Goal: Task Accomplishment & Management: Manage account settings

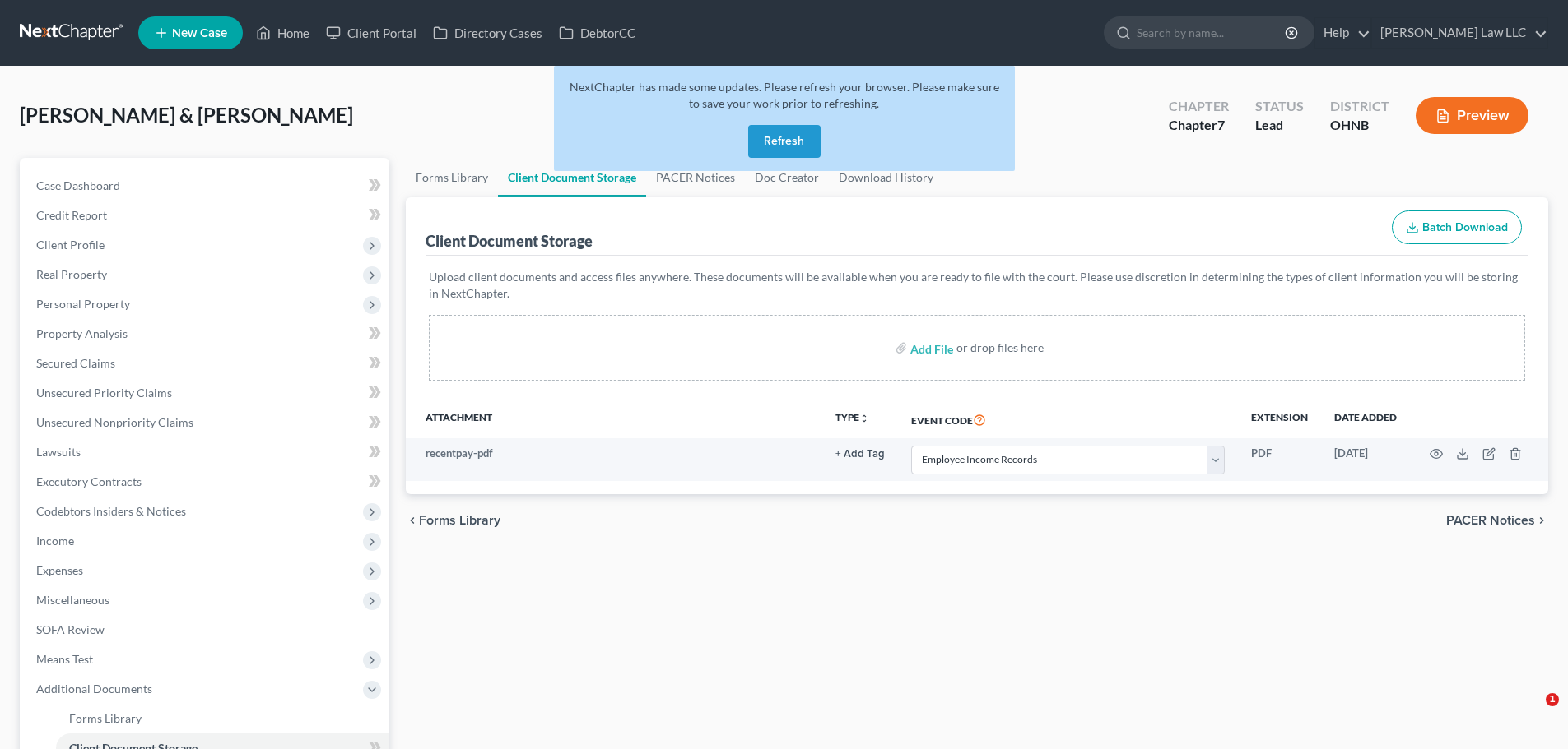
select select "20"
click at [765, 132] on button "Refresh" at bounding box center [784, 142] width 73 height 33
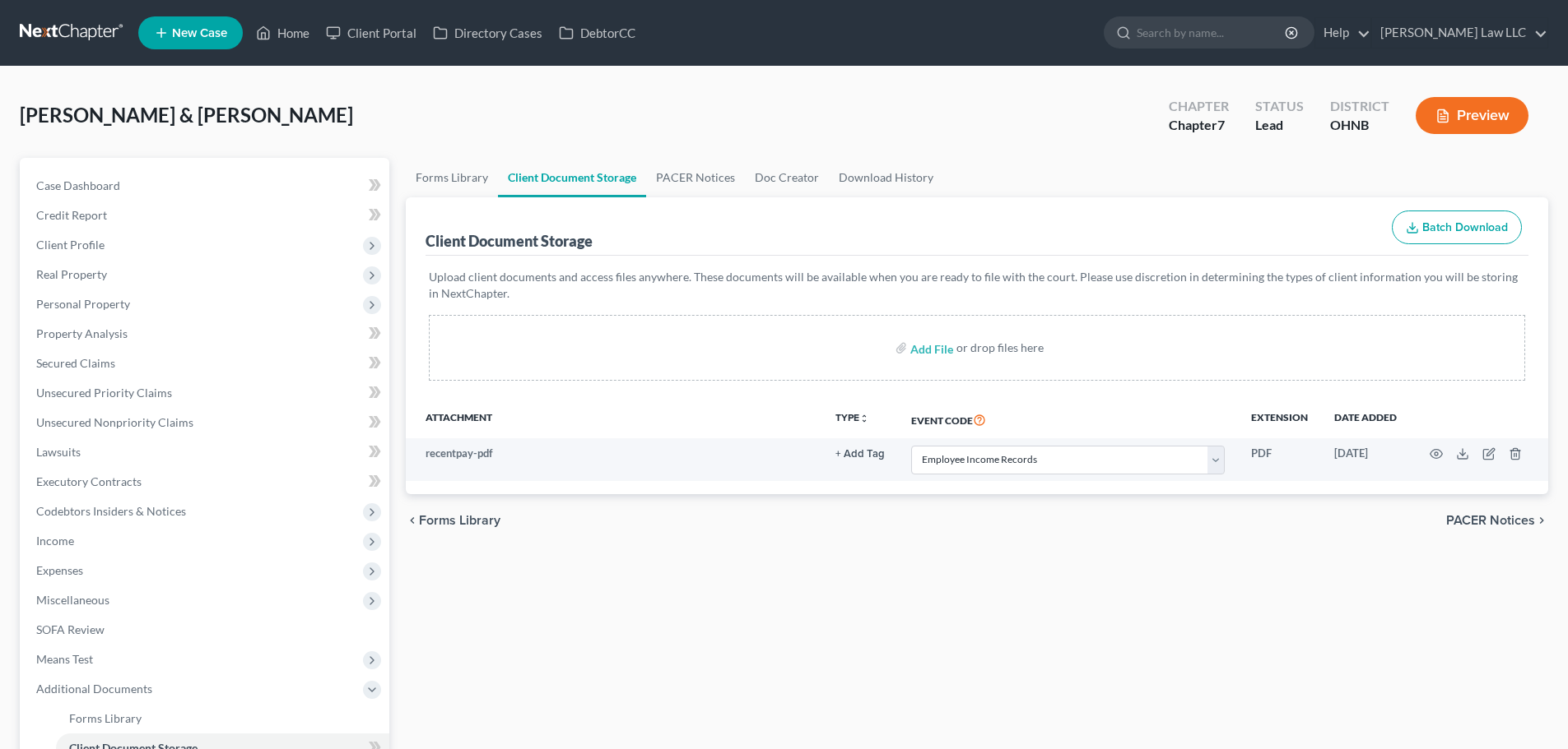
select select "20"
click at [104, 187] on span "Case Dashboard" at bounding box center [78, 185] width 84 height 14
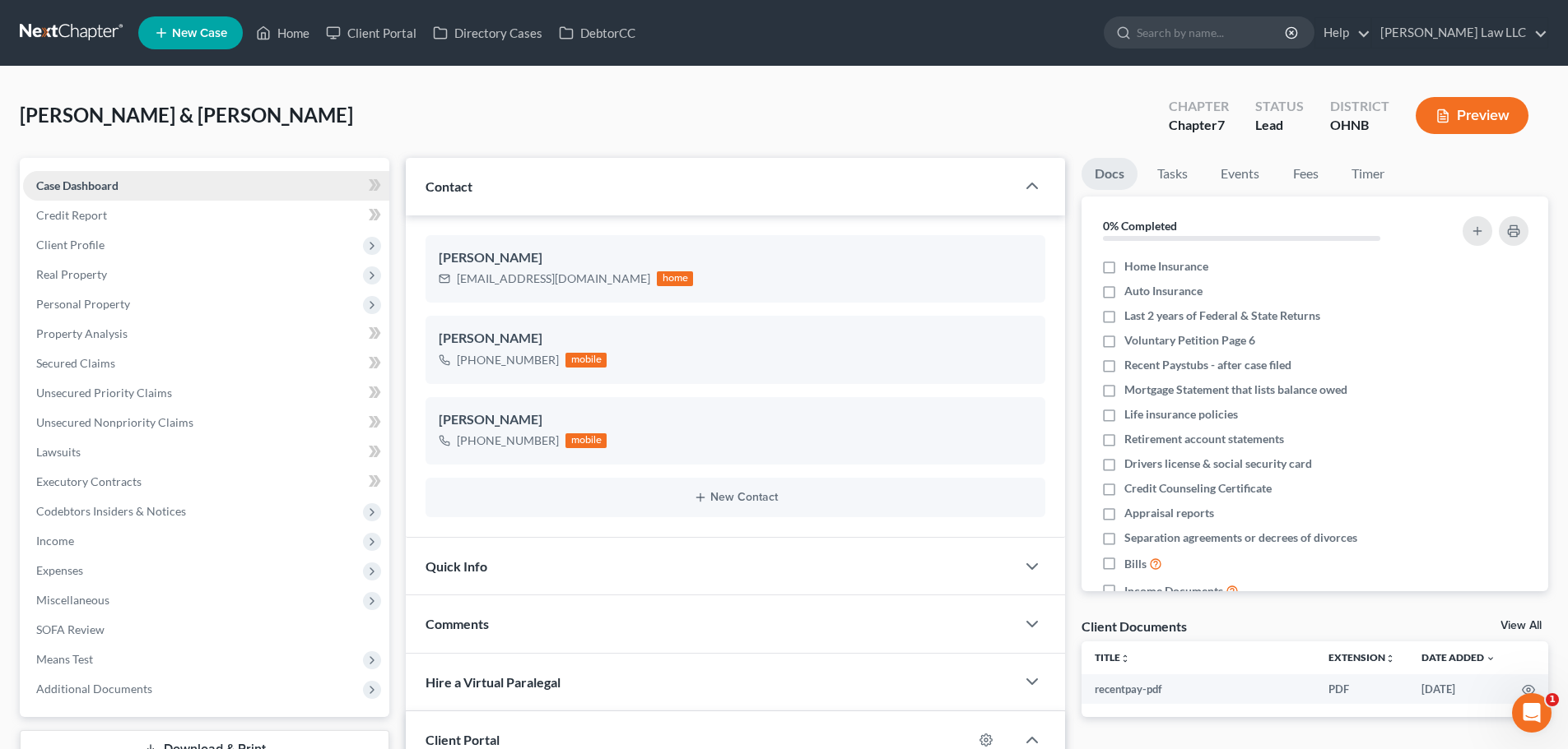
click at [126, 188] on link "Case Dashboard" at bounding box center [206, 185] width 367 height 30
click at [1211, 38] on input "search" at bounding box center [1212, 32] width 151 height 30
type input "bertemes"
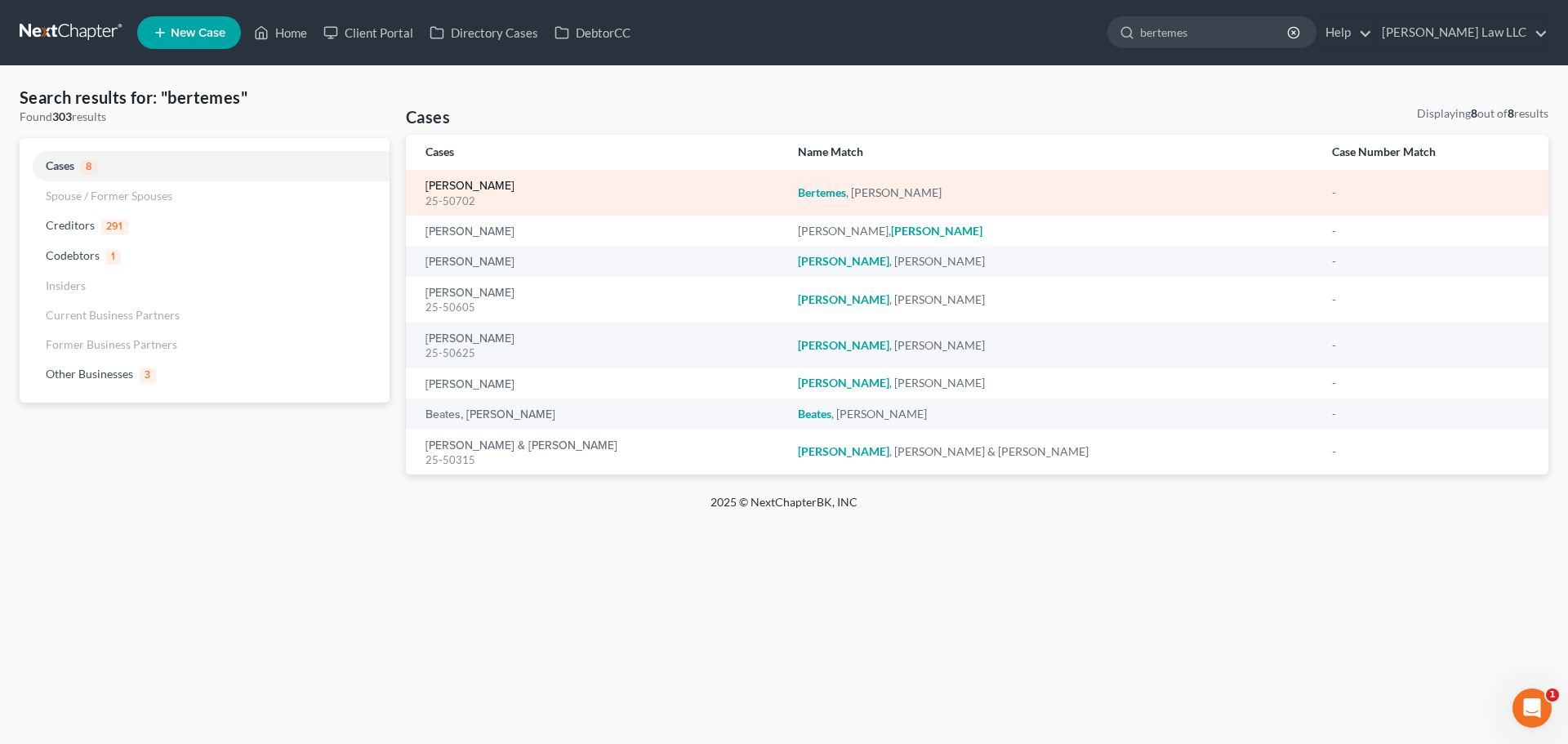
click at [500, 190] on link "[PERSON_NAME]" at bounding box center [469, 186] width 89 height 12
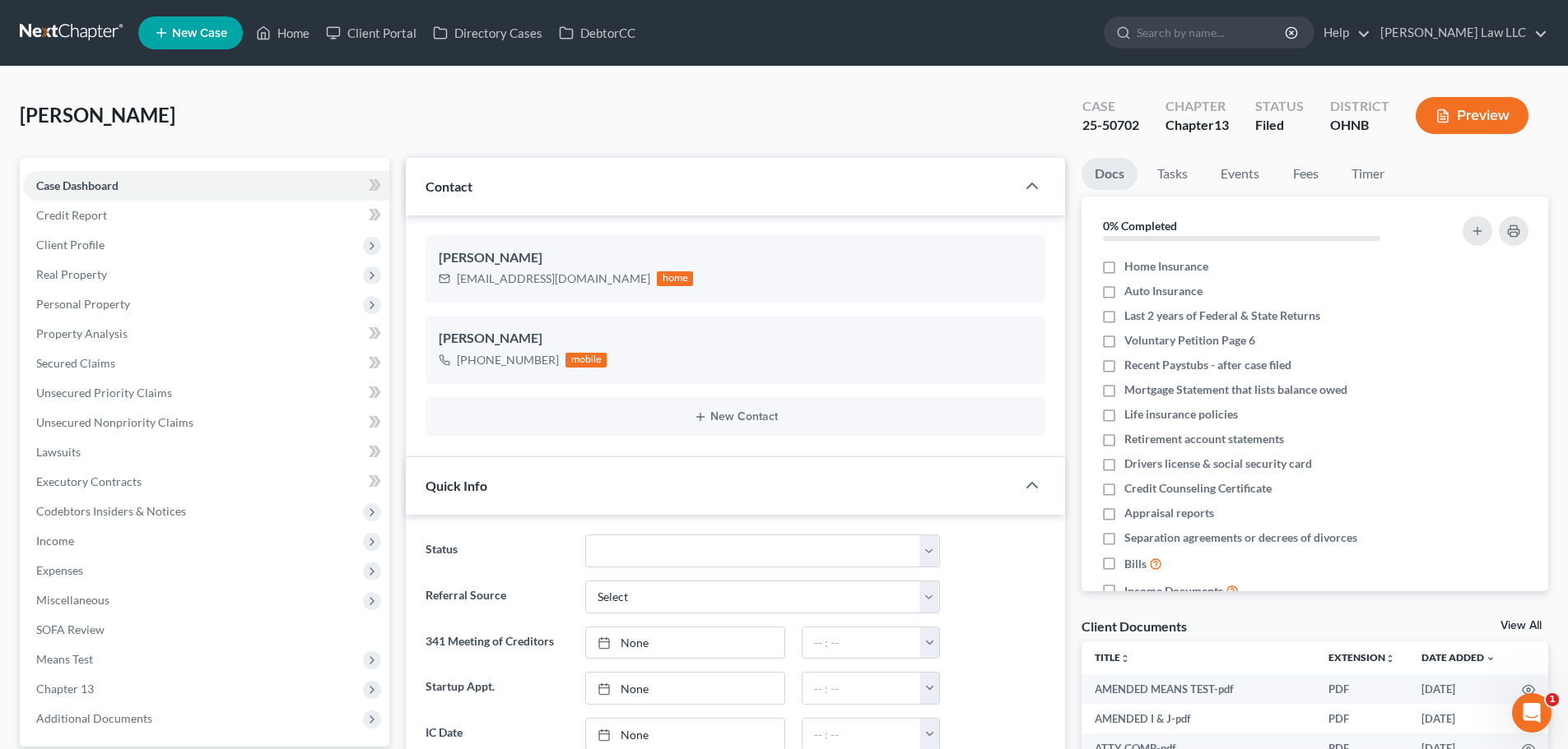
scroll to position [544, 0]
click at [1125, 128] on div "25-50702" at bounding box center [1111, 125] width 56 height 19
click at [1124, 126] on div "25-50702" at bounding box center [1111, 125] width 56 height 19
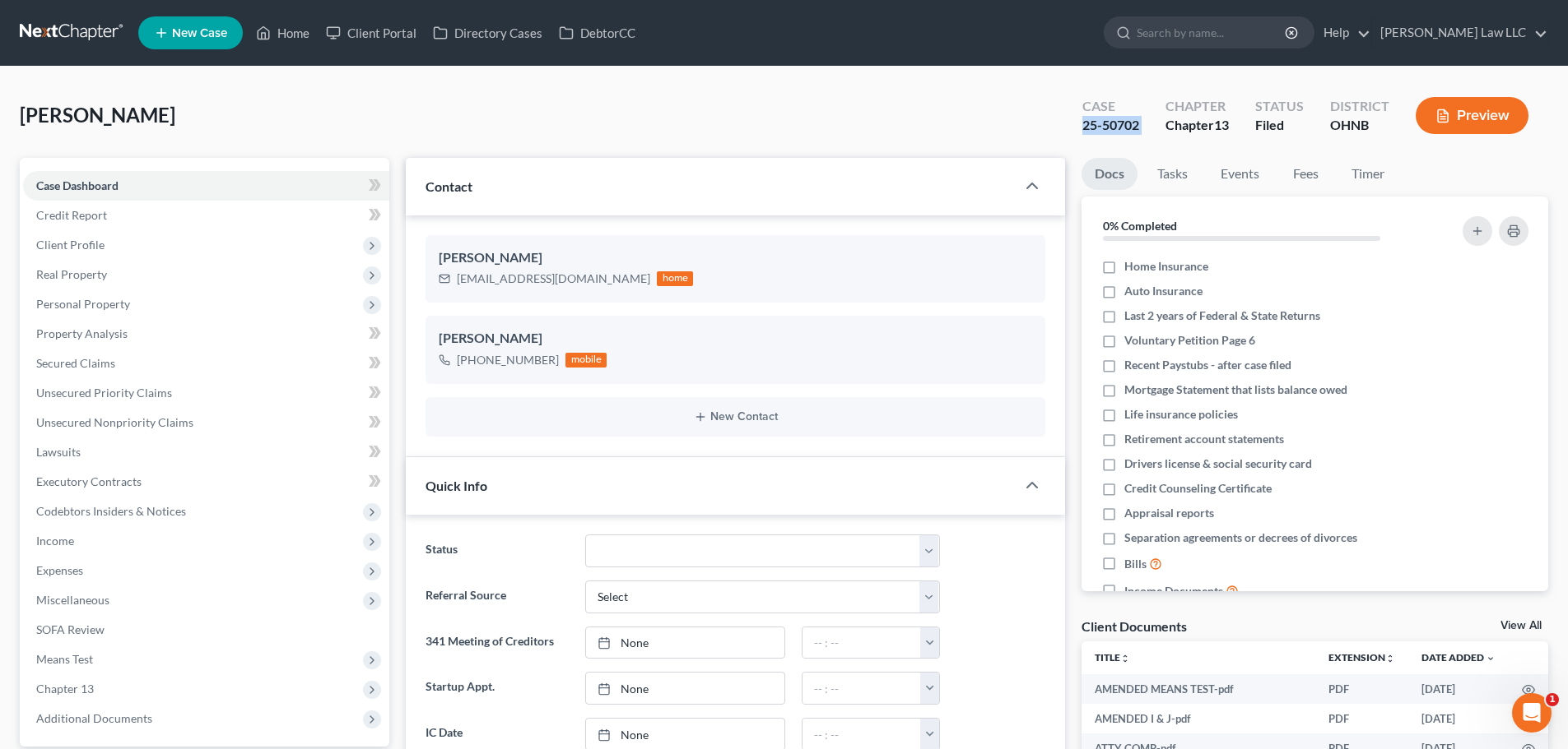
copy div "25-50702"
click at [1231, 36] on input "search" at bounding box center [1212, 32] width 151 height 30
type input "[PERSON_NAME]"
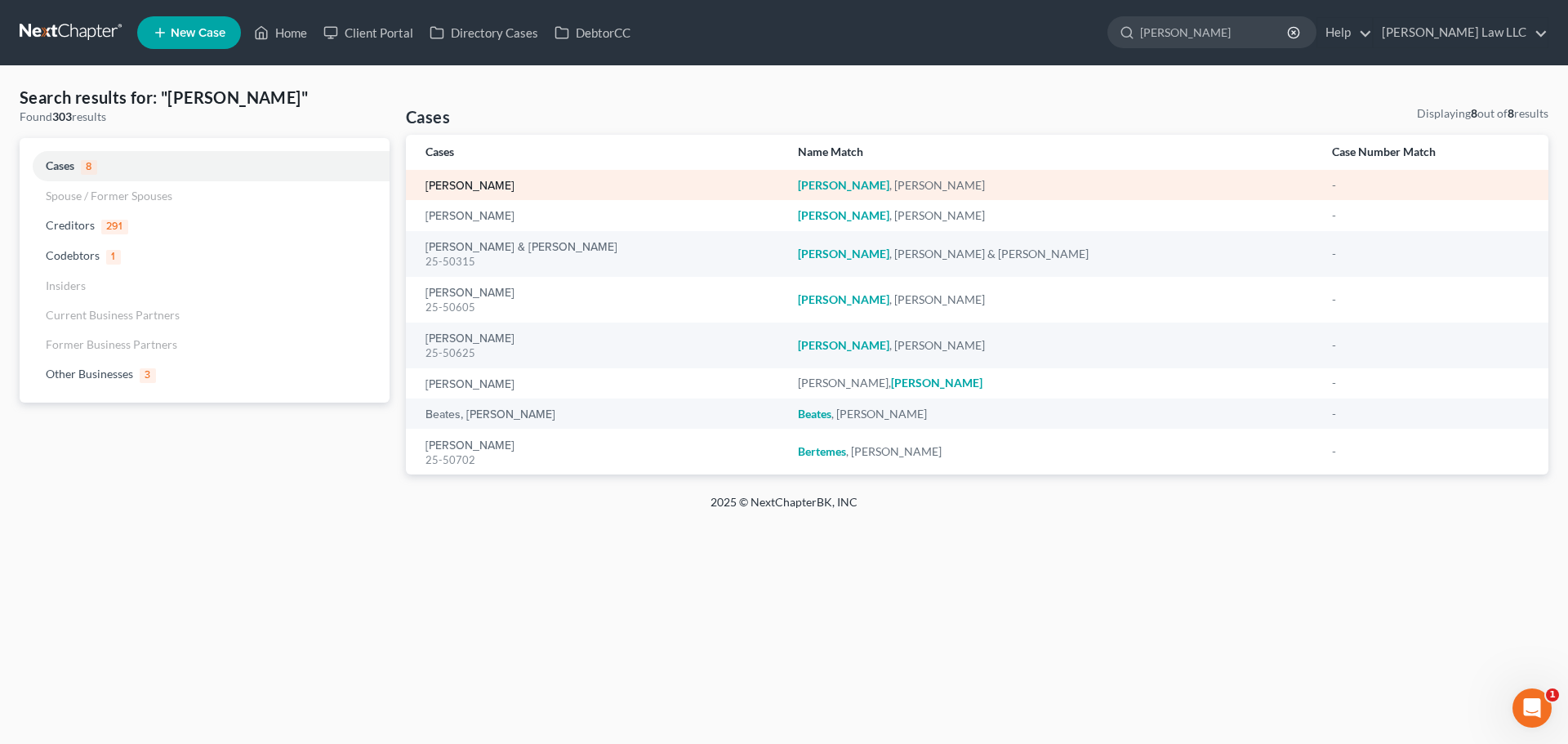
click at [496, 183] on link "[PERSON_NAME]" at bounding box center [469, 186] width 89 height 12
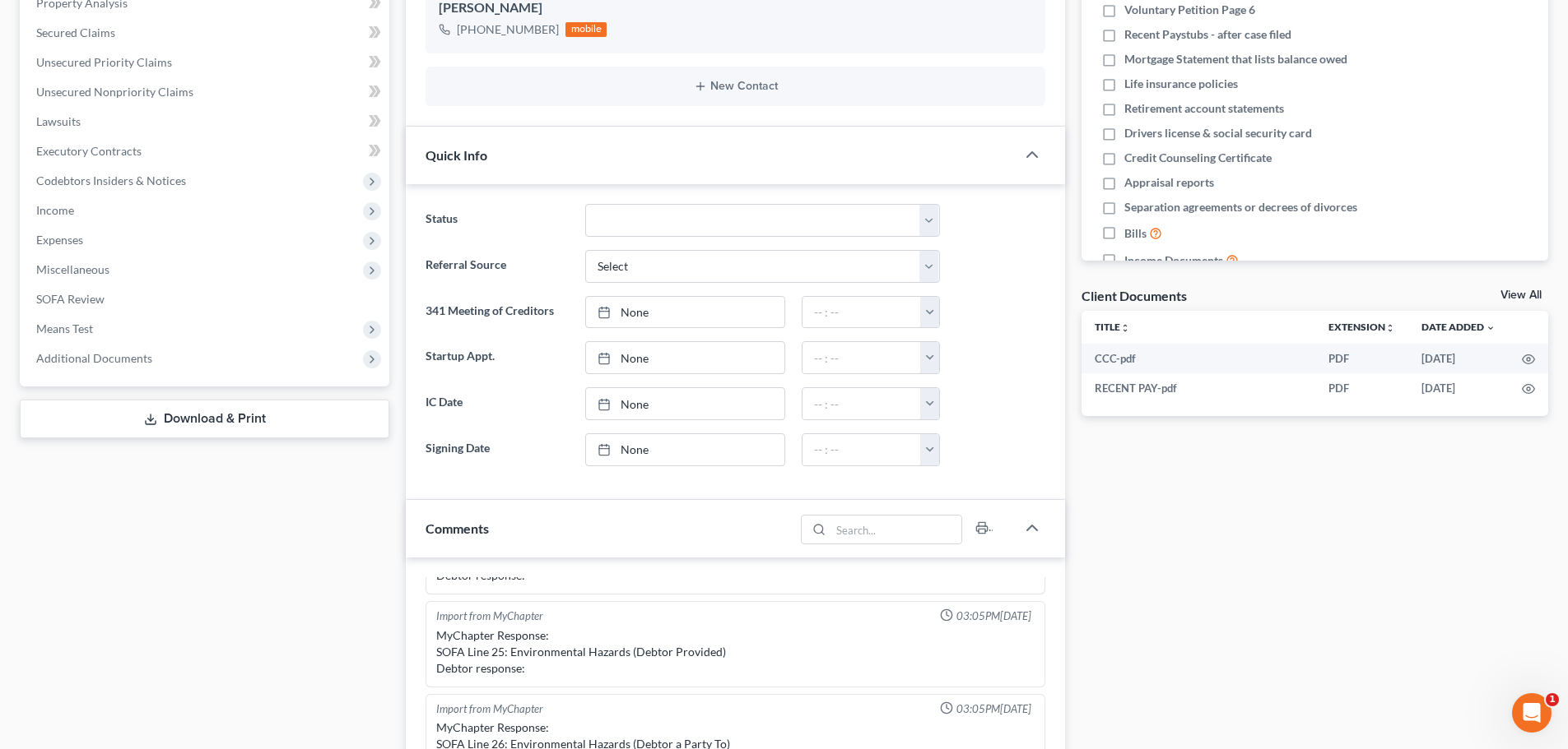
scroll to position [82, 0]
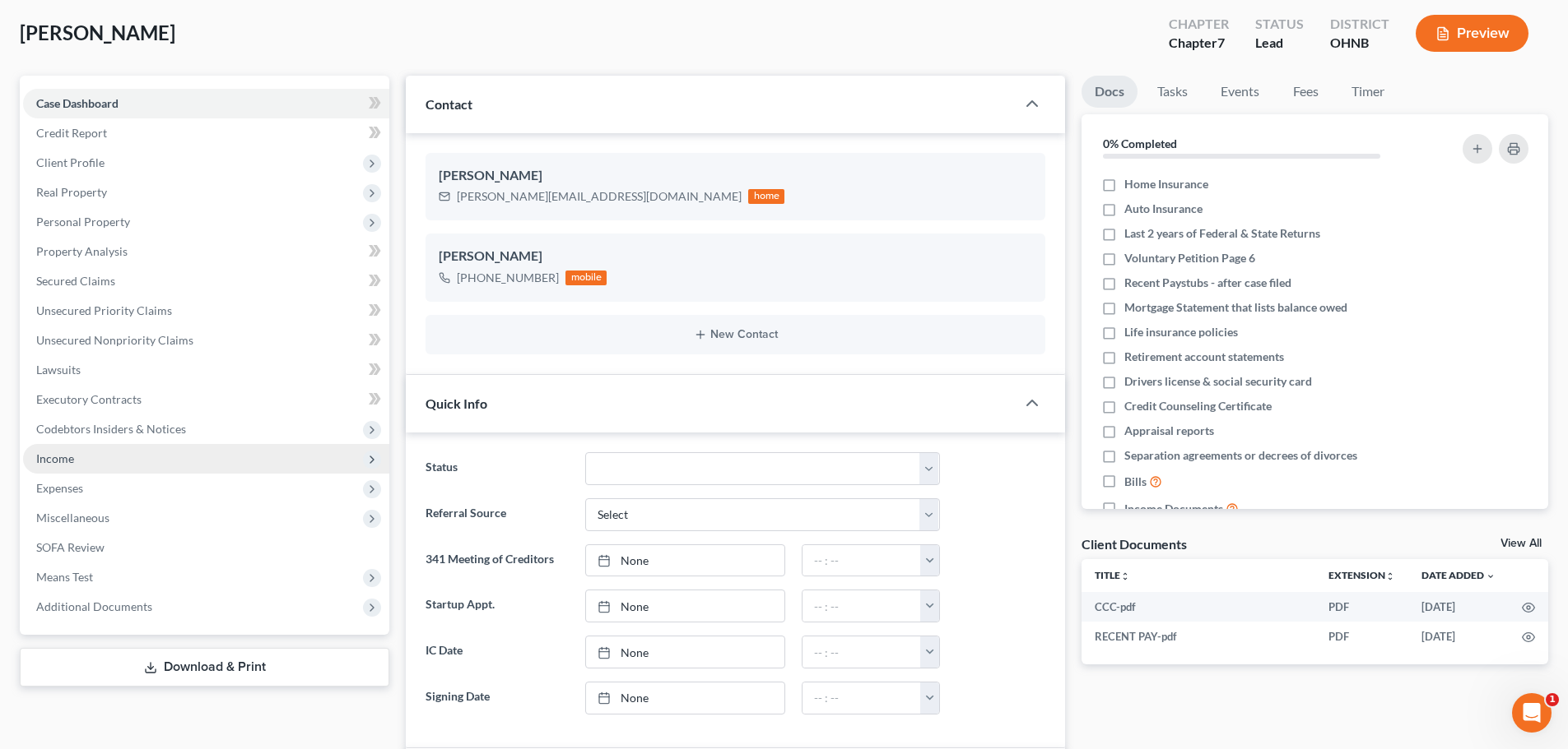
click at [69, 466] on span "Income" at bounding box center [206, 459] width 367 height 30
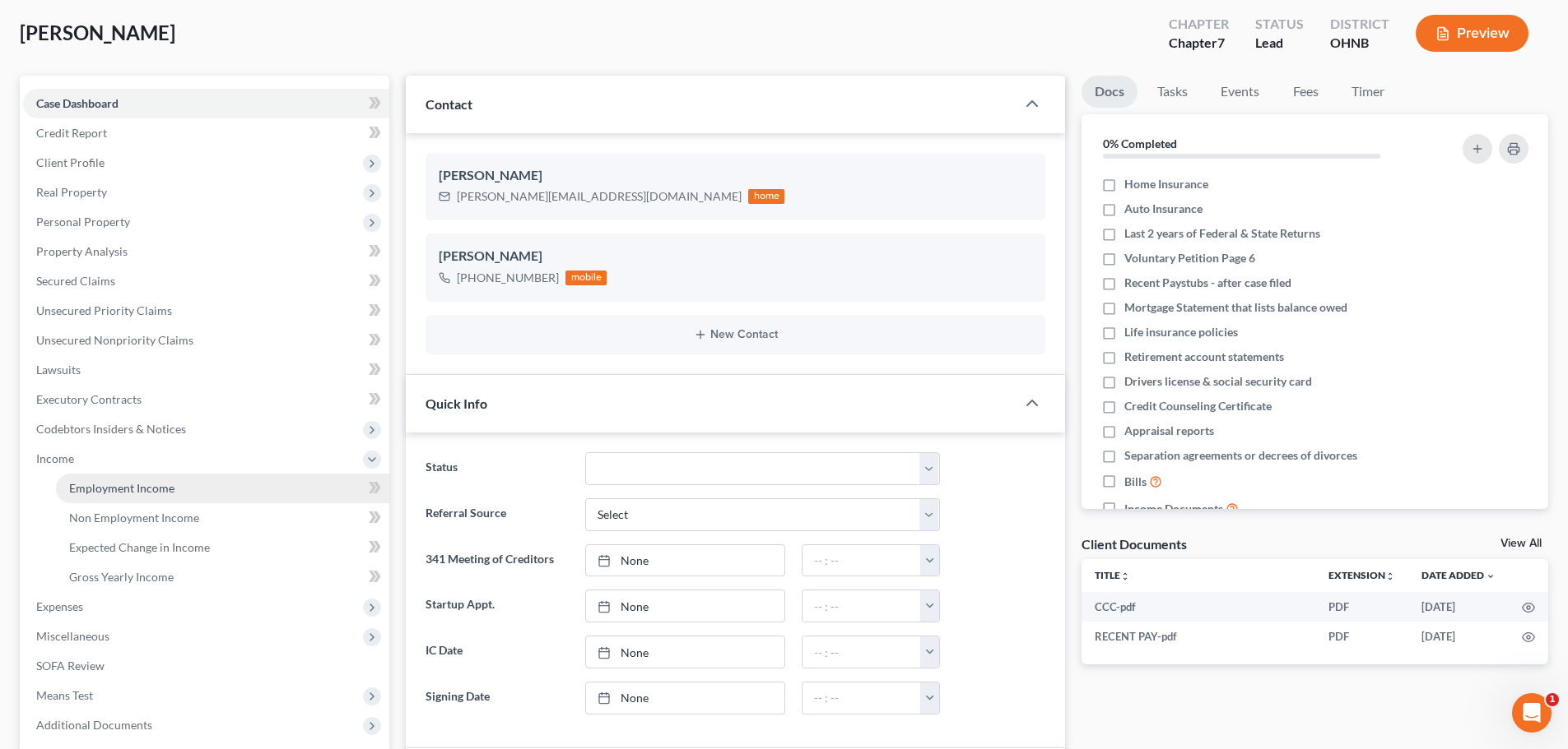
click at [131, 479] on link "Employment Income" at bounding box center [223, 488] width 333 height 30
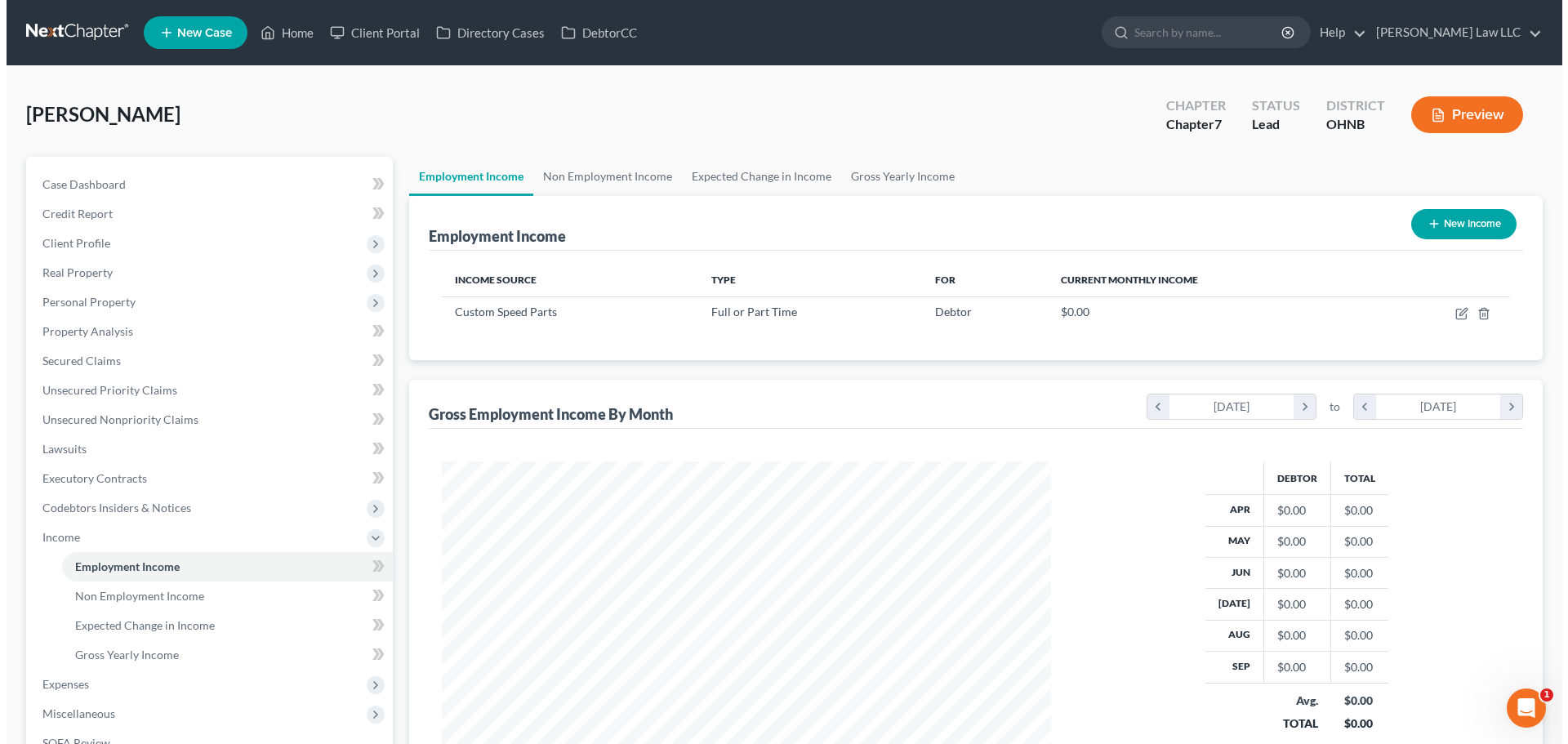
scroll to position [304, 642]
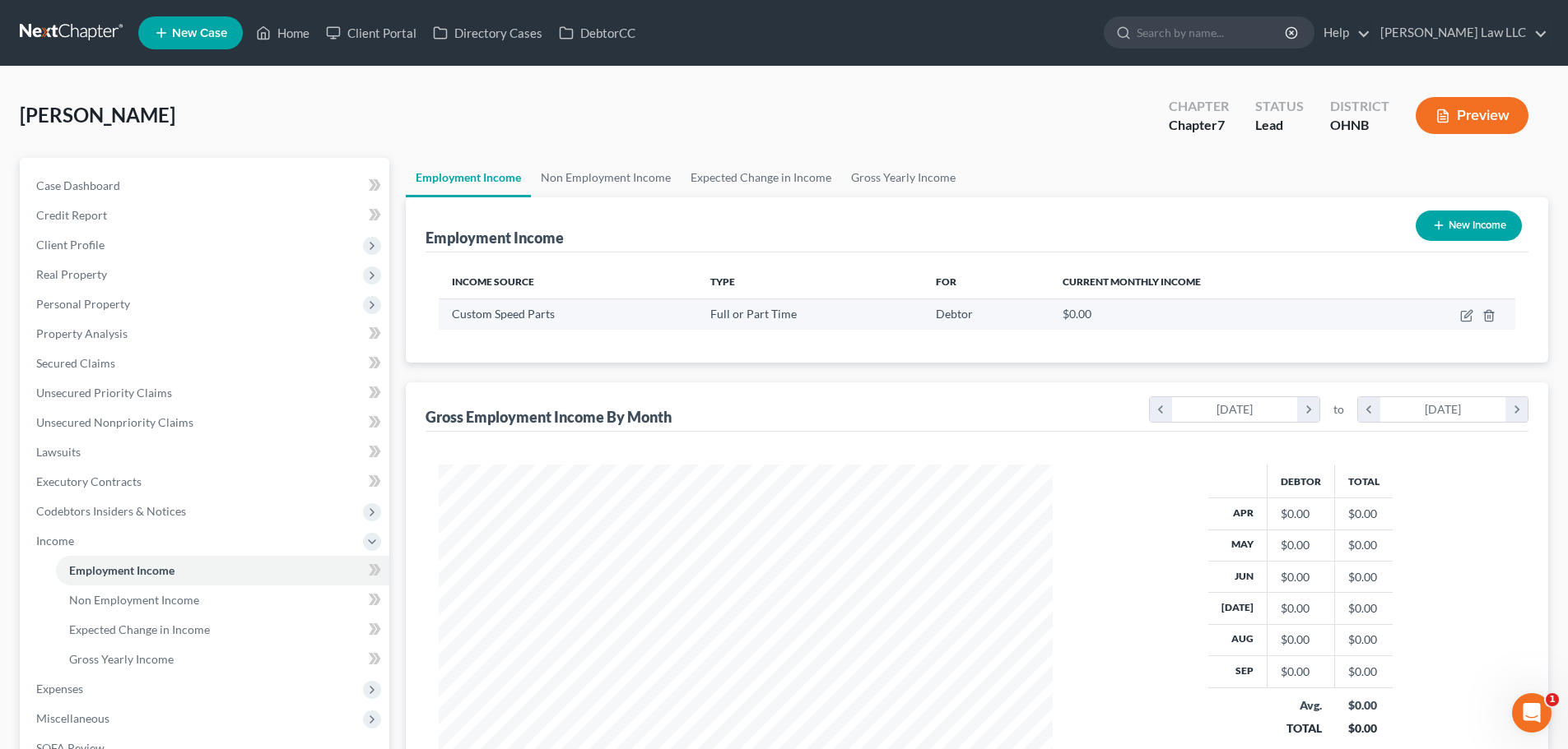
click at [1457, 313] on td at bounding box center [1447, 314] width 136 height 31
click at [1464, 317] on icon "button" at bounding box center [1466, 315] width 13 height 13
select select "0"
select select "36"
select select "3"
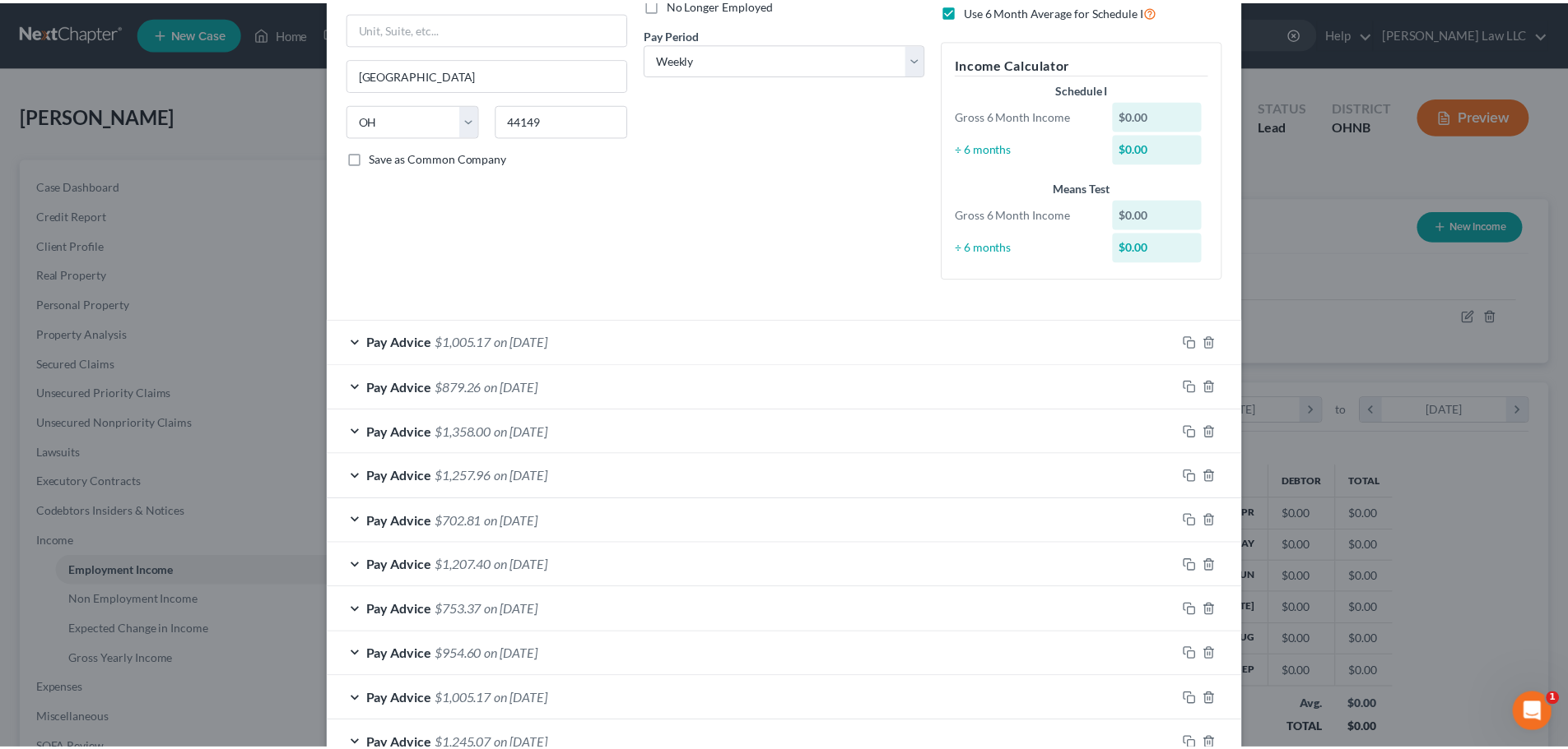
scroll to position [0, 0]
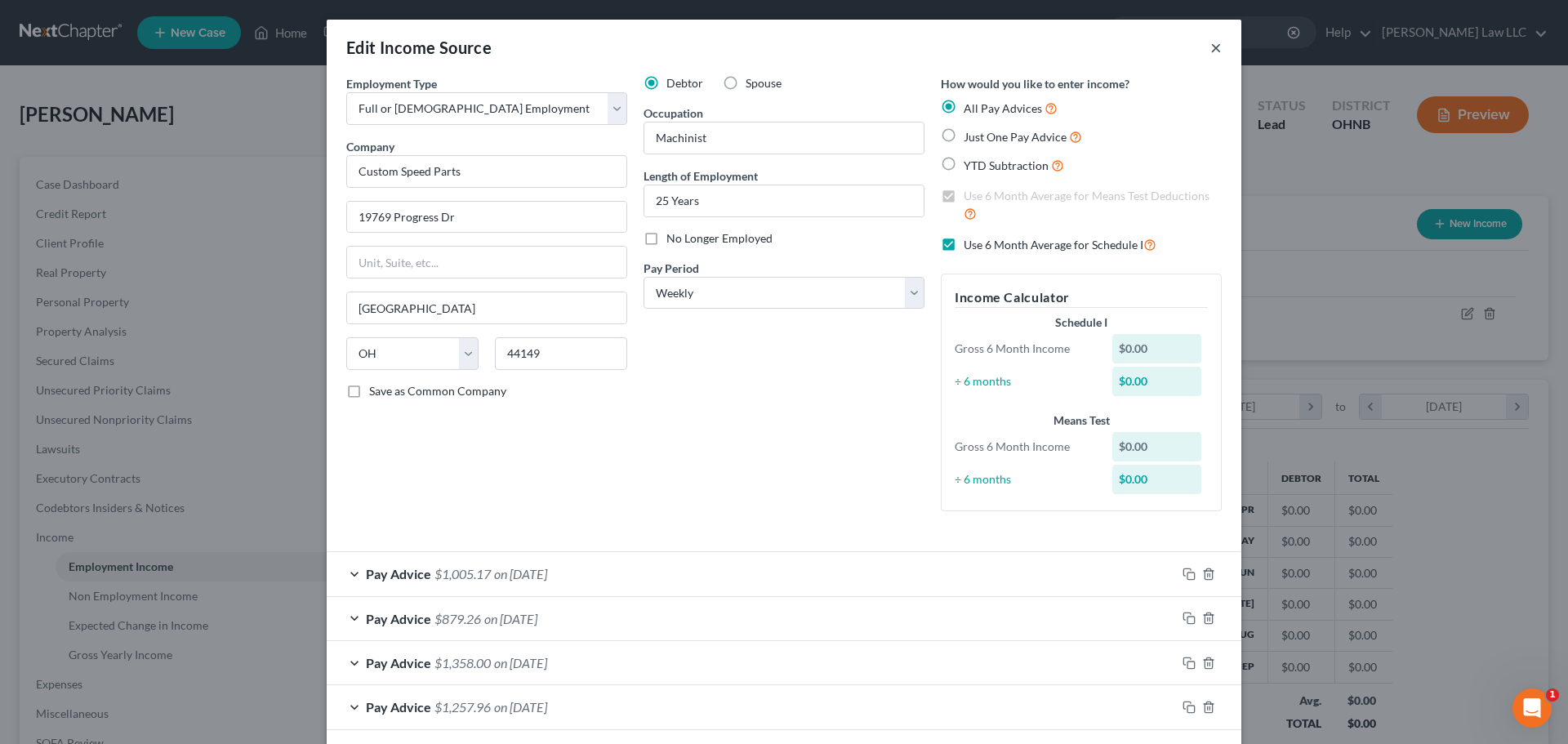
click at [1213, 48] on button "×" at bounding box center [1216, 48] width 12 height 20
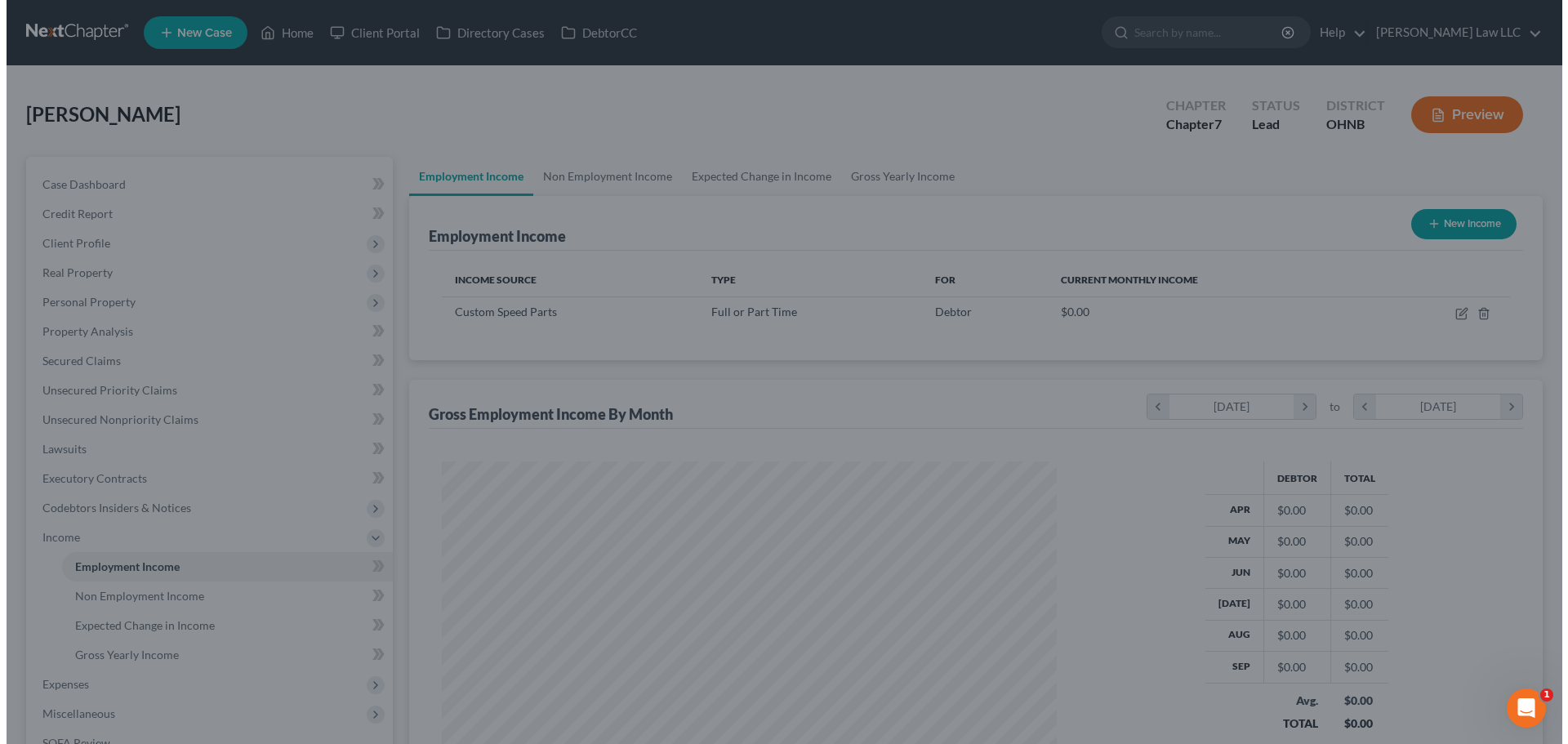
scroll to position [816635, 816110]
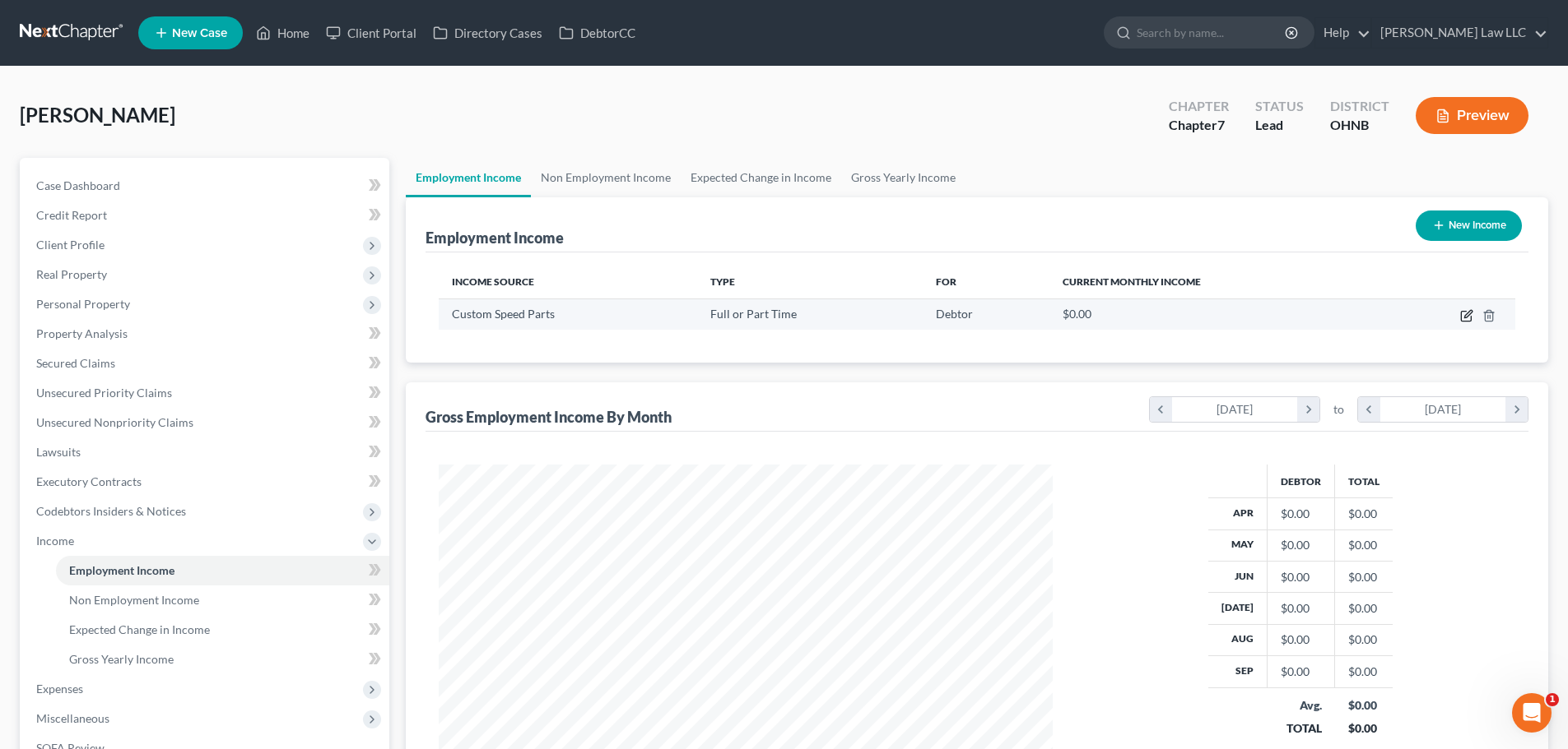
click at [1465, 317] on icon "button" at bounding box center [1468, 314] width 7 height 7
select select "0"
select select "36"
select select "3"
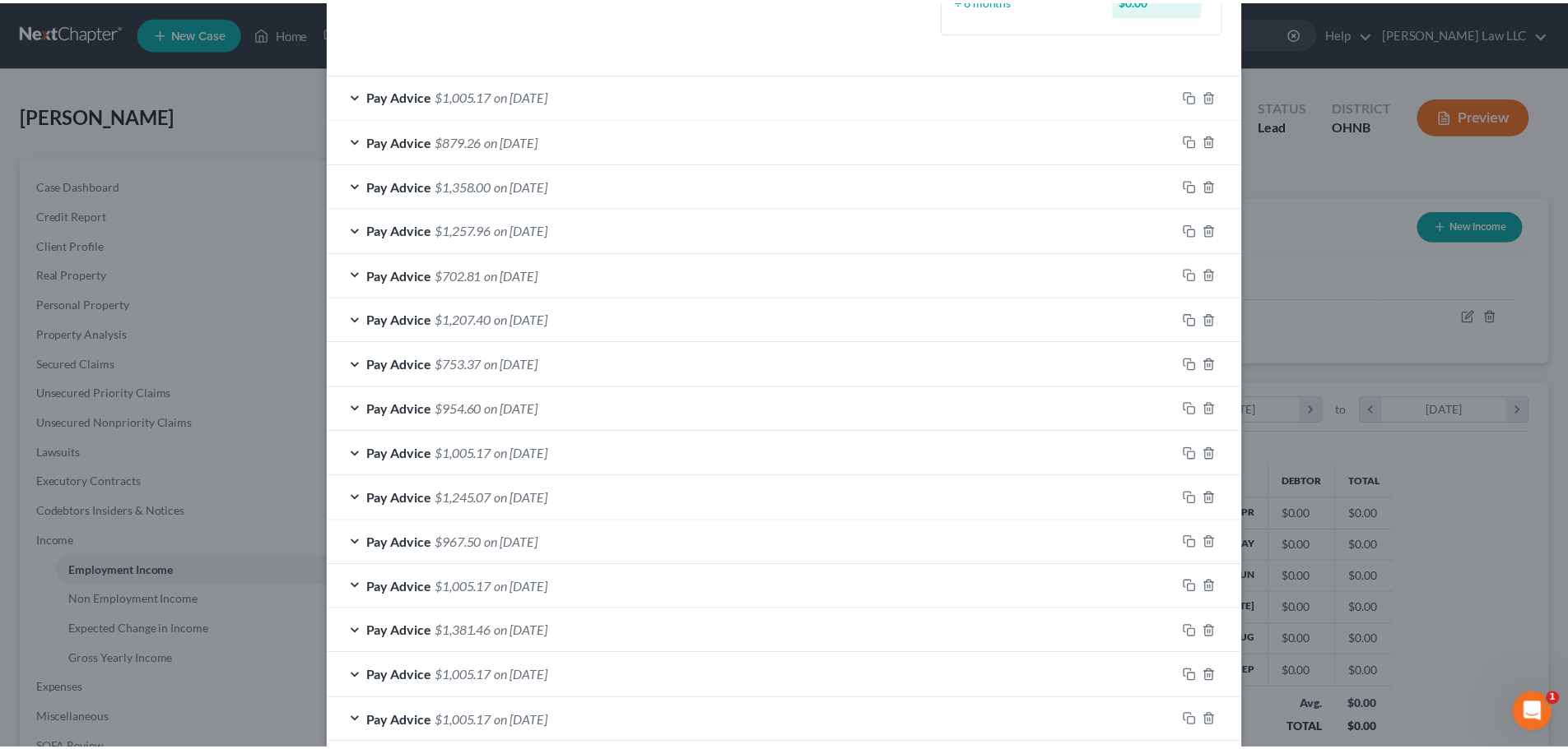
scroll to position [0, 0]
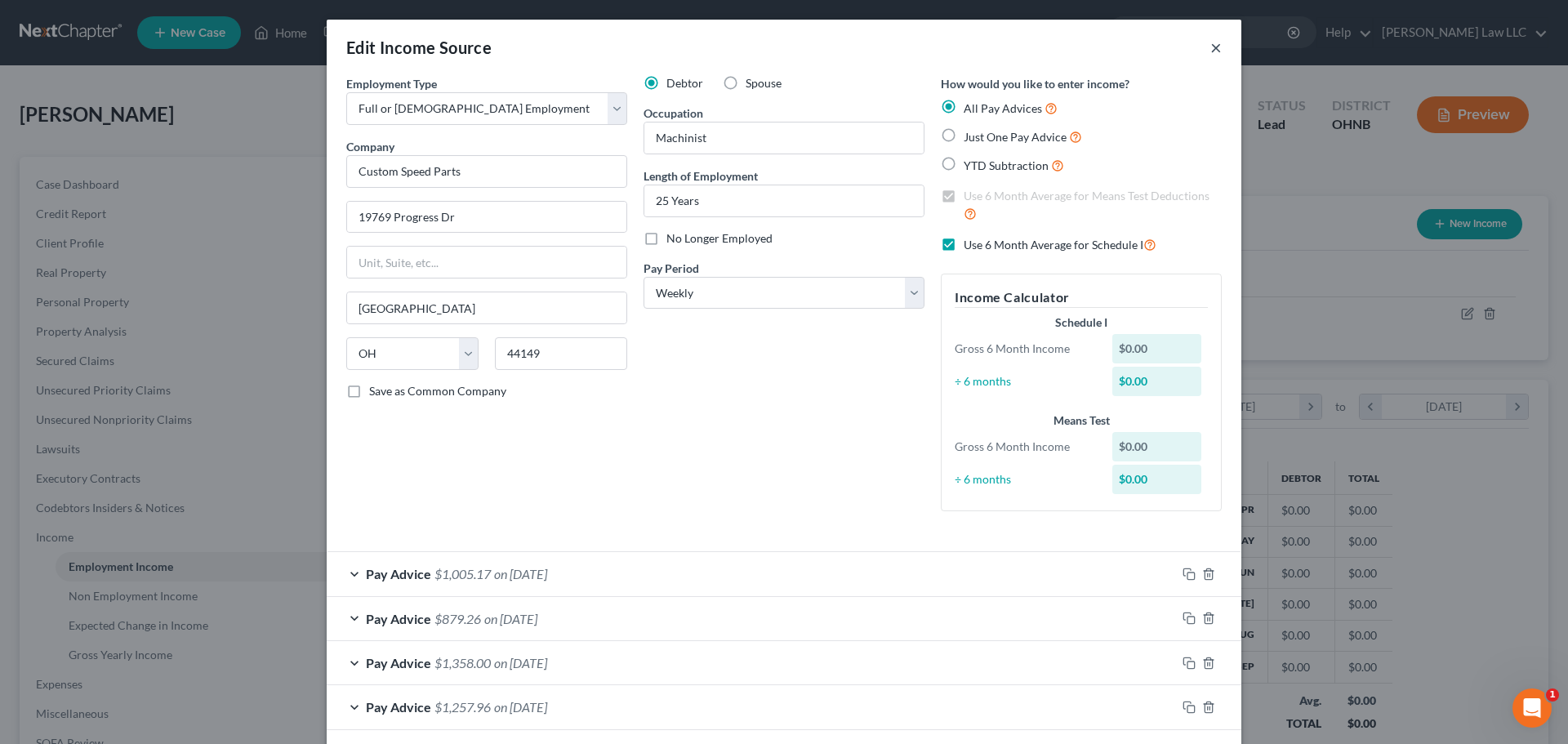
click at [1211, 51] on button "×" at bounding box center [1216, 48] width 12 height 20
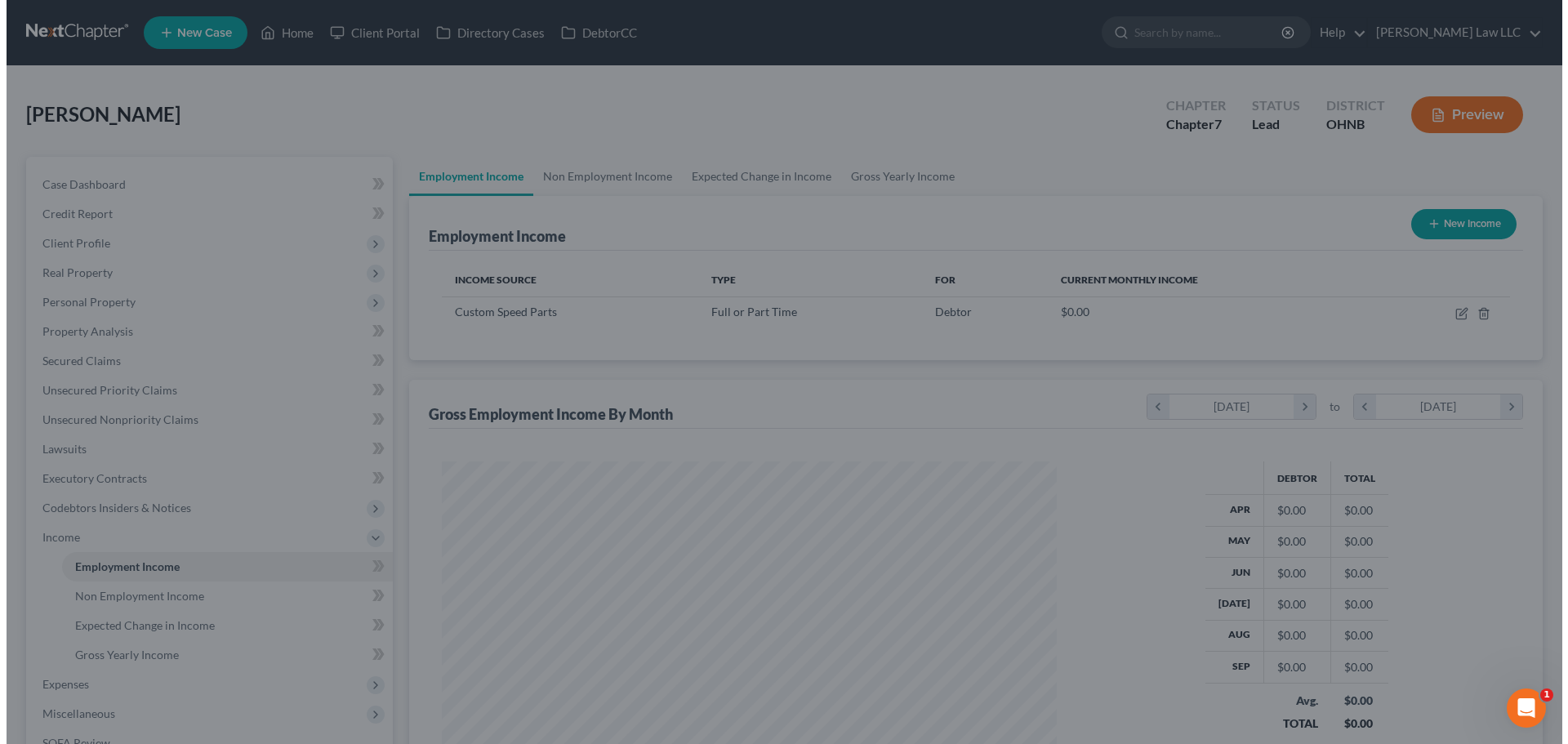
scroll to position [816635, 816110]
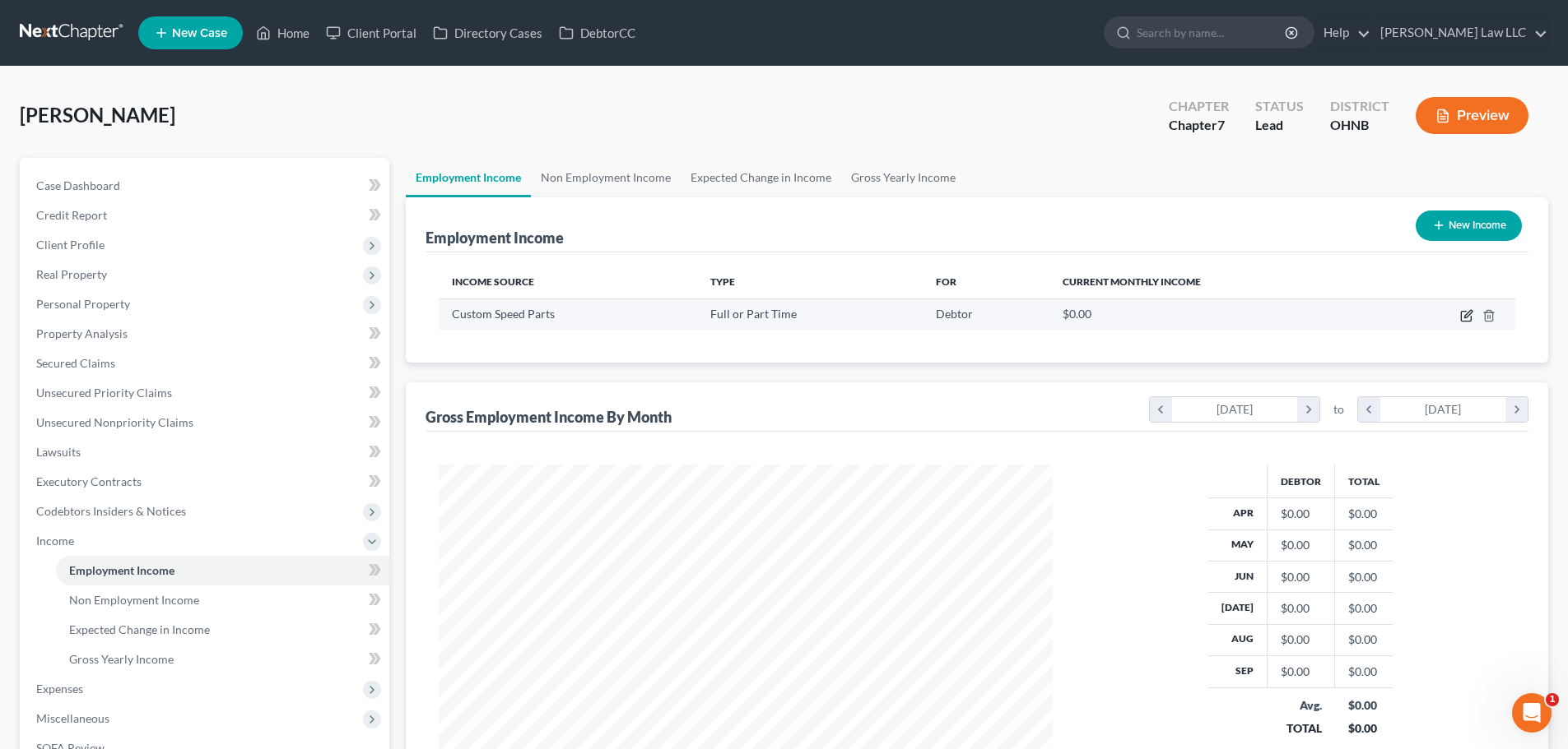
click at [1460, 317] on icon "button" at bounding box center [1466, 315] width 13 height 13
select select "0"
select select "36"
select select "3"
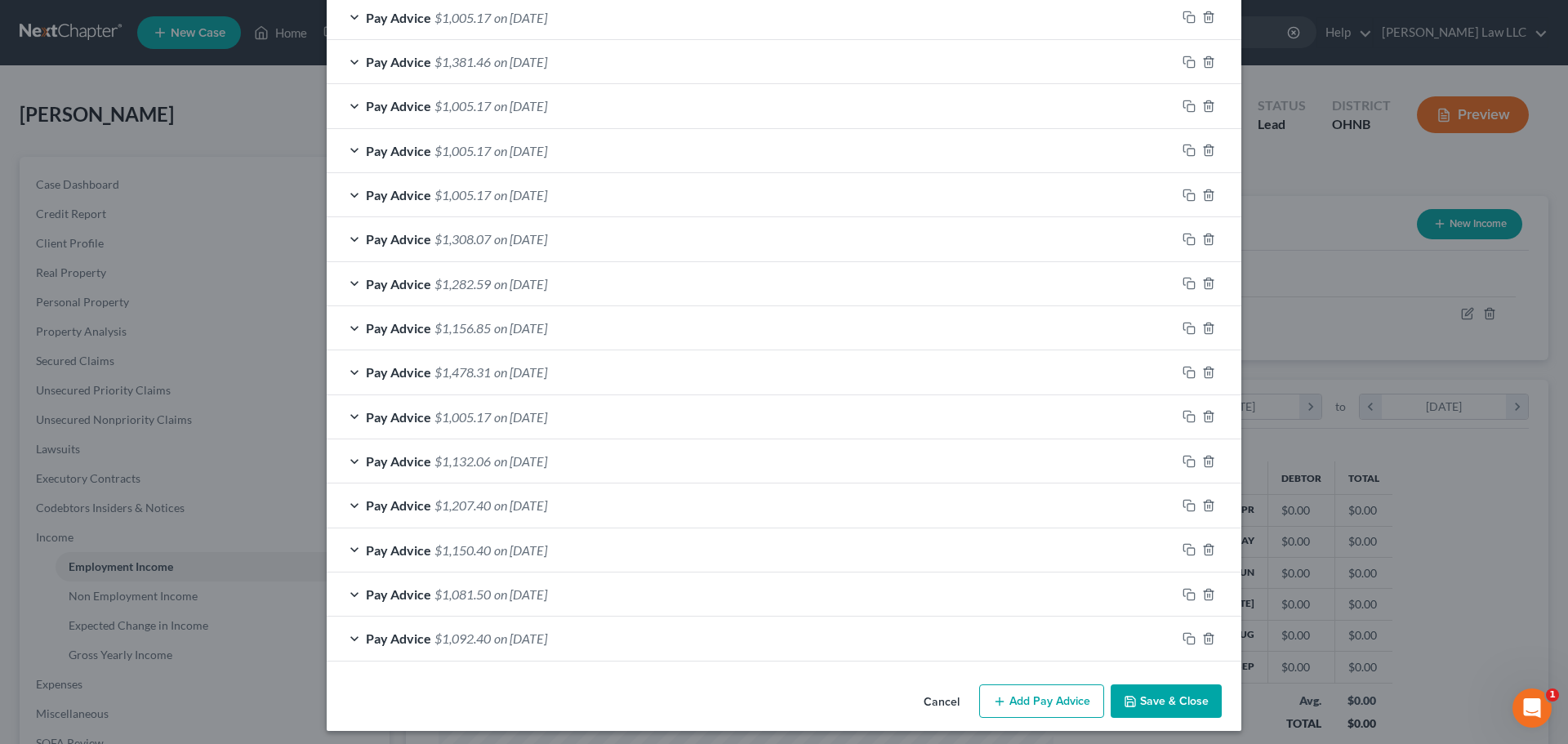
scroll to position [1051, 0]
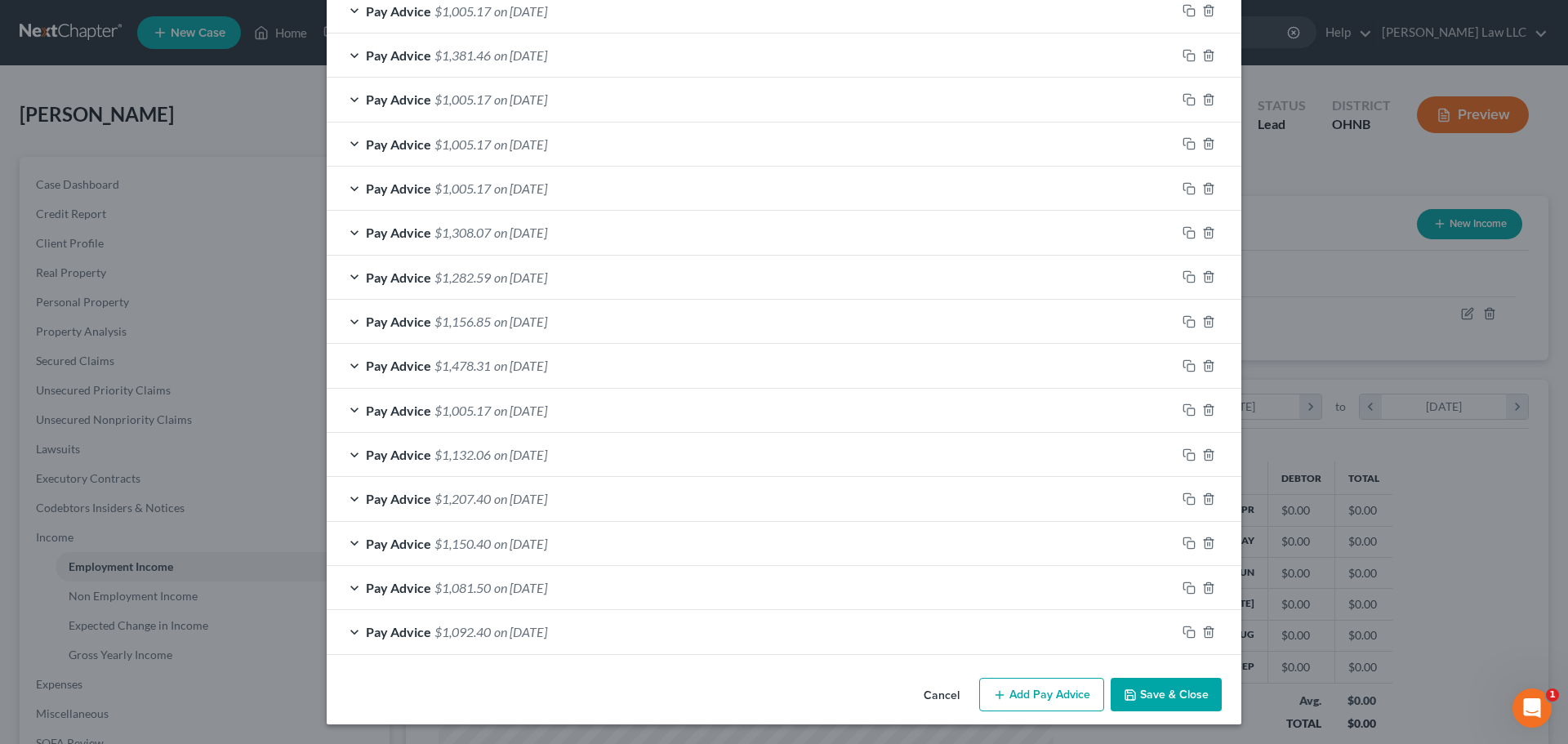
click at [896, 558] on div "Pay Advice $1,150.40 on [DATE]" at bounding box center [751, 544] width 849 height 43
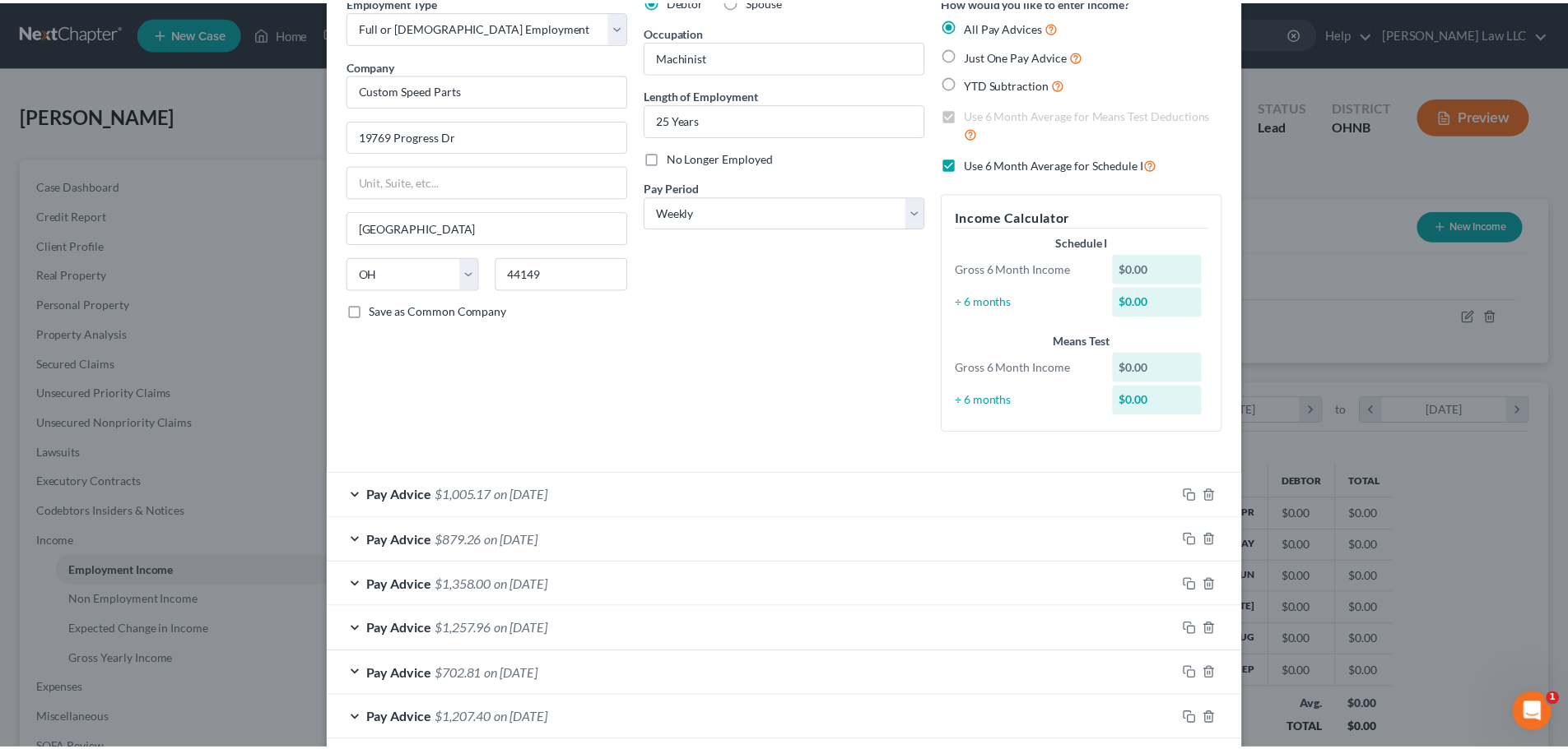
scroll to position [0, 0]
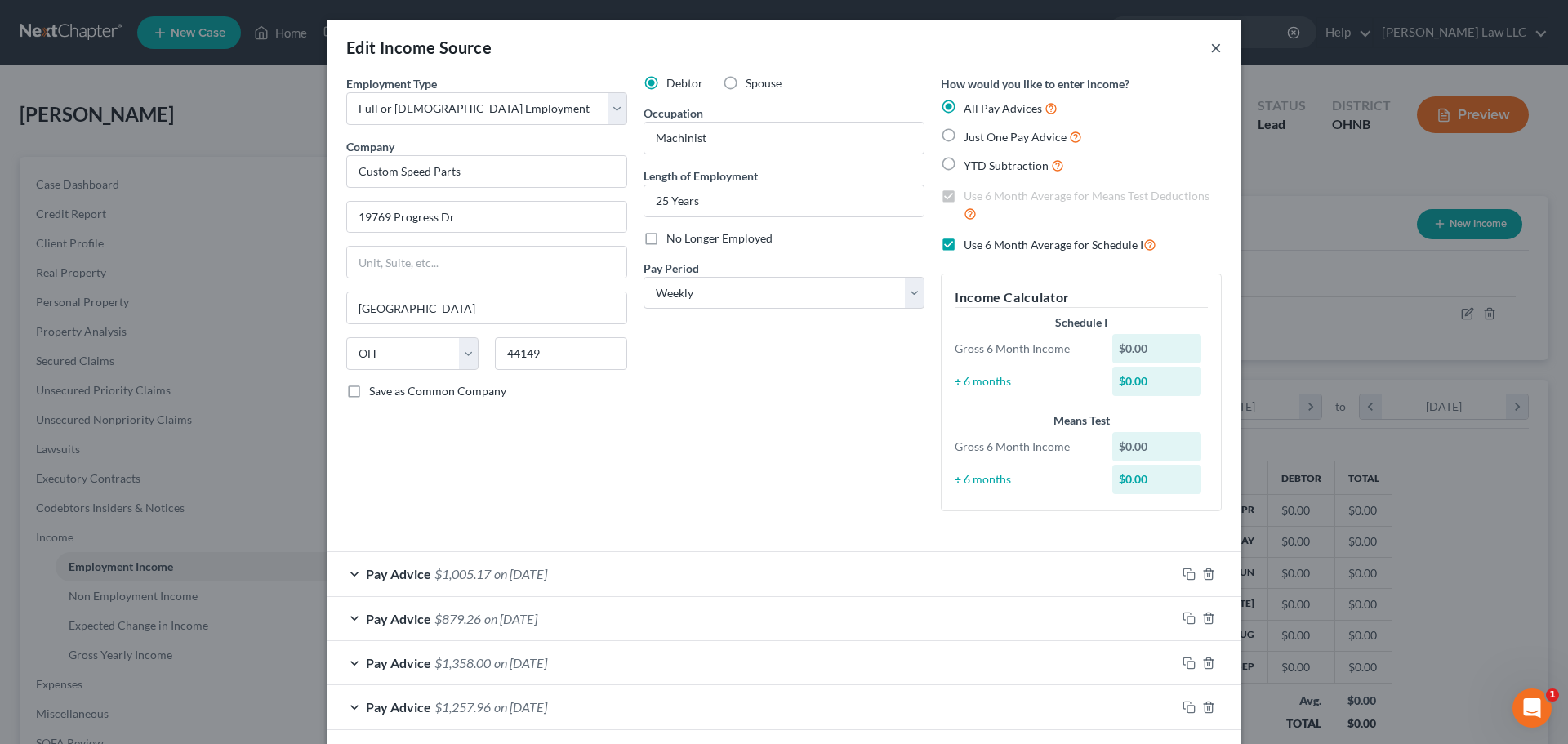
click at [1211, 41] on button "×" at bounding box center [1216, 48] width 12 height 20
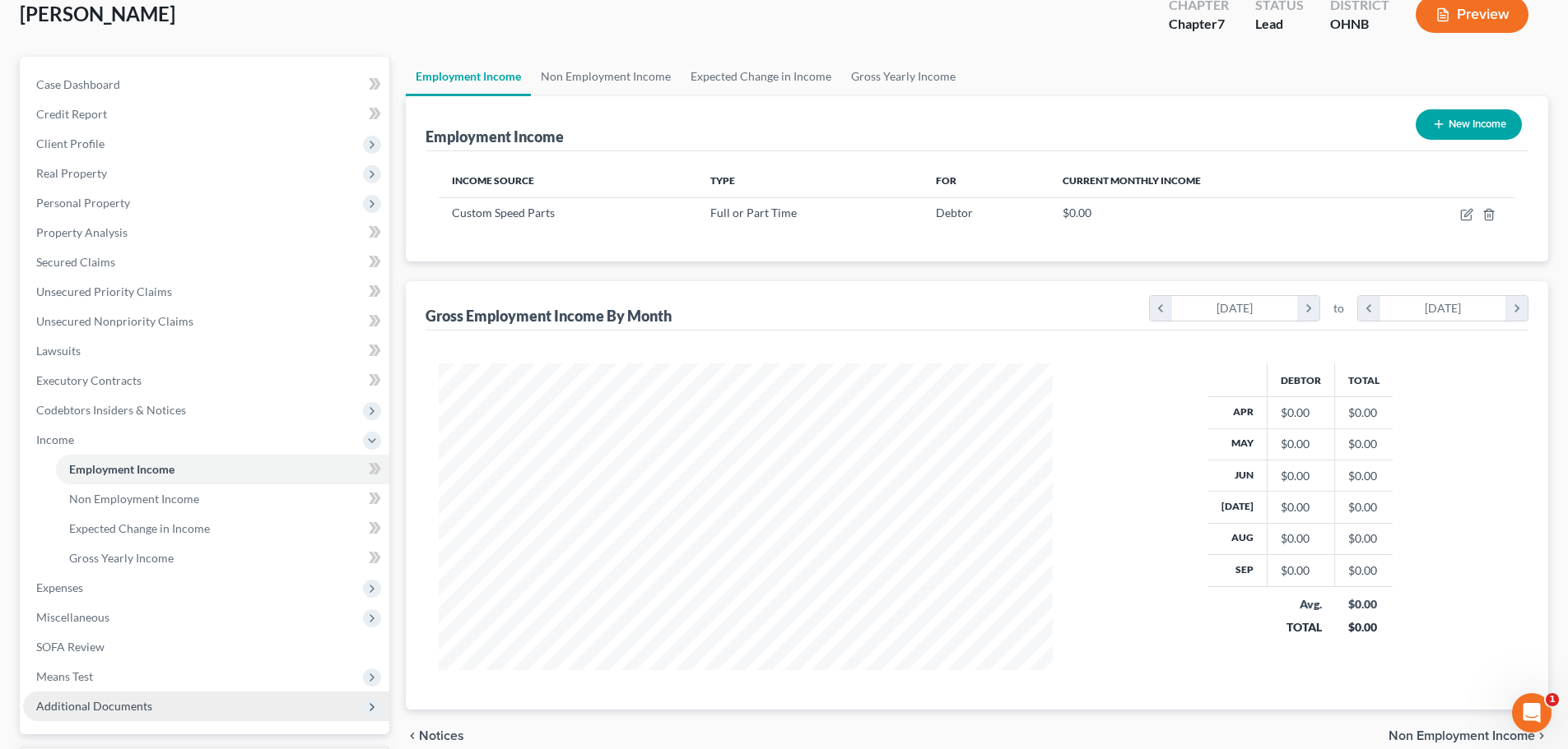
scroll to position [201, 0]
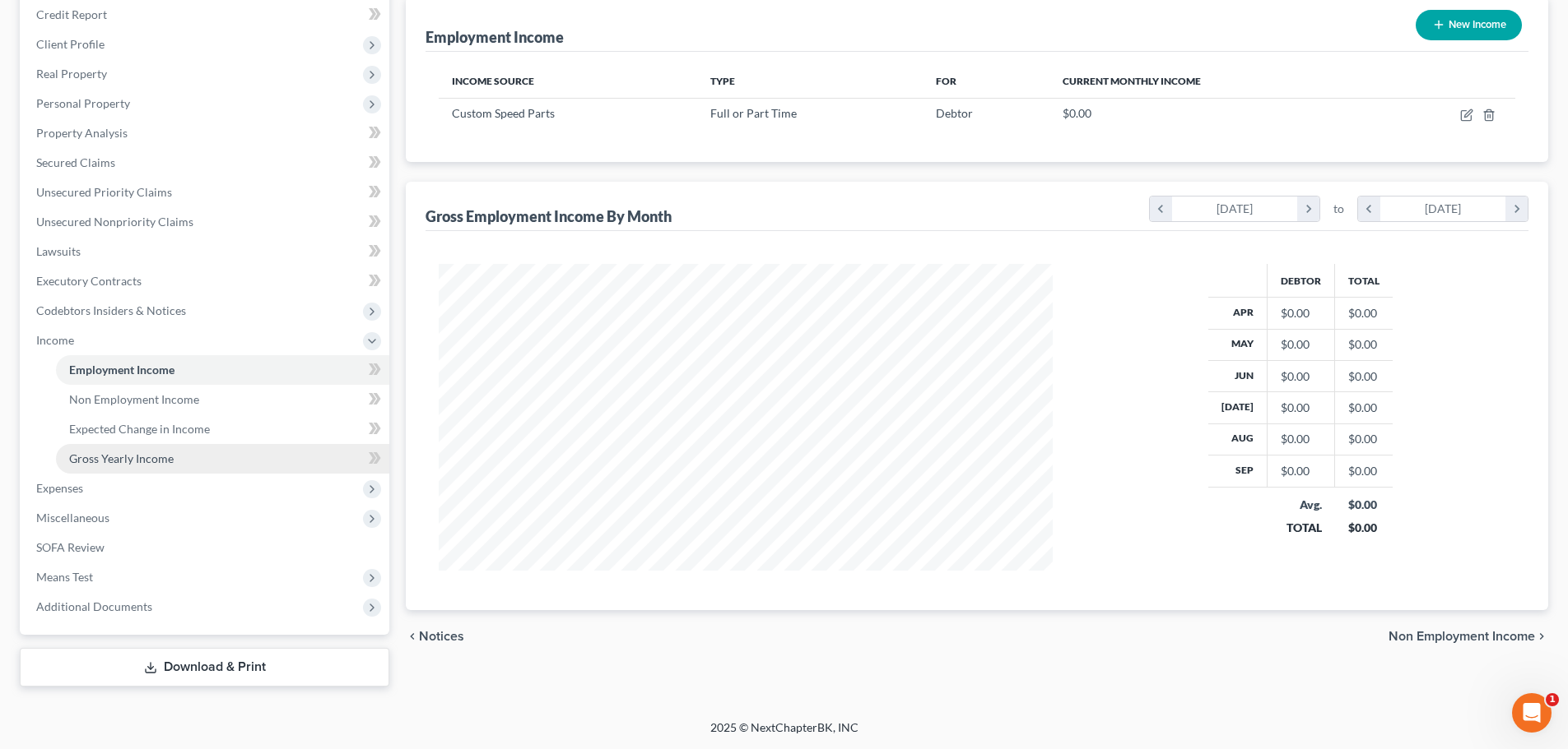
click at [161, 457] on span "Gross Yearly Income" at bounding box center [121, 458] width 105 height 14
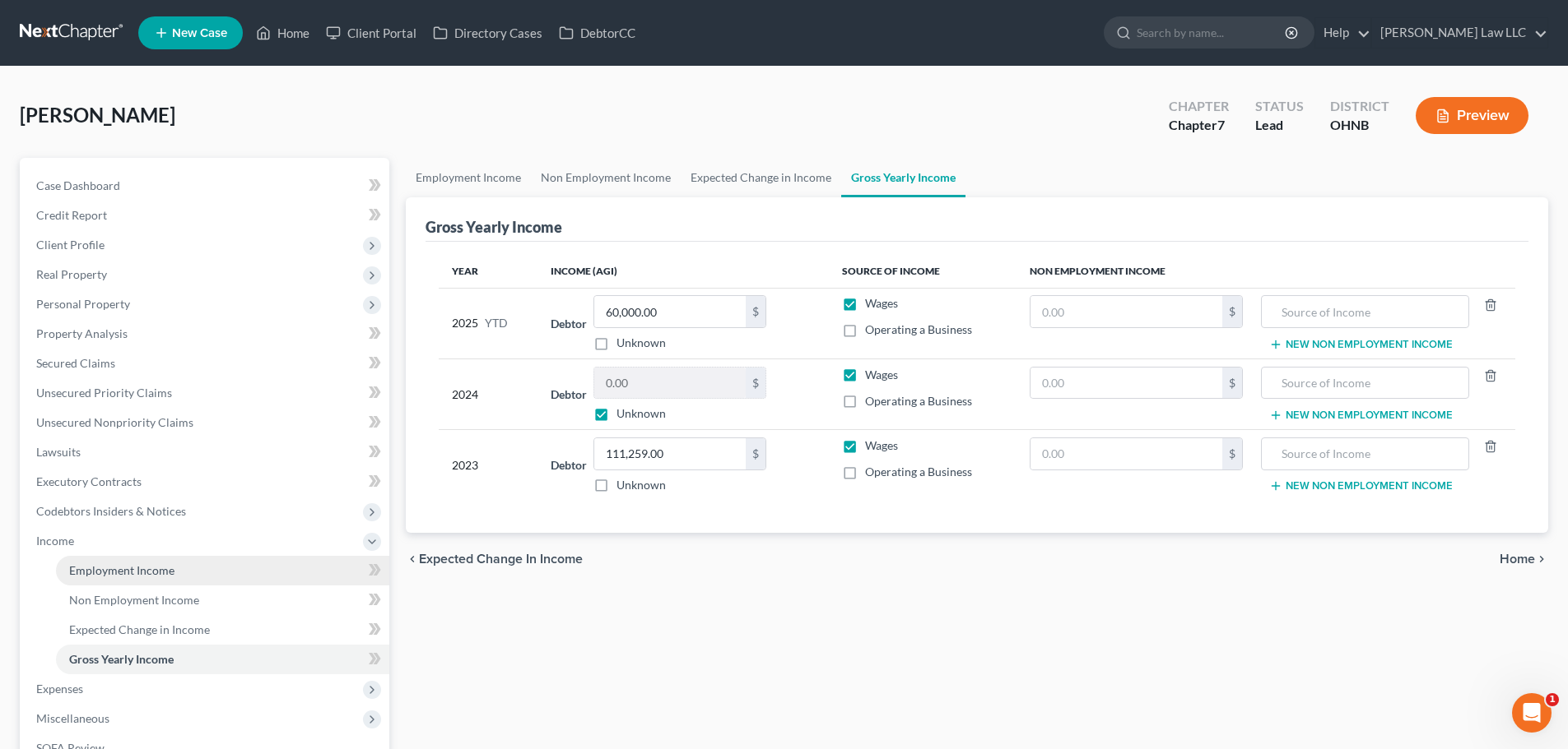
click at [164, 573] on span "Employment Income" at bounding box center [122, 570] width 106 height 14
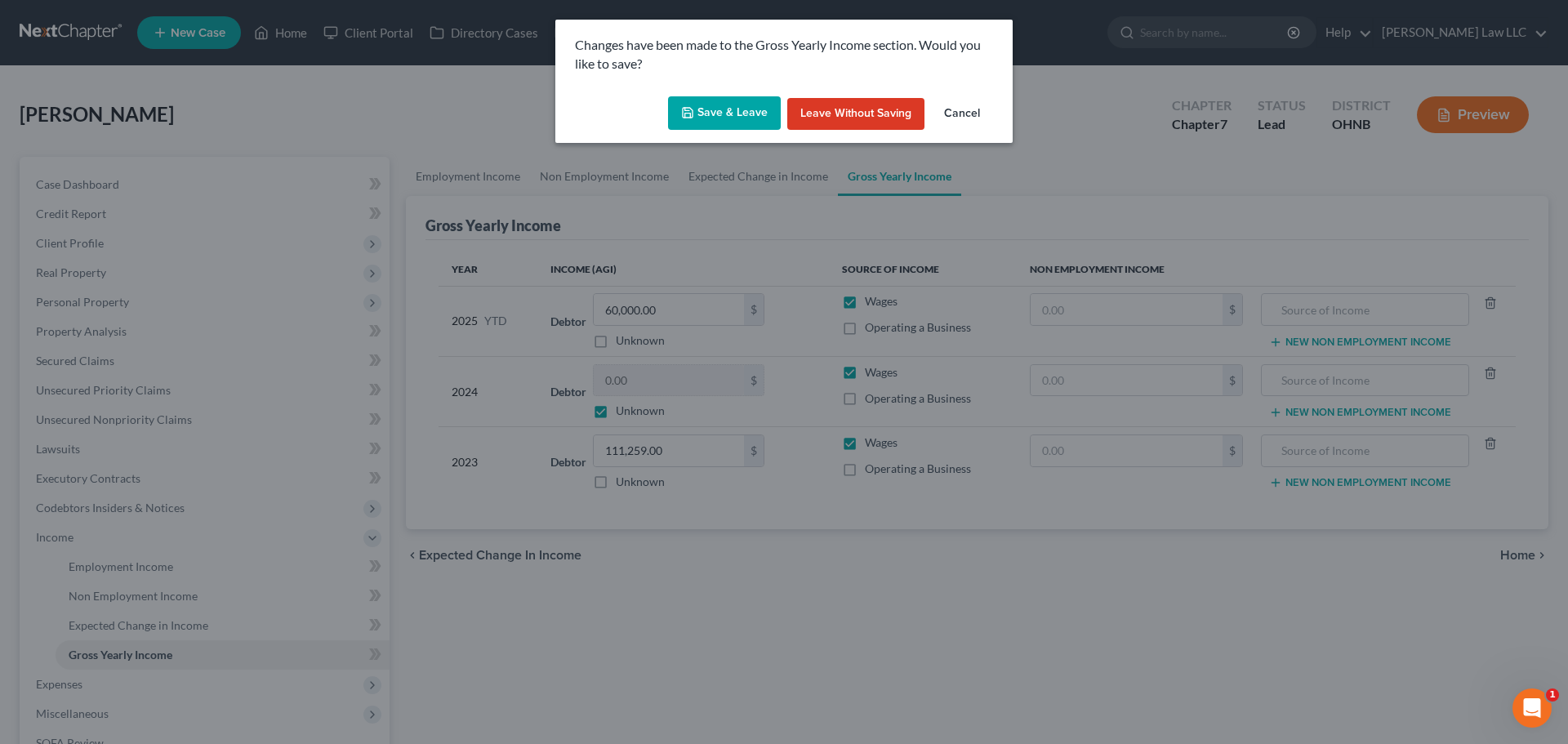
click at [710, 106] on button "Save & Leave" at bounding box center [724, 114] width 113 height 34
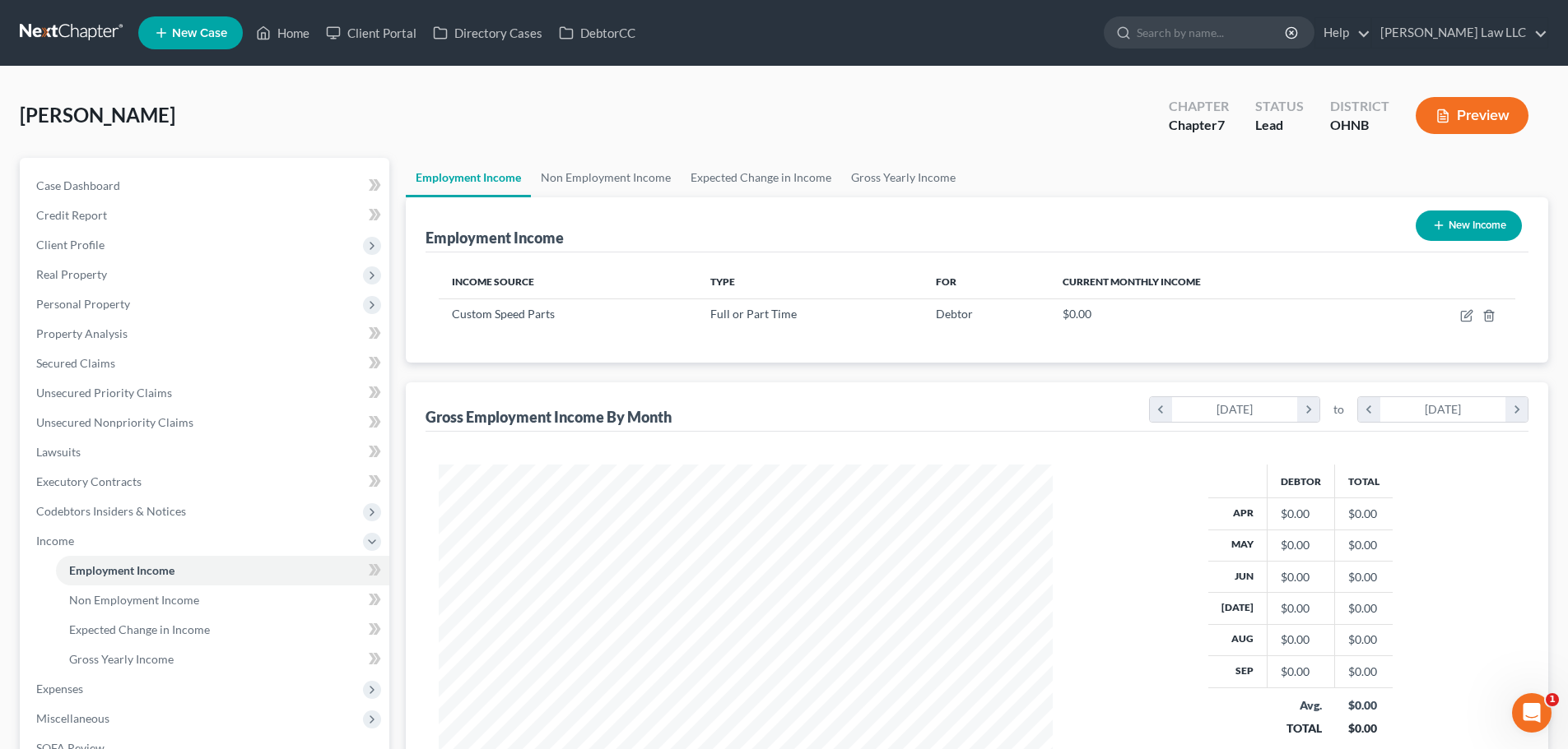
scroll to position [306, 647]
click at [518, 125] on div "[PERSON_NAME] Upgraded Chapter Chapter 7 Status Lead District OHNB Preview" at bounding box center [784, 122] width 1528 height 72
click at [1243, 32] on input "search" at bounding box center [1212, 32] width 151 height 30
click at [878, 102] on div "[PERSON_NAME] Upgraded Chapter Chapter 7 Status Lead District OHNB Preview" at bounding box center [784, 122] width 1528 height 72
click at [1223, 26] on input "search" at bounding box center [1212, 32] width 151 height 30
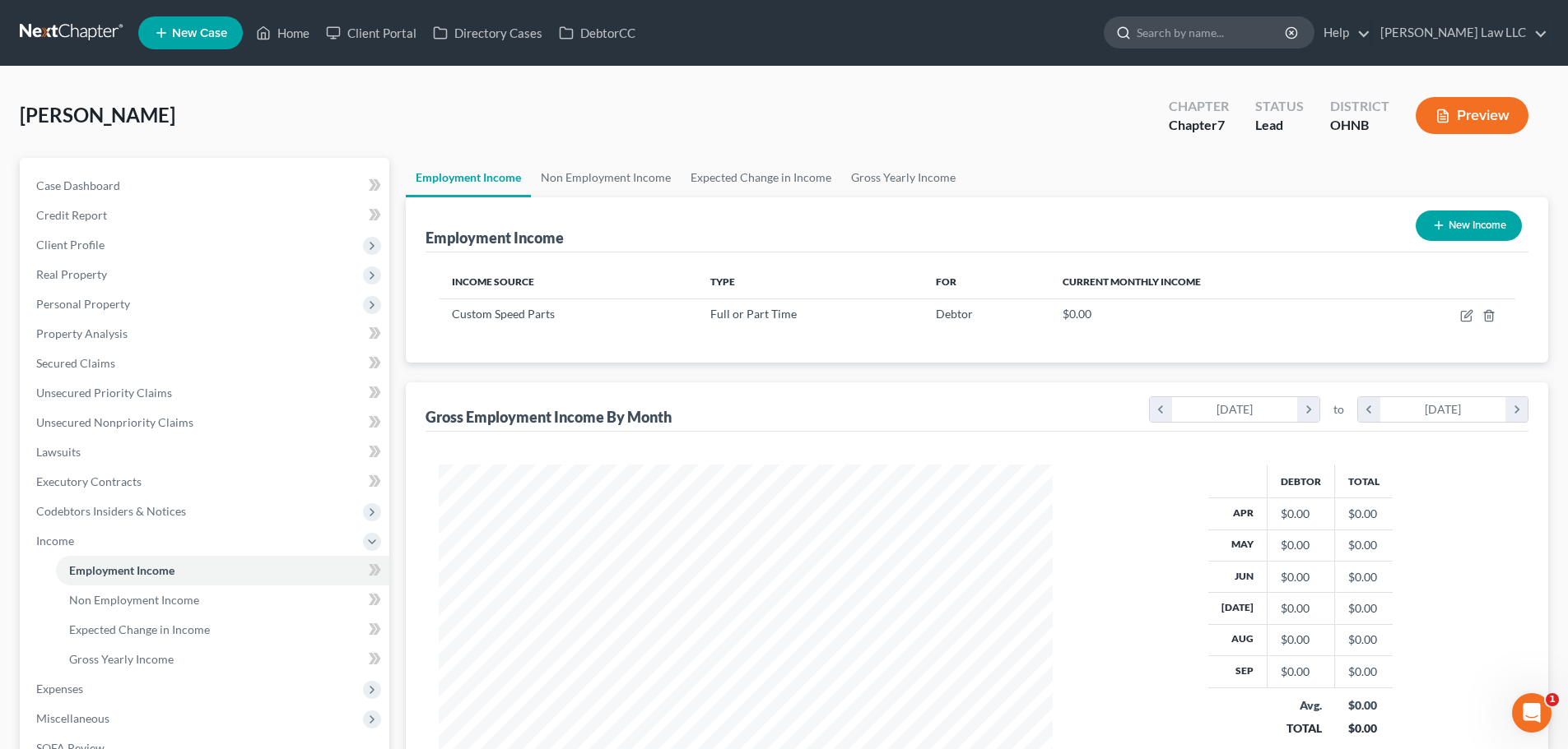
click at [1223, 35] on input "search" at bounding box center [1212, 32] width 151 height 30
click at [1200, 37] on input "search" at bounding box center [1212, 32] width 151 height 30
type input "[PERSON_NAME]"
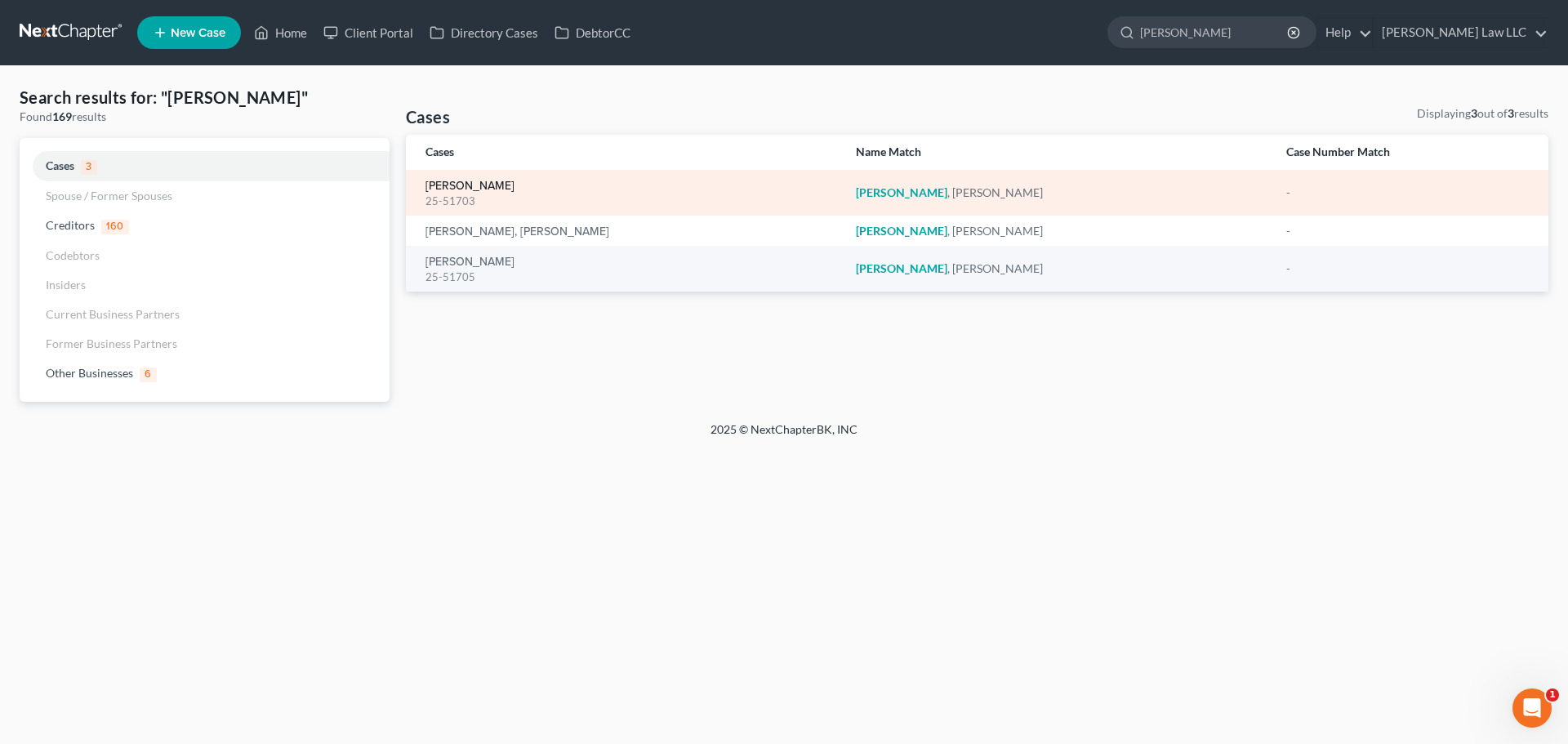
click at [469, 184] on link "[PERSON_NAME]" at bounding box center [469, 186] width 89 height 12
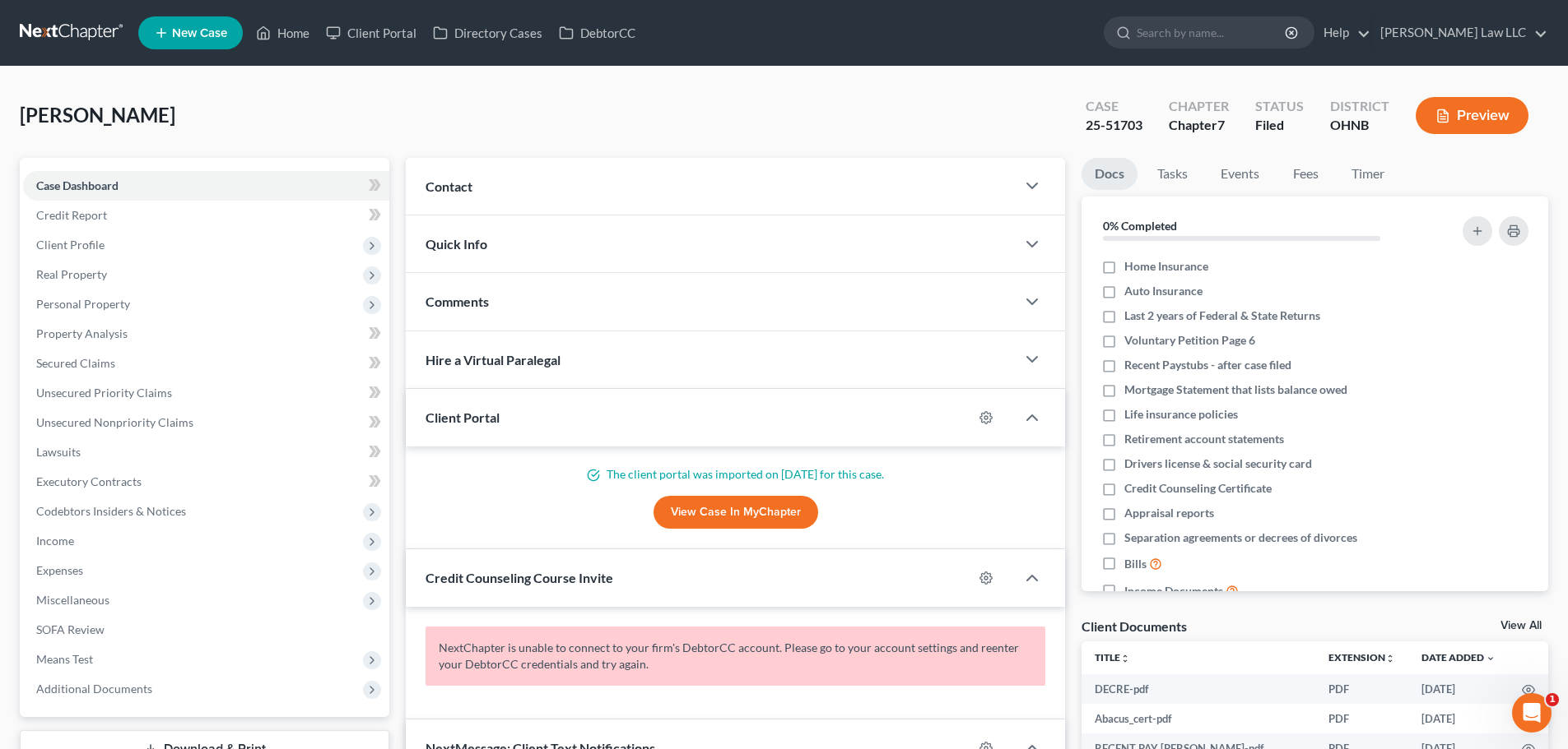
click at [472, 185] on span "Contact" at bounding box center [449, 185] width 47 height 15
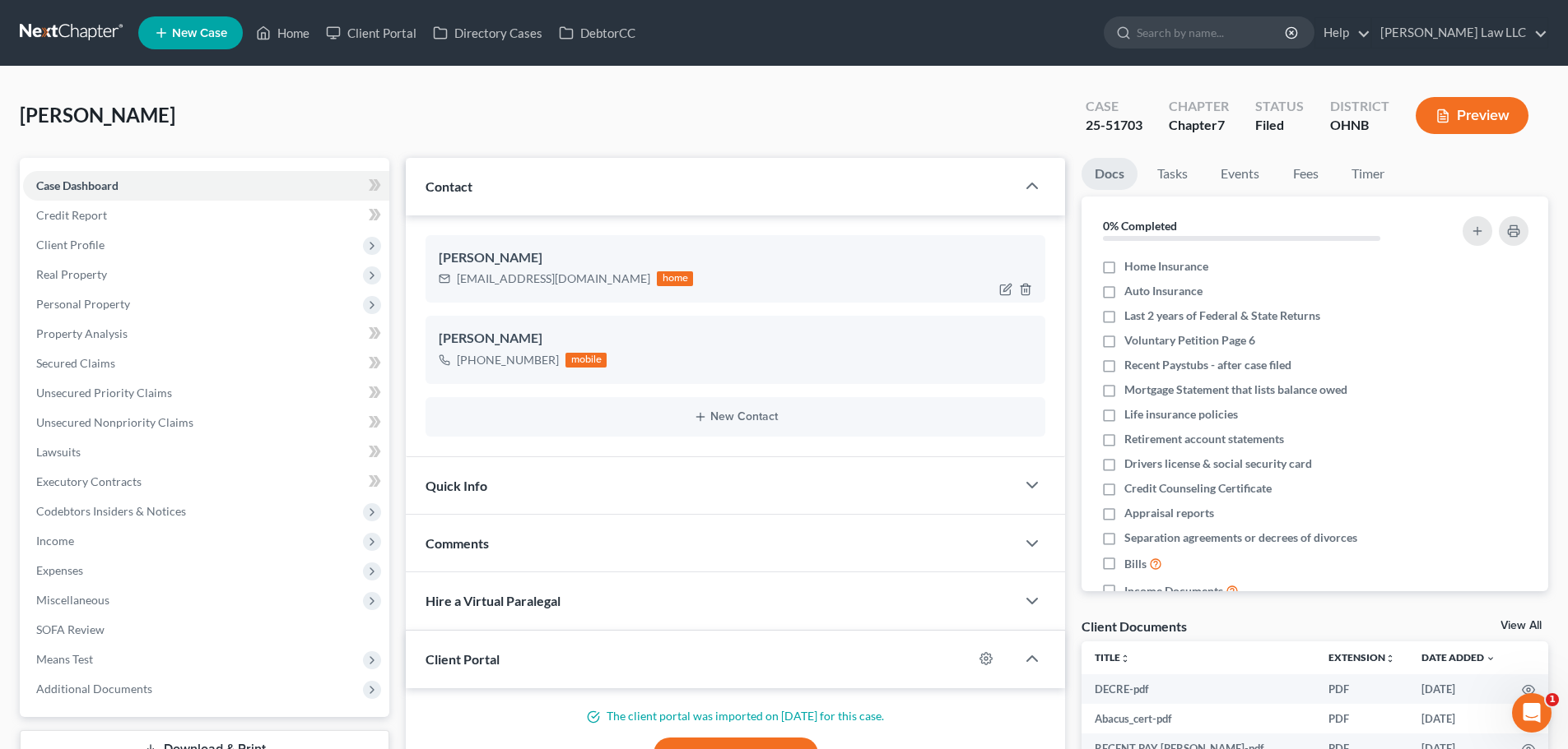
click at [493, 274] on div "[EMAIL_ADDRESS][DOMAIN_NAME]" at bounding box center [553, 279] width 194 height 16
copy div "[EMAIL_ADDRESS][DOMAIN_NAME]"
click at [118, 285] on span "Real Property" at bounding box center [206, 275] width 367 height 30
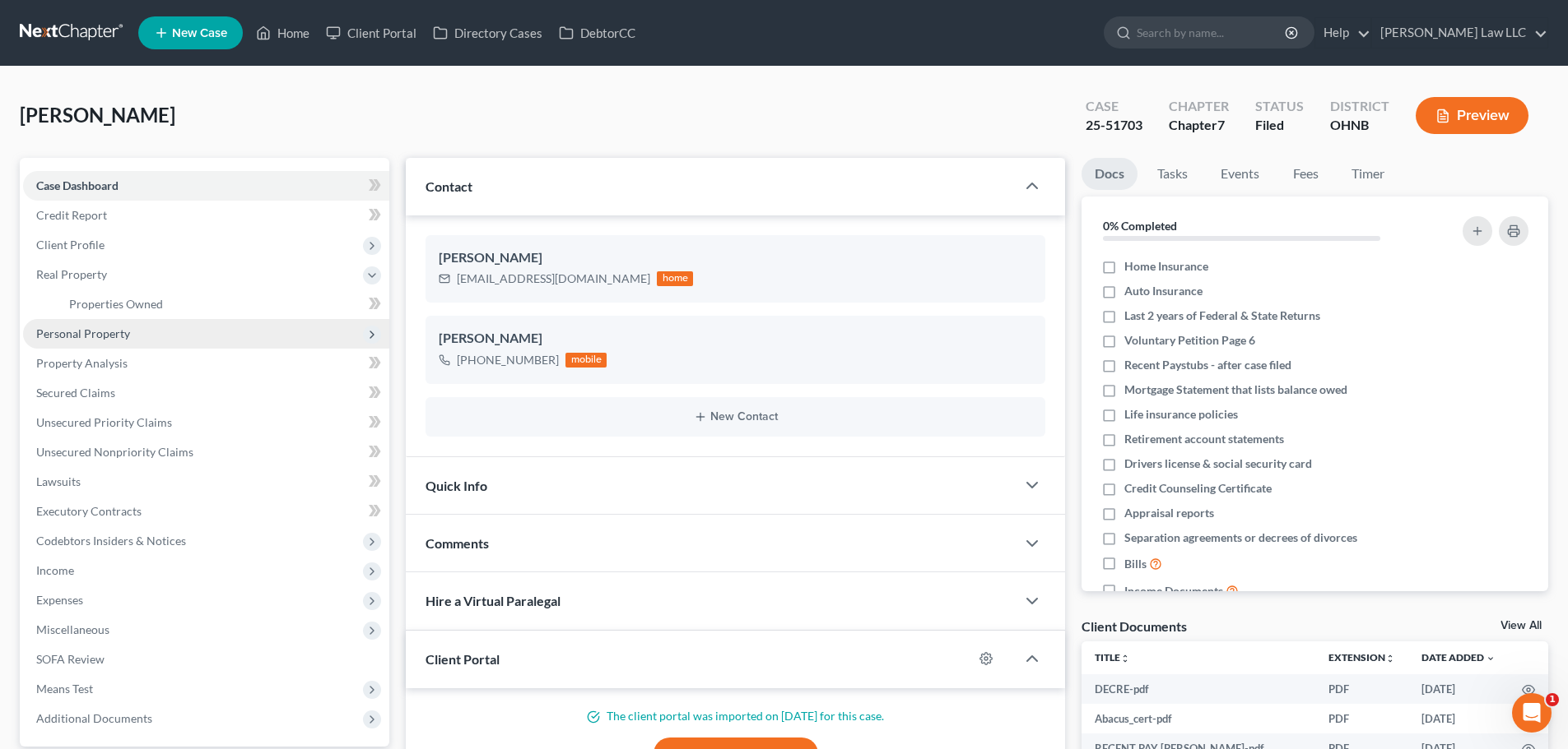
click at [118, 334] on span "Personal Property" at bounding box center [83, 333] width 94 height 14
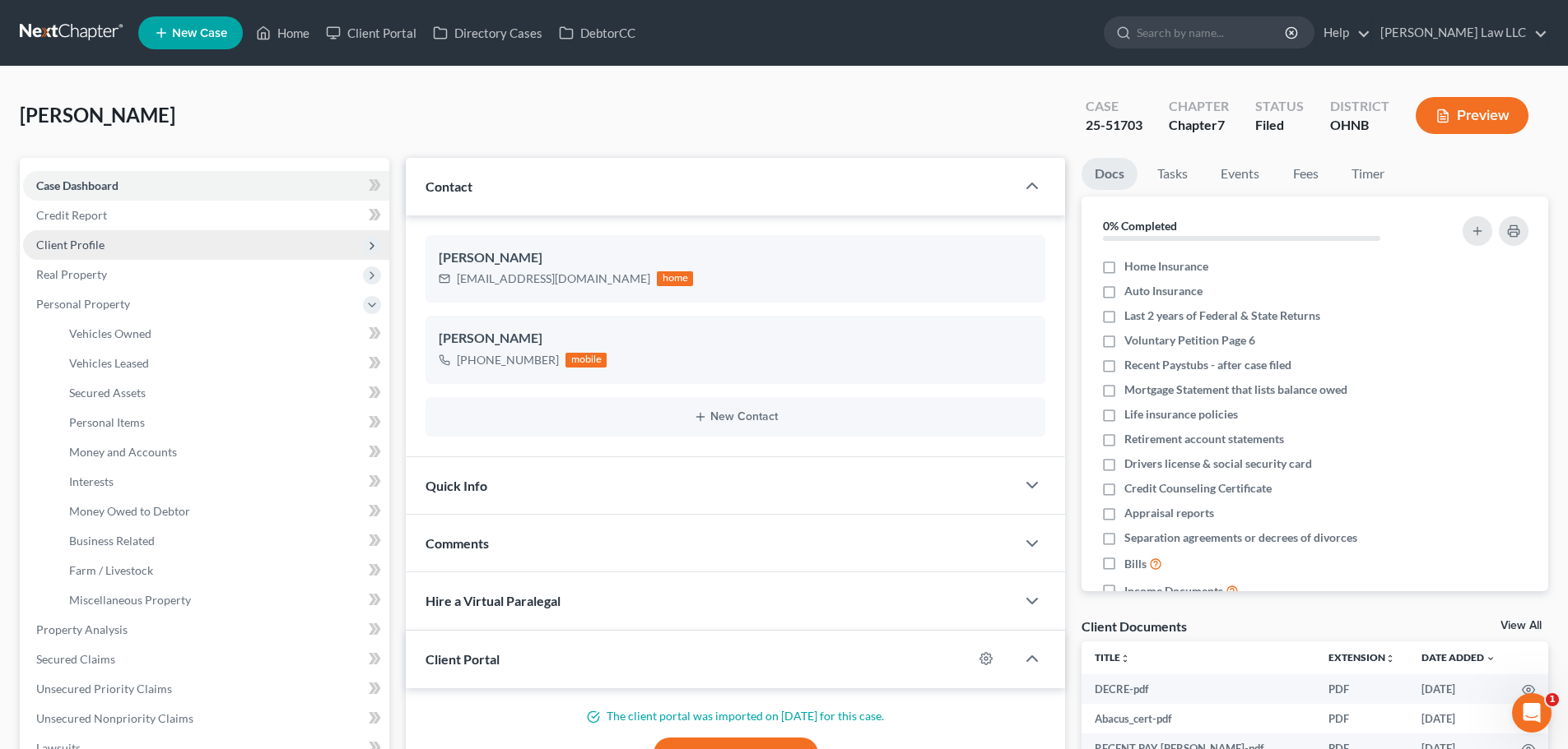
click at [112, 248] on span "Client Profile" at bounding box center [206, 245] width 367 height 30
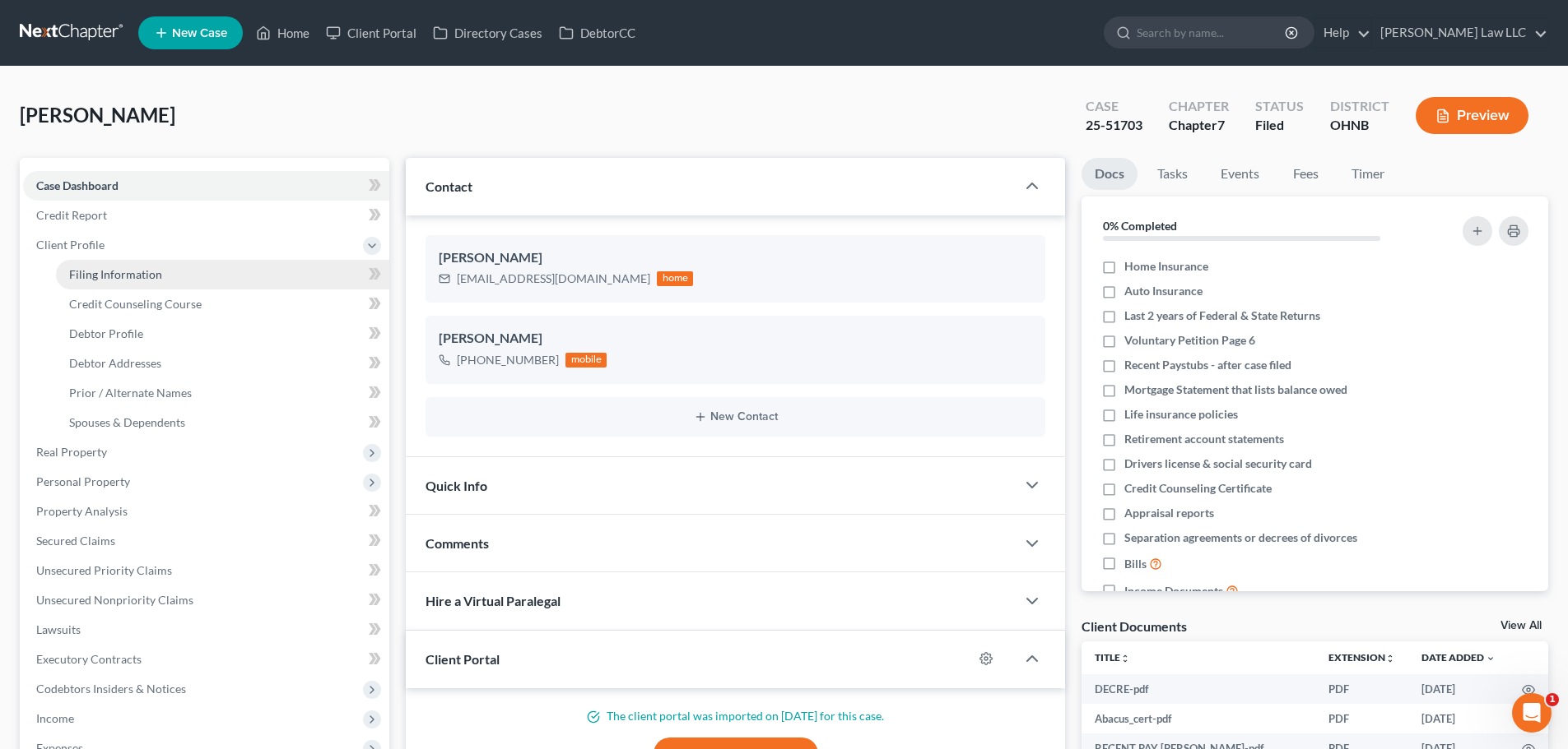
click at [126, 272] on span "Filing Information" at bounding box center [116, 274] width 93 height 14
select select "1"
select select "0"
select select "36"
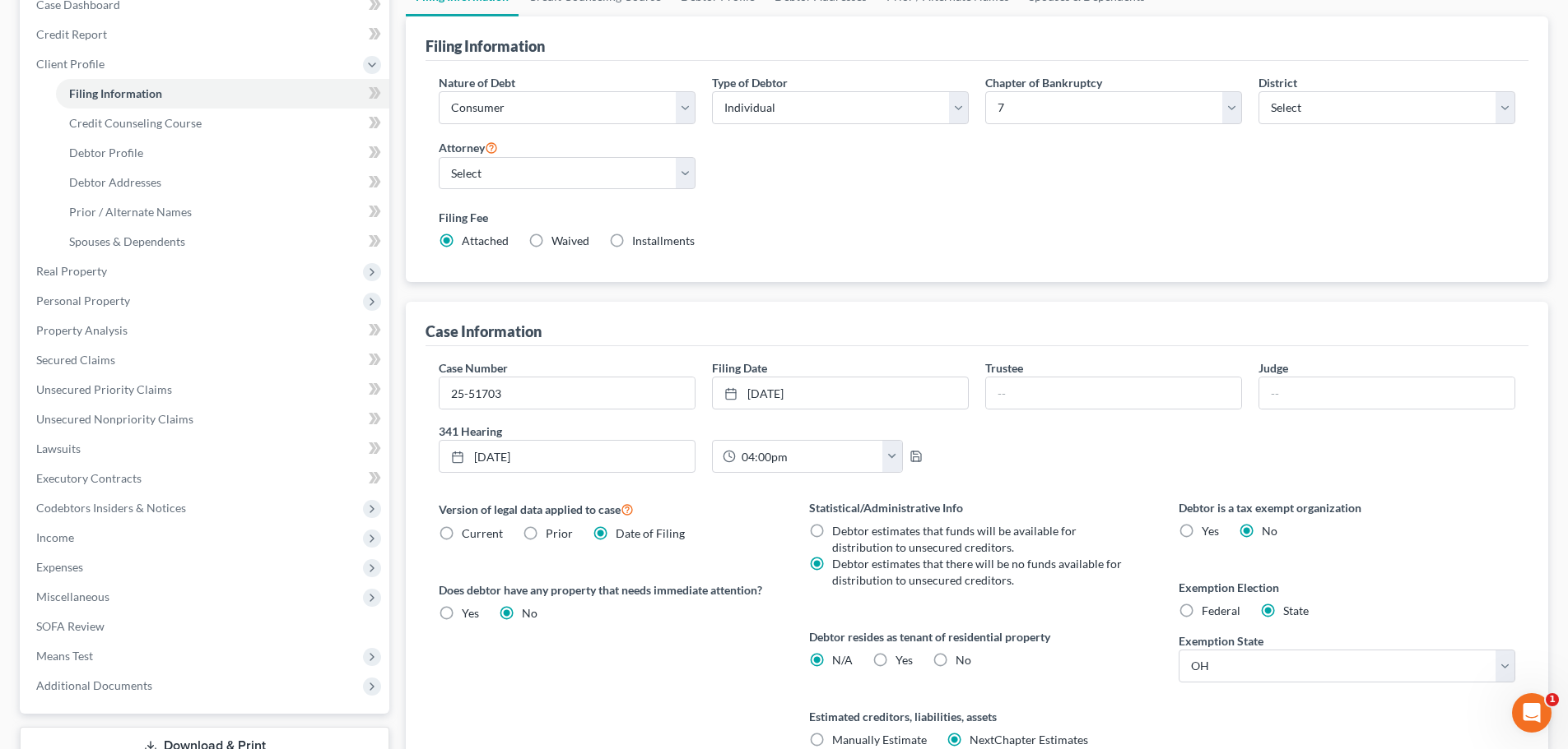
scroll to position [335, 0]
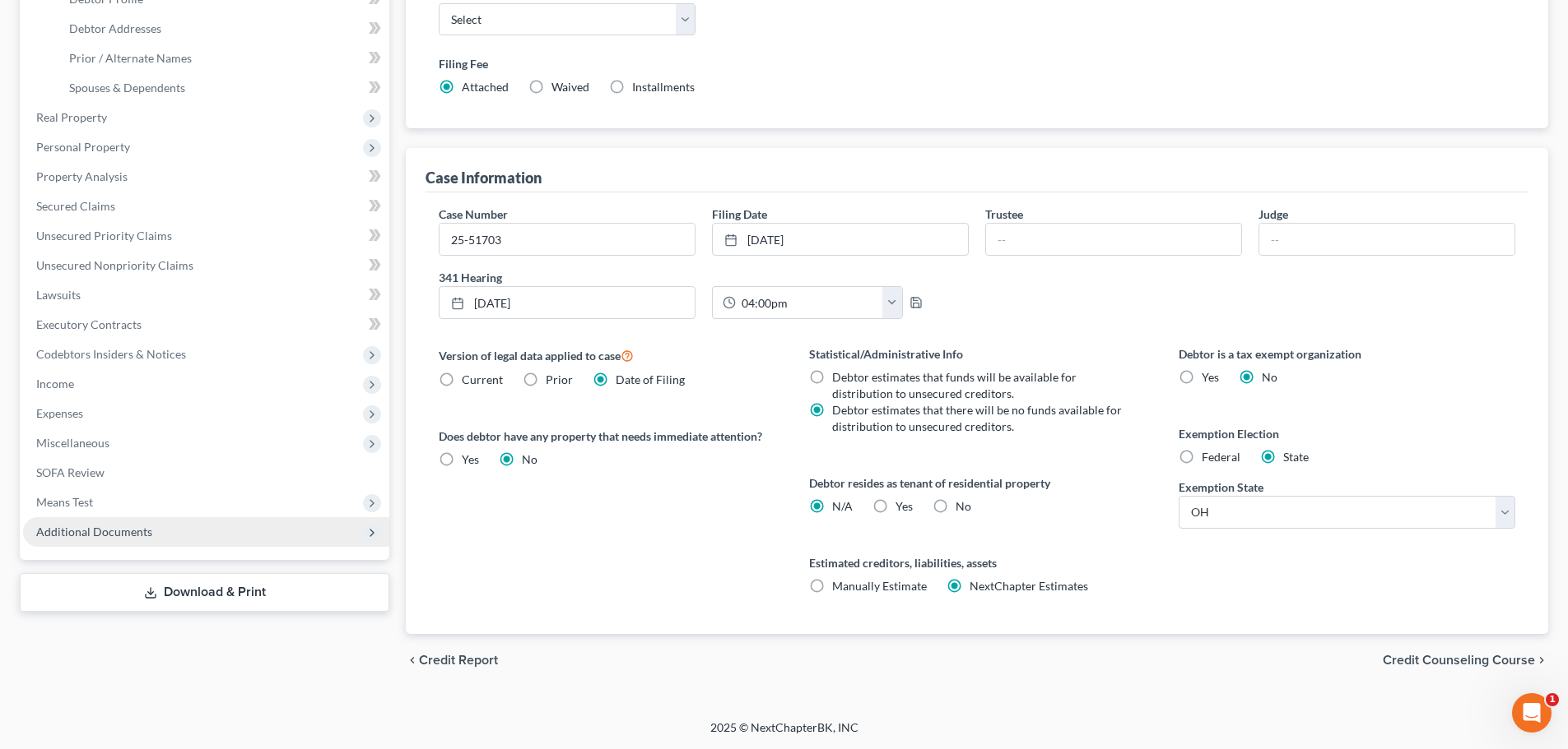
click at [115, 530] on span "Additional Documents" at bounding box center [95, 531] width 116 height 14
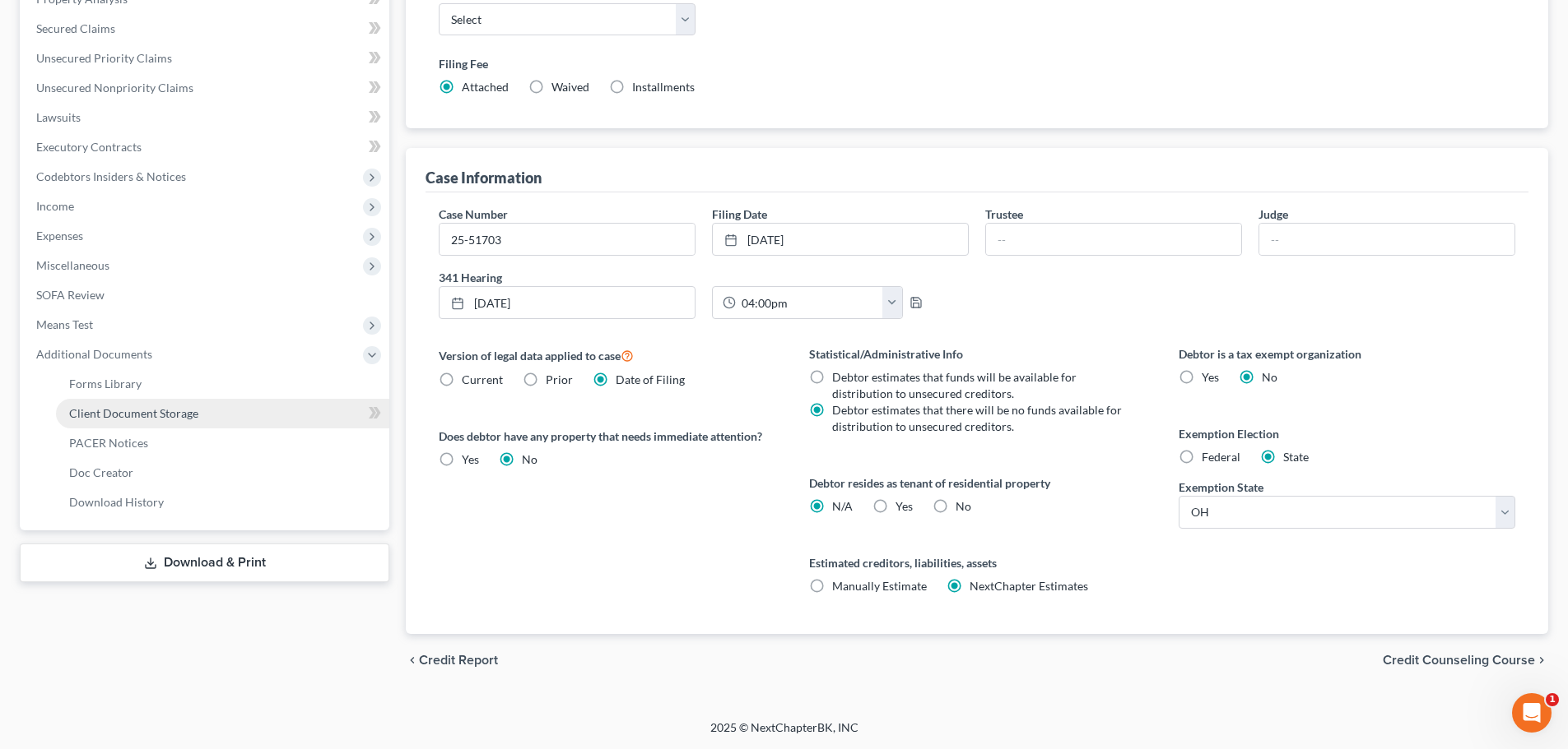
click at [175, 412] on span "Client Document Storage" at bounding box center [134, 413] width 129 height 14
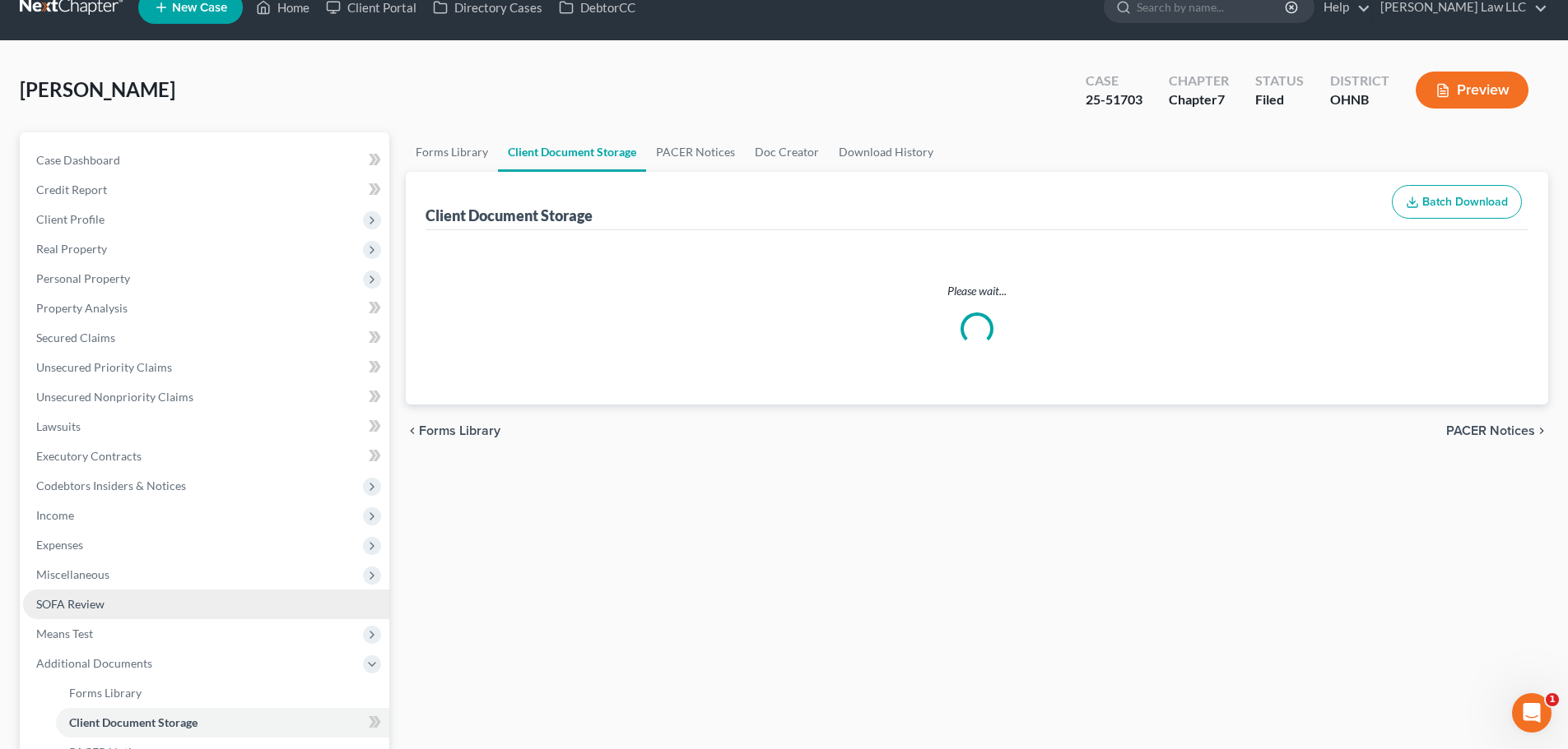
scroll to position [5, 0]
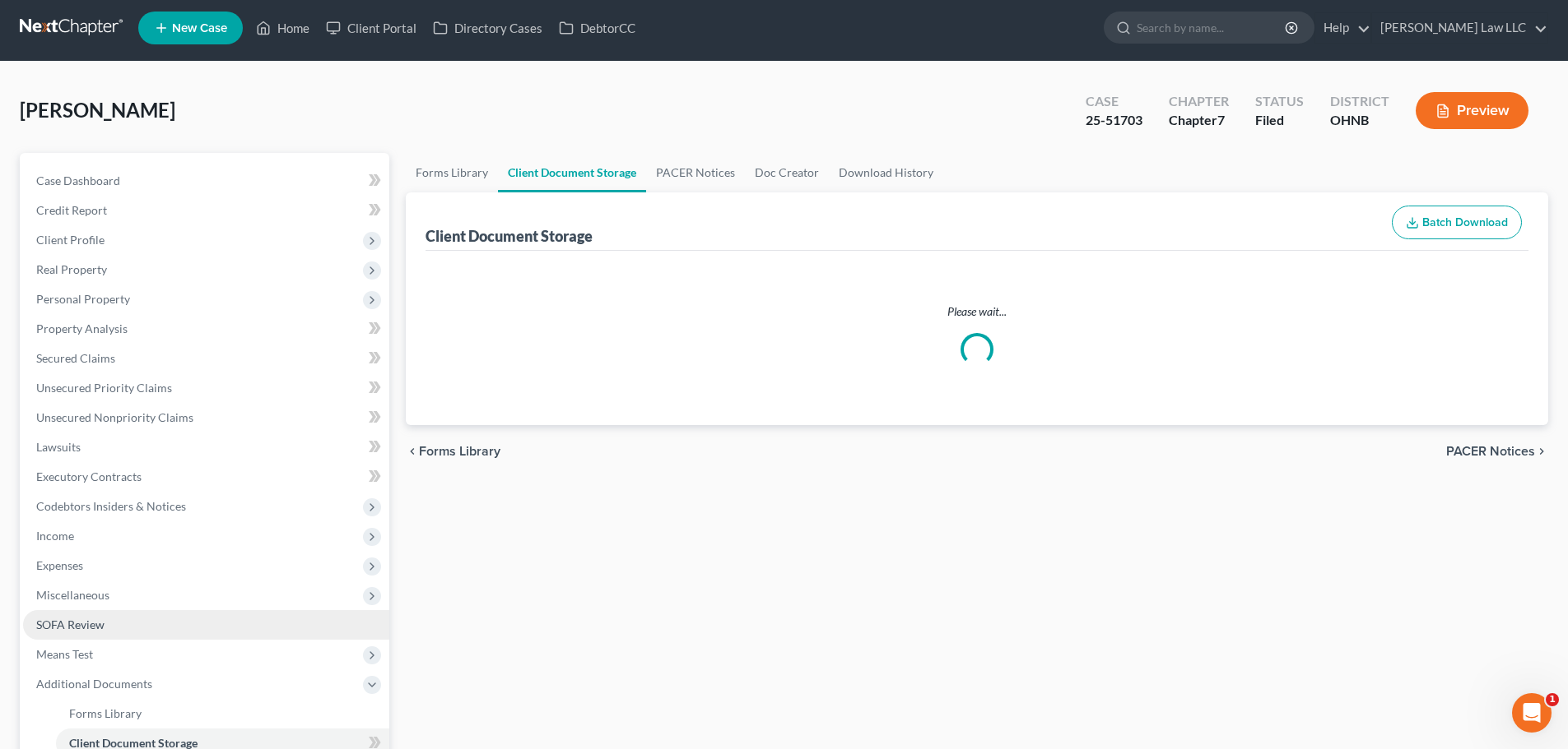
select select "20"
select select "5"
select select "16"
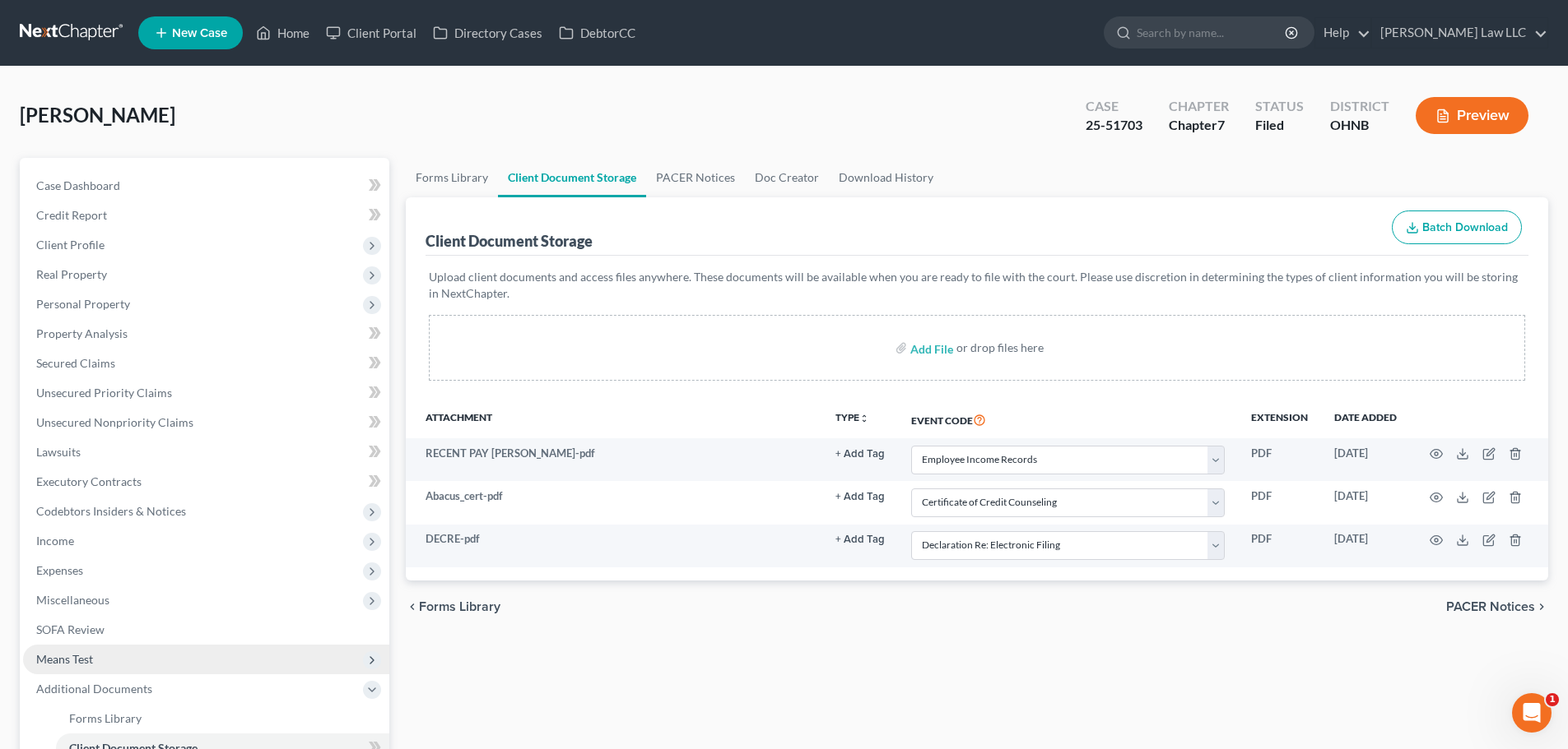
scroll to position [230, 0]
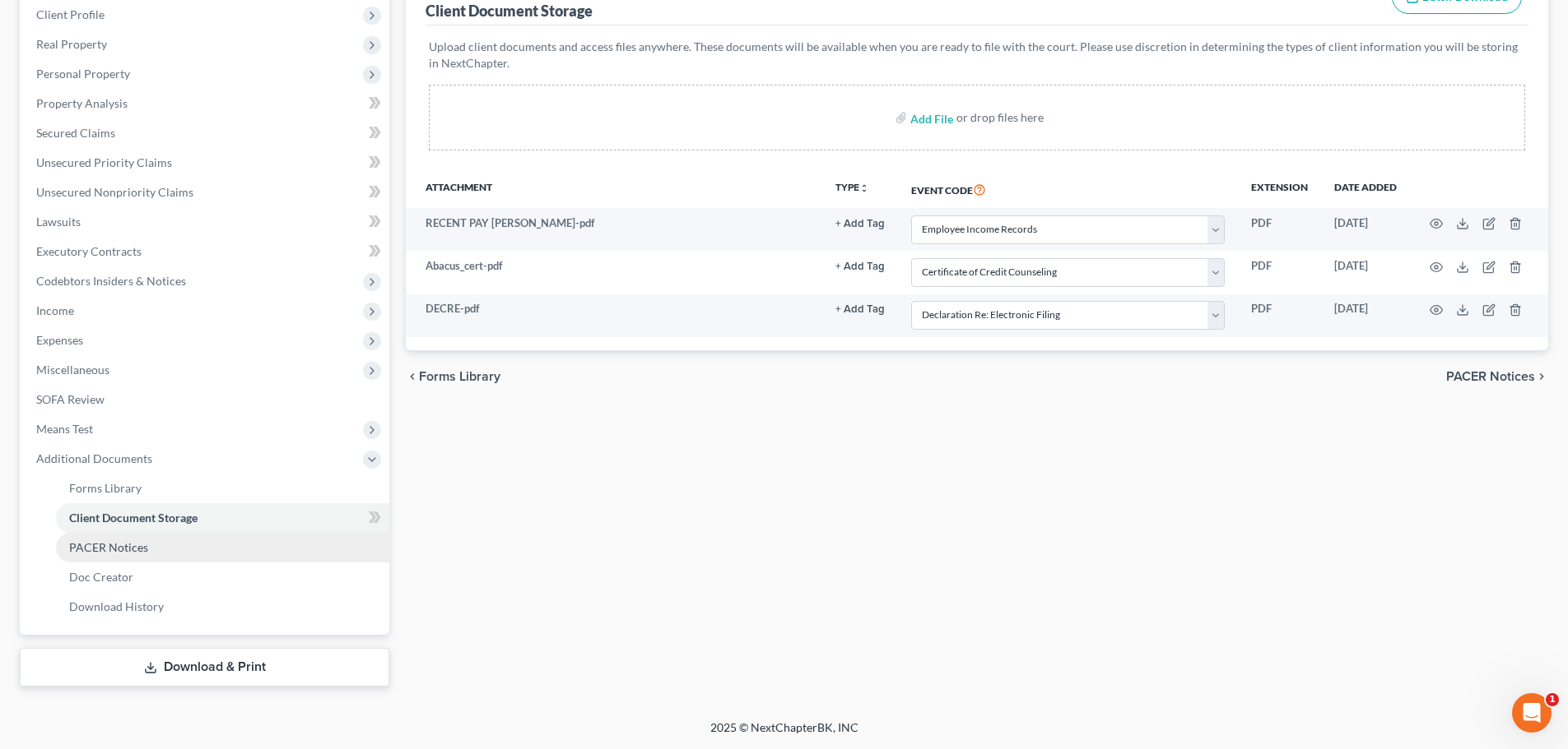
click at [116, 549] on span "PACER Notices" at bounding box center [108, 546] width 79 height 14
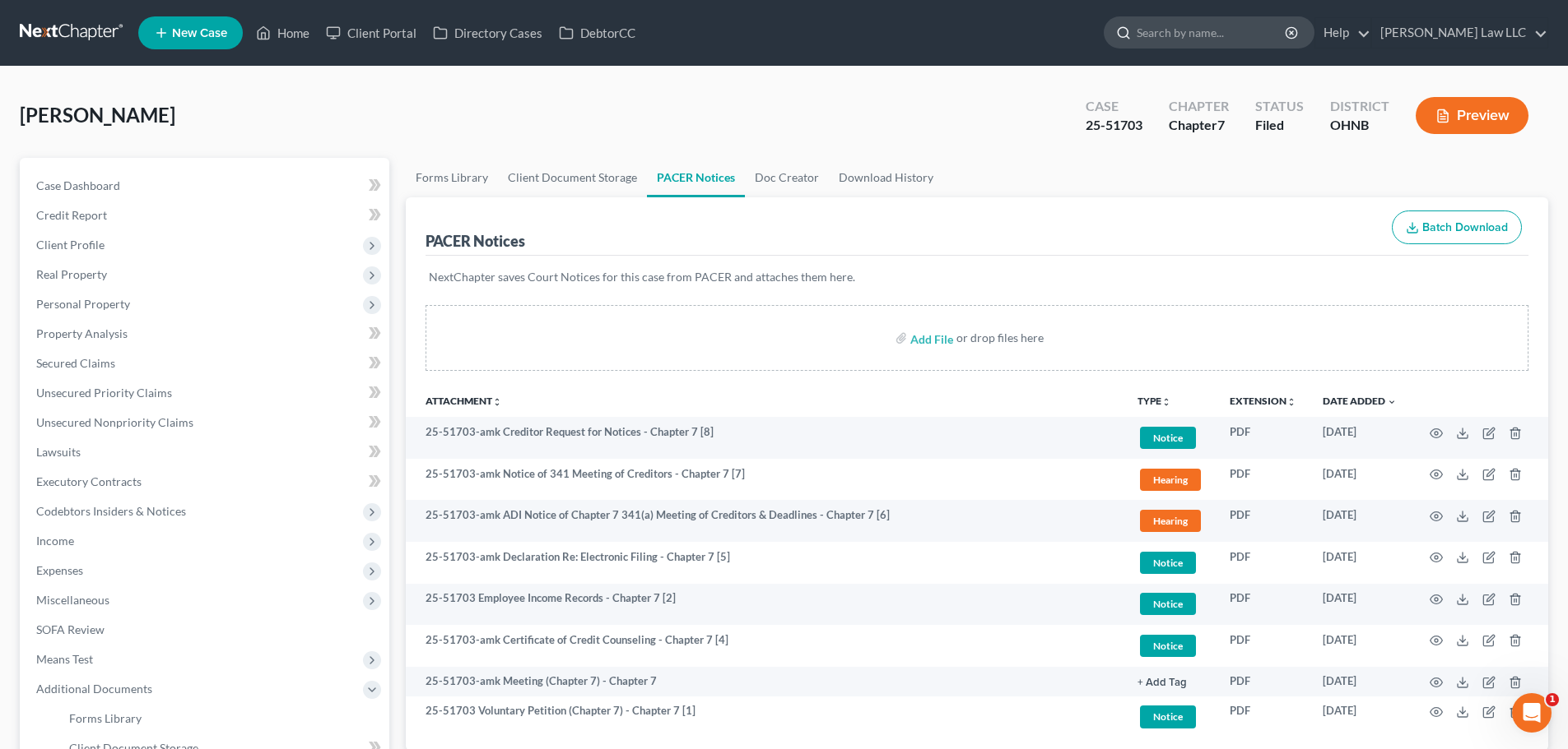
drag, startPoint x: 1190, startPoint y: 30, endPoint x: 1202, endPoint y: 33, distance: 12.4
click at [1192, 30] on div at bounding box center [1209, 32] width 211 height 32
click at [1209, 36] on input "search" at bounding box center [1212, 32] width 151 height 30
type input "[PERSON_NAME]"
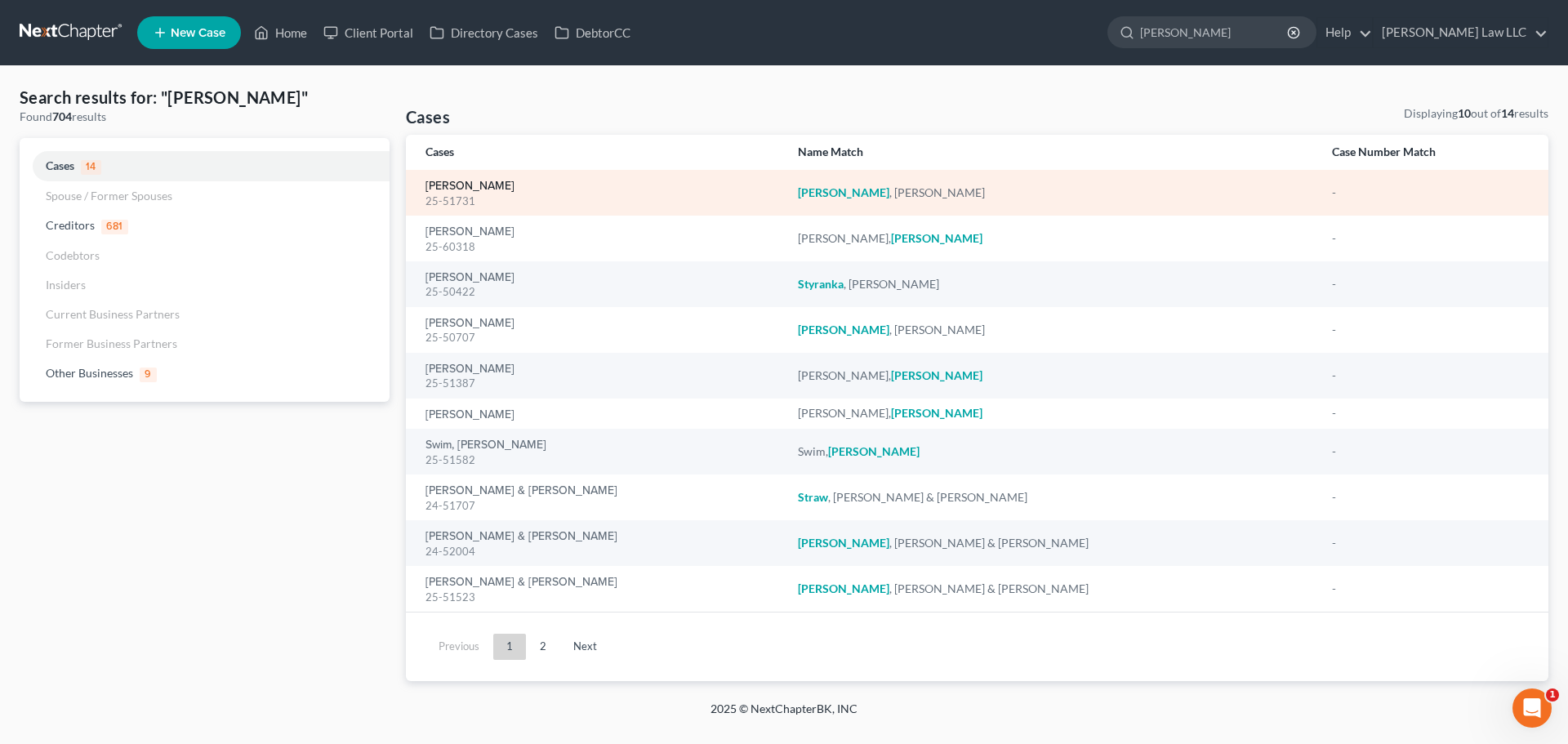
click at [448, 186] on link "[PERSON_NAME]" at bounding box center [469, 186] width 89 height 12
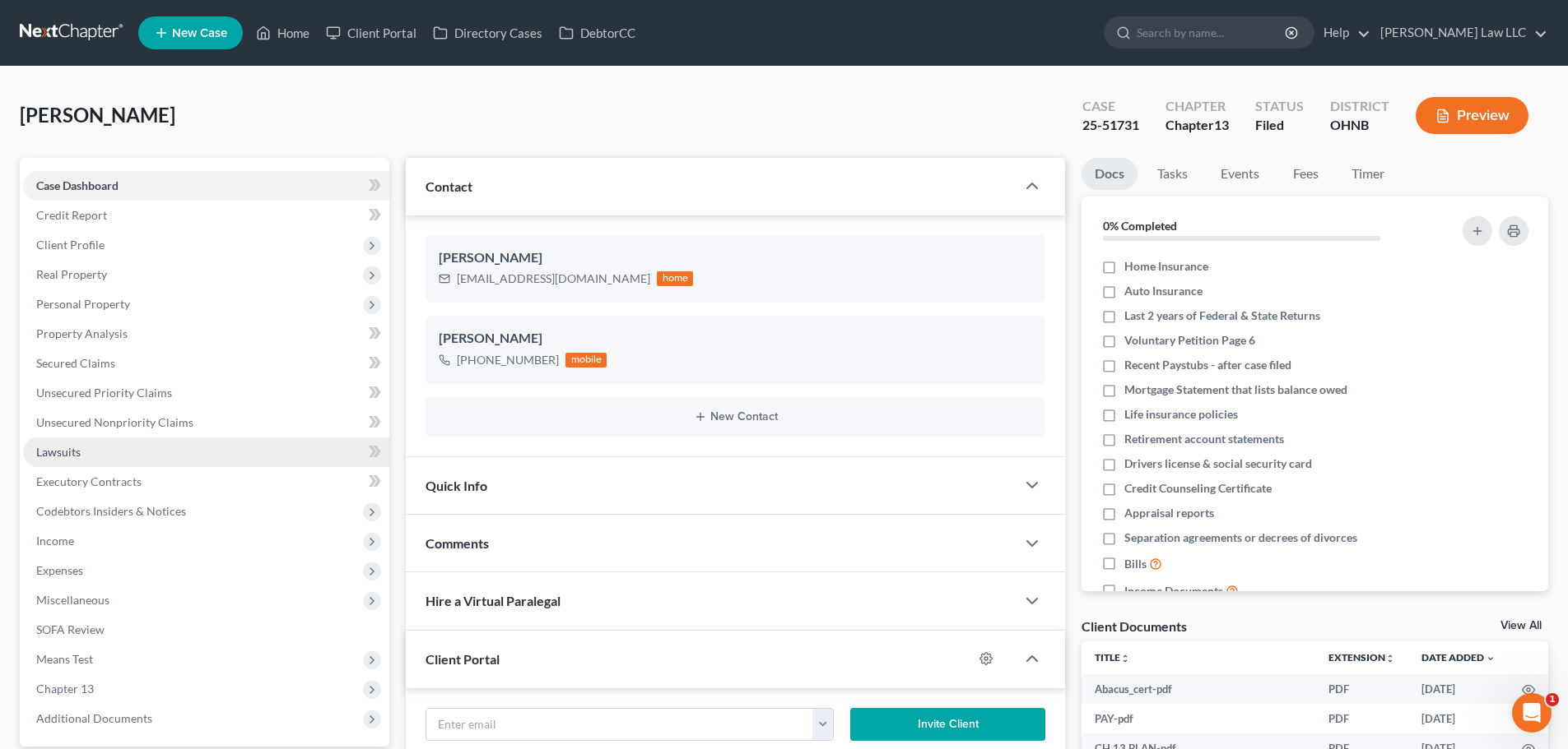
click at [60, 446] on span "Lawsuits" at bounding box center [58, 451] width 45 height 14
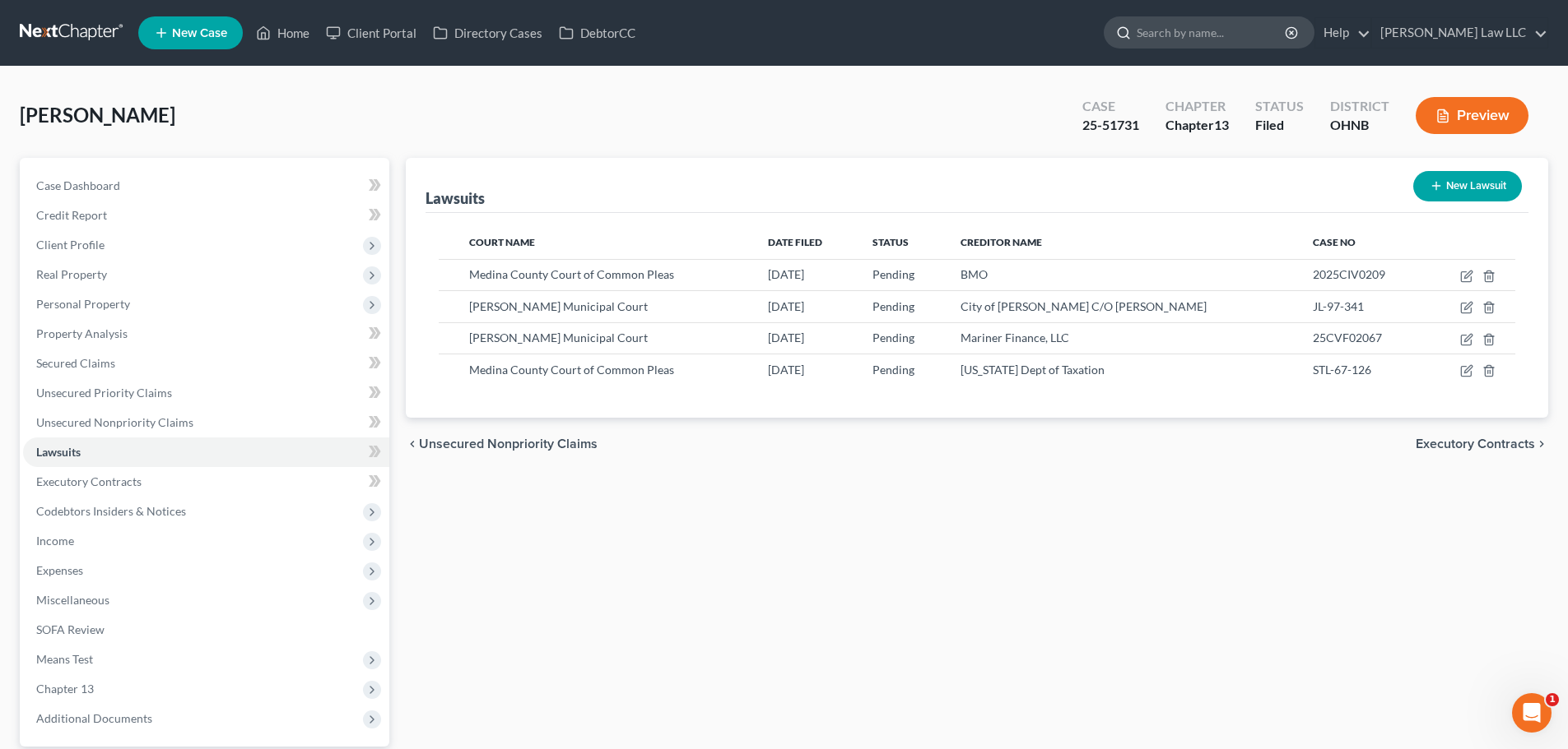
click at [1203, 35] on input "search" at bounding box center [1212, 32] width 151 height 30
type input "[PERSON_NAME]"
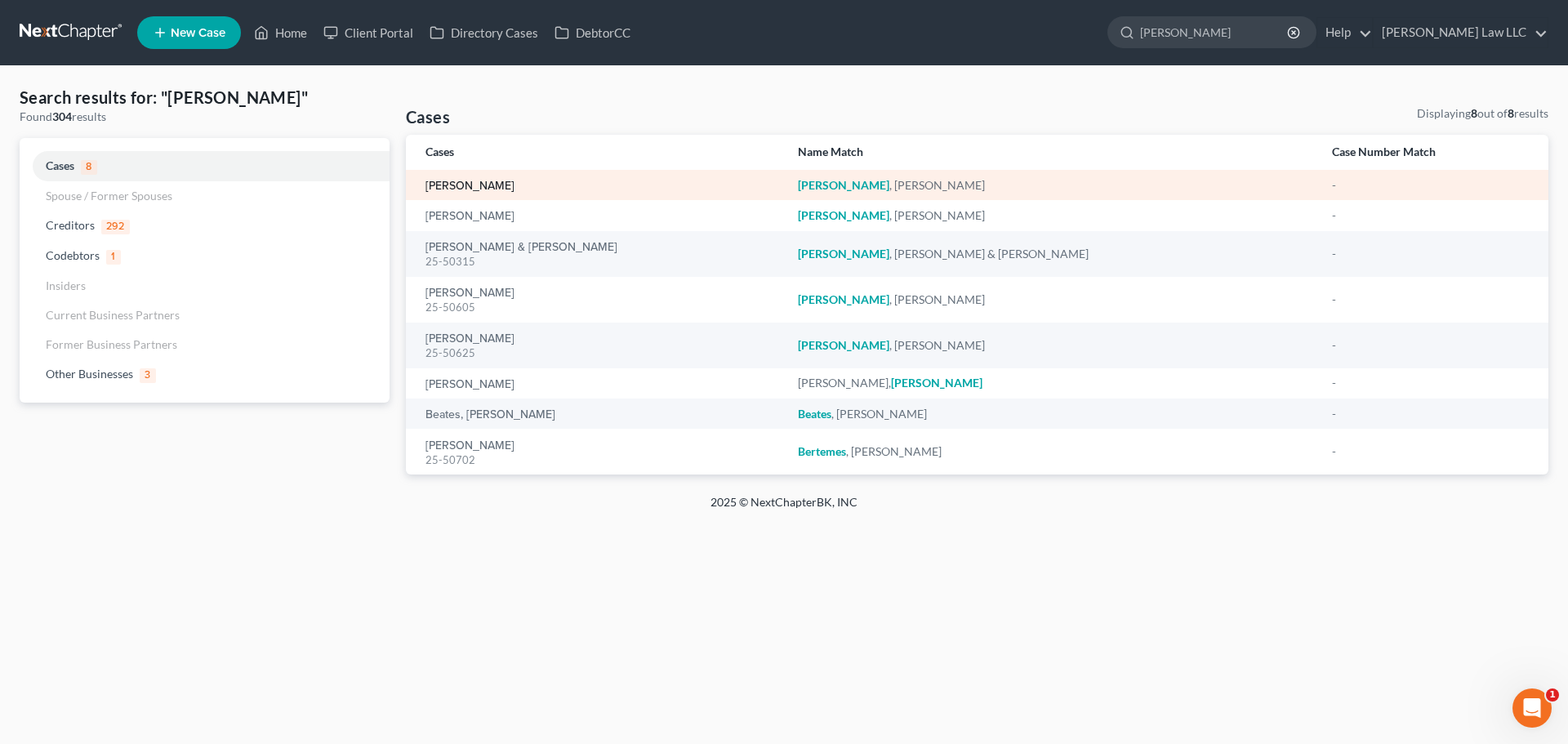
click at [481, 187] on link "[PERSON_NAME]" at bounding box center [469, 186] width 89 height 12
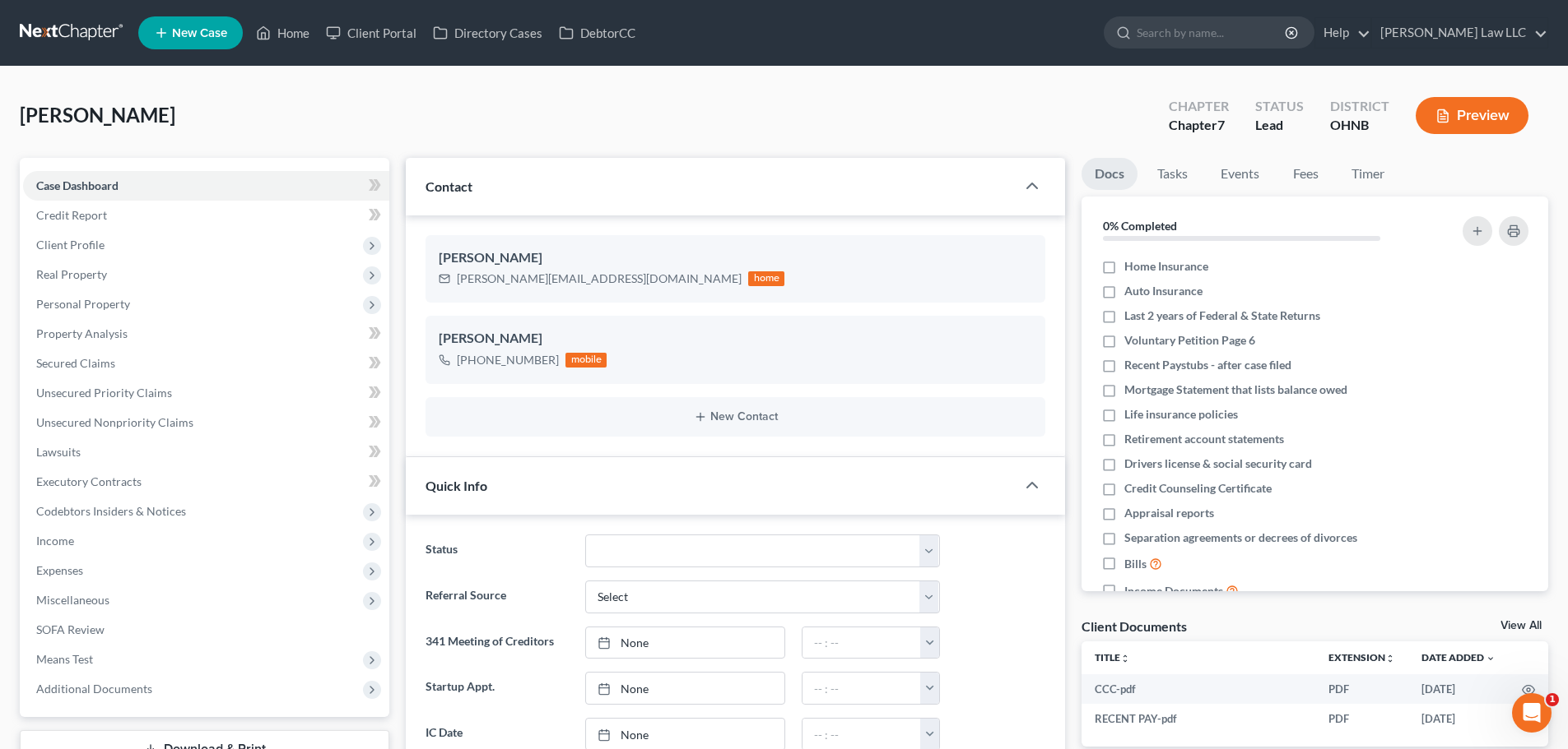
scroll to position [346, 0]
click at [75, 454] on span "Lawsuits" at bounding box center [58, 451] width 45 height 14
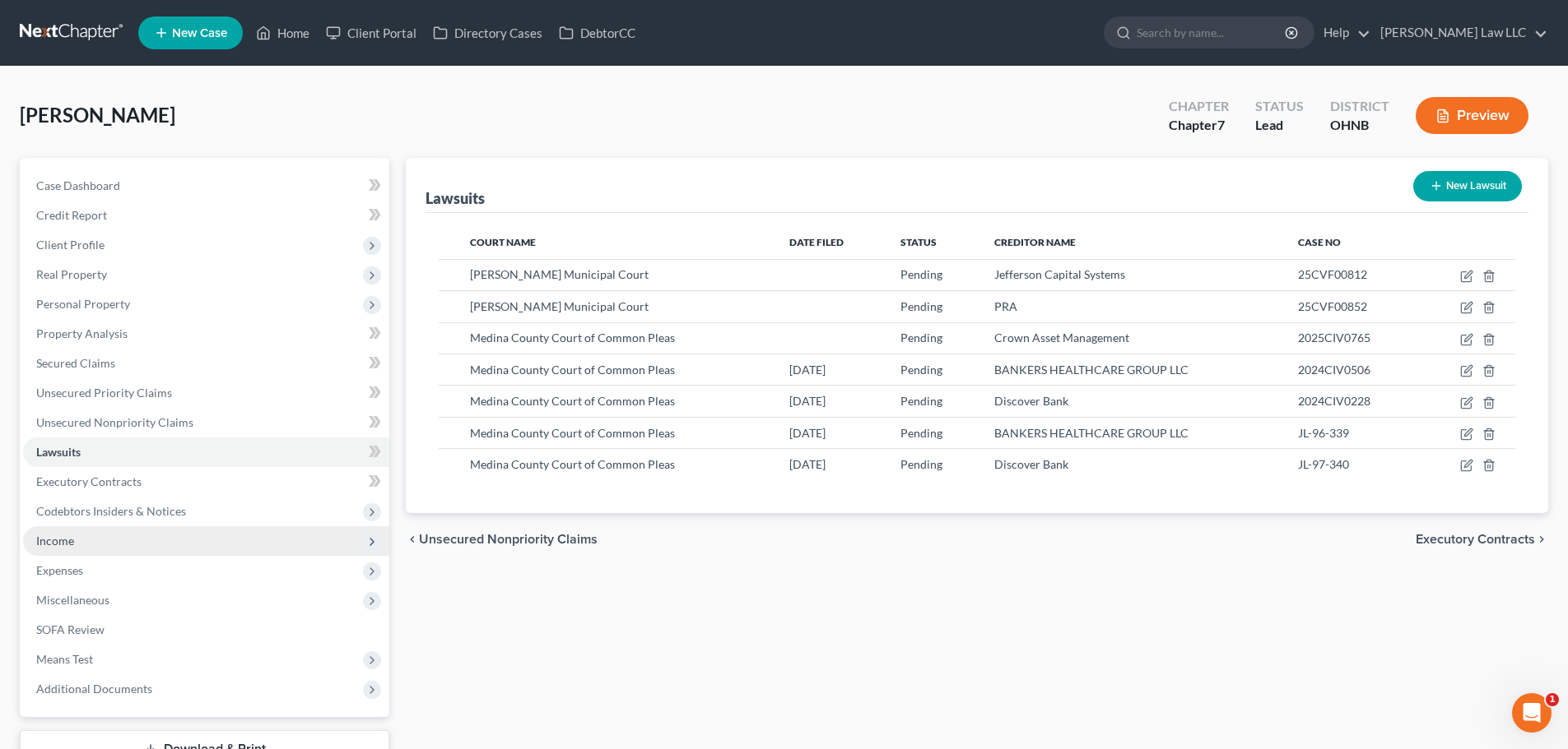
click at [108, 544] on span "Income" at bounding box center [206, 541] width 367 height 30
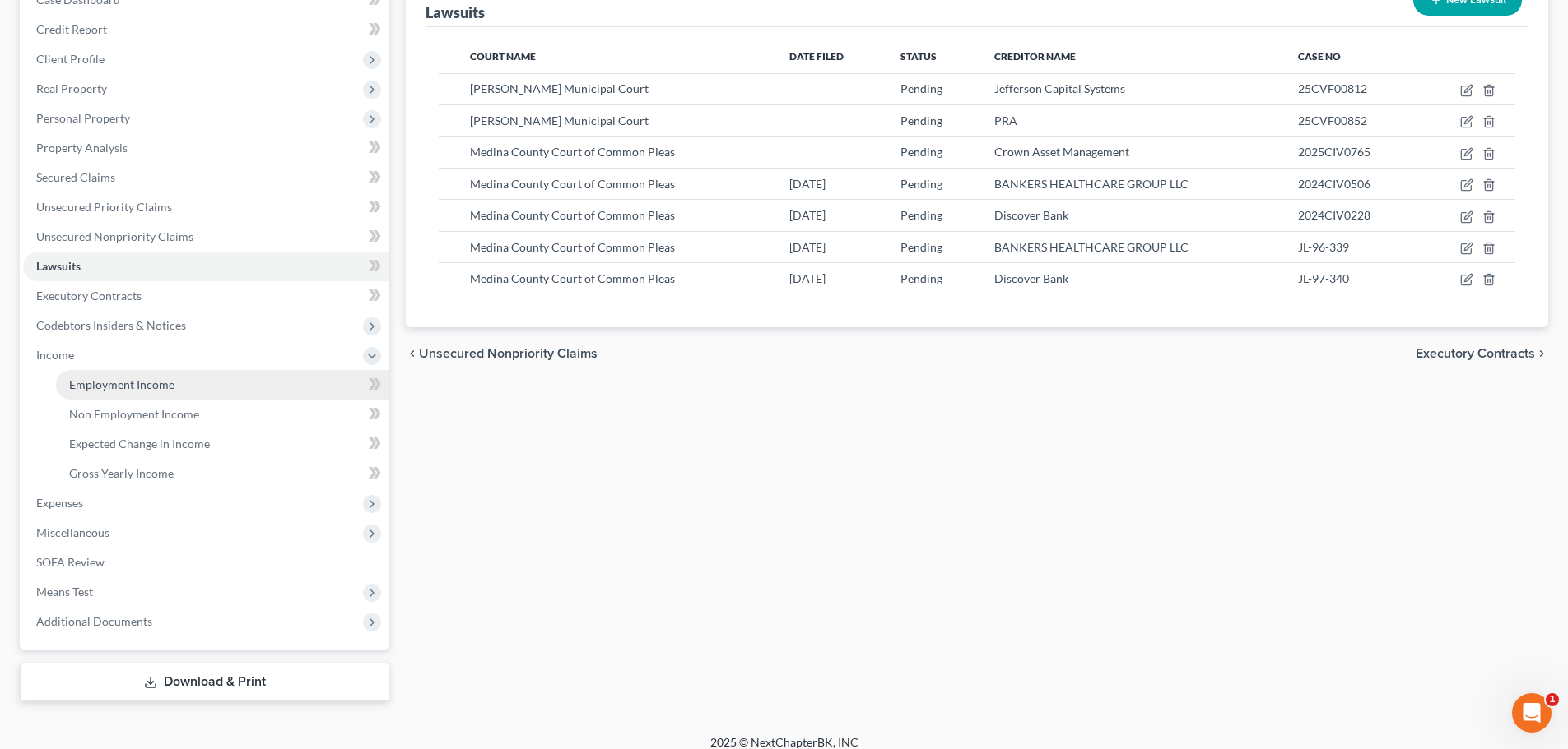
scroll to position [201, 0]
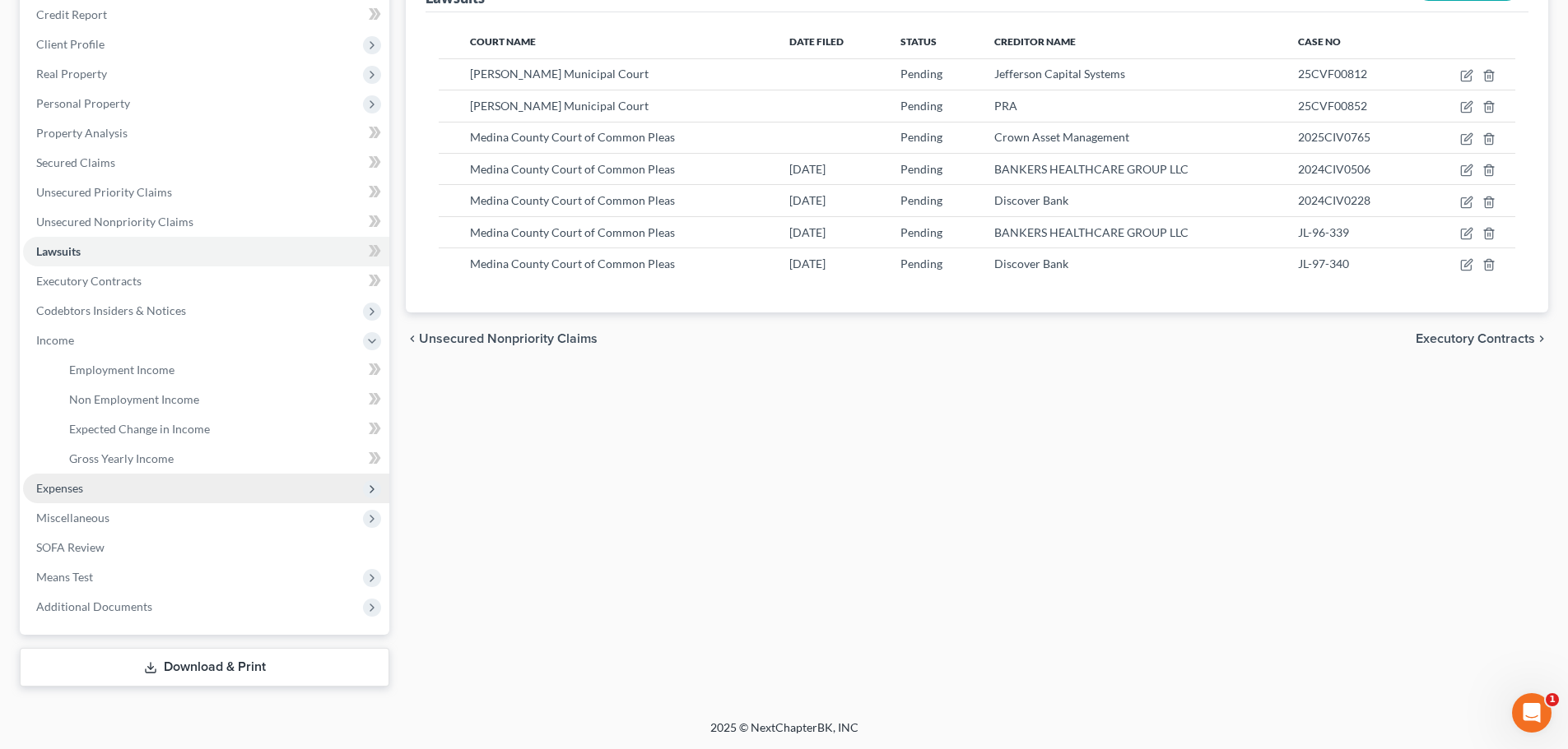
click at [71, 501] on span "Expenses" at bounding box center [206, 488] width 367 height 30
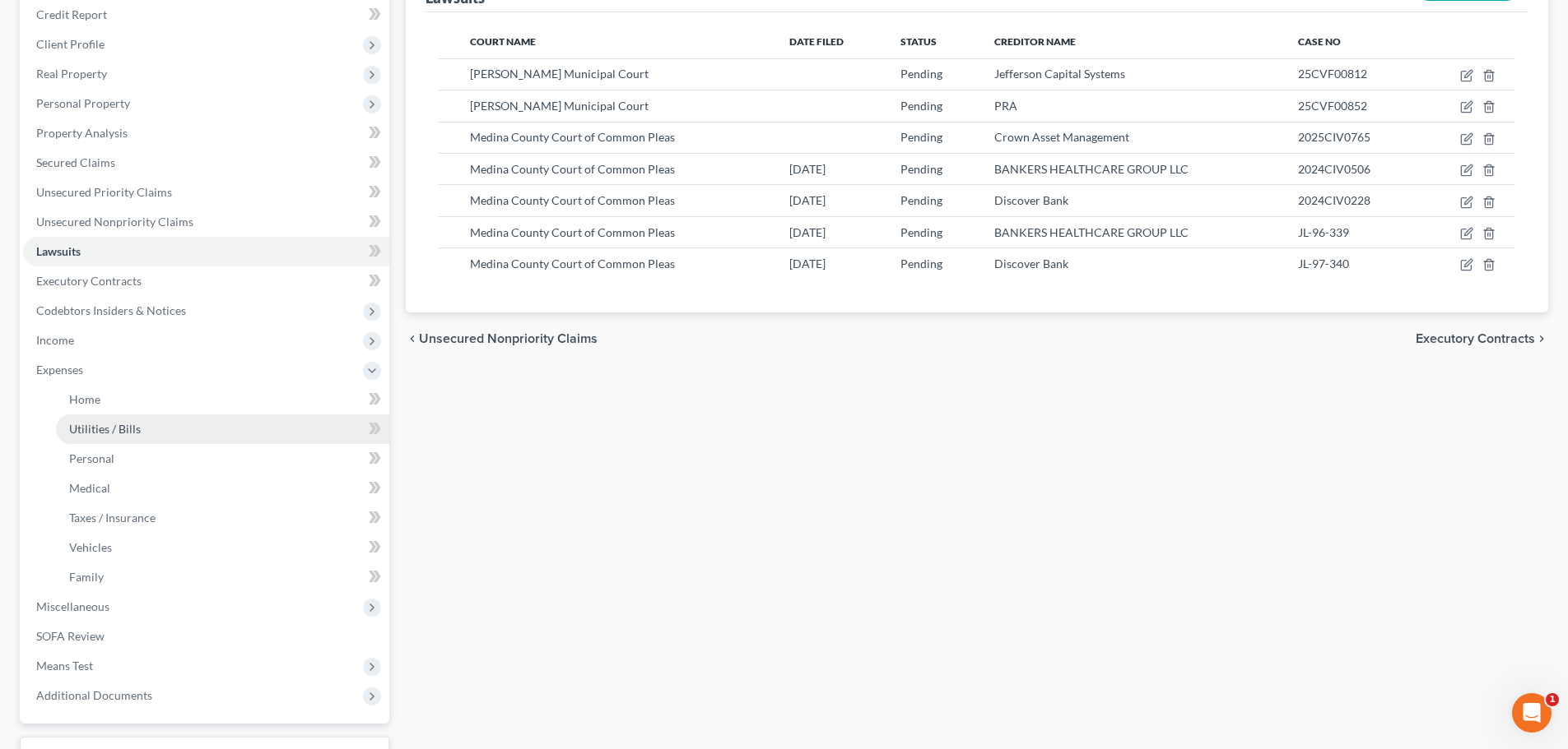
click at [136, 431] on span "Utilities / Bills" at bounding box center [105, 428] width 72 height 14
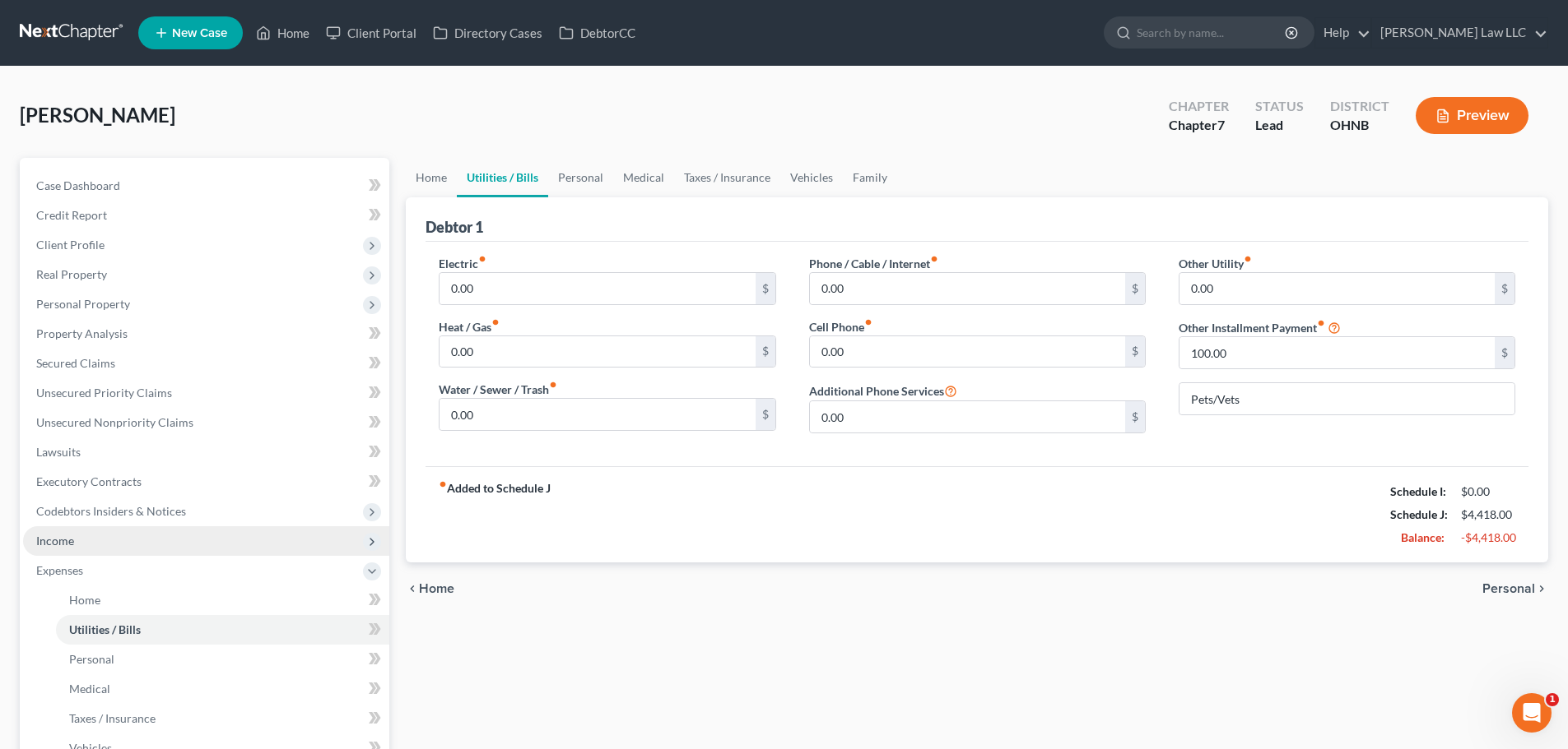
click at [88, 542] on span "Income" at bounding box center [206, 541] width 367 height 30
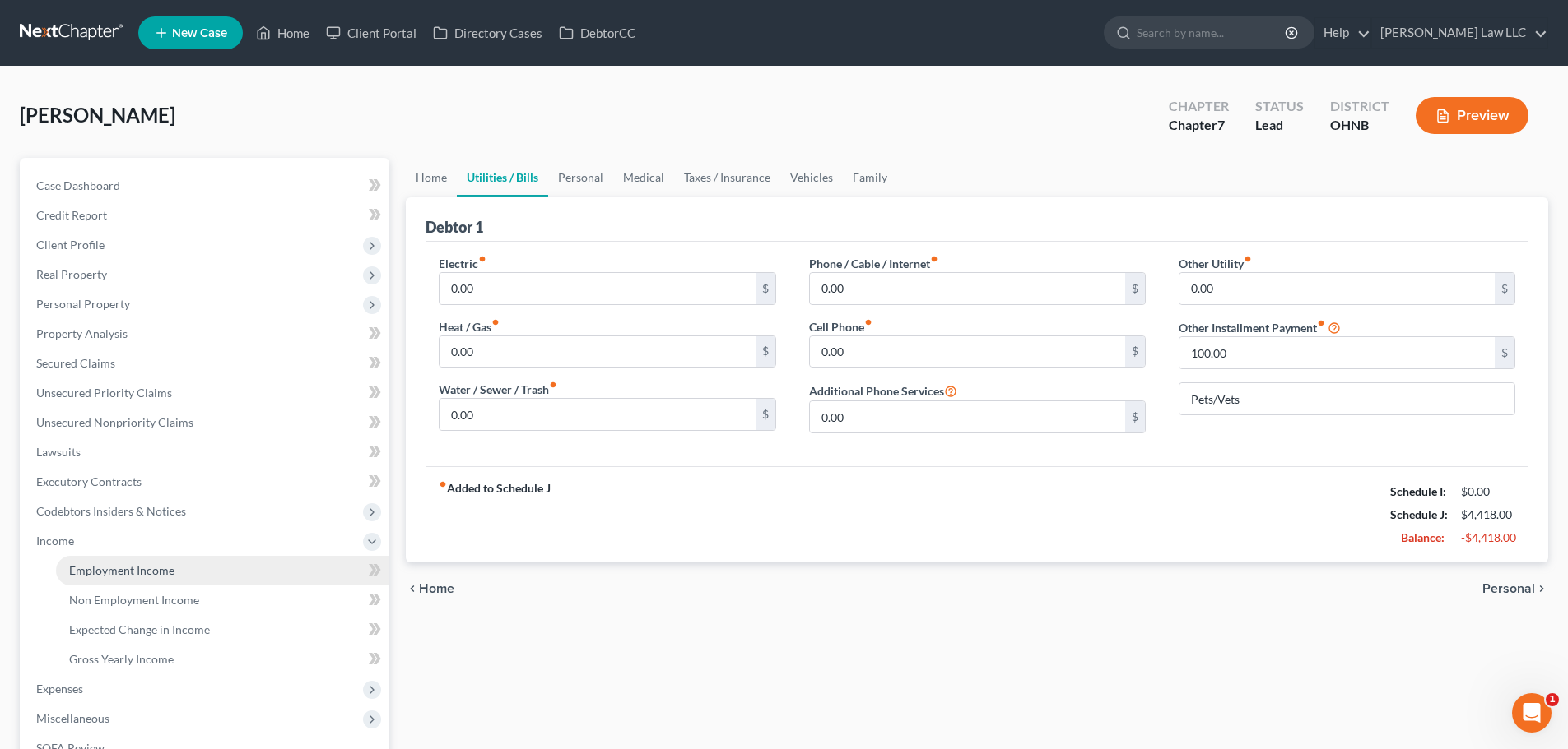
click at [134, 571] on span "Employment Income" at bounding box center [122, 570] width 106 height 14
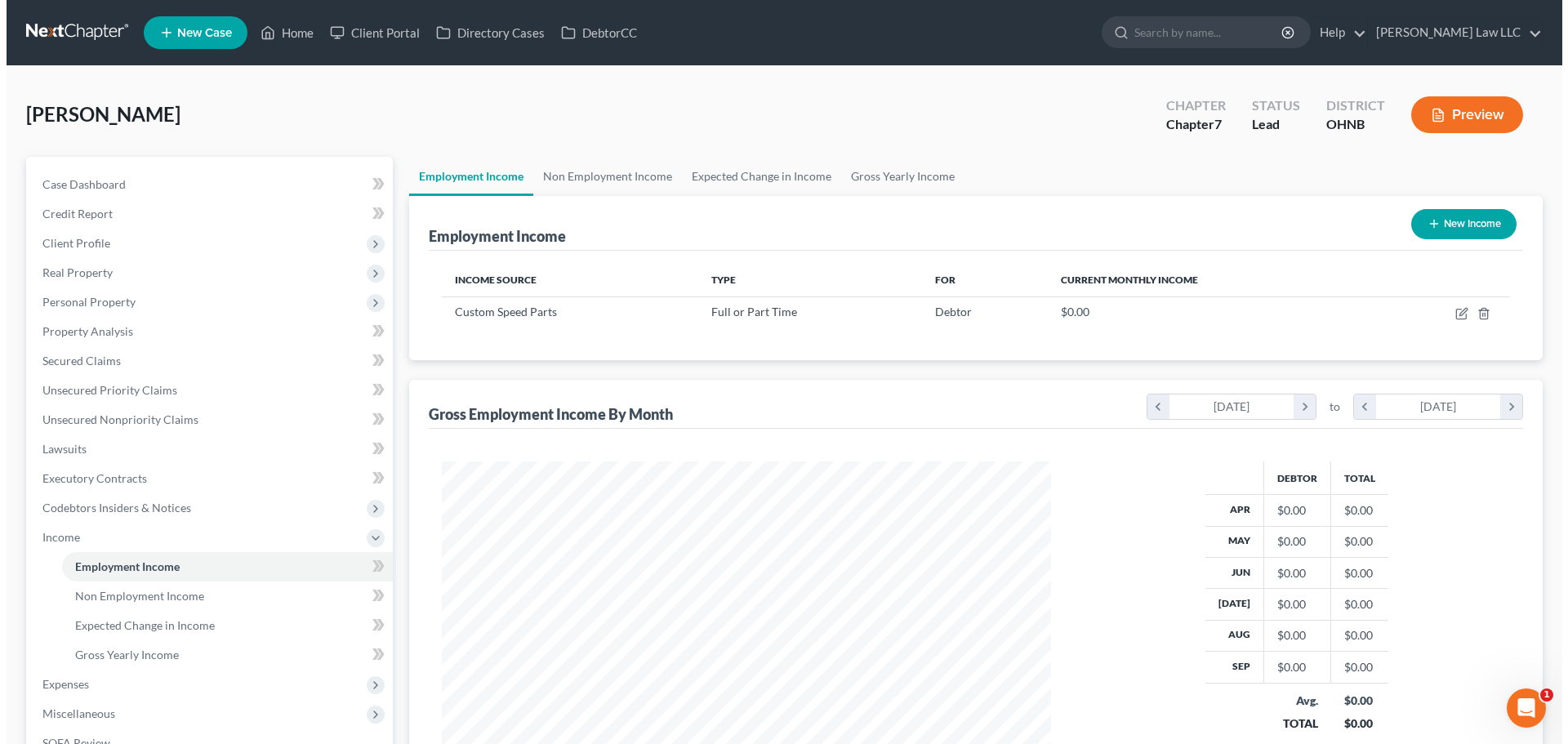
scroll to position [304, 642]
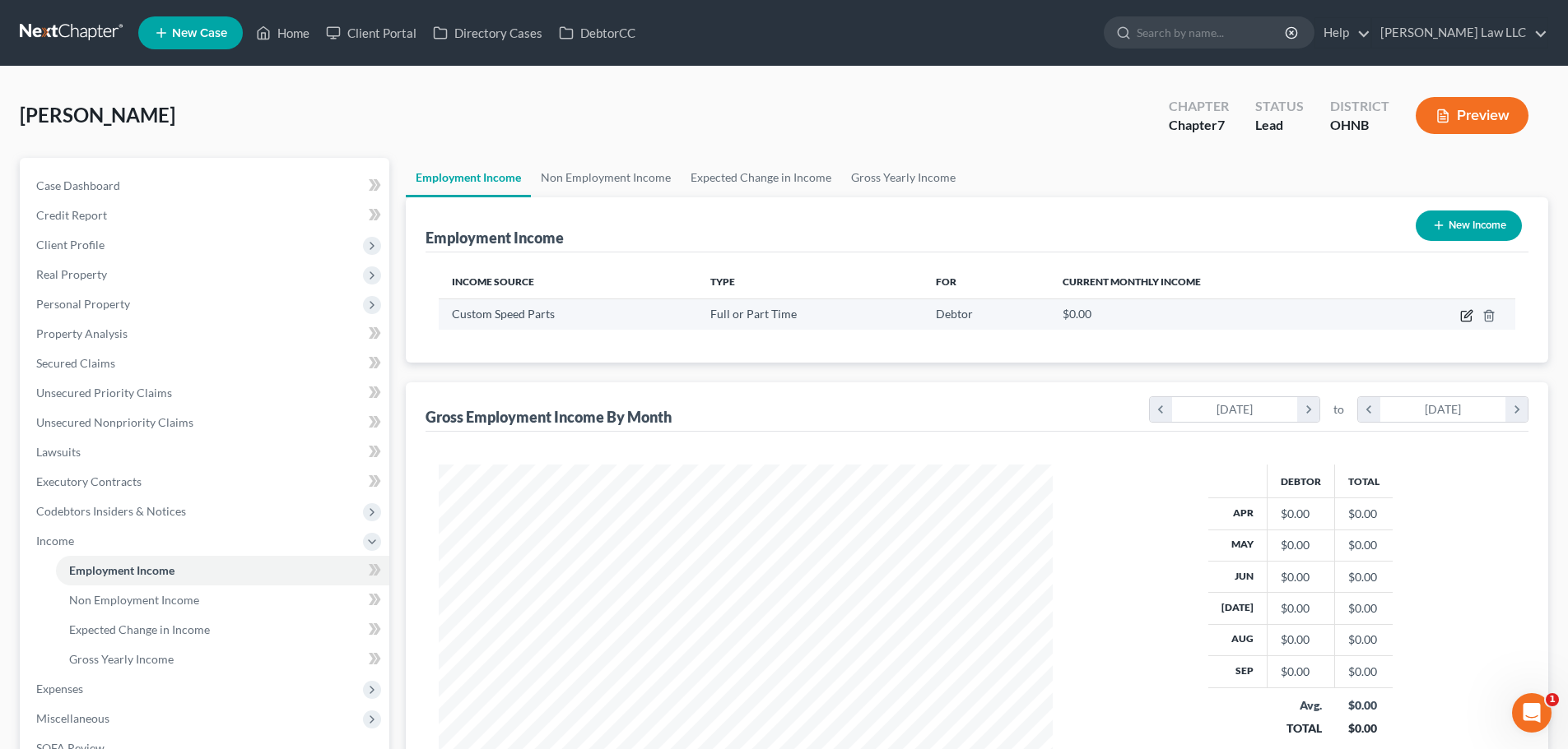
click at [1465, 315] on icon "button" at bounding box center [1468, 314] width 7 height 7
select select "0"
select select "36"
select select "3"
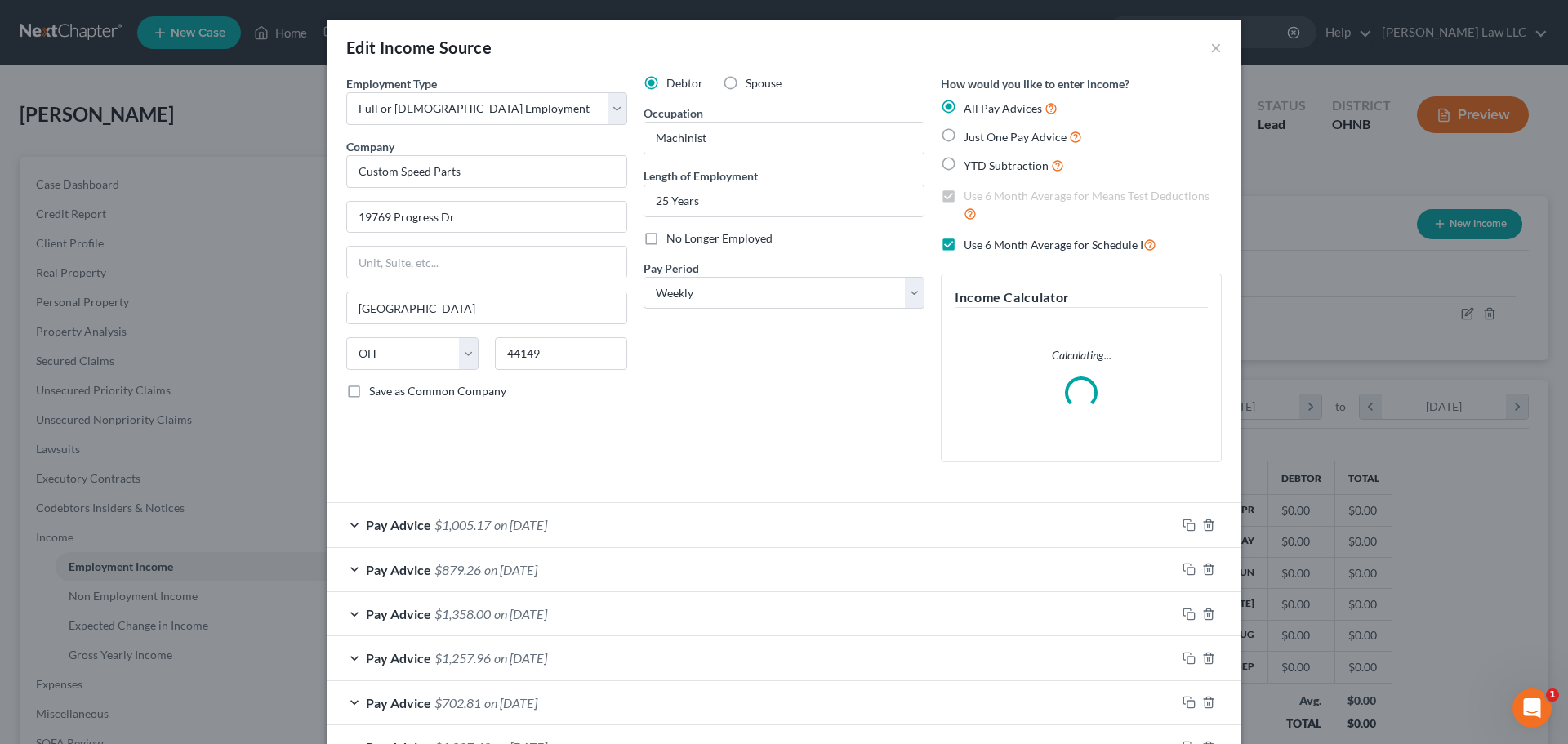
scroll to position [307, 647]
click at [698, 367] on div "Debtor Spouse Occupation Machinist Length of Employment 25 Years No Longer Empl…" at bounding box center [784, 274] width 297 height 400
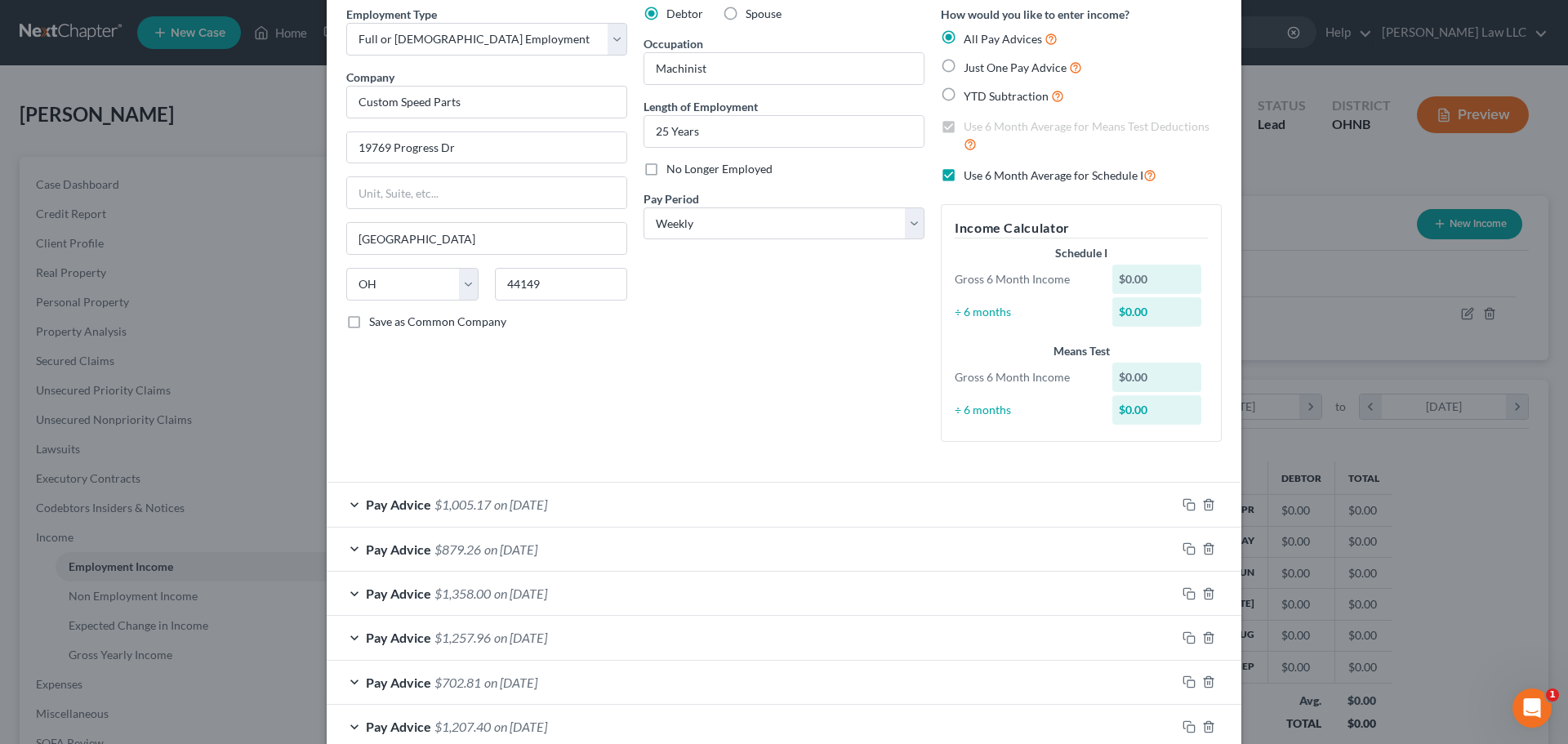
scroll to position [0, 0]
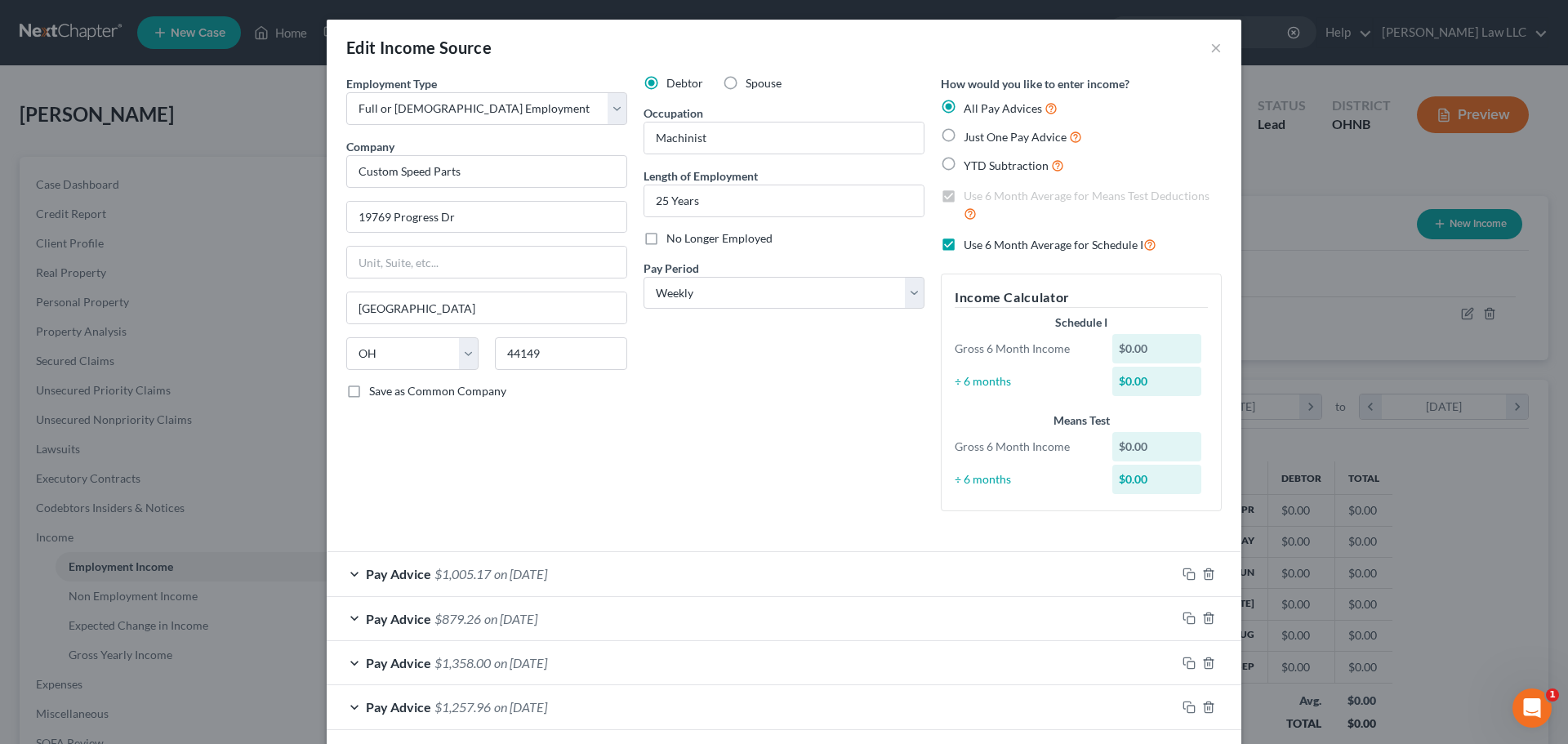
click at [620, 483] on div "Employment Type * Select Full or [DEMOGRAPHIC_DATA] Employment Self Employment …" at bounding box center [487, 300] width 297 height 450
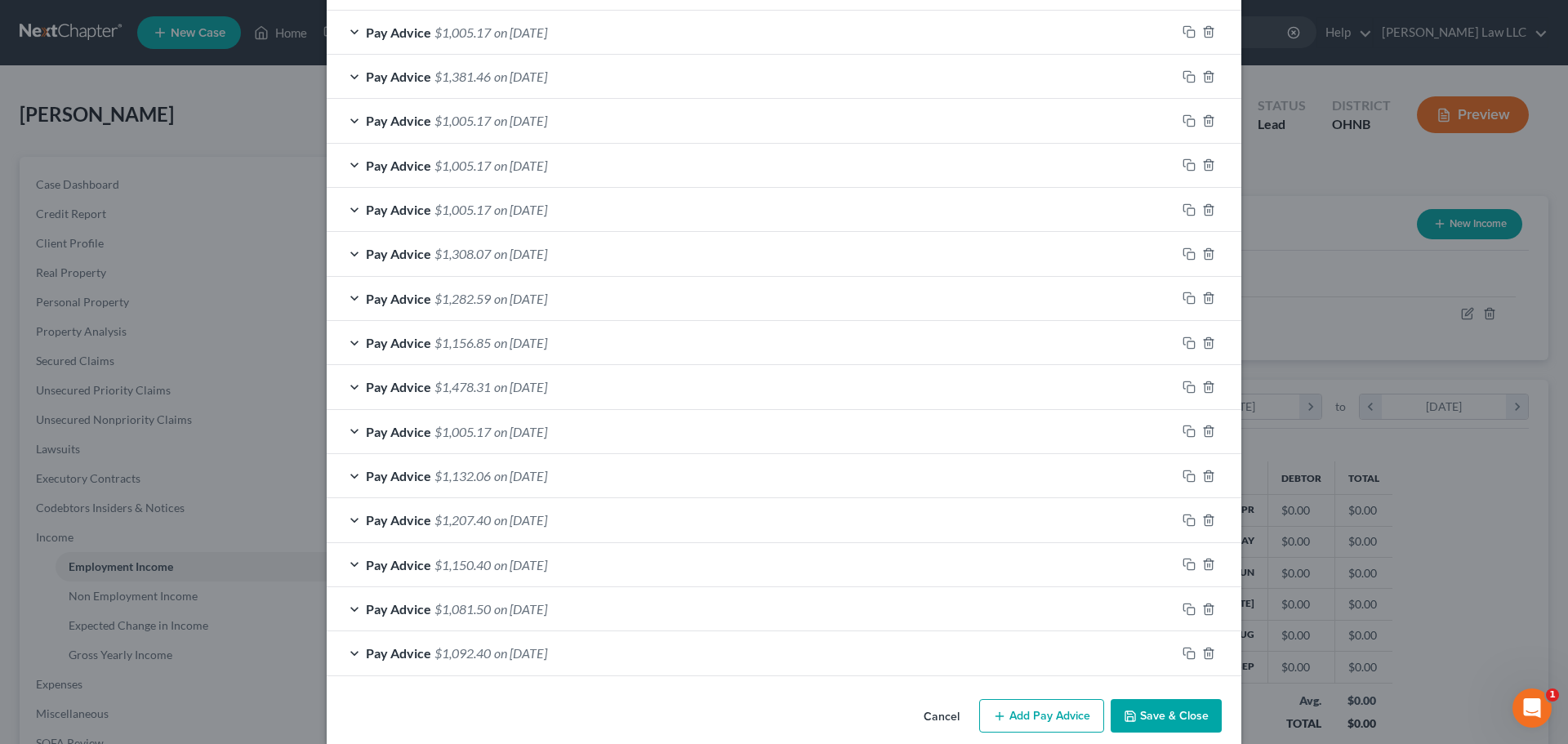
scroll to position [1051, 0]
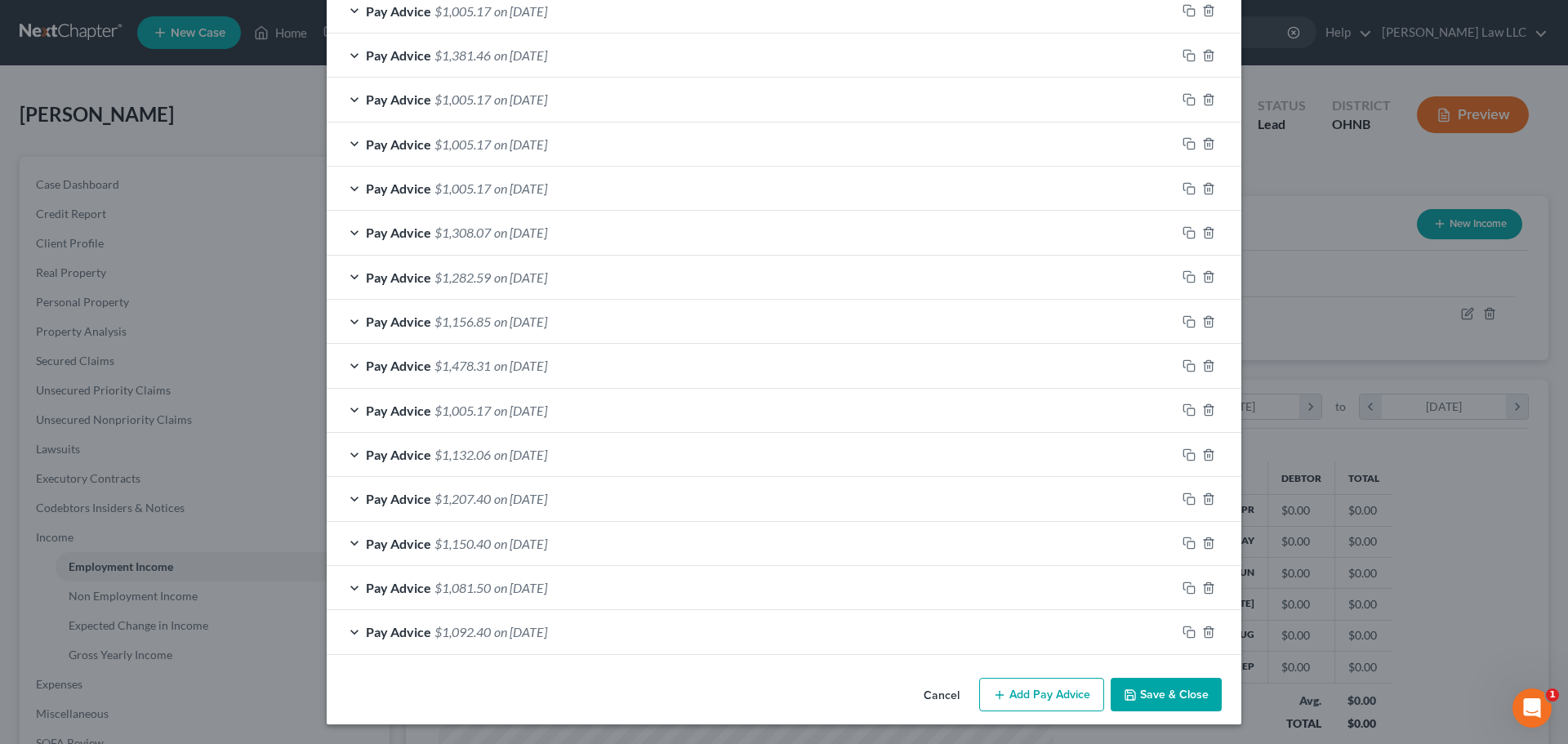
click at [1039, 695] on button "Add Pay Advice" at bounding box center [1042, 695] width 125 height 34
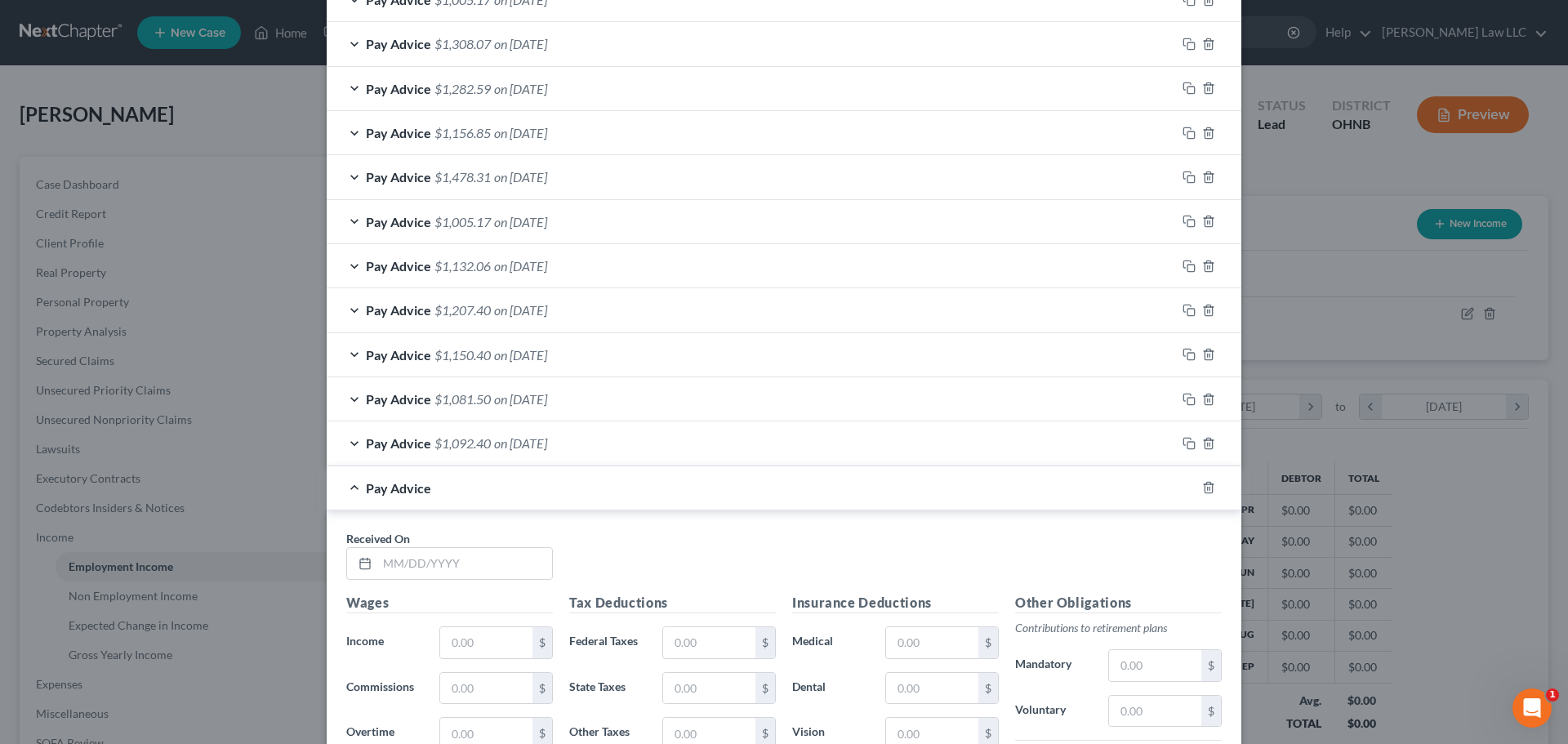
scroll to position [1460, 0]
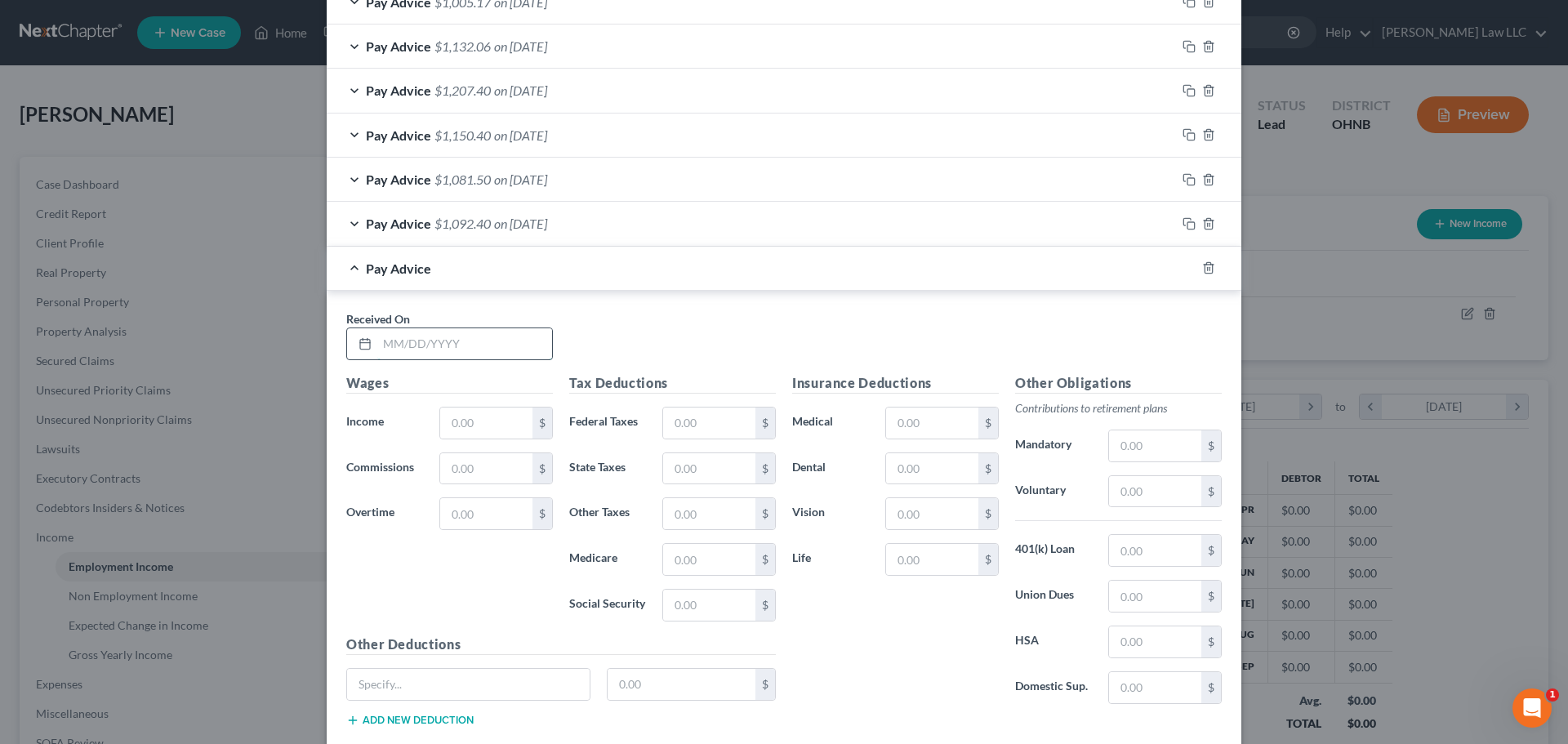
click at [410, 355] on input "text" at bounding box center [465, 344] width 175 height 31
click at [413, 349] on input "text" at bounding box center [465, 344] width 175 height 31
type input "[DATE]"
click at [610, 321] on div "Received On * [DATE]" at bounding box center [784, 342] width 892 height 63
click at [462, 418] on input "text" at bounding box center [487, 423] width 92 height 31
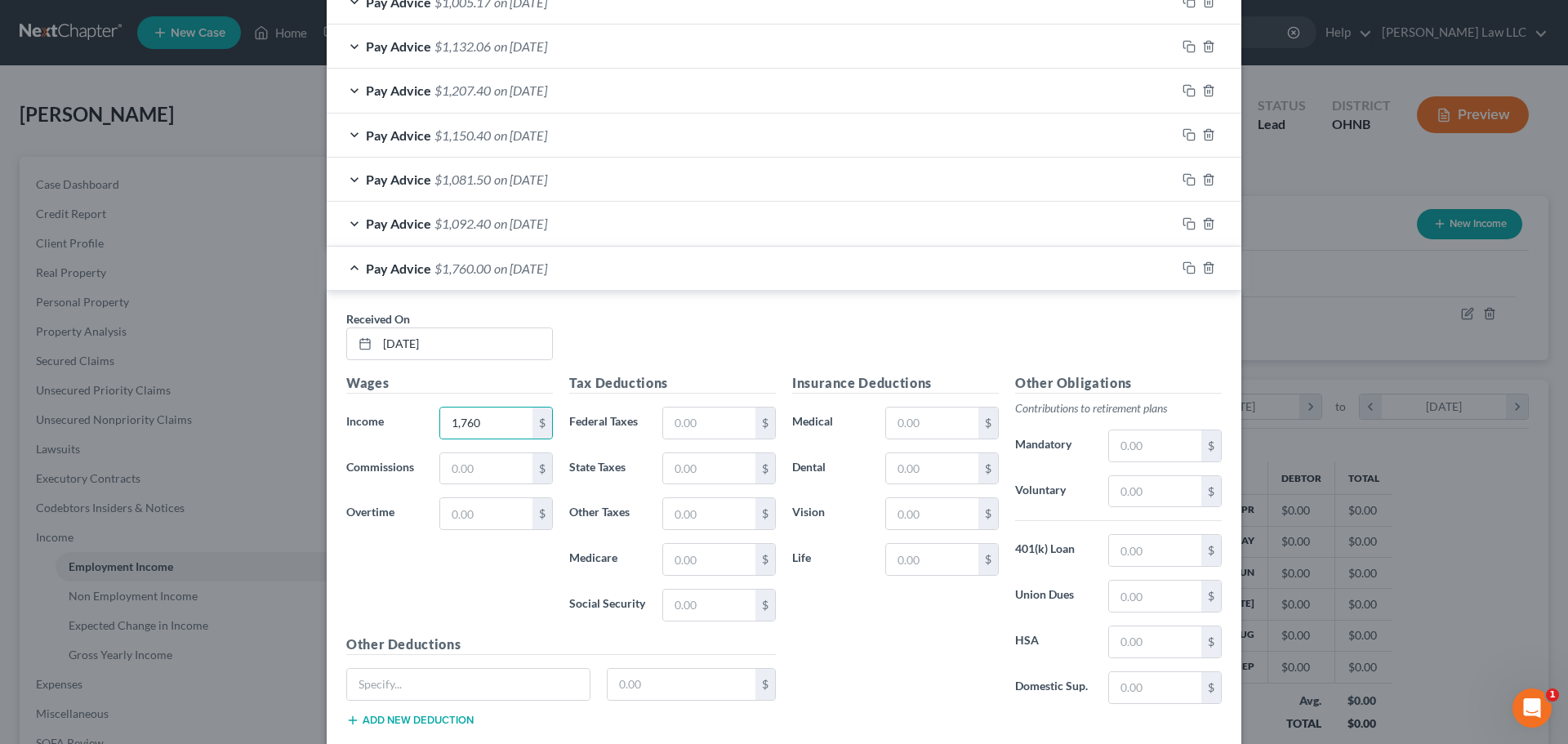
click at [466, 571] on div "Wages Income * 1,760 $ Commissions $ Overtime $" at bounding box center [450, 504] width 223 height 262
click at [482, 433] on input "1,760" at bounding box center [487, 423] width 92 height 31
click at [486, 425] on input "1,760" at bounding box center [487, 423] width 92 height 31
click at [486, 425] on input "17,601,669.62" at bounding box center [487, 423] width 92 height 31
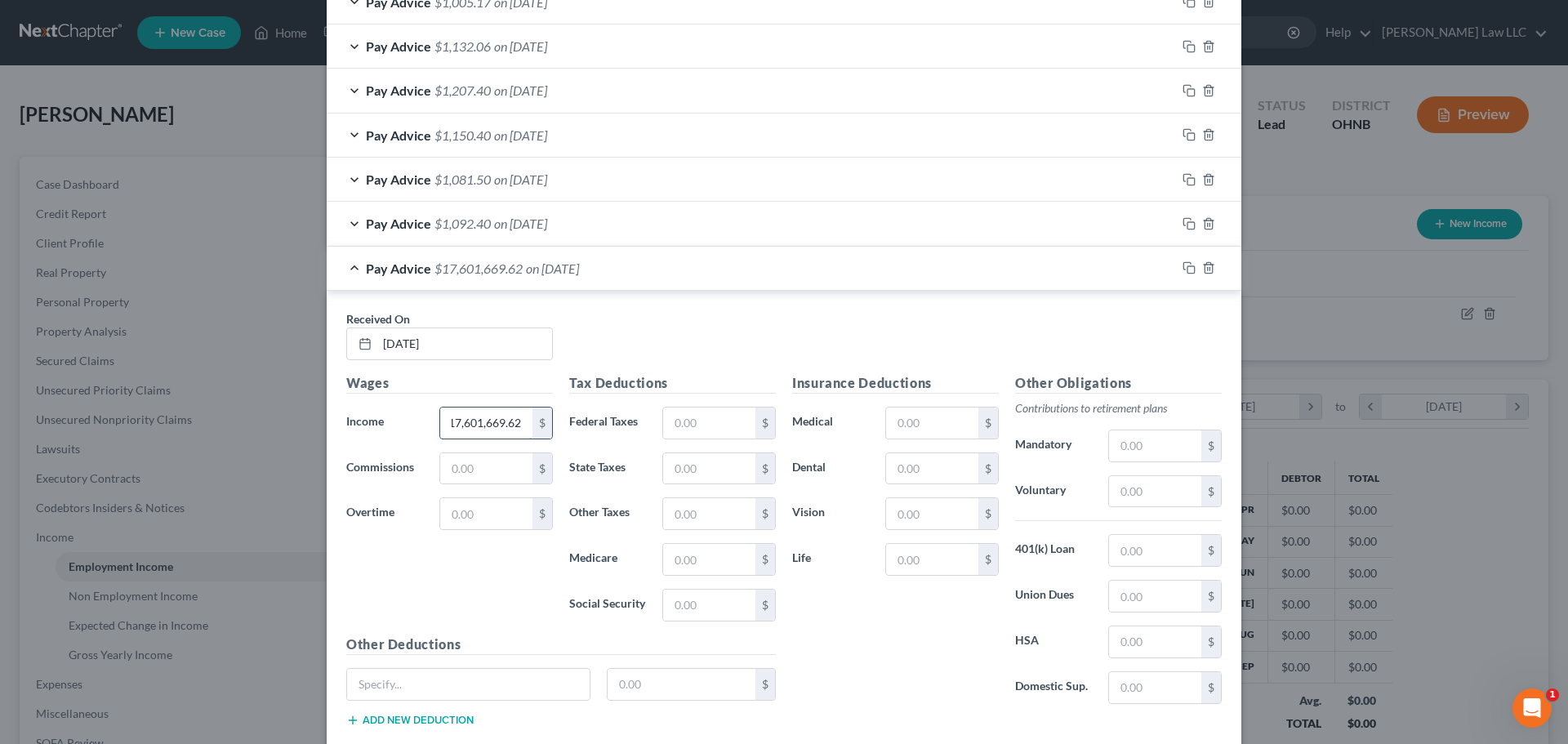
click at [486, 425] on input "17,601,669.62" at bounding box center [487, 423] width 92 height 31
type input "1,669.62"
click at [485, 571] on div "Wages Income * 1,669.62 $ Commissions $ Overtime $" at bounding box center [450, 504] width 223 height 262
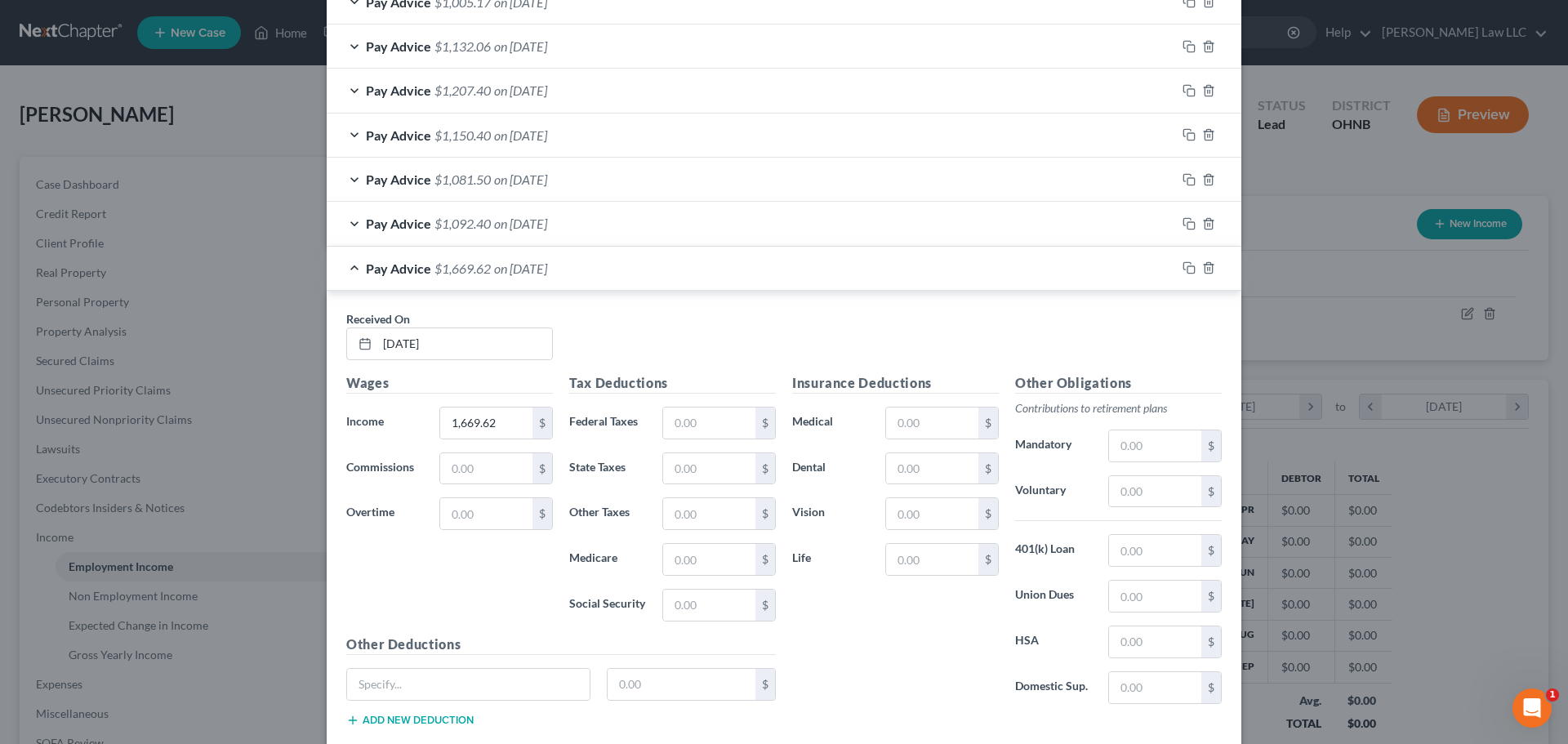
click at [484, 571] on div "Wages Income * 1,669.62 $ Commissions $ Overtime $" at bounding box center [450, 504] width 223 height 262
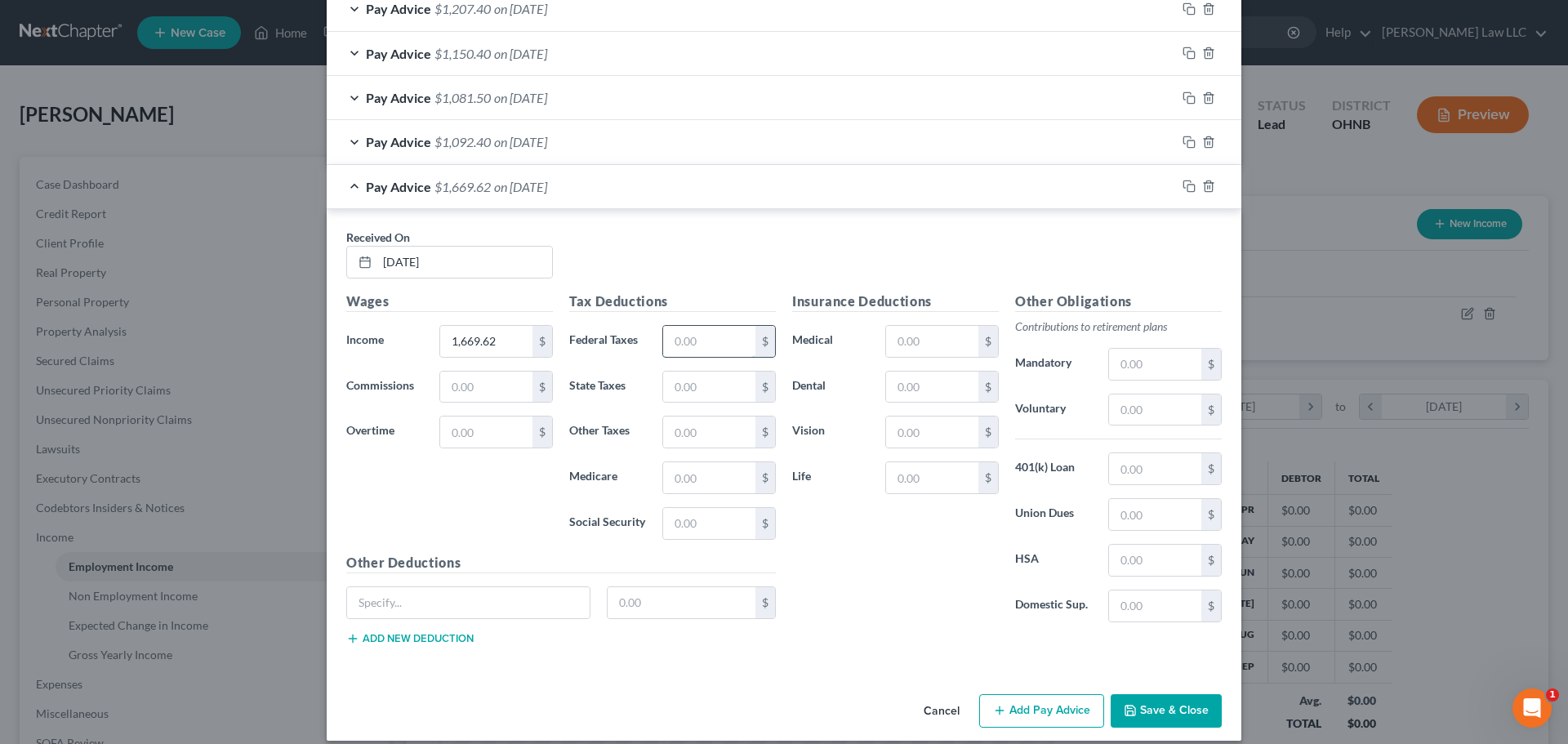
click at [704, 345] on input "text" at bounding box center [710, 341] width 92 height 31
type input "242"
click at [690, 476] on input "text" at bounding box center [710, 478] width 92 height 31
type input "24.98"
click at [682, 542] on div "Tax Deductions Federal Taxes 242 $ State Taxes $ Other Taxes $ Medicare 24.98 $…" at bounding box center [673, 423] width 223 height 262
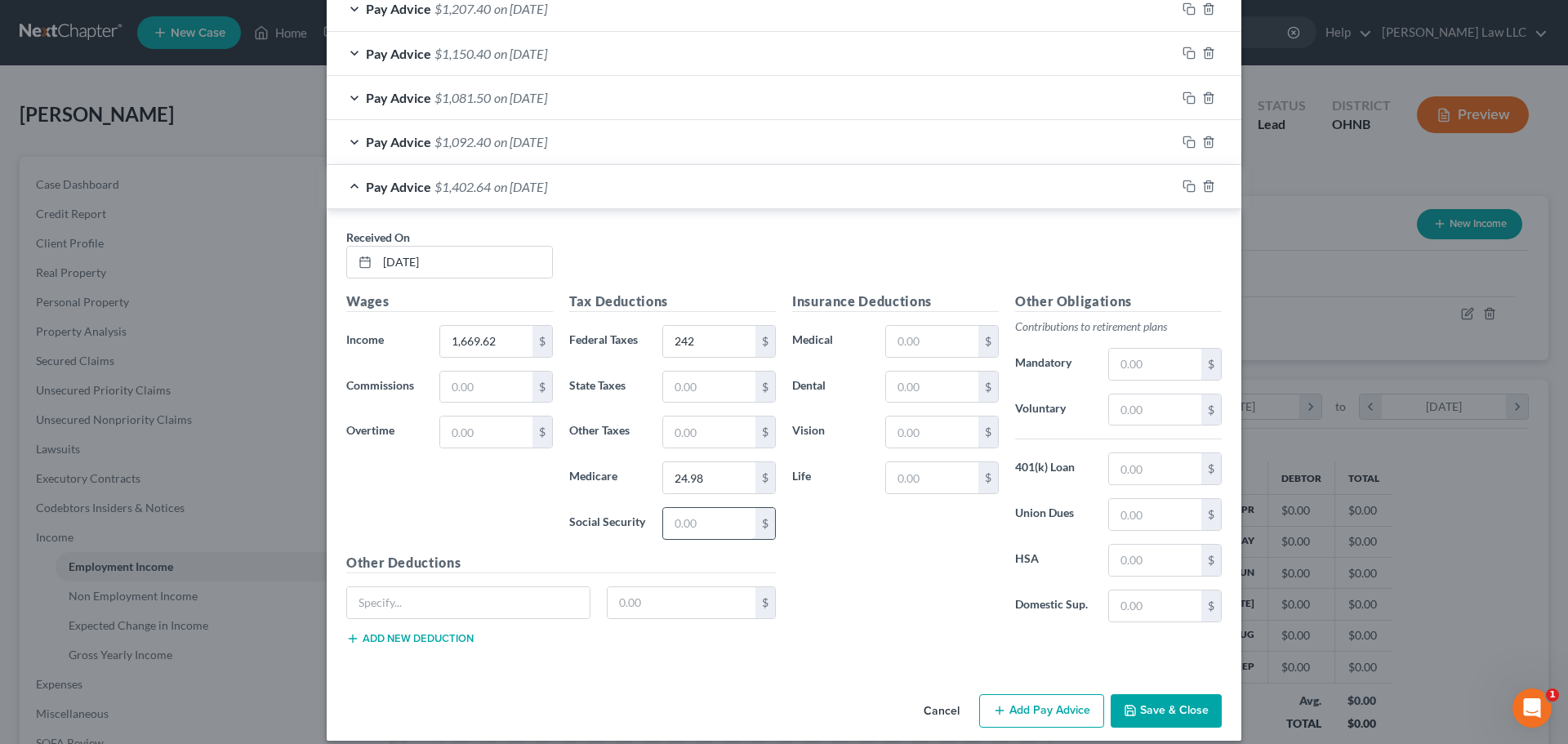
click at [691, 527] on input "text" at bounding box center [710, 524] width 92 height 31
type input "106.79"
click at [690, 388] on input "text" at bounding box center [710, 387] width 92 height 31
type input "44.20"
click at [675, 423] on input "text" at bounding box center [710, 432] width 92 height 31
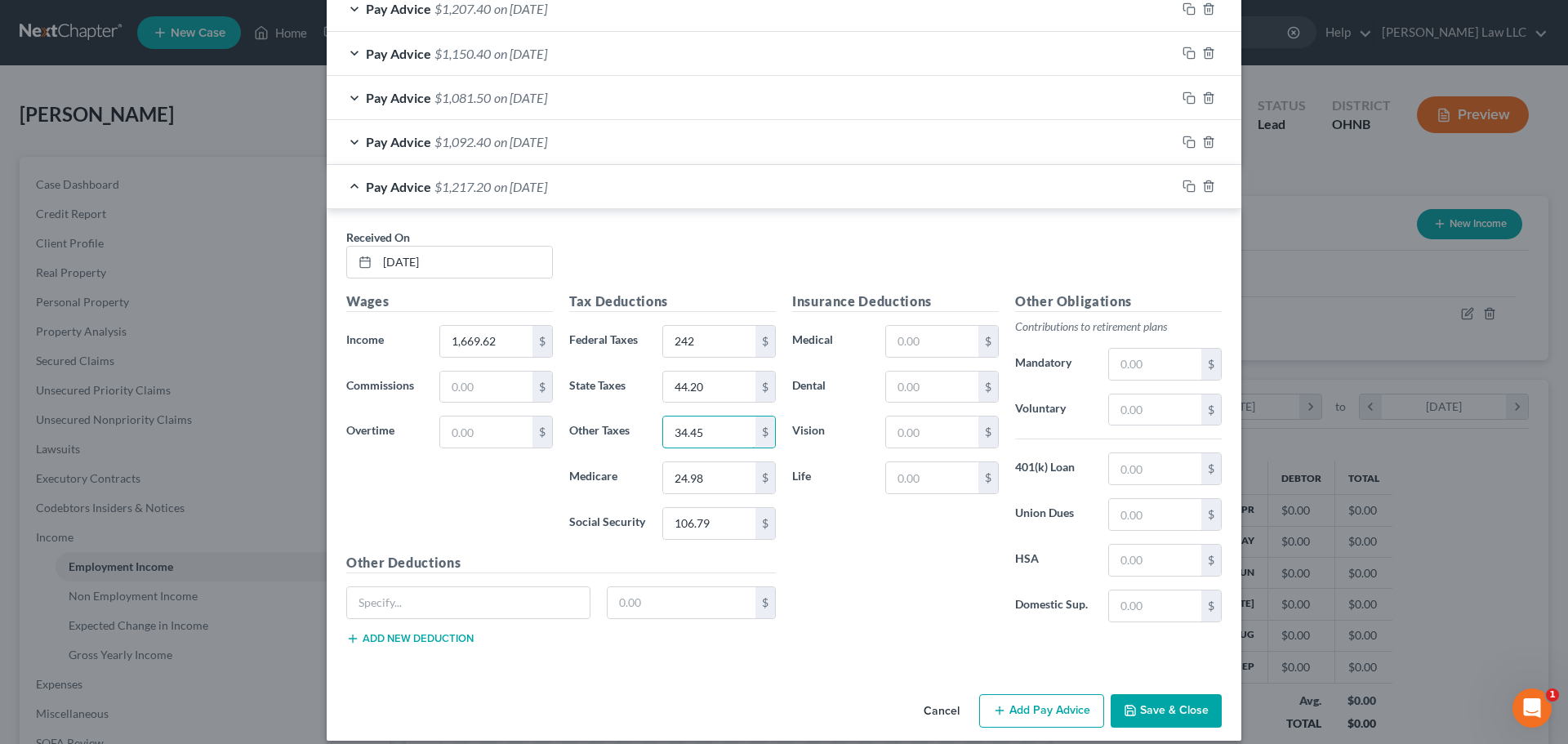
type input "34.45"
click at [452, 533] on div "Wages Income * 1,669.62 $ Commissions $ Overtime $" at bounding box center [450, 423] width 223 height 262
click at [438, 596] on input "text" at bounding box center [469, 603] width 243 height 31
type input "Garnishment"
click at [438, 596] on input "Garnishment" at bounding box center [469, 603] width 243 height 31
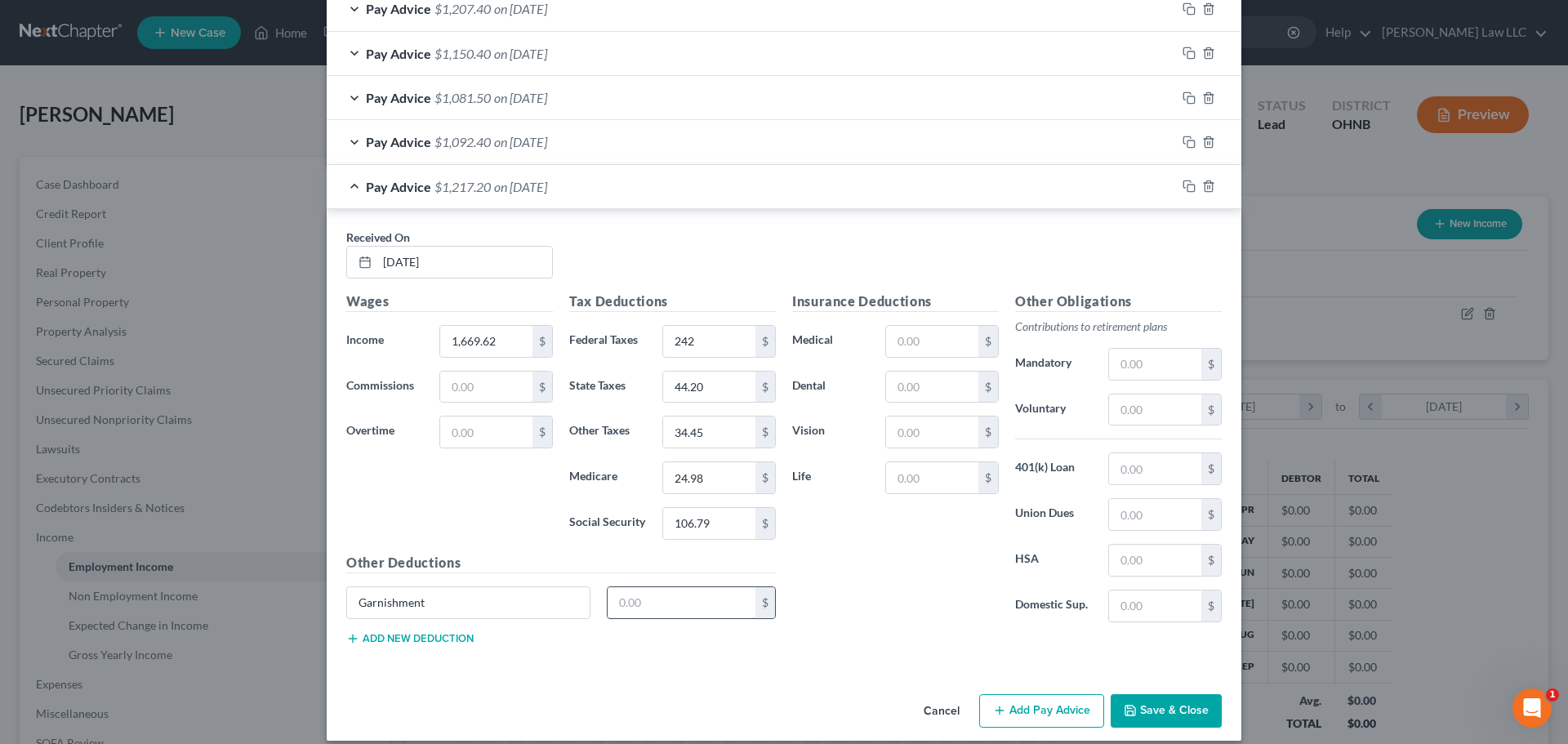
click at [665, 591] on input "text" at bounding box center [682, 603] width 149 height 31
type input "105.92"
click at [407, 442] on label "Overtime" at bounding box center [385, 432] width 93 height 33
click at [457, 518] on div "Wages Income * 1,669.62 $ Commissions $ Overtime $" at bounding box center [450, 423] width 223 height 262
click at [348, 188] on div "Pay Advice $1,111.28 on [DATE]" at bounding box center [751, 187] width 849 height 43
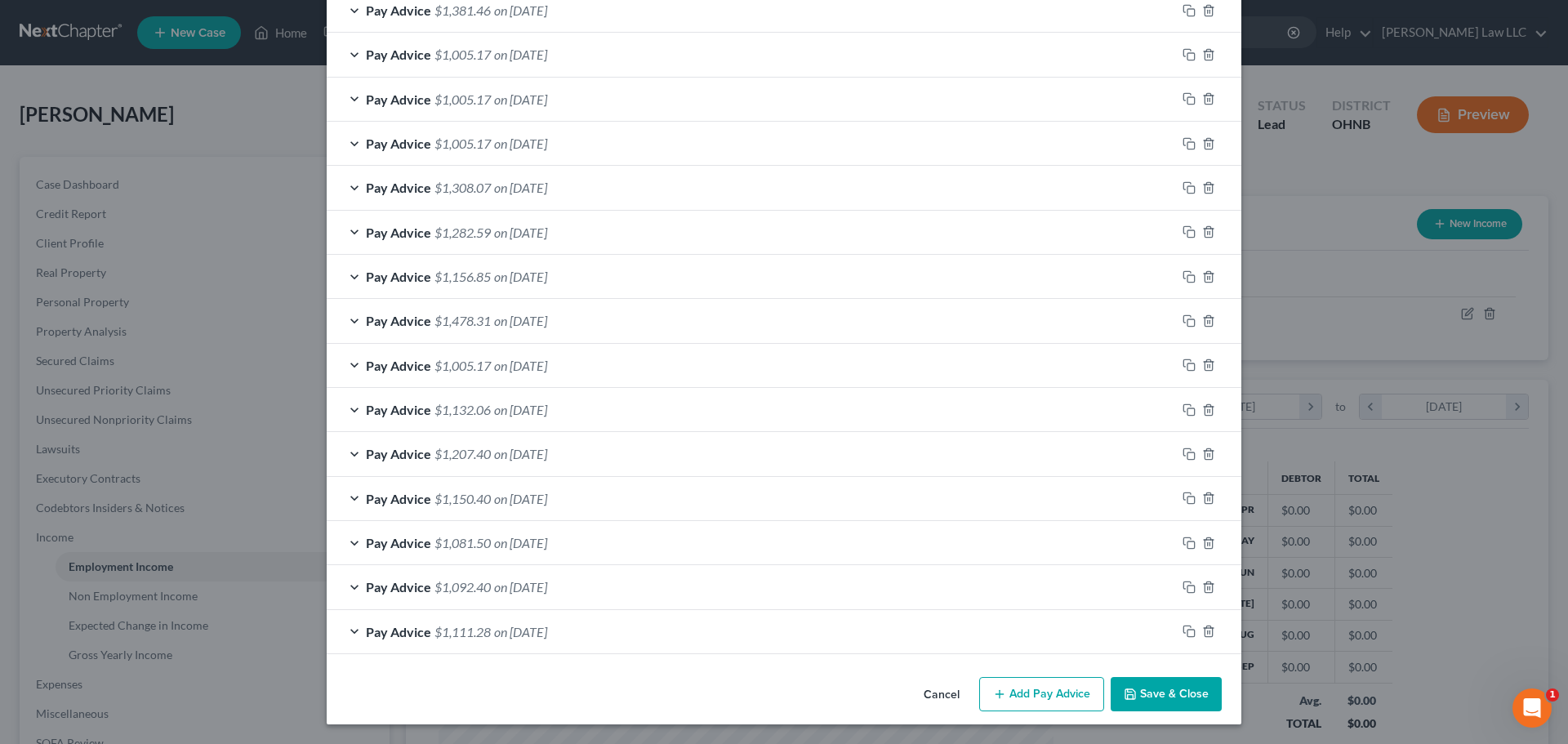
scroll to position [1096, 0]
click at [1188, 630] on rect "button" at bounding box center [1192, 634] width 7 height 7
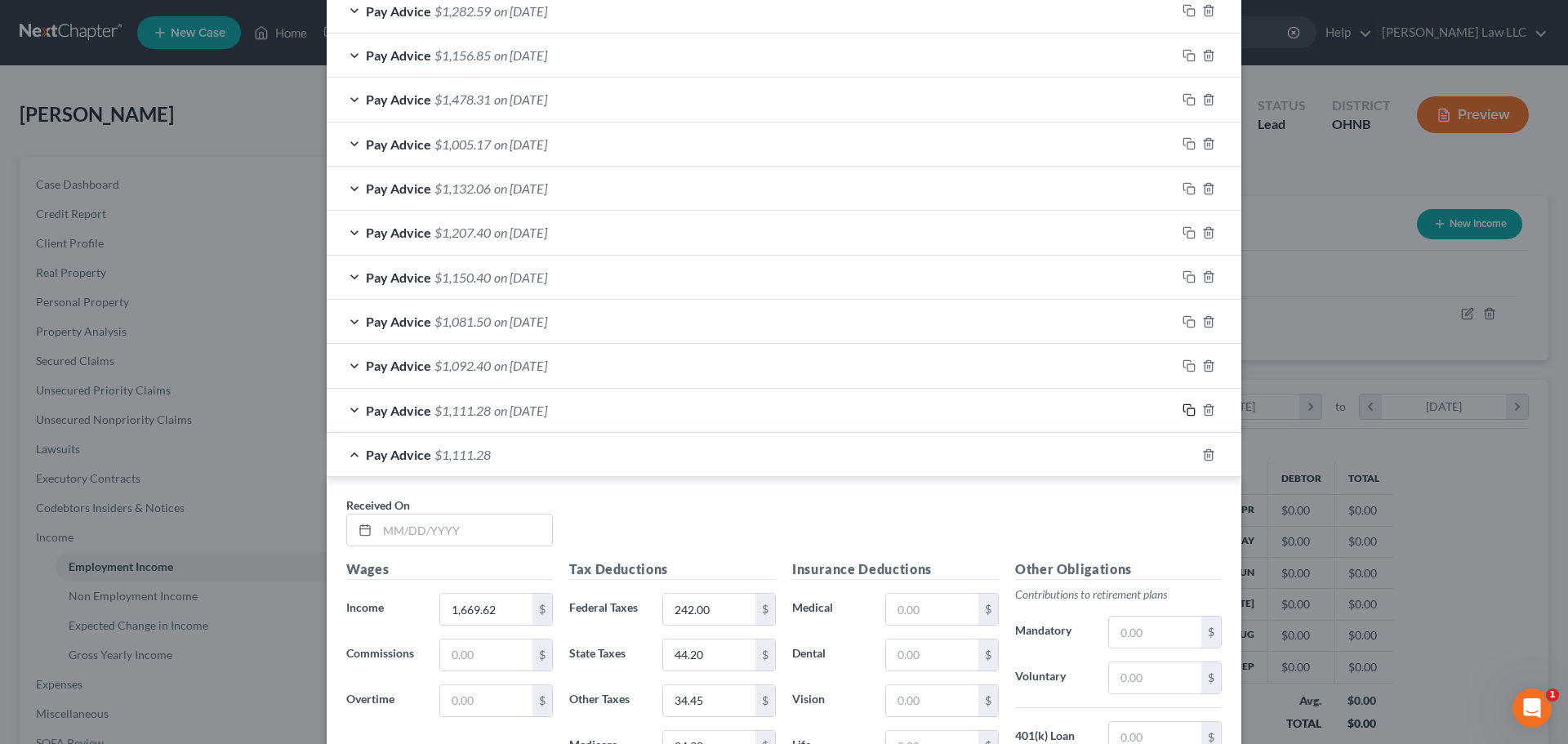
scroll to position [1342, 0]
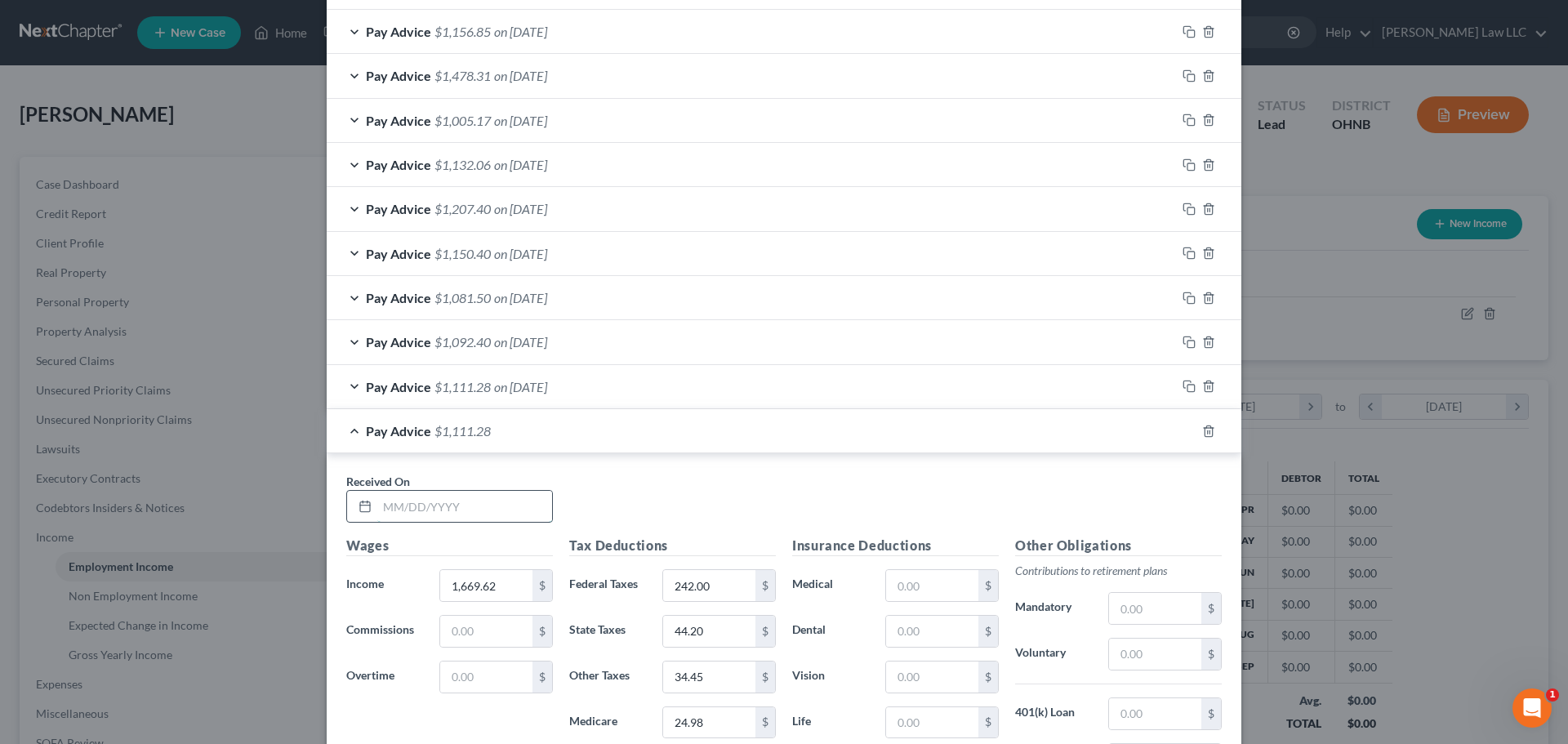
click at [496, 511] on input "text" at bounding box center [465, 507] width 175 height 31
type input "[DATE]"
click at [592, 506] on div "Received On * [DATE]" at bounding box center [784, 505] width 892 height 63
click at [488, 591] on input "1,669.62" at bounding box center [487, 586] width 92 height 31
type input "1,708.42"
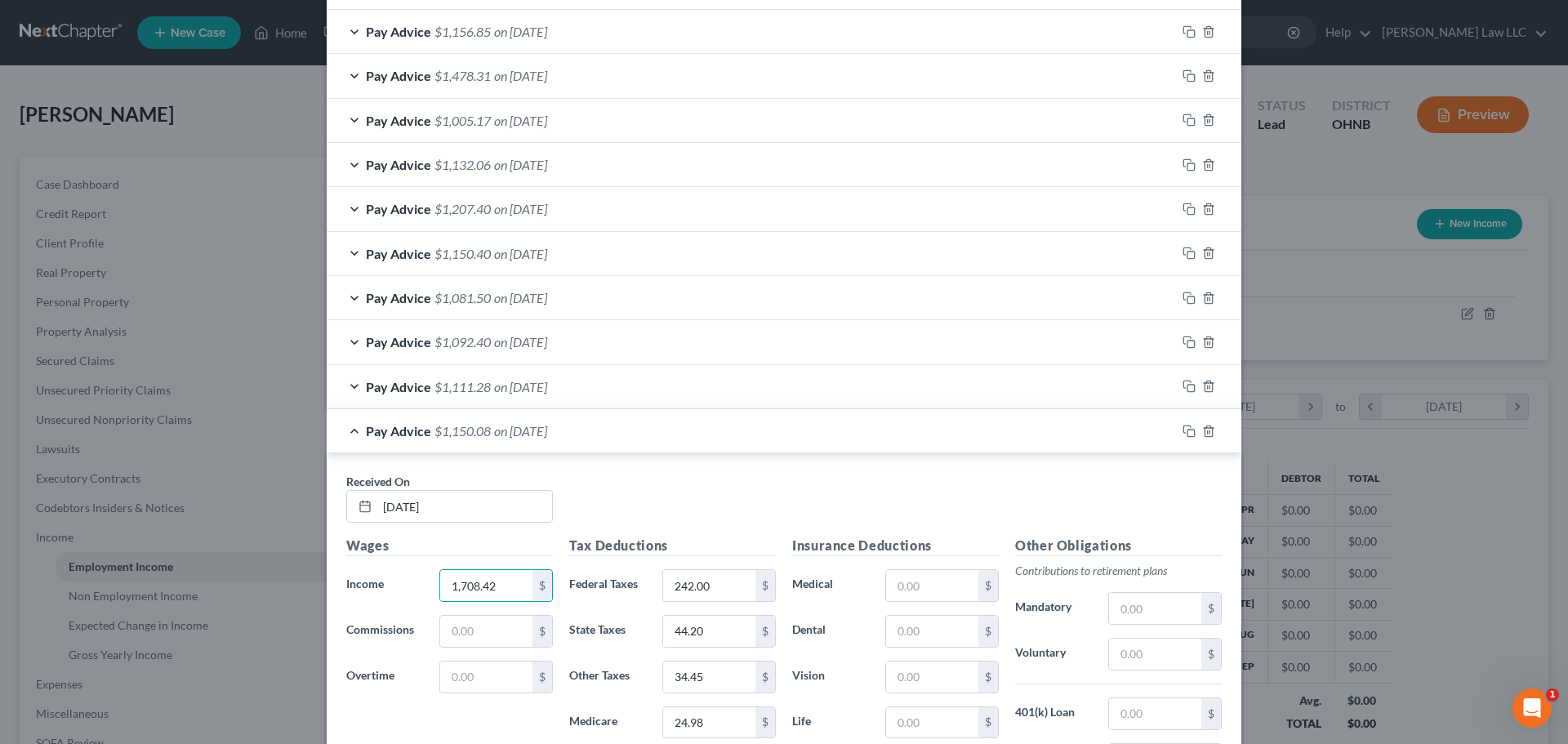
click at [605, 493] on div "Received On * [DATE]" at bounding box center [784, 505] width 892 height 63
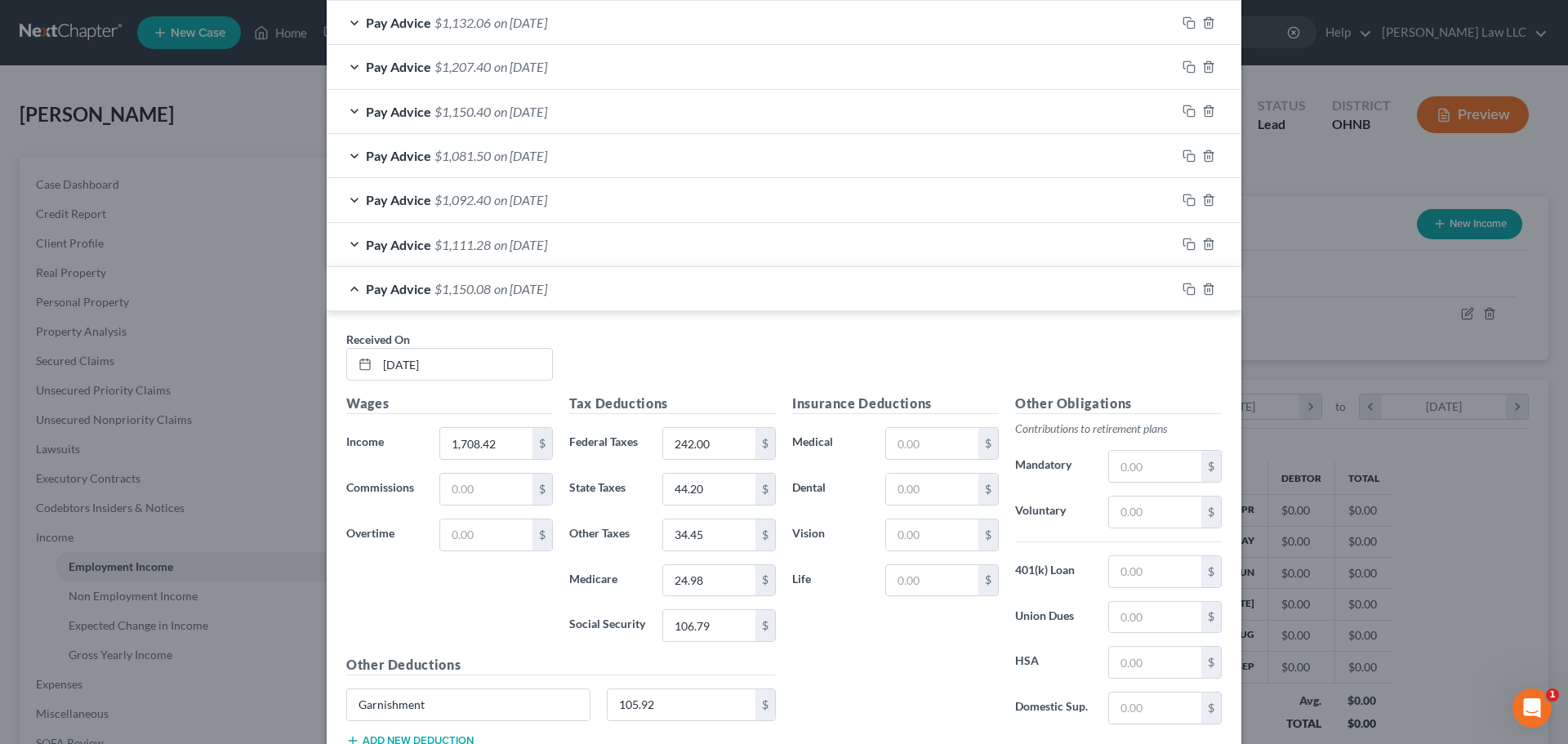
scroll to position [1586, 0]
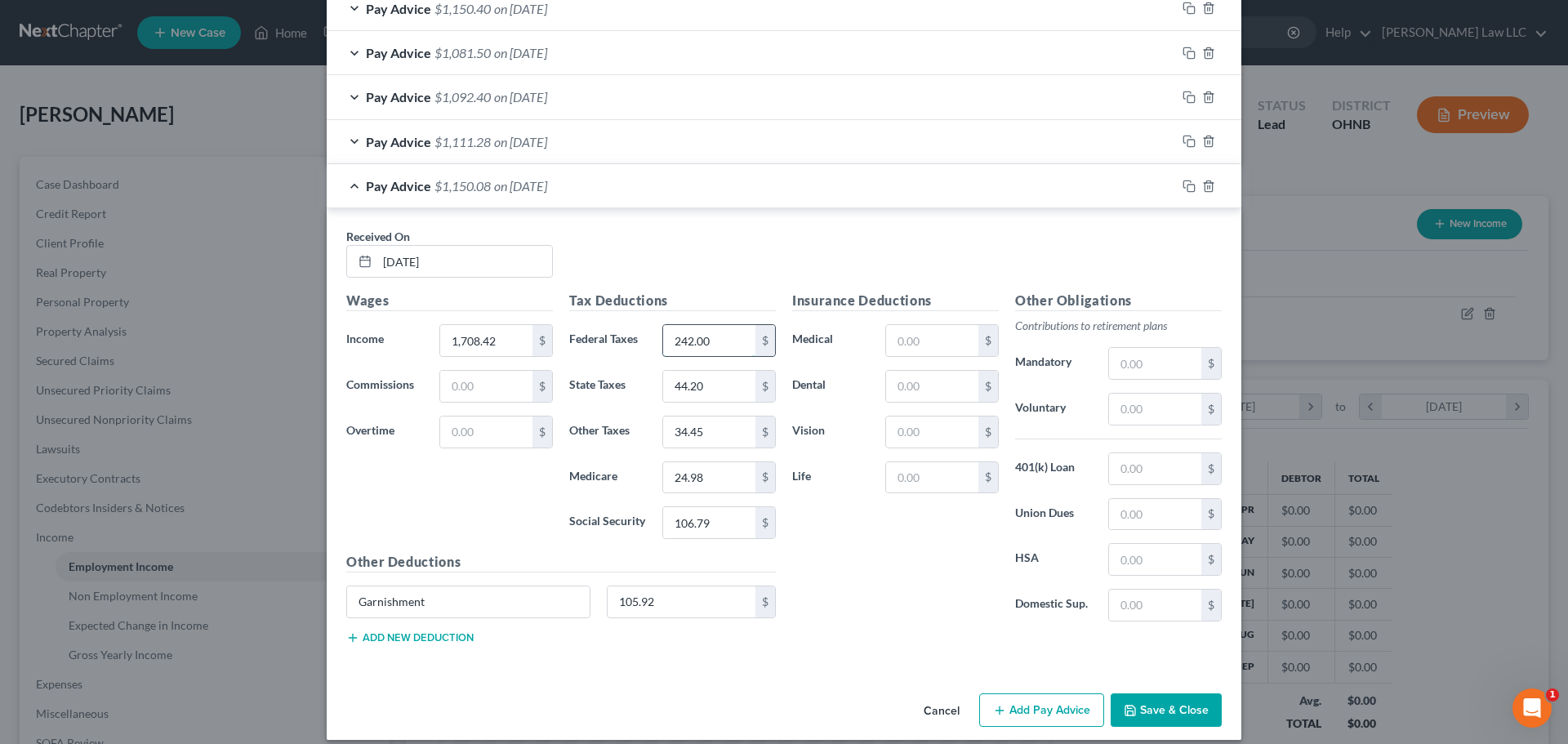
click at [702, 341] on input "242.00" at bounding box center [710, 340] width 92 height 31
type input "251"
click at [811, 558] on div "Insurance Deductions Medical $ Dental $ Vision $ Life $" at bounding box center [895, 462] width 223 height 344
click at [708, 476] on input "24.98" at bounding box center [710, 478] width 92 height 31
click at [719, 476] on input "25.55" at bounding box center [710, 478] width 92 height 31
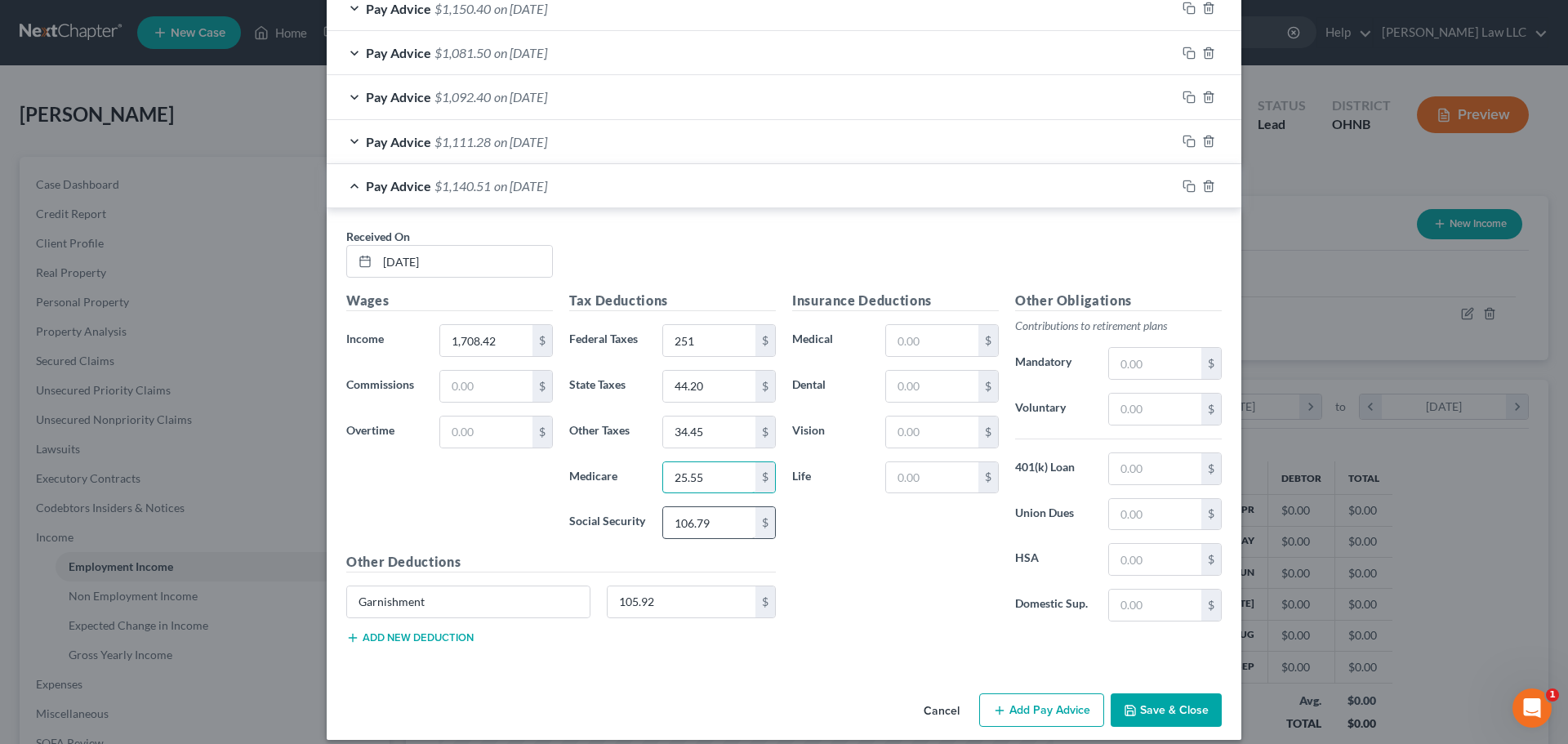
type input "25.55"
click at [721, 534] on input "106.79" at bounding box center [710, 523] width 92 height 31
type input "109.27"
click at [710, 380] on input "44.20" at bounding box center [710, 386] width 92 height 31
type input "45.36"
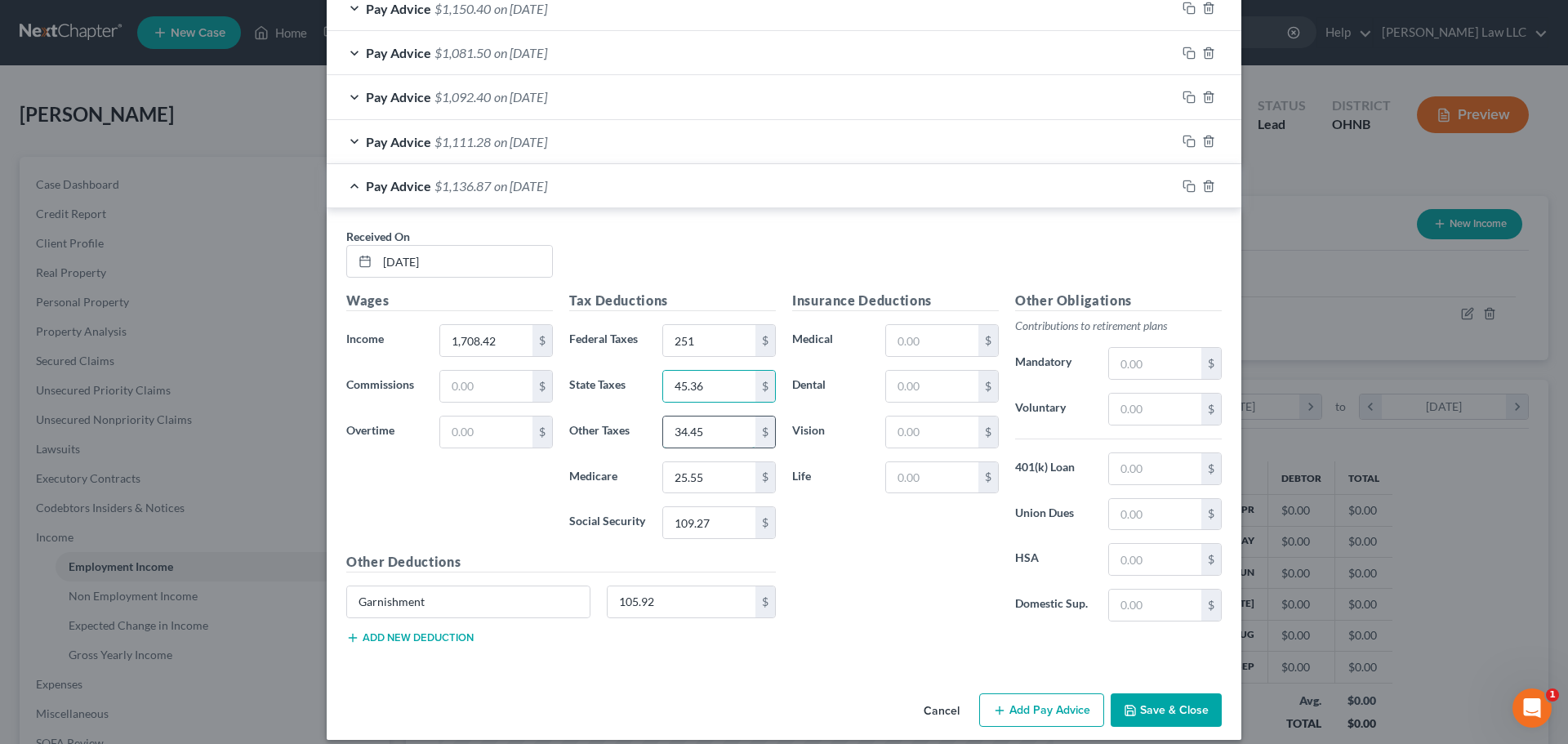
click at [708, 445] on input "34.45" at bounding box center [710, 432] width 92 height 31
type input "35.25"
click at [496, 505] on div "Wages Income * 1,708.42 $ Commissions $ Overtime $" at bounding box center [450, 422] width 223 height 262
click at [348, 184] on div "Pay Advice $1,136.07 on [DATE]" at bounding box center [751, 186] width 849 height 43
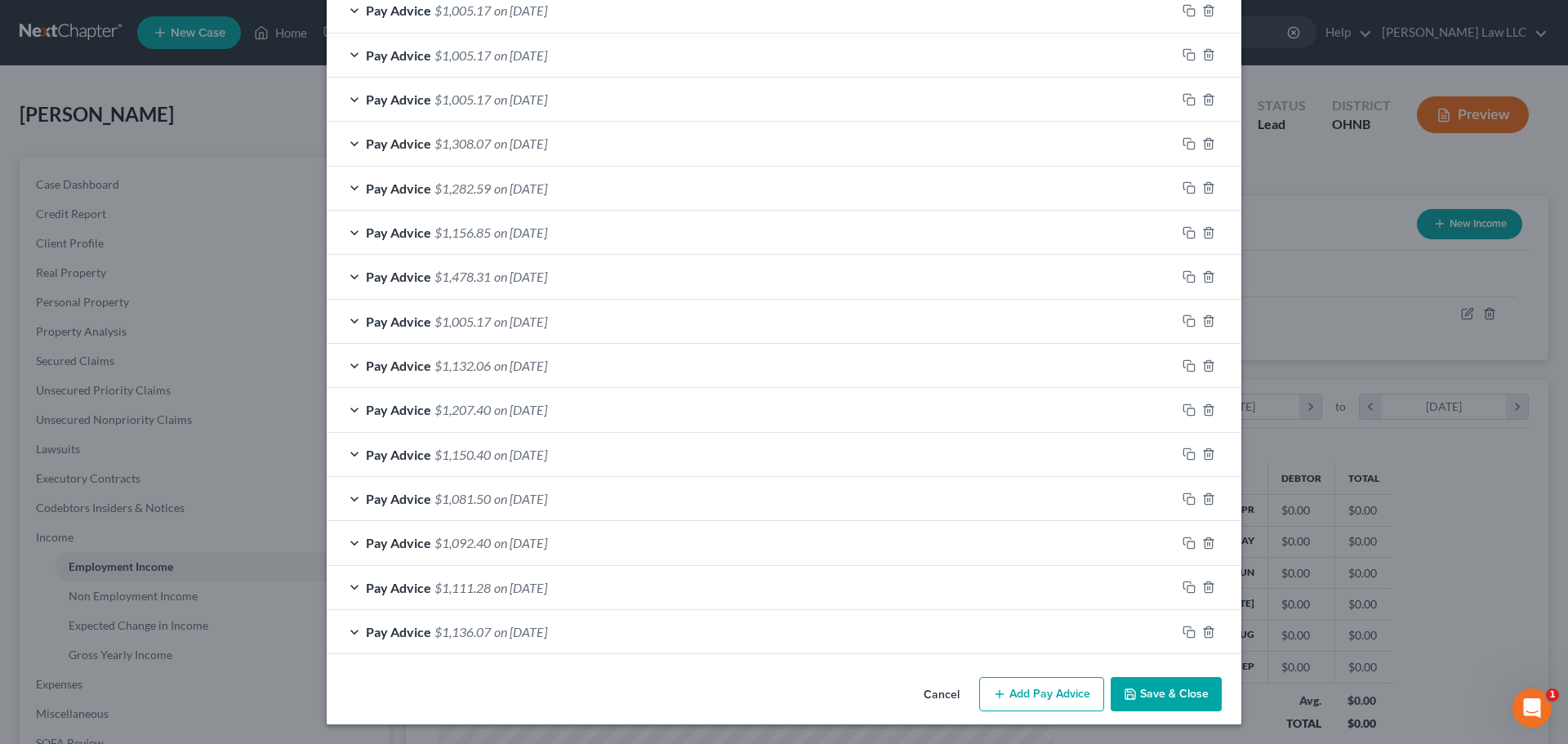
scroll to position [1140, 0]
click at [1183, 630] on icon "button" at bounding box center [1189, 632] width 13 height 13
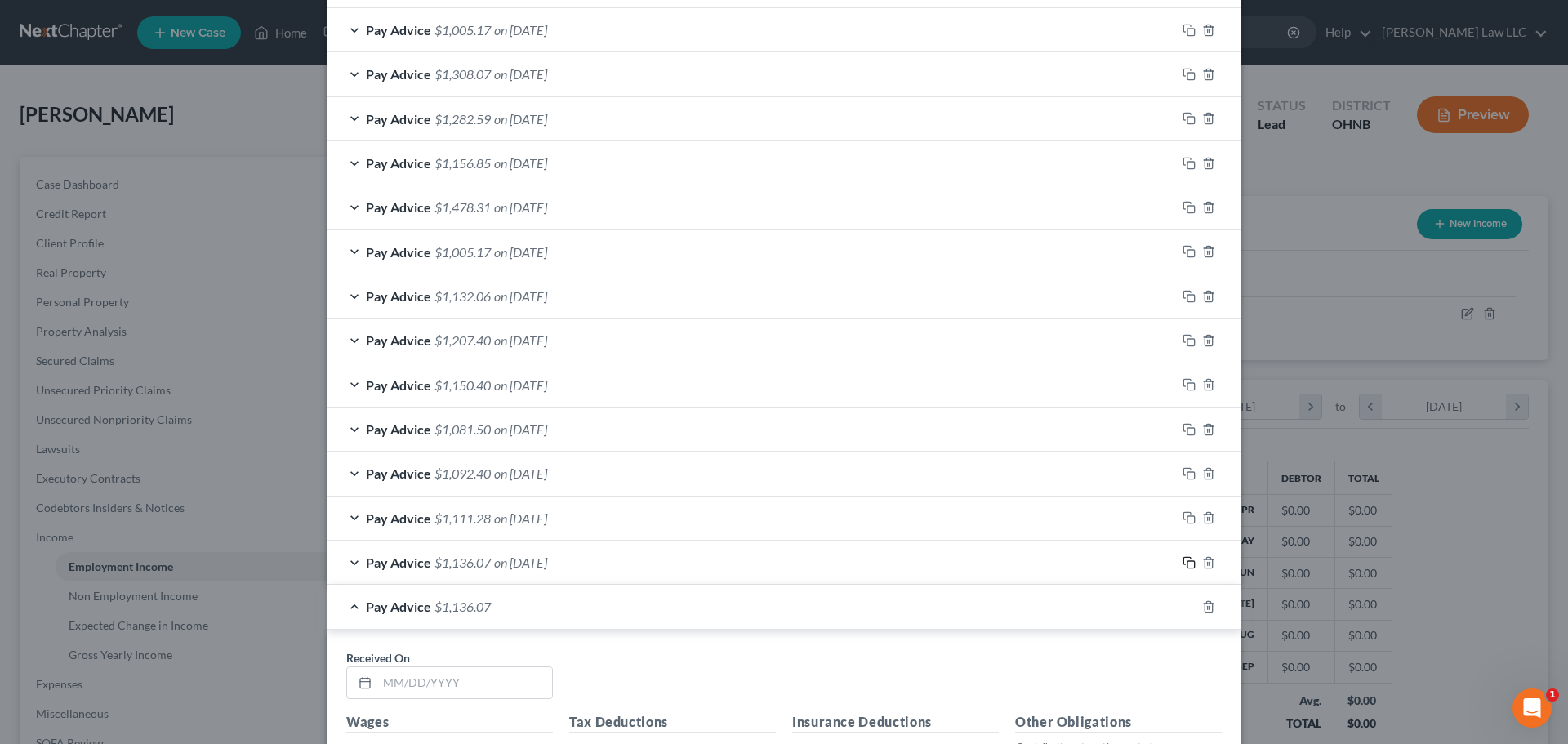
scroll to position [1304, 0]
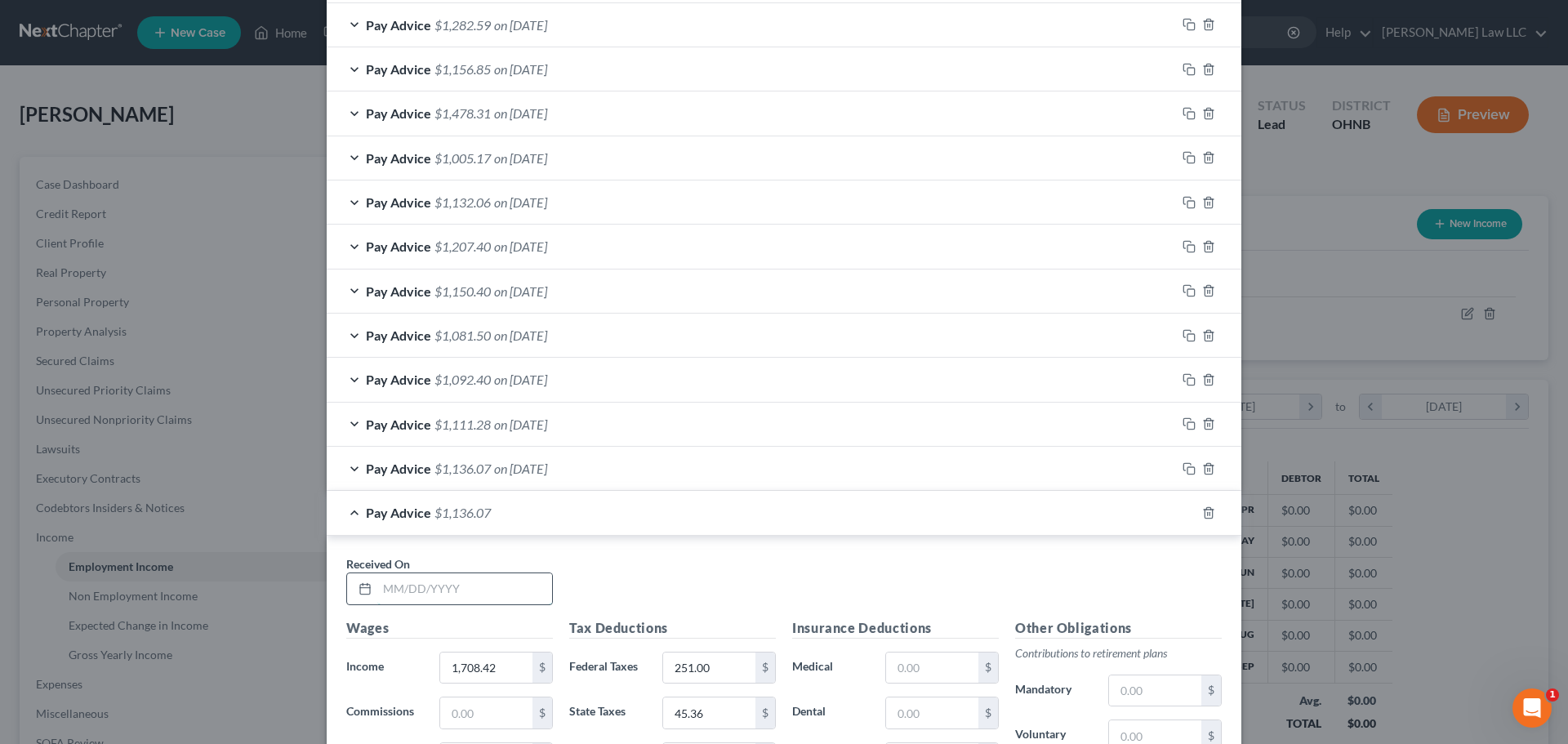
click at [487, 600] on input "text" at bounding box center [465, 589] width 175 height 31
click at [485, 596] on input "text" at bounding box center [465, 589] width 175 height 31
type input "[DATE]"
click at [696, 604] on div "Received On * [DATE]" at bounding box center [784, 587] width 892 height 63
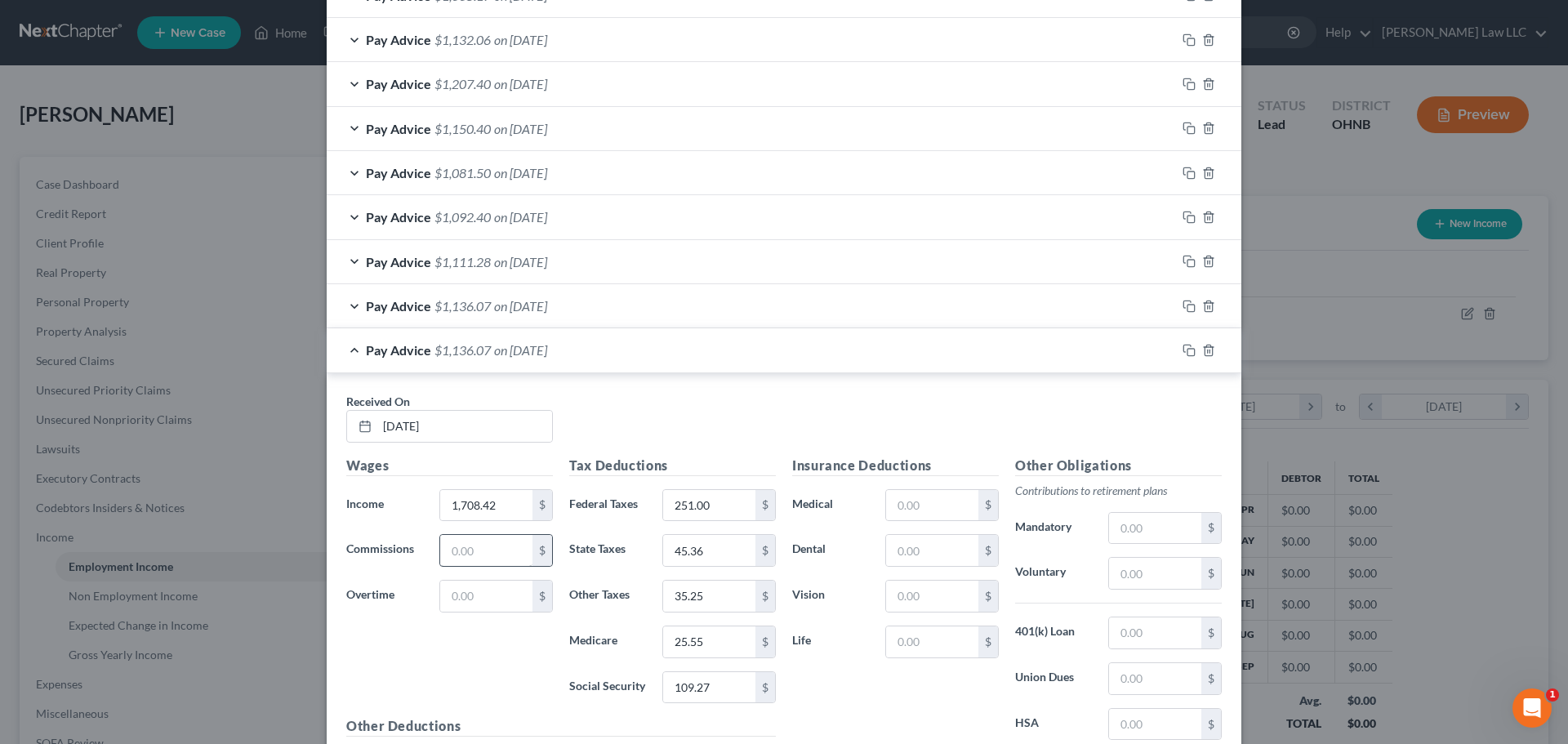
scroll to position [1467, 0]
click at [498, 510] on input "1,708.42" at bounding box center [487, 505] width 92 height 31
type input "1,786.02"
click at [642, 424] on div "Received On * [DATE]" at bounding box center [784, 423] width 892 height 63
click at [719, 513] on input "251.00" at bounding box center [710, 505] width 92 height 31
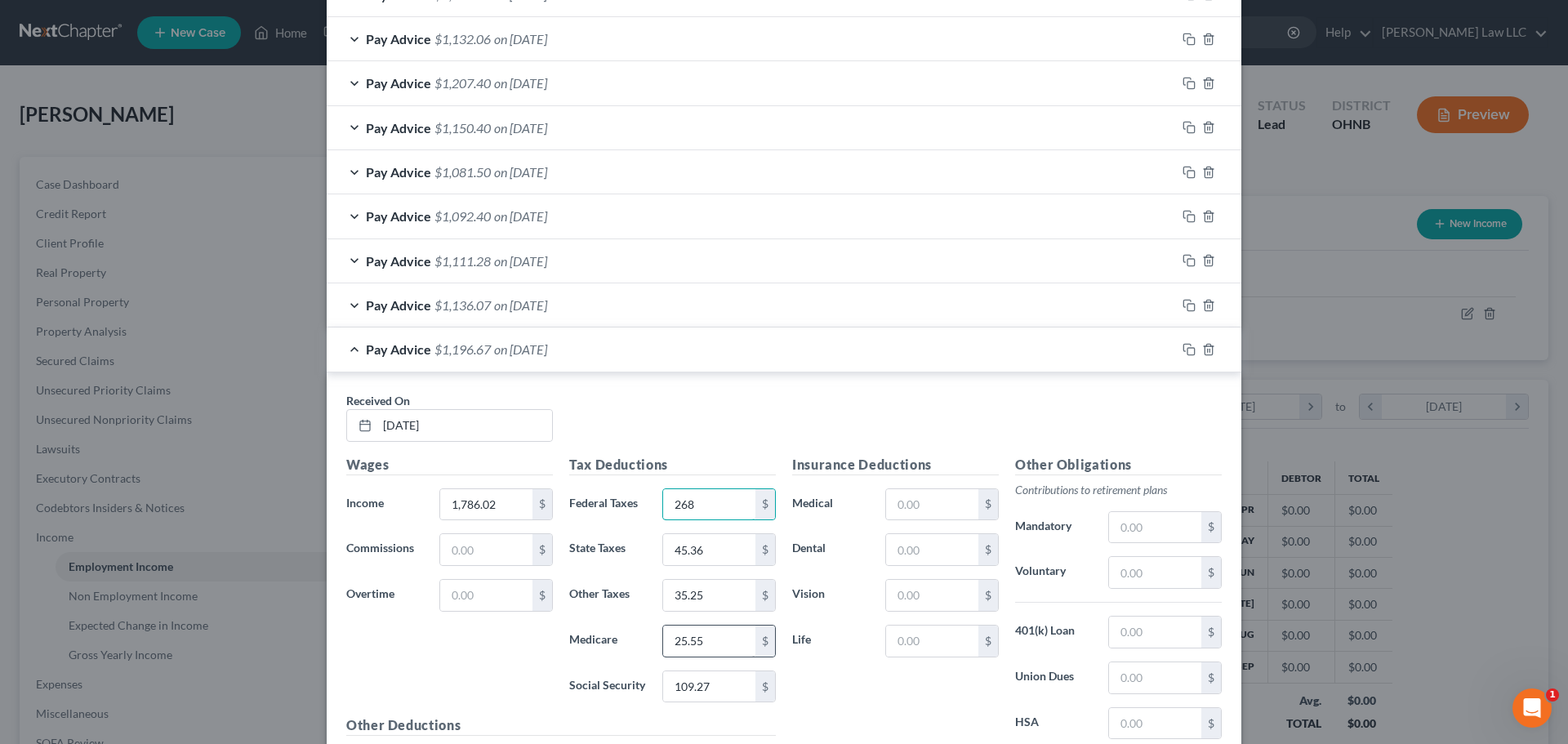
type input "268"
click at [697, 639] on input "25.55" at bounding box center [710, 641] width 92 height 31
type input "26.72"
click at [724, 687] on input "109.27" at bounding box center [710, 687] width 92 height 31
type input "114.23"
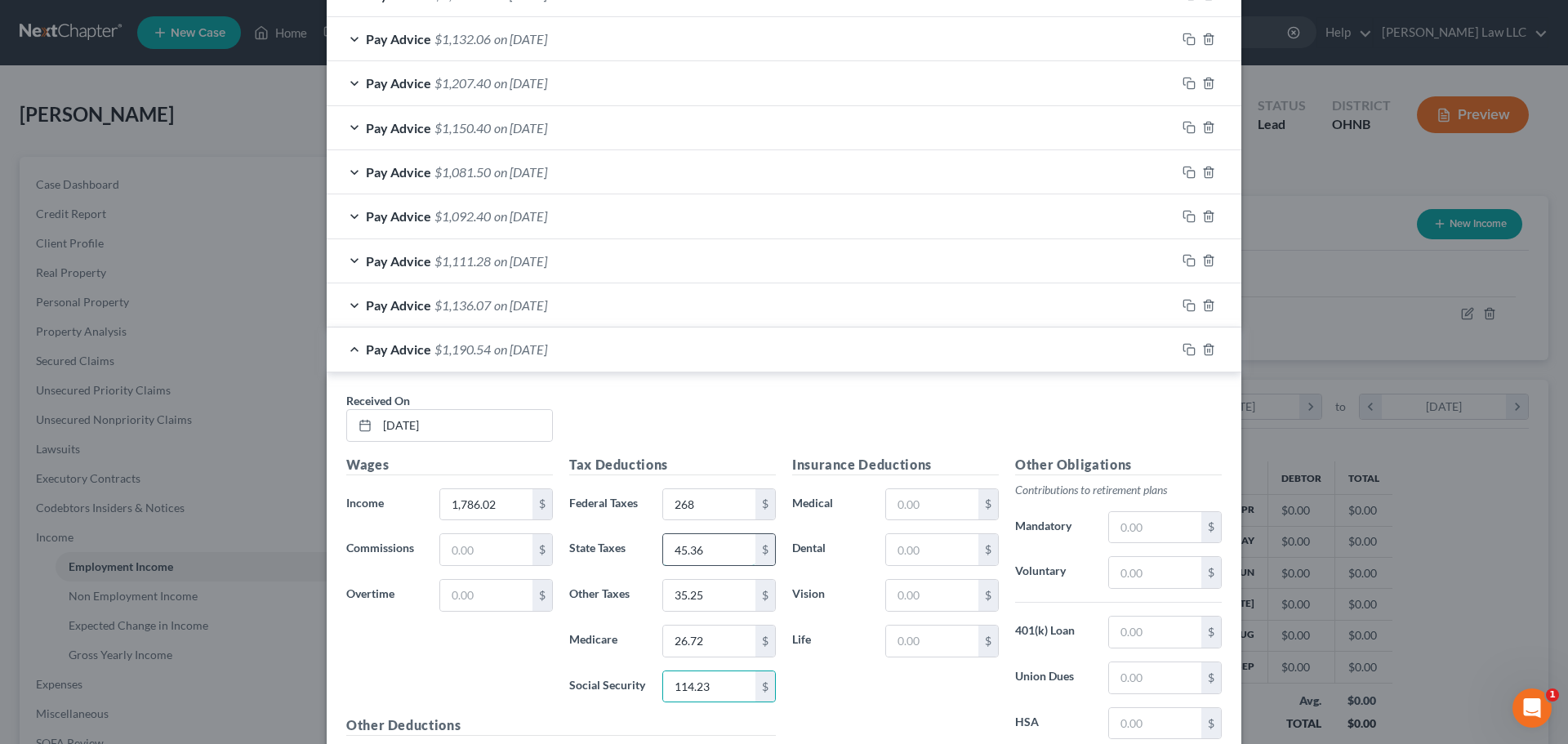
click at [719, 555] on input "45.36" at bounding box center [710, 550] width 92 height 31
type input "47.68"
click at [719, 595] on input "35.25" at bounding box center [710, 595] width 92 height 31
type input "36.85"
click at [493, 651] on div "Wages Income * 1,786.02 $ Commissions $ Overtime $" at bounding box center [450, 586] width 223 height 262
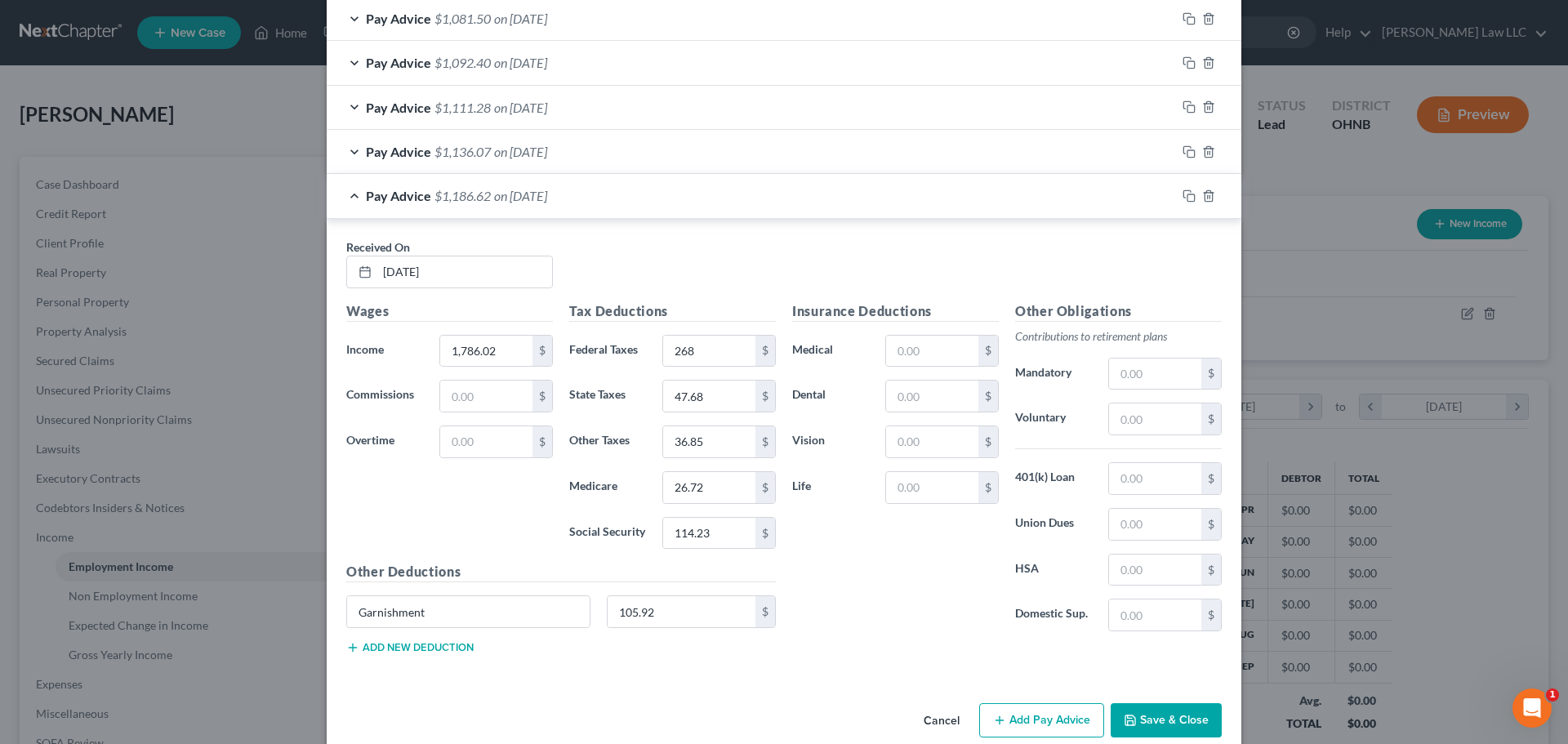
scroll to position [1631, 0]
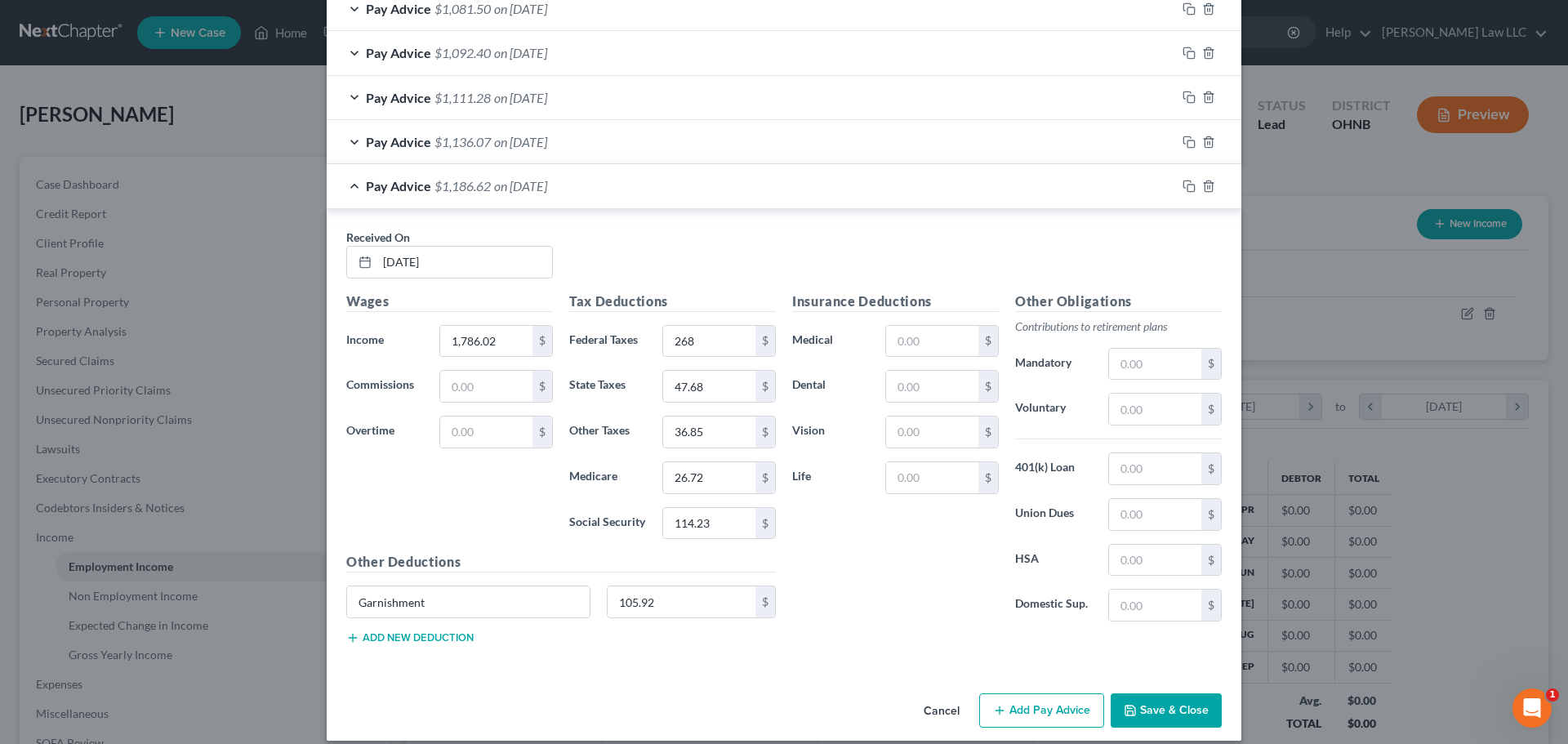
click at [345, 184] on div "Pay Advice $1,186.62 on [DATE]" at bounding box center [751, 186] width 849 height 43
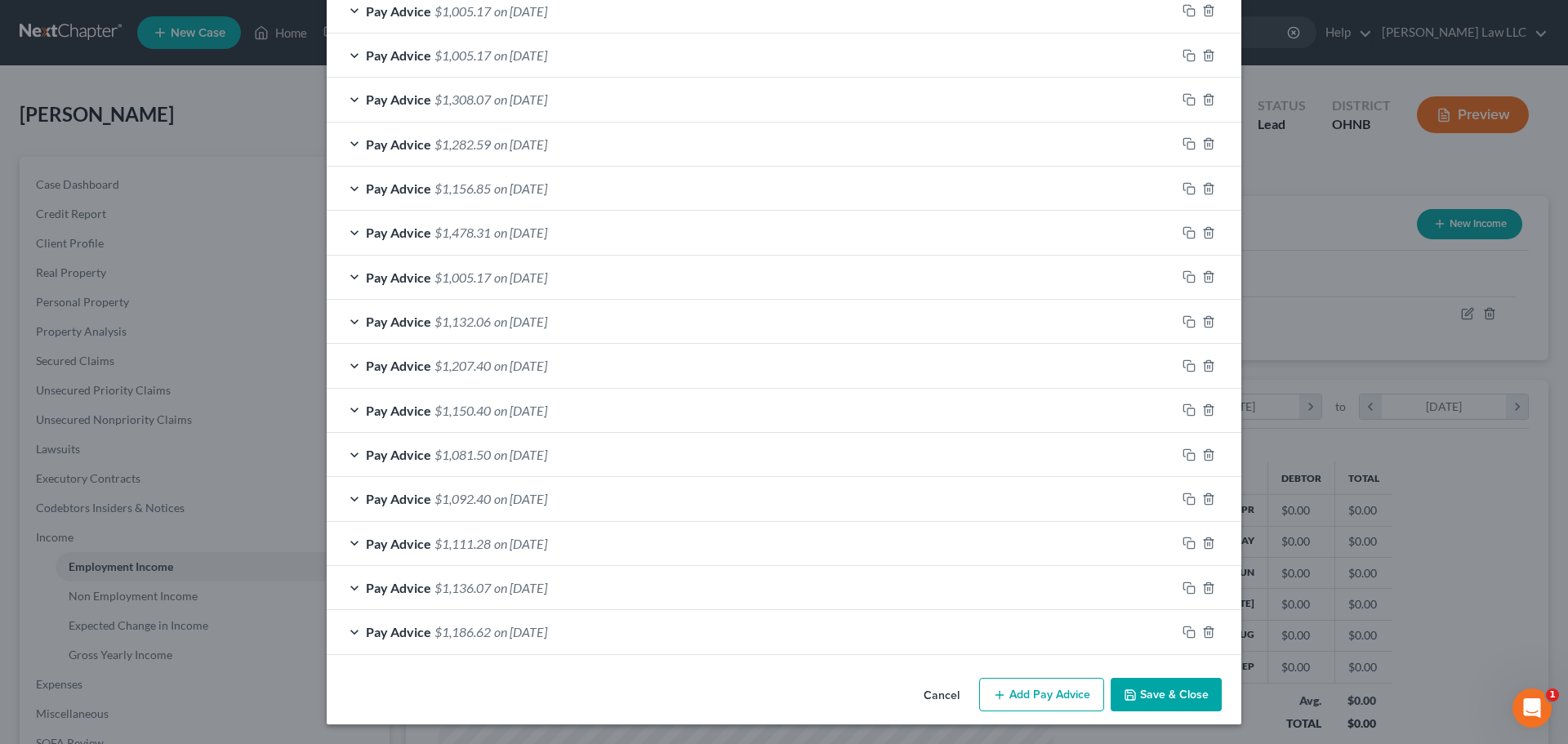
scroll to position [1185, 0]
click at [1188, 635] on rect "button" at bounding box center [1192, 634] width 7 height 7
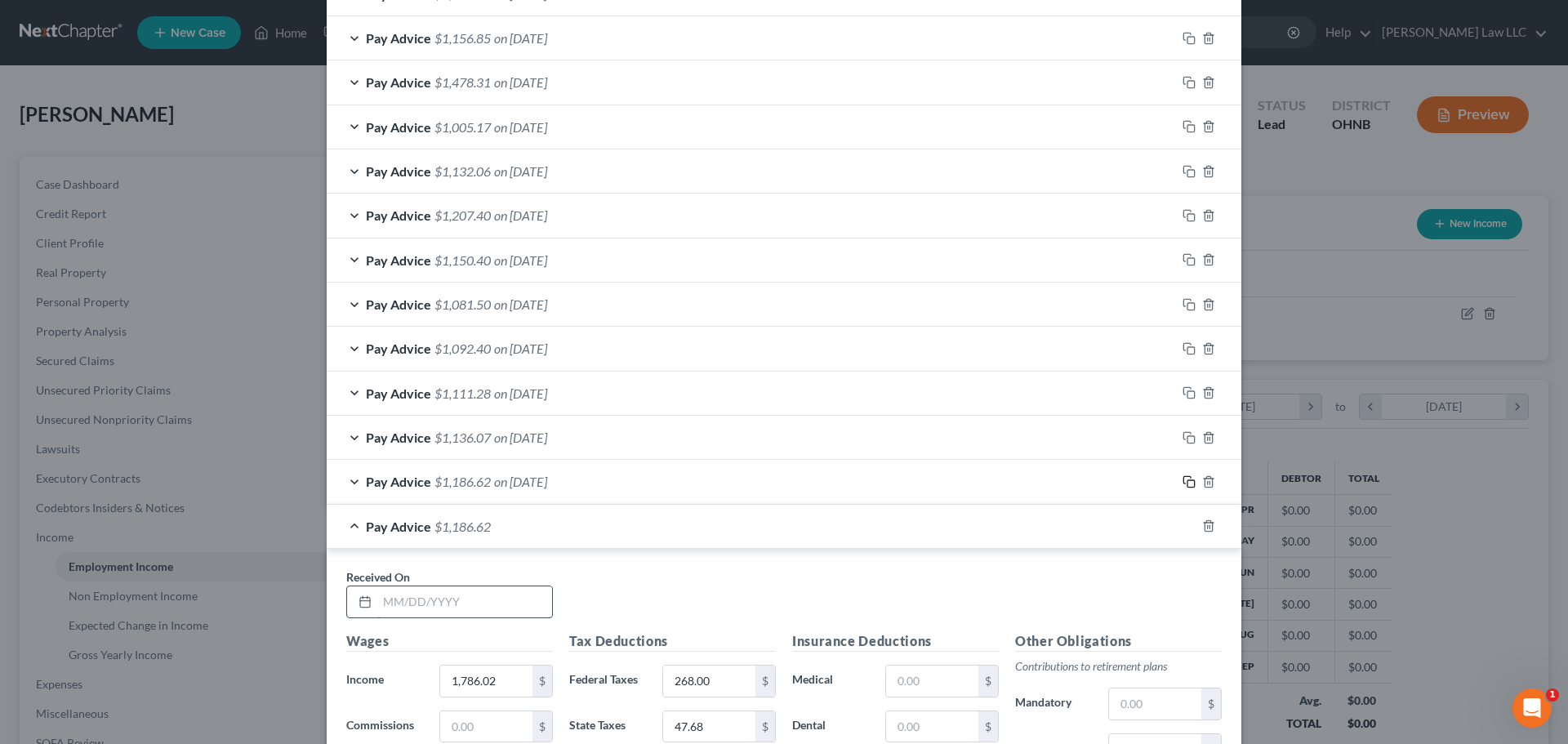
scroll to position [1336, 0]
click at [508, 601] on input "text" at bounding box center [465, 600] width 175 height 31
type input "[DATE]"
click at [685, 595] on div "Received On * [DATE]" at bounding box center [784, 599] width 892 height 63
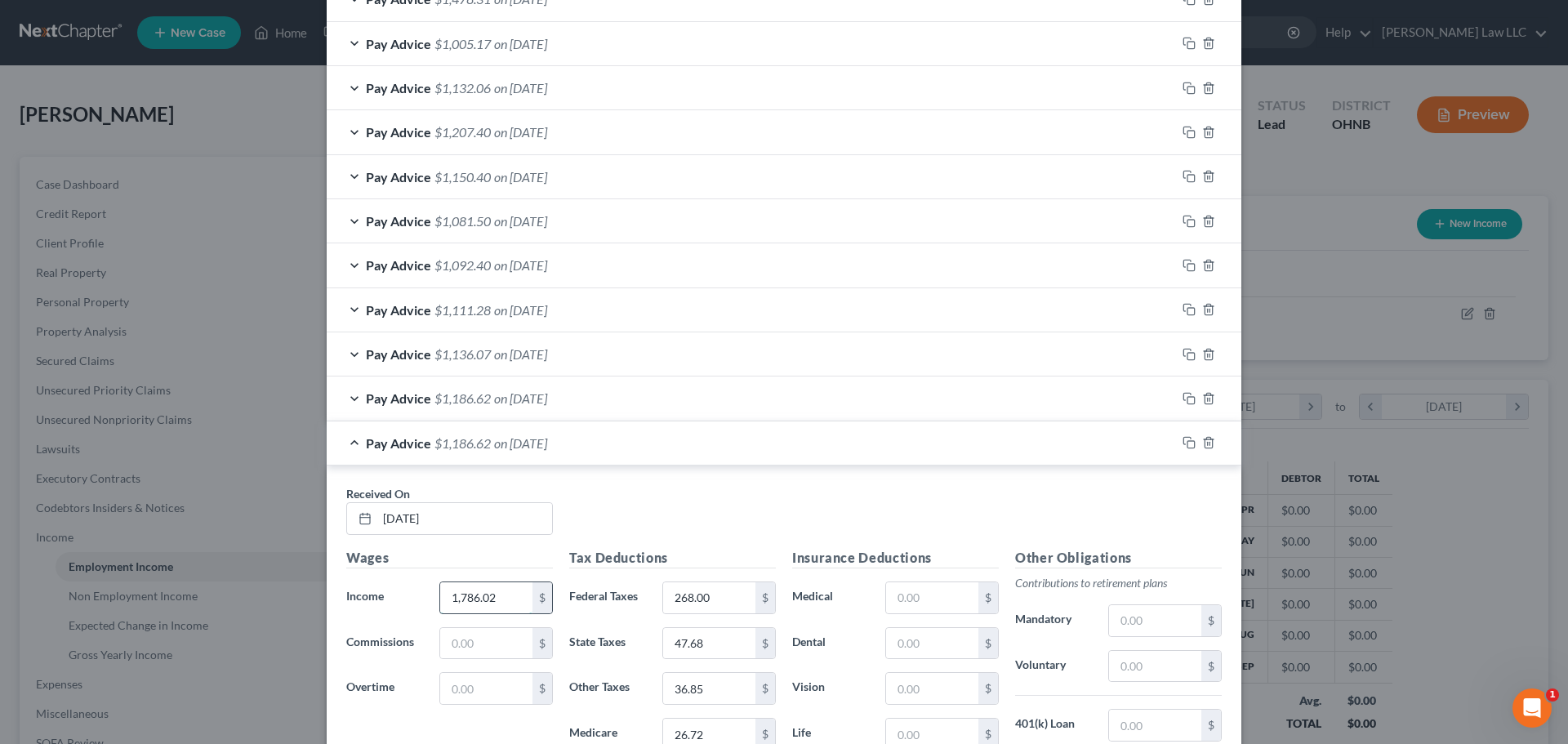
click at [503, 588] on input "1,786.02" at bounding box center [487, 598] width 92 height 31
type input "2,079.27"
click at [707, 544] on div "Received On * [DATE]" at bounding box center [784, 516] width 892 height 63
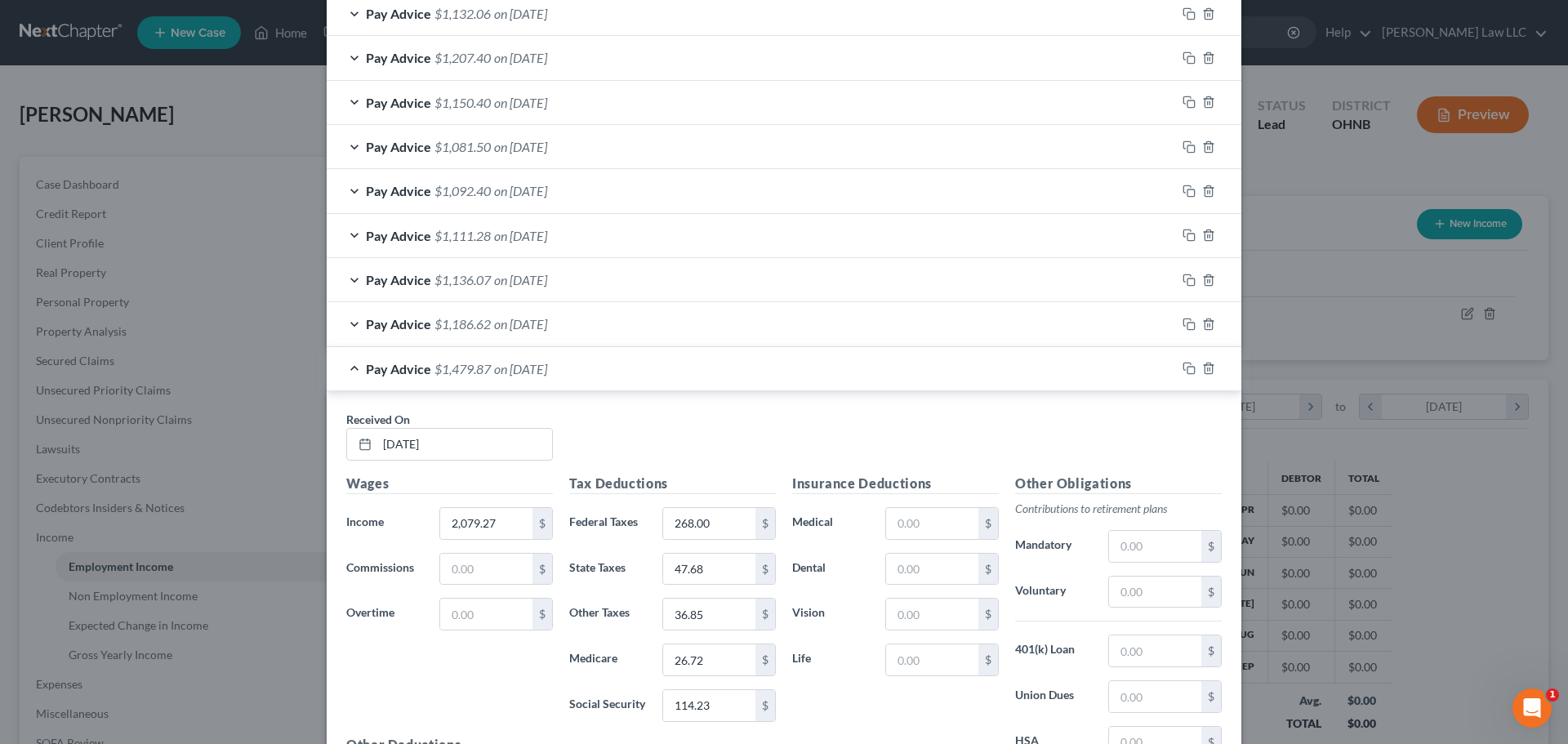
scroll to position [1582, 0]
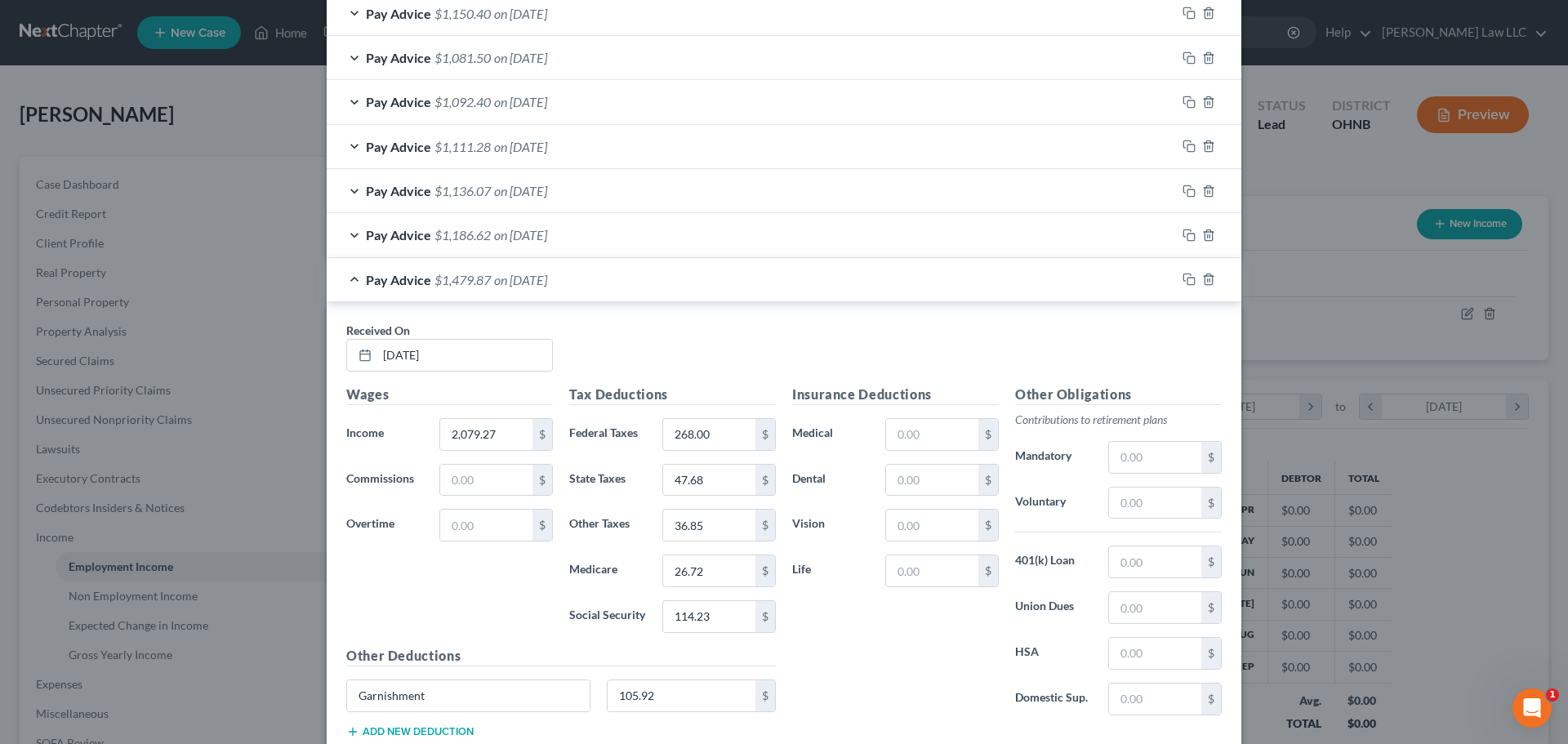
click at [433, 600] on div "Wages Income * 2,079.27 $ Commissions $ Overtime $" at bounding box center [450, 516] width 223 height 262
click at [724, 445] on input "268.00" at bounding box center [710, 434] width 92 height 31
type input "333"
click at [719, 572] on input "26.72" at bounding box center [710, 571] width 92 height 31
type input "31.09"
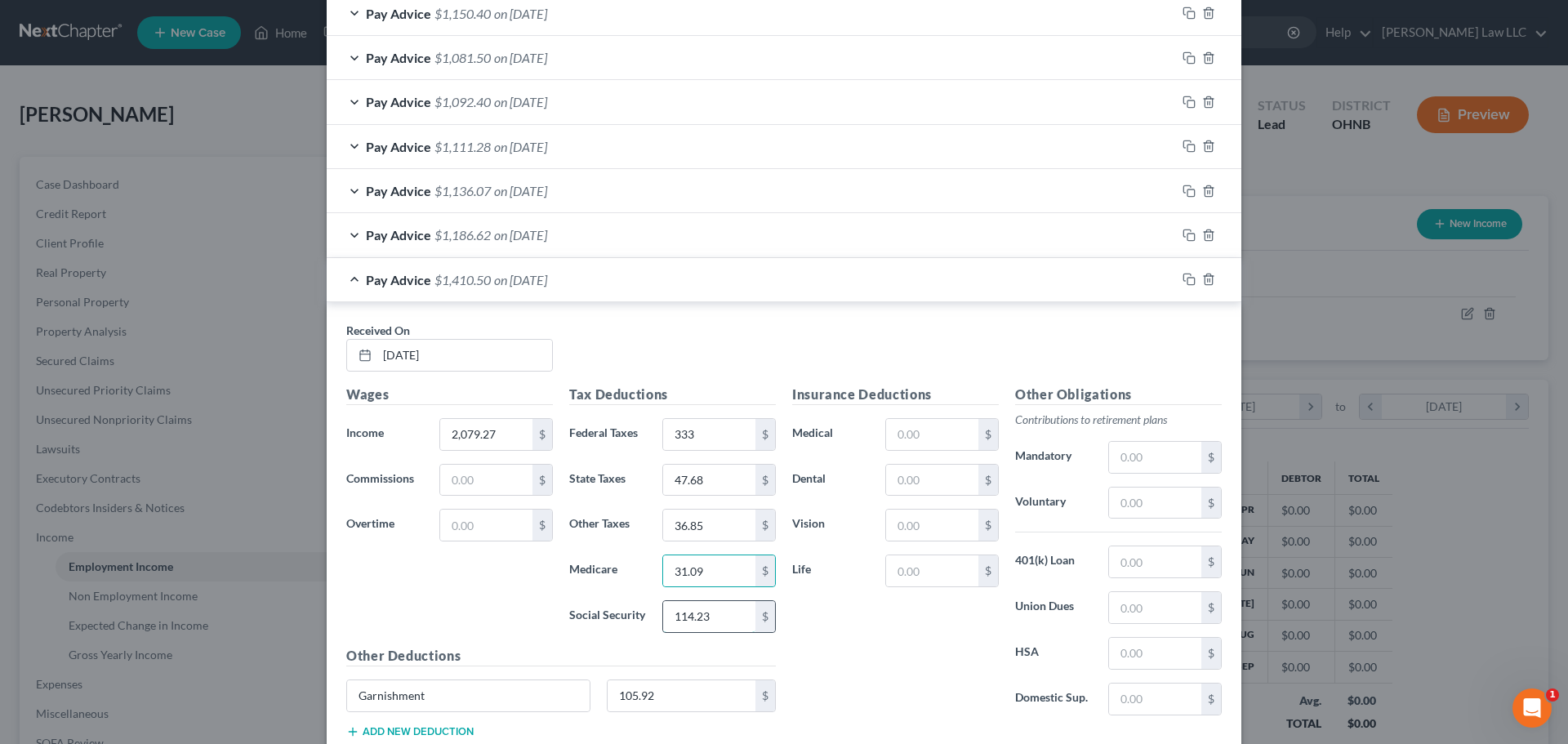
click at [723, 611] on input "114.23" at bounding box center [710, 617] width 92 height 31
type input "132.97"
click at [715, 489] on input "47.68" at bounding box center [710, 480] width 92 height 31
type input "57.72"
click at [710, 523] on input "36.85" at bounding box center [710, 525] width 92 height 31
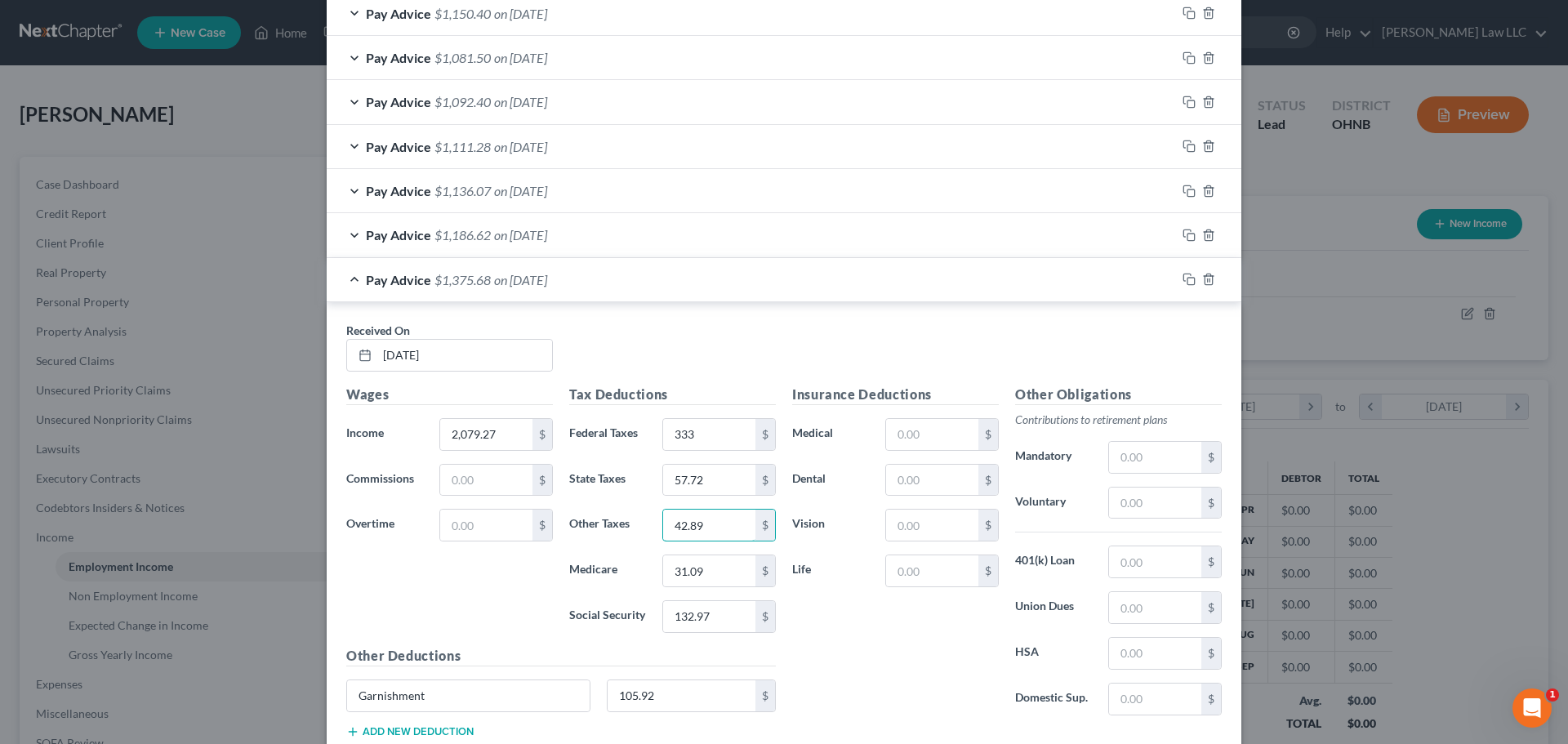
type input "42.89"
click at [673, 349] on div "Received On * [DATE]" at bounding box center [784, 353] width 892 height 63
click at [347, 276] on div "Pay Advice $1,375.68 on [DATE]" at bounding box center [751, 280] width 849 height 43
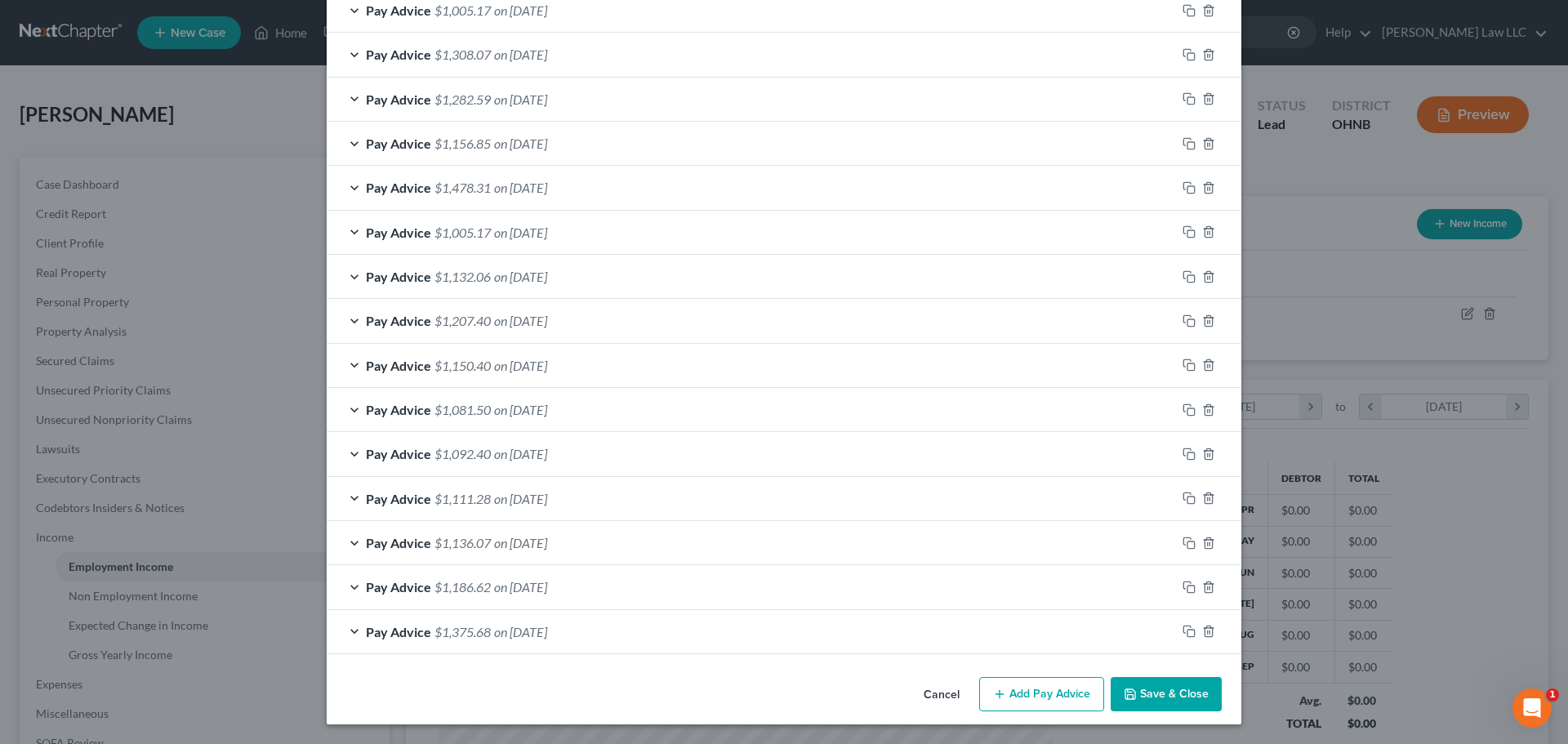
scroll to position [1230, 0]
click at [1185, 635] on icon "button" at bounding box center [1189, 631] width 13 height 13
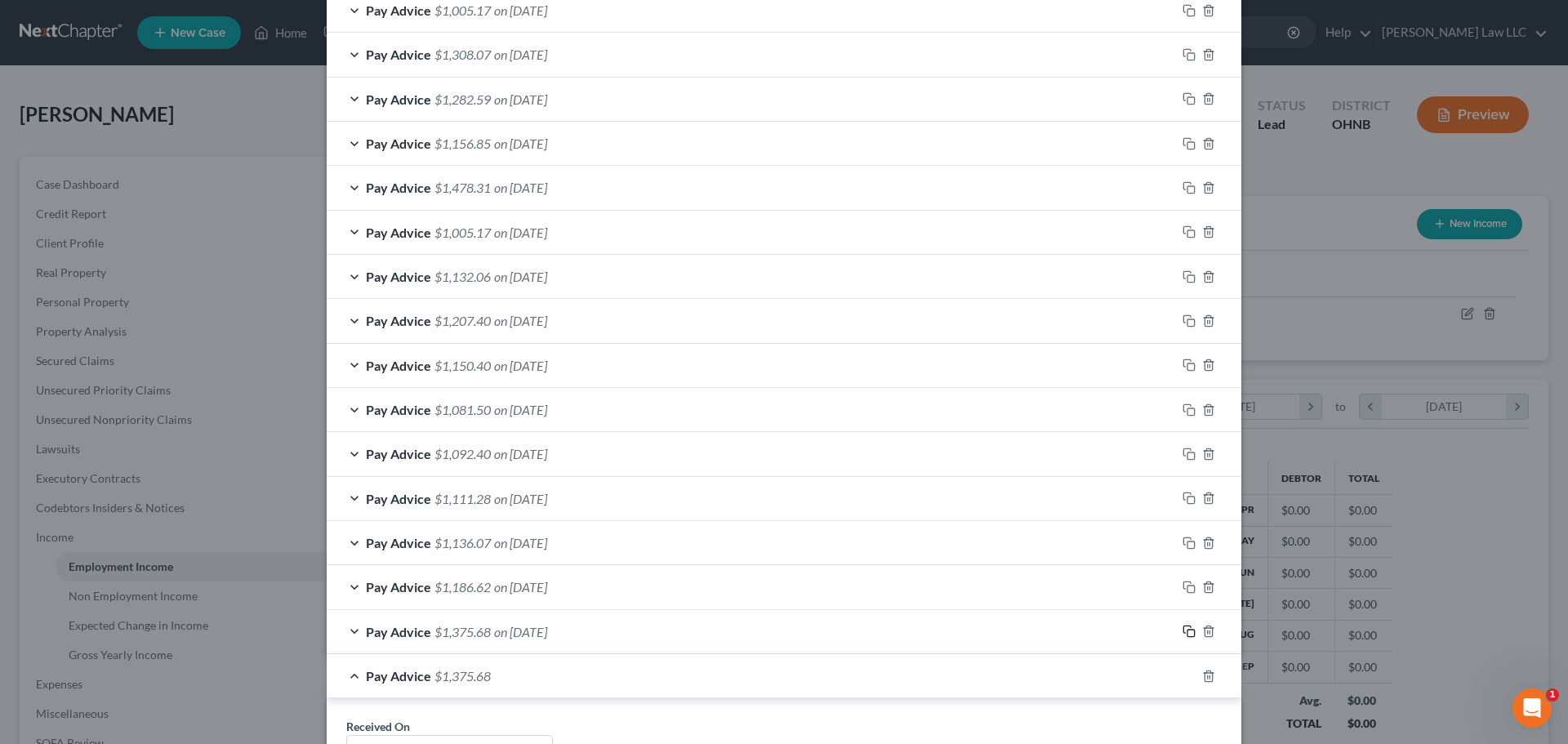
scroll to position [1381, 0]
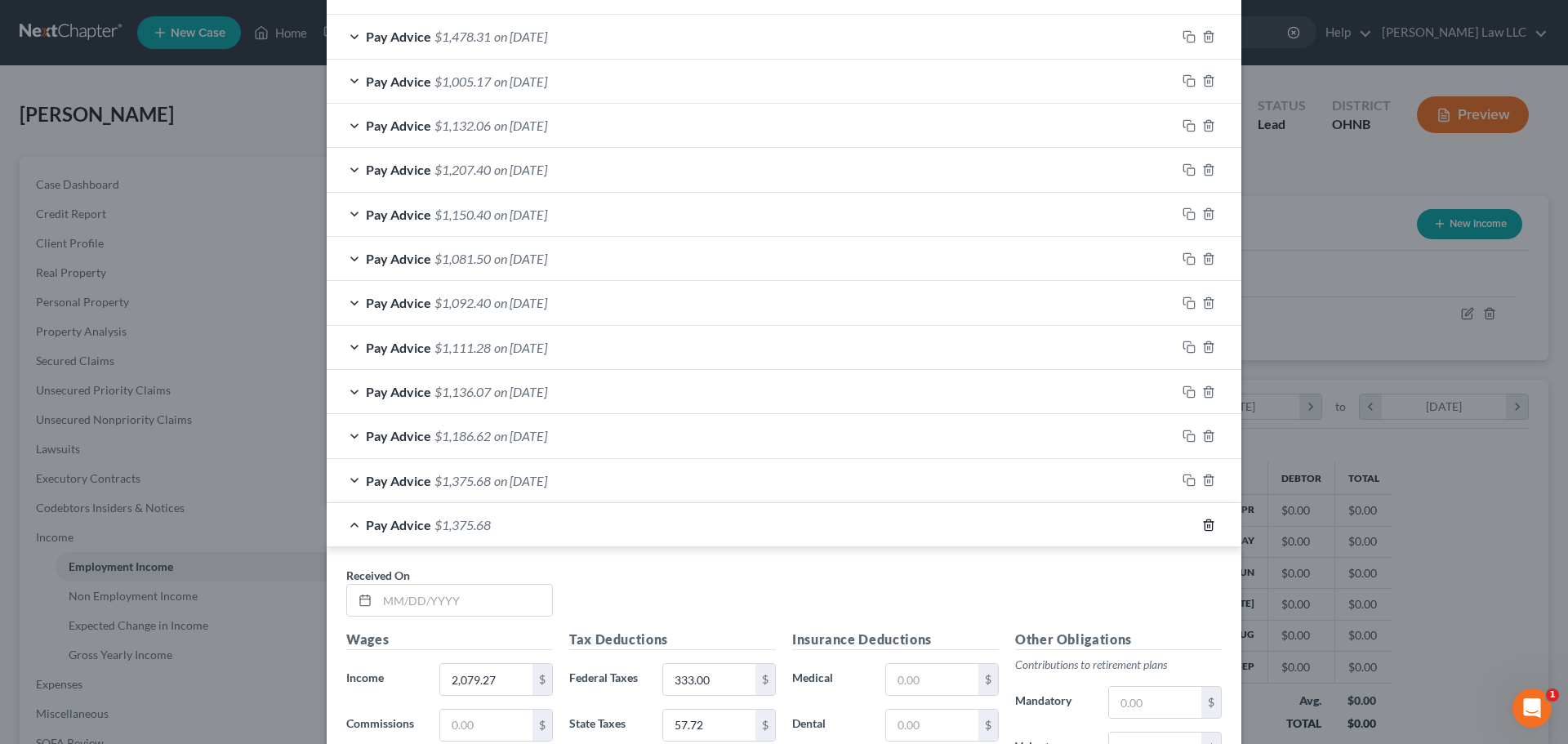
click at [1203, 527] on icon "button" at bounding box center [1209, 525] width 13 height 13
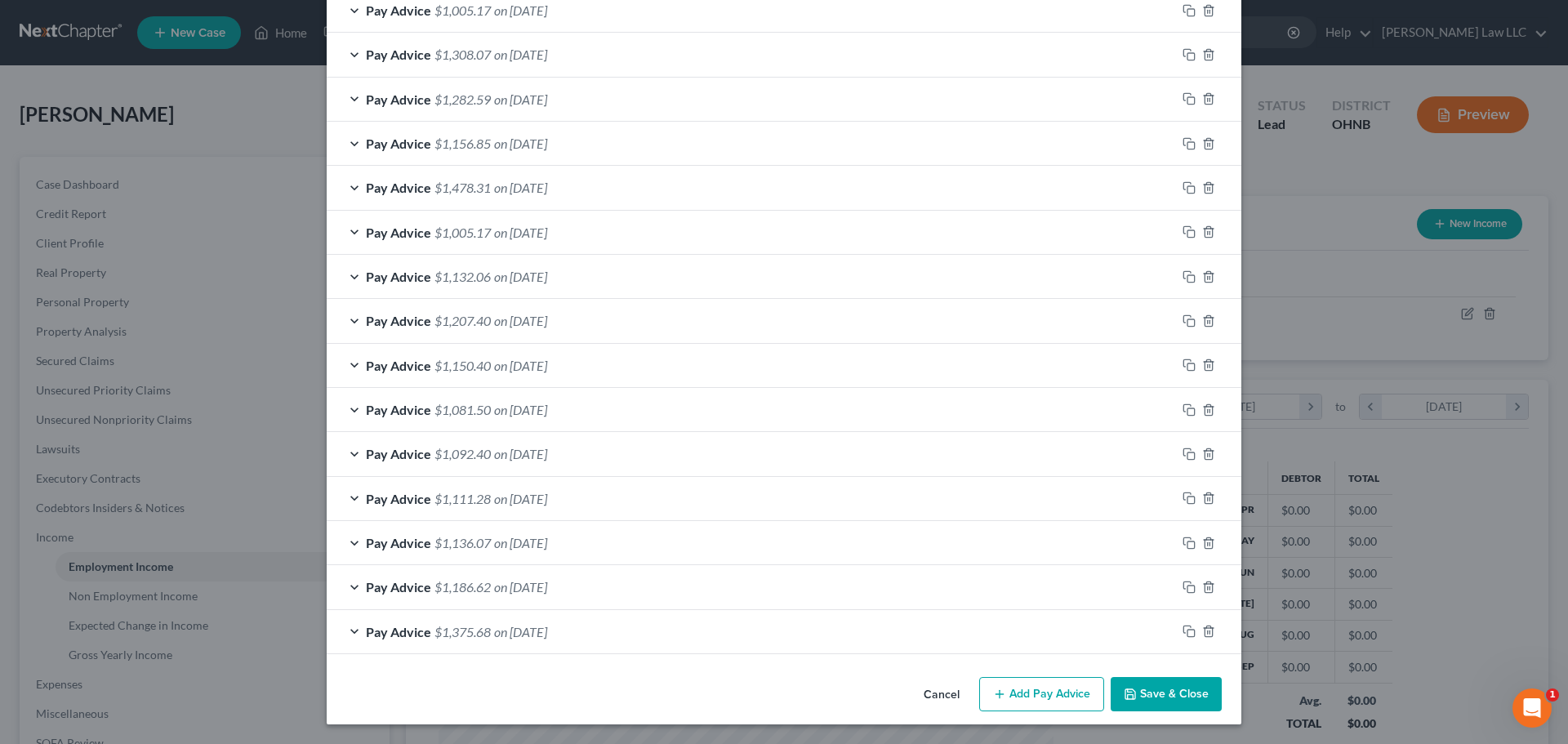
scroll to position [1230, 0]
click at [1183, 627] on icon "button" at bounding box center [1187, 630] width 7 height 7
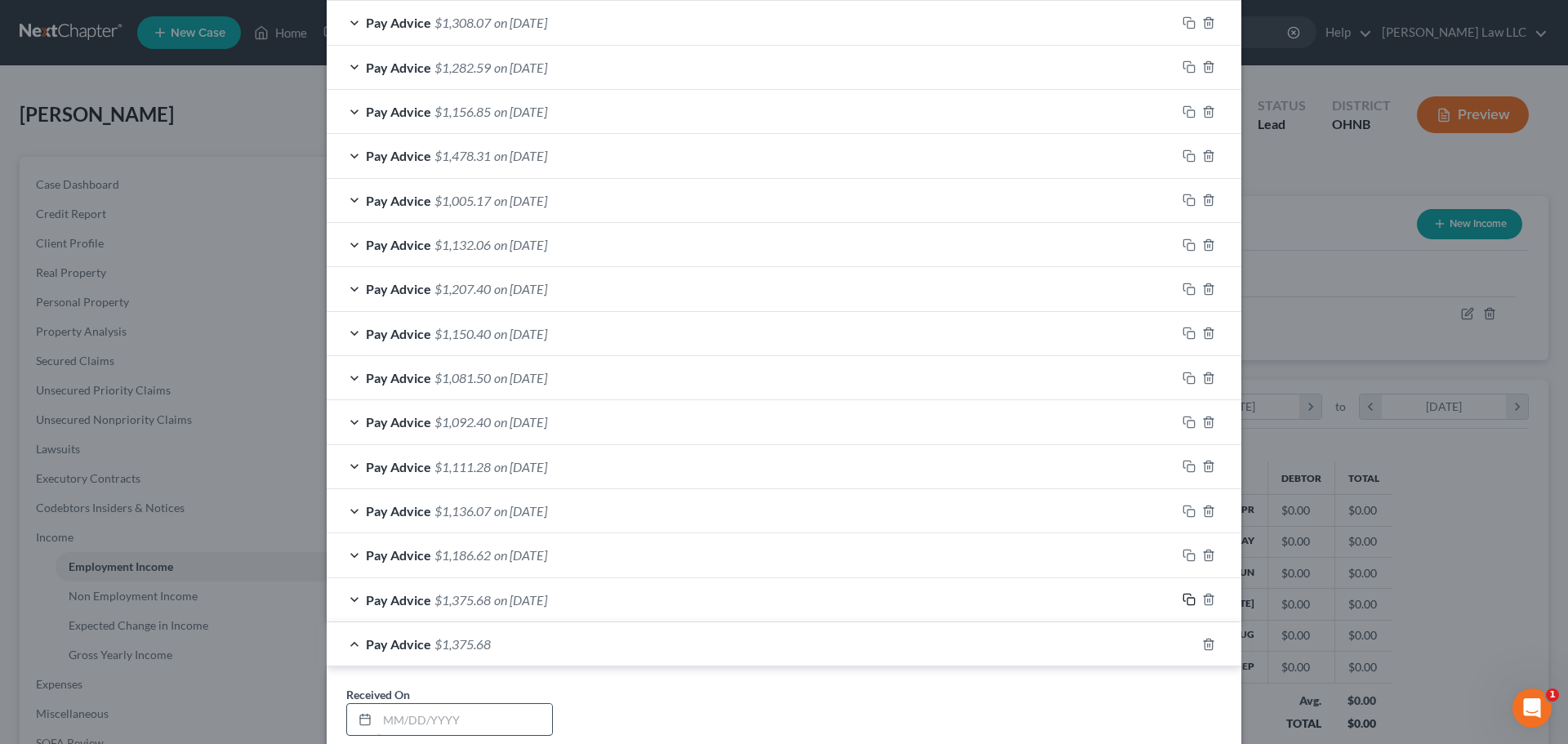
scroll to position [1311, 0]
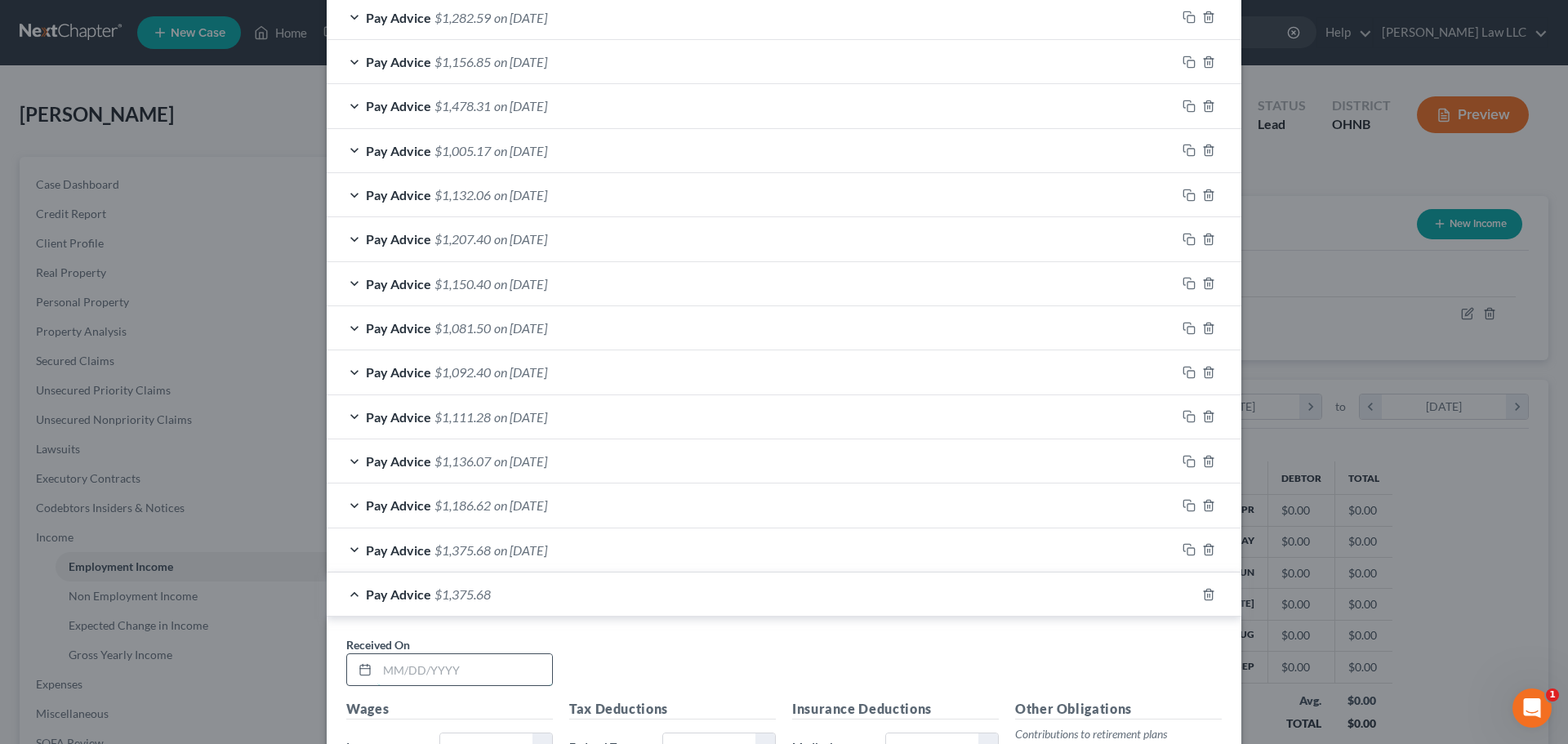
click at [441, 665] on input "text" at bounding box center [465, 670] width 175 height 31
type input "[DATE]"
click at [613, 660] on div "Received On * [DATE]" at bounding box center [784, 668] width 892 height 63
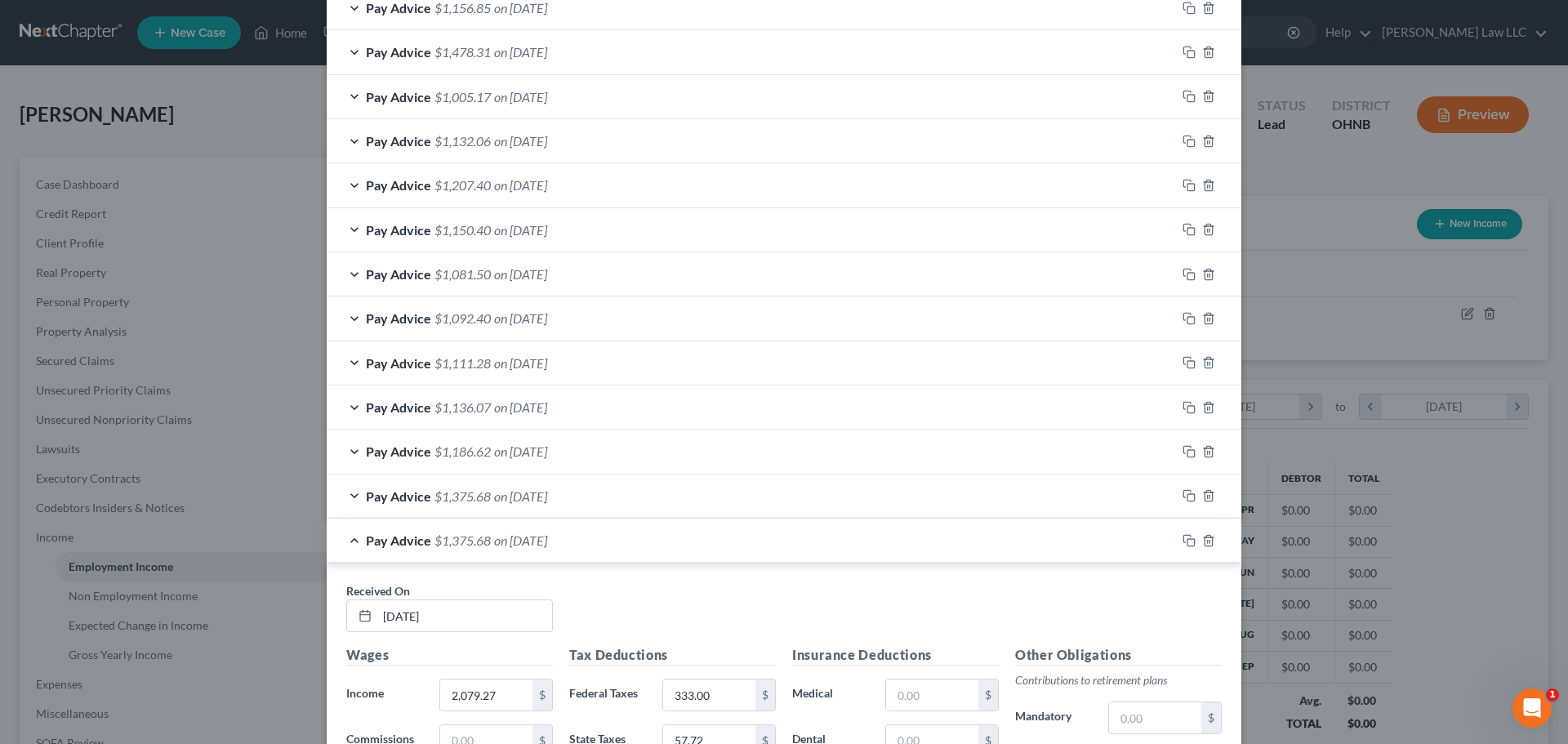
scroll to position [1393, 0]
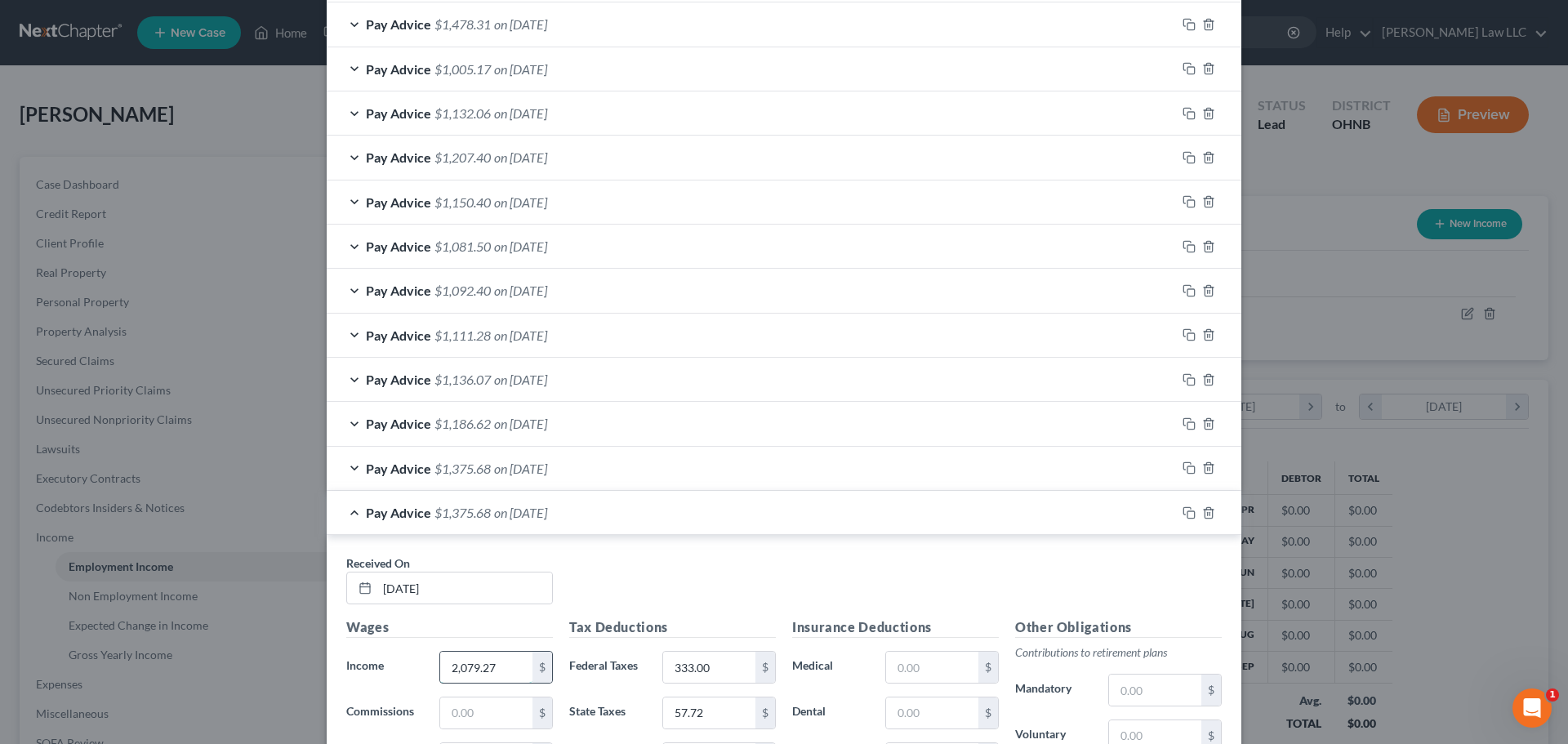
click at [500, 665] on input "2,079.27" at bounding box center [487, 667] width 92 height 31
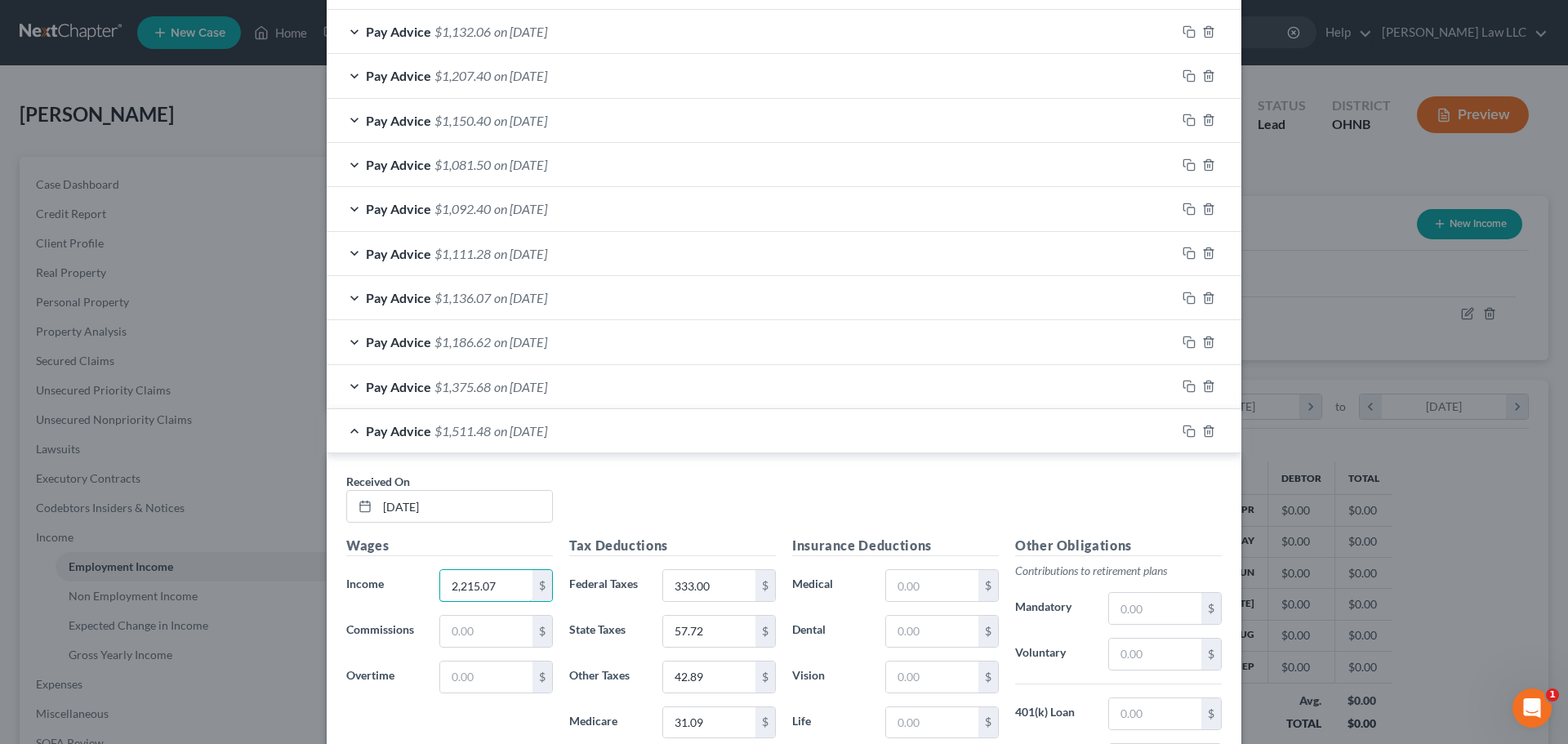
type input "2,215.07"
click at [656, 517] on div "Received On * [DATE]" at bounding box center [784, 505] width 892 height 63
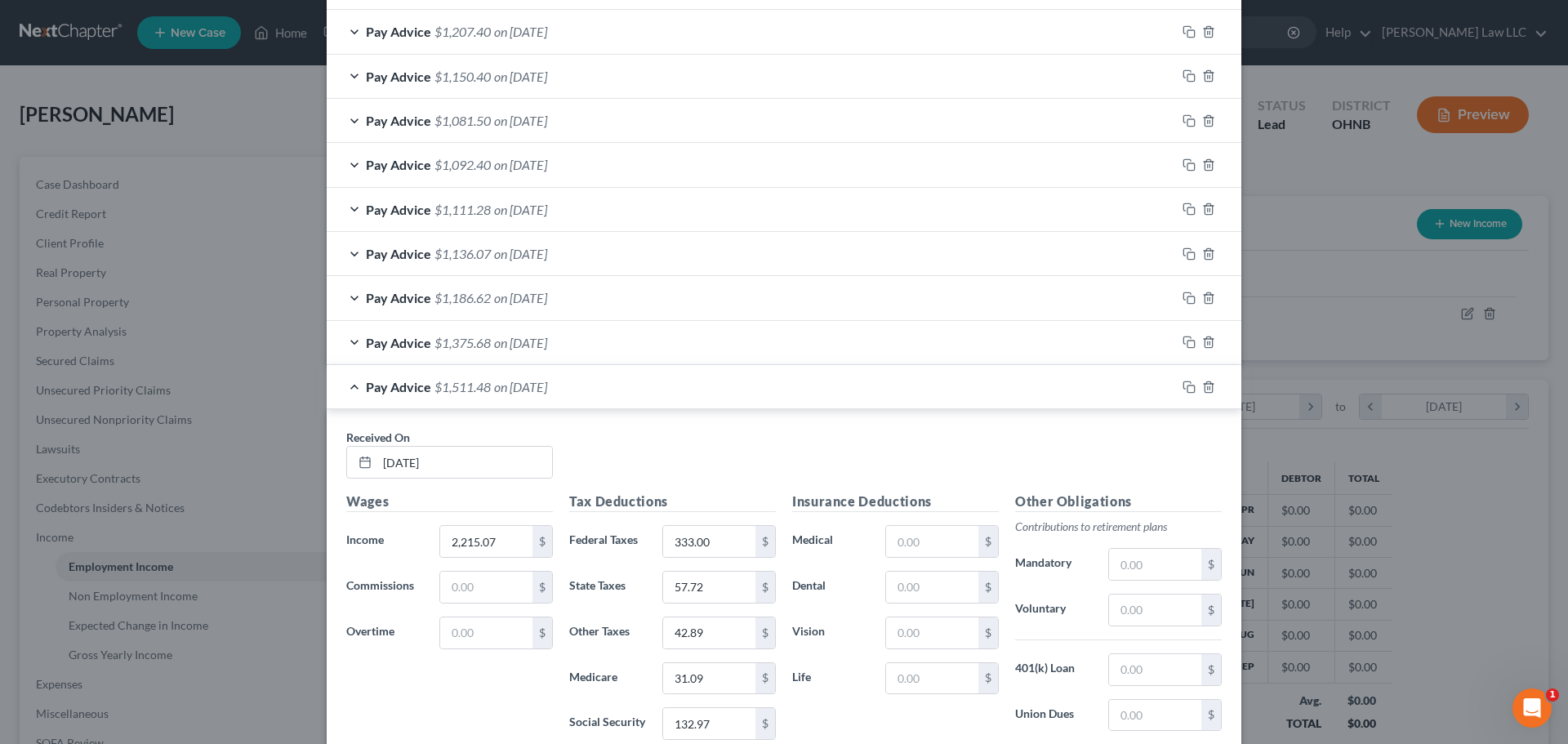
scroll to position [1557, 0]
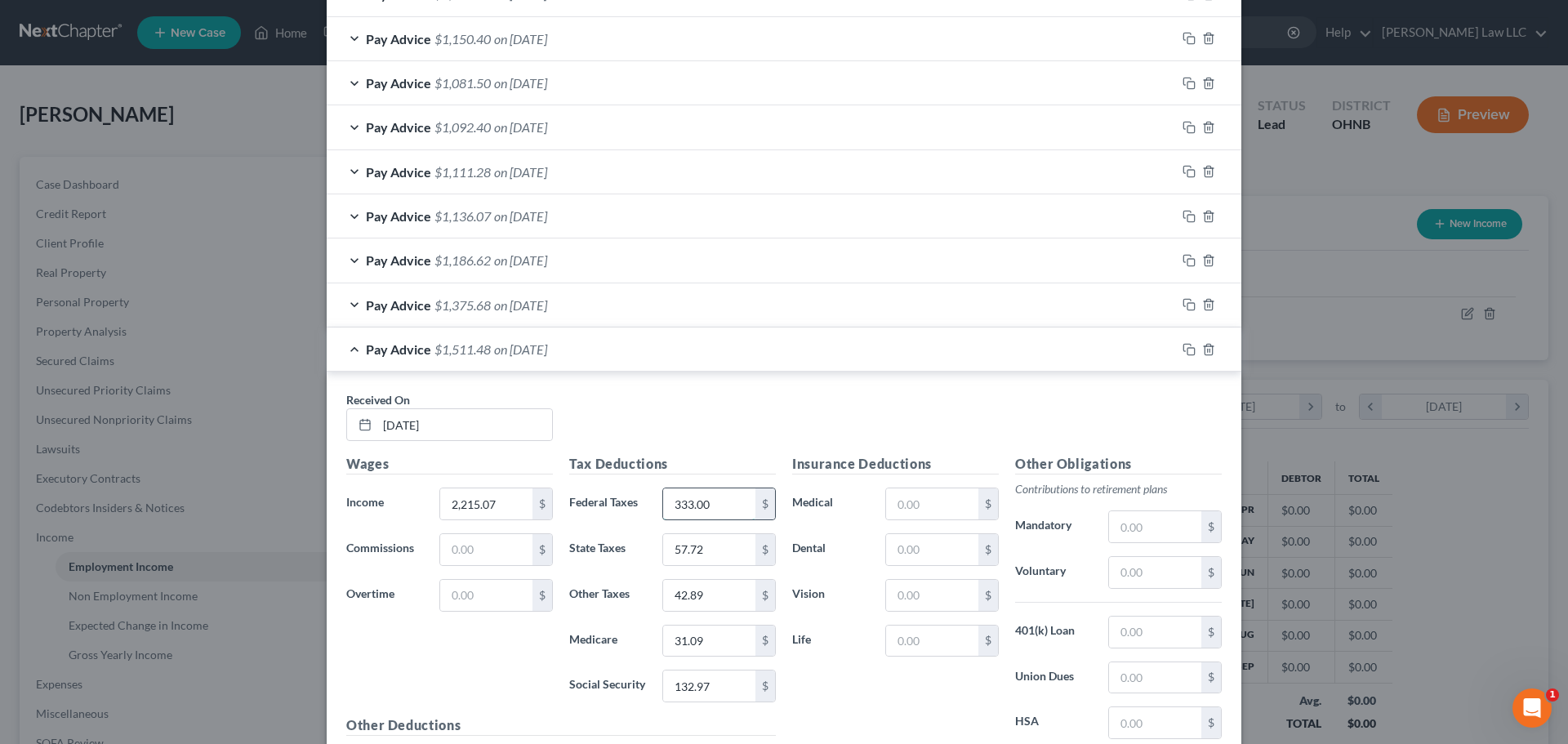
click at [724, 511] on input "333.00" at bounding box center [710, 504] width 92 height 31
type input "365"
click at [715, 656] on input "31.09" at bounding box center [710, 641] width 92 height 31
type input "33.13"
click at [719, 686] on input "132.97" at bounding box center [710, 686] width 92 height 31
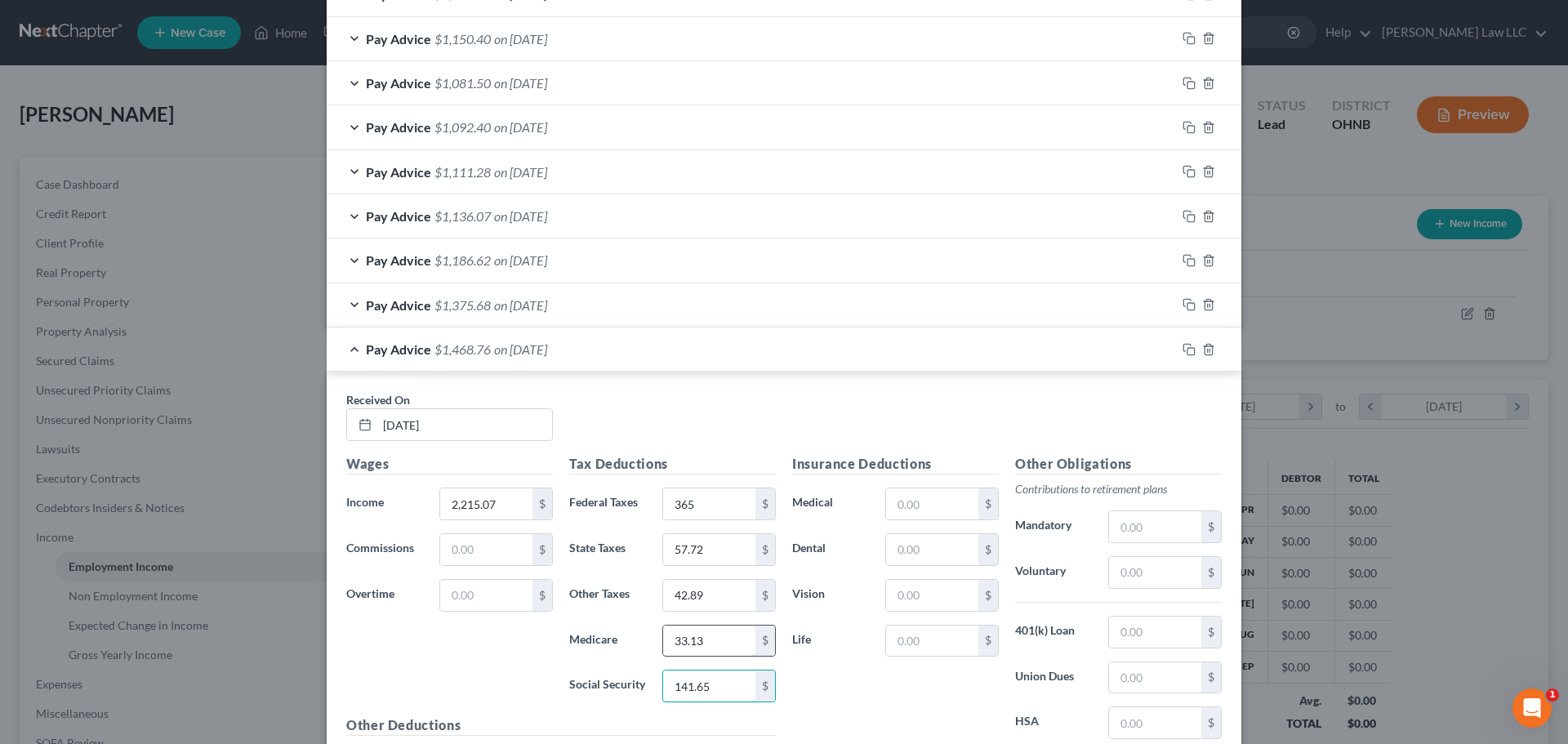
type input "141.65"
click at [716, 638] on input "33.13" at bounding box center [710, 641] width 92 height 31
type input "62.88"
click at [712, 603] on input "42.89" at bounding box center [710, 595] width 92 height 31
type input "45.69"
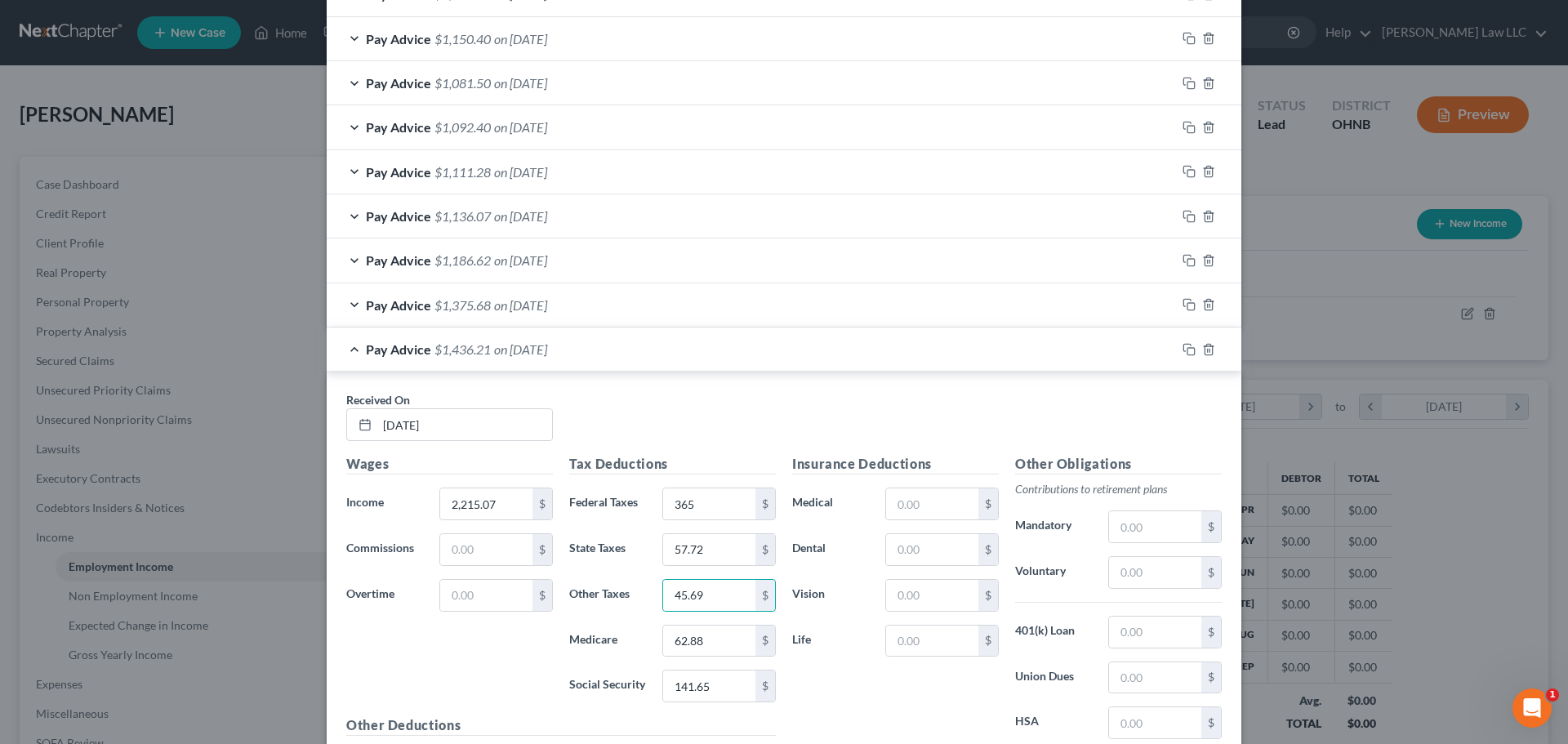
click at [734, 424] on div "Received On * [DATE]" at bounding box center [784, 423] width 892 height 63
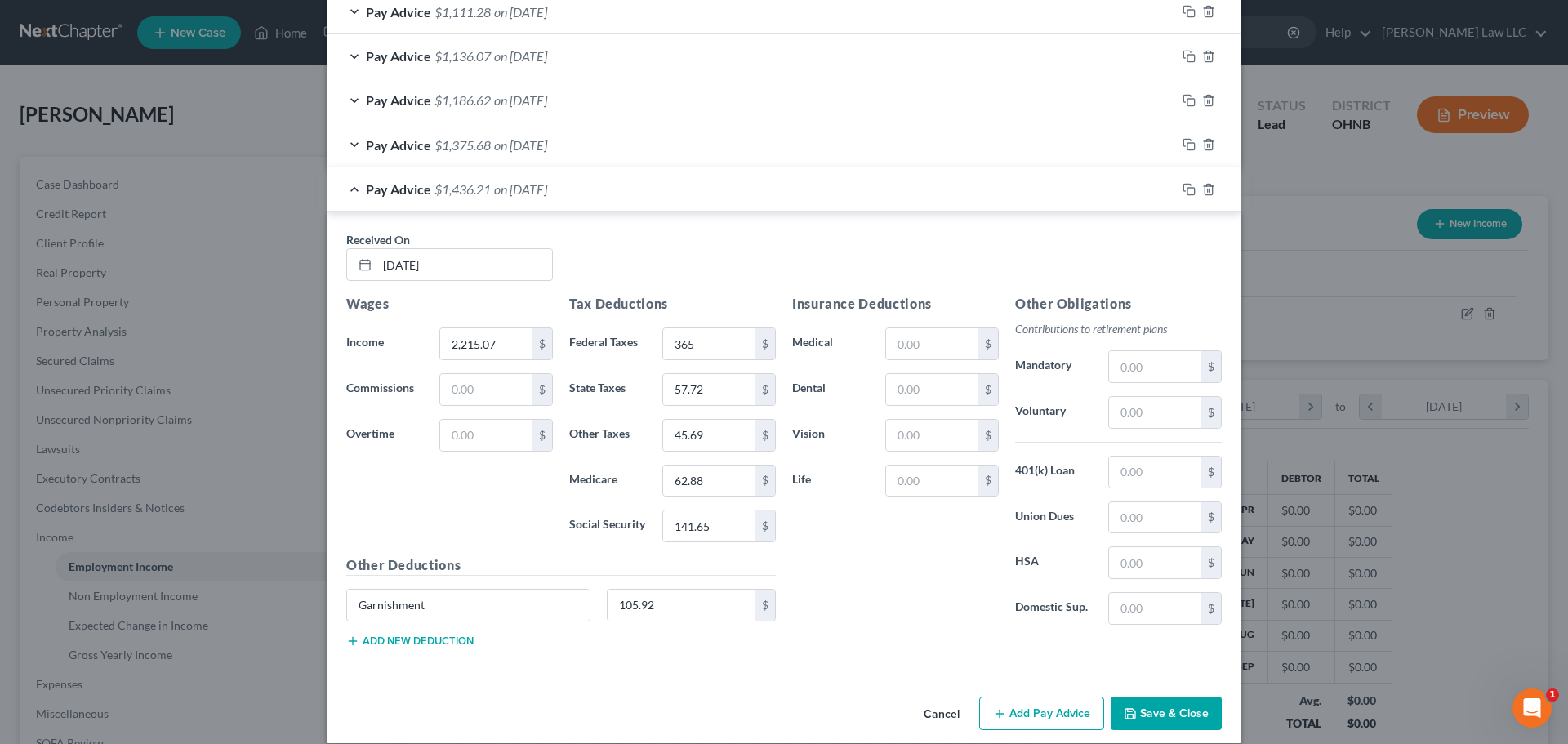
scroll to position [1720, 0]
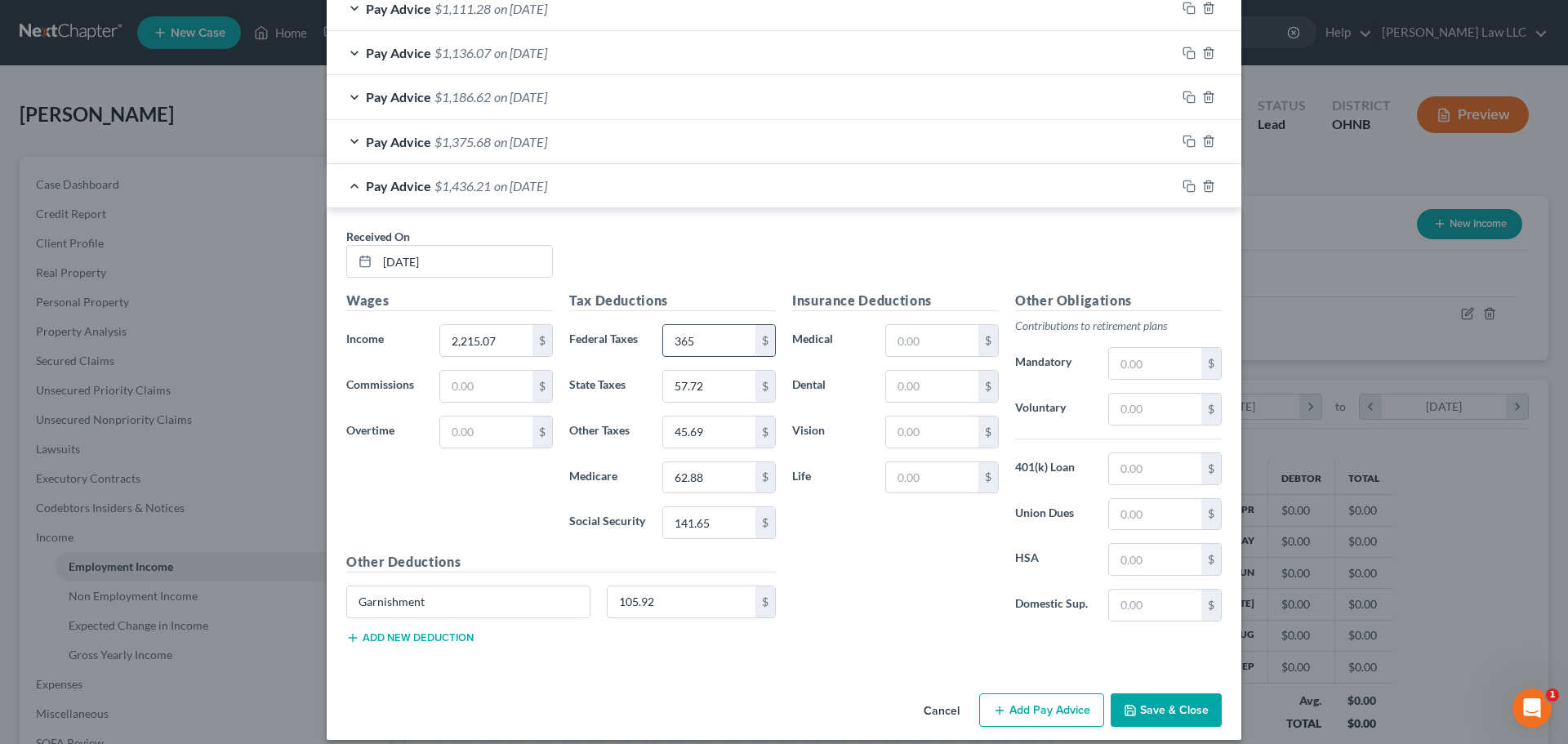
click at [740, 350] on input "365" at bounding box center [710, 340] width 92 height 31
click at [708, 474] on input "62.88" at bounding box center [710, 478] width 92 height 31
type input "33.13"
click at [838, 530] on div "Insurance Deductions Medical $ Dental $ Vision $ Life $" at bounding box center [895, 462] width 223 height 344
click at [722, 382] on input "57.72" at bounding box center [710, 386] width 92 height 31
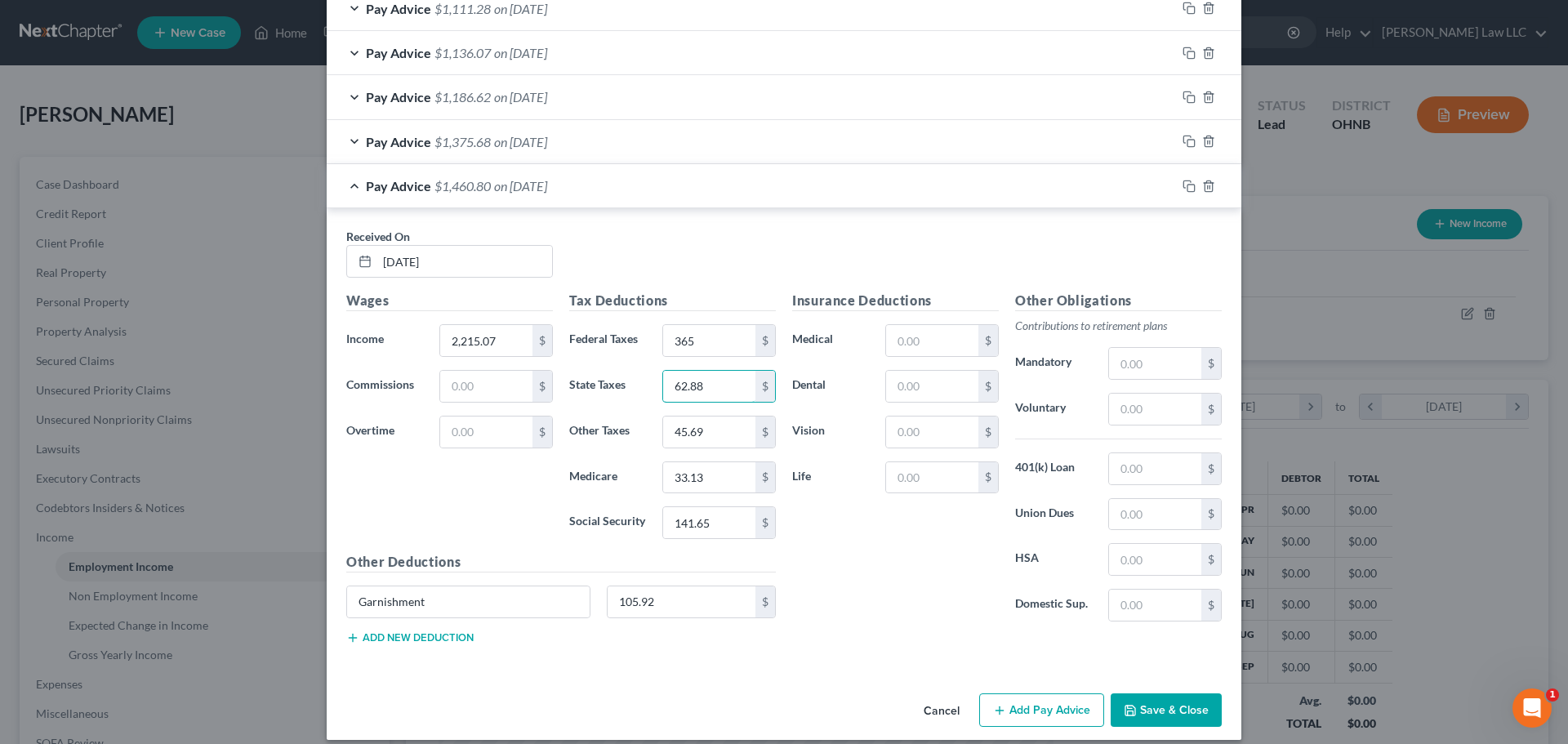
type input "62.88"
click at [692, 269] on div "Received On * [DATE]" at bounding box center [784, 259] width 892 height 63
click at [348, 185] on div "Pay Advice $1,460.80 on [DATE]" at bounding box center [751, 186] width 849 height 43
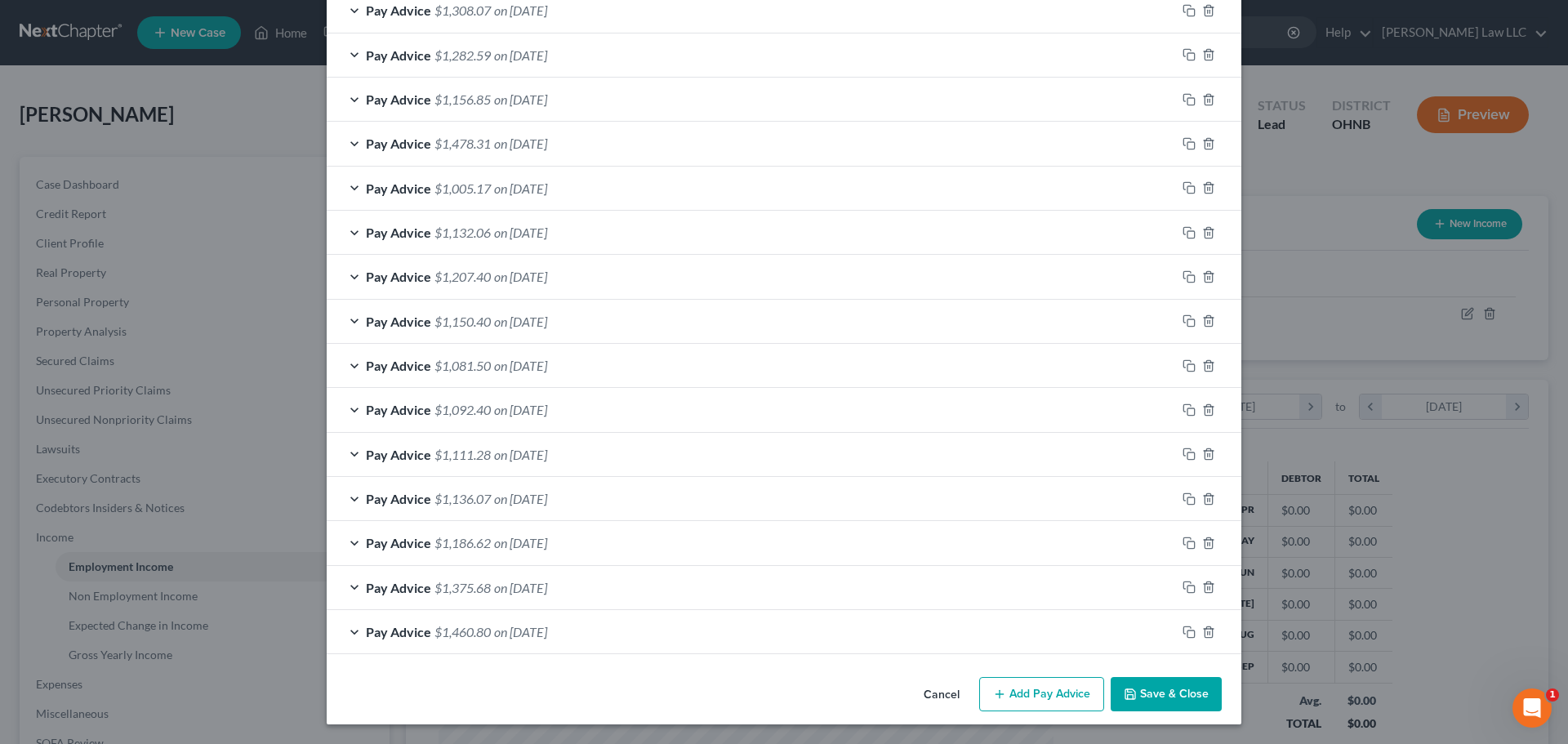
scroll to position [1274, 0]
click at [1183, 631] on icon "button" at bounding box center [1189, 632] width 13 height 13
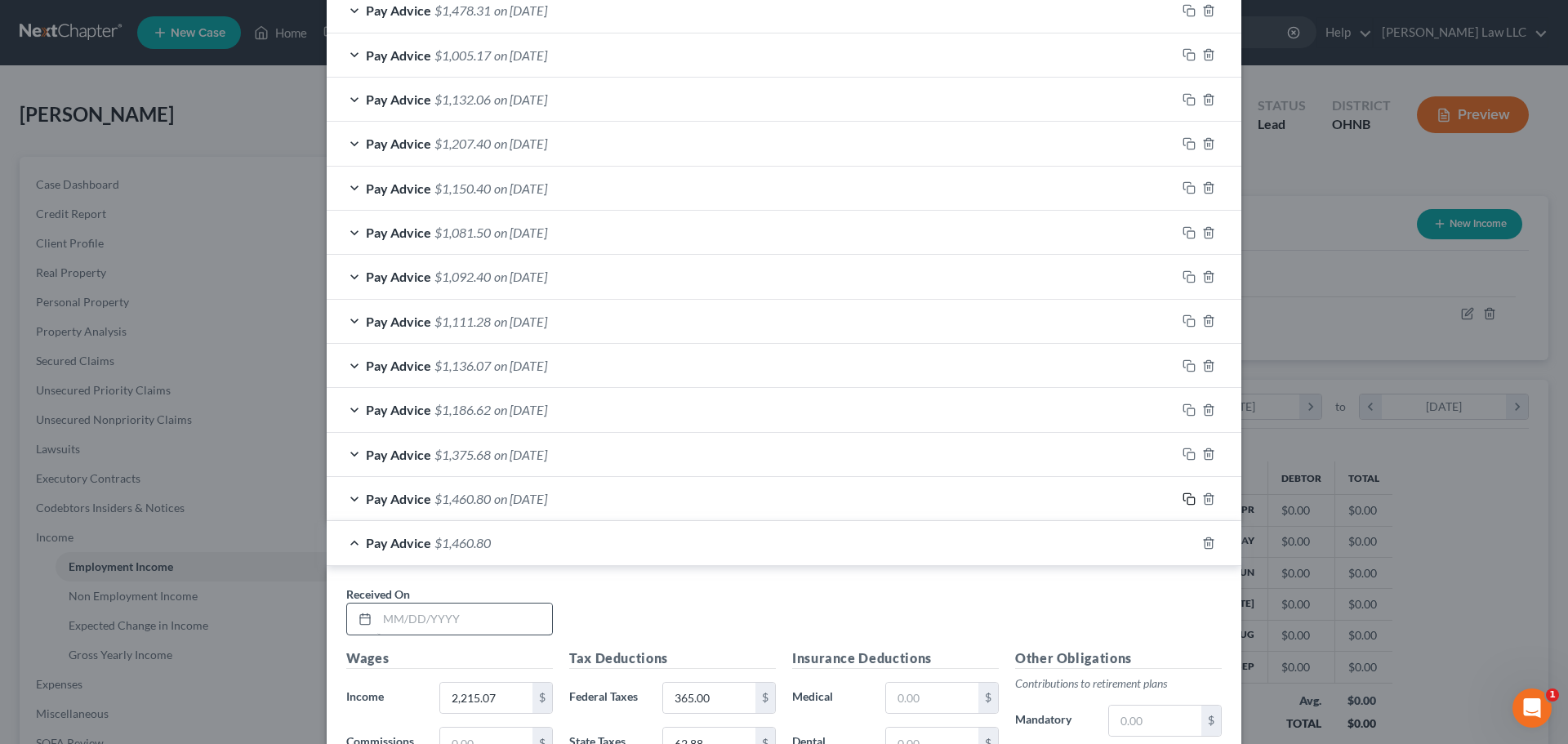
scroll to position [1425, 0]
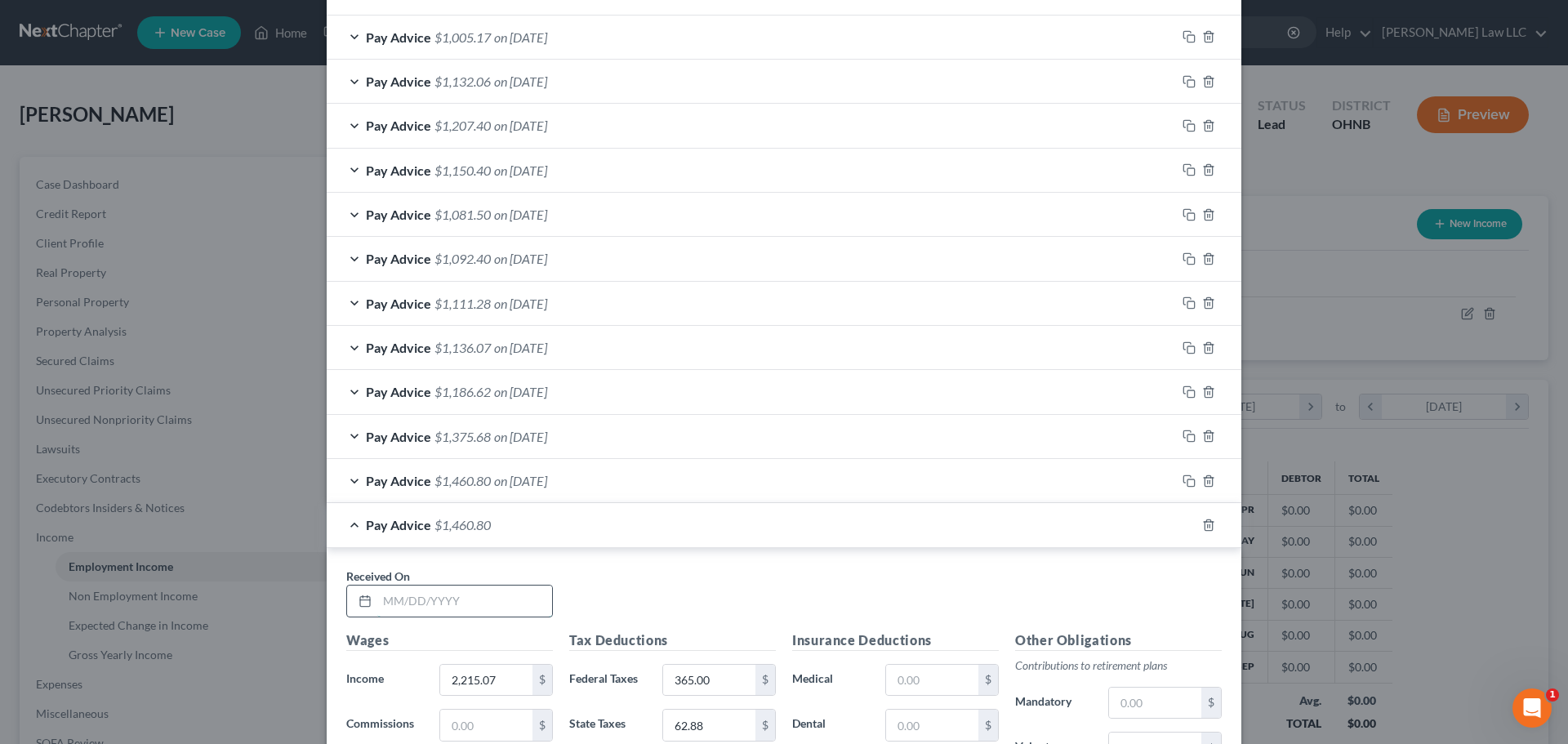
click at [446, 603] on input "text" at bounding box center [465, 601] width 175 height 31
type input "[DATE]"
click at [649, 601] on div "Received On * [DATE]" at bounding box center [784, 600] width 892 height 63
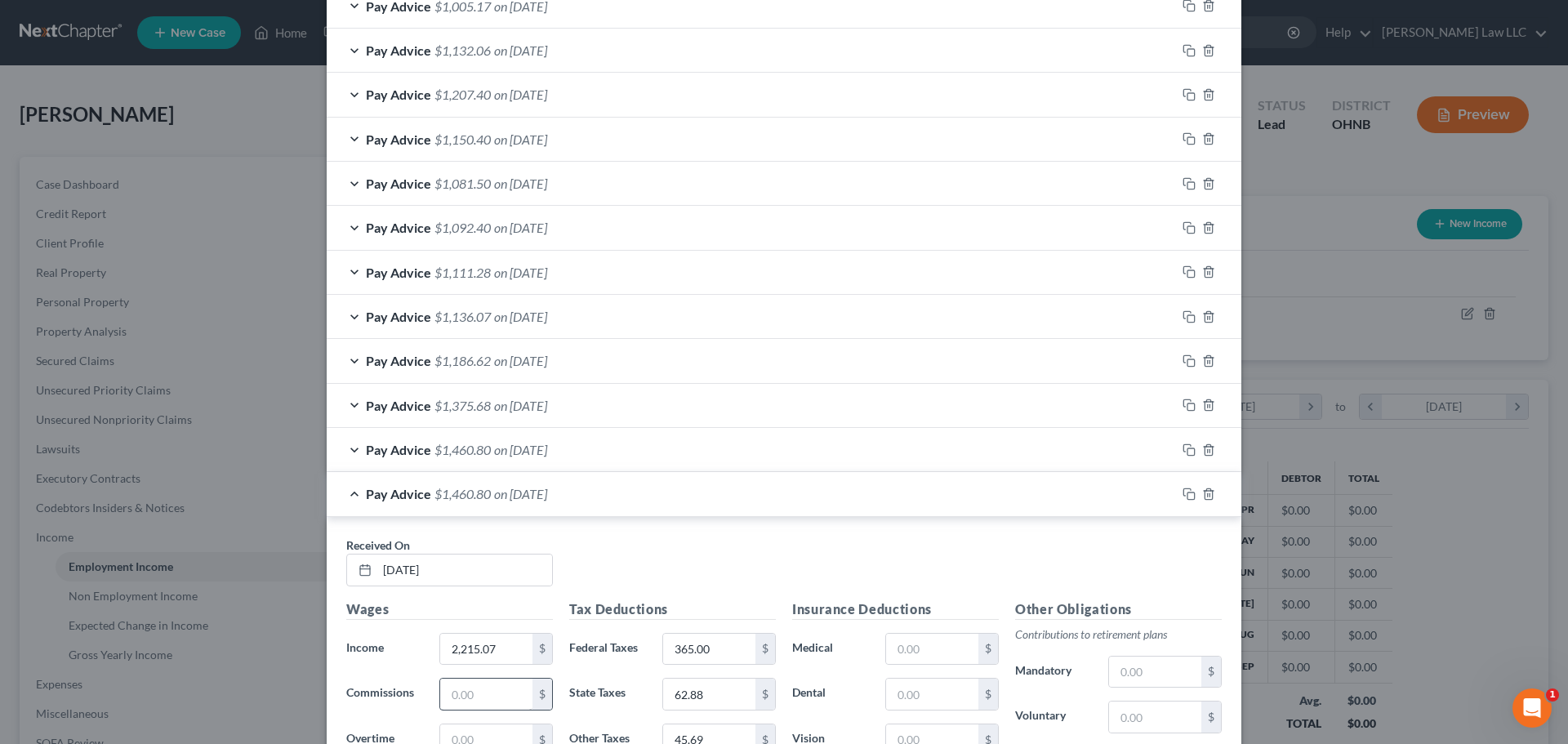
scroll to position [1506, 0]
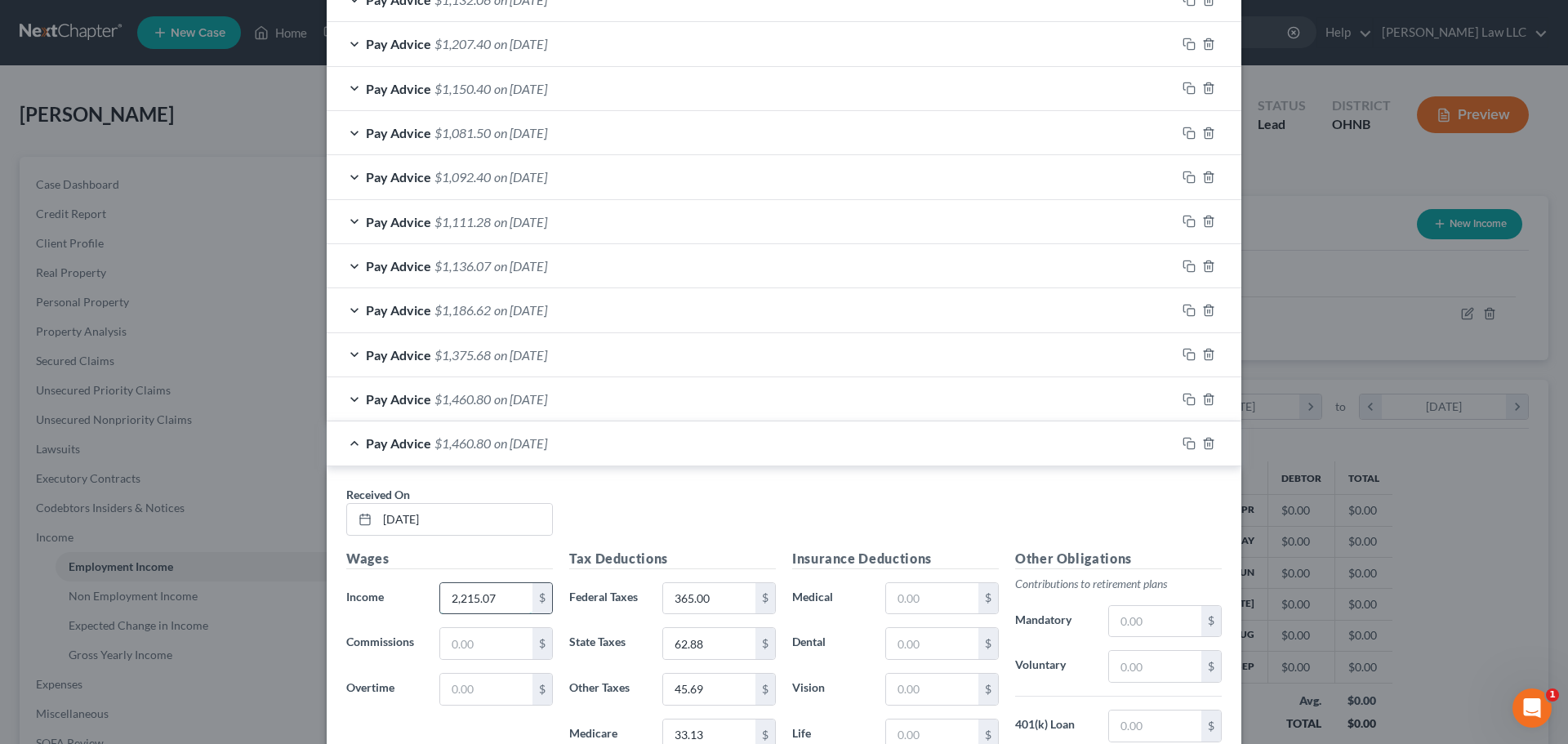
click at [515, 597] on input "2,215.07" at bounding box center [487, 599] width 92 height 31
type input "1,904.67"
click at [624, 504] on div "Received On * [DATE]" at bounding box center [784, 517] width 892 height 63
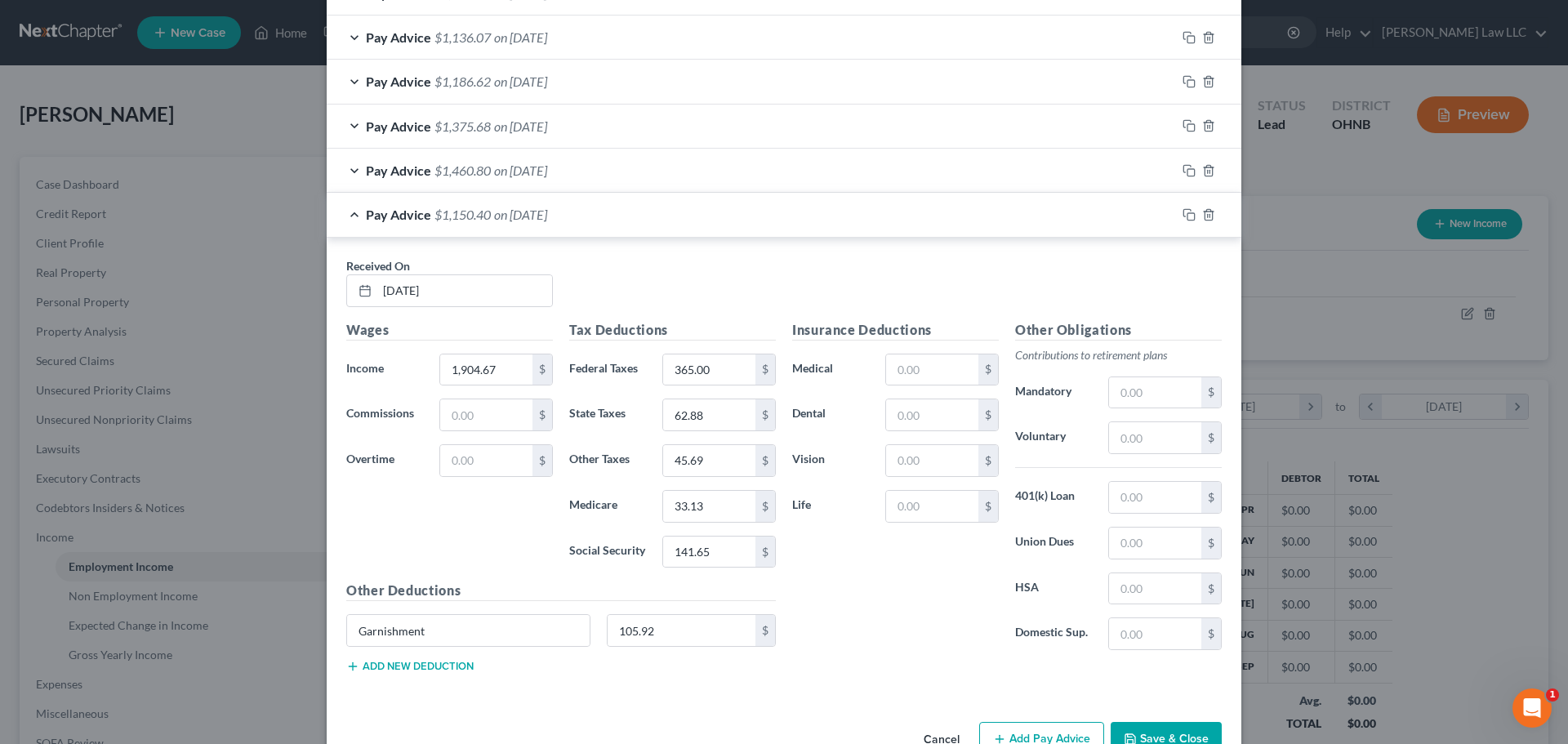
scroll to position [1752, 0]
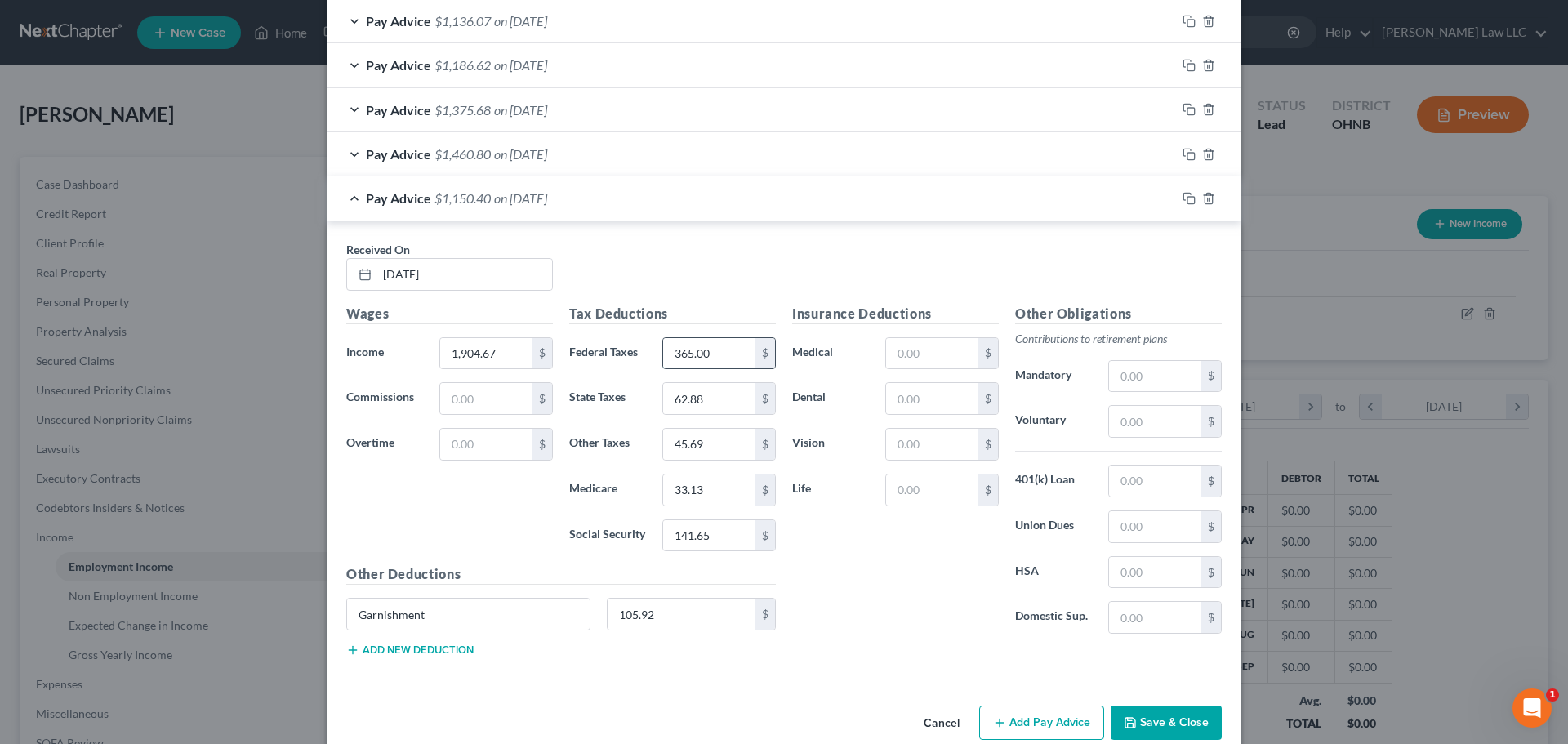
click at [710, 353] on input "365.00" at bounding box center [710, 354] width 92 height 31
type input "294"
click at [695, 488] on input "33.13" at bounding box center [710, 490] width 92 height 31
type input "28.49"
click at [712, 534] on input "141.65" at bounding box center [710, 535] width 92 height 31
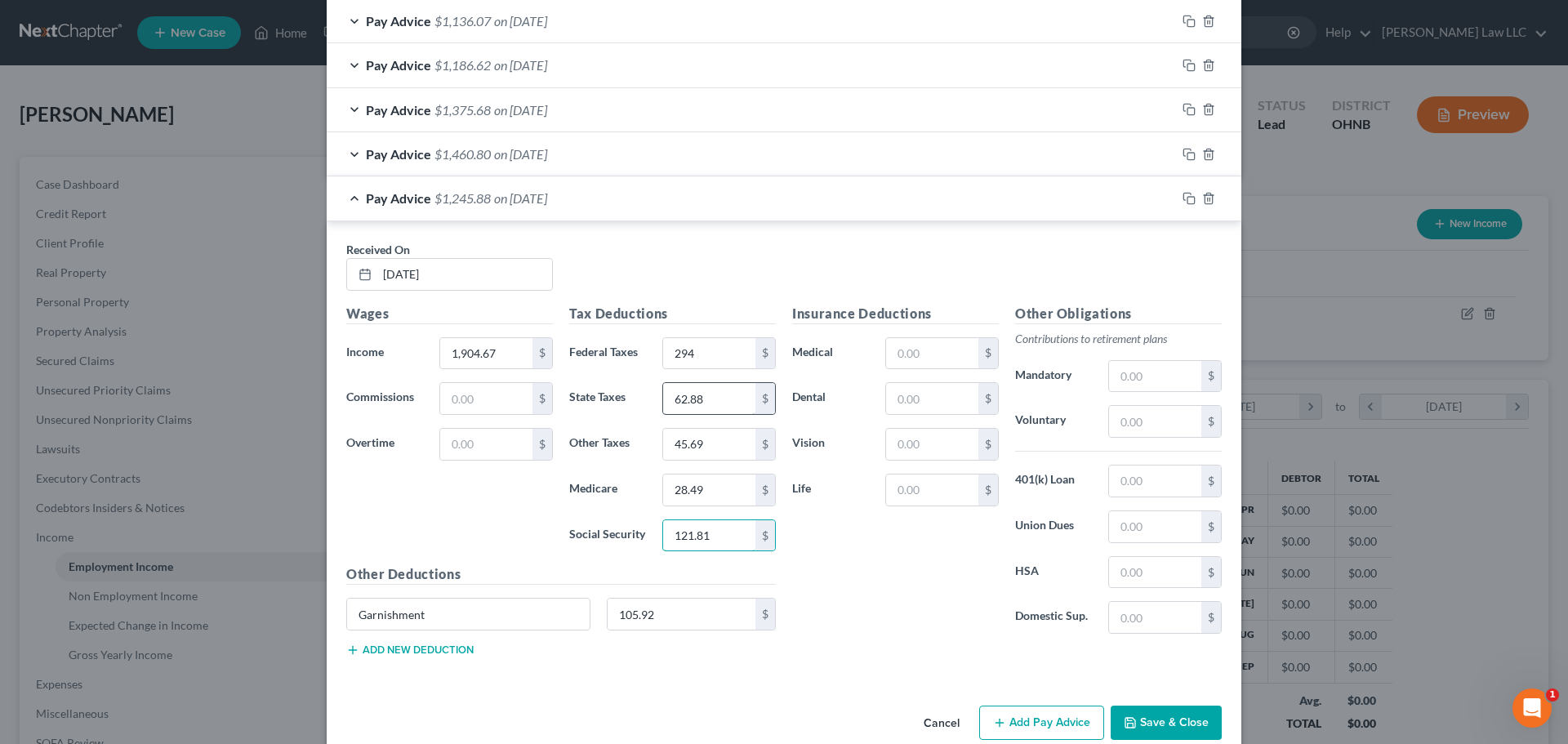
type input "121.81"
click at [730, 396] on input "62.88" at bounding box center [710, 398] width 92 height 31
type input "51.23"
click at [706, 441] on input "45.69" at bounding box center [710, 444] width 92 height 31
type input "39.29"
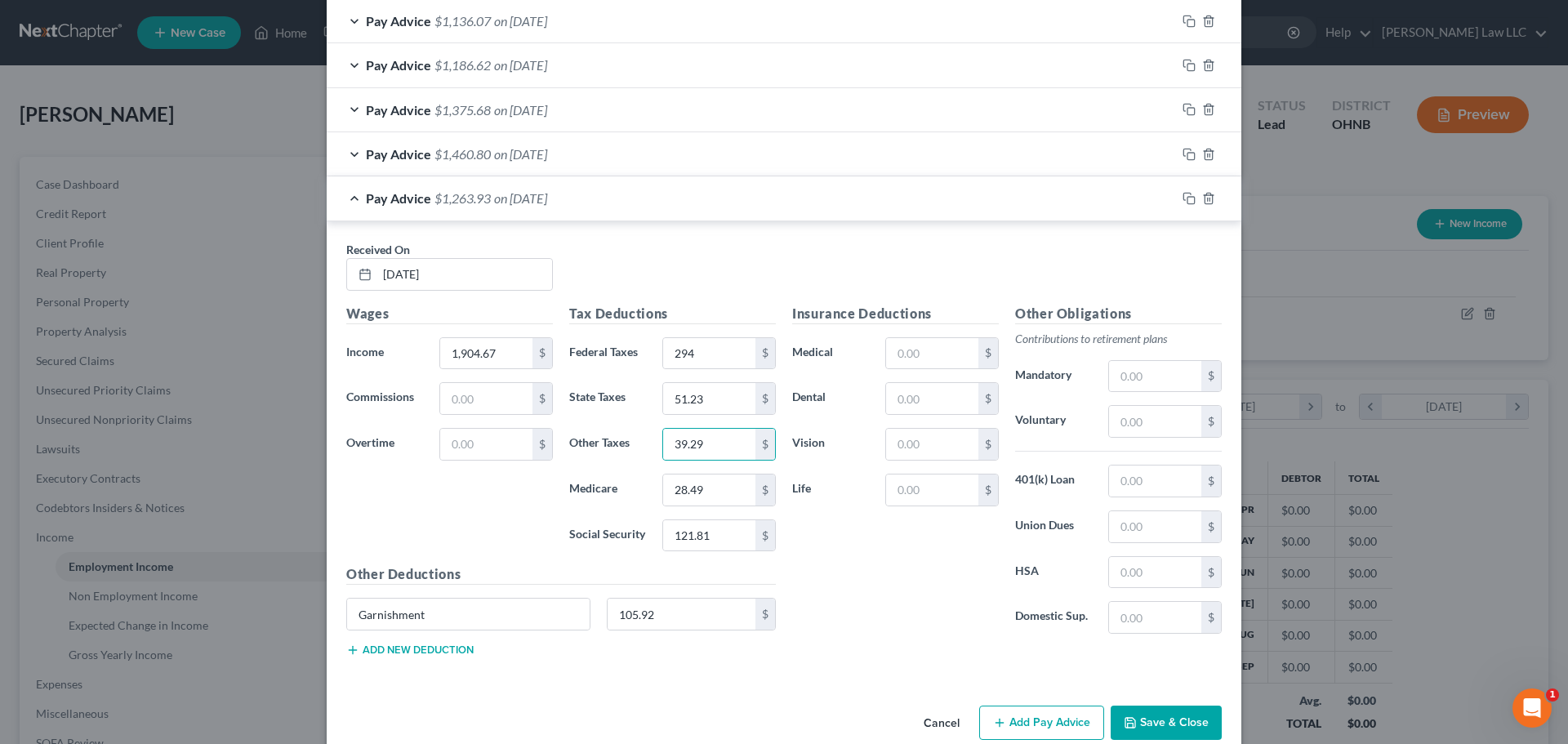
click at [345, 198] on div "Pay Advice $1,263.93 on [DATE]" at bounding box center [751, 198] width 849 height 43
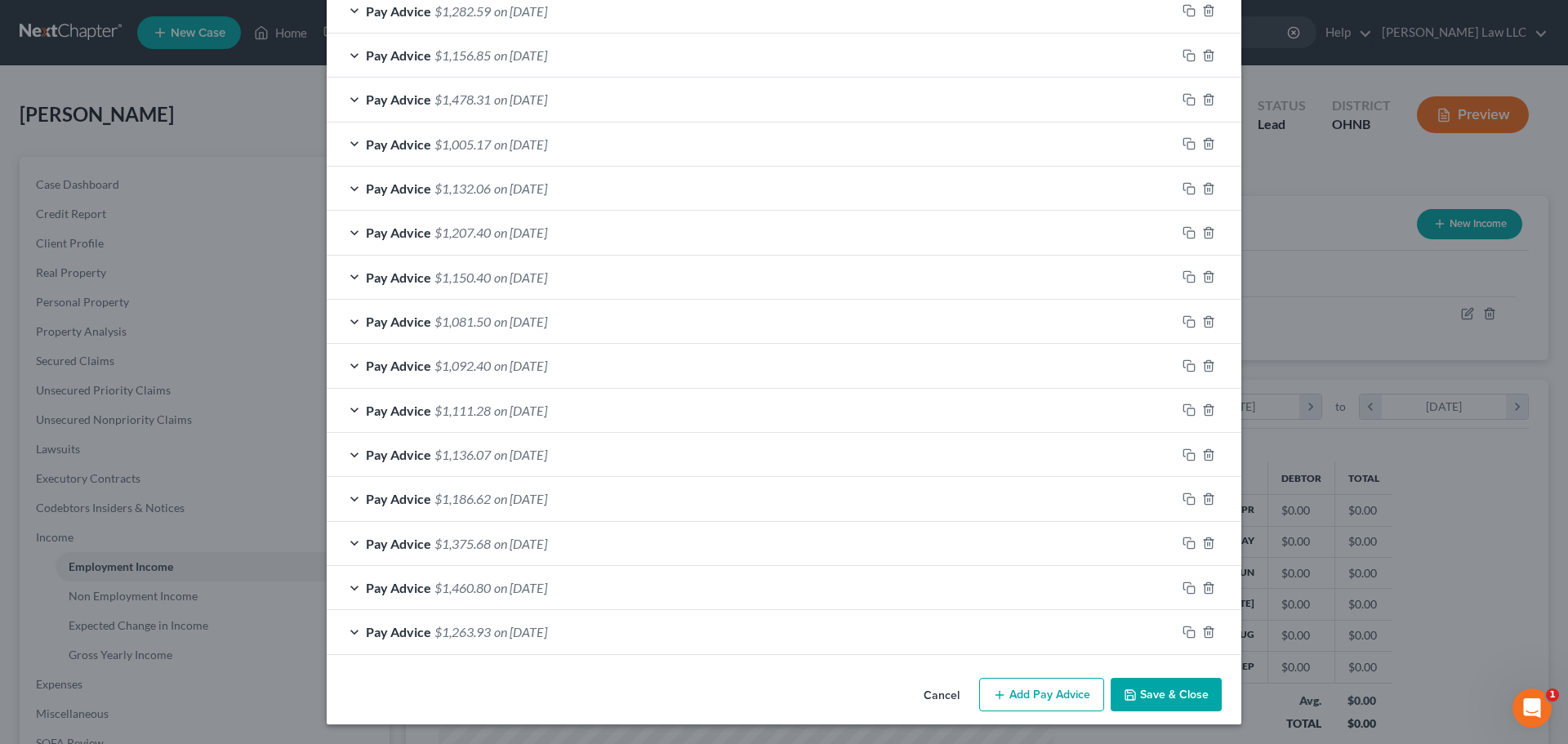
scroll to position [1317, 0]
click at [1186, 633] on icon "button" at bounding box center [1189, 632] width 13 height 13
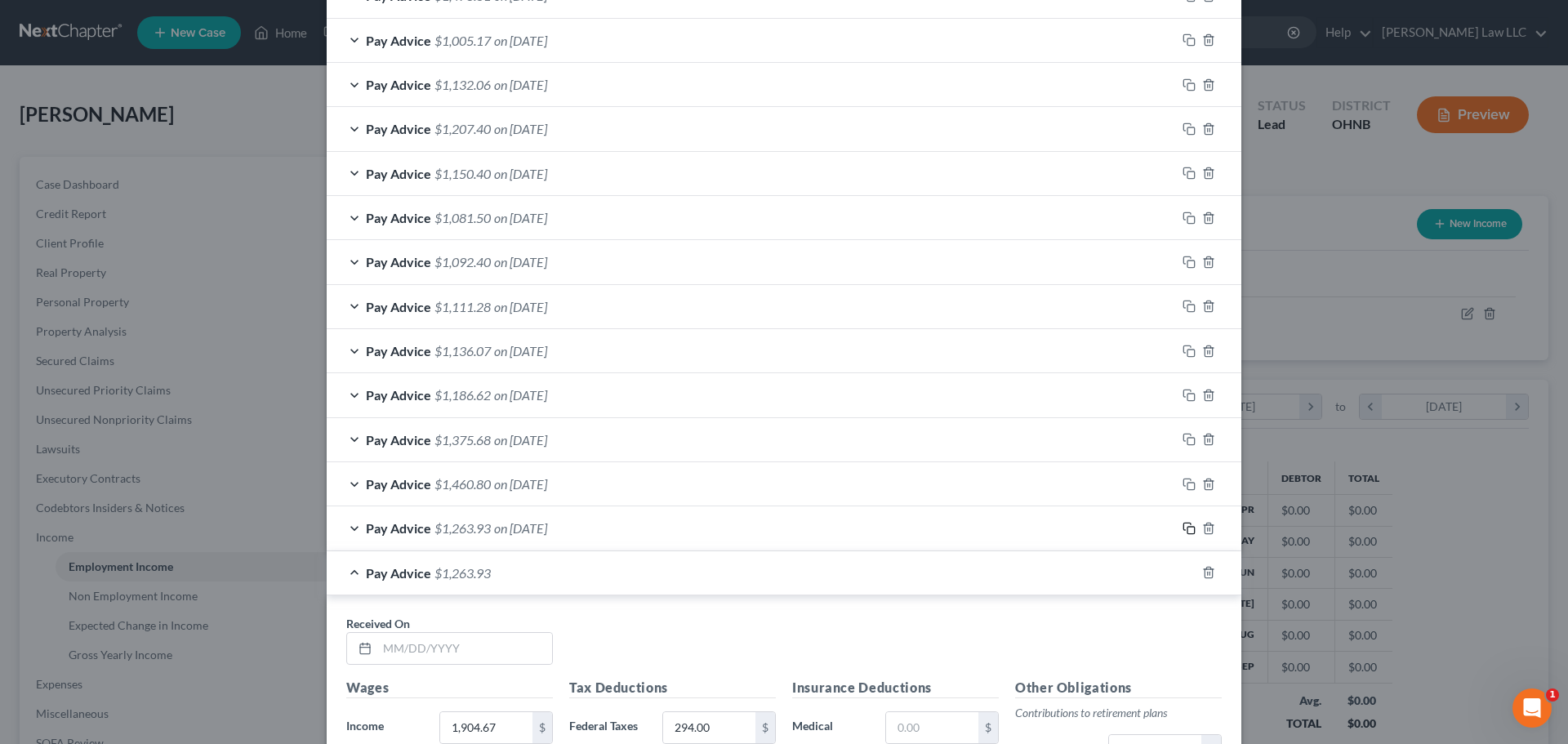
scroll to position [1481, 0]
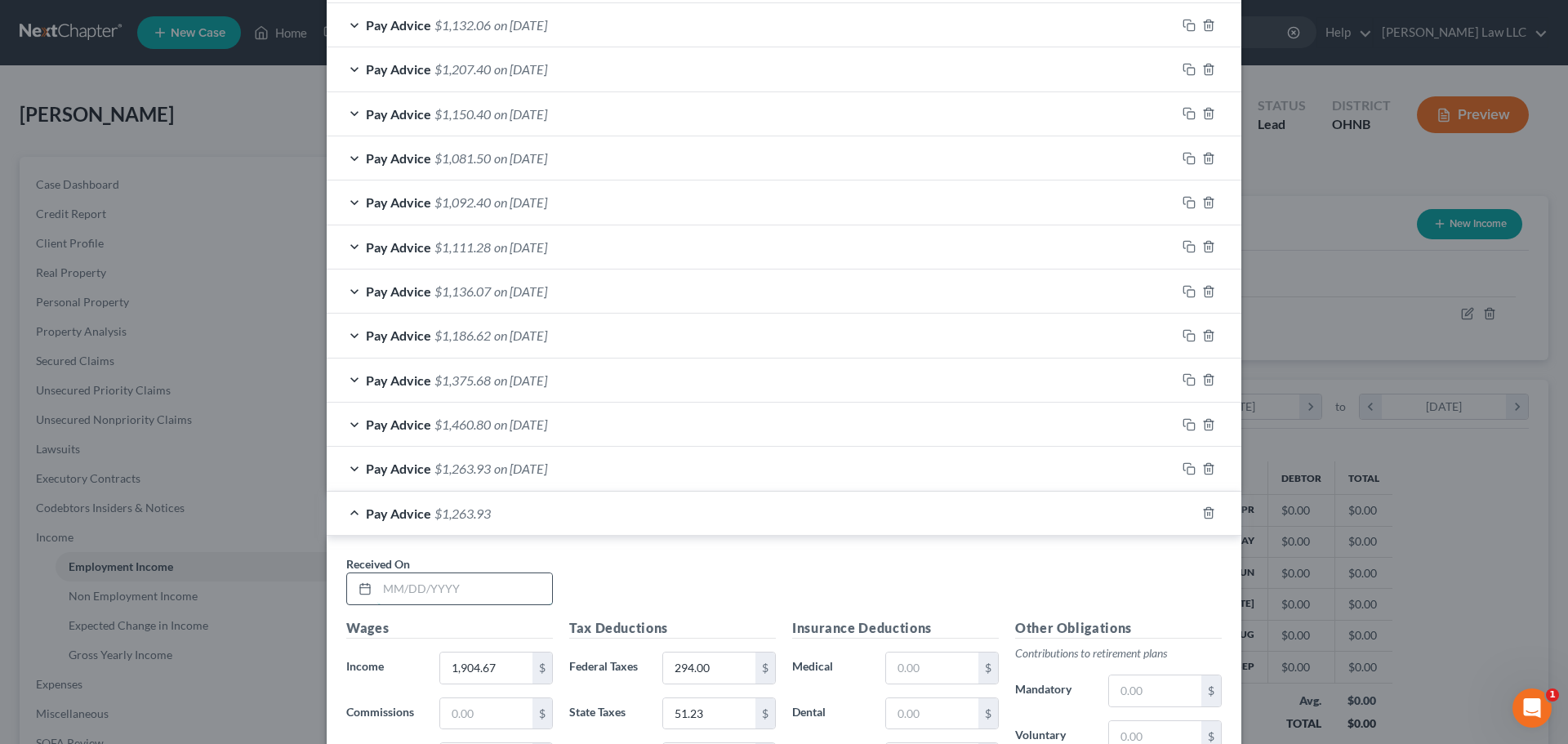
click at [457, 585] on input "text" at bounding box center [465, 589] width 175 height 31
type input "[DATE]"
click at [651, 583] on div "Received On * [DATE]" at bounding box center [784, 587] width 892 height 63
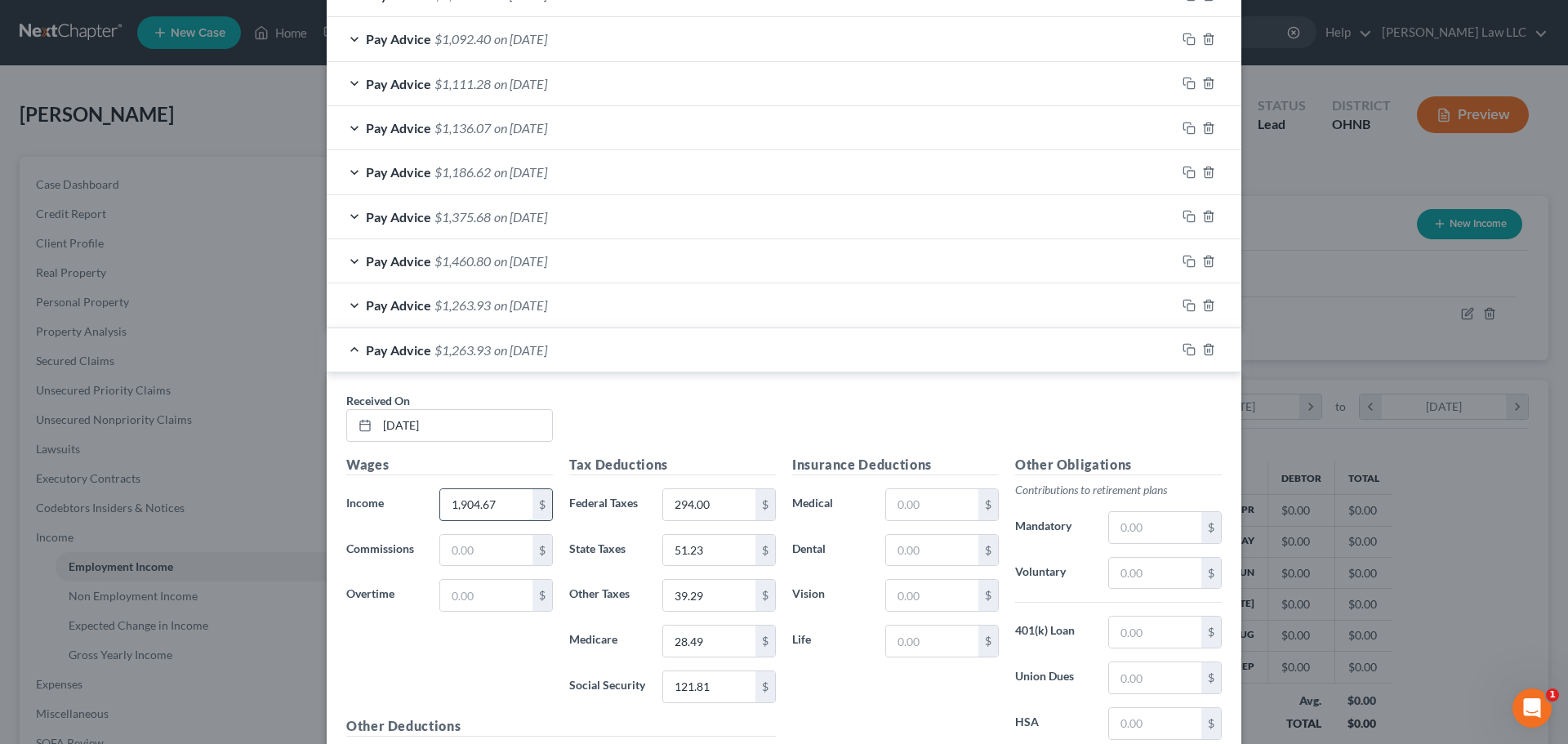
click at [498, 511] on input "1,904.67" at bounding box center [487, 505] width 92 height 31
type input "1,982.27"
click at [652, 406] on div "Received On * [DATE]" at bounding box center [784, 423] width 892 height 63
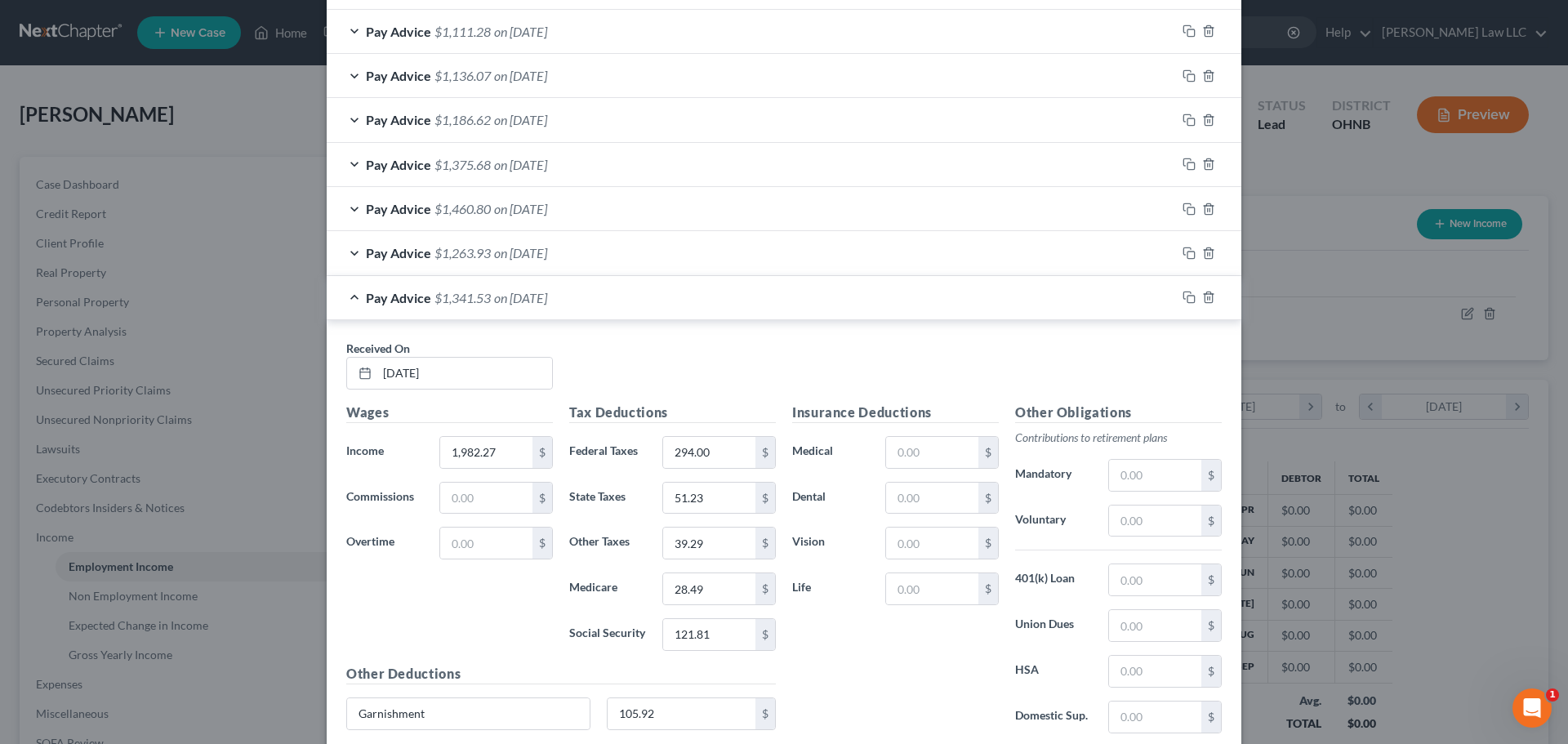
scroll to position [1726, 0]
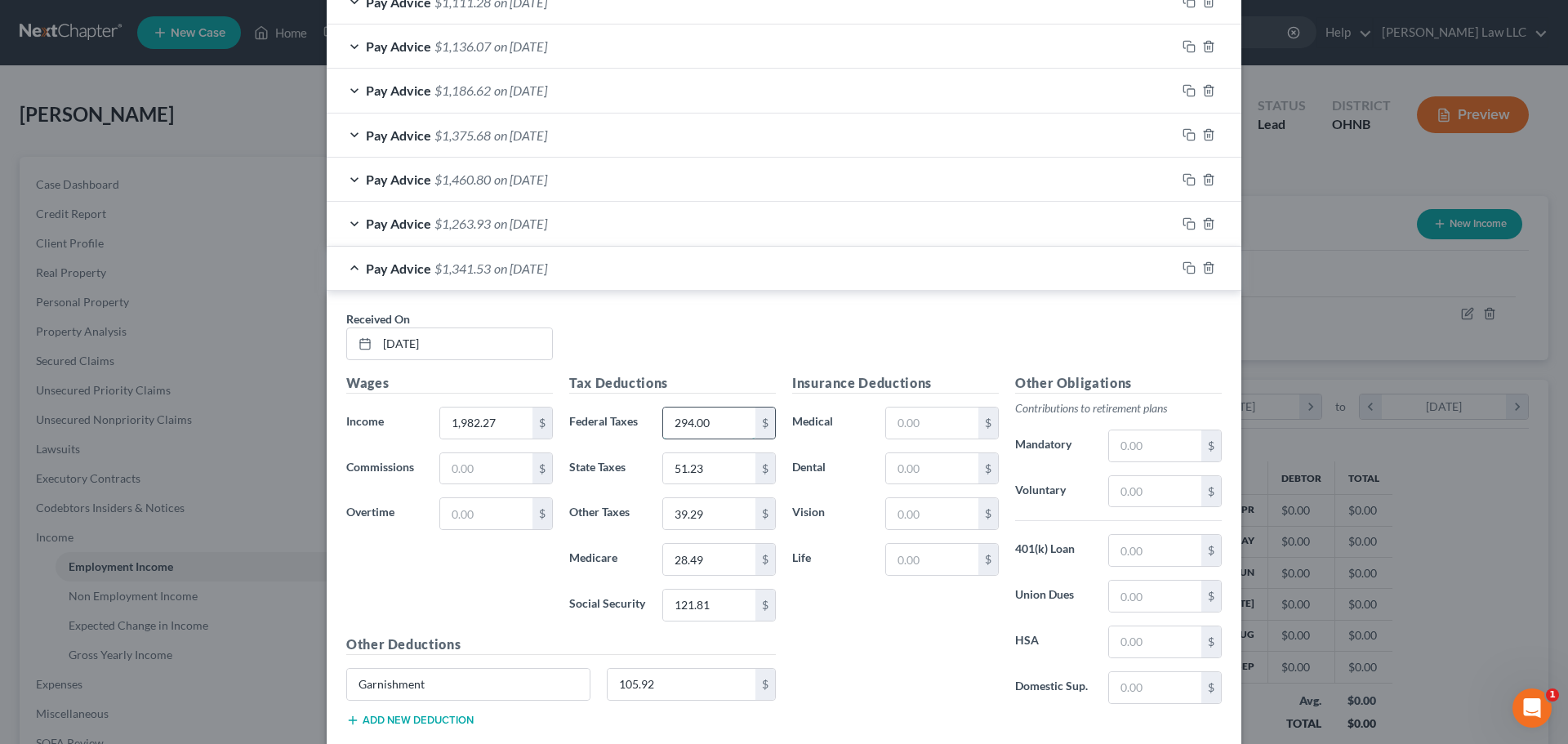
click at [700, 422] on input "294.00" at bounding box center [710, 423] width 92 height 31
type input "311"
click at [710, 562] on input "28.49" at bounding box center [710, 560] width 92 height 31
type input "29.65"
click at [714, 598] on input "121.81" at bounding box center [710, 605] width 92 height 31
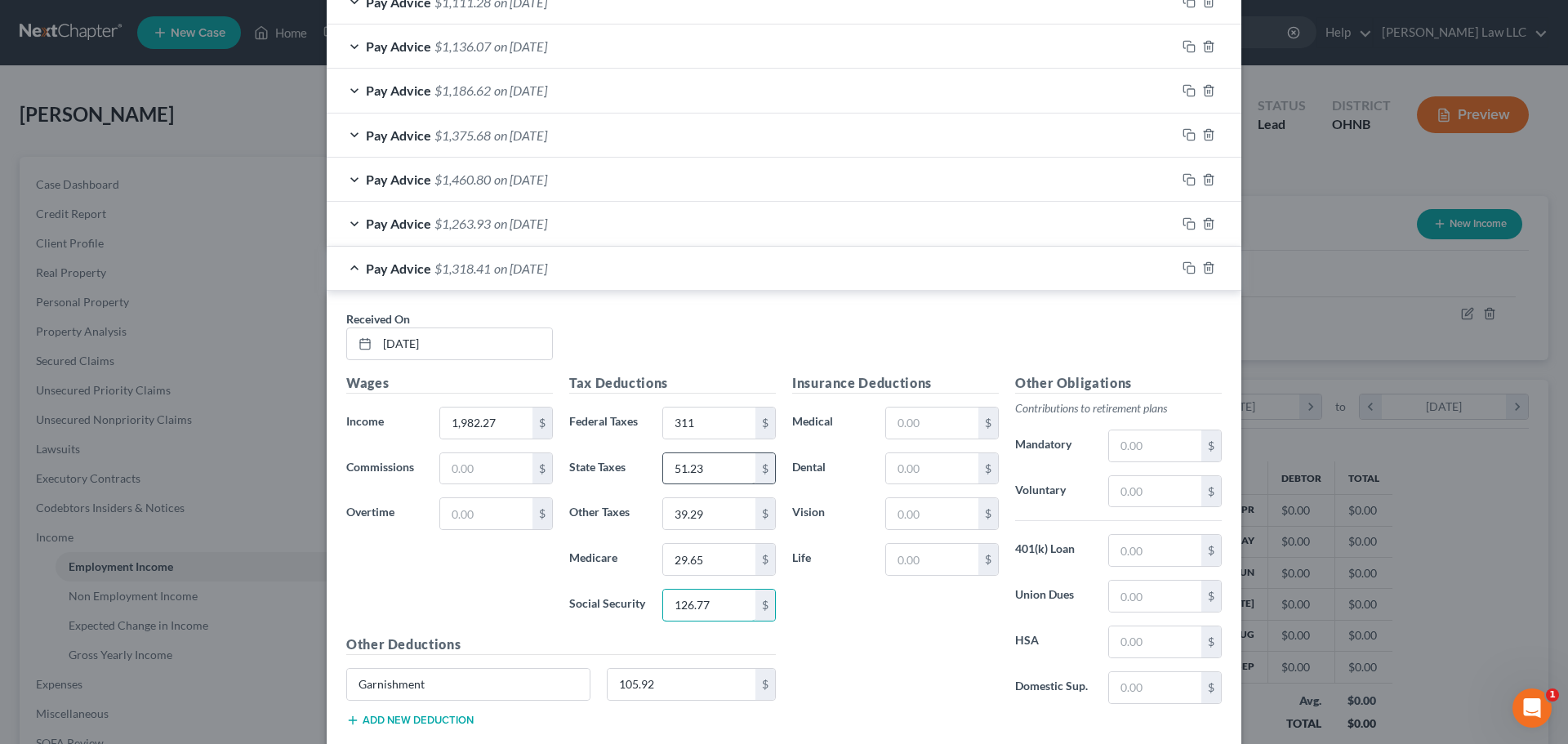
type input "126.77"
click at [711, 473] on input "51.23" at bounding box center [710, 469] width 92 height 31
type input "54.03"
click at [716, 525] on input "39.29" at bounding box center [710, 514] width 92 height 31
type input "40.89"
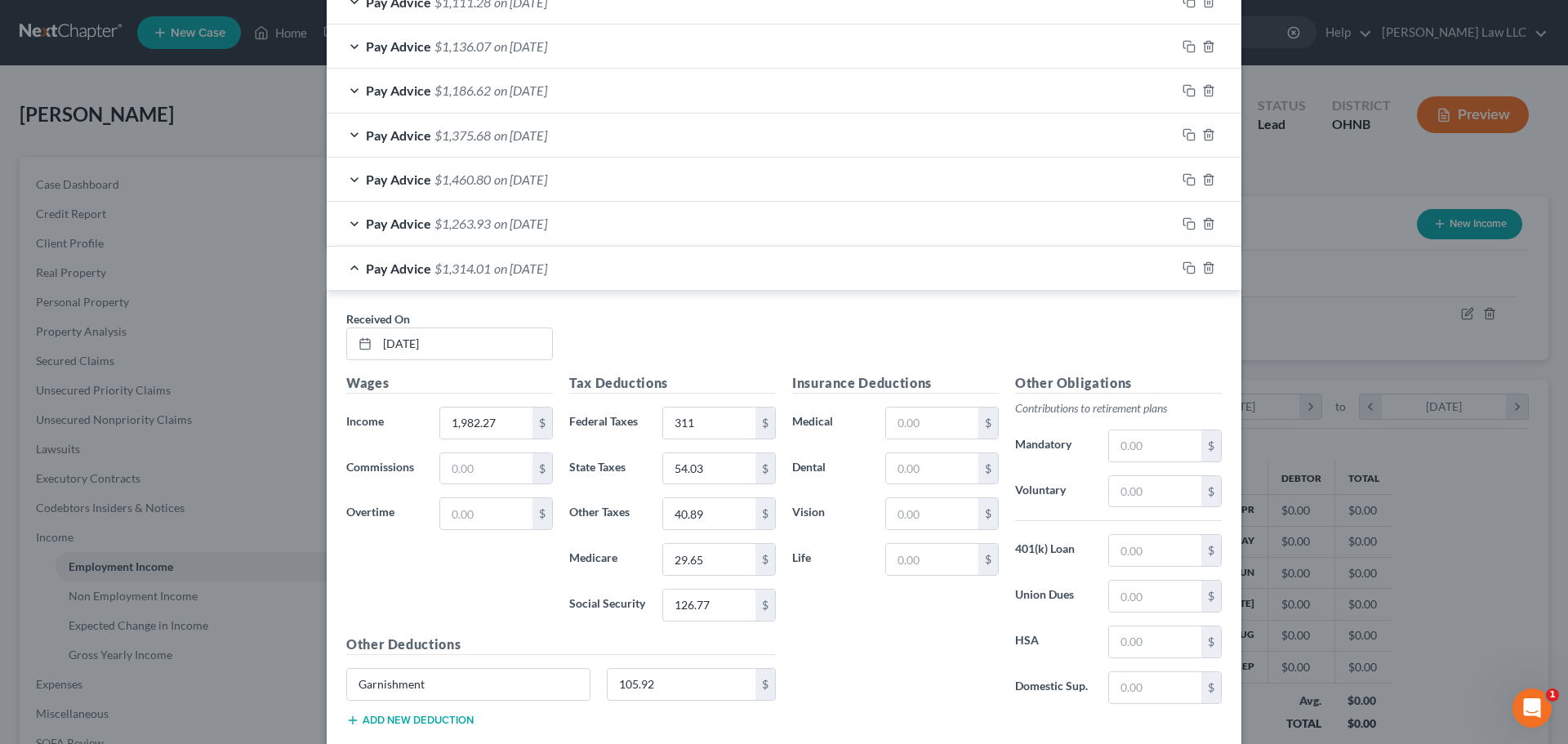
click at [664, 339] on div "Received On * [DATE]" at bounding box center [784, 342] width 892 height 63
click at [343, 268] on div "Pay Advice $1,314.01 on [DATE]" at bounding box center [751, 268] width 849 height 43
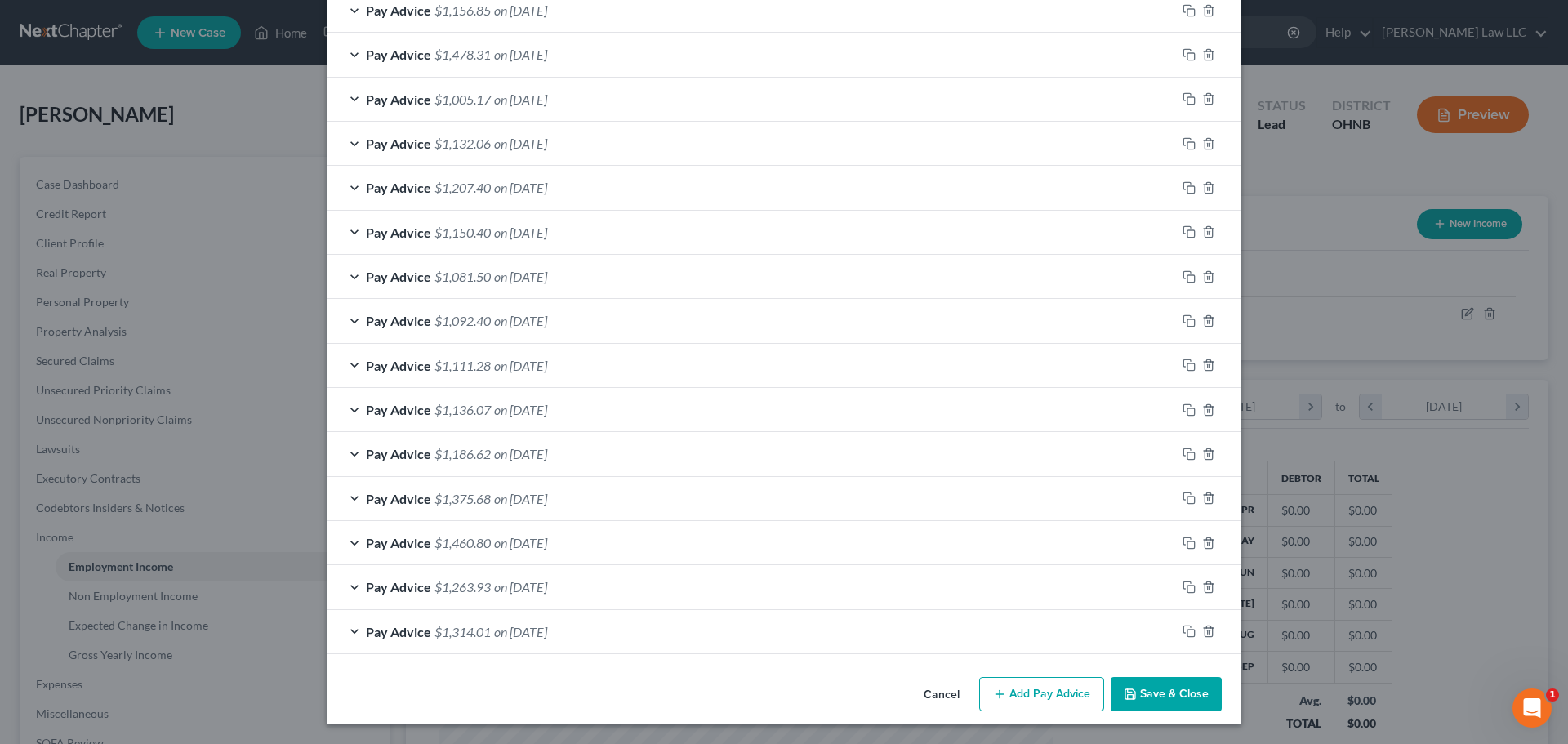
scroll to position [1362, 0]
click at [1183, 362] on icon "button" at bounding box center [1189, 365] width 13 height 13
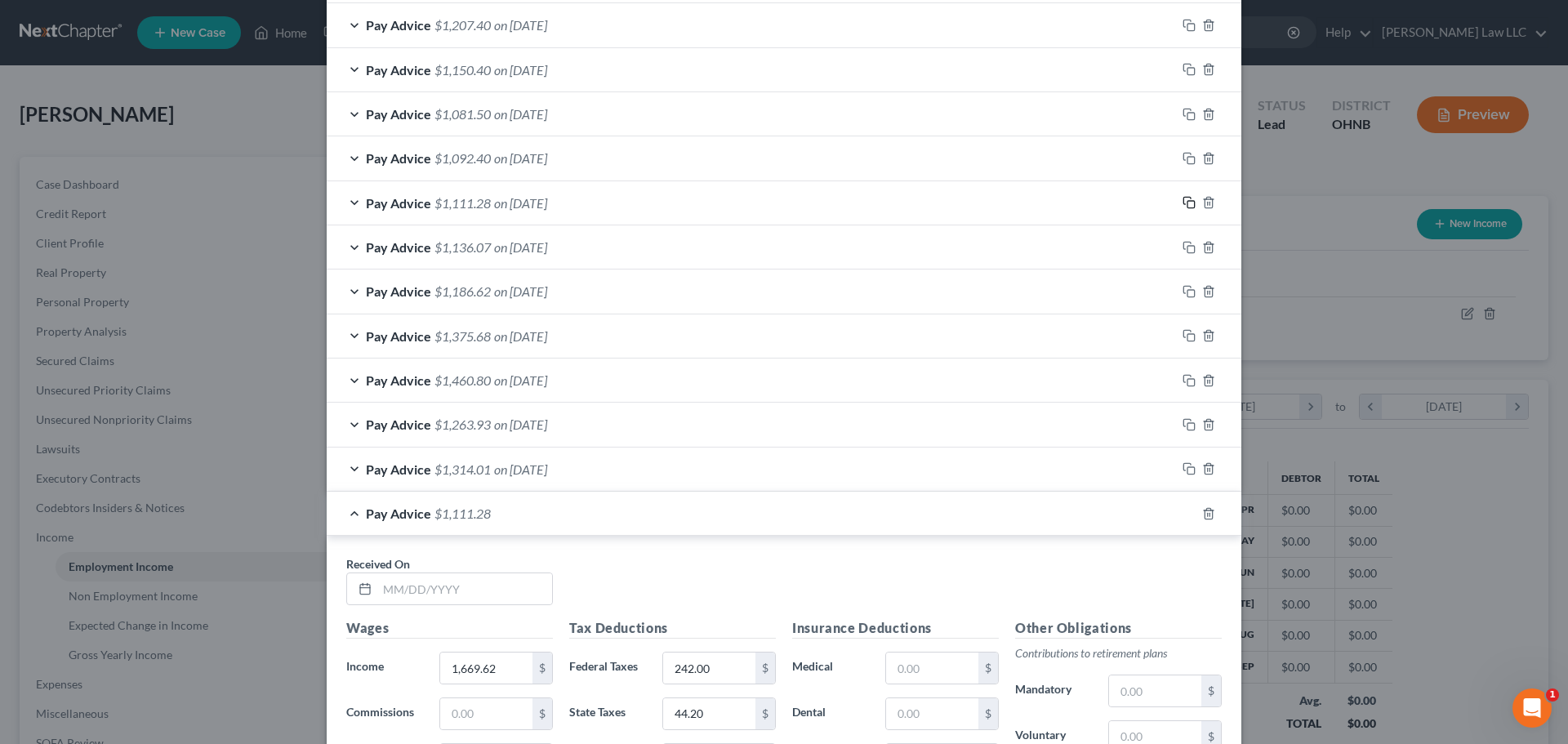
scroll to position [1526, 0]
click at [512, 593] on input "text" at bounding box center [465, 588] width 175 height 31
type input "[DATE]"
click at [639, 584] on div "Received On * [DATE]" at bounding box center [784, 586] width 892 height 63
click at [345, 513] on div "Pay Advice $1,111.28 on [DATE]" at bounding box center [751, 513] width 849 height 43
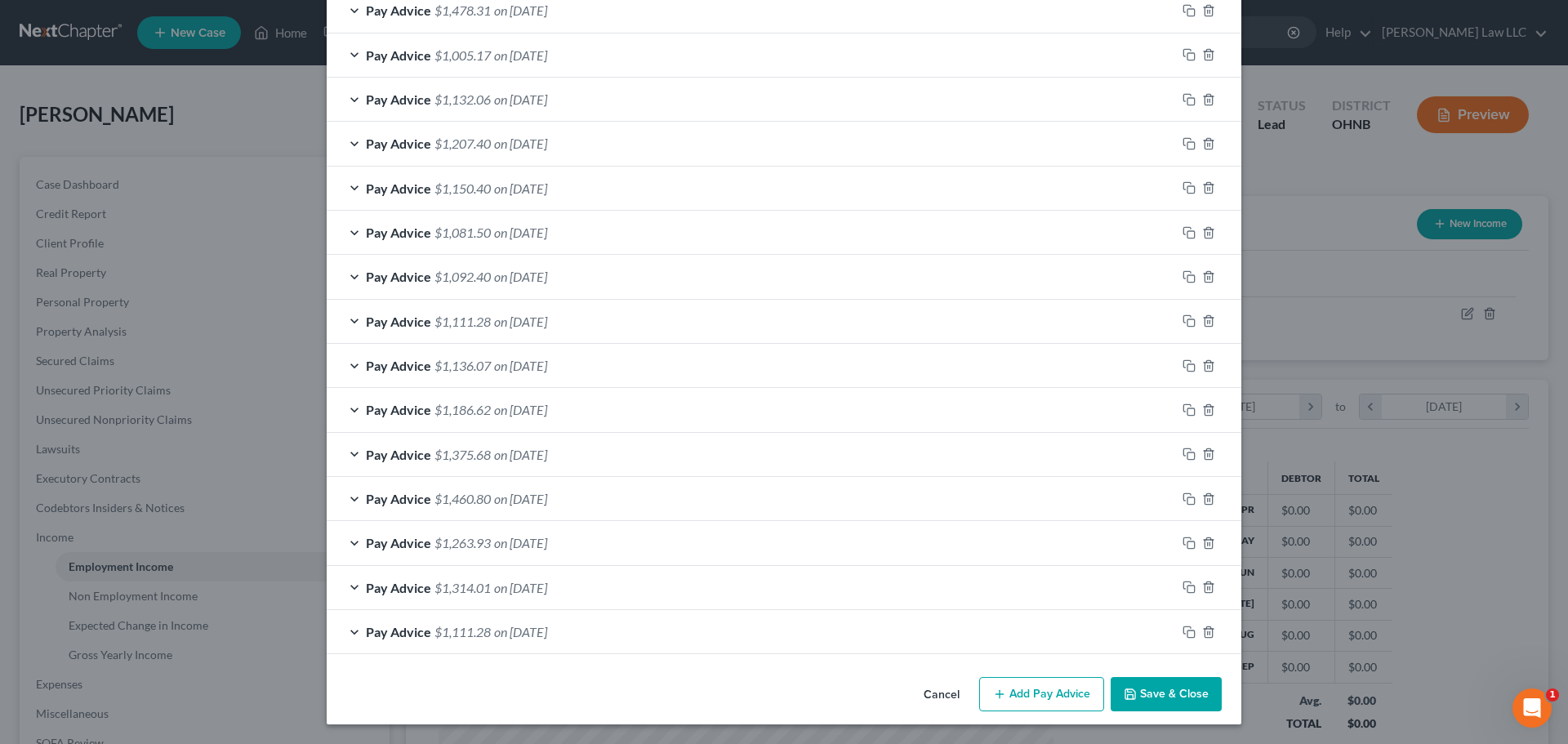
scroll to position [1407, 0]
click at [786, 634] on div "Pay Advice $1,111.28 on [DATE]" at bounding box center [751, 632] width 849 height 43
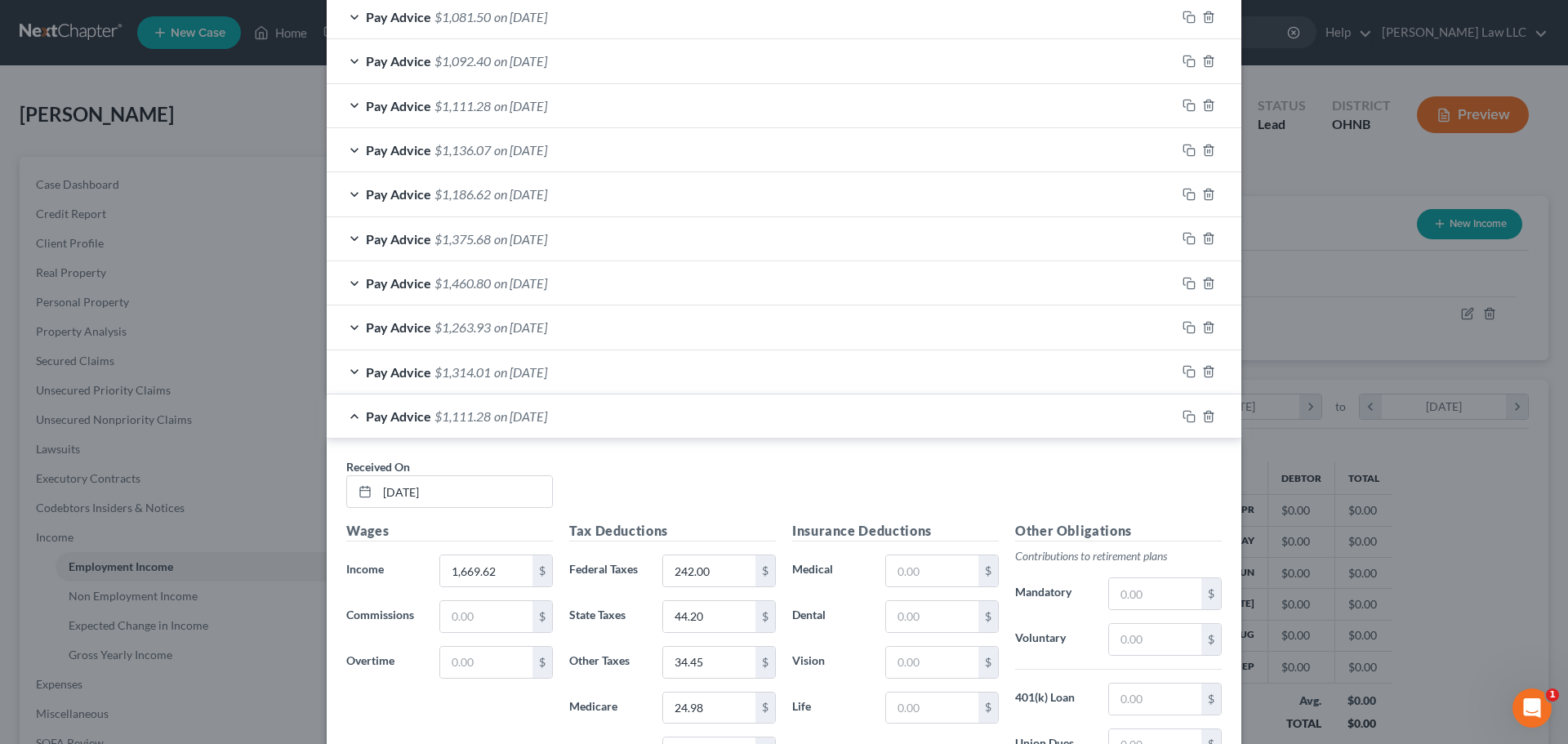
scroll to position [1772, 0]
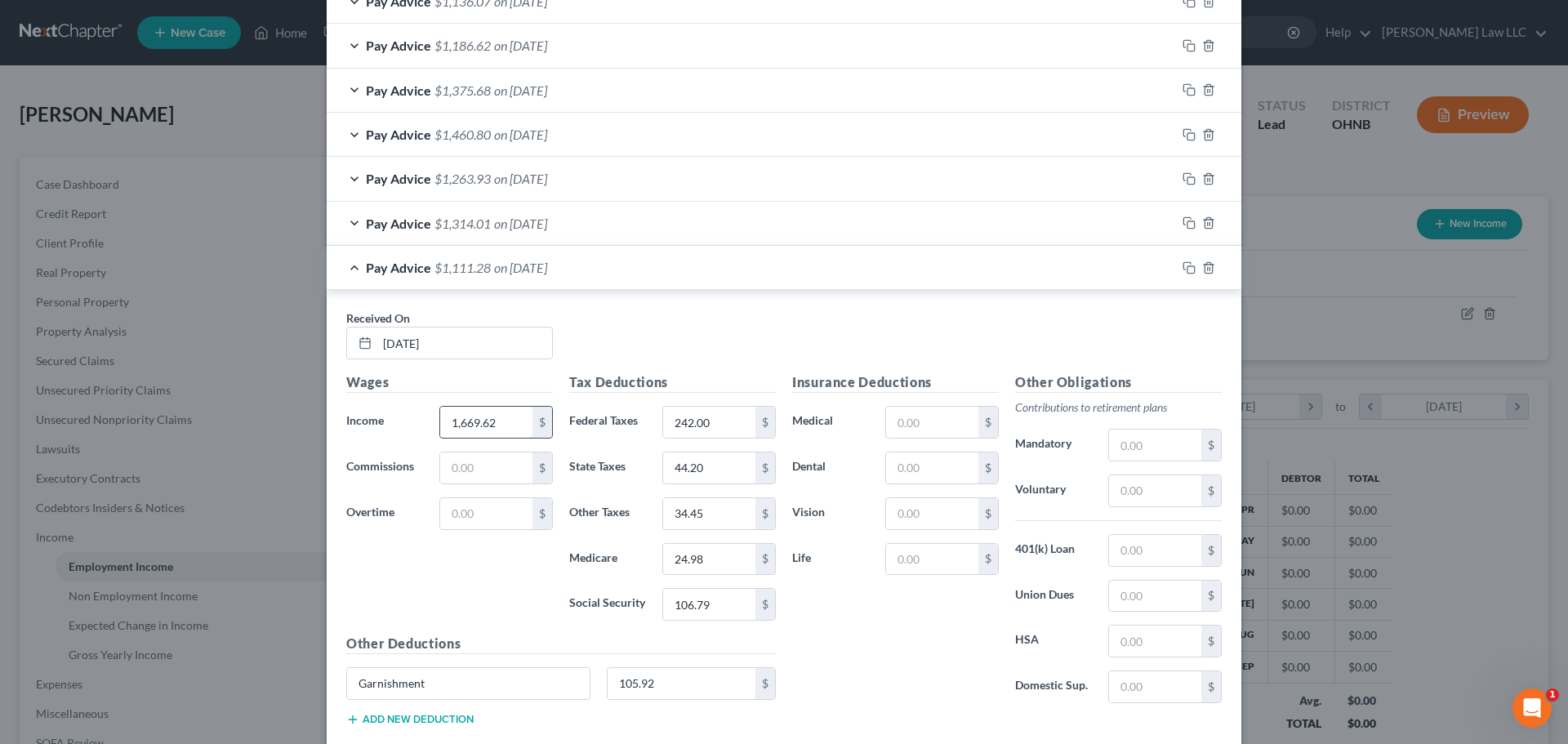
click at [502, 422] on input "1,669.62" at bounding box center [487, 423] width 92 height 31
click at [501, 423] on input "1,669.62" at bounding box center [487, 423] width 92 height 31
type input "1,671.87"
click at [649, 321] on div "Received On * [DATE]" at bounding box center [784, 341] width 892 height 63
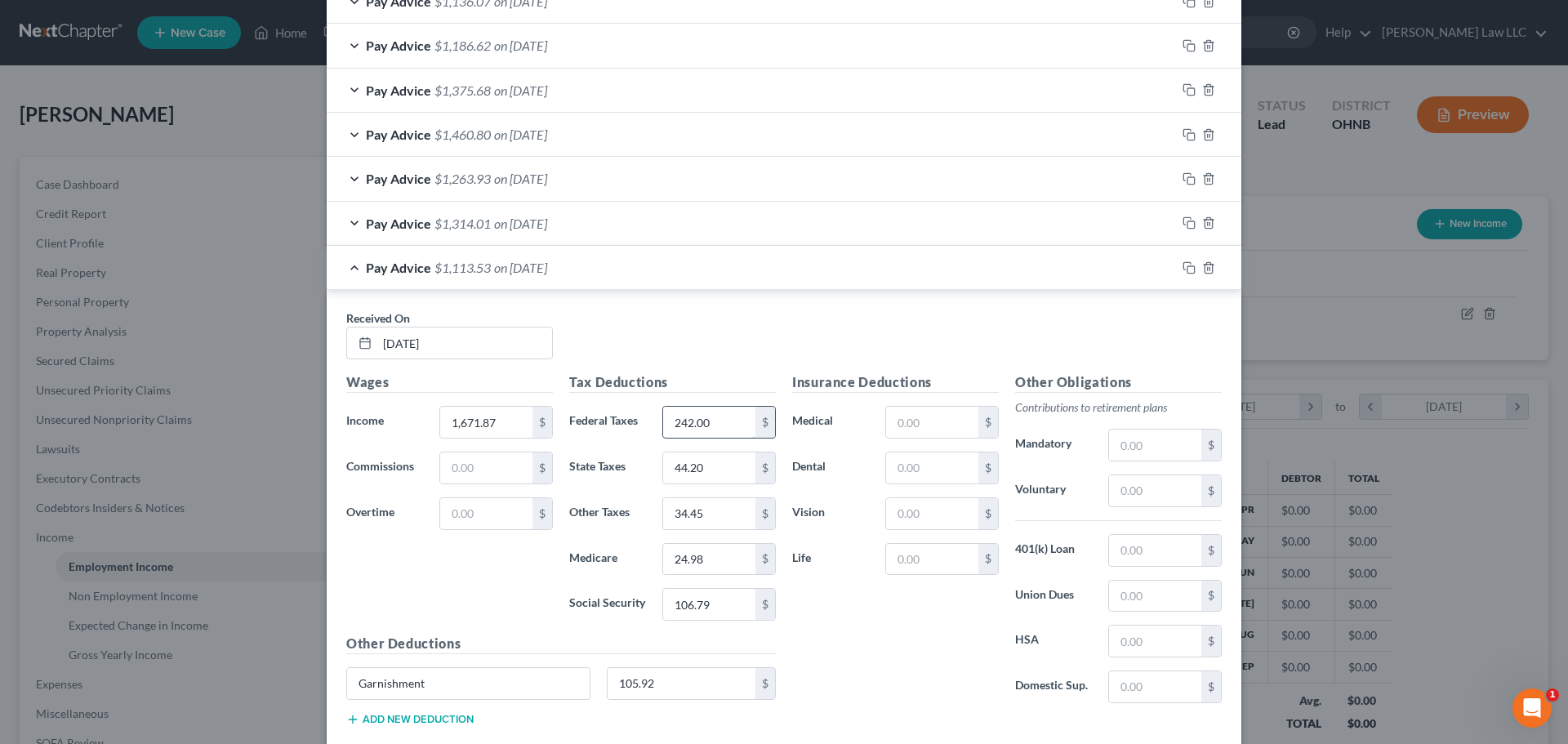
click at [720, 425] on input "242.00" at bounding box center [710, 423] width 92 height 31
type input "243"
click at [716, 297] on div "Received On * [DATE] Wages Income * 1,671.87 $ Commissions $ Overtime $ Tax Ded…" at bounding box center [784, 520] width 914 height 461
click at [346, 265] on div "Pay Advice $1,112.53 on [DATE]" at bounding box center [751, 267] width 849 height 43
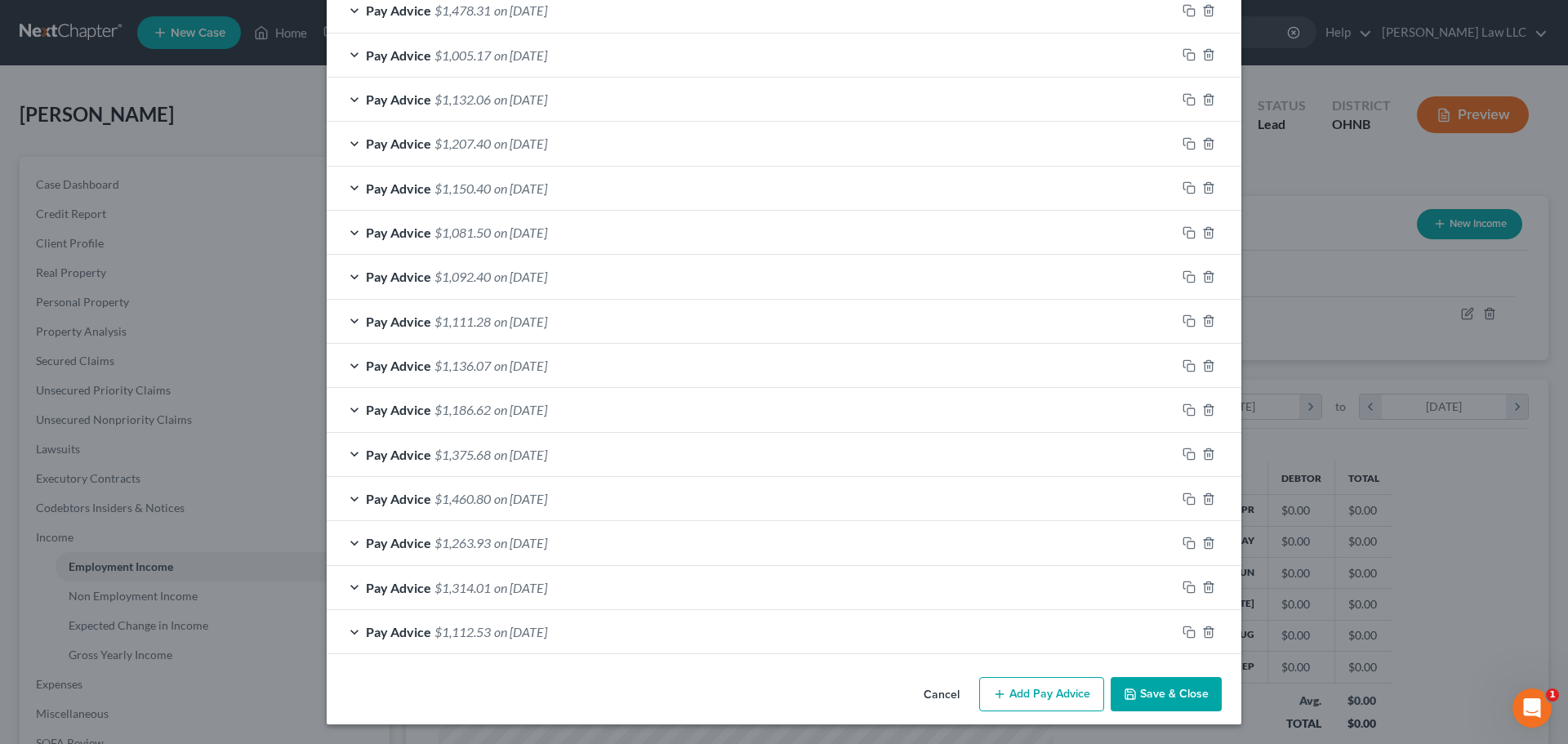
scroll to position [1407, 0]
click at [1183, 634] on icon "button" at bounding box center [1189, 632] width 13 height 13
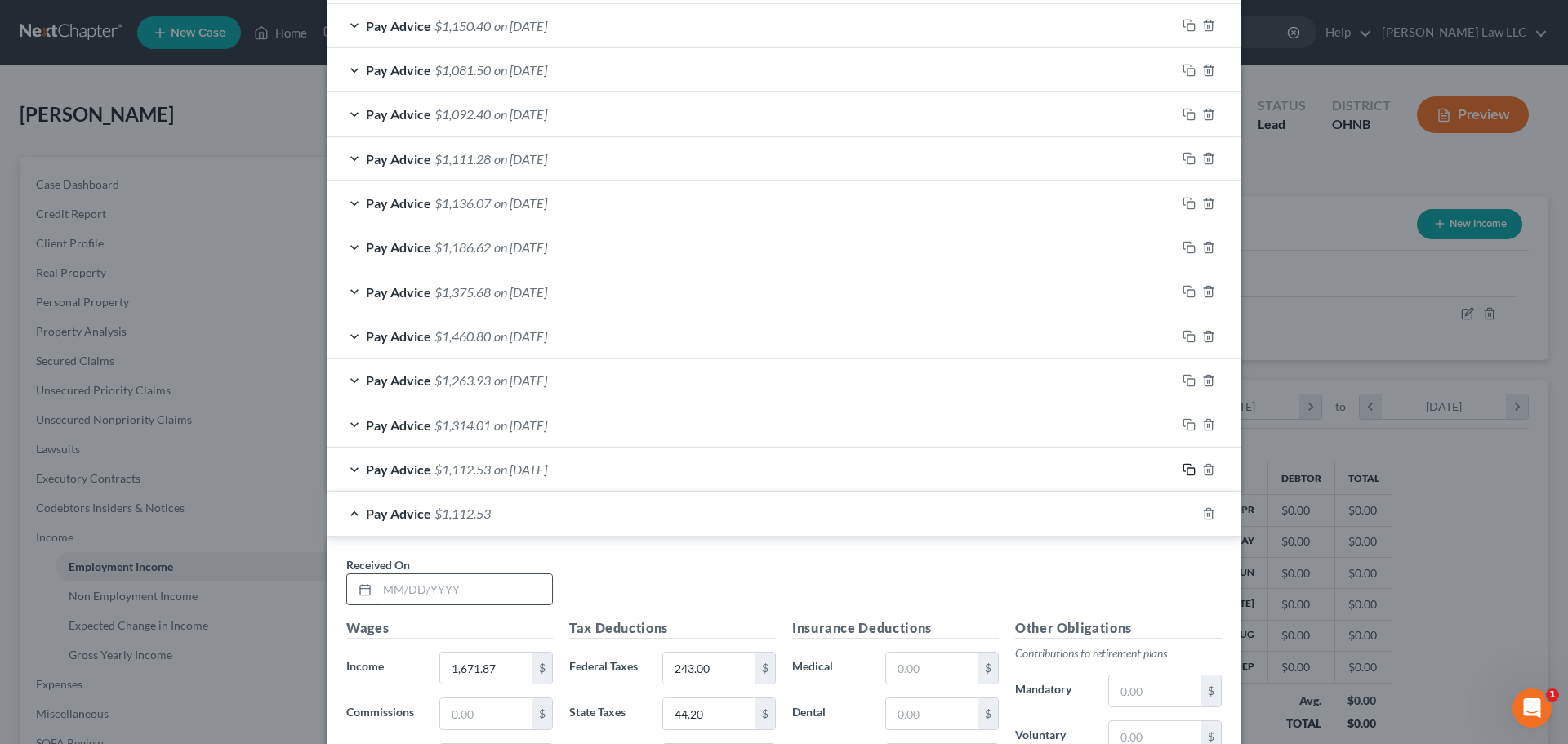
scroll to position [1570, 0]
click at [487, 589] on input "text" at bounding box center [465, 589] width 175 height 31
type input "[DATE]"
click at [682, 588] on div "Received On * [DATE]" at bounding box center [784, 587] width 892 height 63
click at [506, 668] on input "1,671.87" at bounding box center [487, 667] width 92 height 31
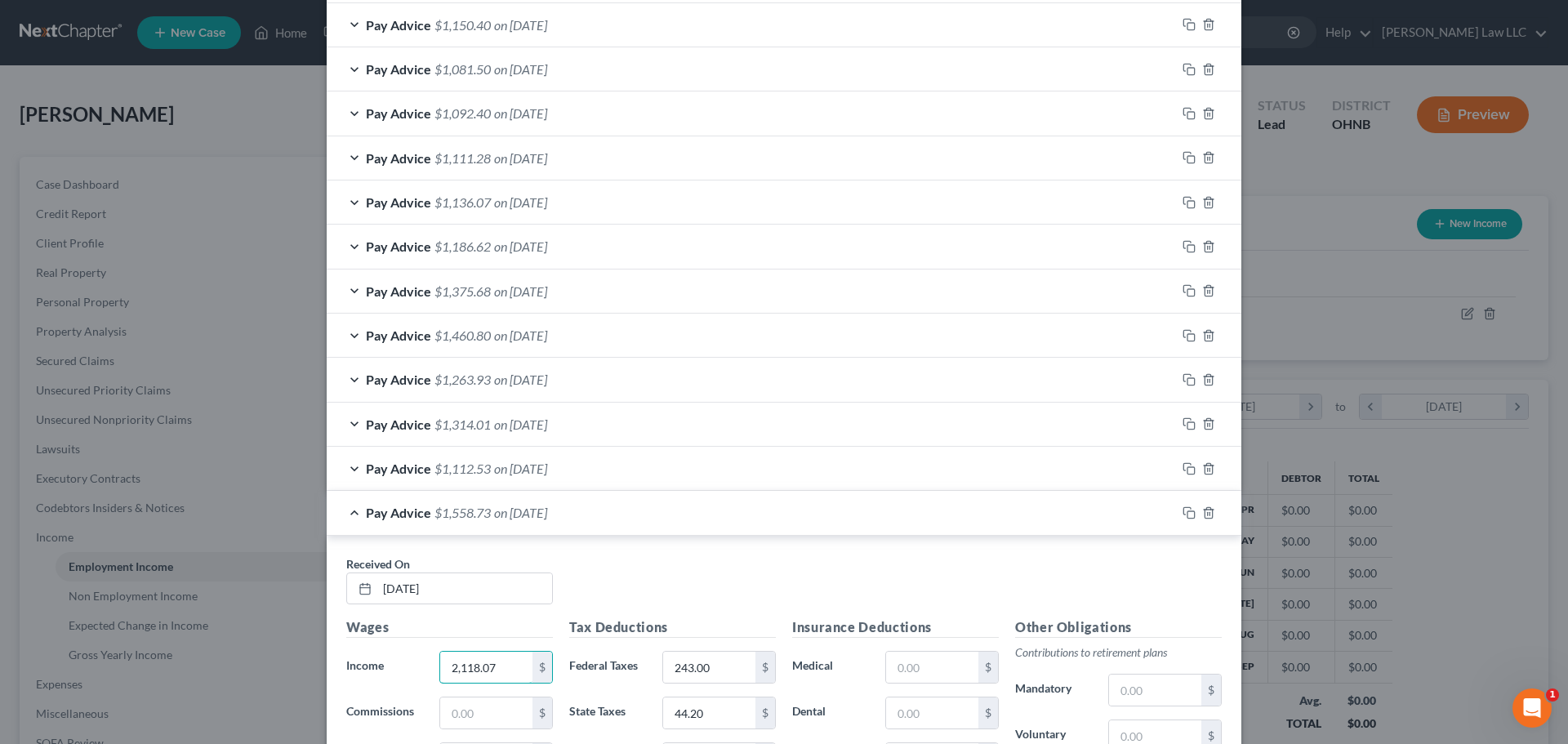
type input "2,118.07"
click at [598, 570] on div "Received On * [DATE]" at bounding box center [784, 587] width 892 height 63
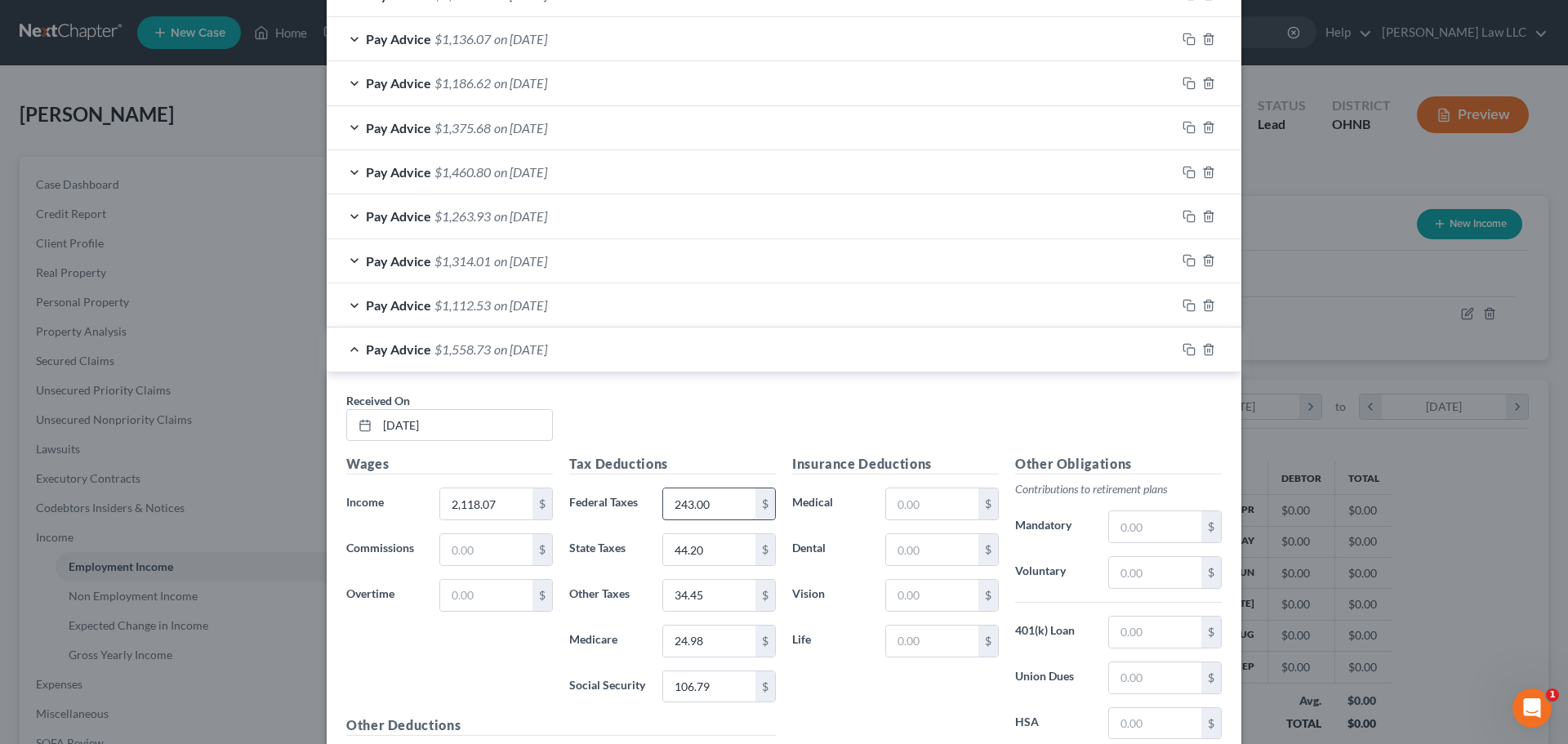
scroll to position [1815, 0]
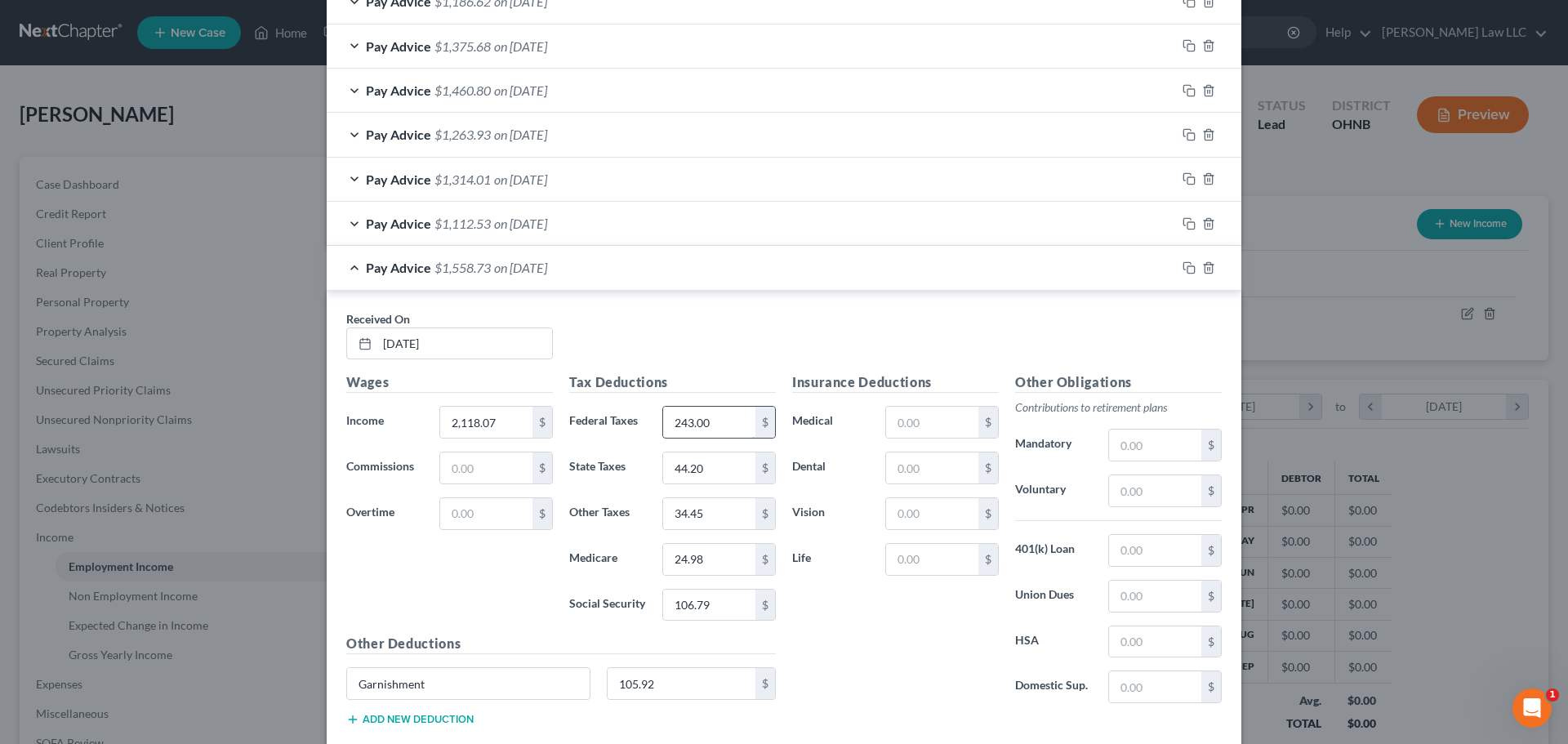
click at [716, 416] on input "243.00" at bounding box center [710, 423] width 92 height 31
type input "341"
click at [708, 555] on input "24.98" at bounding box center [710, 560] width 92 height 31
type input "31.67"
click at [713, 611] on input "106.79" at bounding box center [710, 605] width 92 height 31
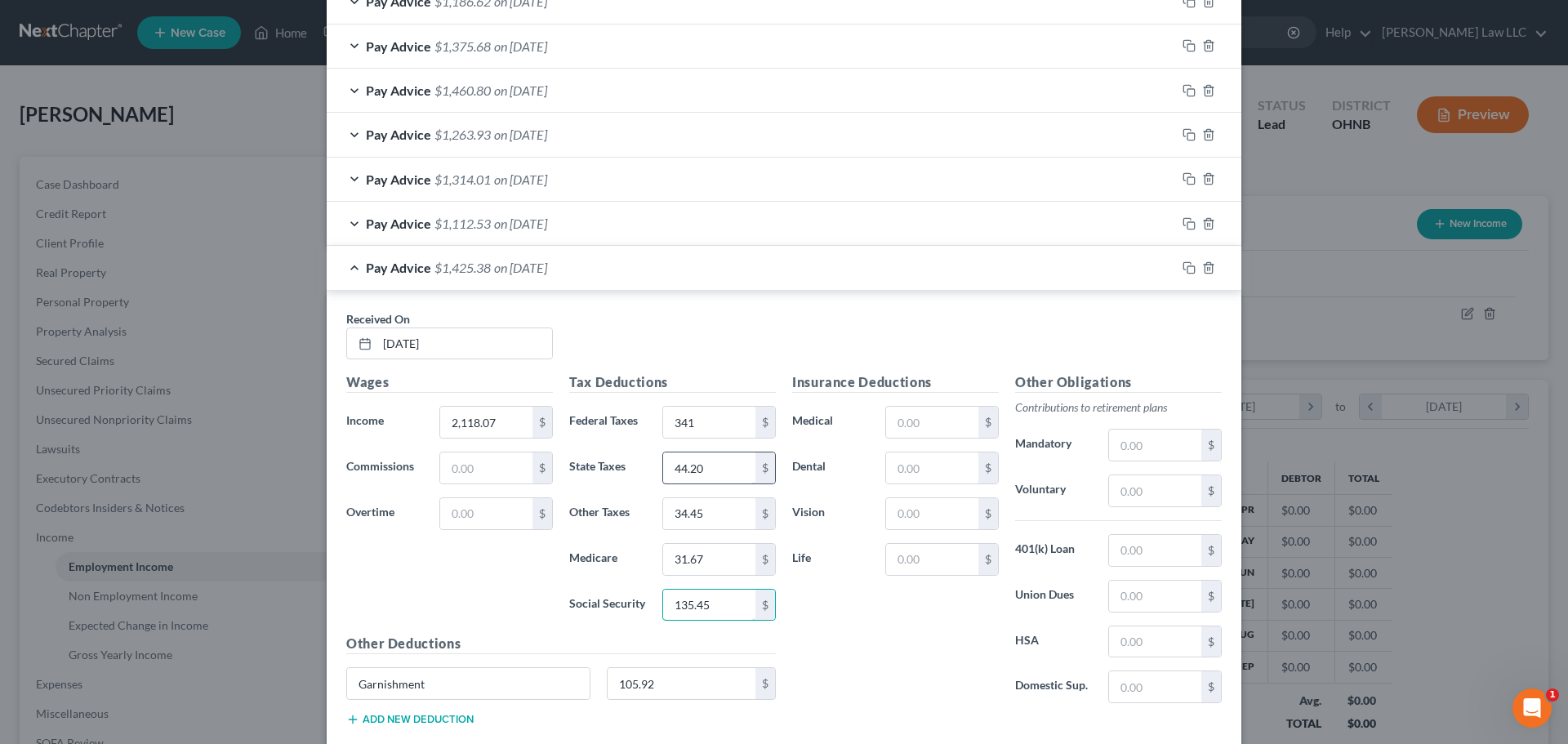
type input "135.45"
click at [715, 470] on input "44.20" at bounding box center [710, 468] width 92 height 31
type input "59.19"
click at [717, 507] on input "34.45" at bounding box center [710, 514] width 92 height 31
type input "43.69"
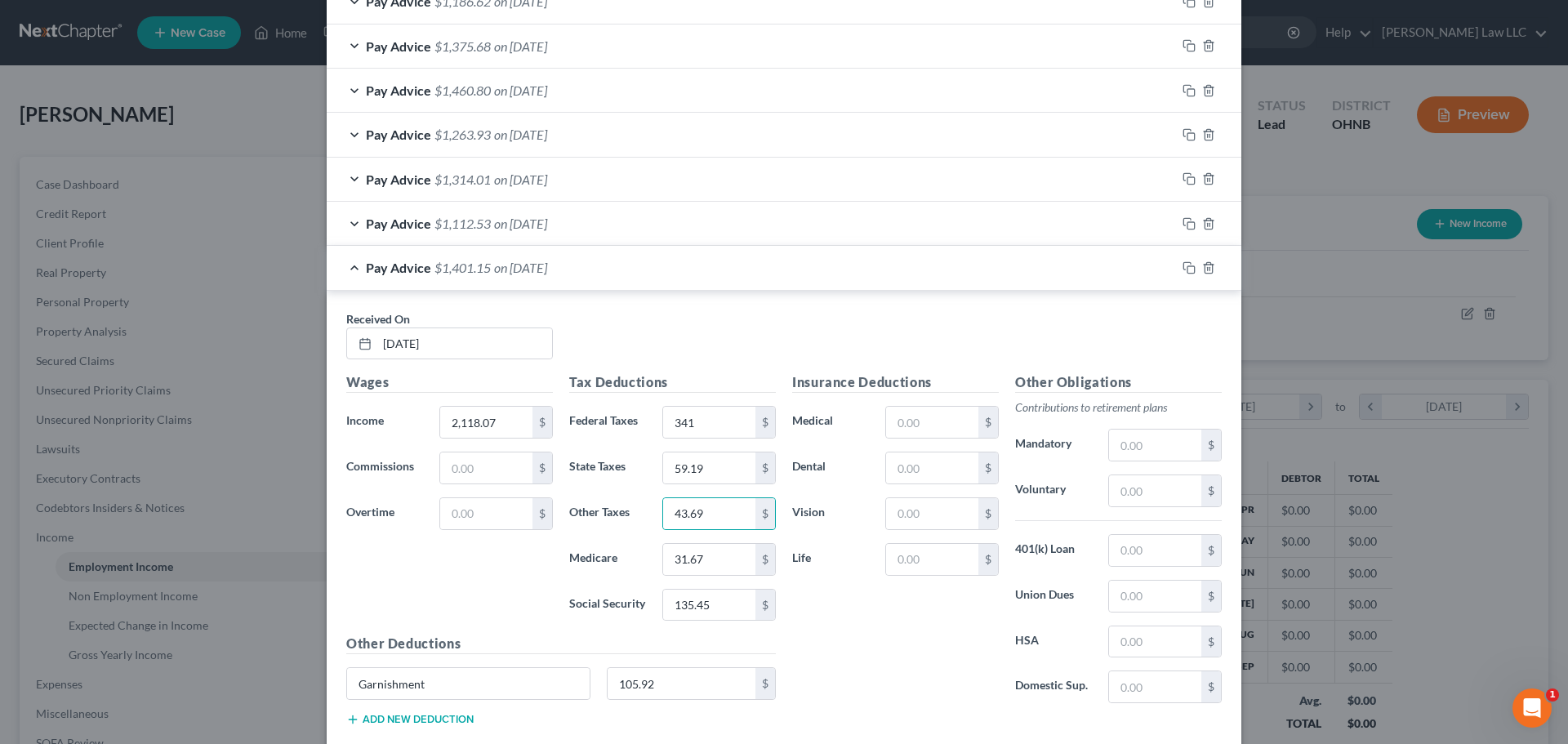
click at [664, 322] on div "Received On * [DATE]" at bounding box center [784, 342] width 892 height 63
click at [343, 271] on div "Pay Advice $1,401.15 on [DATE]" at bounding box center [751, 267] width 849 height 43
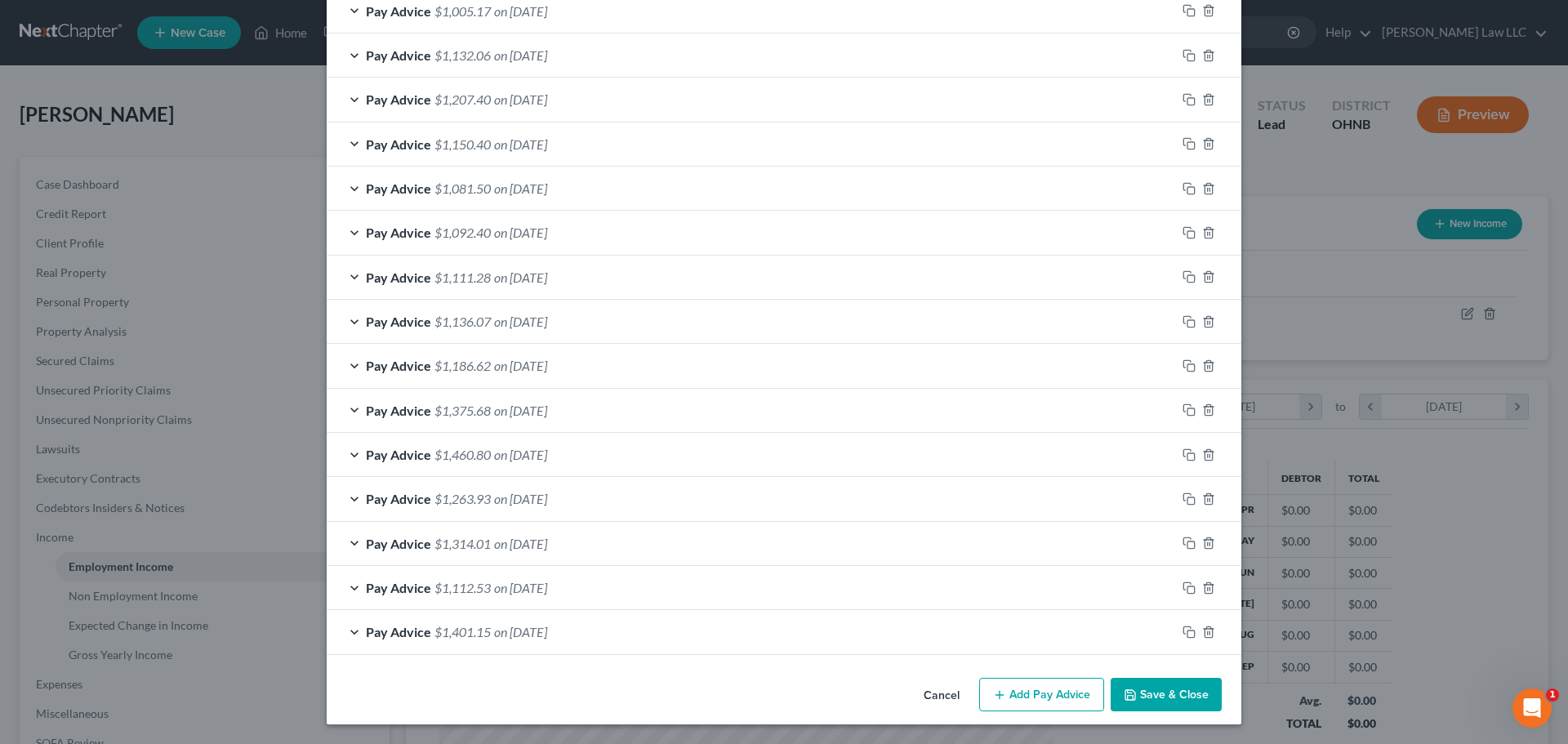
scroll to position [1451, 0]
click at [1185, 627] on icon "button" at bounding box center [1189, 632] width 13 height 13
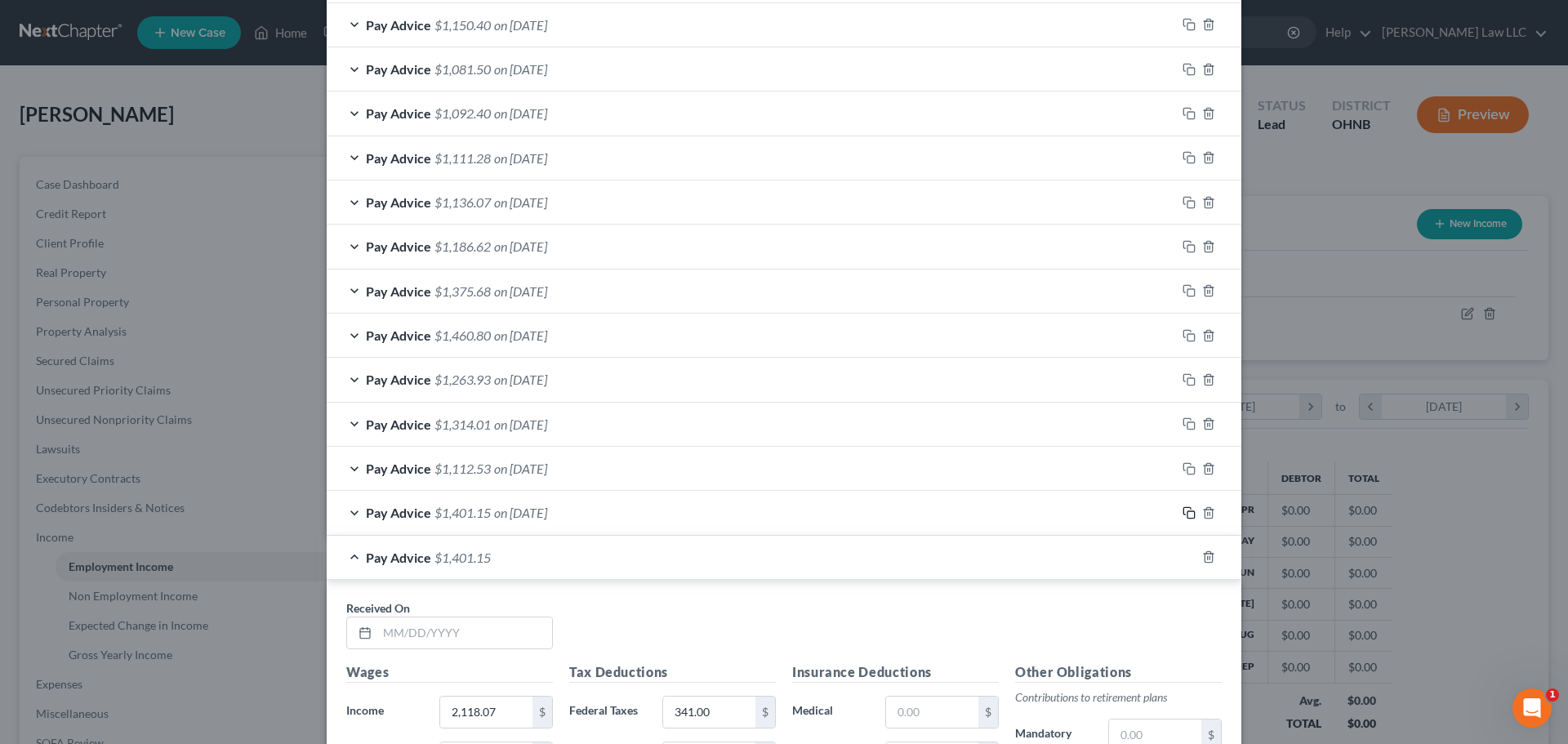
scroll to position [1696, 0]
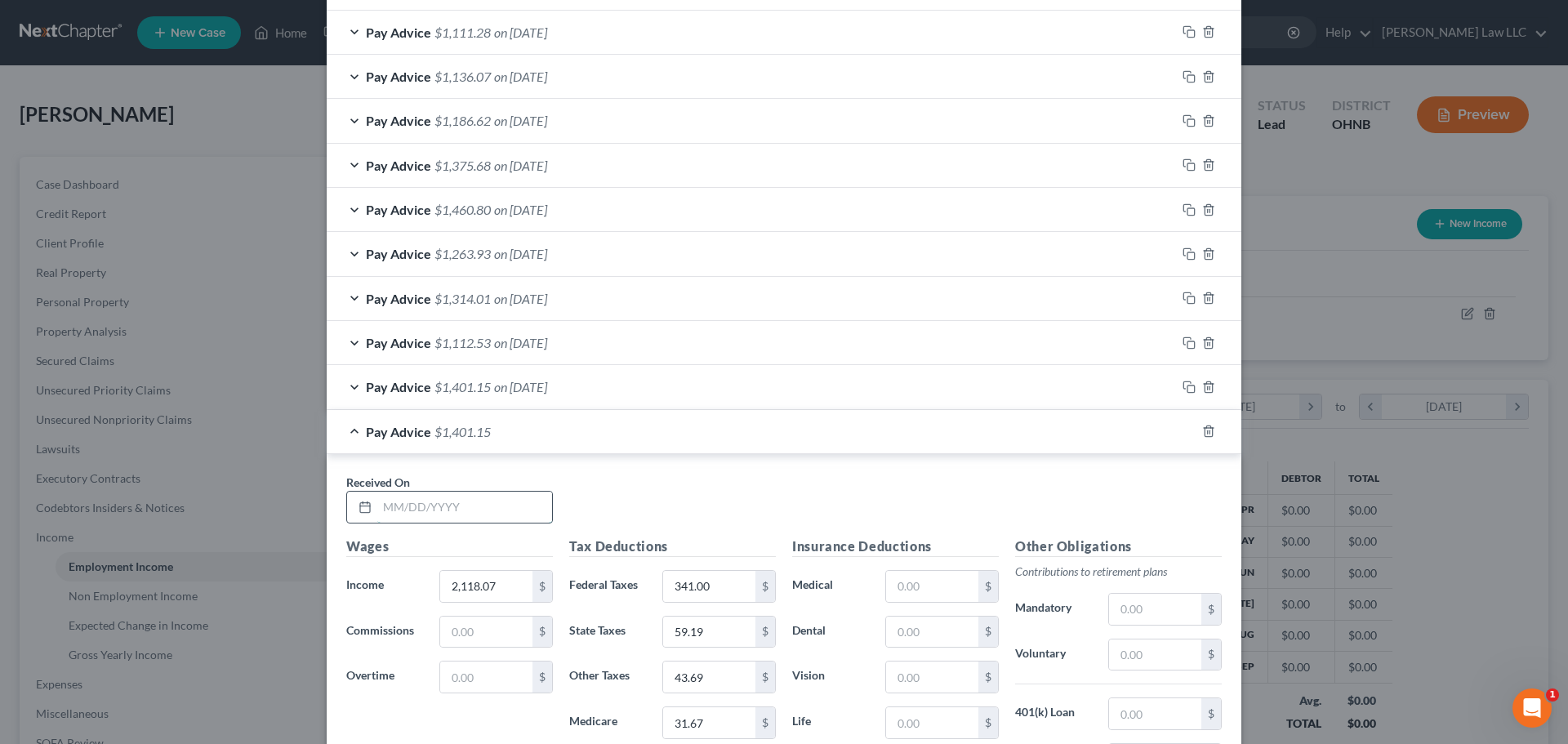
click at [460, 519] on input "text" at bounding box center [465, 507] width 175 height 31
type input "[DATE]"
click at [627, 516] on div "Received On * [DATE]" at bounding box center [784, 506] width 892 height 63
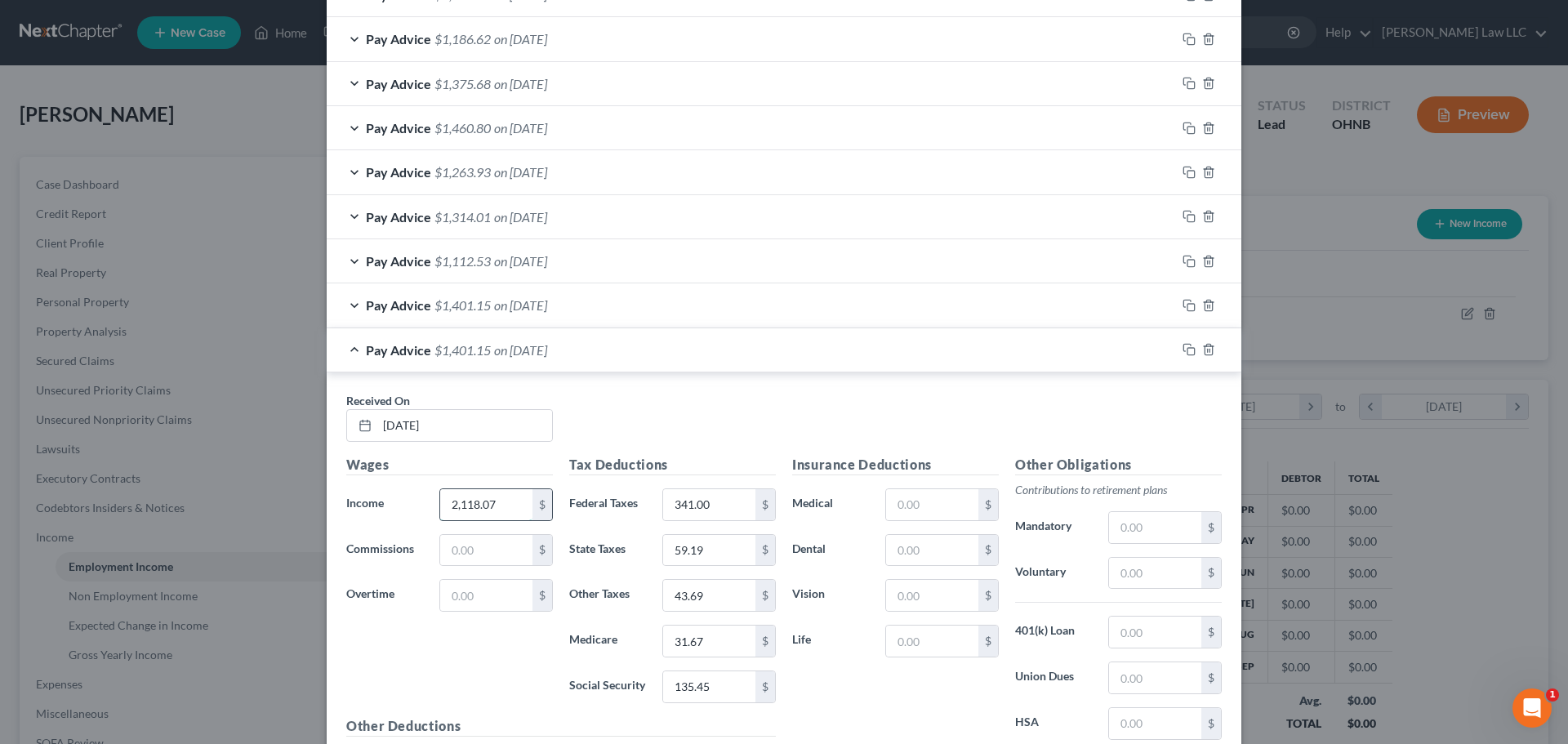
click at [502, 505] on input "2,118.07" at bounding box center [487, 505] width 92 height 31
type input "1,516.67"
click at [723, 415] on div "Received On * [DATE]" at bounding box center [784, 423] width 892 height 63
click at [727, 506] on input "341.00" at bounding box center [710, 505] width 92 height 31
type input "209"
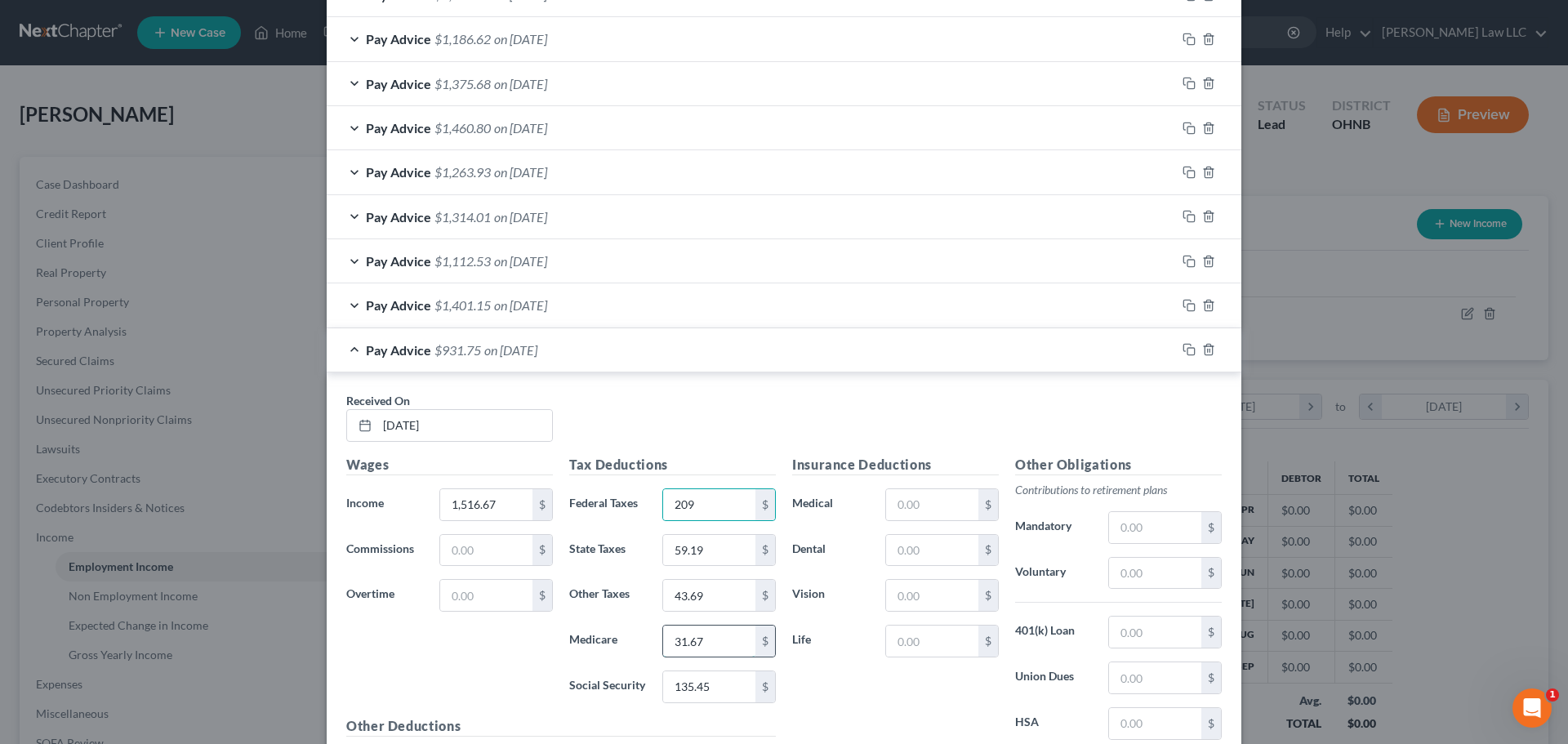
click at [710, 646] on input "31.67" at bounding box center [710, 641] width 92 height 31
type input "22.69"
click at [710, 692] on input "135.45" at bounding box center [710, 687] width 92 height 31
type input "97.01"
click at [717, 553] on input "59.19" at bounding box center [710, 551] width 92 height 31
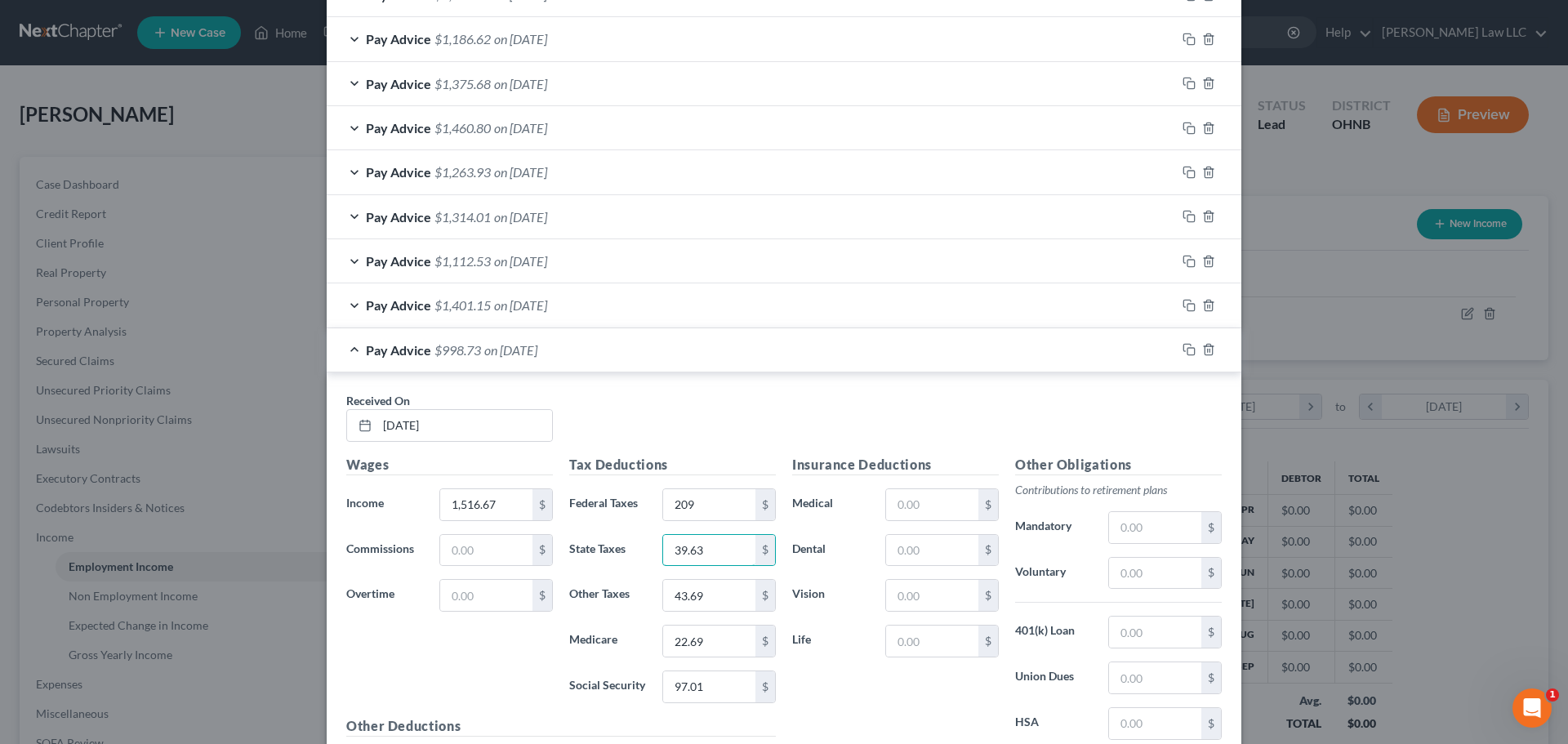
type input "39.63"
click at [593, 407] on div "Received On * [DATE]" at bounding box center [784, 423] width 892 height 63
click at [612, 411] on div "Received On * [DATE]" at bounding box center [784, 423] width 892 height 63
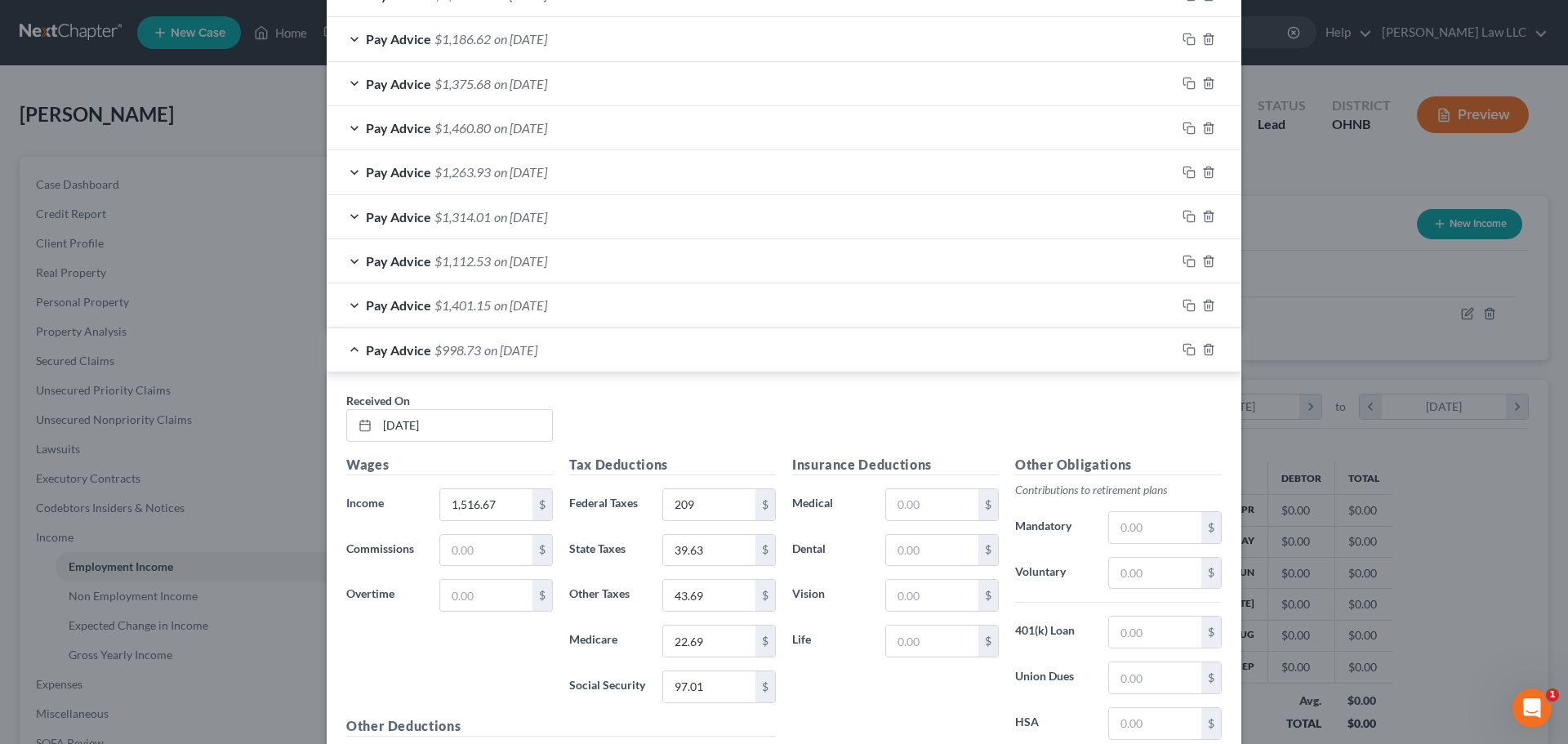
click at [848, 701] on div "Insurance Deductions Medical $ Dental $ Vision $ Life $" at bounding box center [895, 627] width 223 height 344
click at [709, 602] on input "43.69" at bounding box center [710, 595] width 92 height 31
type input "31.29"
click at [708, 385] on div "Received On * [DATE] Wages Income * 1,516.67 $ Commissions $ Overtime $ Tax Ded…" at bounding box center [784, 603] width 914 height 461
click at [347, 352] on div "Pay Advice $1,011.13 on [DATE]" at bounding box center [751, 350] width 849 height 43
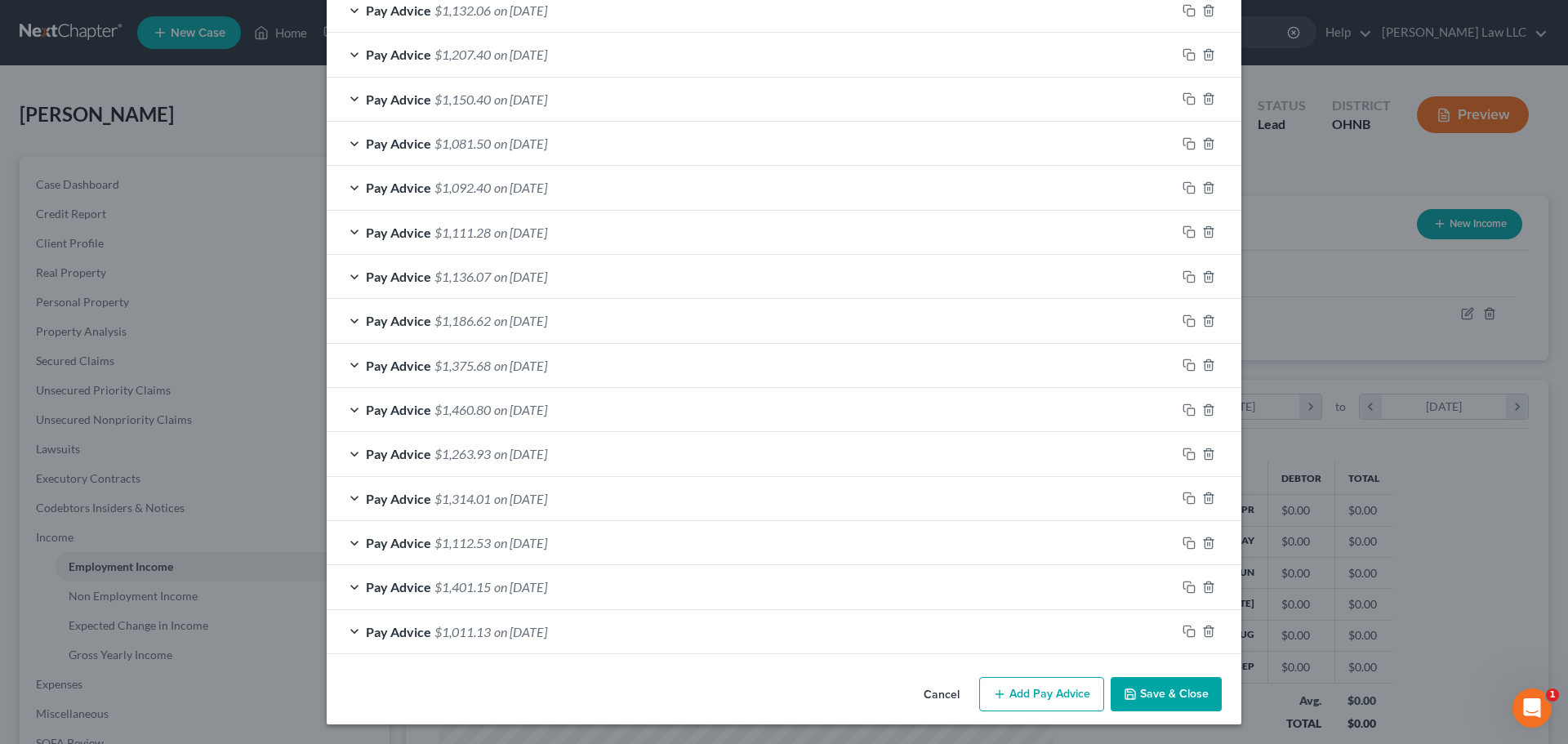
scroll to position [1496, 0]
click at [1188, 631] on rect "button" at bounding box center [1192, 634] width 7 height 7
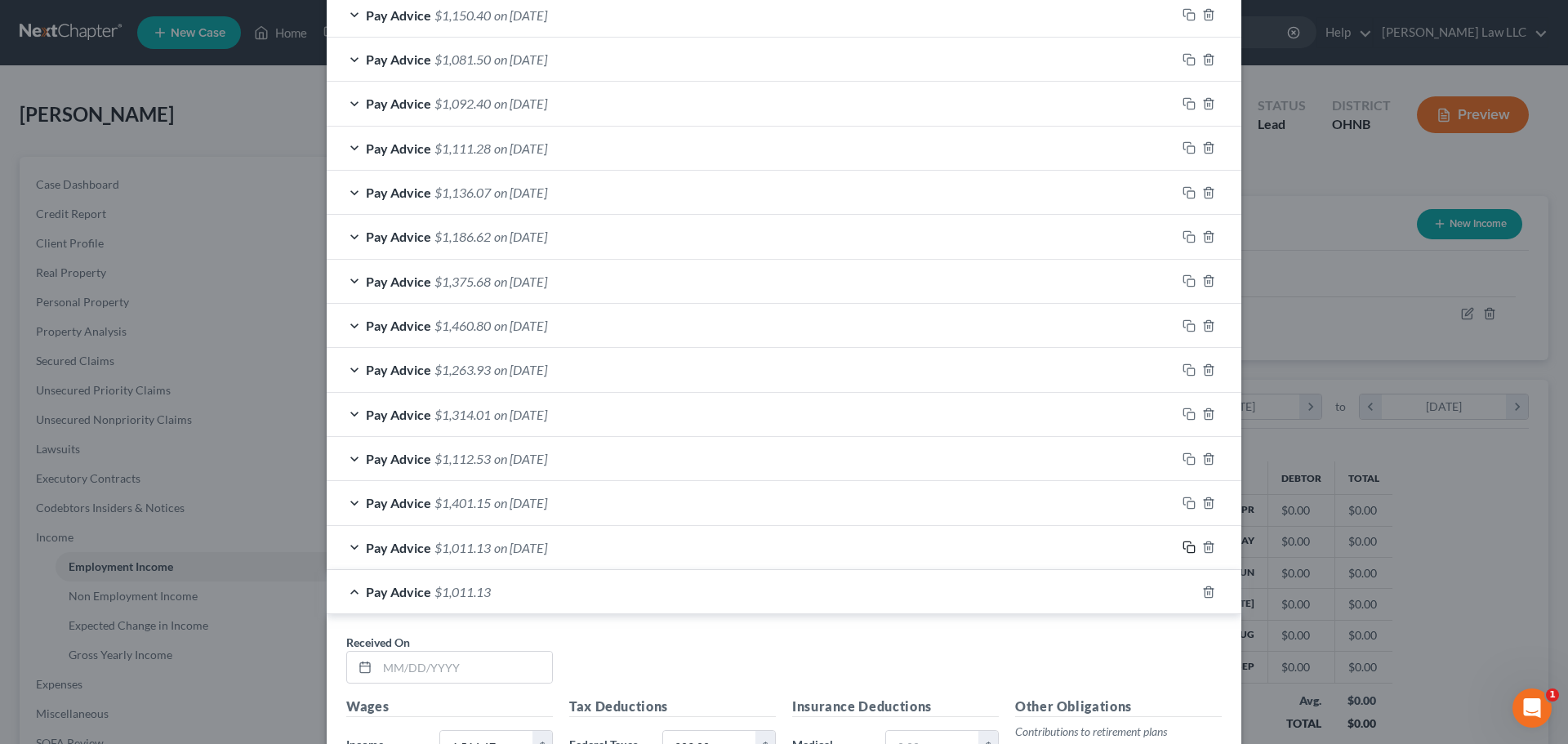
scroll to position [1660, 0]
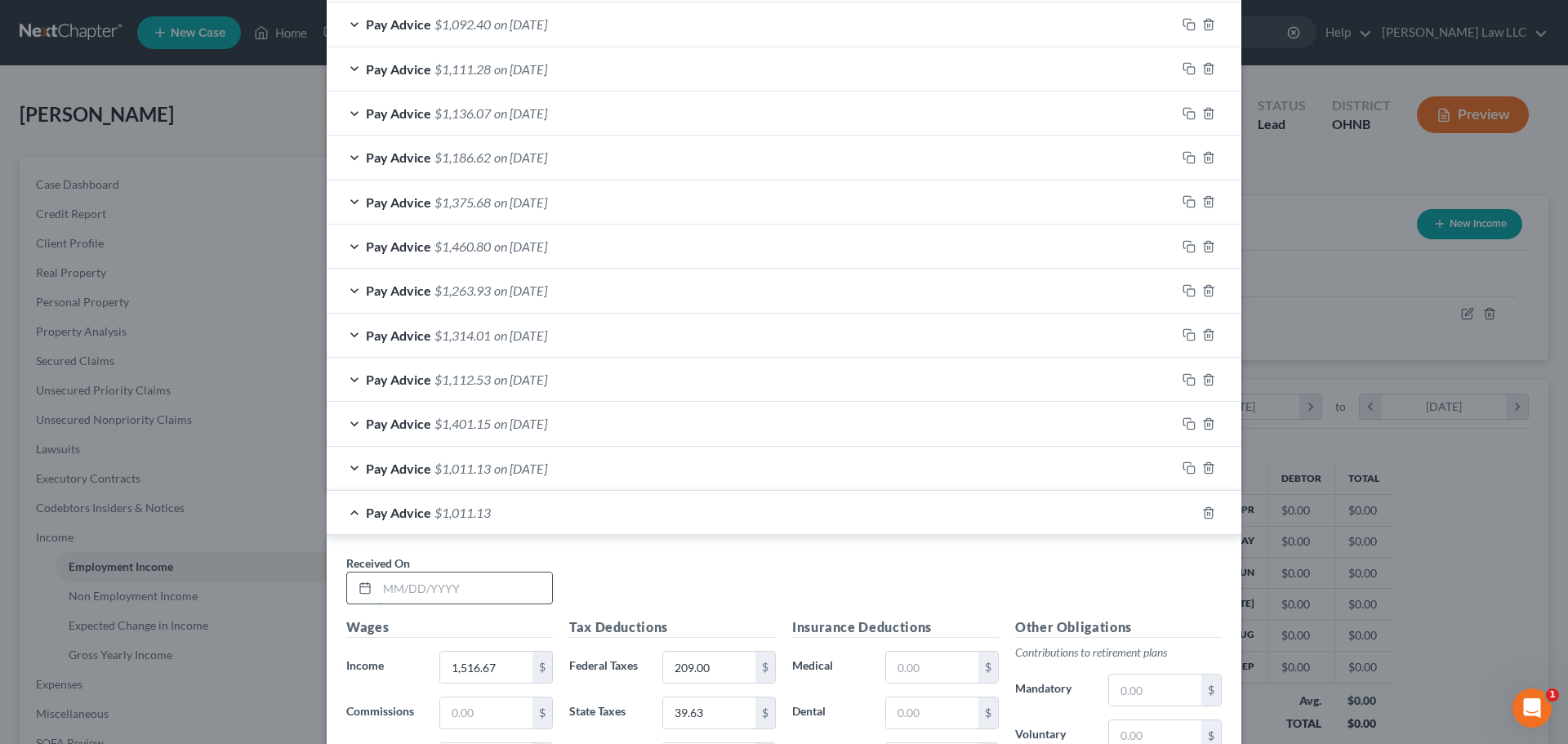
click at [424, 594] on input "text" at bounding box center [465, 588] width 175 height 31
type input "[DATE]"
click at [586, 579] on div "Received On * [DATE]" at bounding box center [784, 586] width 892 height 63
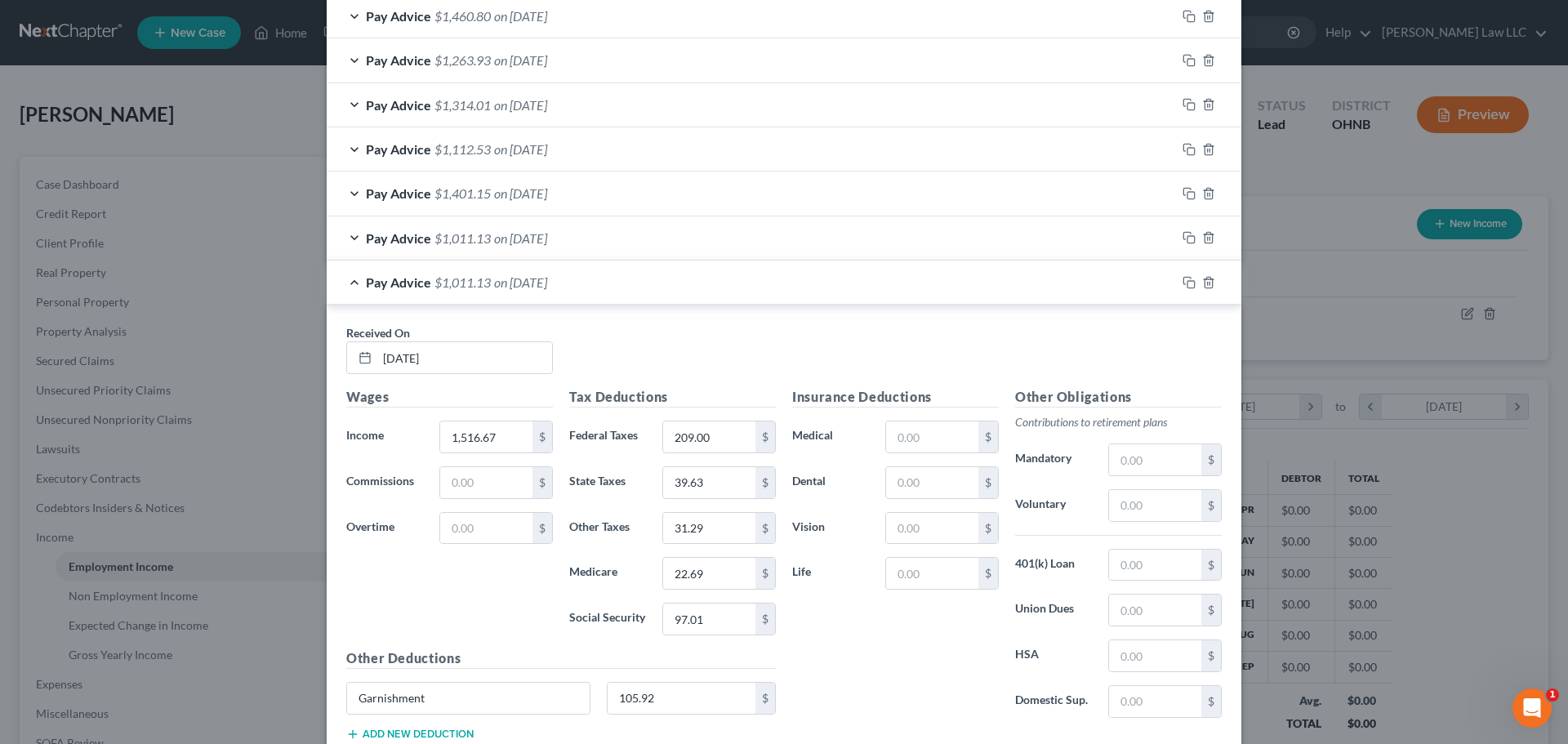
scroll to position [1904, 0]
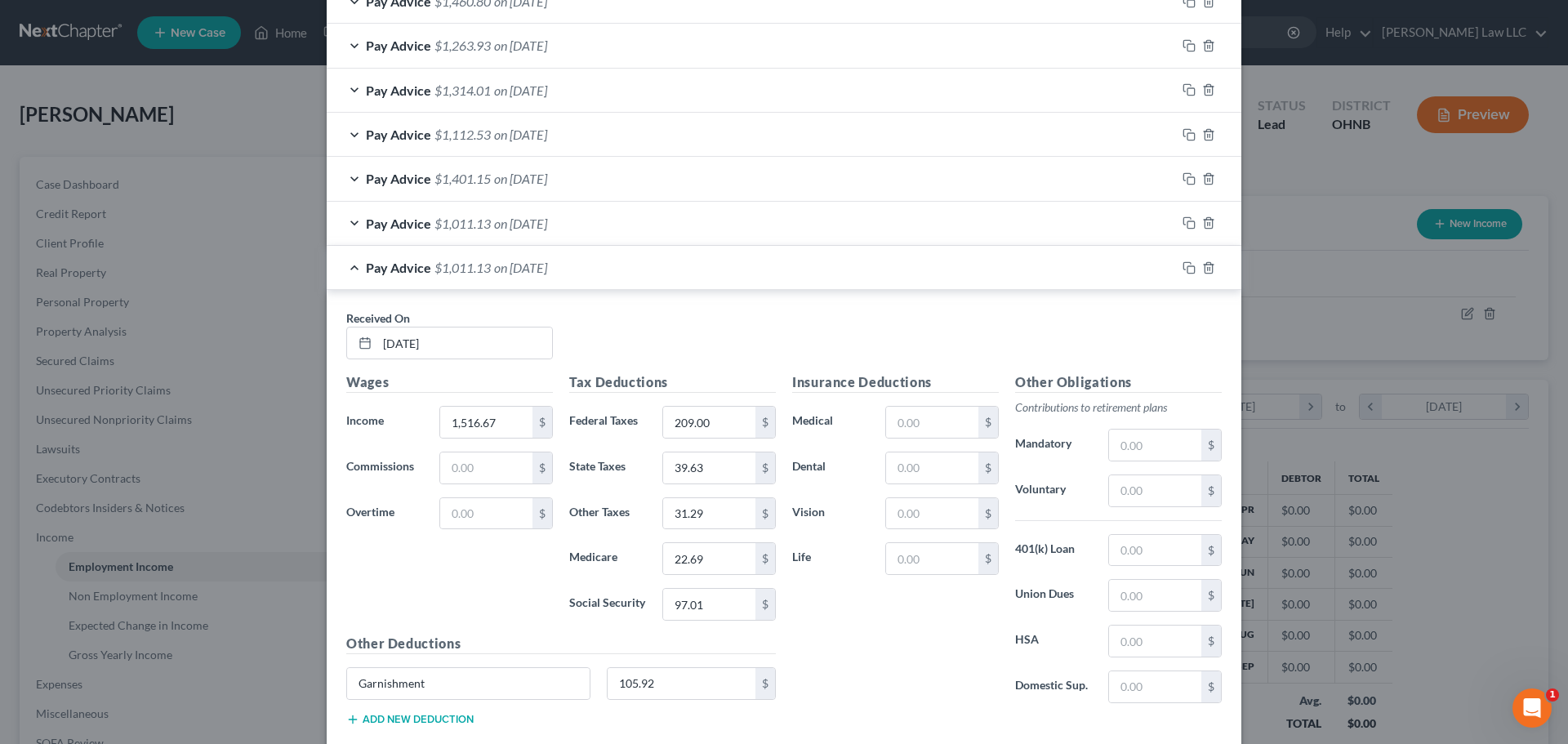
click at [343, 270] on div "Pay Advice $1,011.13 on [DATE]" at bounding box center [751, 267] width 849 height 43
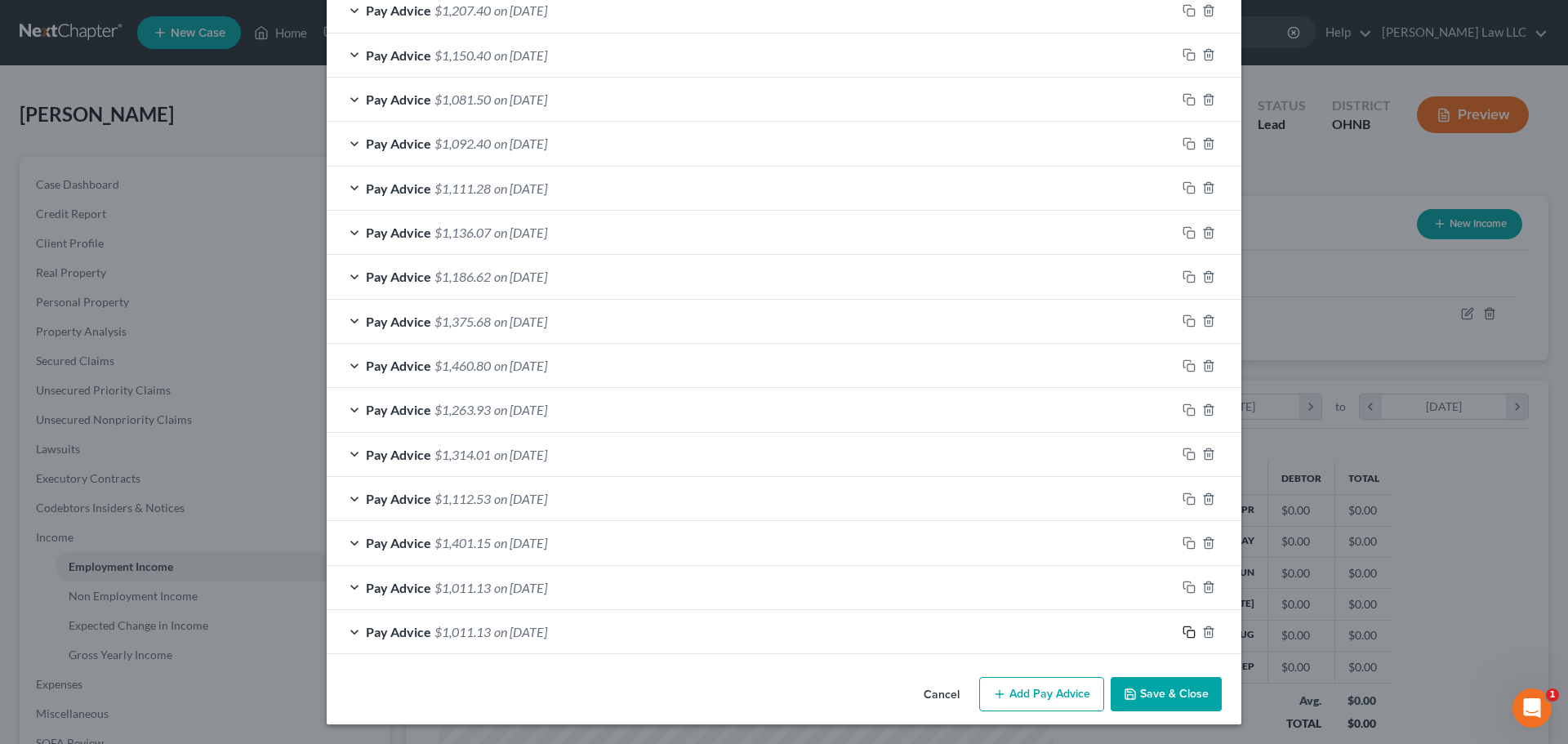
click at [1183, 630] on icon "button" at bounding box center [1189, 632] width 13 height 13
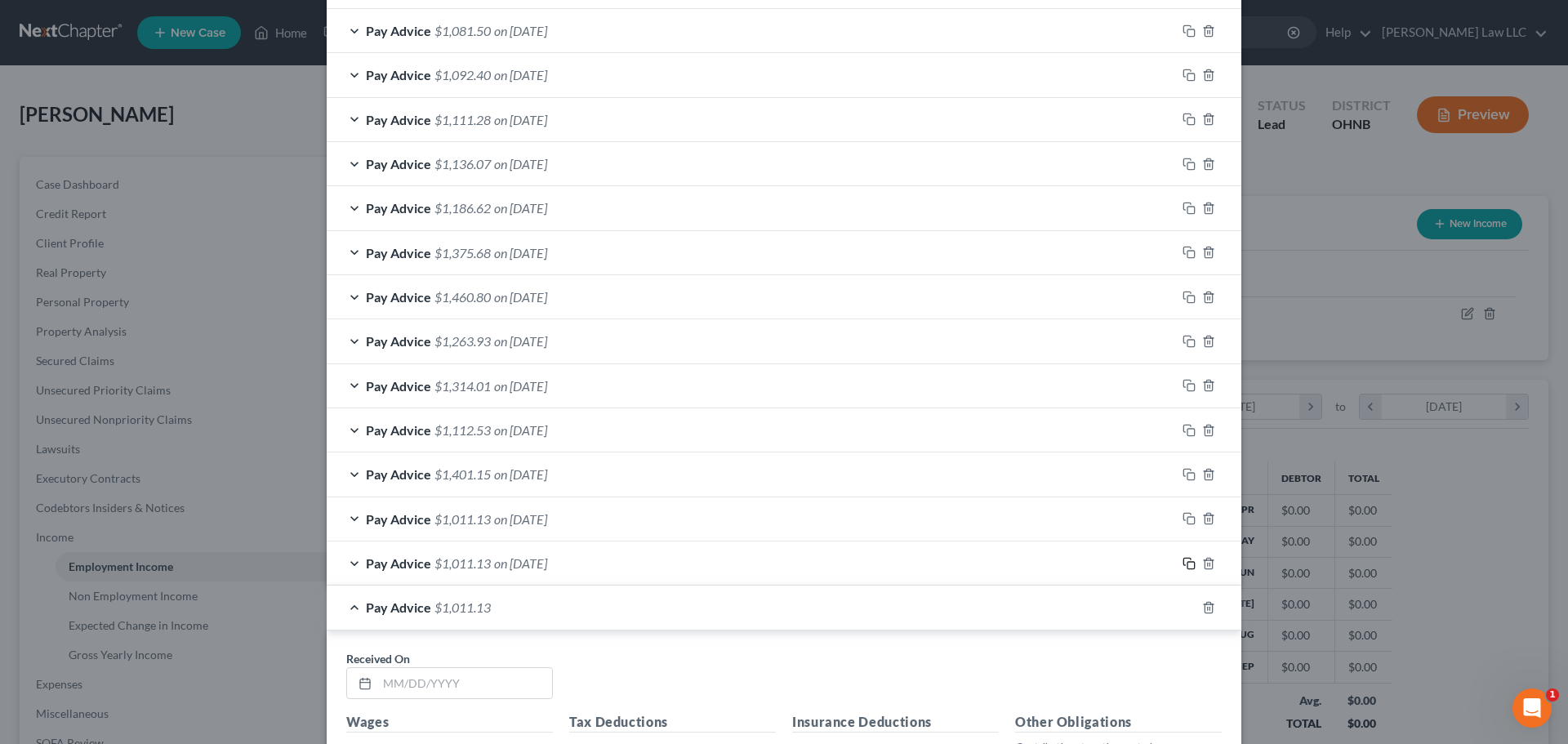
scroll to position [1703, 0]
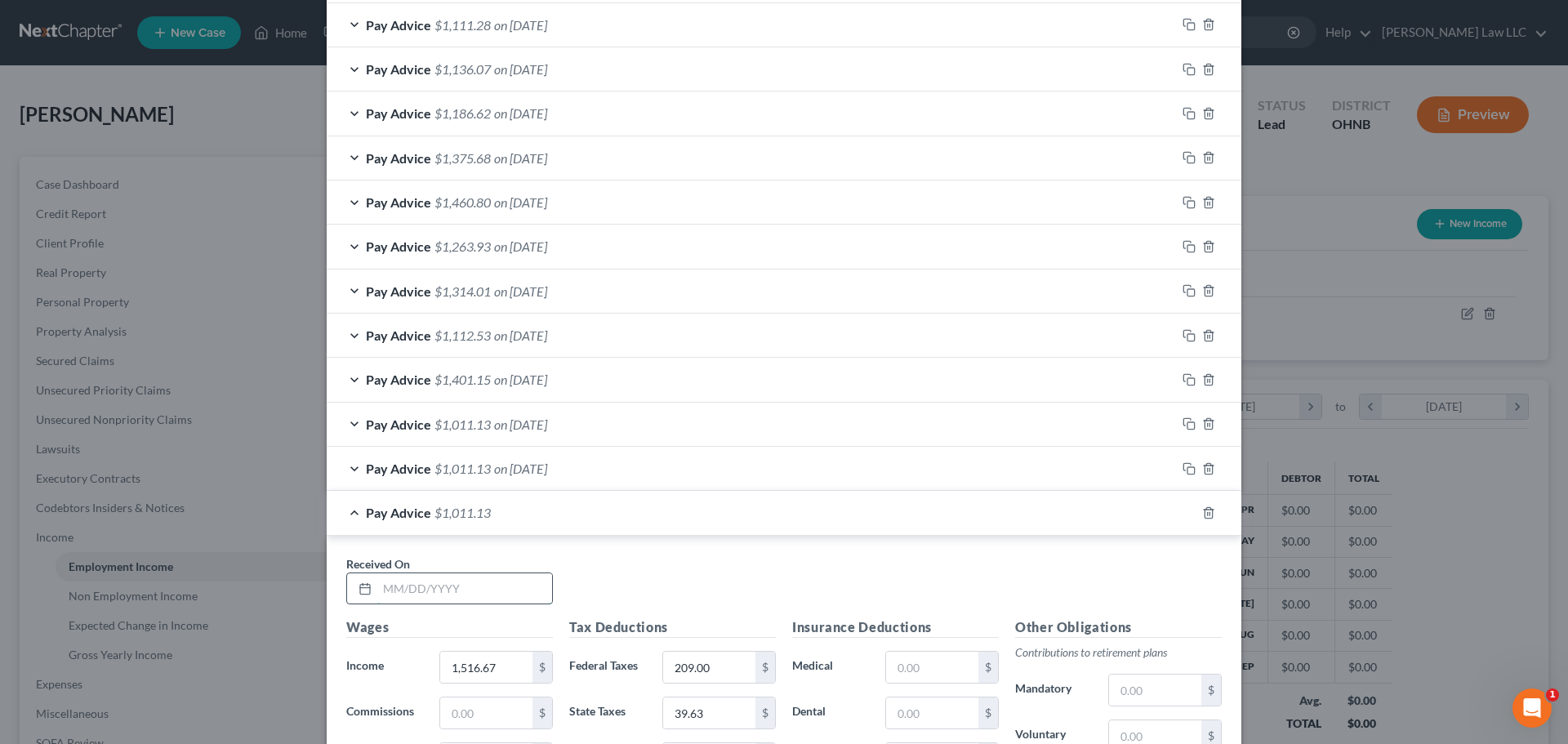
click at [439, 588] on input "text" at bounding box center [465, 589] width 175 height 31
type input "[DATE]"
drag, startPoint x: 630, startPoint y: 569, endPoint x: 378, endPoint y: 563, distance: 252.1
click at [614, 568] on div "Received On * [DATE]" at bounding box center [784, 587] width 892 height 63
click at [343, 512] on div "Pay Advice $1,011.13 on [DATE]" at bounding box center [751, 513] width 849 height 43
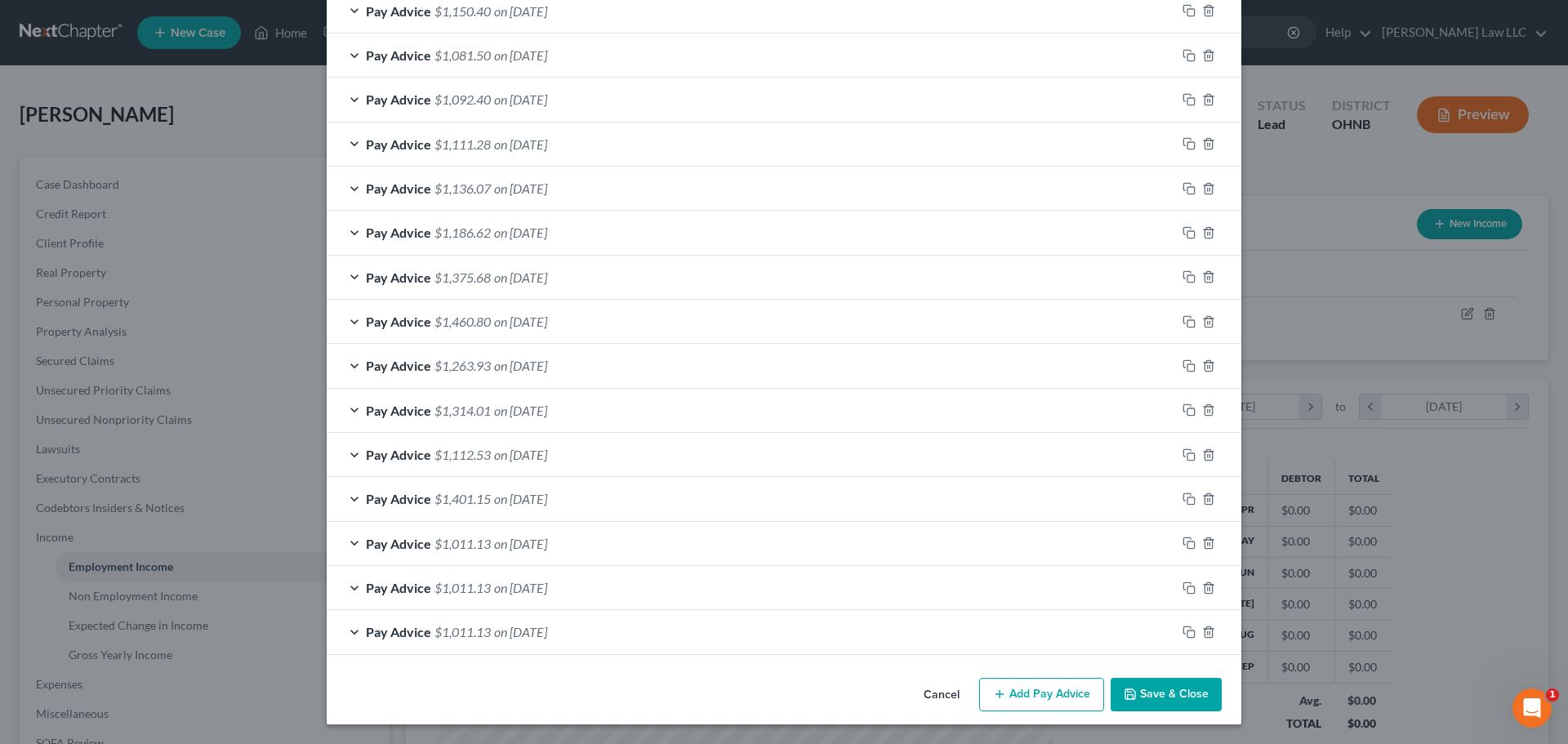
scroll to position [1584, 0]
click at [1184, 635] on icon "button" at bounding box center [1189, 632] width 13 height 13
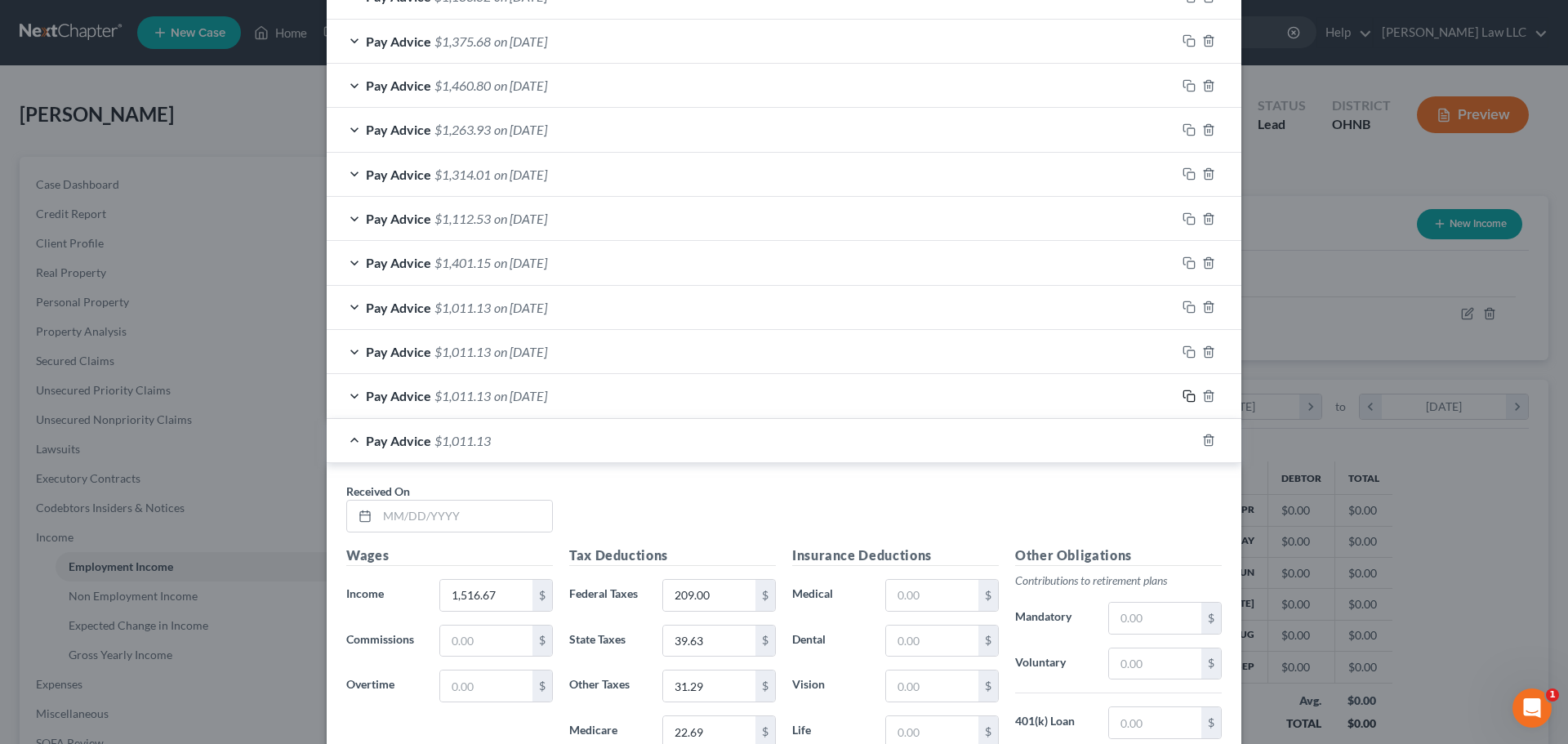
scroll to position [1829, 0]
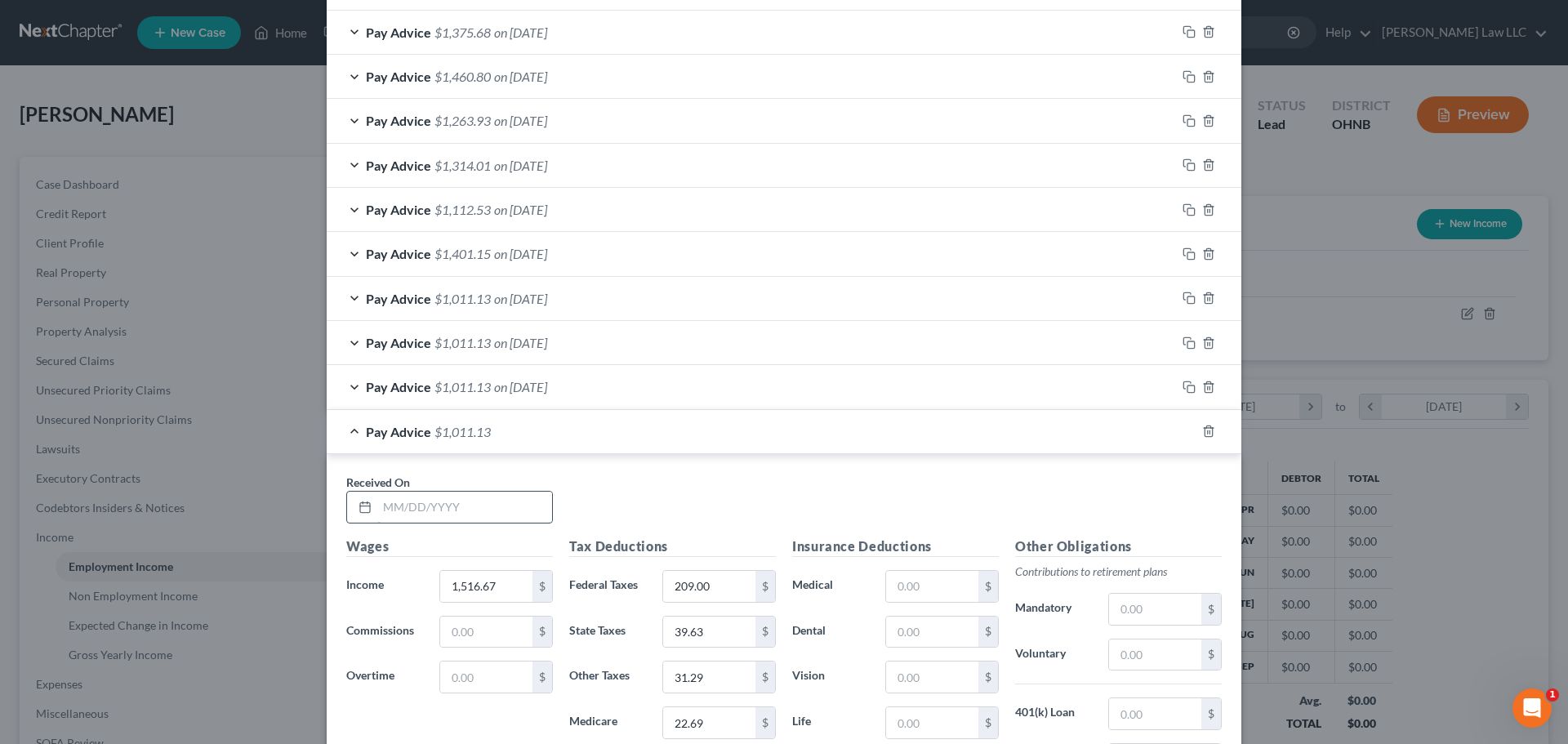
click at [457, 507] on input "text" at bounding box center [465, 507] width 175 height 31
type input "[DATE]"
click at [614, 493] on div "Received On * [DATE]" at bounding box center [784, 506] width 892 height 63
click at [507, 586] on input "1,516.67" at bounding box center [487, 586] width 92 height 31
type input "1,827.07"
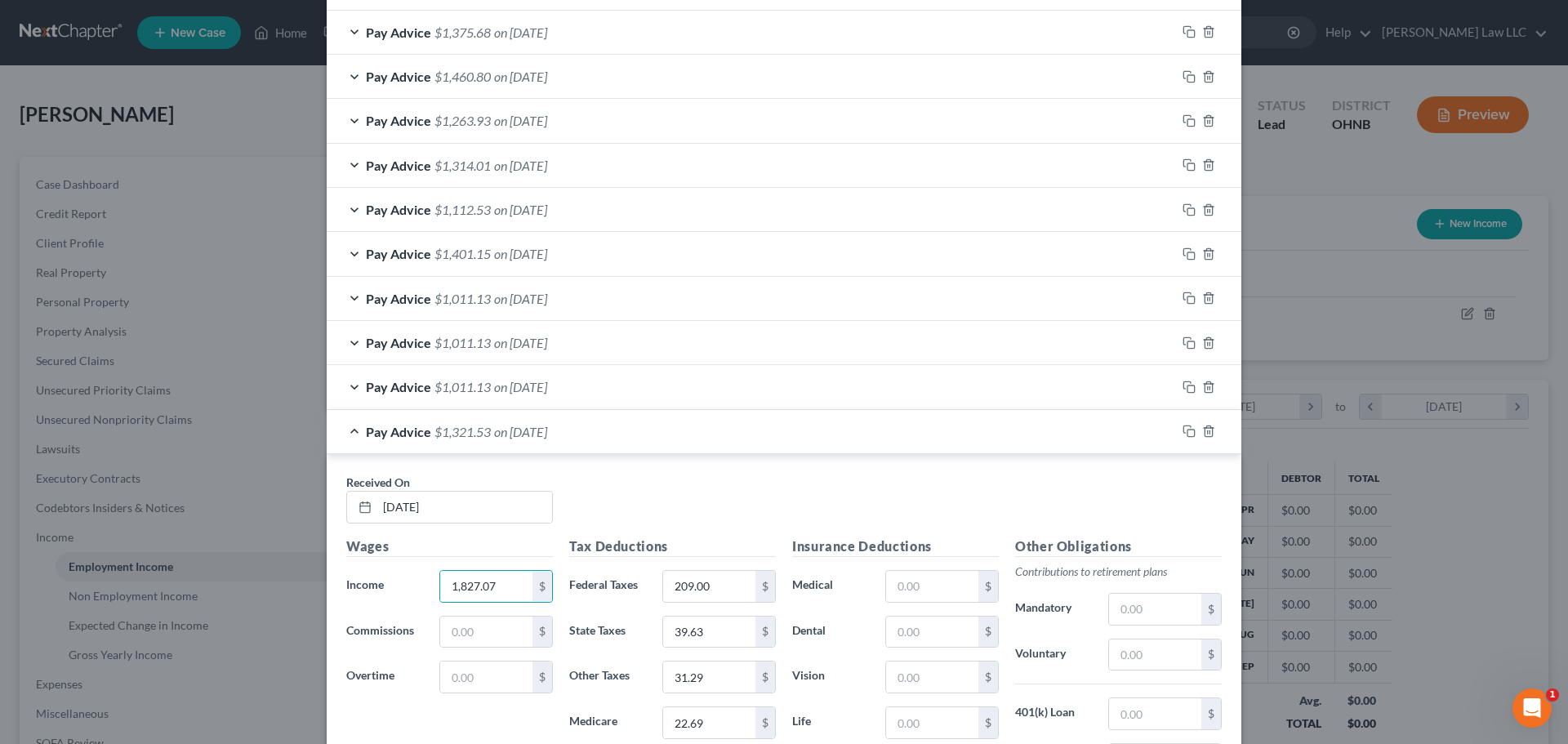
click at [641, 510] on div "Received On * [DATE]" at bounding box center [784, 506] width 892 height 63
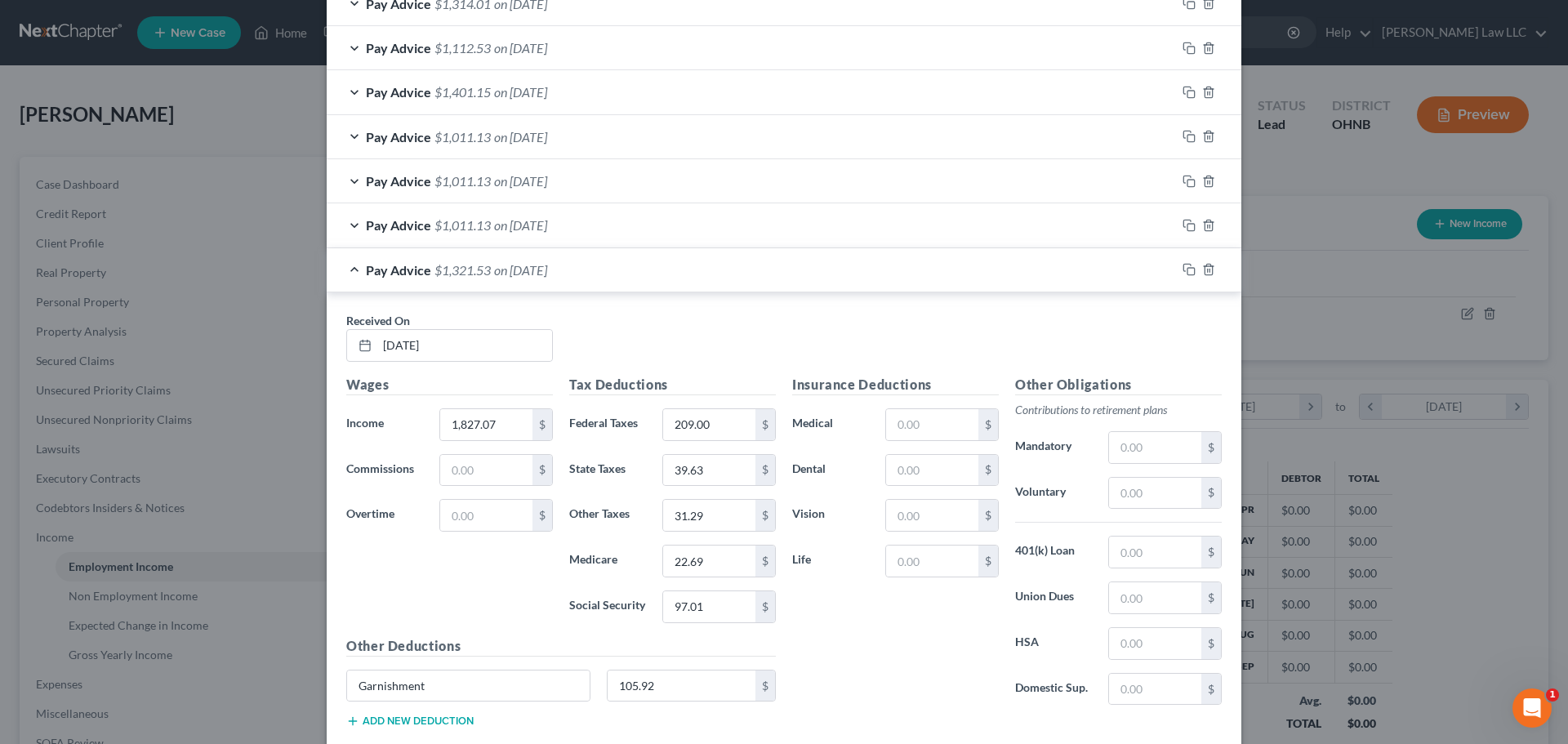
scroll to position [1993, 0]
click at [710, 427] on input "209.00" at bounding box center [710, 423] width 92 height 31
type input "277"
click at [716, 552] on input "22.69" at bounding box center [710, 560] width 92 height 31
type input "27.32"
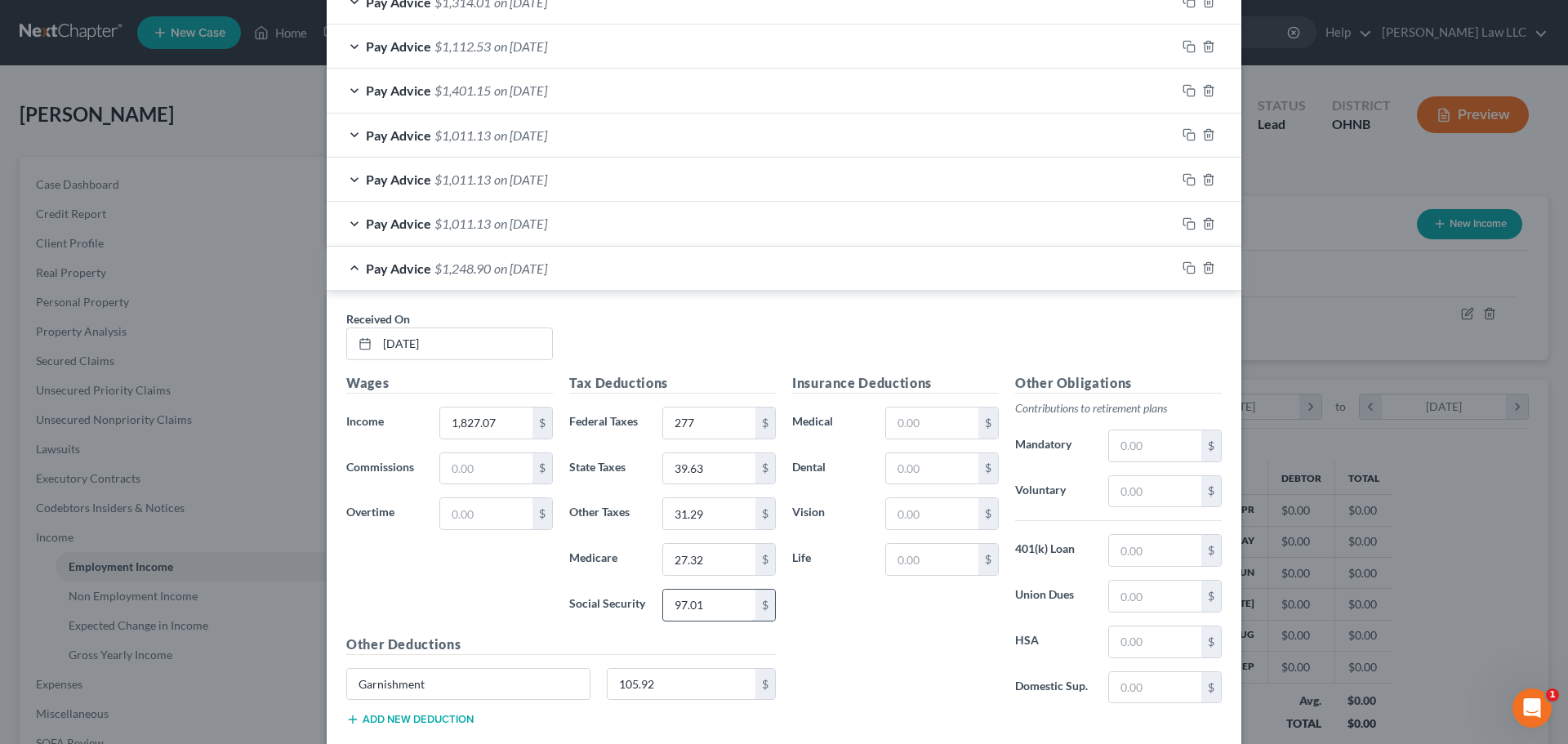
click at [718, 605] on input "97.01" at bounding box center [710, 605] width 92 height 31
type input "116.85"
click at [712, 559] on input "27.32" at bounding box center [710, 560] width 92 height 31
type input "48.91"
click at [720, 512] on input "31.29" at bounding box center [710, 514] width 92 height 31
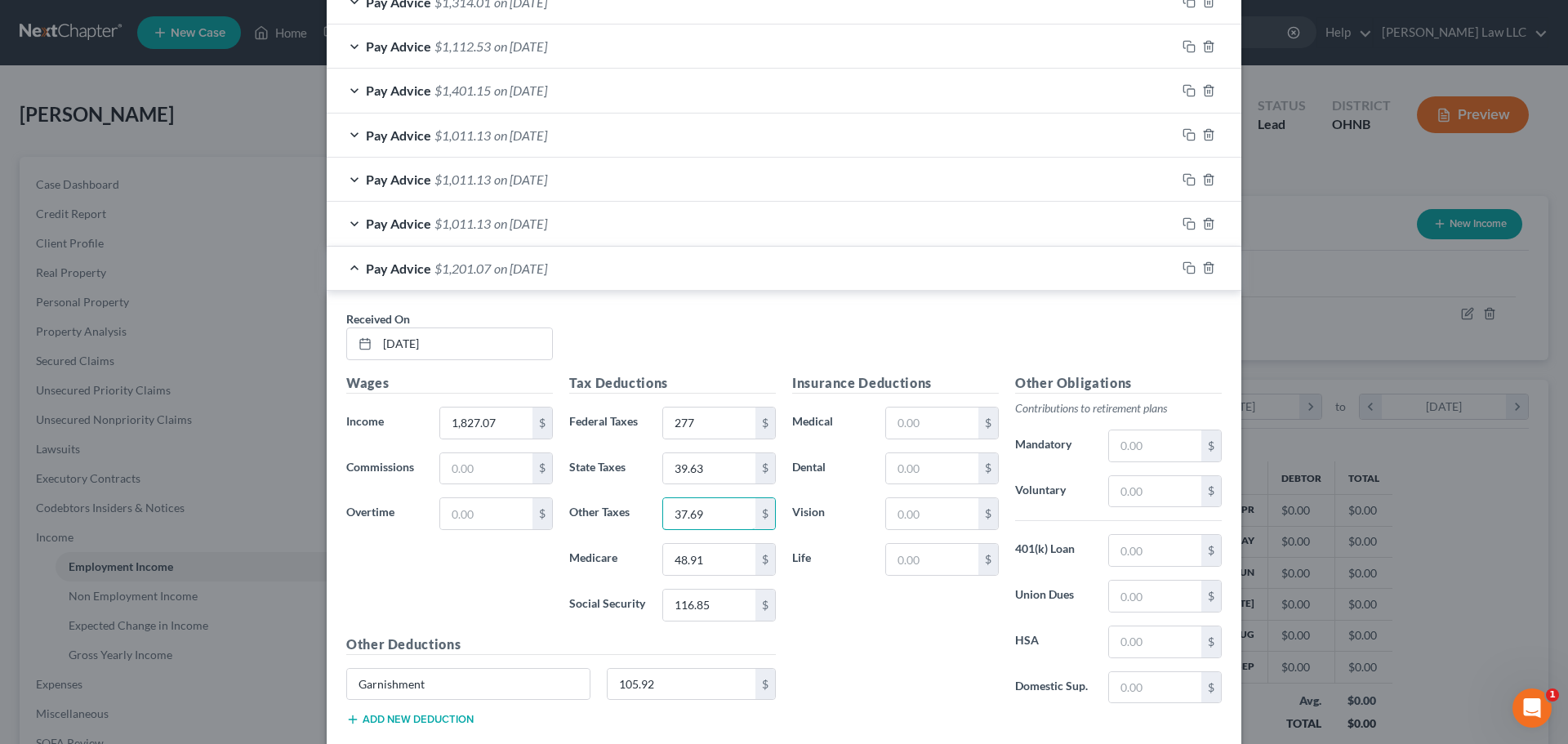
type input "37.69"
click at [734, 338] on div "Received On * [DATE]" at bounding box center [784, 342] width 892 height 63
click at [710, 561] on input "48.91" at bounding box center [710, 560] width 92 height 31
click at [699, 357] on div "Received On * [DATE]" at bounding box center [784, 342] width 892 height 63
click at [828, 632] on div "Insurance Deductions Medical $ Dental $ Vision $ Life $" at bounding box center [895, 544] width 223 height 344
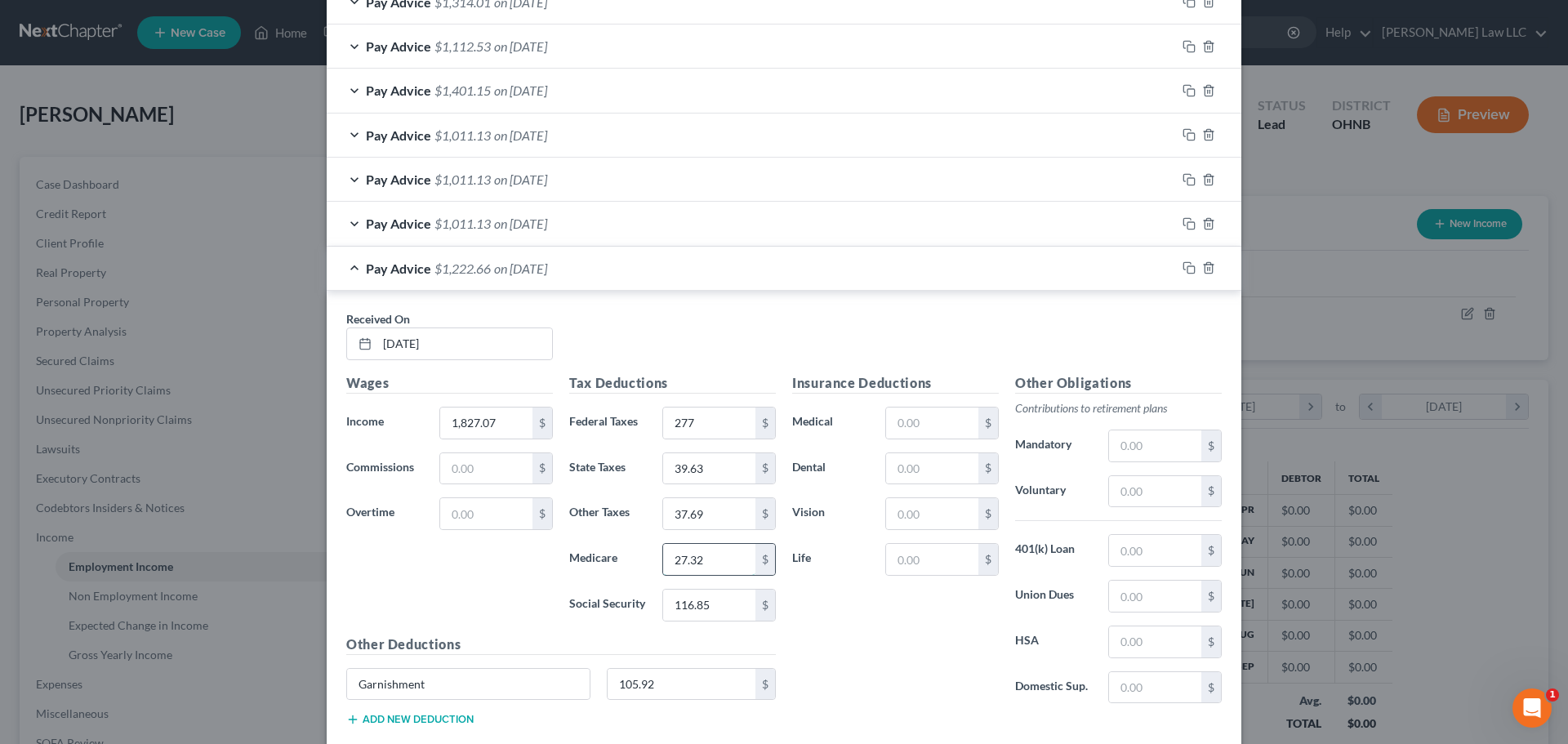
click at [710, 559] on input "27.32" at bounding box center [710, 560] width 92 height 31
click at [875, 647] on div "Insurance Deductions Medical $ Dental $ Vision $ Life $" at bounding box center [895, 544] width 223 height 344
click at [872, 655] on div "Insurance Deductions Medical $ Dental $ Vision $ Life $" at bounding box center [895, 544] width 223 height 344
click at [922, 650] on div "Insurance Deductions Medical $ Dental $ Vision $ Life $" at bounding box center [895, 544] width 223 height 344
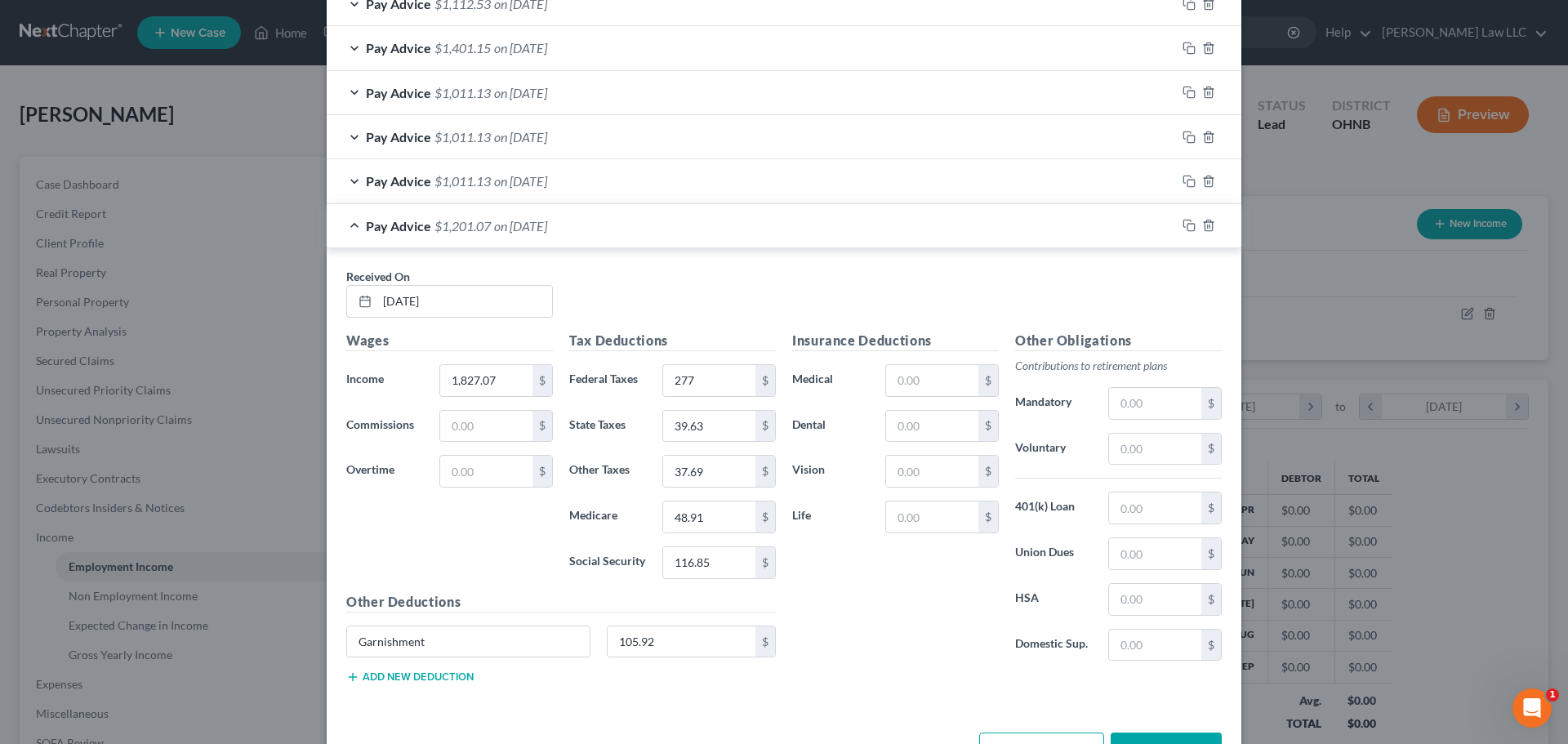
scroll to position [2074, 0]
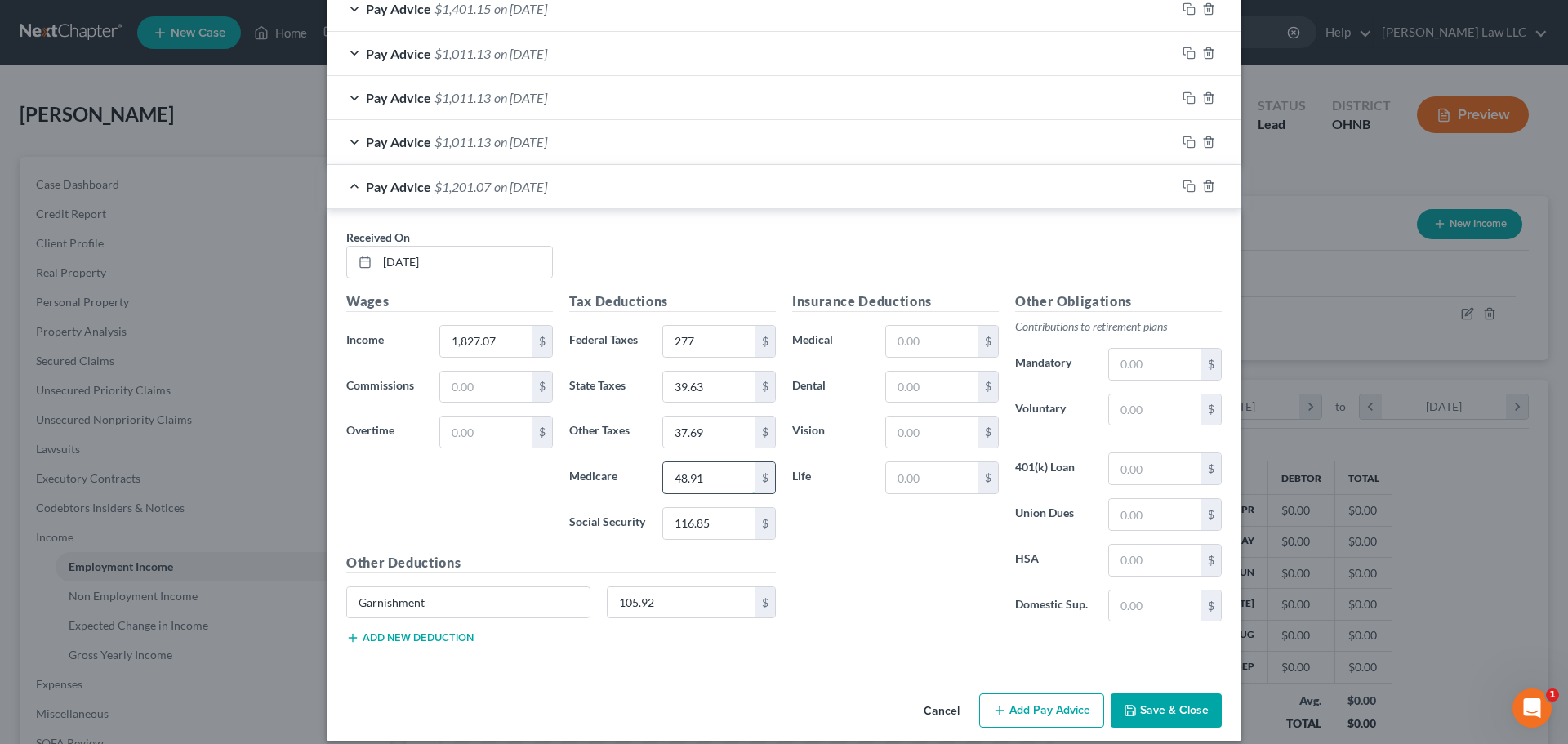
click at [719, 485] on input "48.91" at bounding box center [710, 478] width 92 height 31
click at [843, 553] on div "Insurance Deductions Medical $ Dental $ Vision $ Life $" at bounding box center [895, 463] width 223 height 344
click at [704, 480] on input "27.32" at bounding box center [710, 478] width 92 height 31
click at [820, 536] on div "Insurance Deductions Medical $ Dental $ Vision $ Life $" at bounding box center [895, 463] width 223 height 344
click at [714, 484] on input "48.91" at bounding box center [710, 478] width 92 height 31
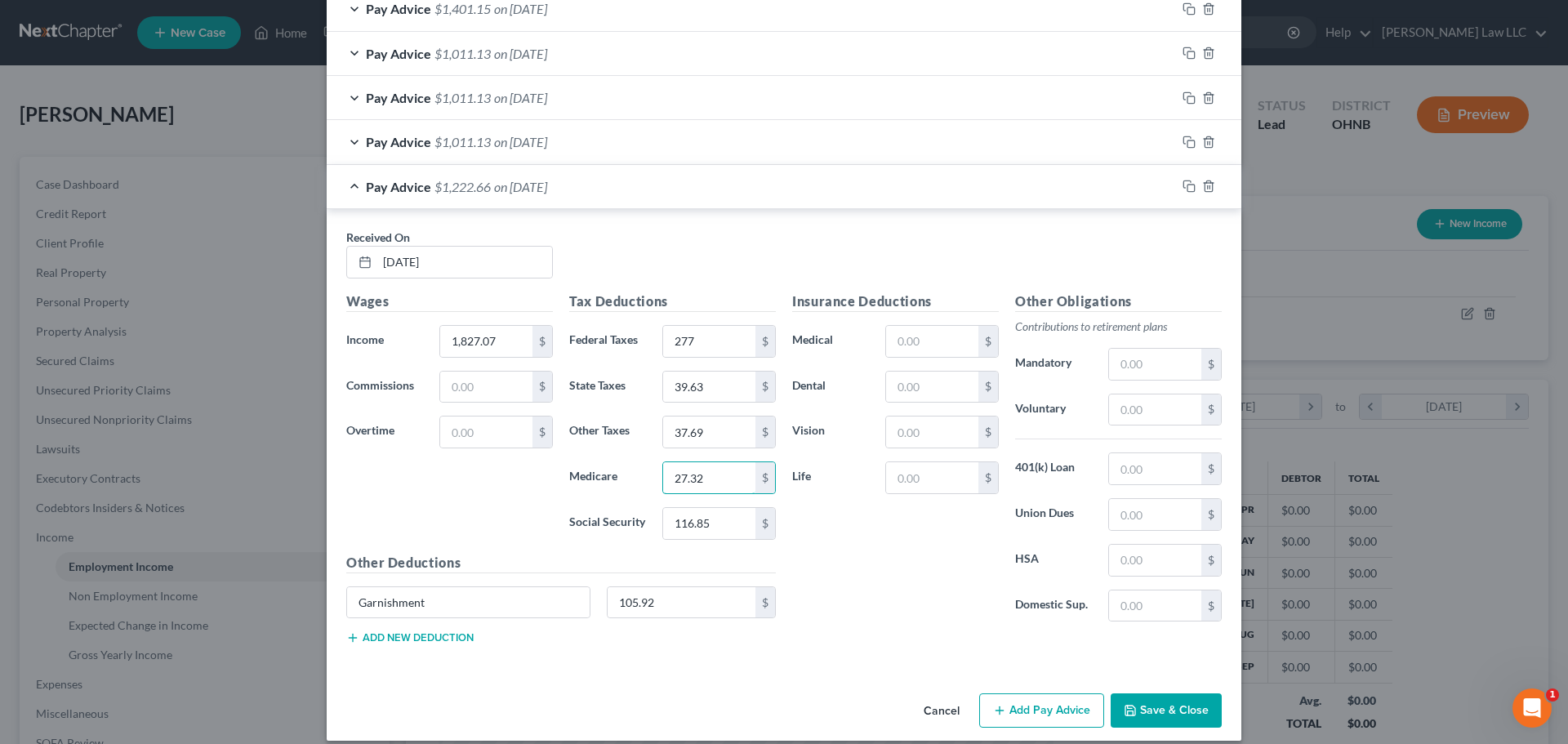
type input "27.32"
click at [510, 503] on div "Wages Income * 1,827.07 $ Commissions $ Overtime $" at bounding box center [450, 423] width 223 height 262
click at [490, 524] on div "Wages Income * 1,827.07 $ Commissions $ Overtime $" at bounding box center [450, 423] width 223 height 262
click at [717, 391] on input "39.63" at bounding box center [710, 387] width 92 height 31
type input "48.91"
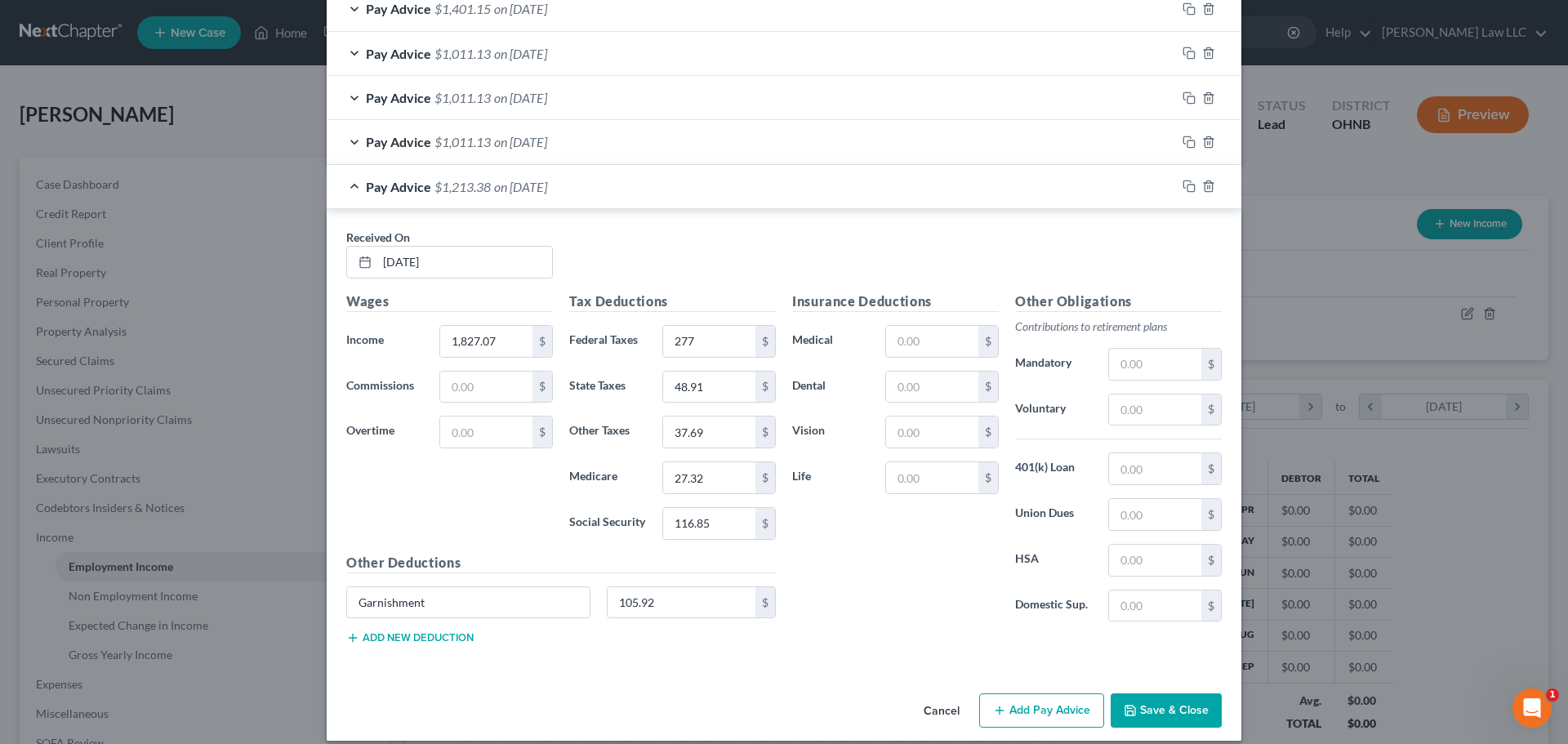
click at [452, 483] on div "Wages Income * 1,827.07 $ Commissions $ Overtime $" at bounding box center [450, 423] width 223 height 262
click at [349, 186] on div "Pay Advice $1,213.38 on [DATE]" at bounding box center [751, 187] width 849 height 43
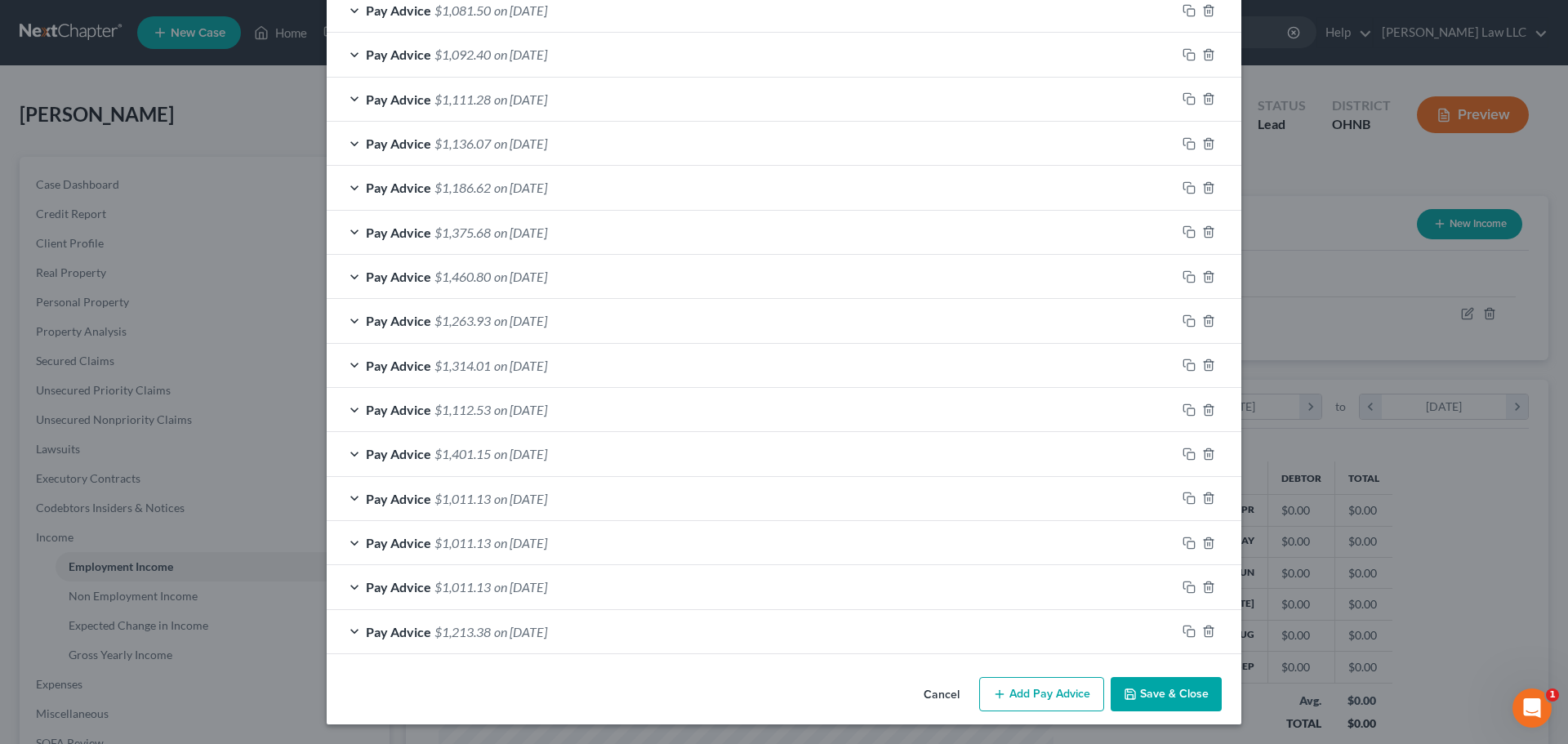
scroll to position [1629, 0]
click at [1186, 588] on icon "button" at bounding box center [1189, 587] width 13 height 13
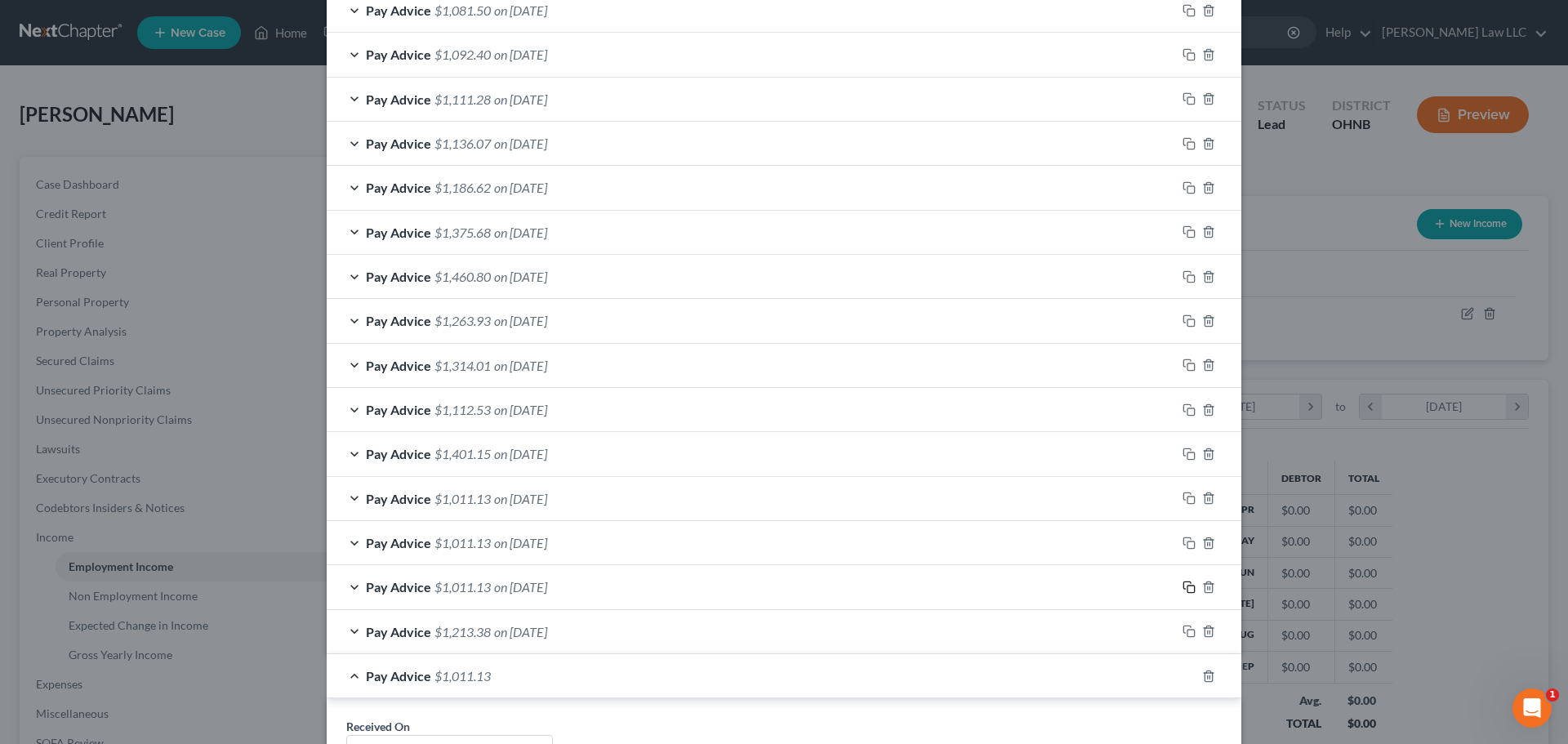
scroll to position [1792, 0]
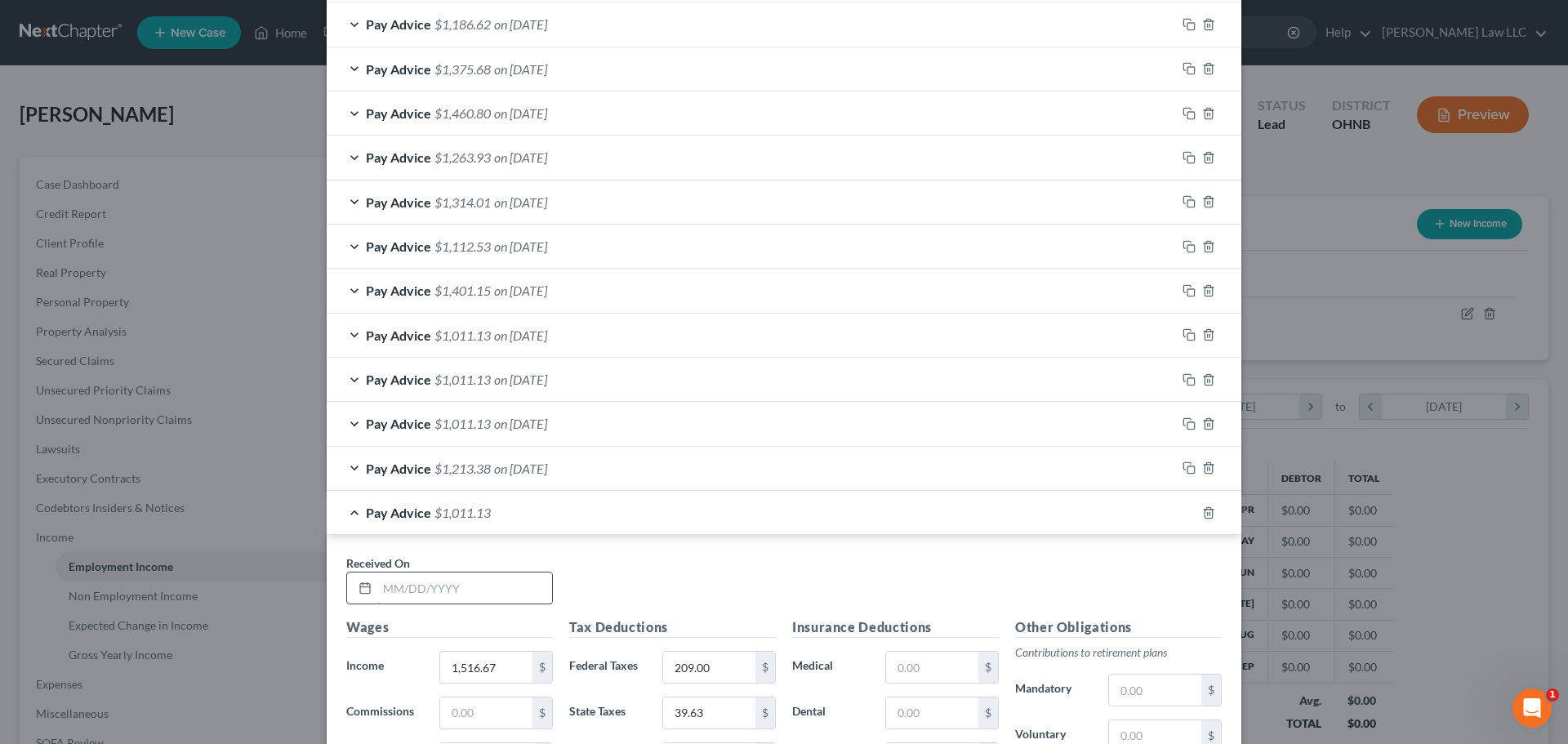
drag, startPoint x: 484, startPoint y: 569, endPoint x: 478, endPoint y: 579, distance: 11.7
click at [482, 573] on div "Received On *" at bounding box center [450, 579] width 223 height 50
click at [478, 581] on input "text" at bounding box center [465, 588] width 175 height 31
type input "[DATE]"
click at [613, 589] on div "Received On * [DATE]" at bounding box center [784, 586] width 892 height 63
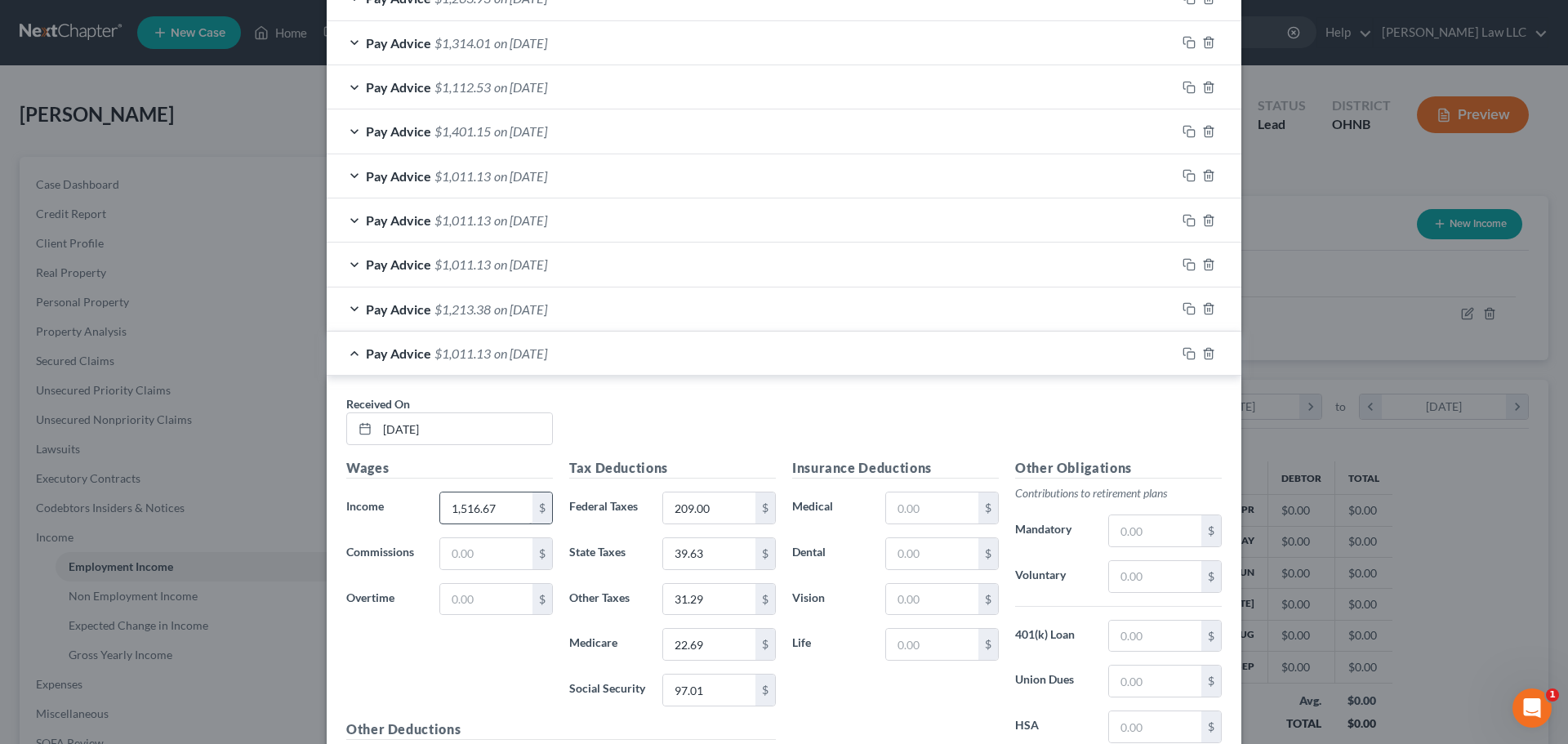
scroll to position [1956, 0]
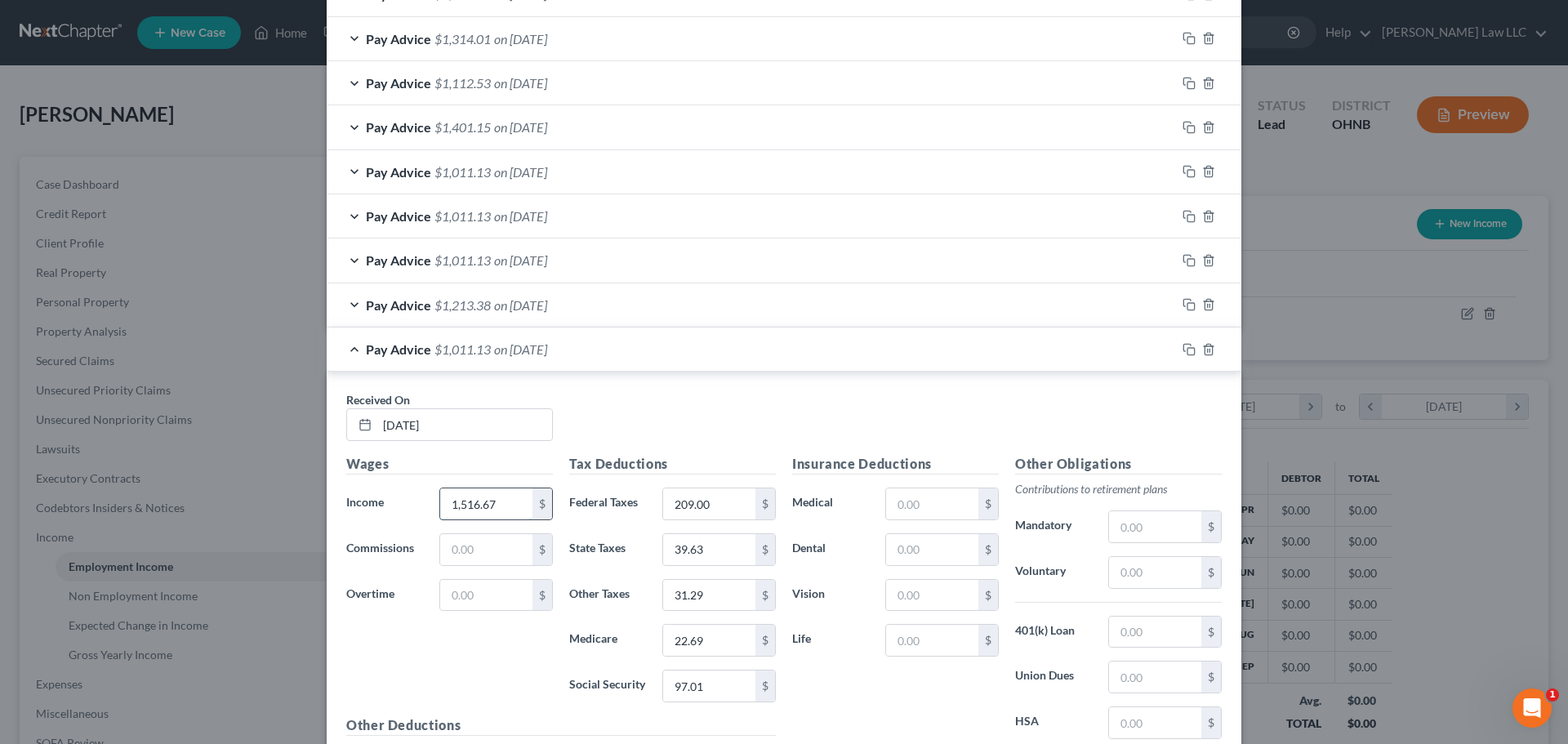
click at [496, 499] on input "1,516.67" at bounding box center [487, 504] width 92 height 31
type input "1,536.07"
click at [612, 427] on div "Received On * [DATE]" at bounding box center [784, 423] width 892 height 63
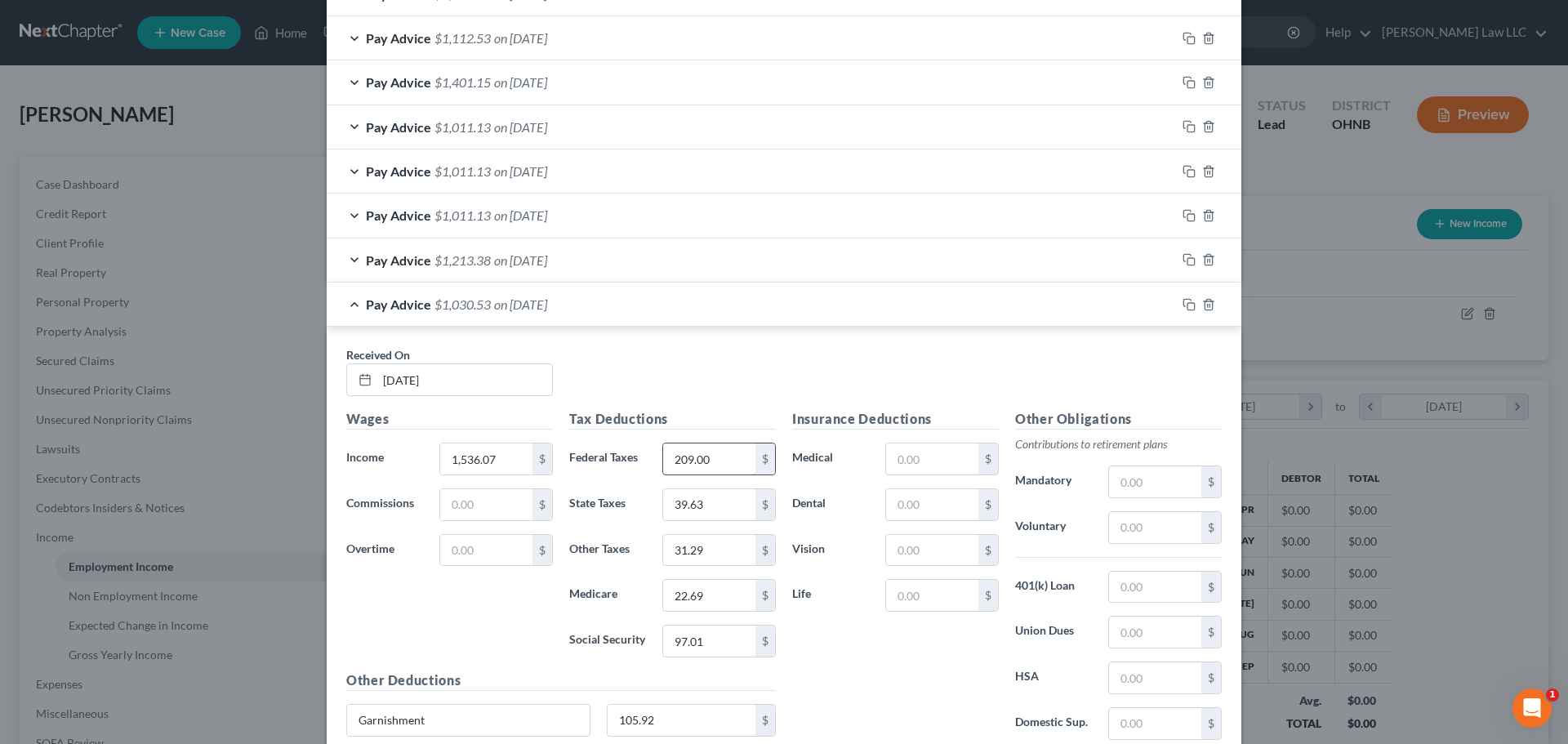
scroll to position [2038, 0]
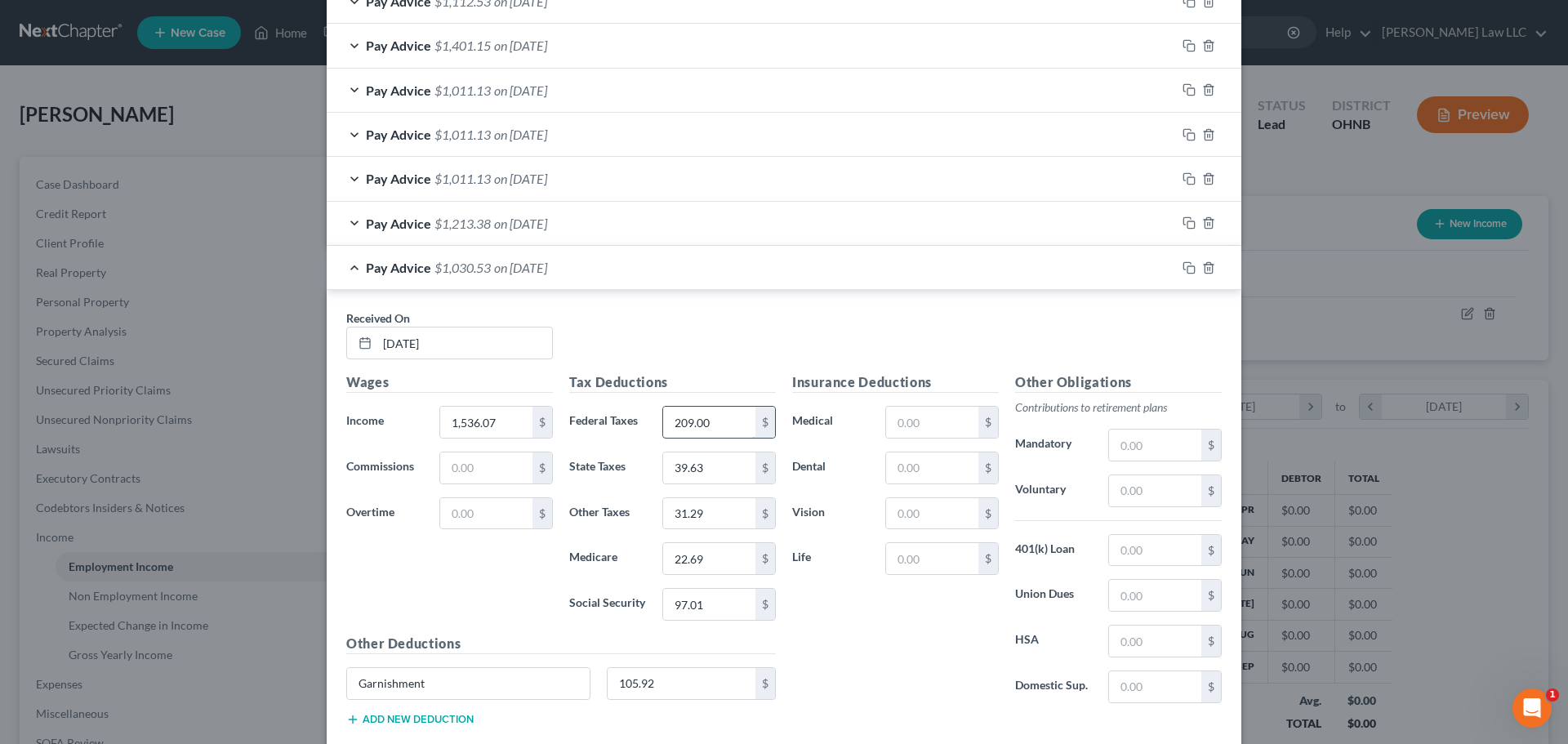
click at [708, 431] on input "209.00" at bounding box center [710, 423] width 92 height 31
type input "213"
click at [731, 557] on input "22.69" at bounding box center [710, 559] width 92 height 31
type input "22.98"
click at [720, 611] on input "97.01" at bounding box center [710, 604] width 92 height 31
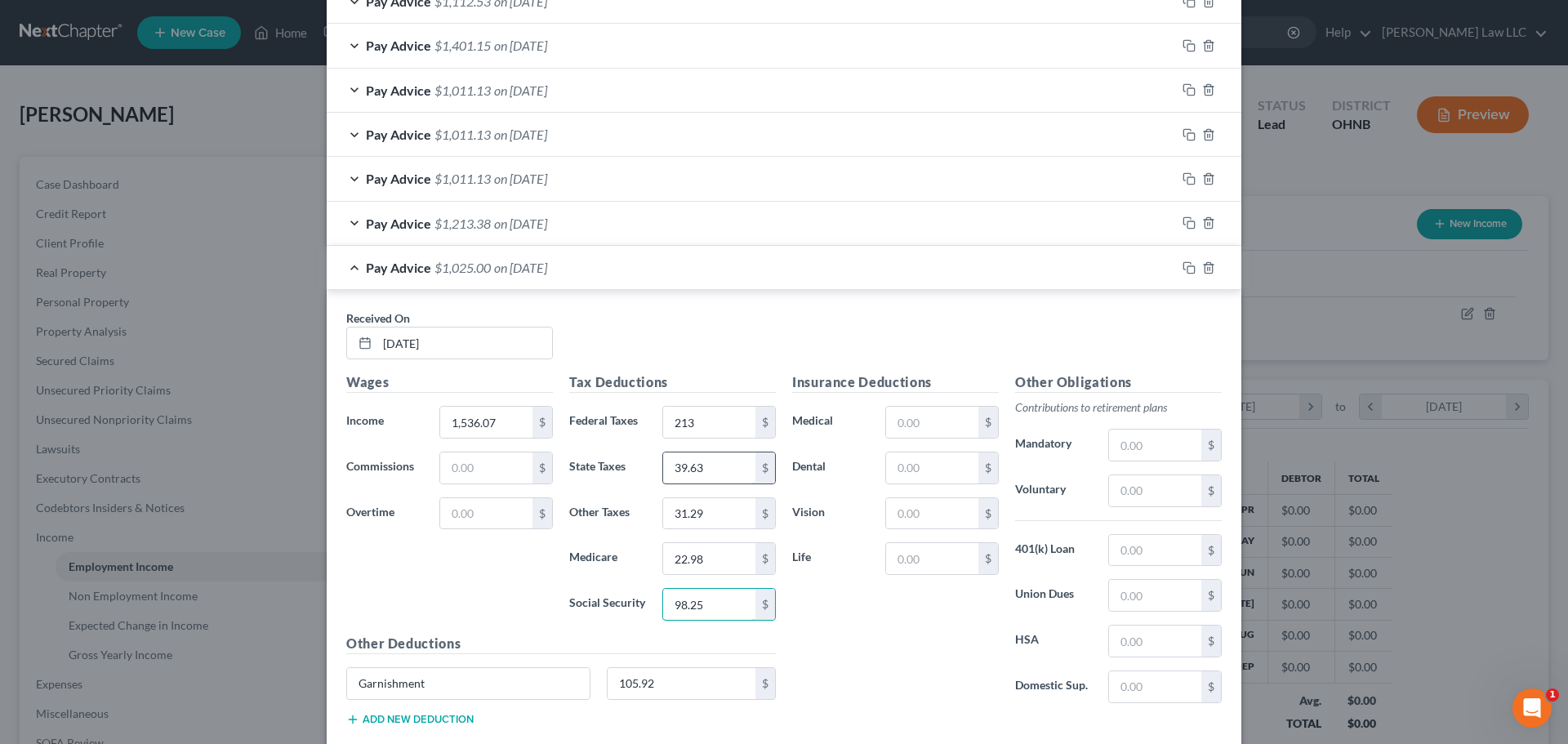
type input "98.25"
click at [708, 465] on input "39.63" at bounding box center [710, 468] width 92 height 31
type input "40.21"
click at [704, 516] on input "31.29" at bounding box center [710, 514] width 92 height 31
type input "31.69"
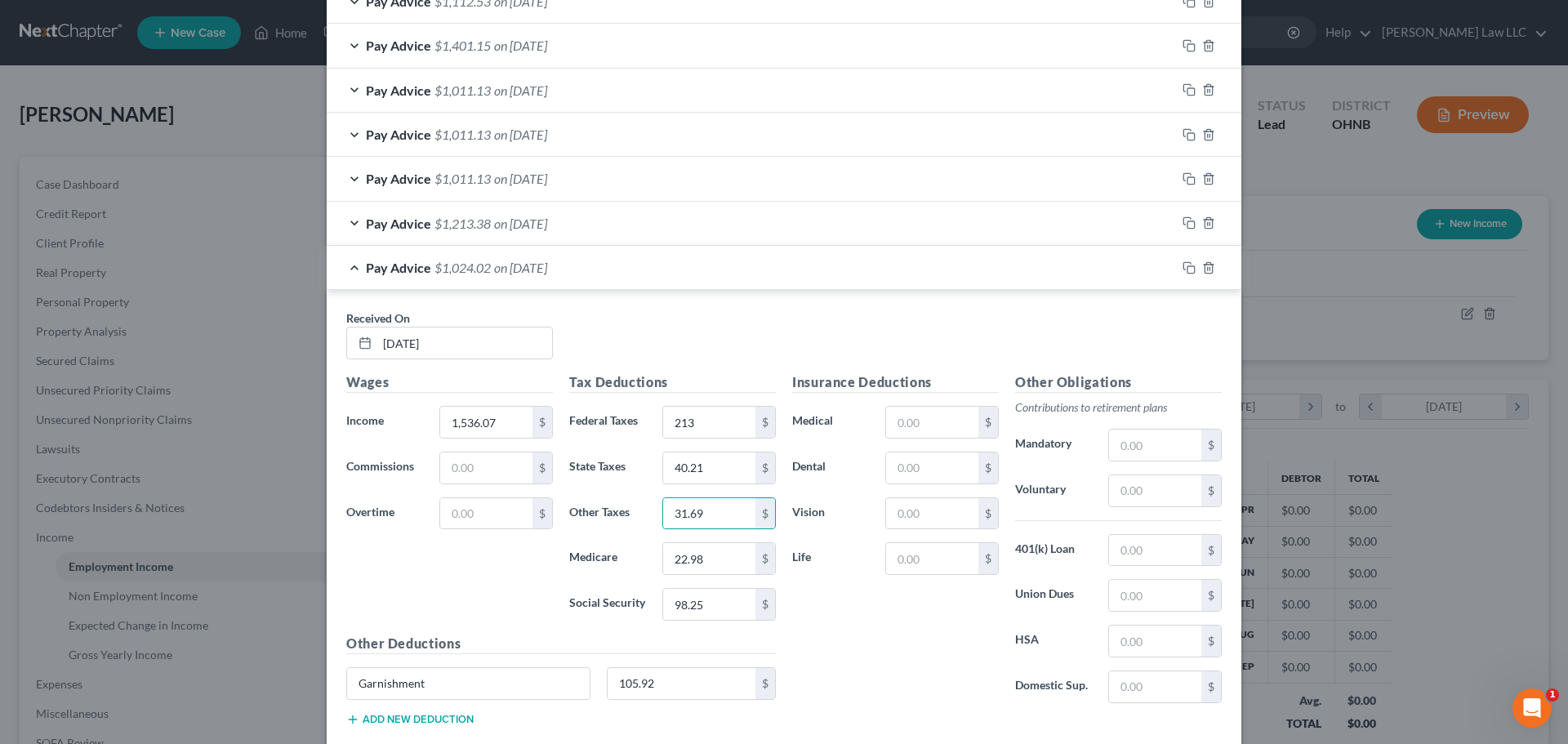
click at [352, 271] on div "Pay Advice $1,024.02 on [DATE]" at bounding box center [751, 267] width 849 height 43
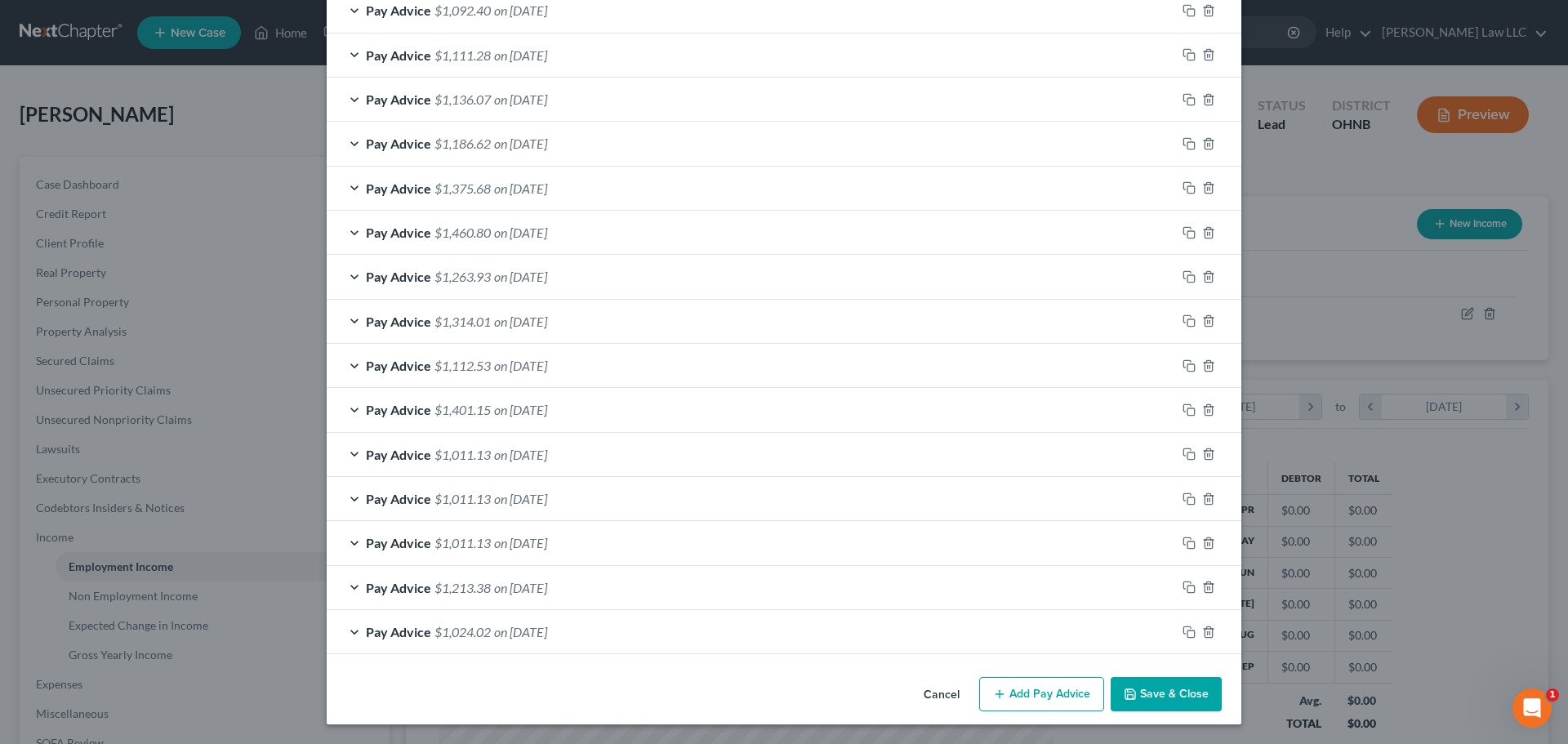
scroll to position [1673, 0]
click at [1183, 541] on icon "button" at bounding box center [1189, 543] width 13 height 13
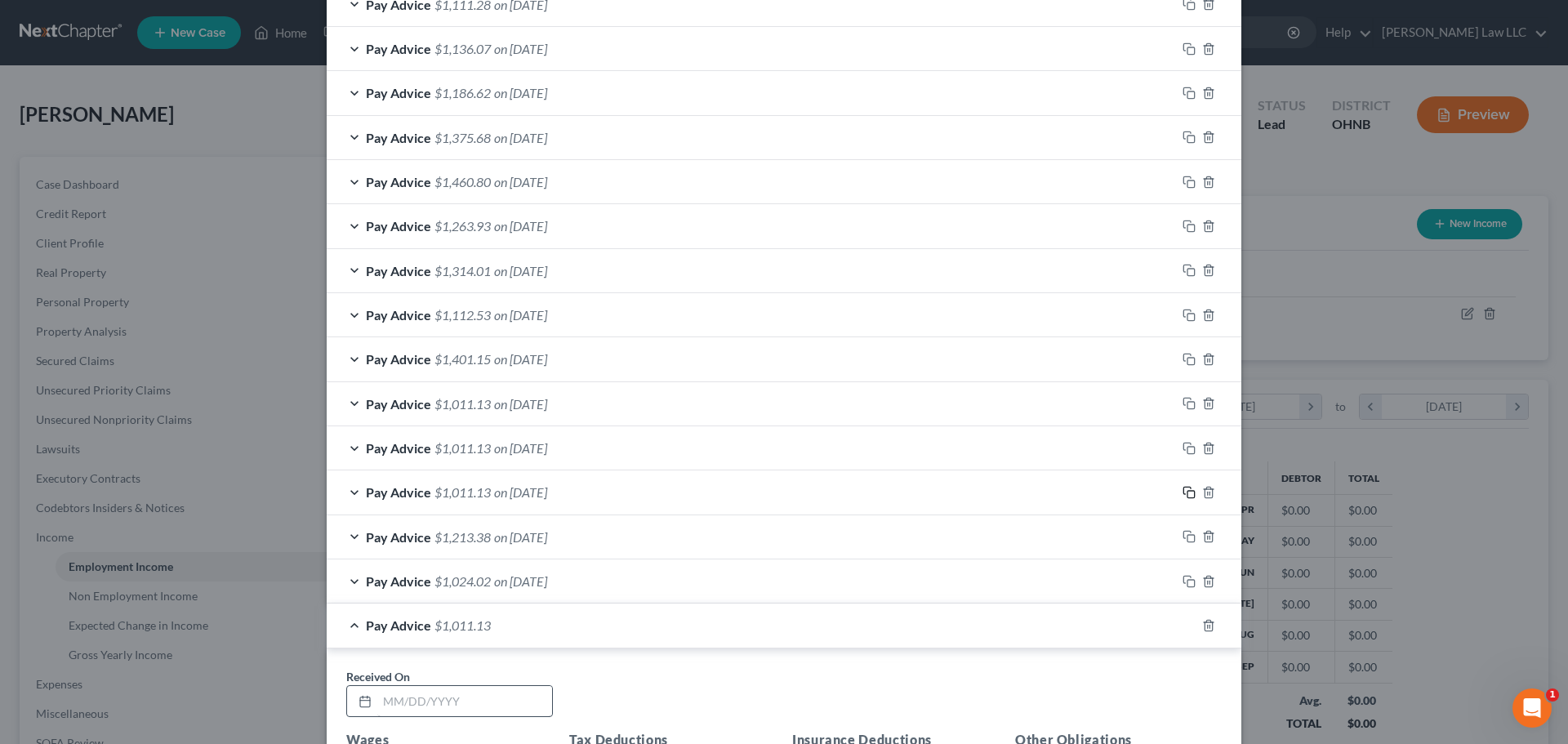
scroll to position [1837, 0]
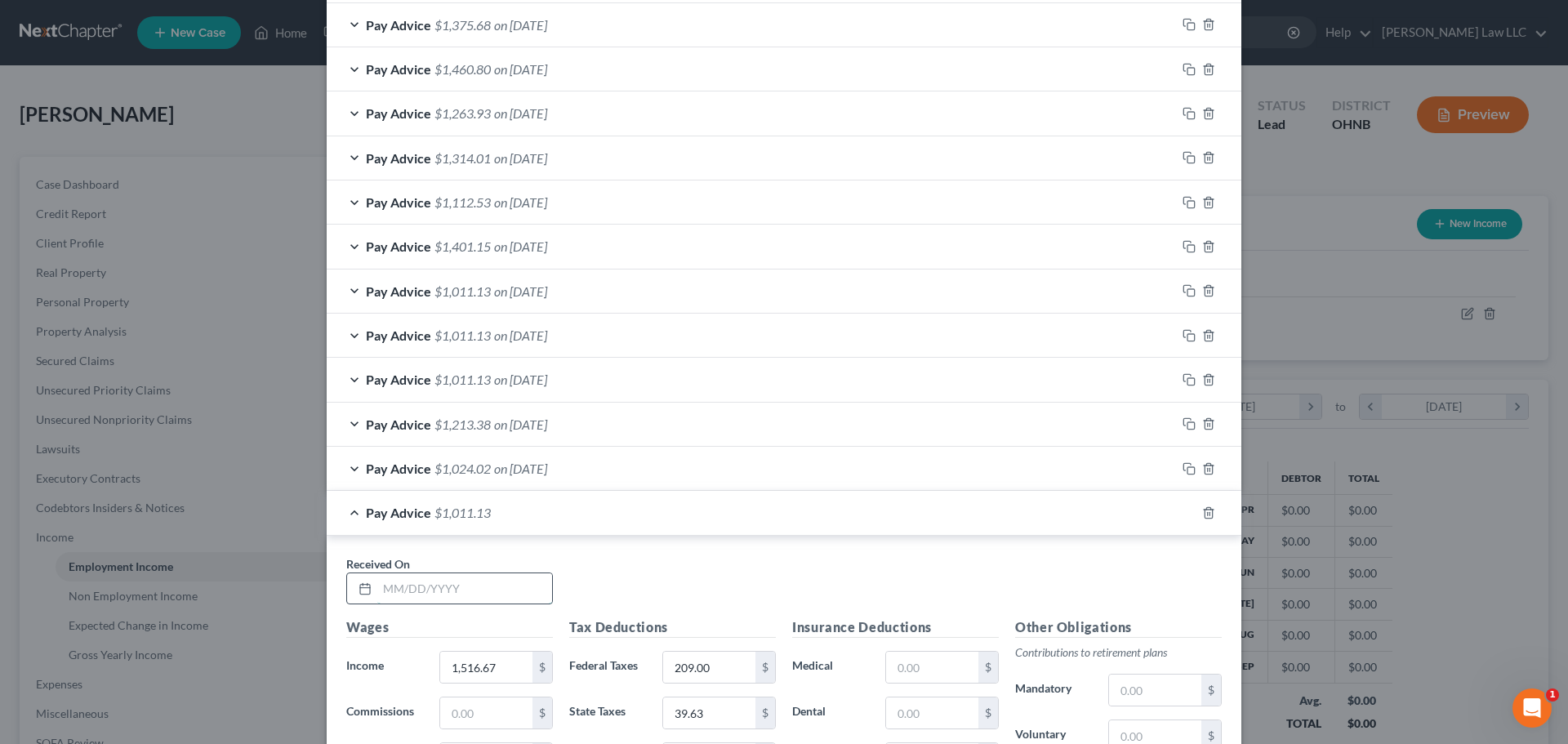
click at [474, 592] on input "text" at bounding box center [465, 589] width 175 height 31
type input "[DATE]"
click at [618, 572] on div "Received On * [DATE]" at bounding box center [784, 587] width 892 height 63
click at [343, 511] on div "Pay Advice $1,011.13 on [DATE]" at bounding box center [751, 513] width 849 height 43
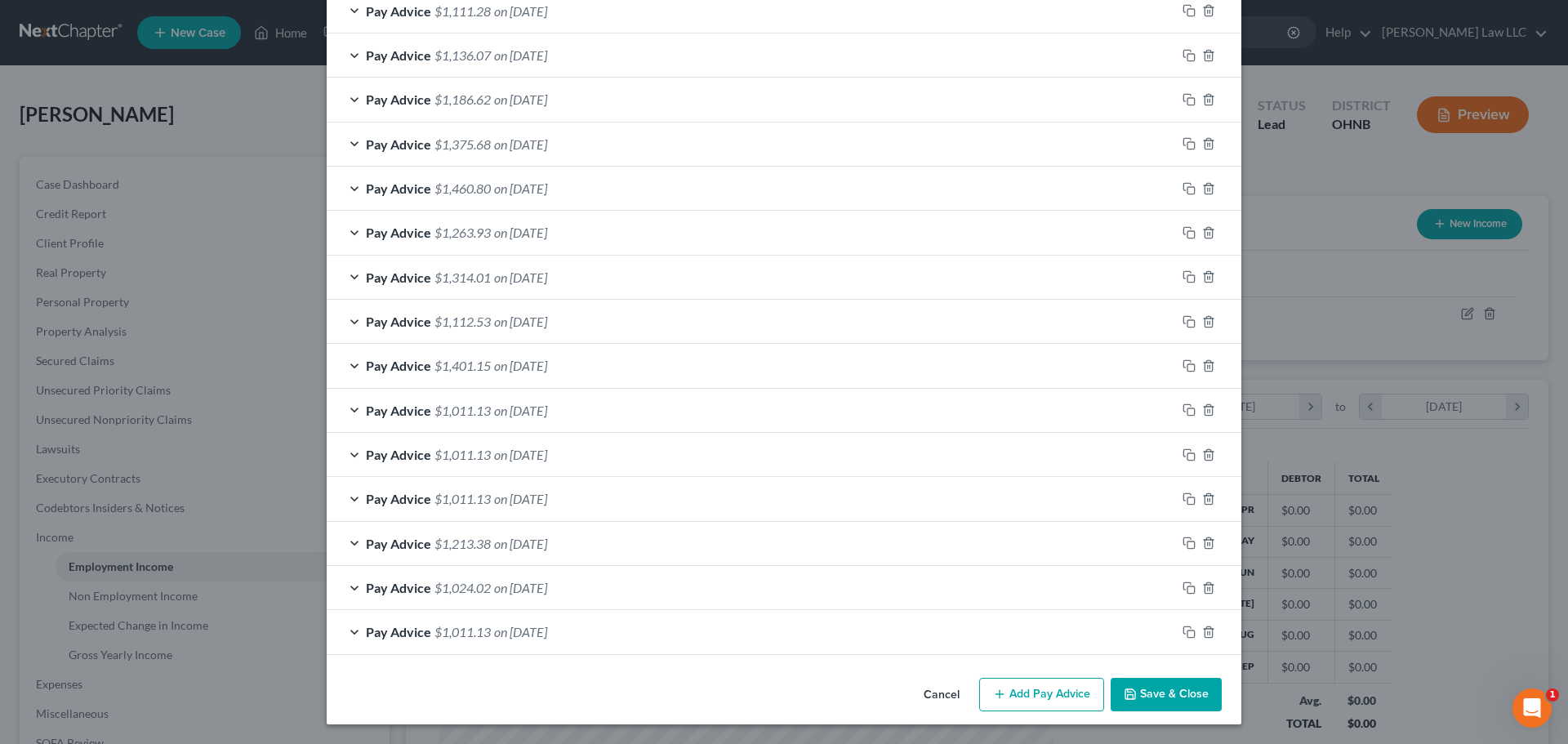
scroll to position [1717, 0]
click at [1188, 631] on rect "button" at bounding box center [1192, 634] width 7 height 7
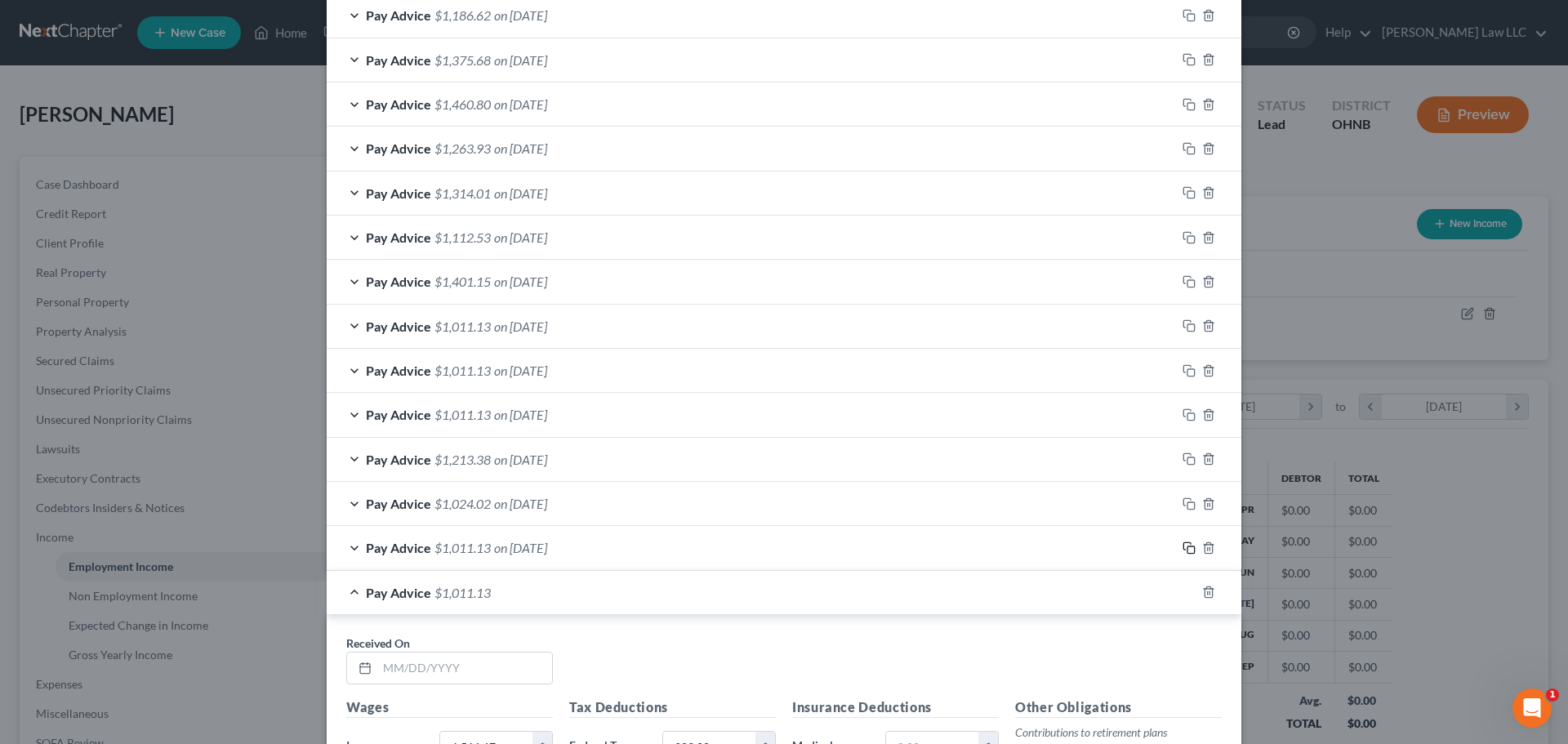
scroll to position [1881, 0]
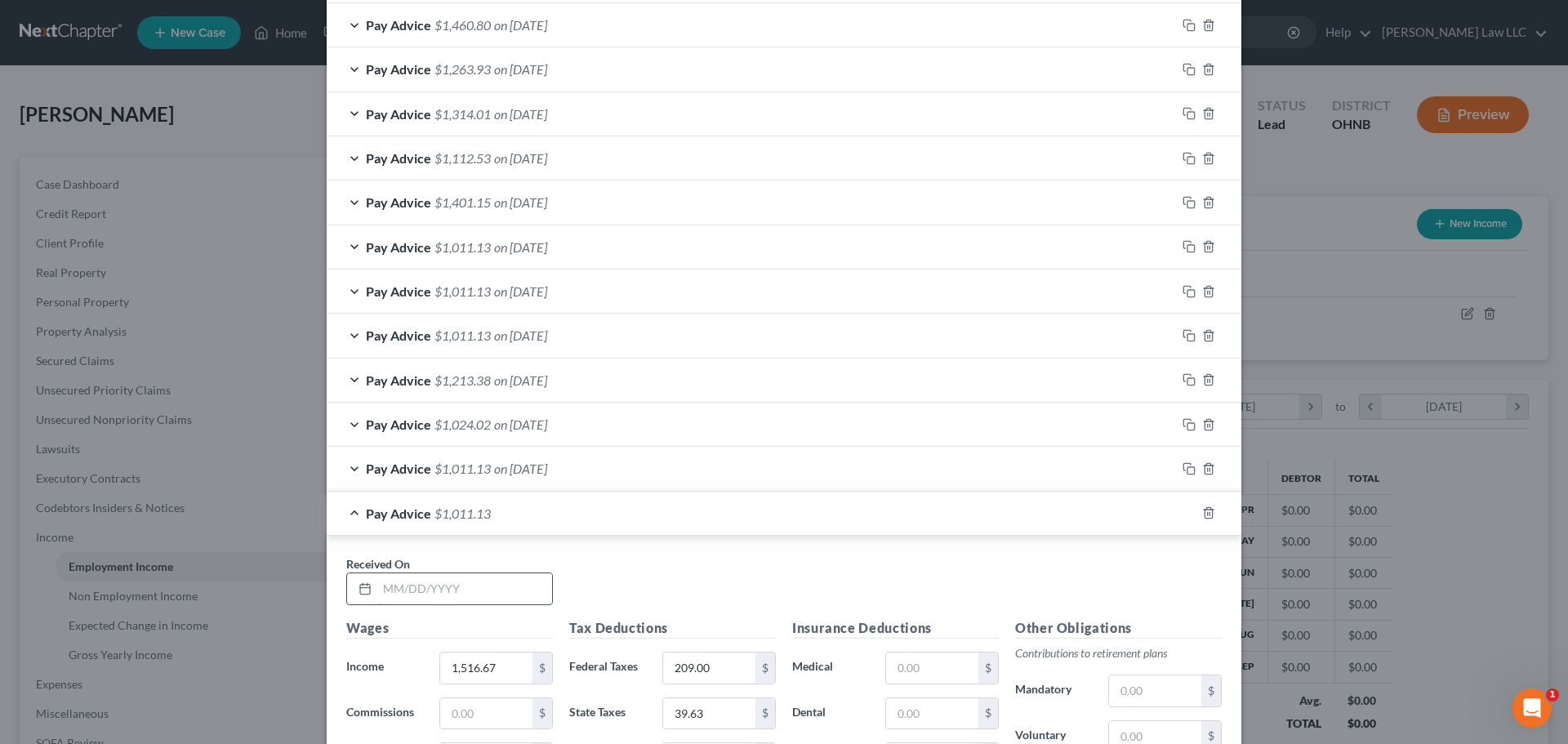
click at [463, 573] on input "text" at bounding box center [465, 589] width 175 height 31
type input "[DATE]"
click at [644, 563] on div "Received On * [DATE]" at bounding box center [784, 587] width 892 height 63
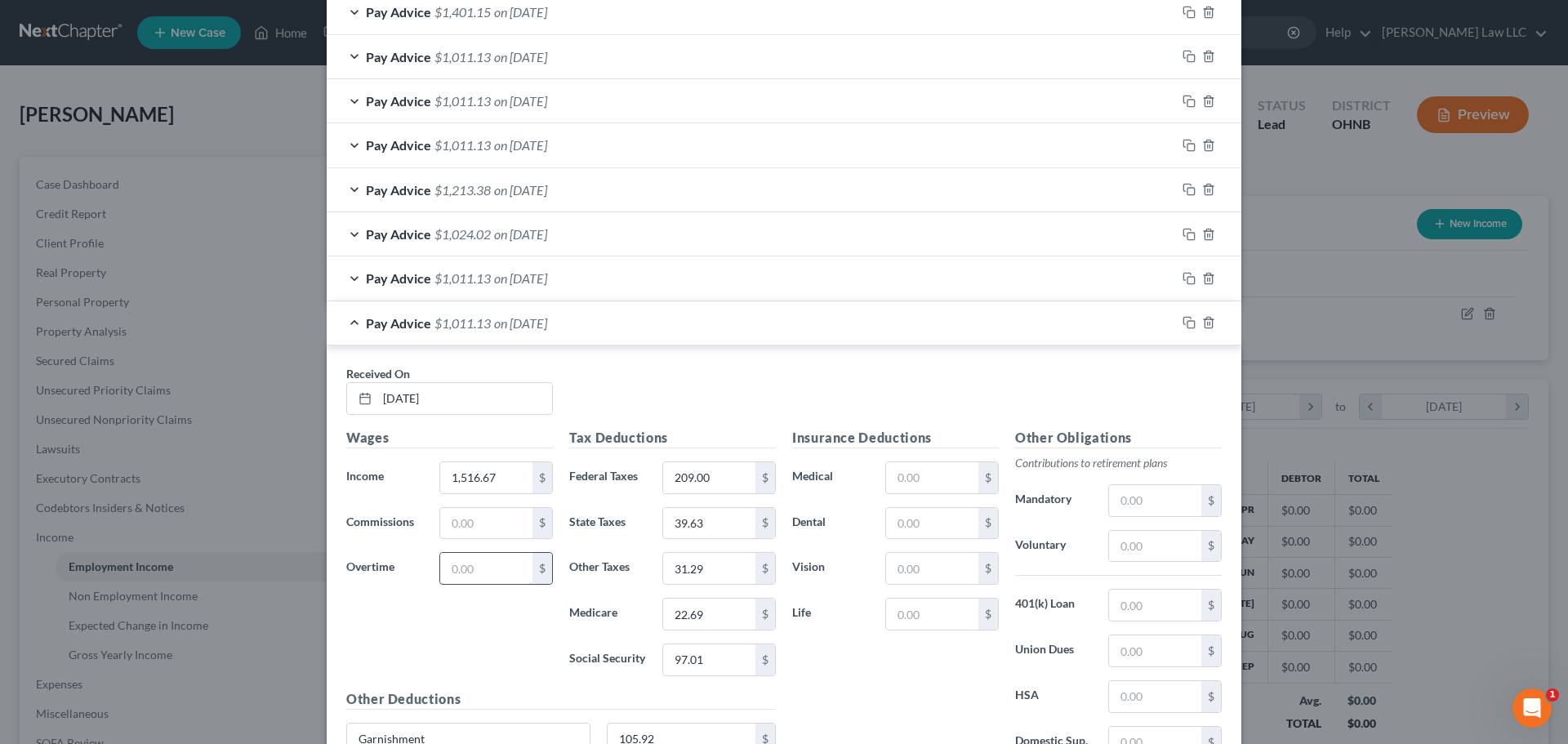
scroll to position [2125, 0]
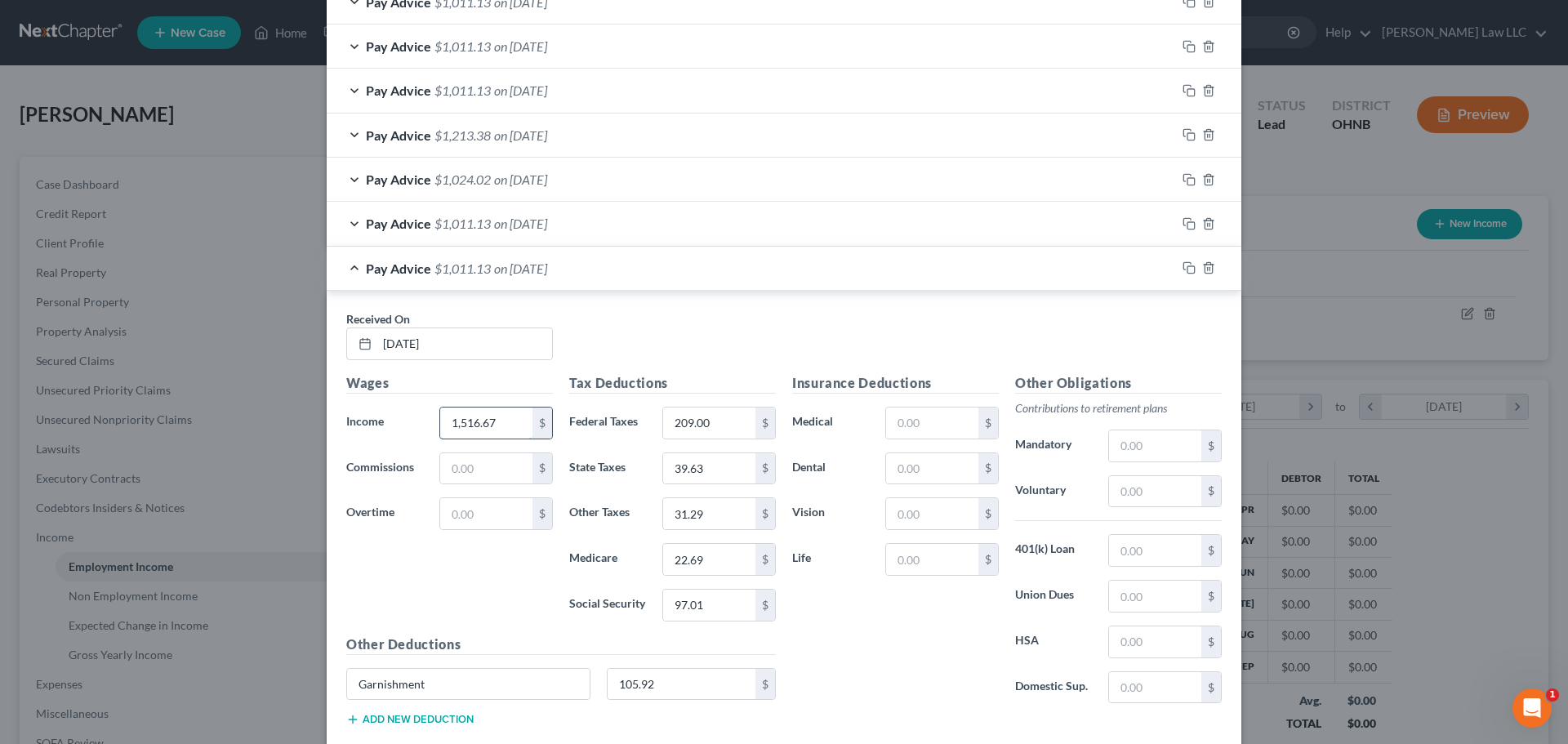
click at [500, 427] on input "1,516.67" at bounding box center [487, 423] width 92 height 31
type input "1,768.87"
click at [719, 419] on input "209.00" at bounding box center [710, 423] width 92 height 31
type input "264"
click at [701, 569] on input "22.69" at bounding box center [710, 560] width 92 height 31
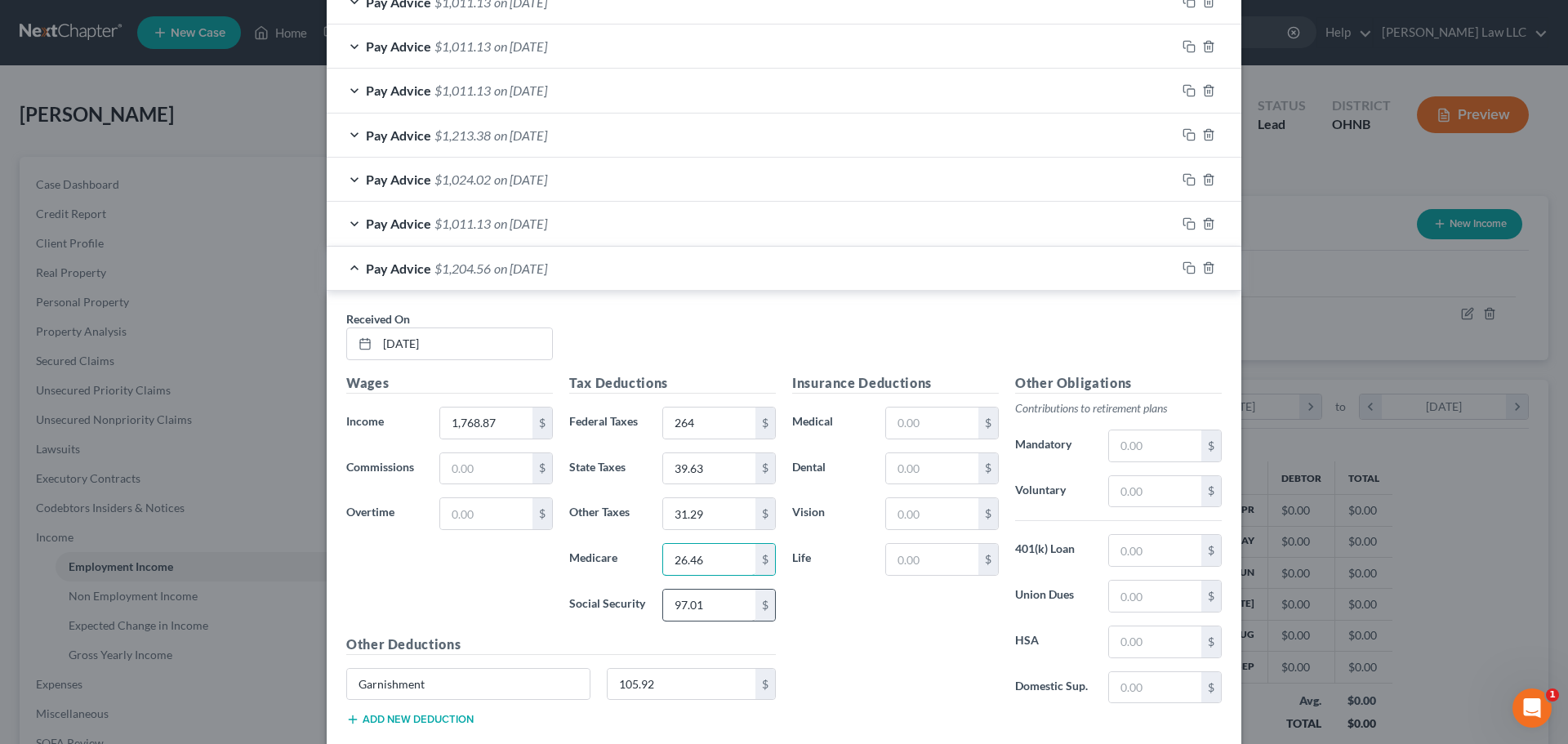
type input "26.46"
click at [702, 608] on input "97.01" at bounding box center [710, 605] width 92 height 31
type input "113.12"
click at [731, 469] on input "39.63" at bounding box center [710, 469] width 92 height 31
type input "47.17"
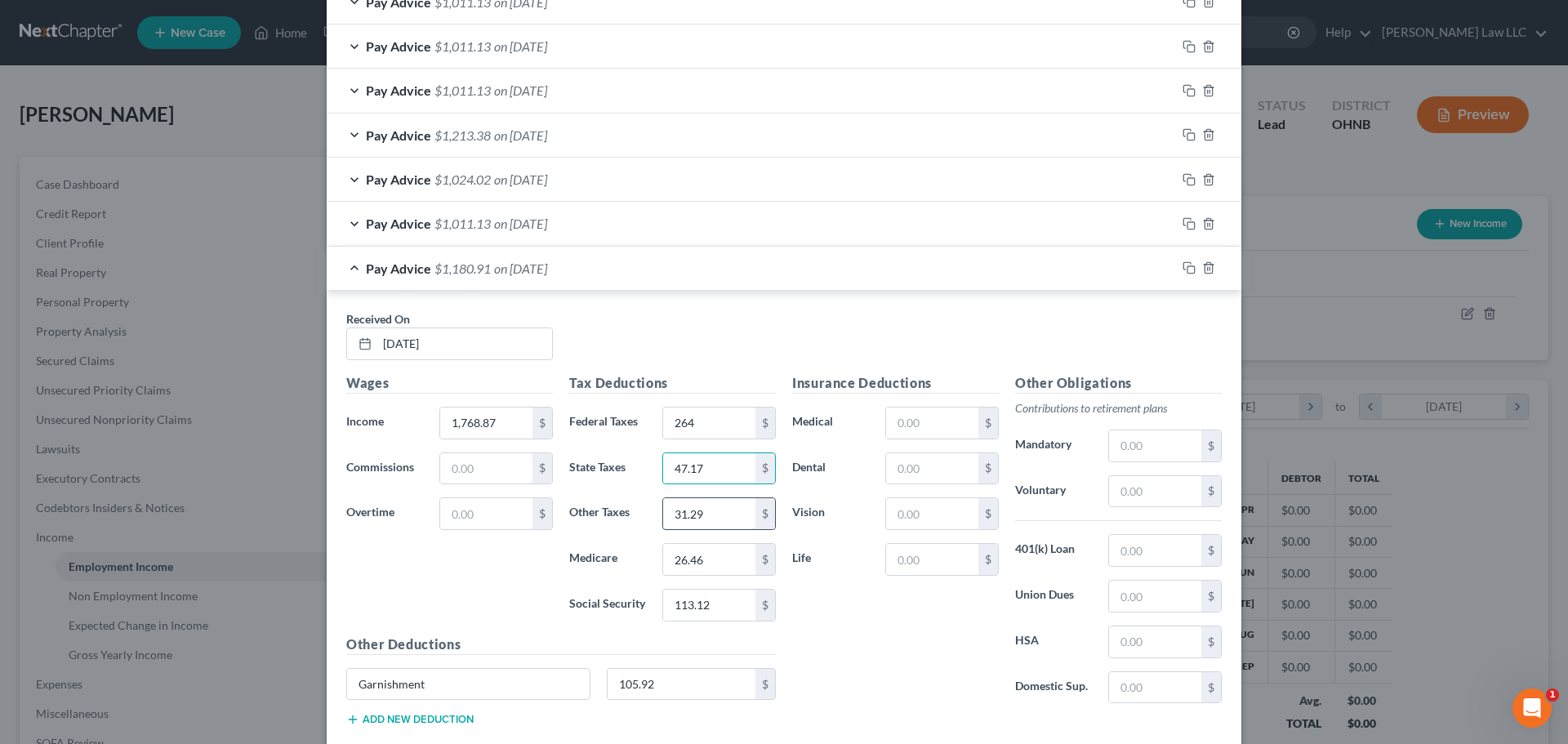
click at [707, 512] on input "31.29" at bounding box center [710, 514] width 92 height 31
type input "36.49"
click at [578, 356] on div "Received On * [DATE]" at bounding box center [784, 342] width 892 height 63
click at [353, 266] on div "Pay Advice $1,175.71 on [DATE]" at bounding box center [751, 268] width 849 height 43
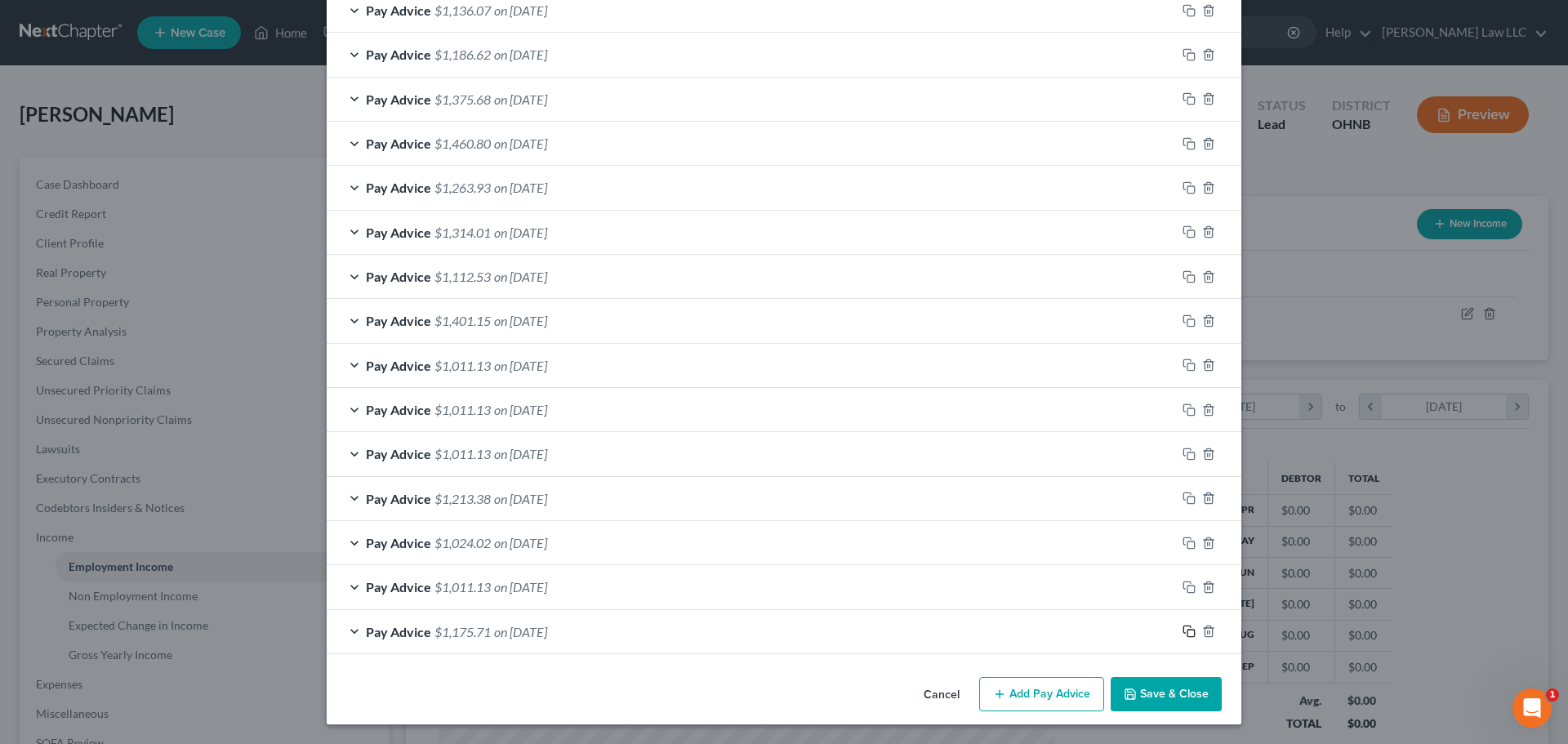
click at [1184, 630] on icon "button" at bounding box center [1189, 631] width 13 height 13
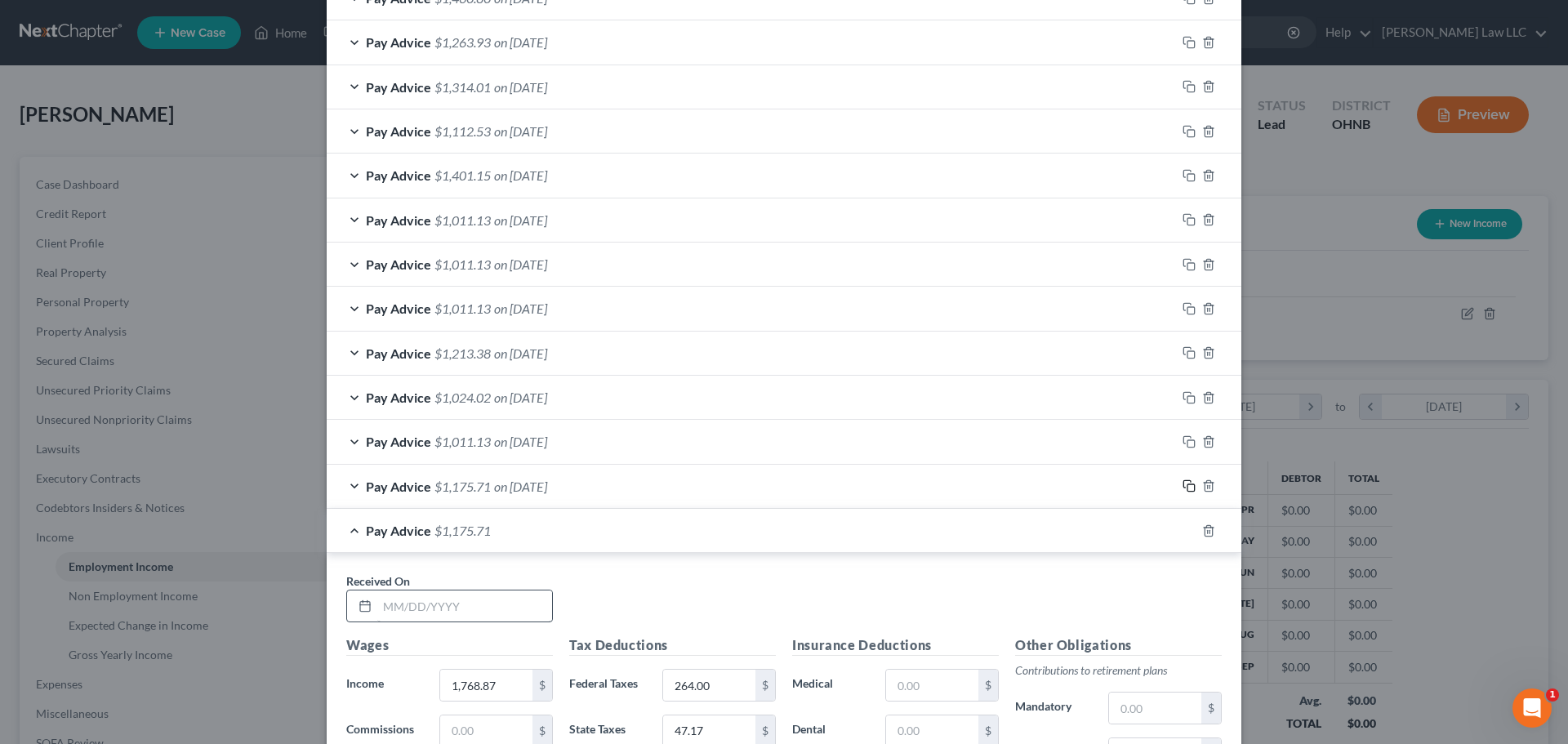
scroll to position [1909, 0]
click at [503, 605] on input "text" at bounding box center [465, 604] width 175 height 31
type input "[DATE]"
click at [573, 606] on div "Received On * [DATE]" at bounding box center [784, 602] width 892 height 63
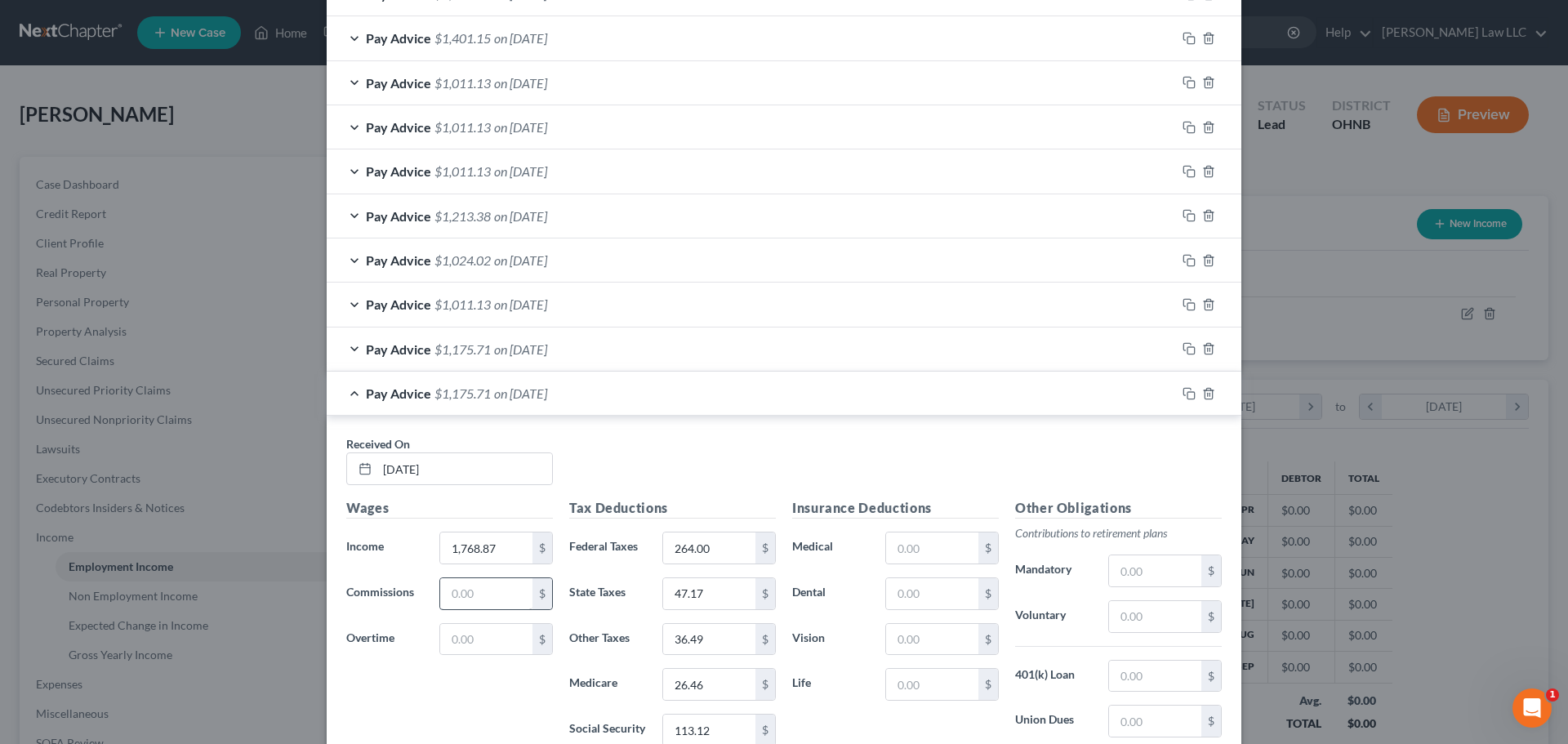
scroll to position [2072, 0]
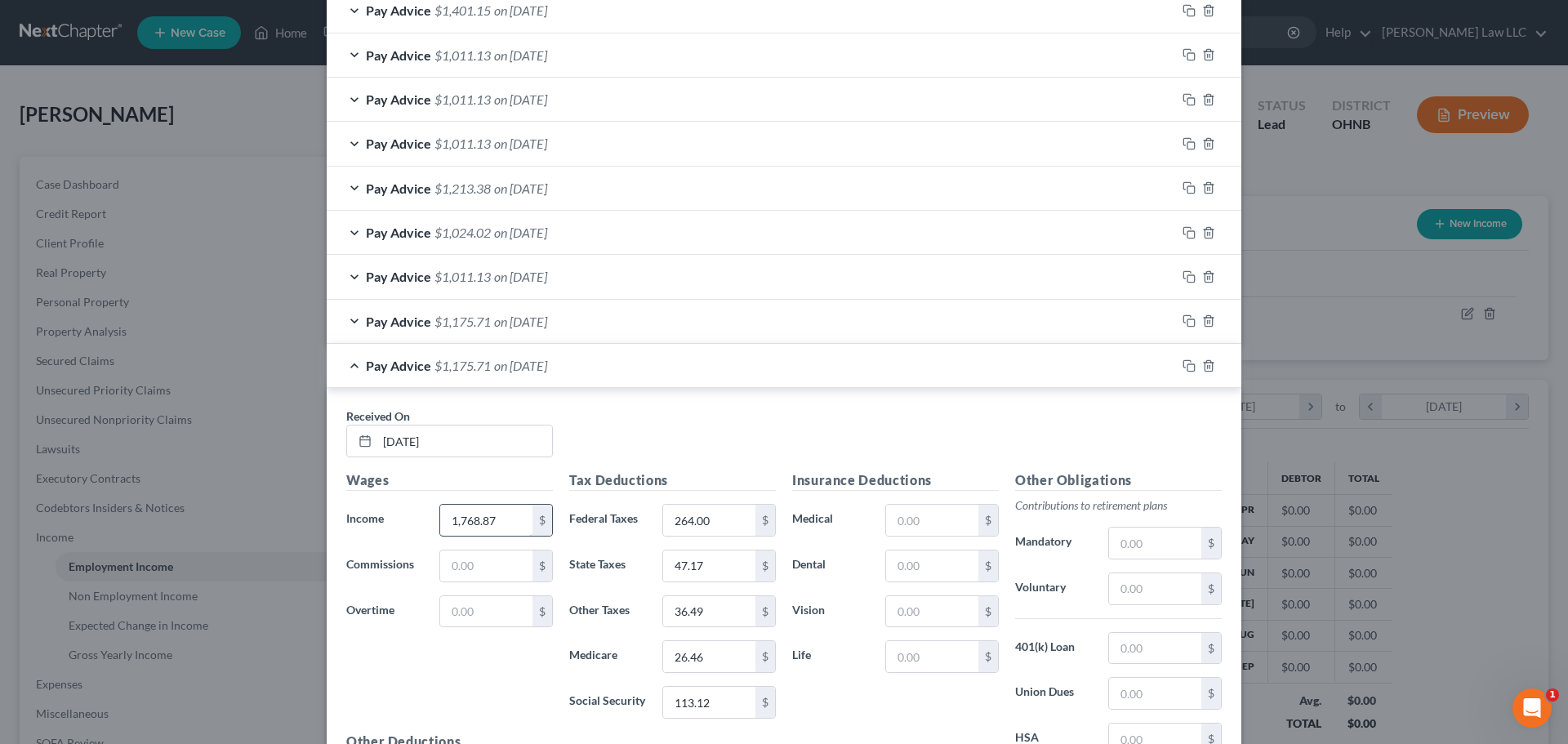
click at [509, 516] on input "1,768.87" at bounding box center [487, 520] width 92 height 31
type input "1,594.27"
click at [784, 416] on div "Received On * [DATE]" at bounding box center [784, 439] width 892 height 63
click at [716, 530] on input "264.00" at bounding box center [710, 520] width 92 height 31
type input "226"
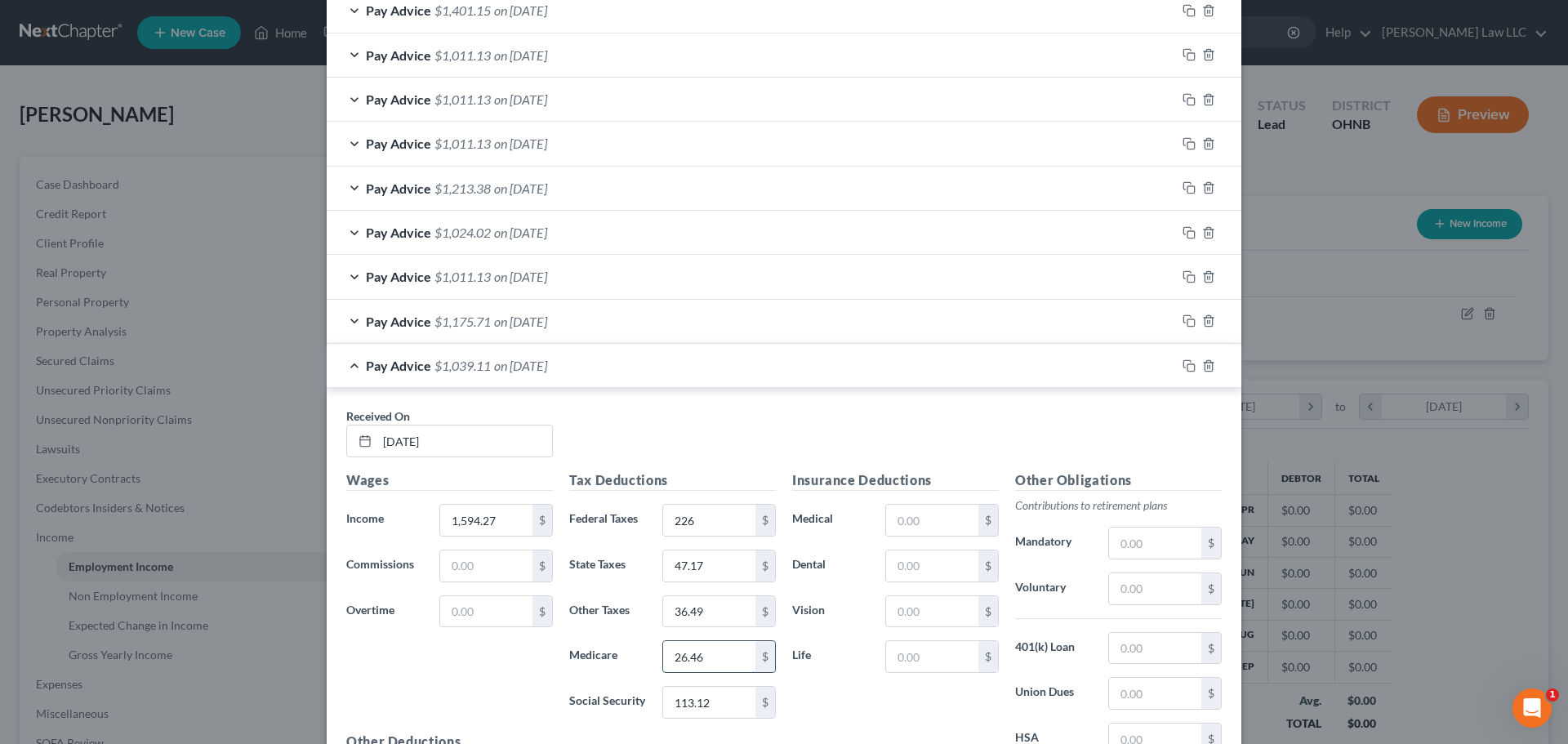
click at [708, 667] on input "26.46" at bounding box center [710, 656] width 92 height 31
type input "23.84"
click at [503, 673] on div "Wages Income * 1,594.27 $ Commissions $ Overtime $" at bounding box center [450, 601] width 223 height 262
click at [719, 699] on input "113.12" at bounding box center [710, 702] width 92 height 31
type input "101.97"
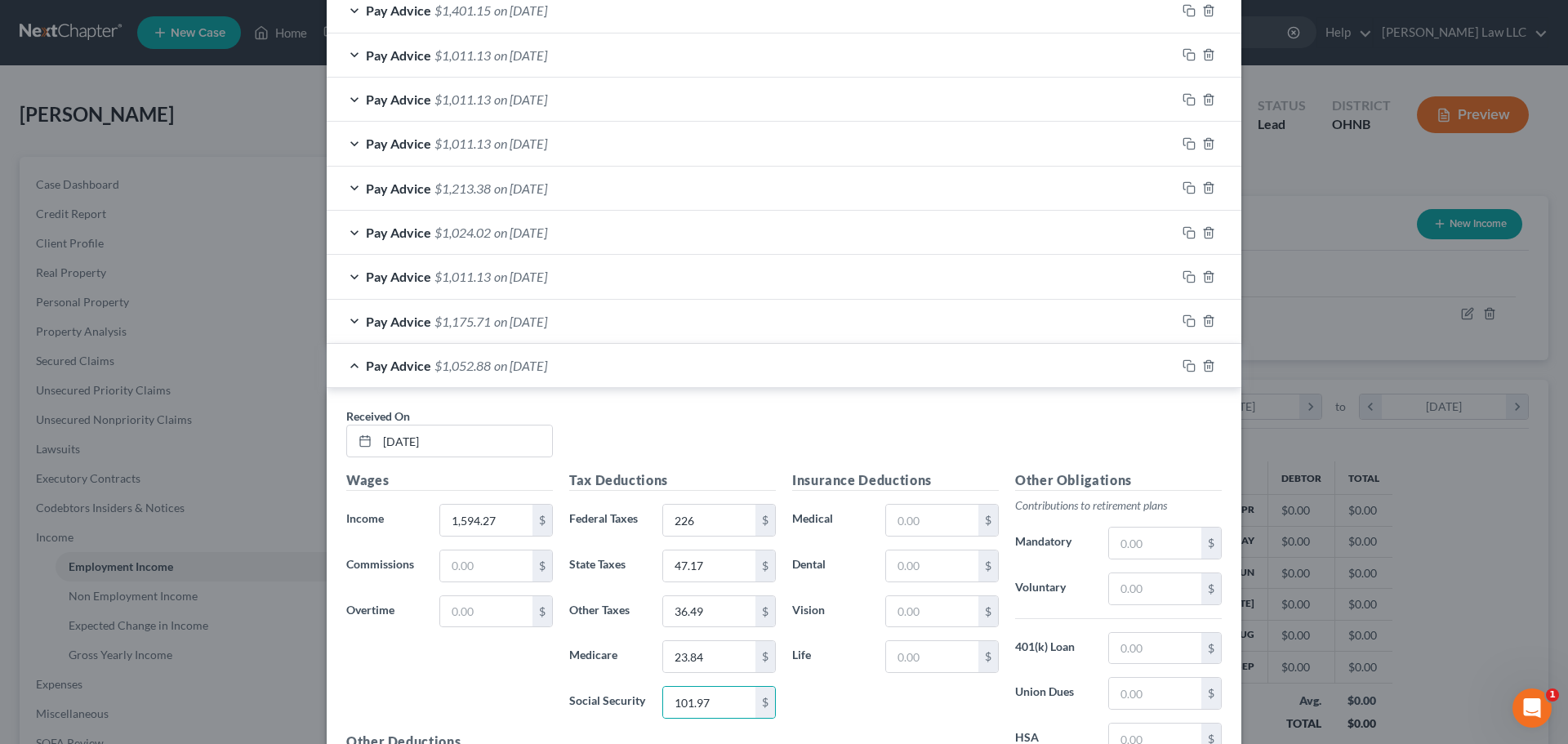
drag, startPoint x: 527, startPoint y: 684, endPoint x: 648, endPoint y: 619, distance: 137.4
click at [527, 684] on div "Wages Income * 1,594.27 $ Commissions $ Overtime $" at bounding box center [450, 601] width 223 height 262
click at [723, 568] on input "47.17" at bounding box center [710, 566] width 92 height 31
type input "41.95"
click at [674, 614] on input "36.49" at bounding box center [710, 611] width 92 height 31
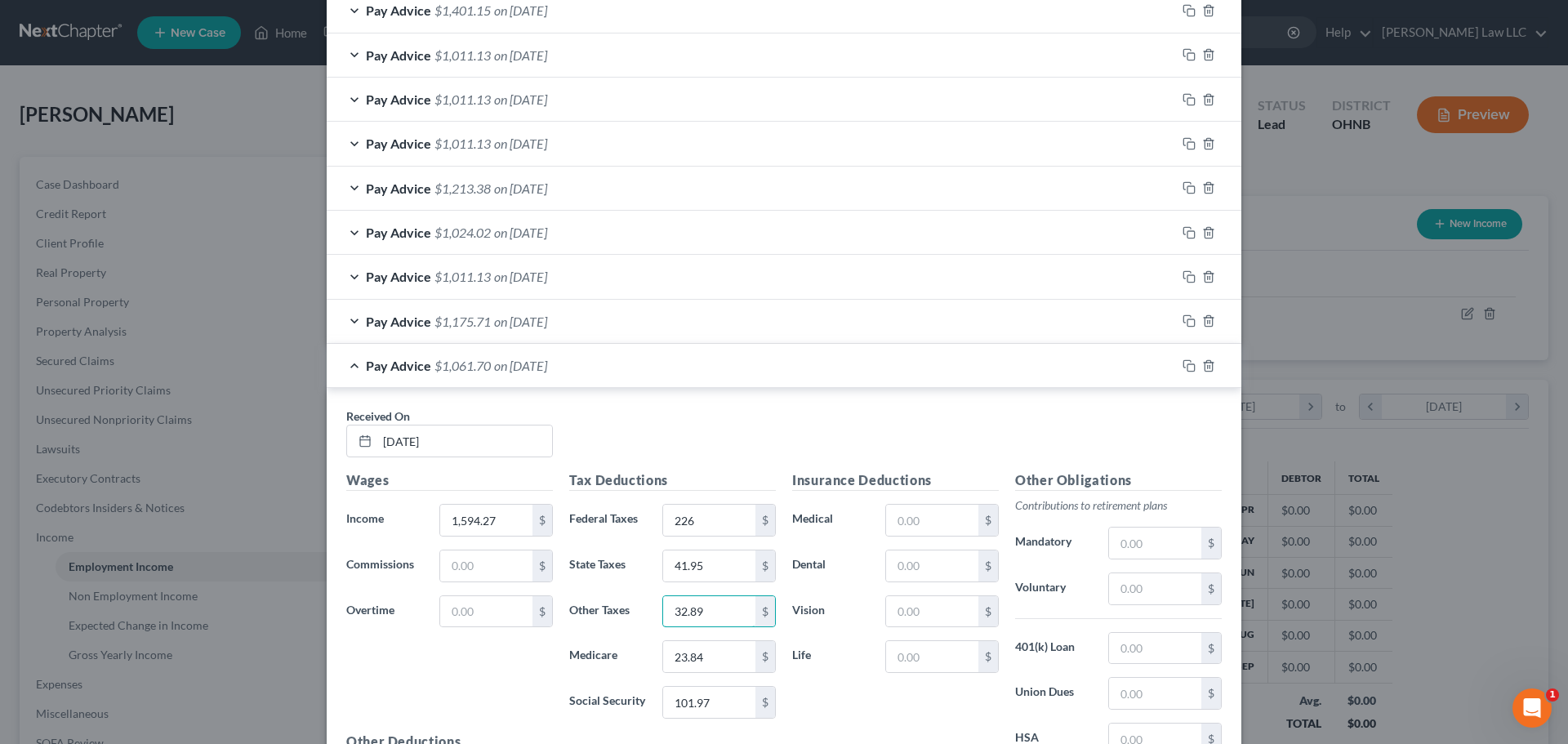
type input "32.89"
click at [497, 688] on div "Wages Income * 1,594.27 $ Commissions $ Overtime $" at bounding box center [450, 601] width 223 height 262
click at [344, 365] on div "Pay Advice $1,061.70 on [DATE]" at bounding box center [751, 366] width 849 height 43
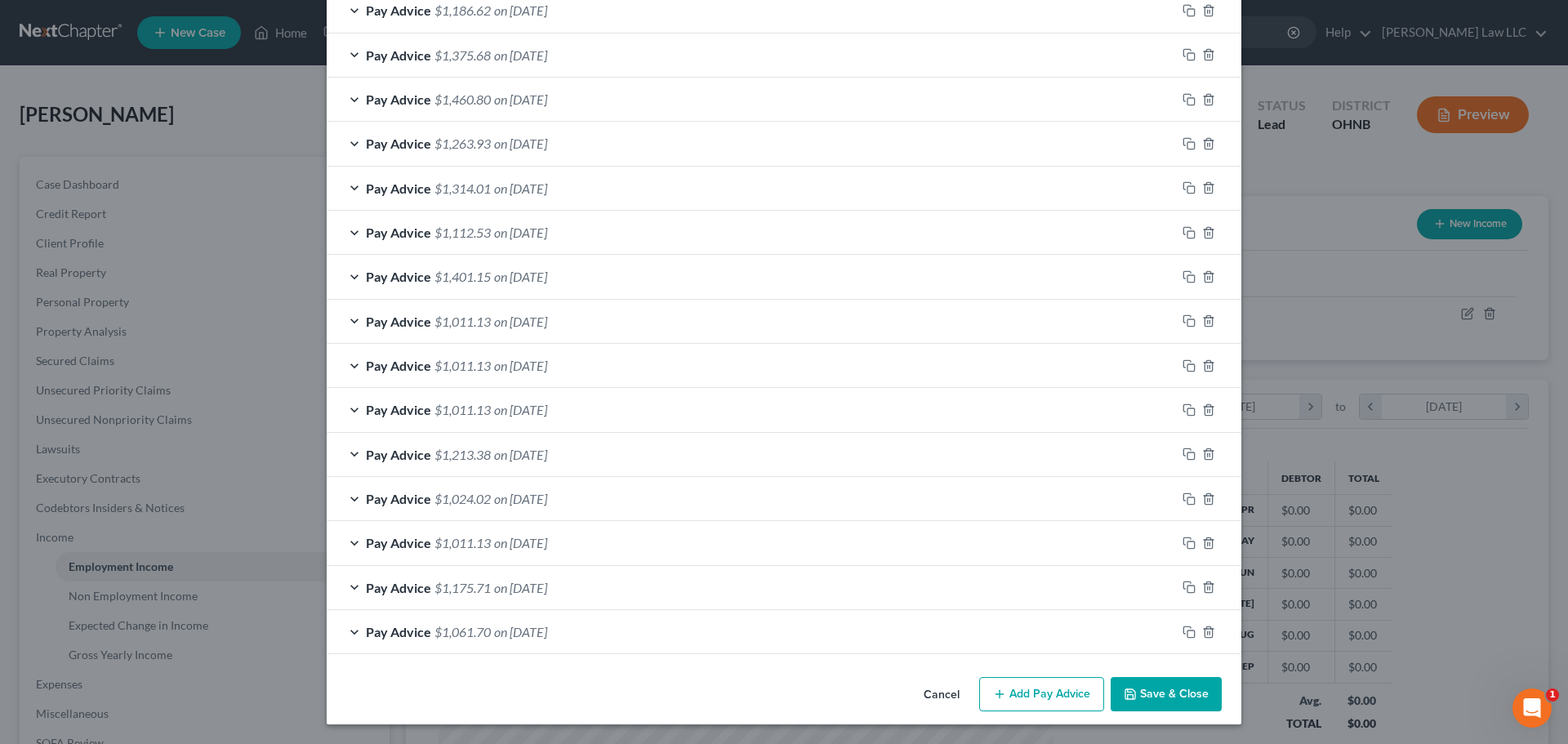
scroll to position [1806, 0]
click at [1183, 543] on icon "button" at bounding box center [1189, 543] width 13 height 13
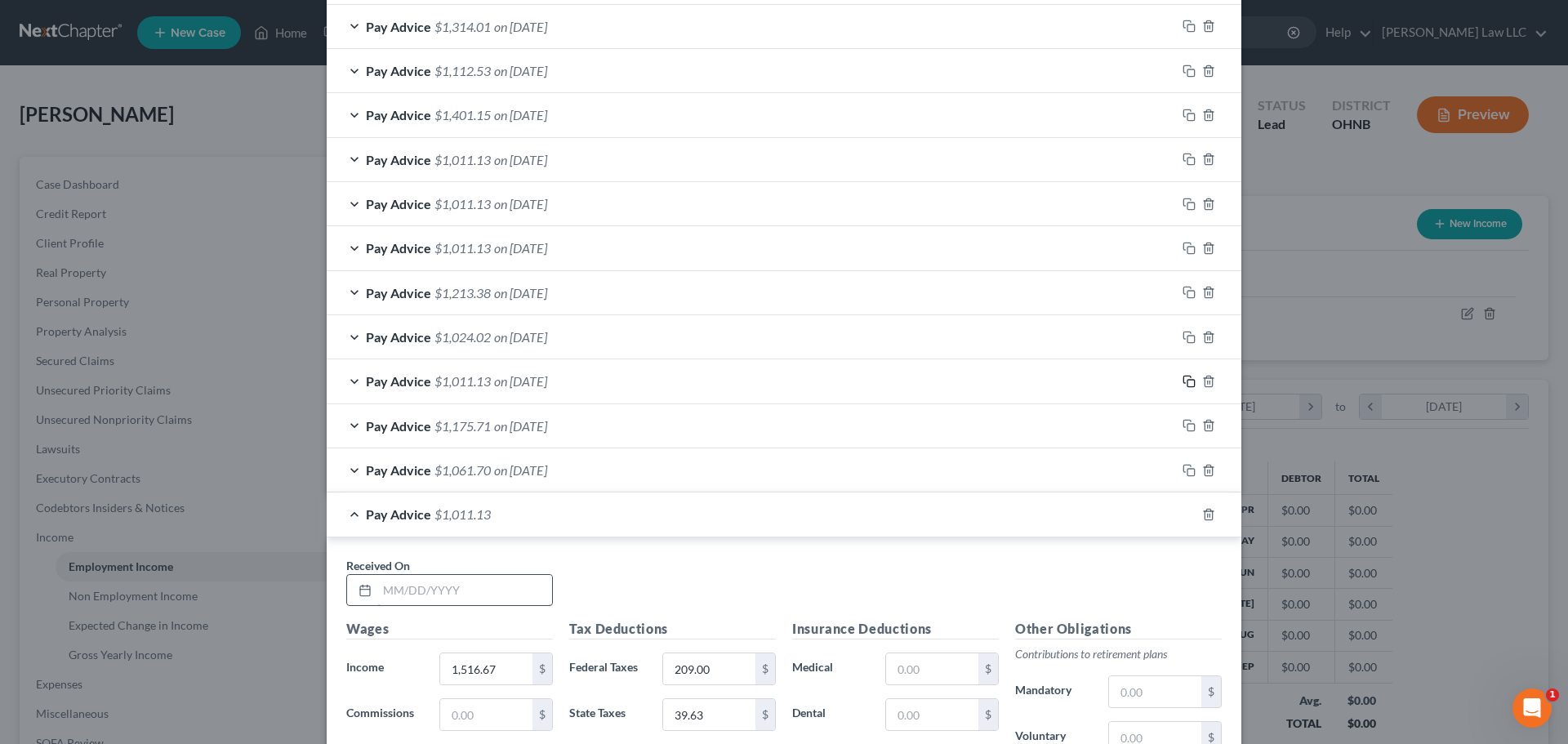
scroll to position [1969, 0]
click at [507, 590] on input "text" at bounding box center [465, 589] width 175 height 31
type input "[DATE]"
click at [663, 574] on div "Received On * [DATE]" at bounding box center [784, 587] width 892 height 63
click at [351, 513] on div "Pay Advice $1,011.13 on [DATE]" at bounding box center [751, 513] width 849 height 43
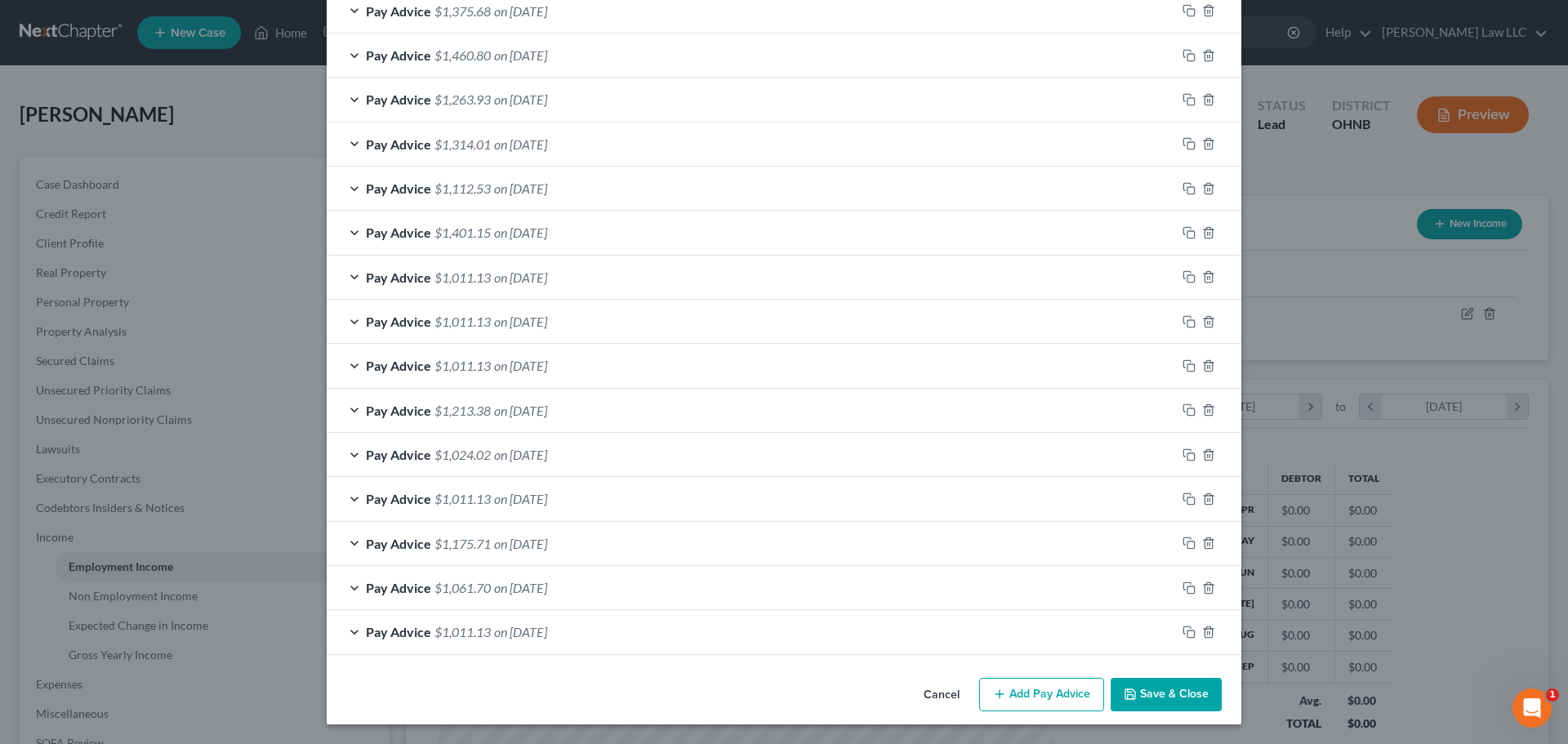
scroll to position [1850, 0]
click at [1183, 631] on icon "button" at bounding box center [1189, 632] width 13 height 13
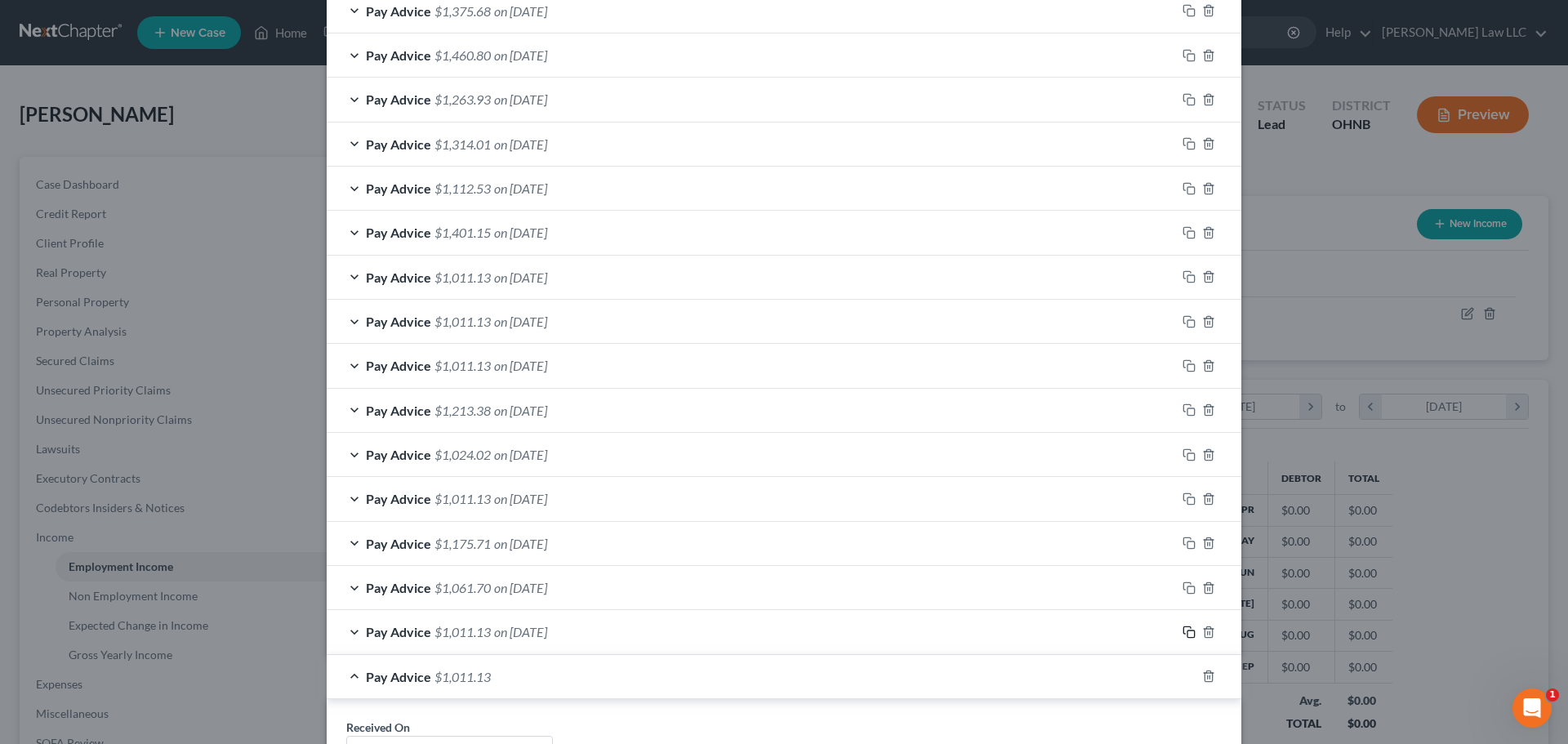
scroll to position [2013, 0]
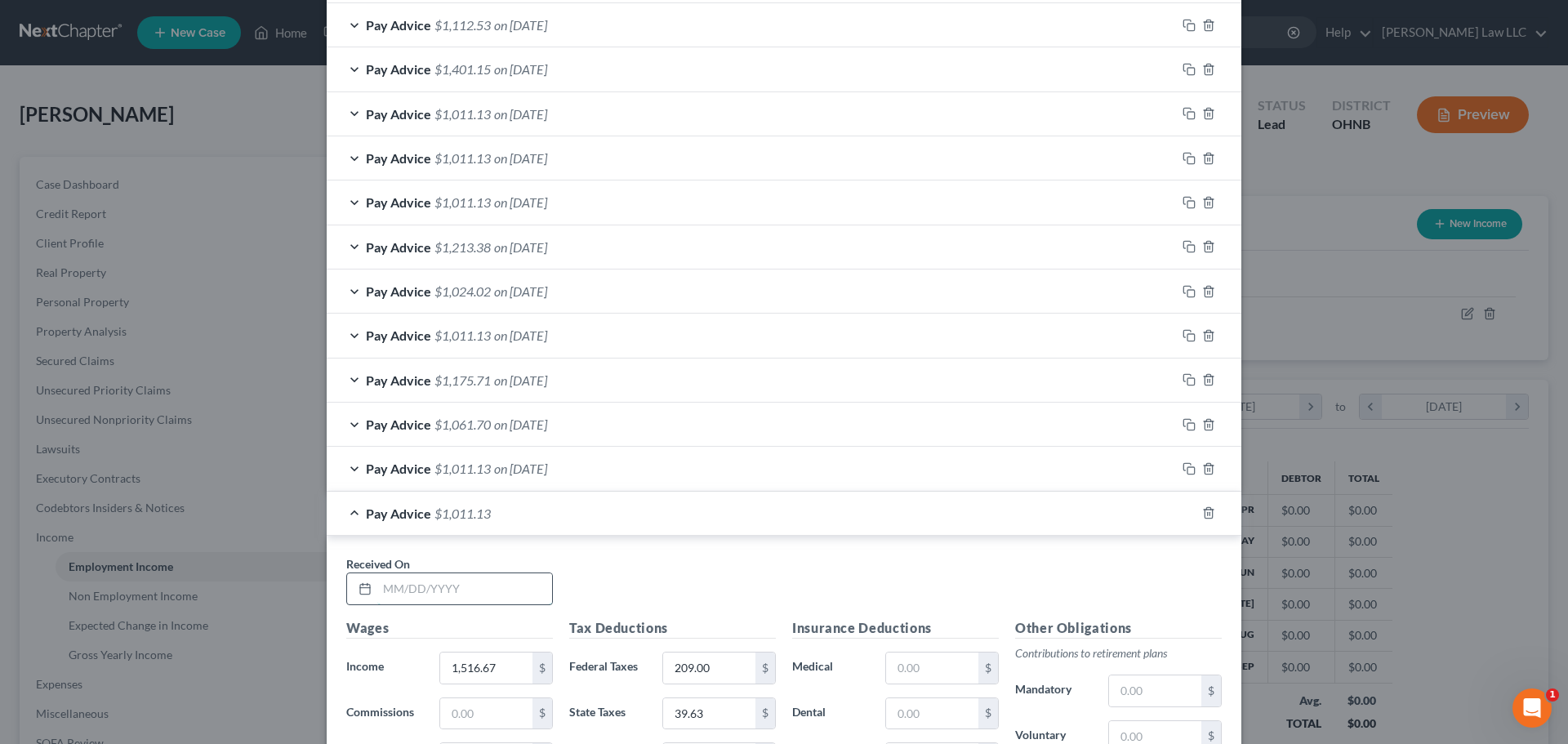
click at [452, 585] on input "text" at bounding box center [465, 589] width 175 height 31
type input "[DATE]"
click at [626, 579] on div "Received On * [DATE]" at bounding box center [784, 587] width 892 height 63
click at [495, 670] on input "1,516.67" at bounding box center [487, 668] width 92 height 31
type input "1,633.07"
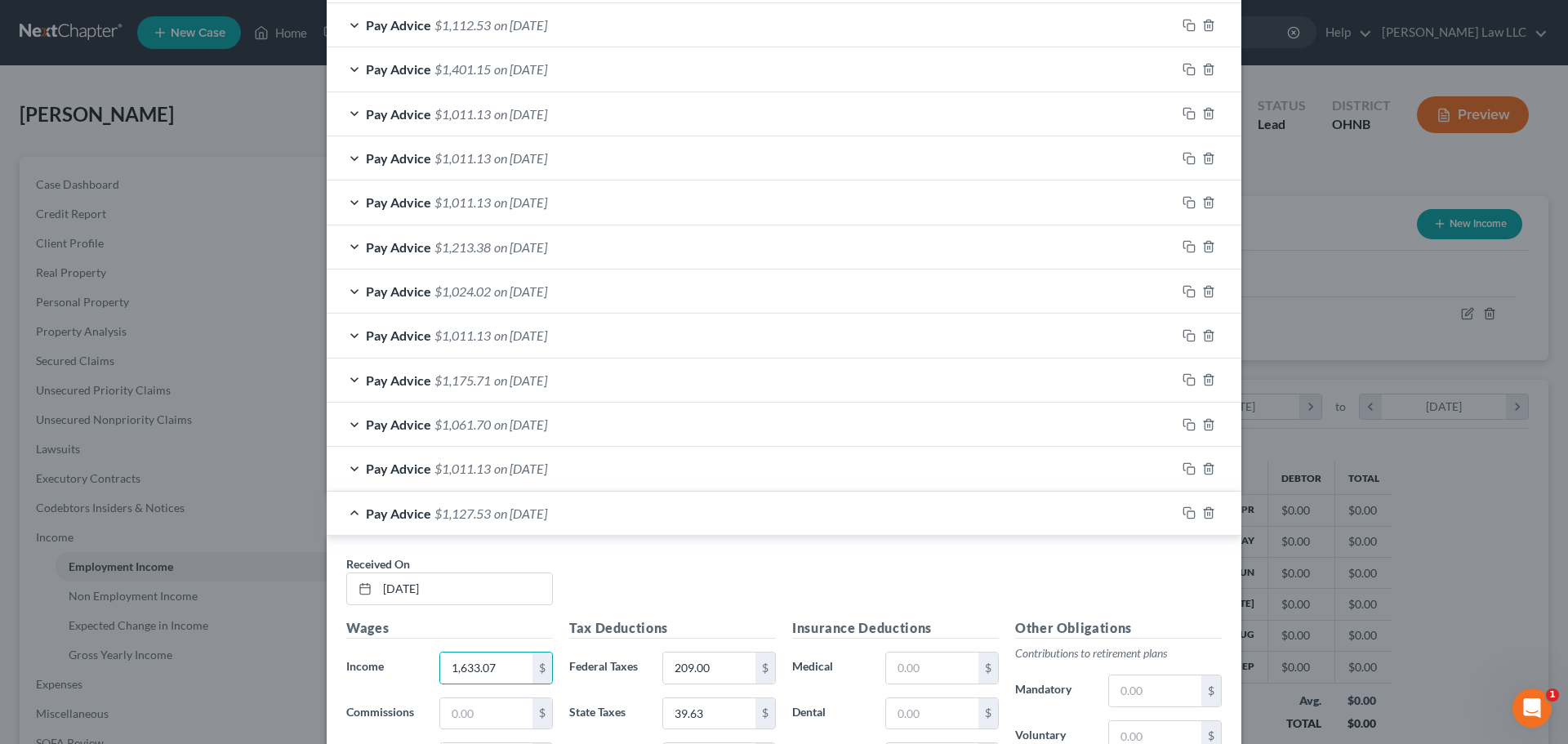
click at [689, 600] on div "Received On * [DATE]" at bounding box center [784, 587] width 892 height 63
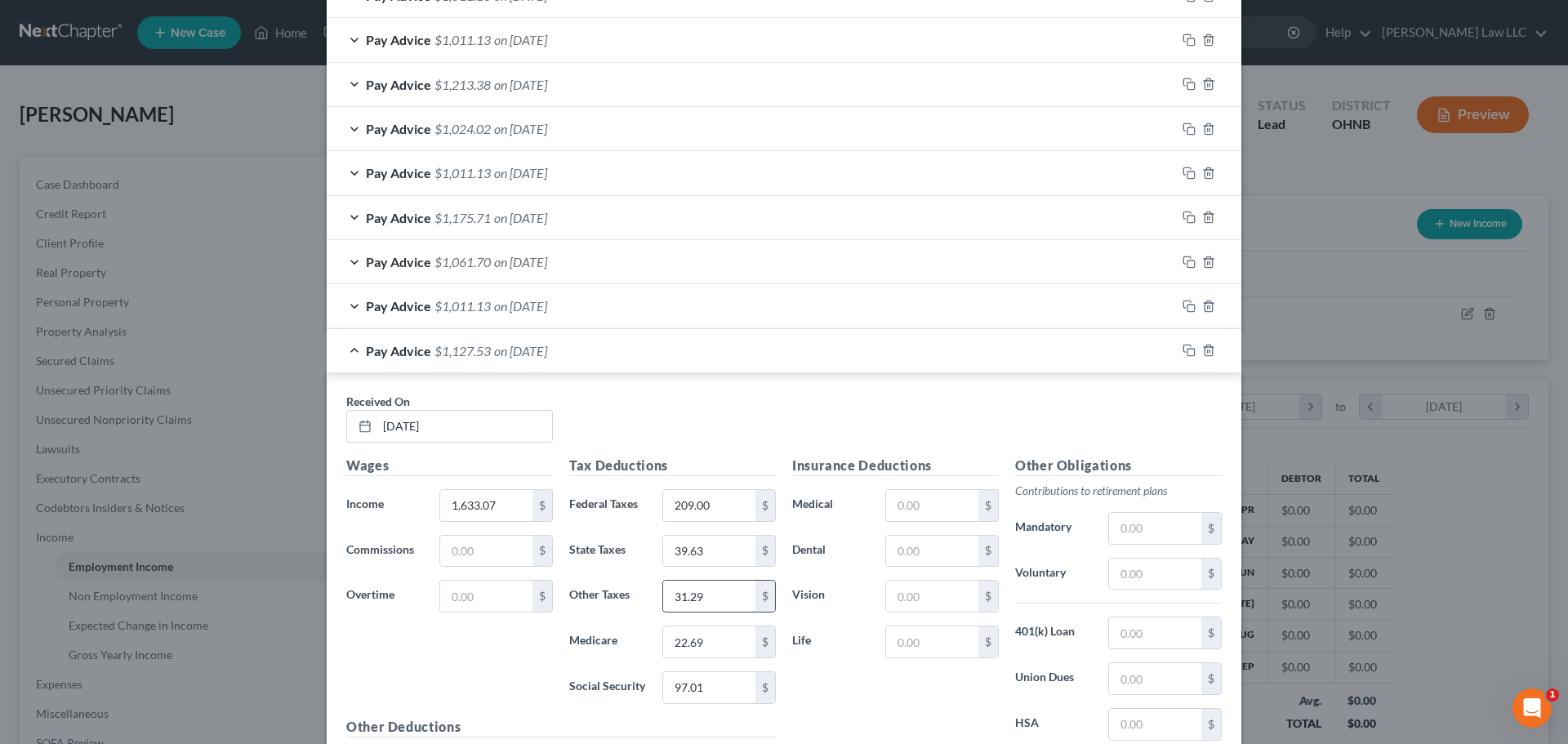
scroll to position [2177, 0]
click at [731, 509] on input "209.00" at bounding box center [710, 505] width 92 height 31
type input "234"
click at [706, 632] on input "22.69" at bounding box center [710, 641] width 92 height 31
type input "24.43"
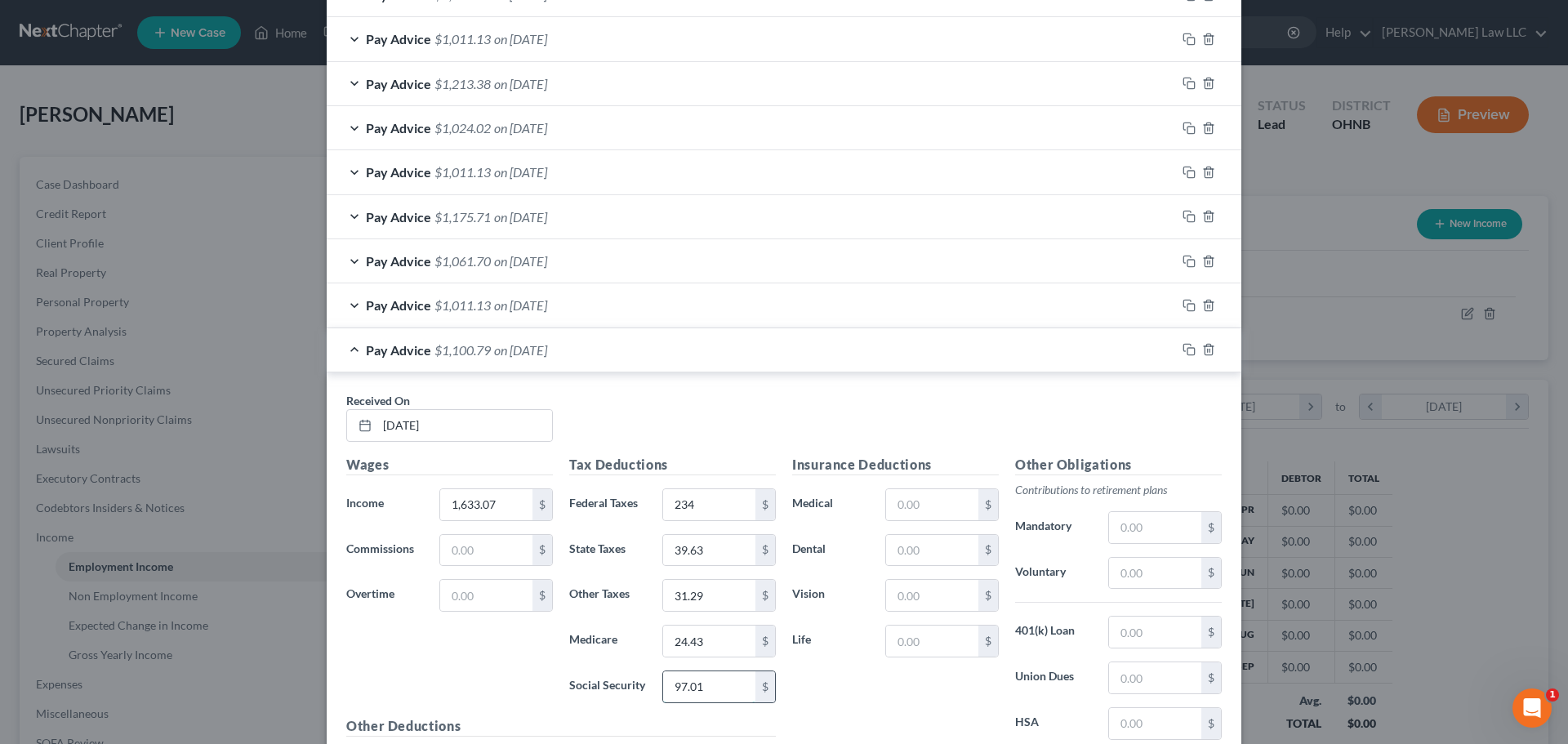
click at [706, 684] on input "97.01" at bounding box center [710, 687] width 92 height 31
type input "104.45"
click at [709, 554] on input "39.63" at bounding box center [710, 551] width 92 height 31
type input "43.11"
click at [713, 600] on input "31.29" at bounding box center [710, 595] width 92 height 31
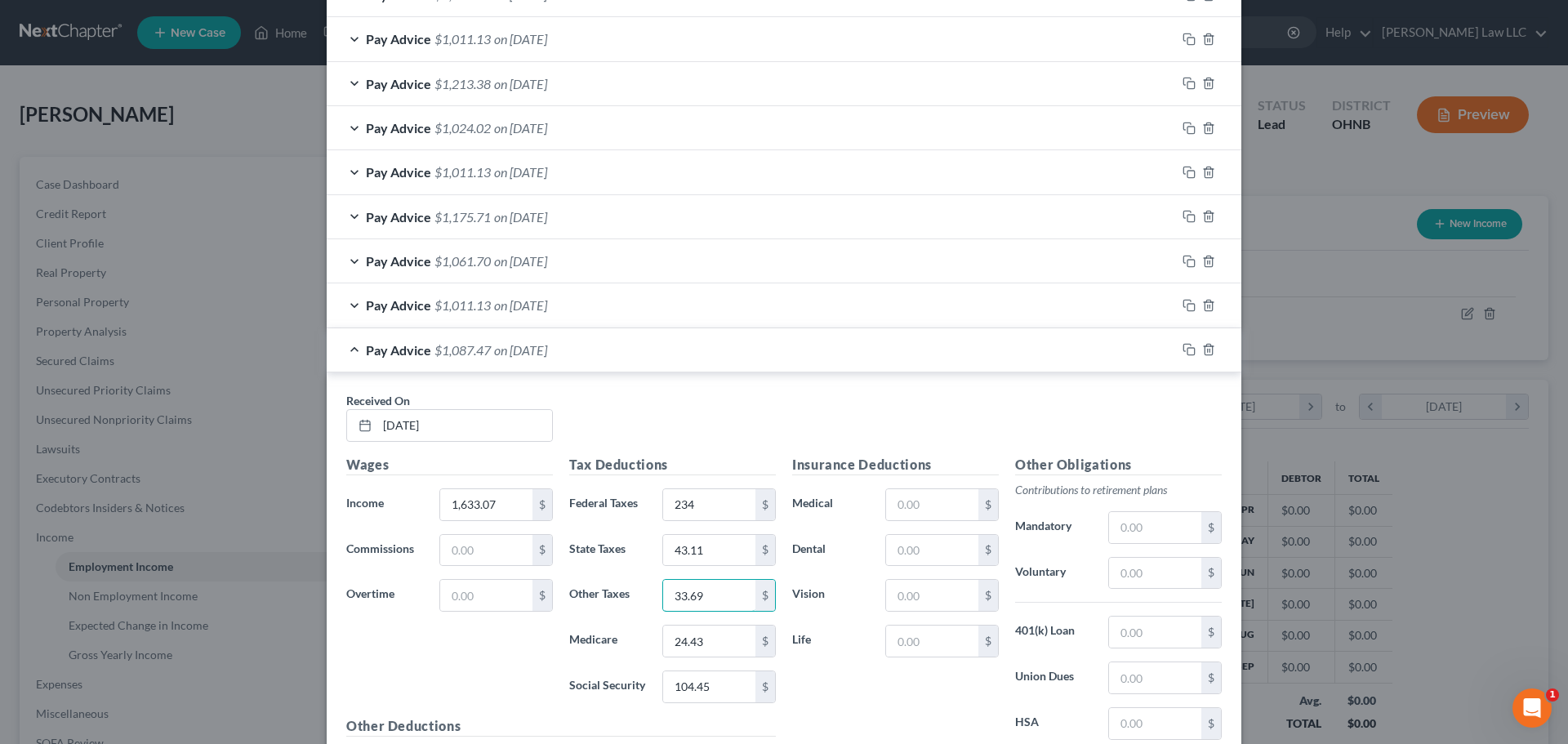
type input "33.69"
click at [348, 348] on div "Pay Advice $1,087.47 on [DATE]" at bounding box center [751, 350] width 849 height 43
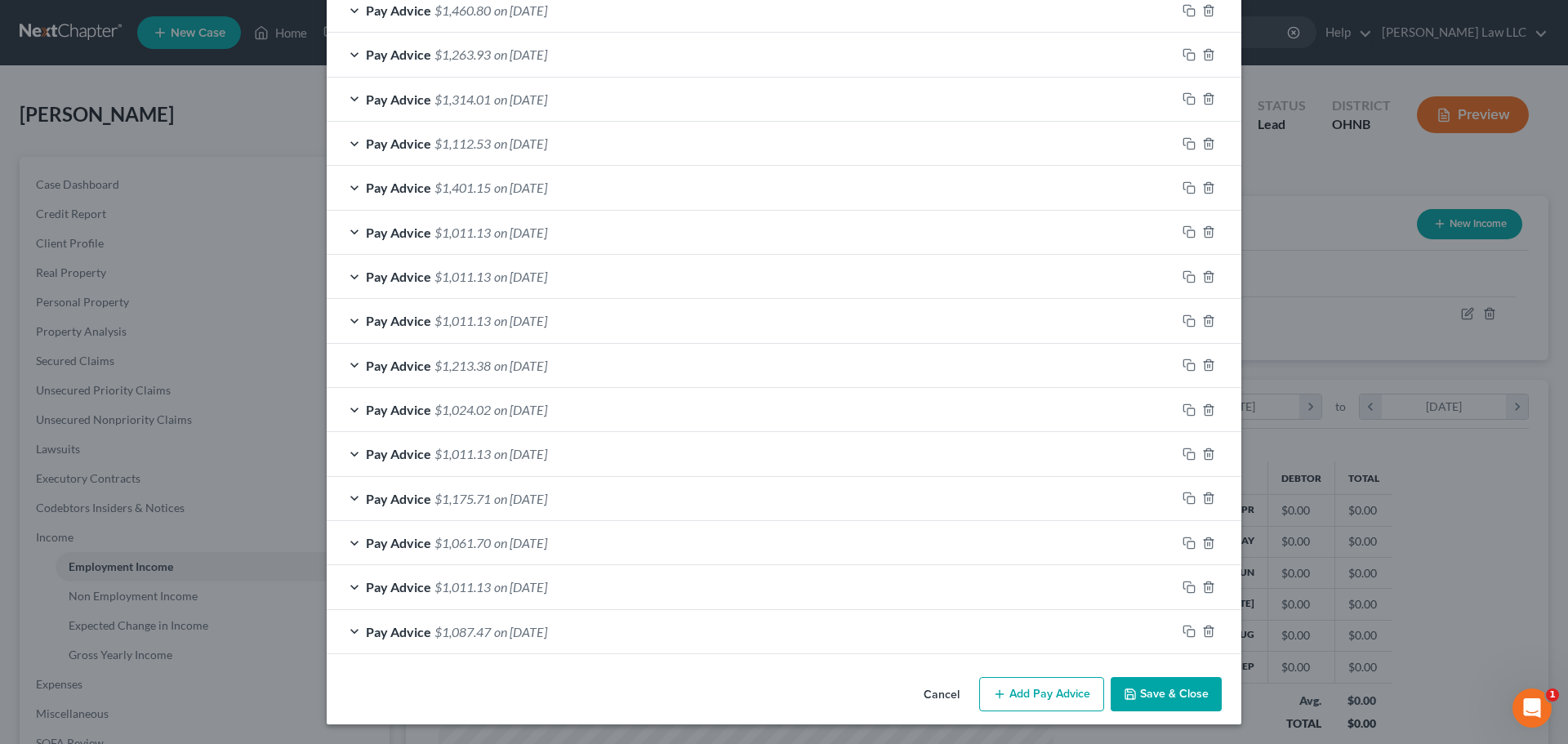
scroll to position [1895, 0]
click at [1186, 589] on icon "button" at bounding box center [1189, 587] width 13 height 13
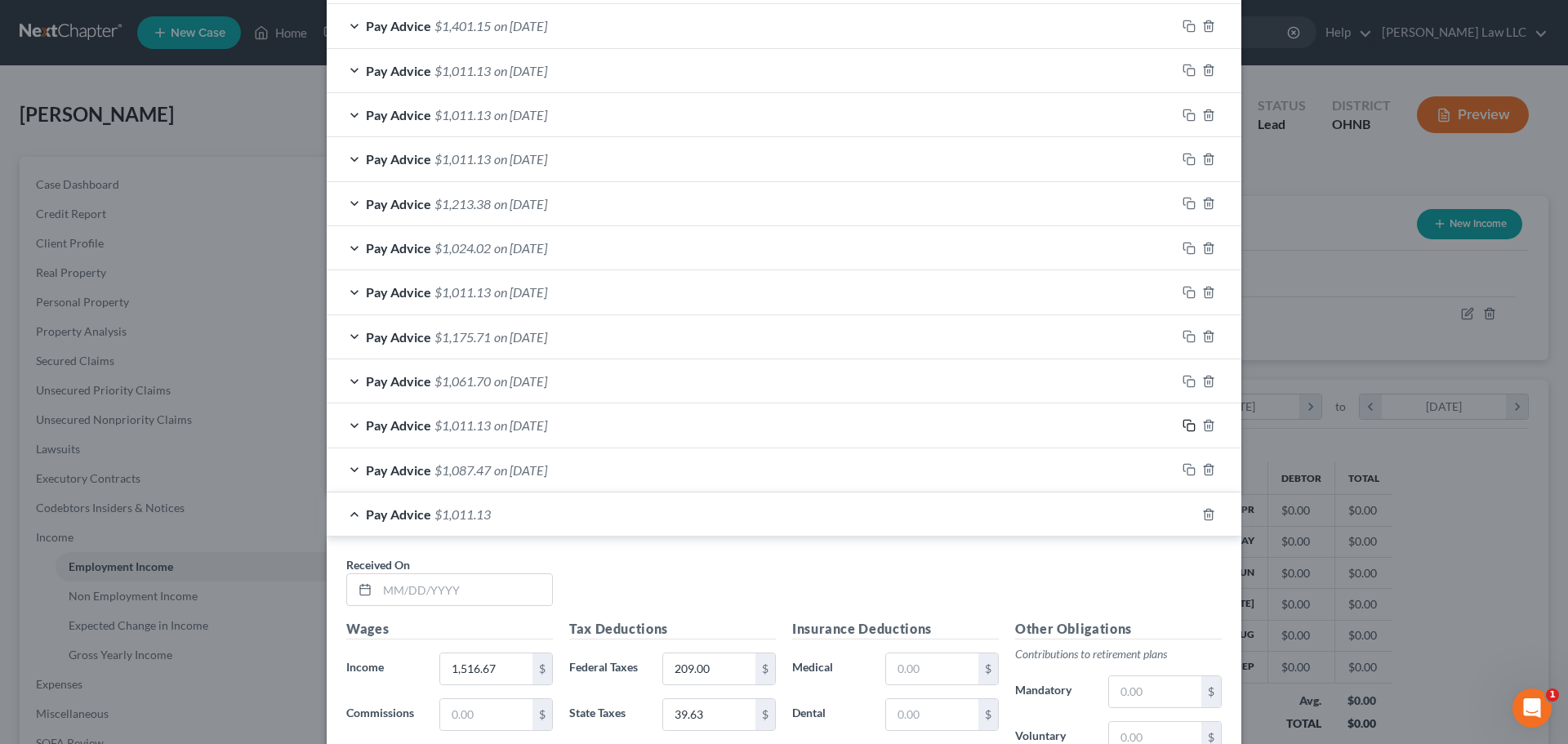
scroll to position [2059, 0]
click at [471, 578] on input "text" at bounding box center [465, 588] width 175 height 31
type input "[DATE]"
click at [632, 576] on div "Received On * [DATE]" at bounding box center [784, 586] width 892 height 63
click at [344, 509] on div "Pay Advice $1,011.13 on [DATE]" at bounding box center [751, 513] width 849 height 43
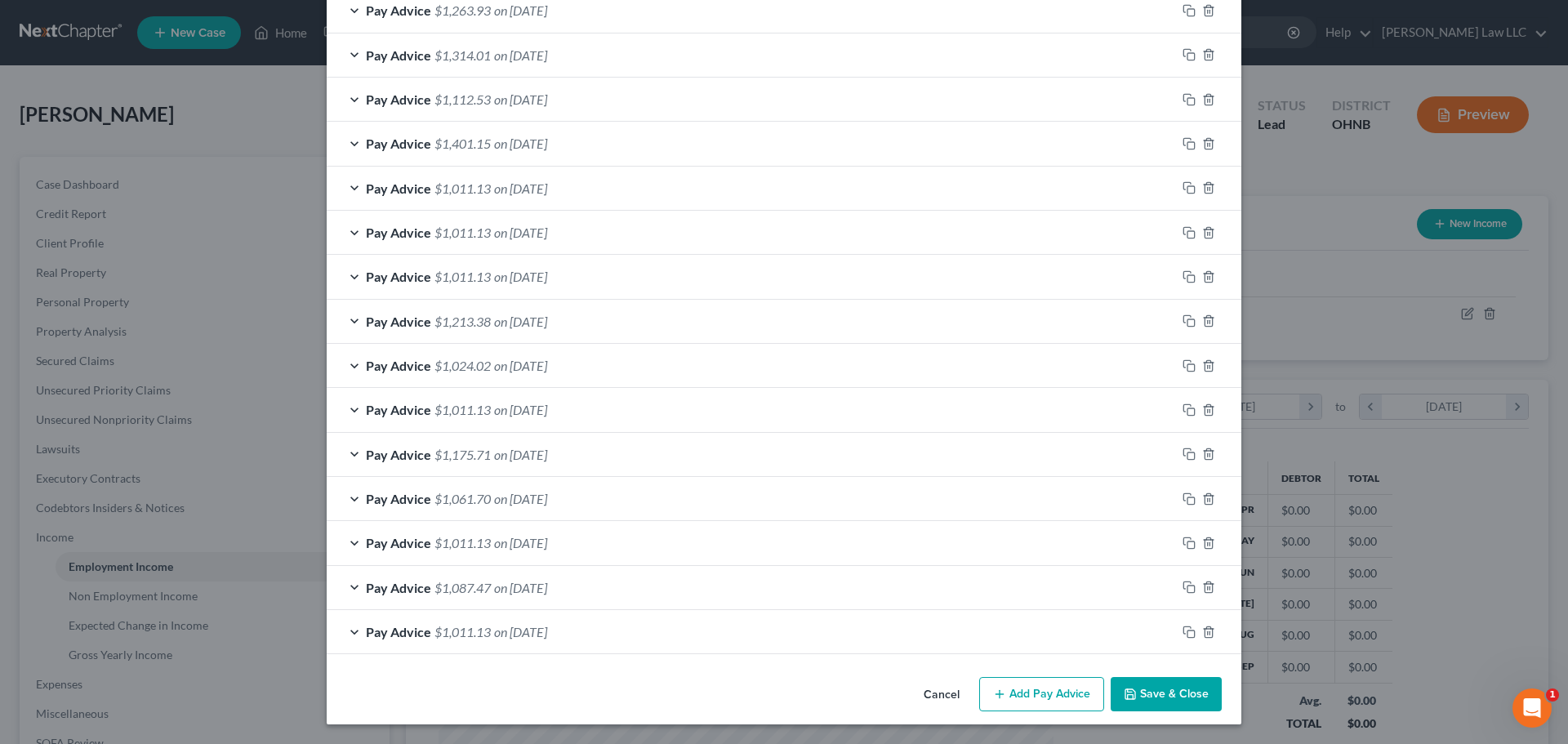
scroll to position [1939, 0]
click at [1183, 632] on icon "button" at bounding box center [1189, 632] width 13 height 13
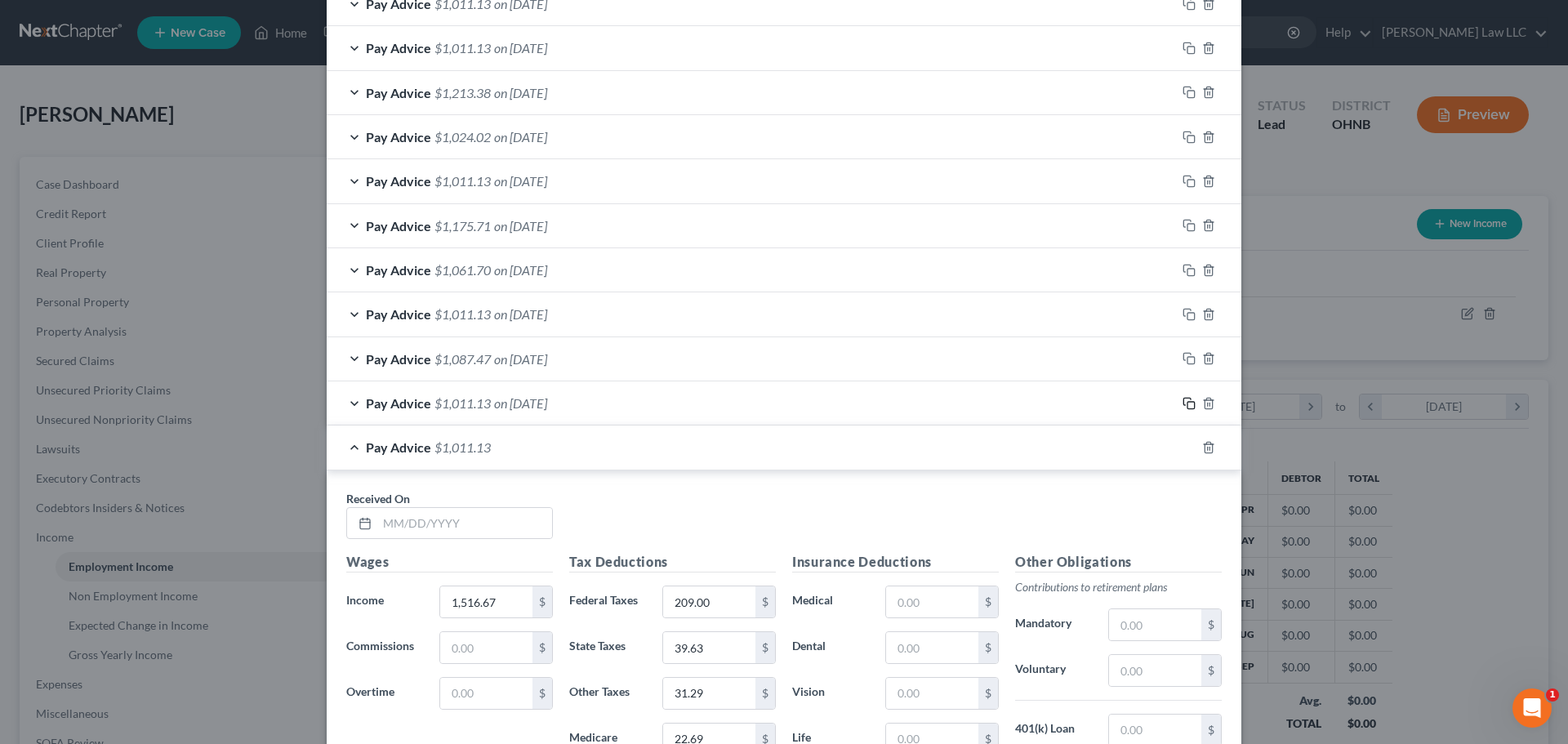
scroll to position [2184, 0]
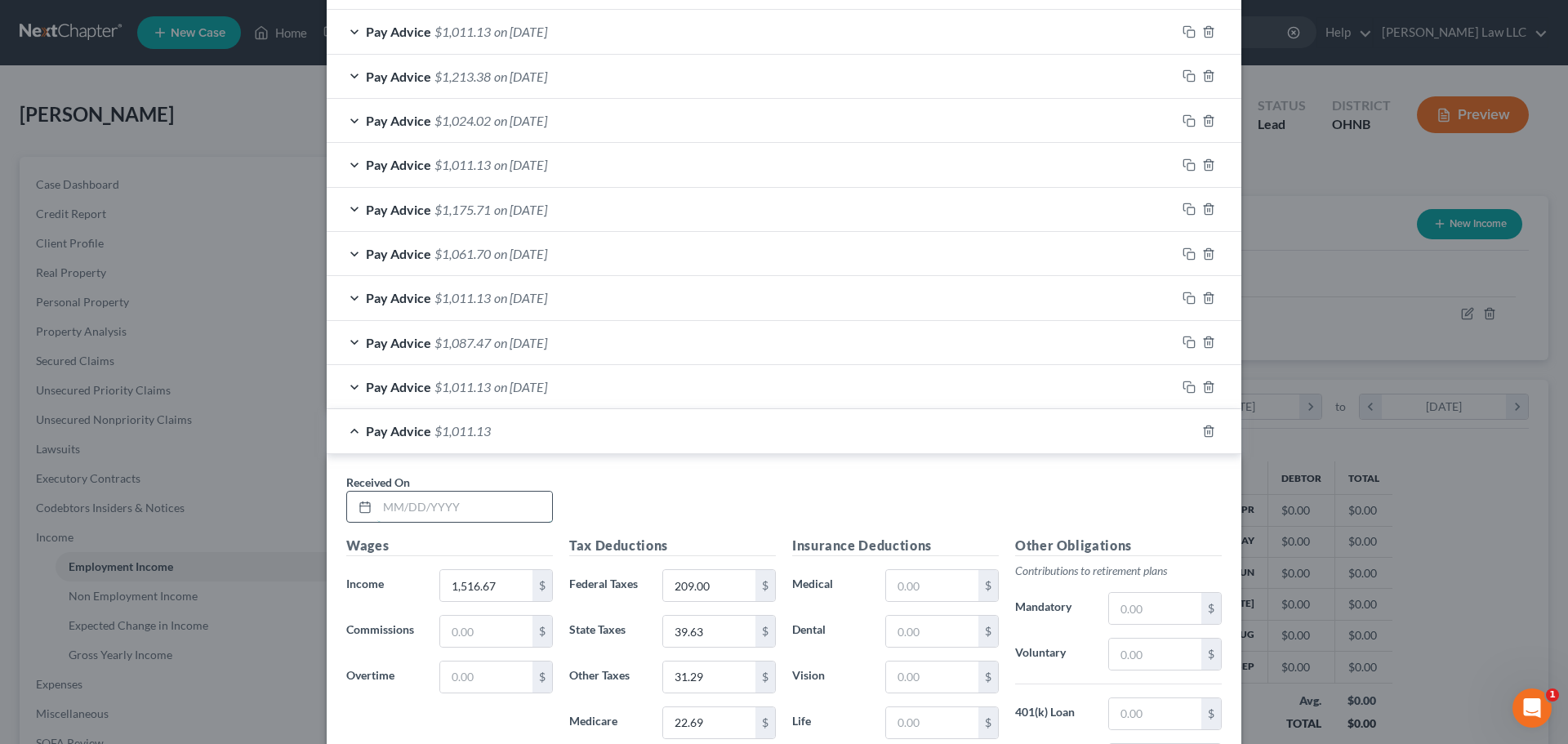
click at [433, 509] on input "text" at bounding box center [465, 507] width 175 height 31
type input "[DATE]"
click at [497, 589] on input "1,516.67" at bounding box center [487, 586] width 92 height 31
type input "1,555.47"
click at [817, 510] on div "Received On * [DATE]" at bounding box center [784, 506] width 892 height 63
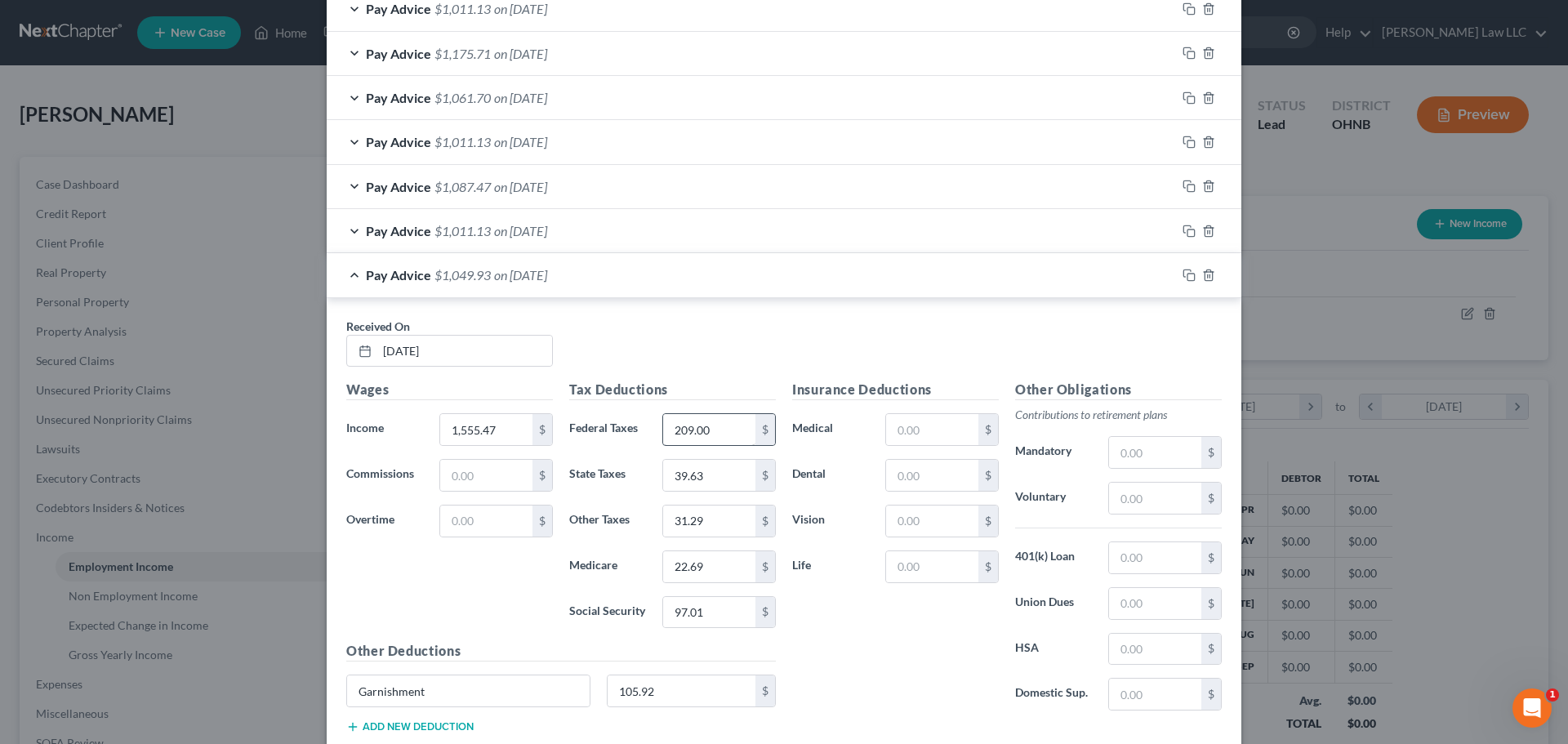
scroll to position [2348, 0]
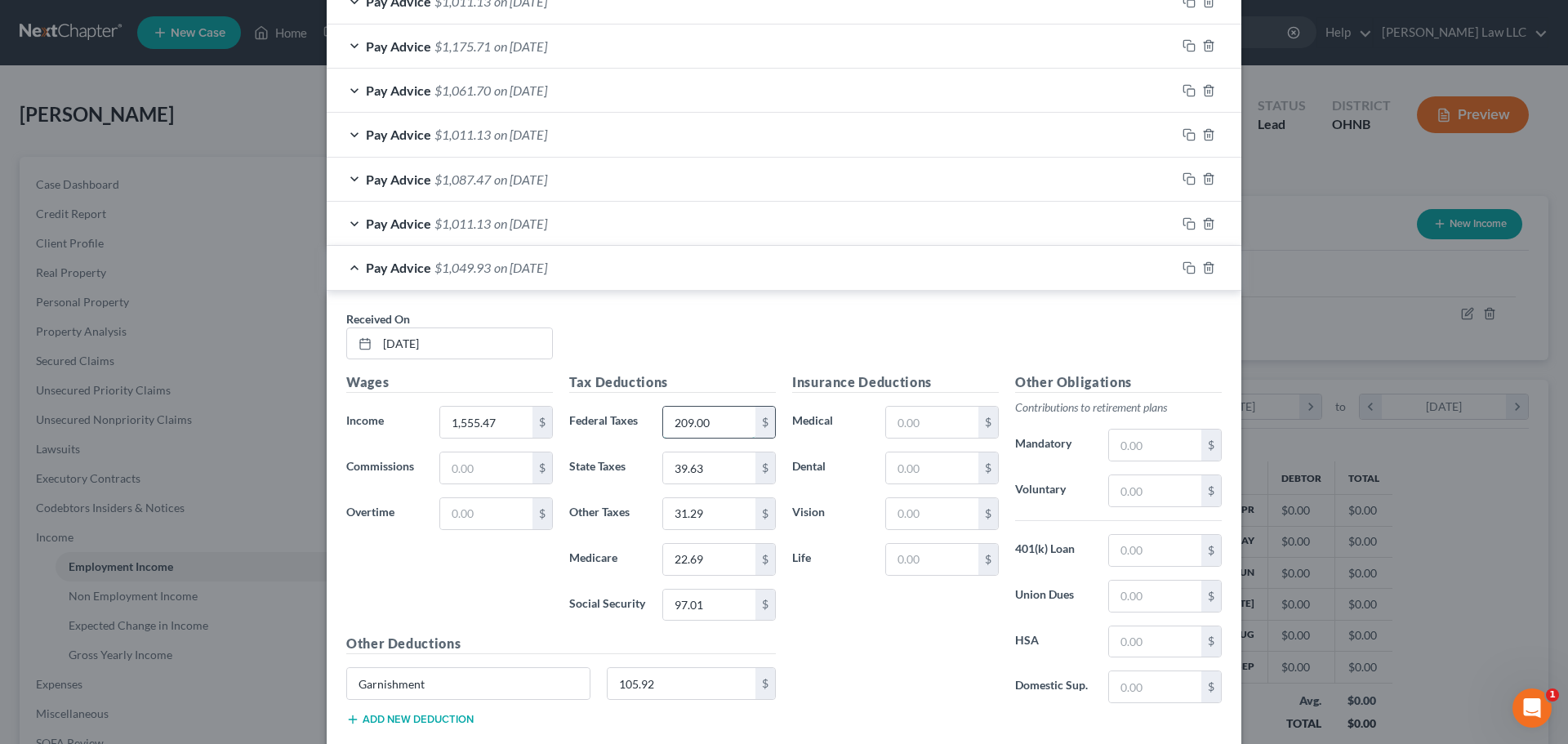
click at [713, 423] on input "209.00" at bounding box center [710, 423] width 92 height 31
type input "217"
click at [721, 556] on input "22.69" at bounding box center [710, 560] width 92 height 31
type input "23.27"
click at [716, 597] on input "97.01" at bounding box center [710, 605] width 92 height 31
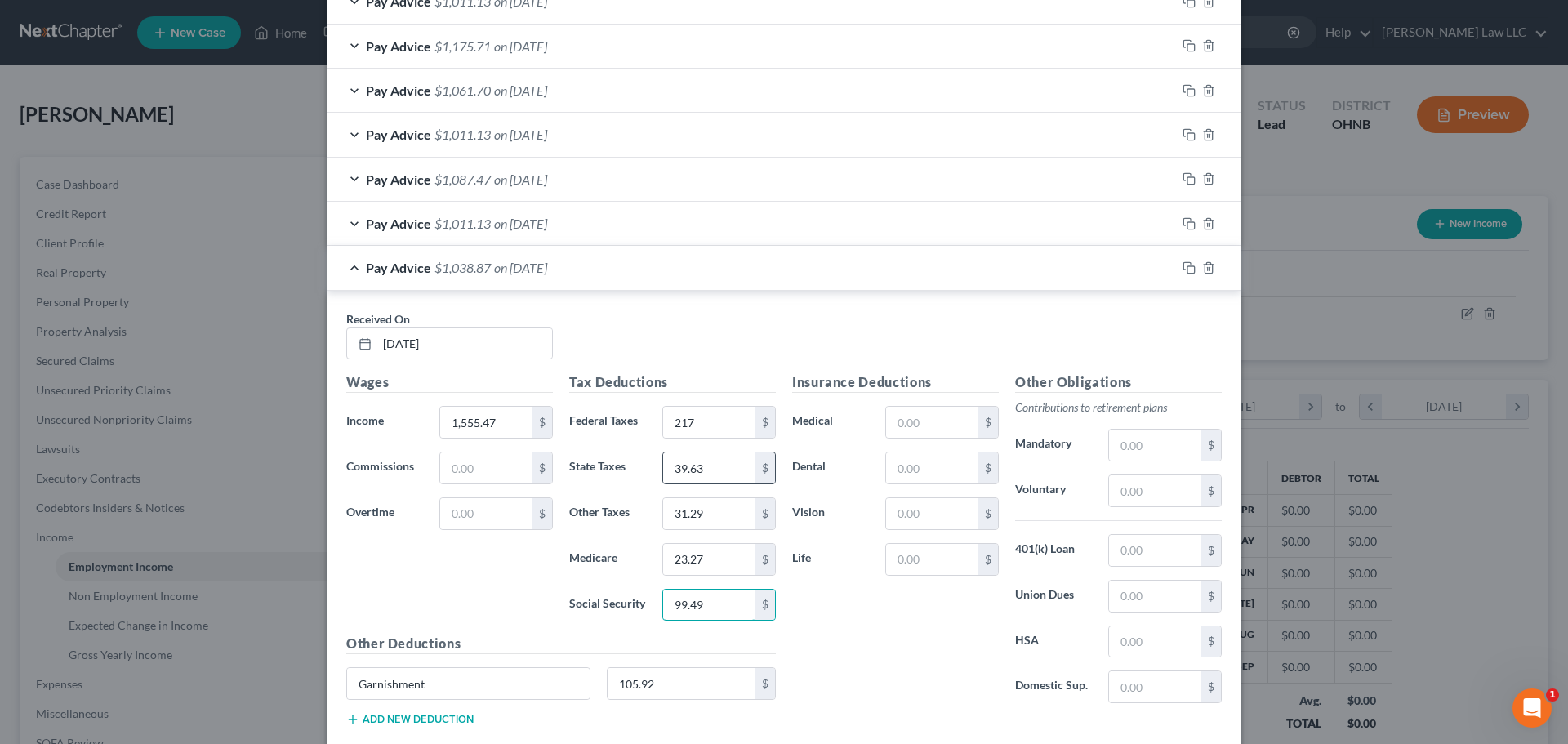
type input "99.49"
click at [721, 479] on input "39.63" at bounding box center [710, 468] width 92 height 31
type input "40.79"
click at [711, 517] on input "31.29" at bounding box center [710, 514] width 92 height 31
type input "32.09"
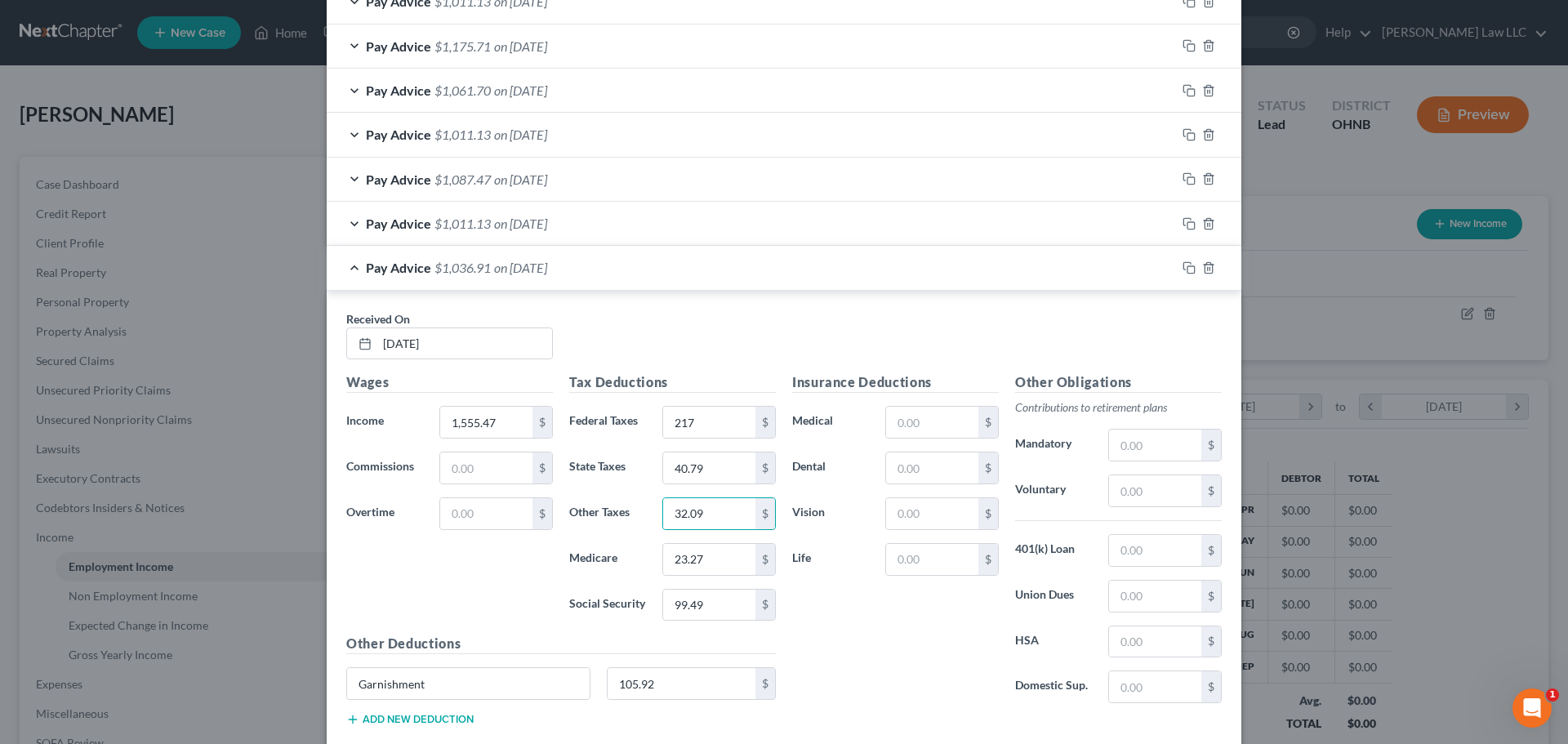
drag, startPoint x: 711, startPoint y: 348, endPoint x: 585, endPoint y: 334, distance: 126.8
click at [708, 348] on div "Received On * [DATE]" at bounding box center [784, 342] width 892 height 63
click at [339, 263] on div "Pay Advice $1,036.91 on [DATE]" at bounding box center [751, 267] width 849 height 43
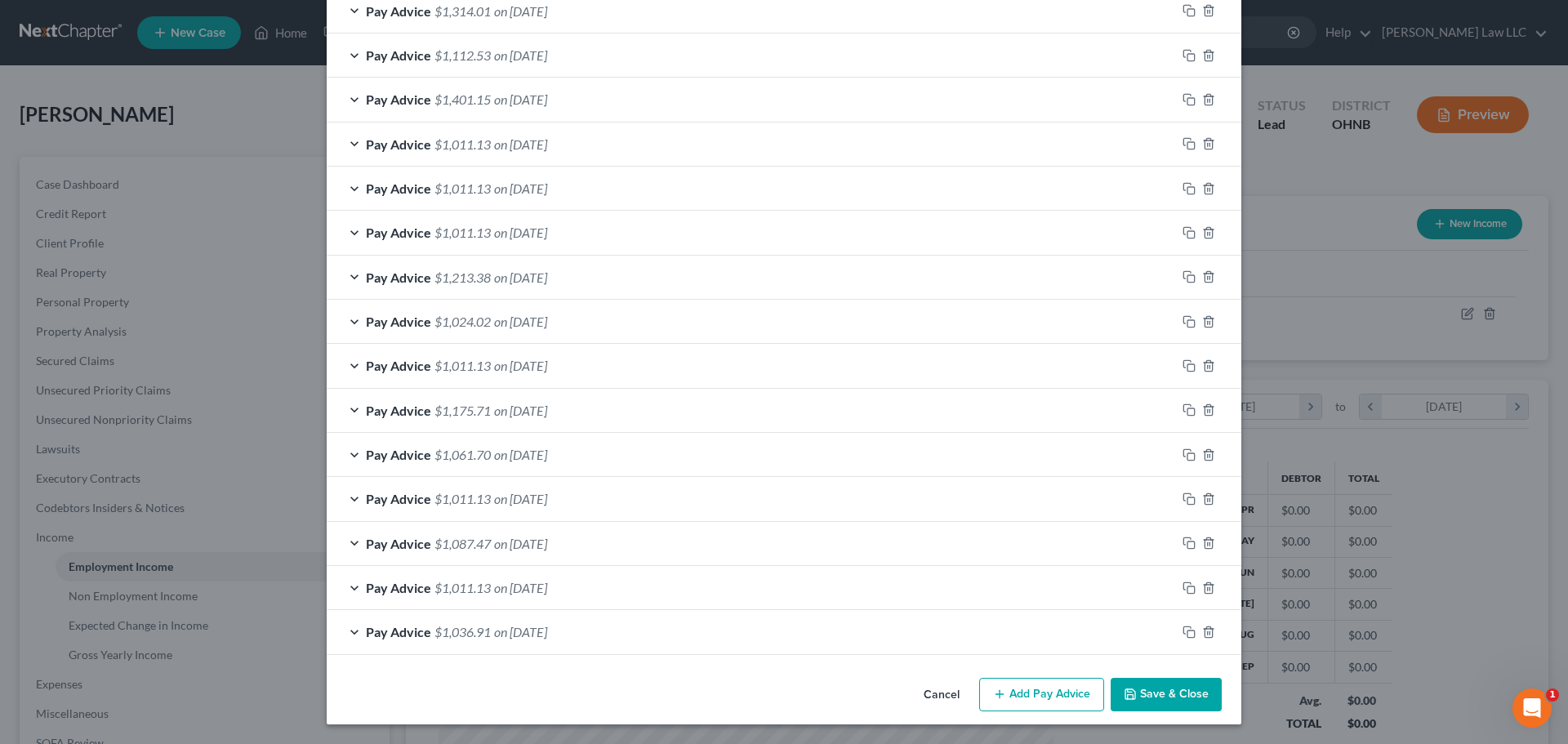
scroll to position [1984, 0]
click at [1188, 631] on icon "button" at bounding box center [1189, 632] width 13 height 13
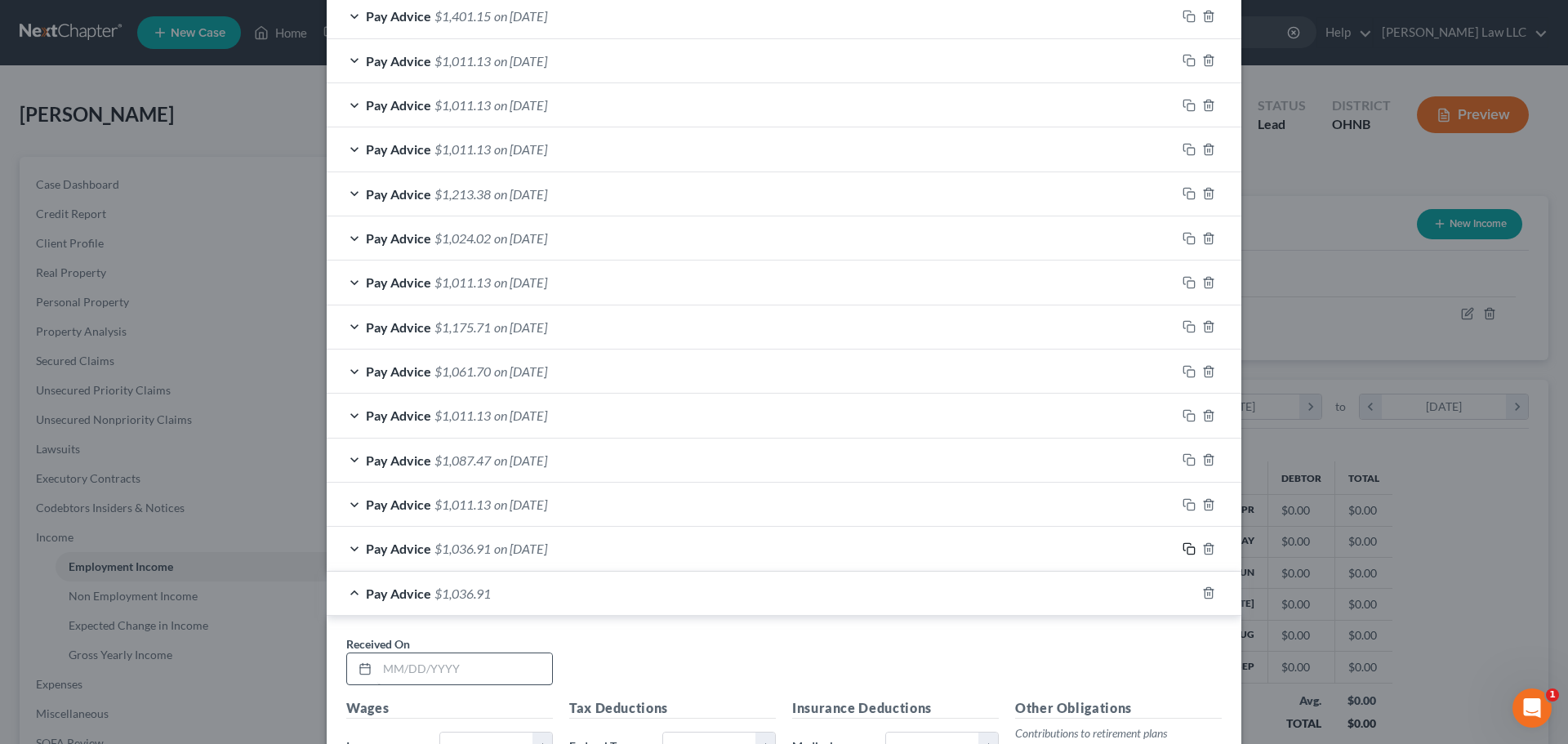
scroll to position [2147, 0]
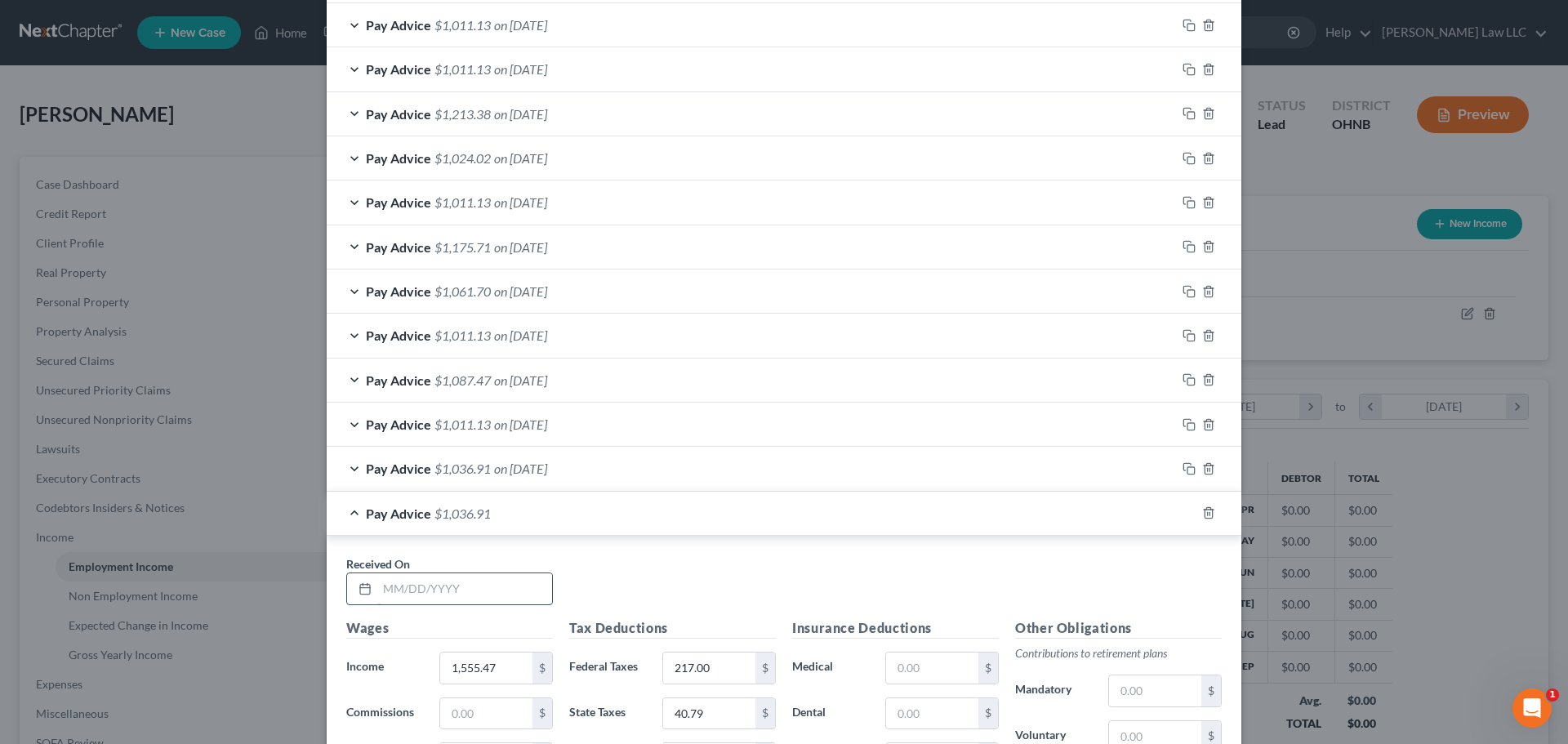
click at [476, 593] on input "text" at bounding box center [465, 589] width 175 height 31
type input "[DATE]"
click at [623, 584] on div "Received On * [DATE]" at bounding box center [784, 587] width 892 height 63
click at [621, 573] on div "Received On * [DATE]" at bounding box center [784, 587] width 892 height 63
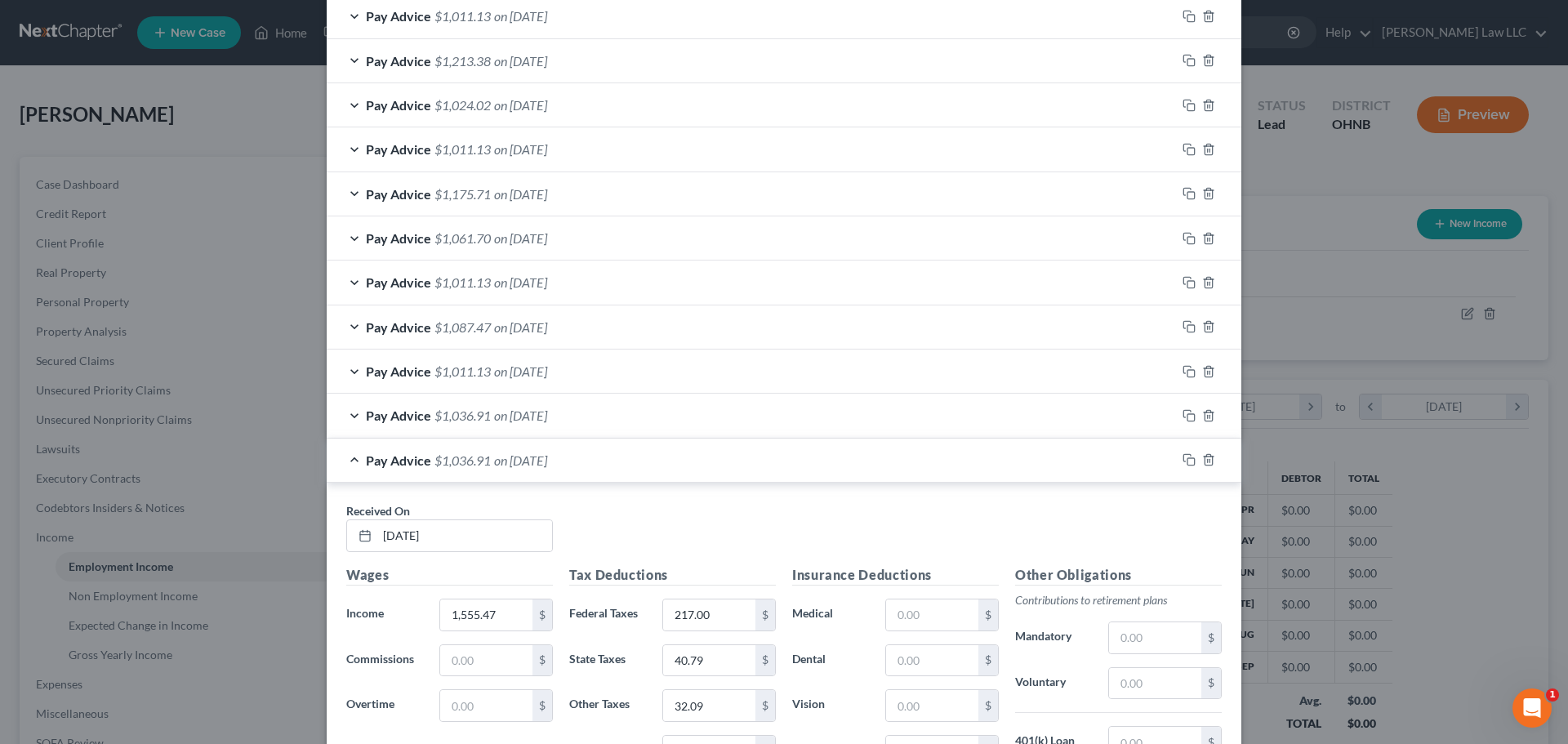
scroll to position [2228, 0]
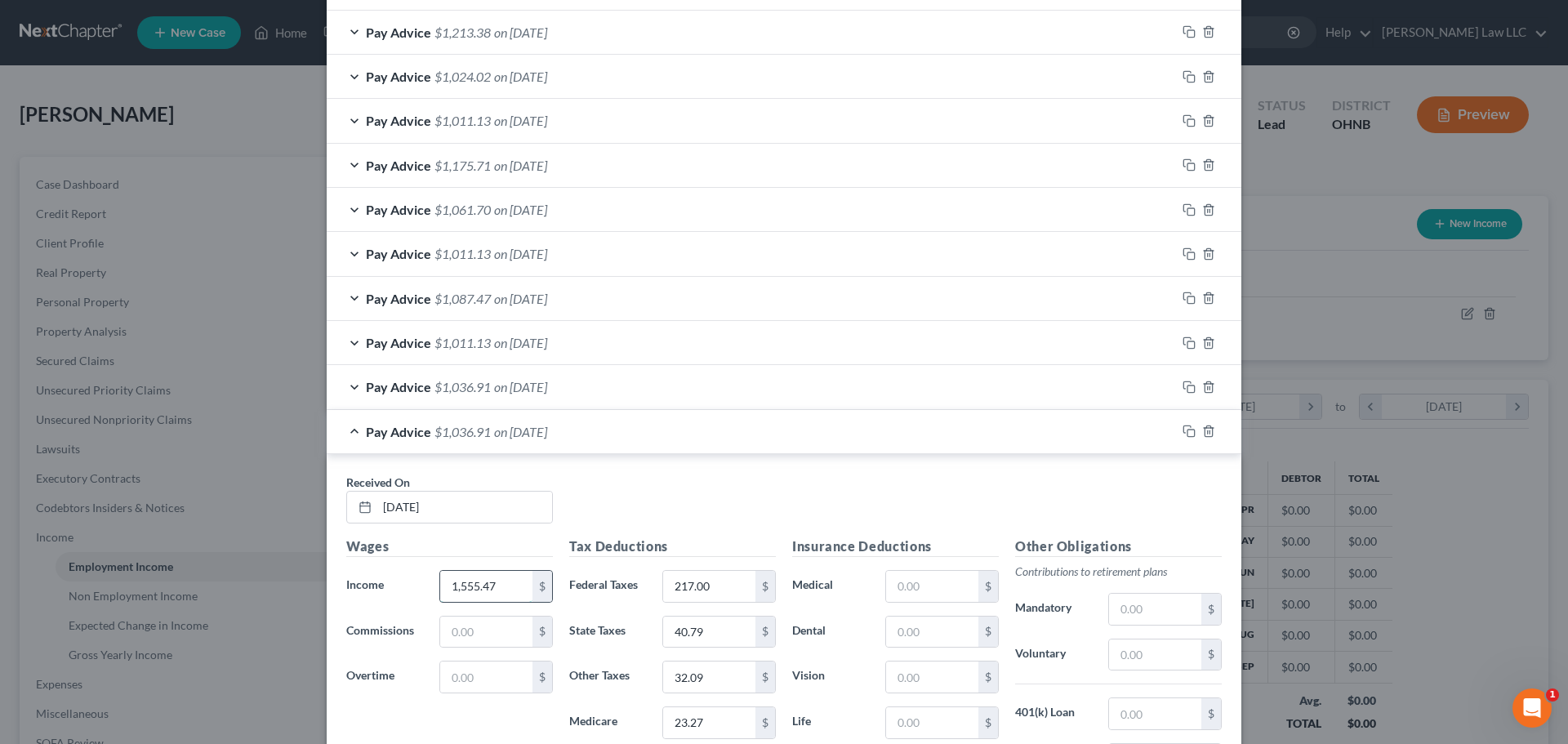
click at [493, 590] on input "1,555.47" at bounding box center [487, 586] width 92 height 31
type input "1,710.67"
click at [678, 493] on div "Received On * [DATE]" at bounding box center [784, 506] width 892 height 63
click at [716, 580] on input "217.00" at bounding box center [710, 586] width 92 height 31
type input "251"
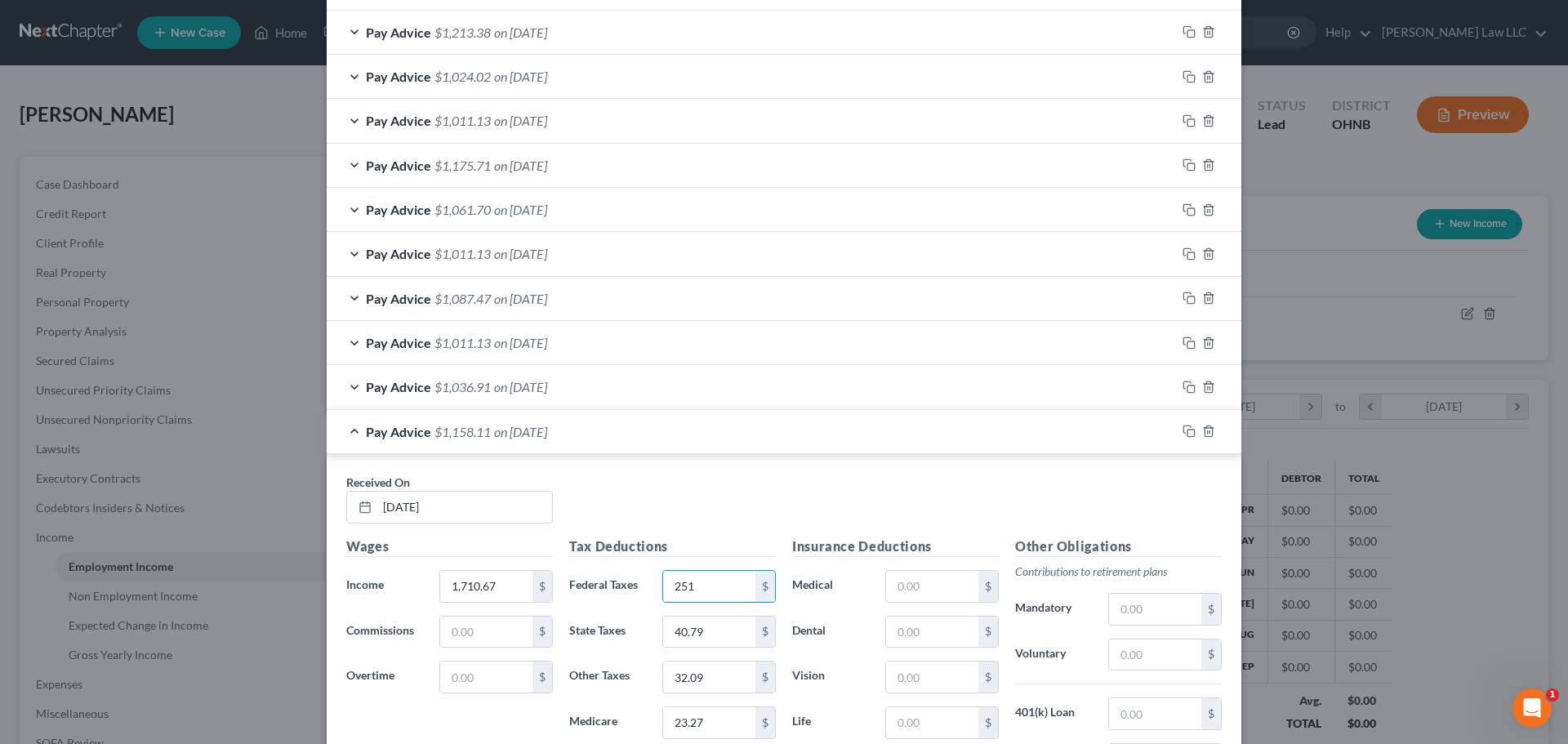
click at [677, 513] on div "Received On * [DATE]" at bounding box center [784, 506] width 892 height 63
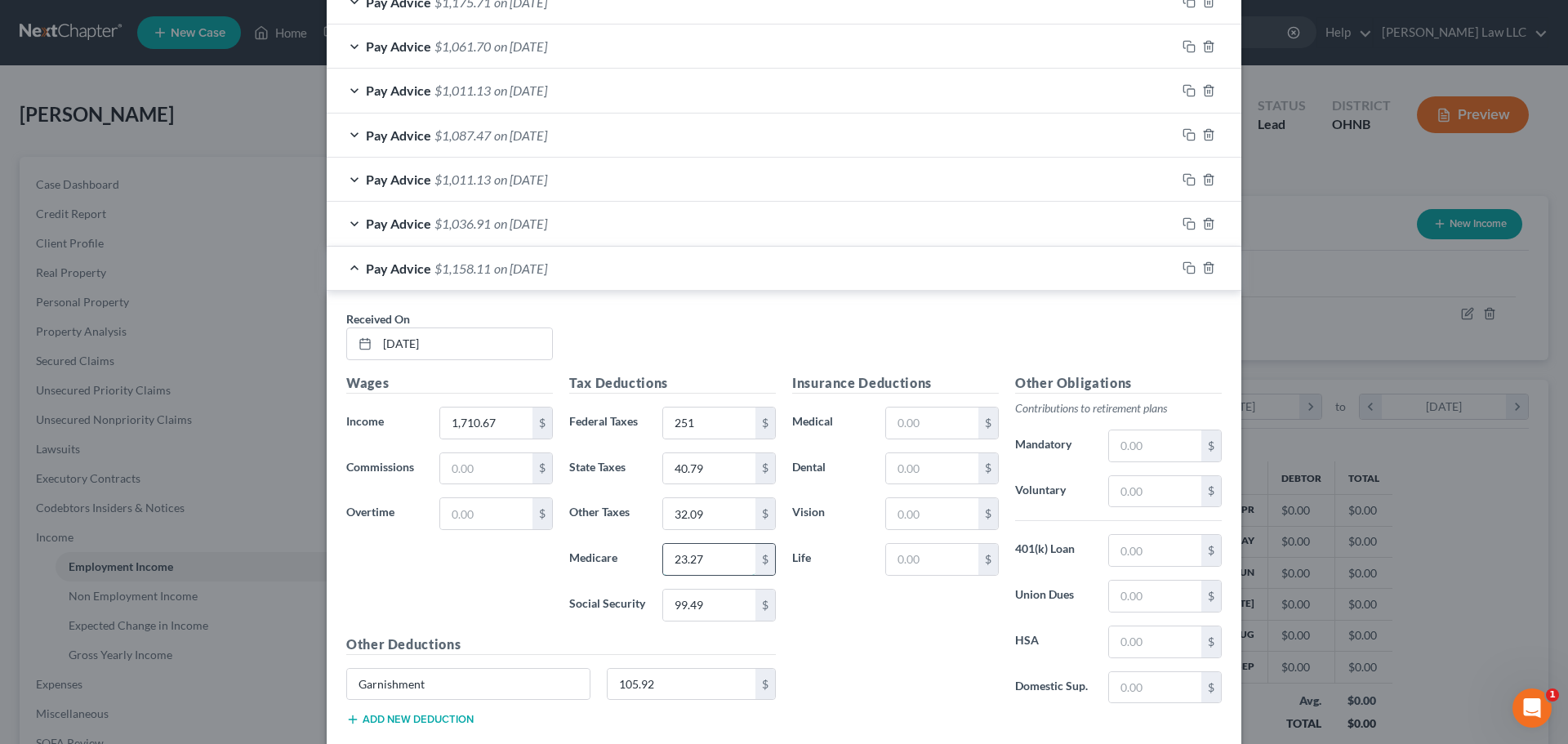
click at [697, 567] on input "23.27" at bounding box center [710, 560] width 92 height 31
type input "25.58"
click at [703, 603] on input "99.49" at bounding box center [710, 605] width 92 height 31
type input "109.41"
click at [716, 472] on input "40.79" at bounding box center [710, 469] width 92 height 31
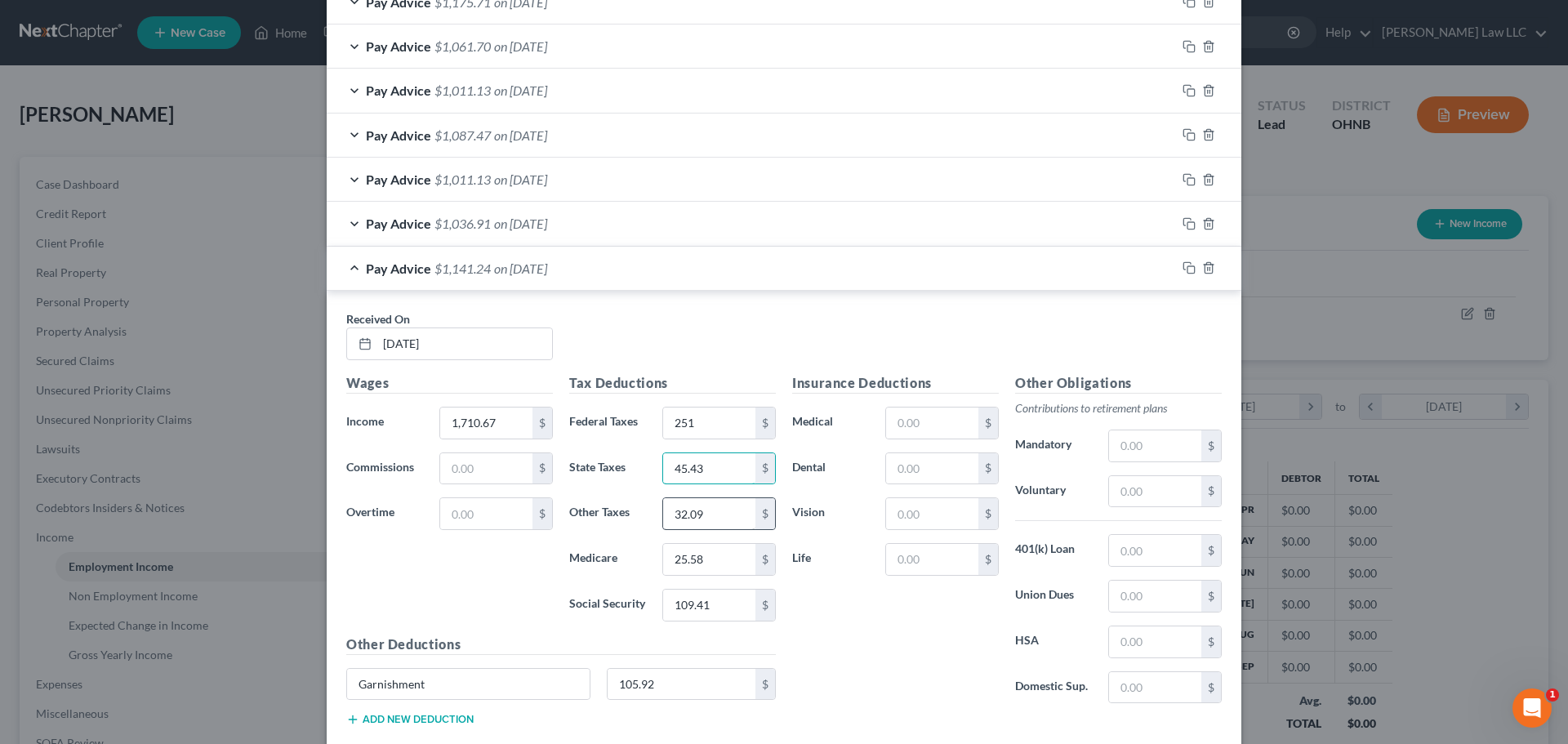
type input "45.43"
click at [691, 513] on input "32.09" at bounding box center [710, 514] width 92 height 31
click at [690, 349] on div "Received On * [DATE]" at bounding box center [784, 342] width 892 height 63
click at [691, 346] on div "Received On * [DATE]" at bounding box center [784, 342] width 892 height 63
click at [653, 349] on div "Received On * [DATE]" at bounding box center [784, 342] width 892 height 63
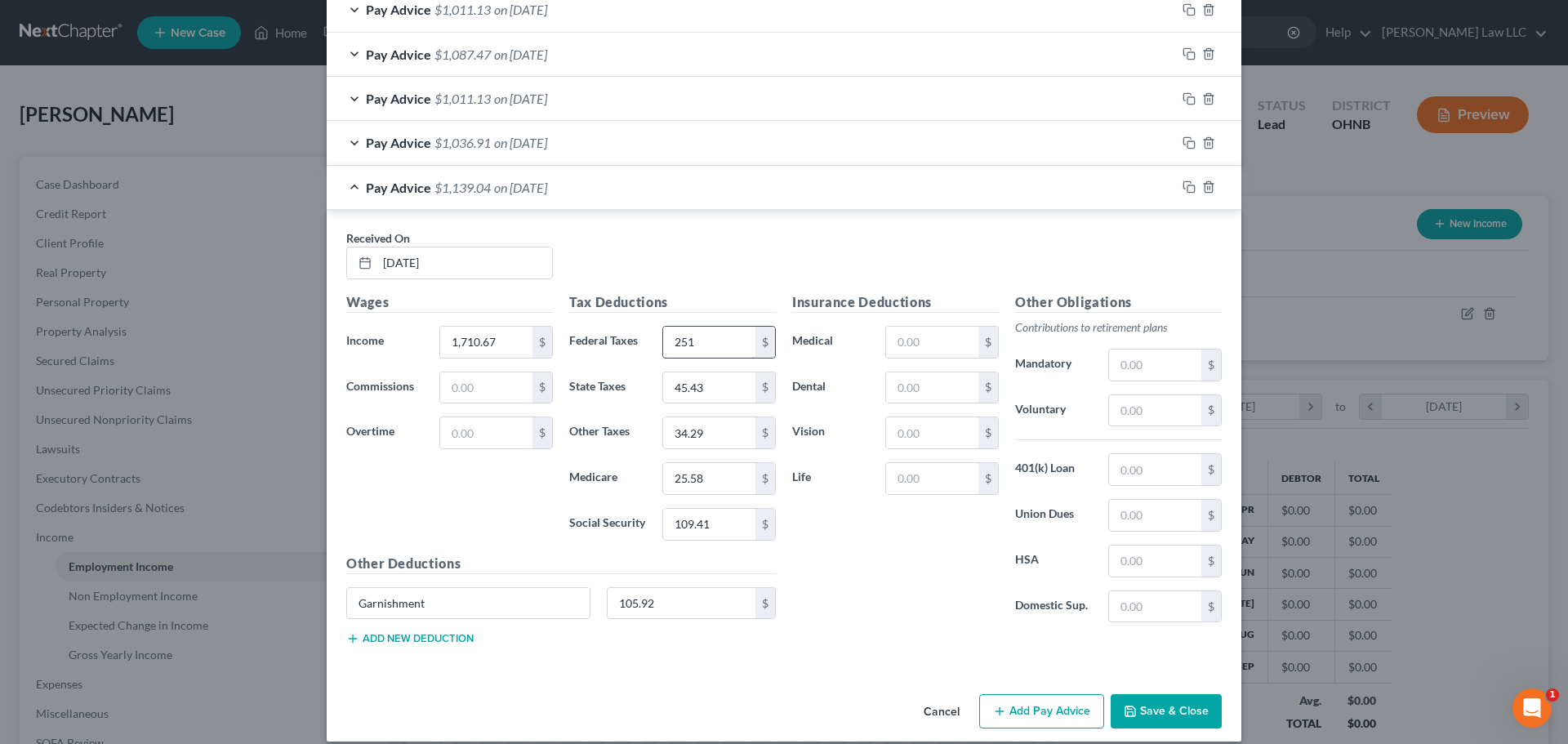
scroll to position [2474, 0]
click at [692, 433] on input "34.29" at bounding box center [710, 432] width 92 height 31
click at [674, 433] on input "34.29" at bounding box center [710, 432] width 92 height 31
click at [682, 431] on input "34.29" at bounding box center [710, 432] width 92 height 31
type input "35.29"
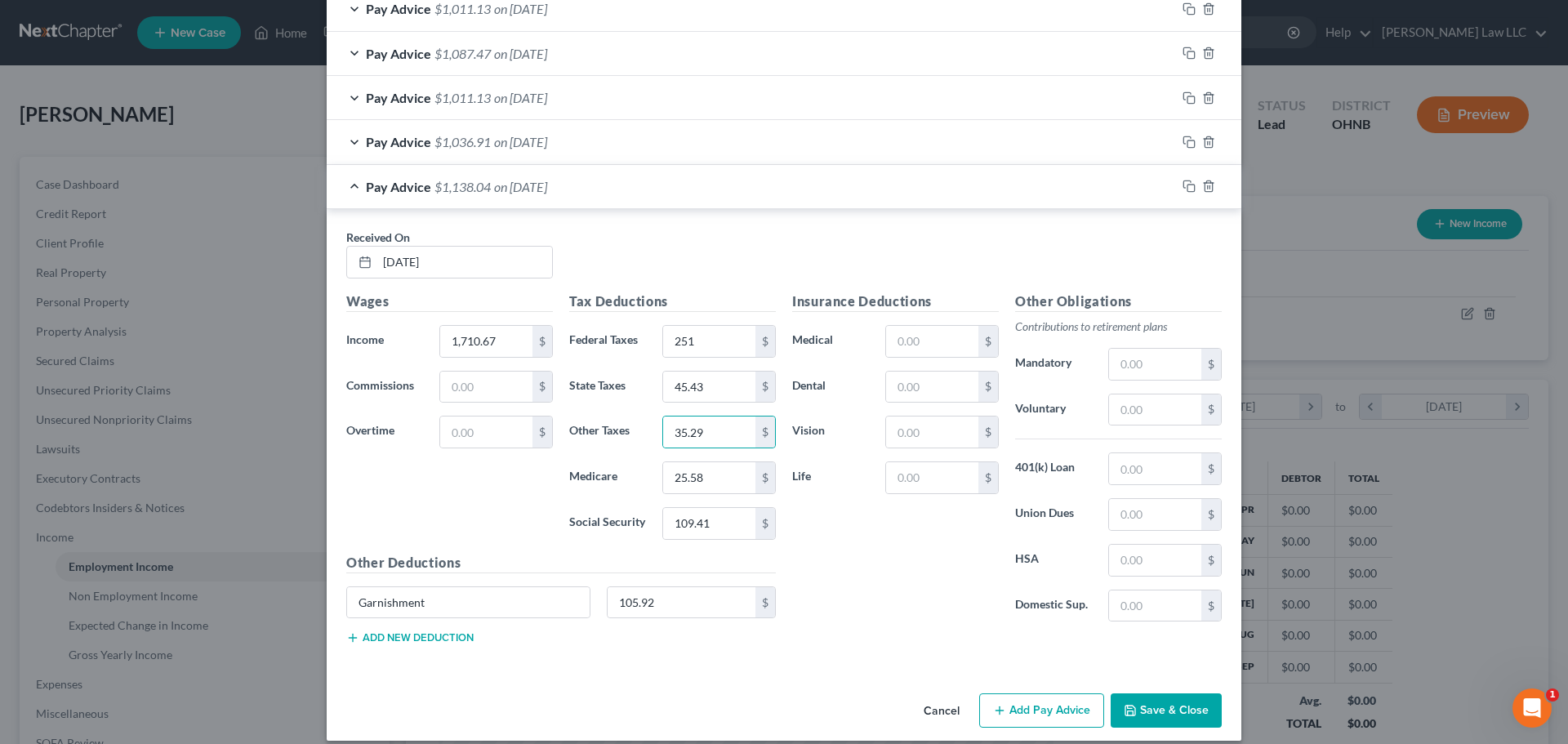
click at [638, 253] on div "Received On * [DATE]" at bounding box center [784, 260] width 892 height 63
click at [346, 184] on div "Pay Advice $1,138.04 on [DATE]" at bounding box center [751, 187] width 849 height 43
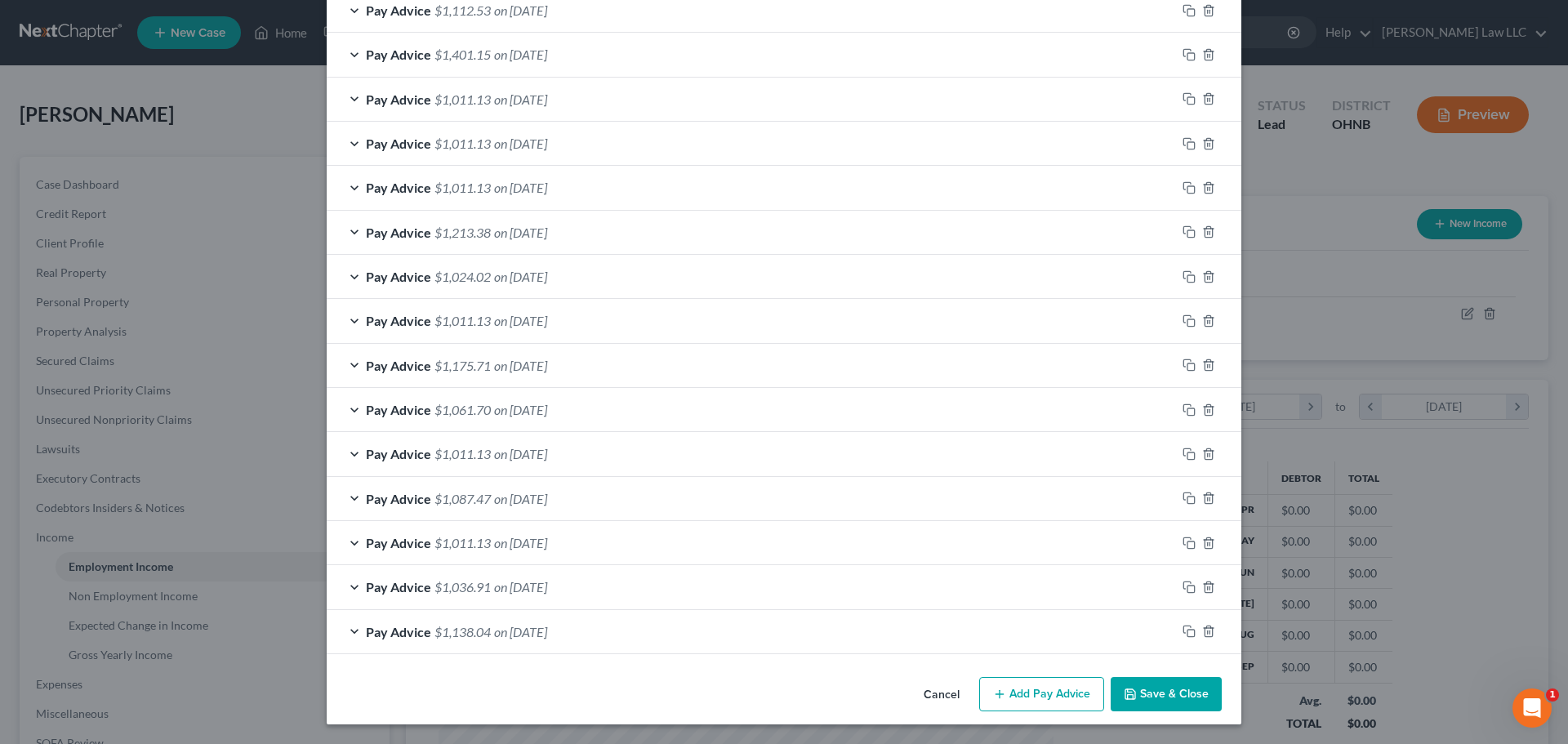
scroll to position [2029, 0]
click at [1186, 630] on icon "button" at bounding box center [1189, 631] width 13 height 13
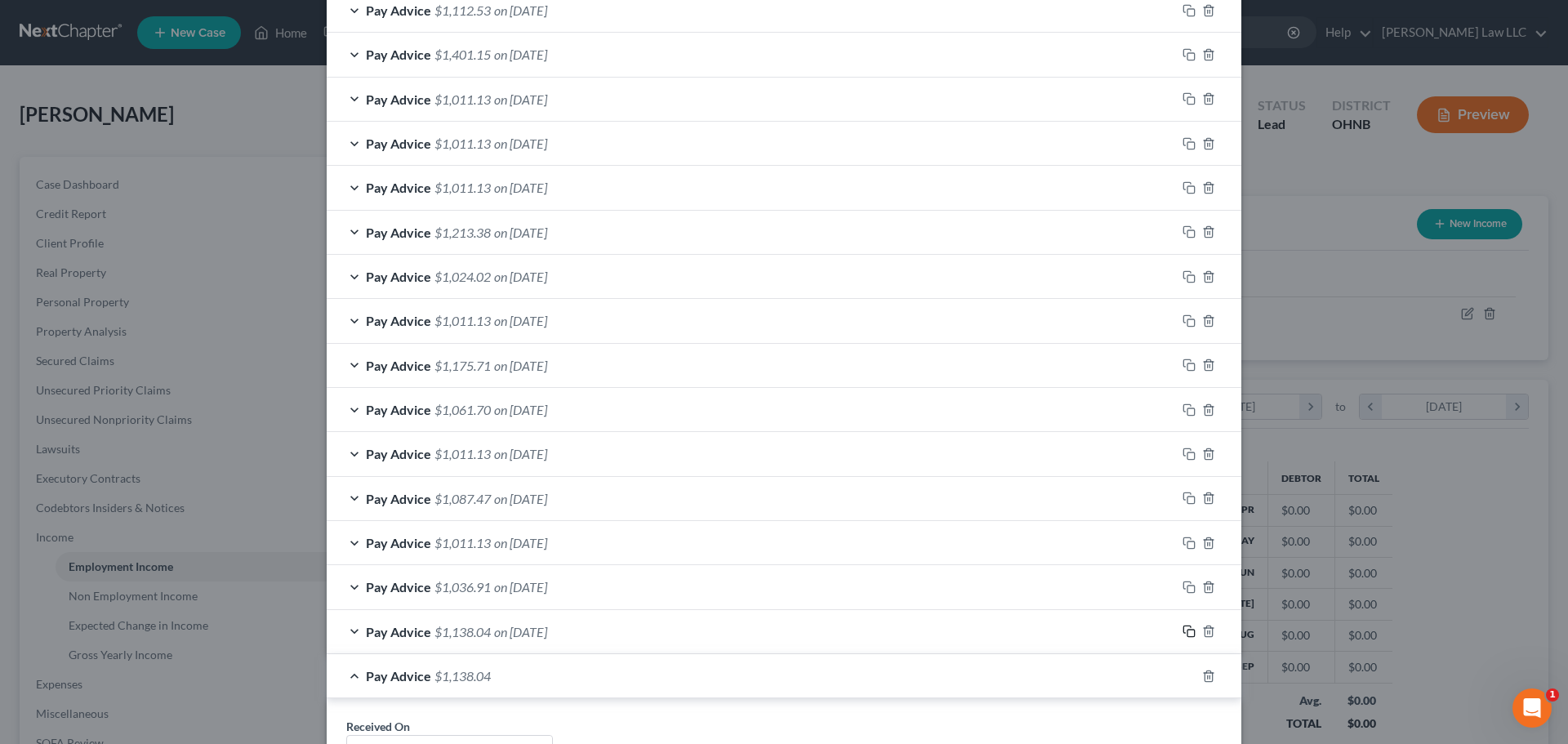
scroll to position [2244, 0]
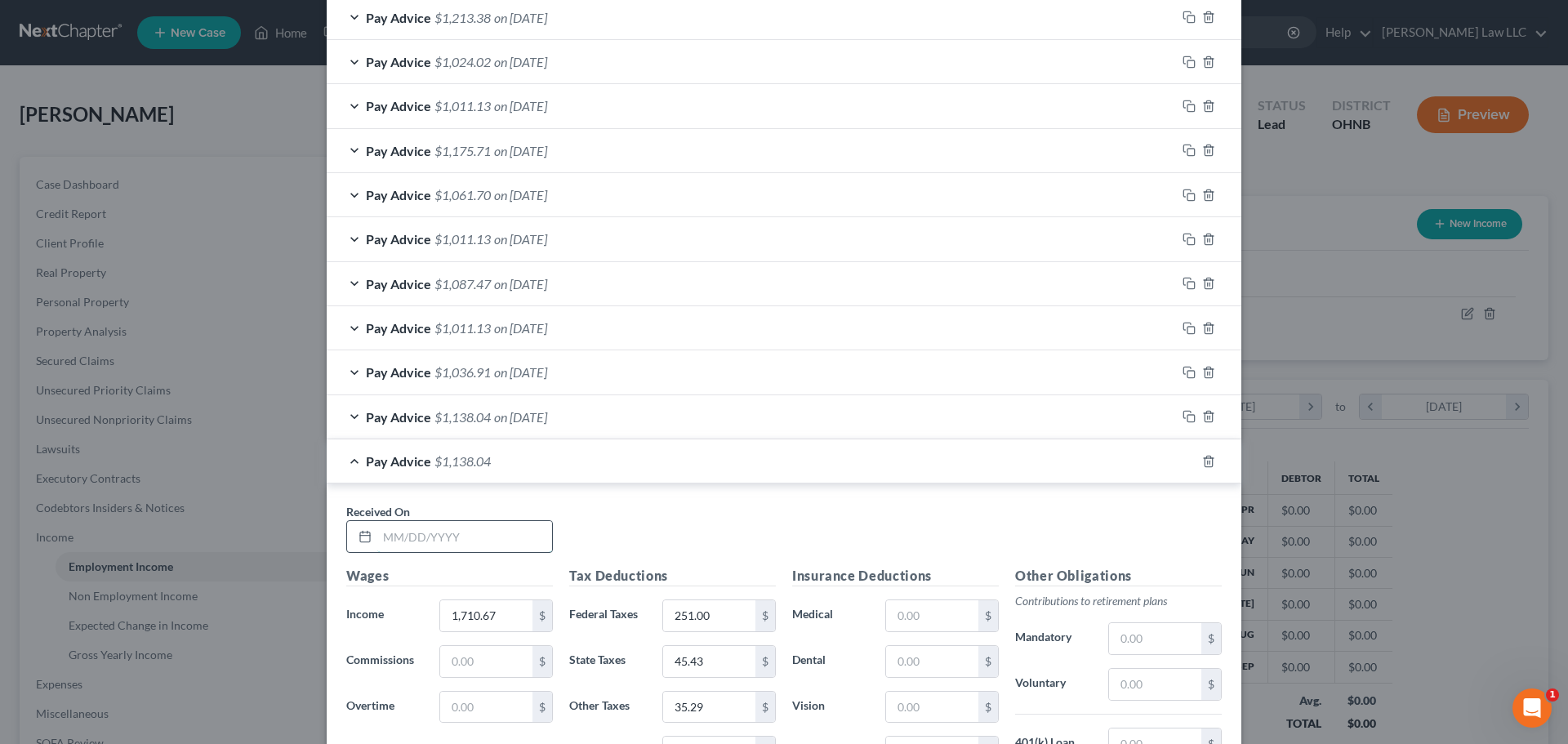
click at [502, 535] on input "text" at bounding box center [465, 536] width 175 height 31
type input "[DATE]"
click at [594, 526] on div "Received On * [DATE]" at bounding box center [784, 535] width 892 height 63
click at [495, 613] on input "1,710.67" at bounding box center [487, 616] width 92 height 31
type input "1,477.87"
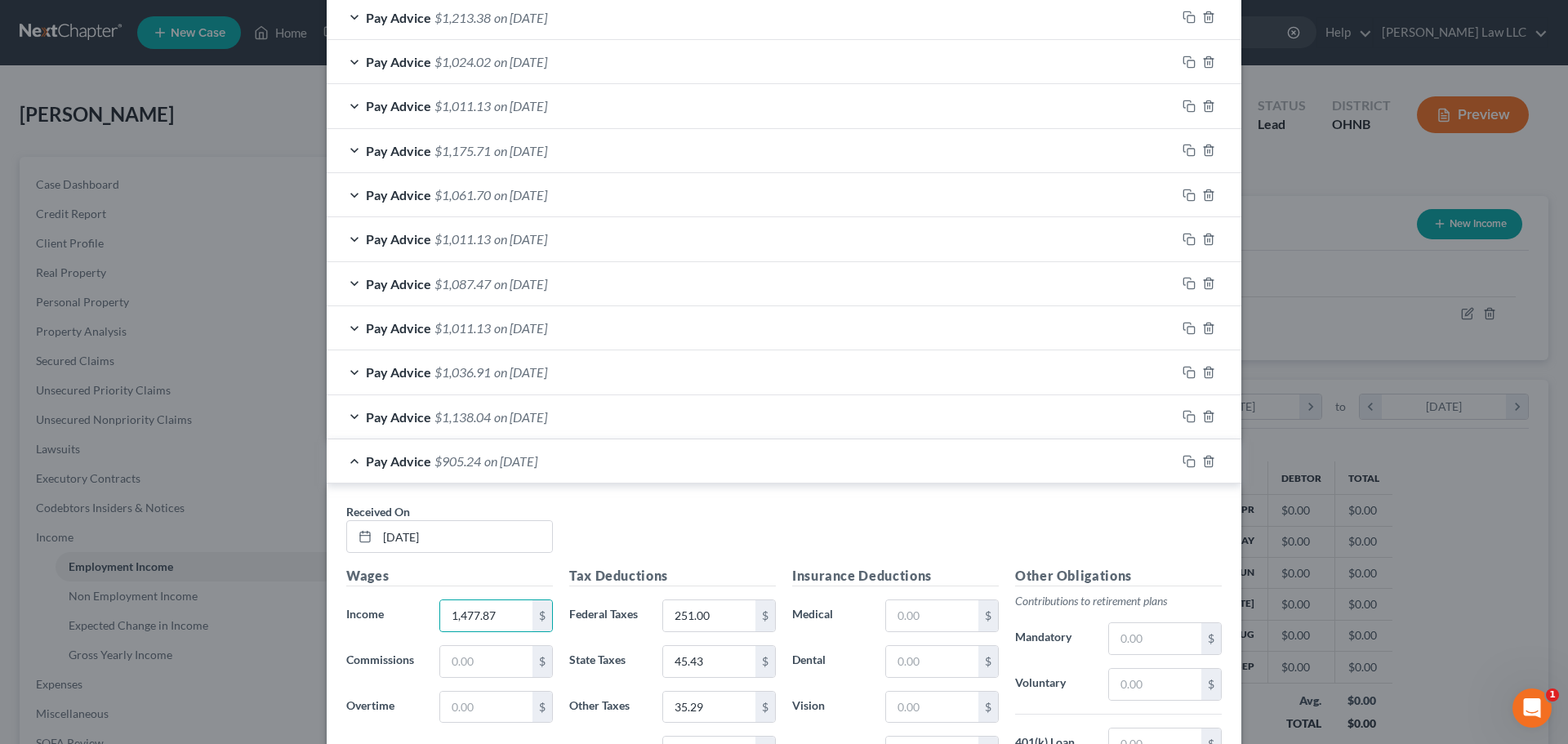
click at [647, 519] on div "Received On * [DATE]" at bounding box center [784, 535] width 892 height 63
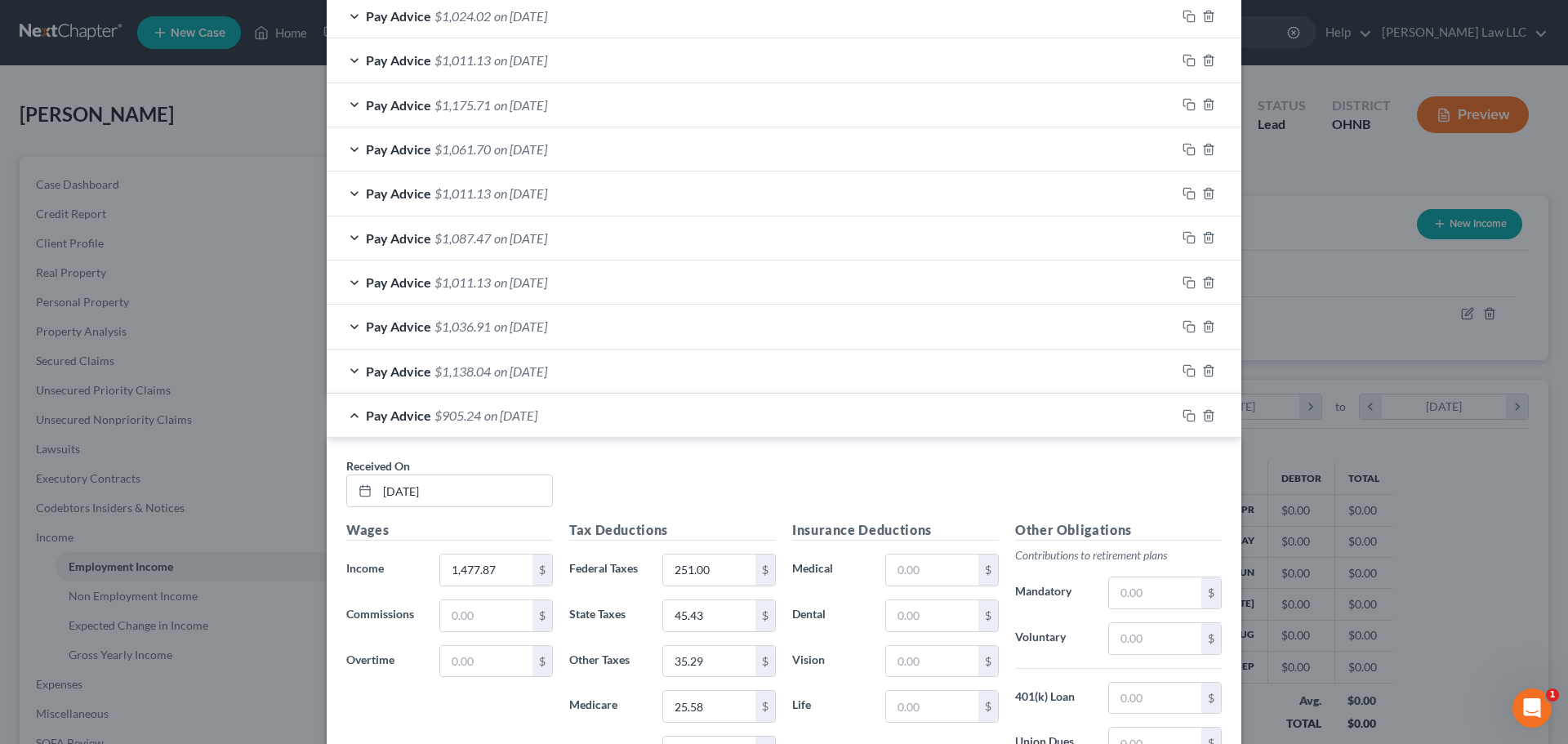
scroll to position [2325, 0]
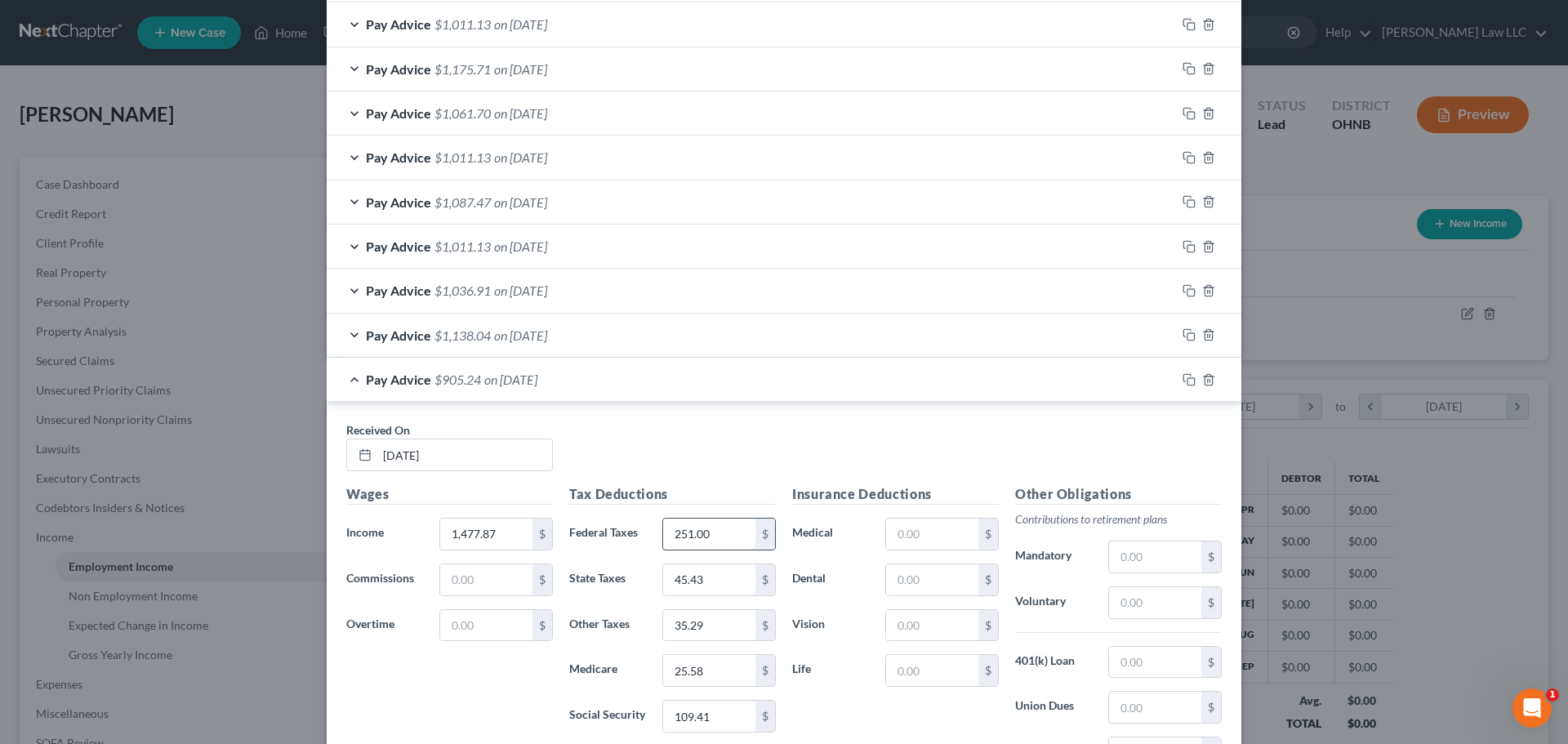
click at [720, 516] on div "Tax Deductions Federal Taxes 251.00 $ State Taxes 45.43 $ Other Taxes 35.29 $ M…" at bounding box center [673, 616] width 223 height 262
click at [720, 529] on input "251.00" at bounding box center [710, 535] width 92 height 31
type input "200"
click at [726, 457] on div "Received On * [DATE]" at bounding box center [784, 453] width 892 height 63
click at [723, 664] on input "25.58" at bounding box center [710, 671] width 92 height 31
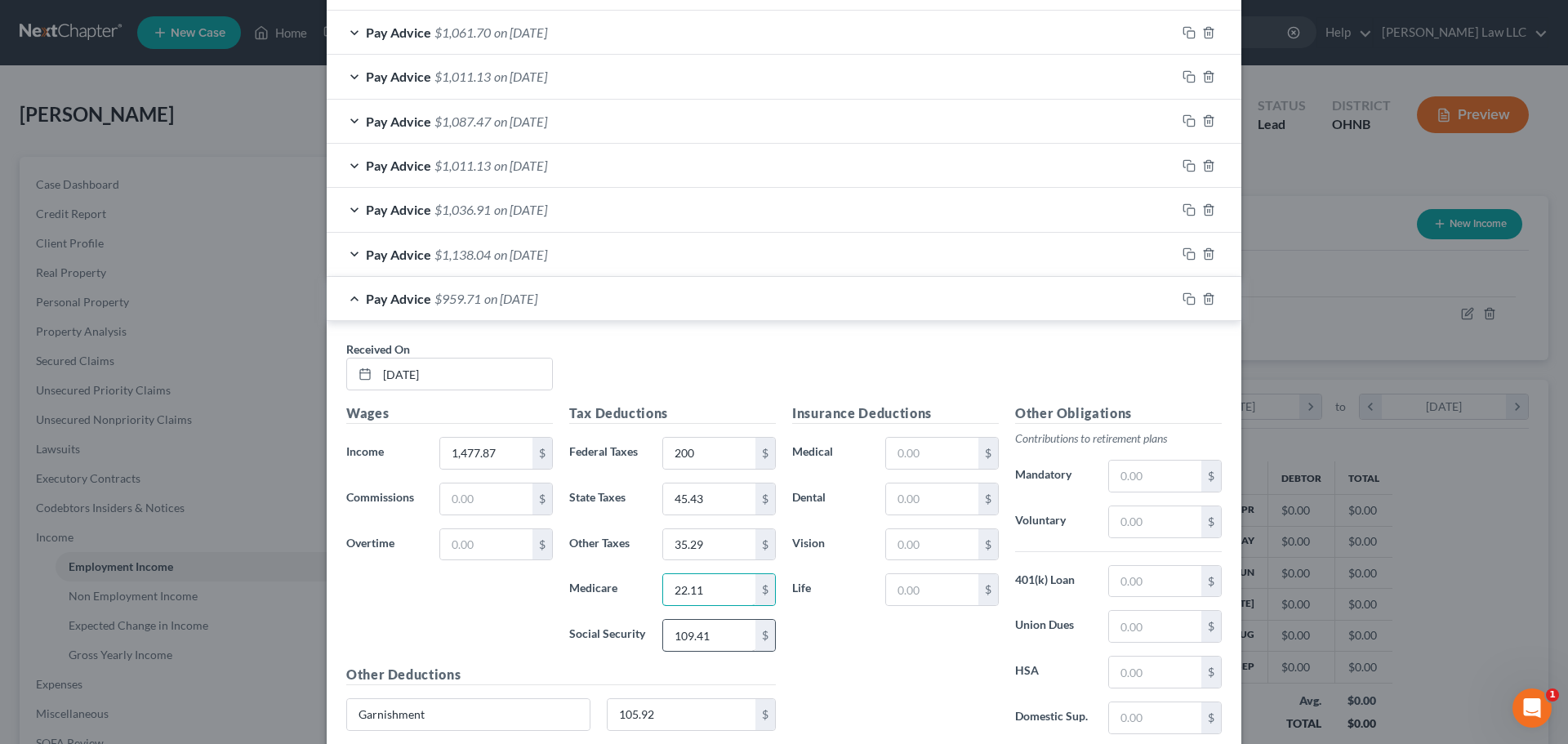
scroll to position [2406, 0]
type input "22.11"
click at [691, 639] on input "109.41" at bounding box center [710, 635] width 92 height 31
type input "94.53"
click at [694, 588] on input "22.11" at bounding box center [710, 589] width 92 height 31
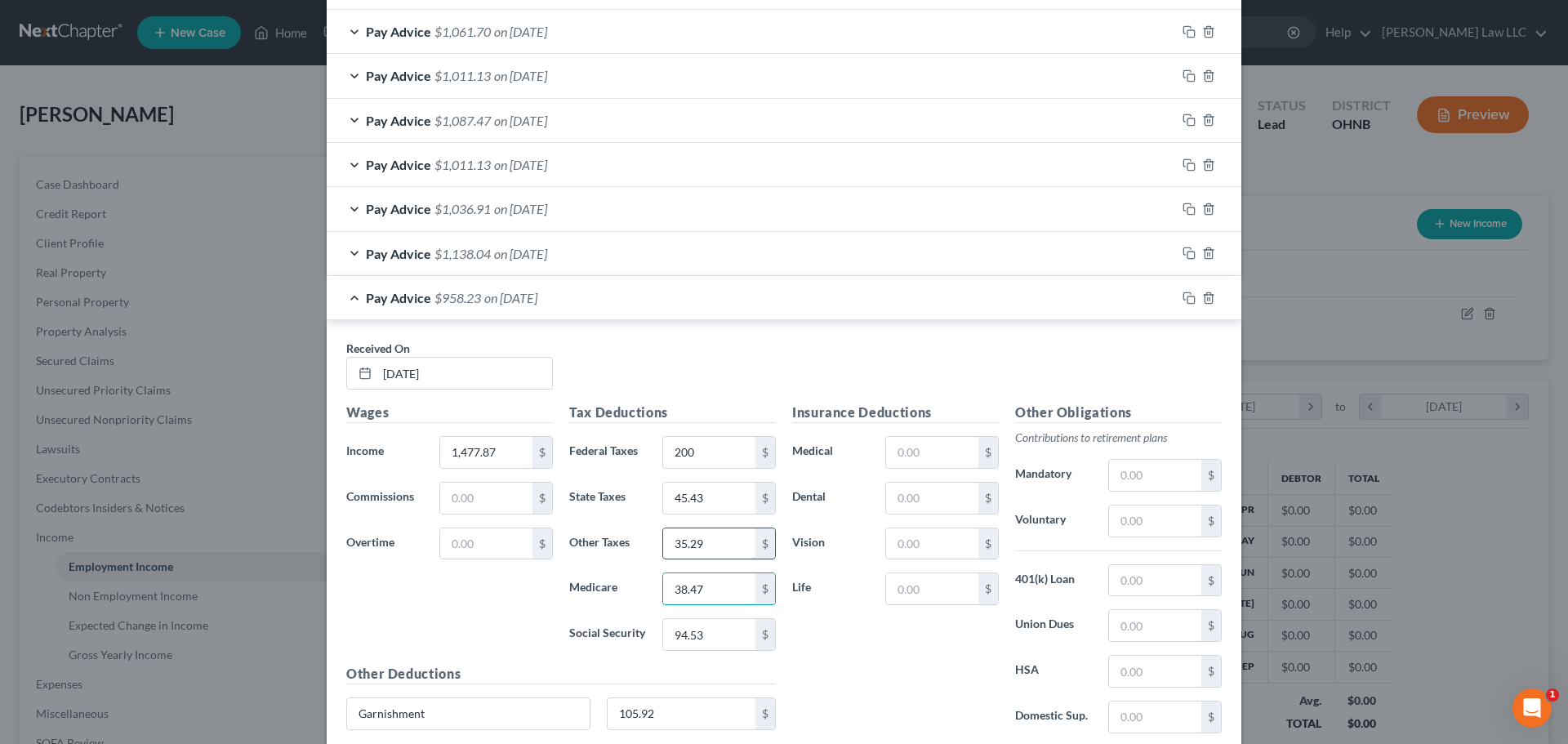
type input "38.47"
click at [718, 544] on input "35.29" at bounding box center [710, 544] width 92 height 31
type input "30.49"
click at [688, 344] on div "Received On * [DATE]" at bounding box center [784, 371] width 892 height 63
click at [604, 350] on div "Received On * [DATE]" at bounding box center [784, 371] width 892 height 63
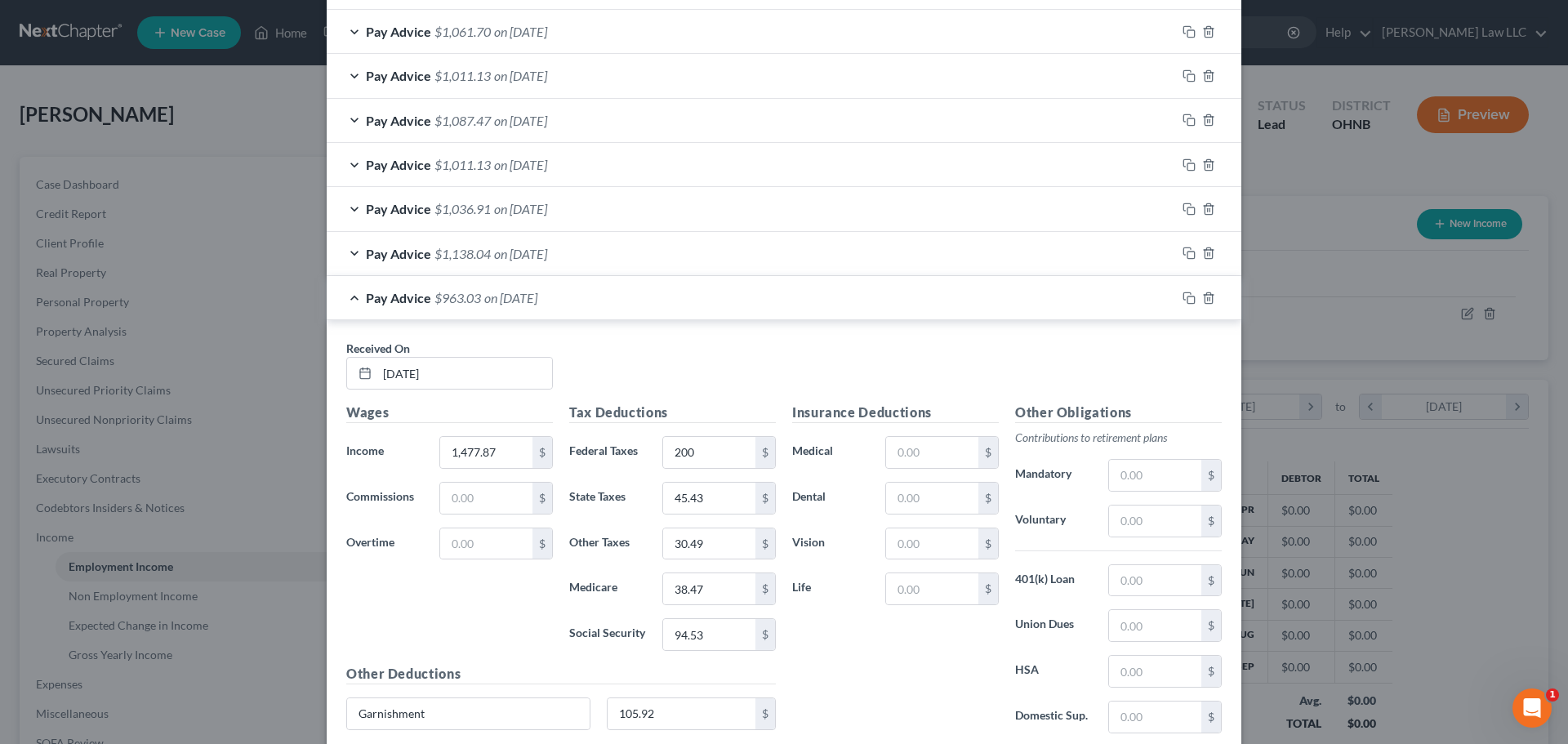
click at [700, 338] on div "Received On * [DATE] Wages Income * 1,477.87 $ Commissions $ Overtime $ Tax Ded…" at bounding box center [784, 551] width 914 height 461
click at [726, 589] on input "38.47" at bounding box center [710, 589] width 92 height 31
type input "22.11"
click at [802, 641] on div "Insurance Deductions Medical $ Dental $ Vision $ Life $" at bounding box center [895, 574] width 223 height 344
click at [710, 507] on input "45.43" at bounding box center [710, 498] width 92 height 31
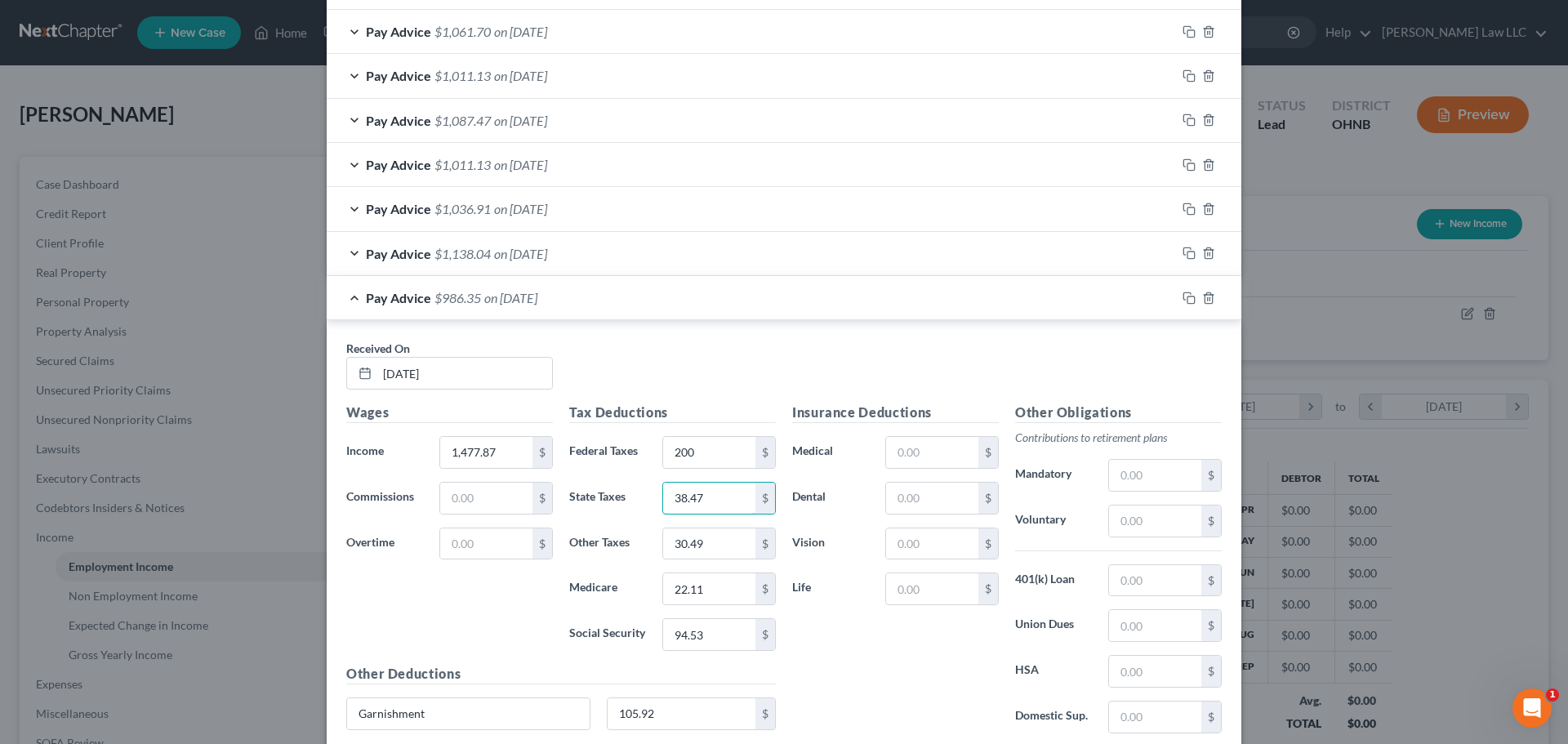
type input "38.47"
click at [841, 637] on div "Insurance Deductions Medical $ Dental $ Vision $ Life $" at bounding box center [895, 574] width 223 height 344
click at [352, 300] on div "Pay Advice $986.35 on [DATE]" at bounding box center [751, 298] width 849 height 43
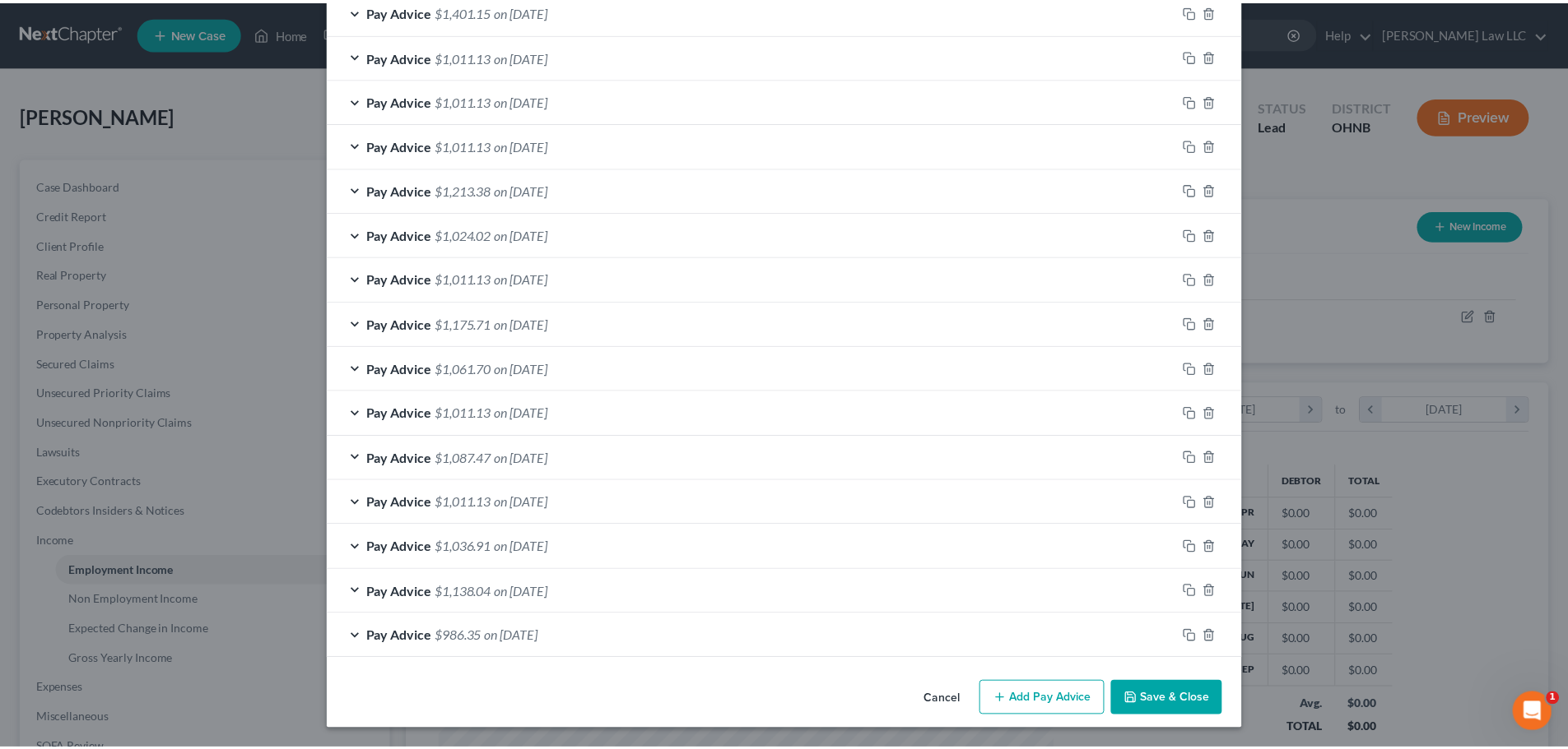
scroll to position [2086, 0]
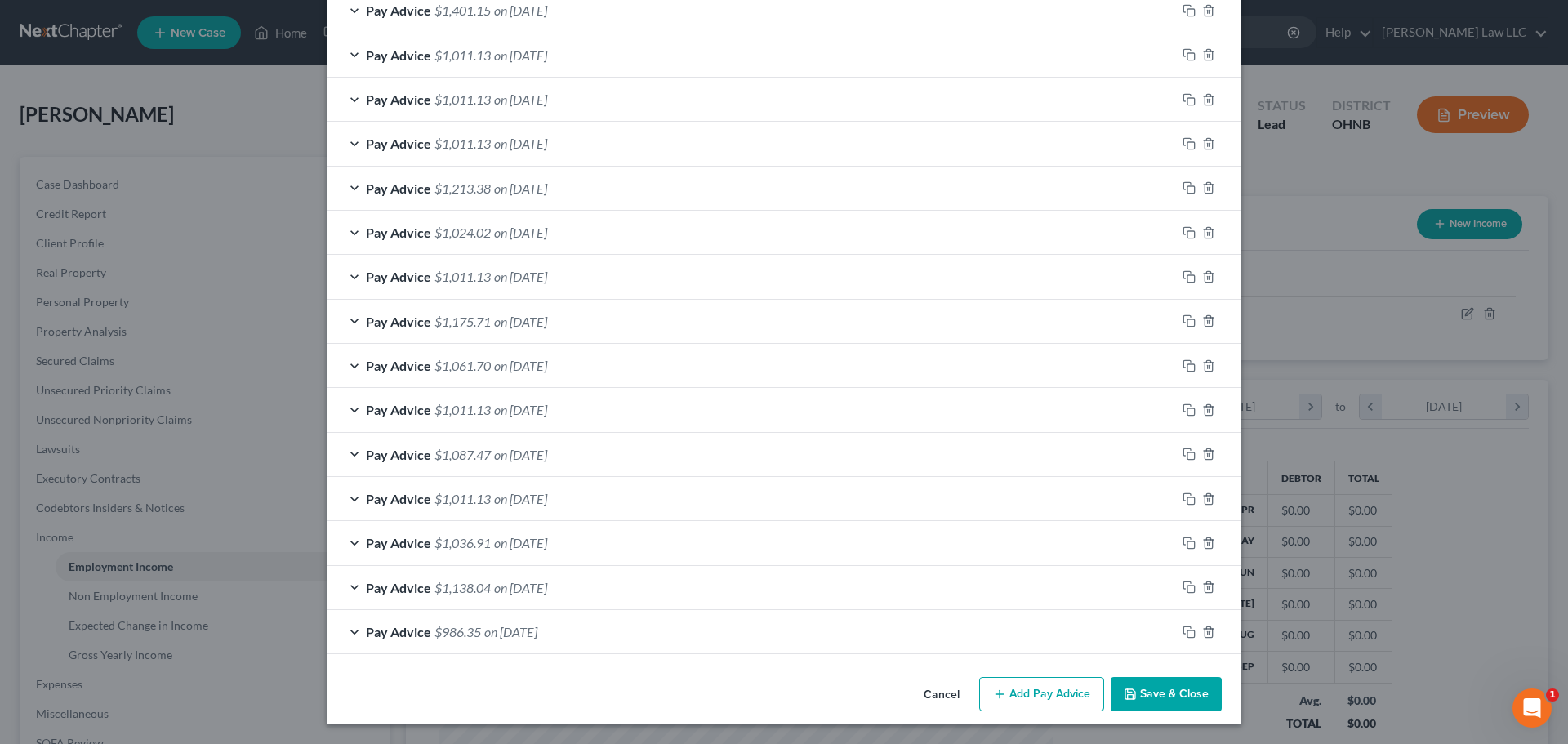
click at [1192, 699] on button "Save & Close" at bounding box center [1166, 694] width 111 height 34
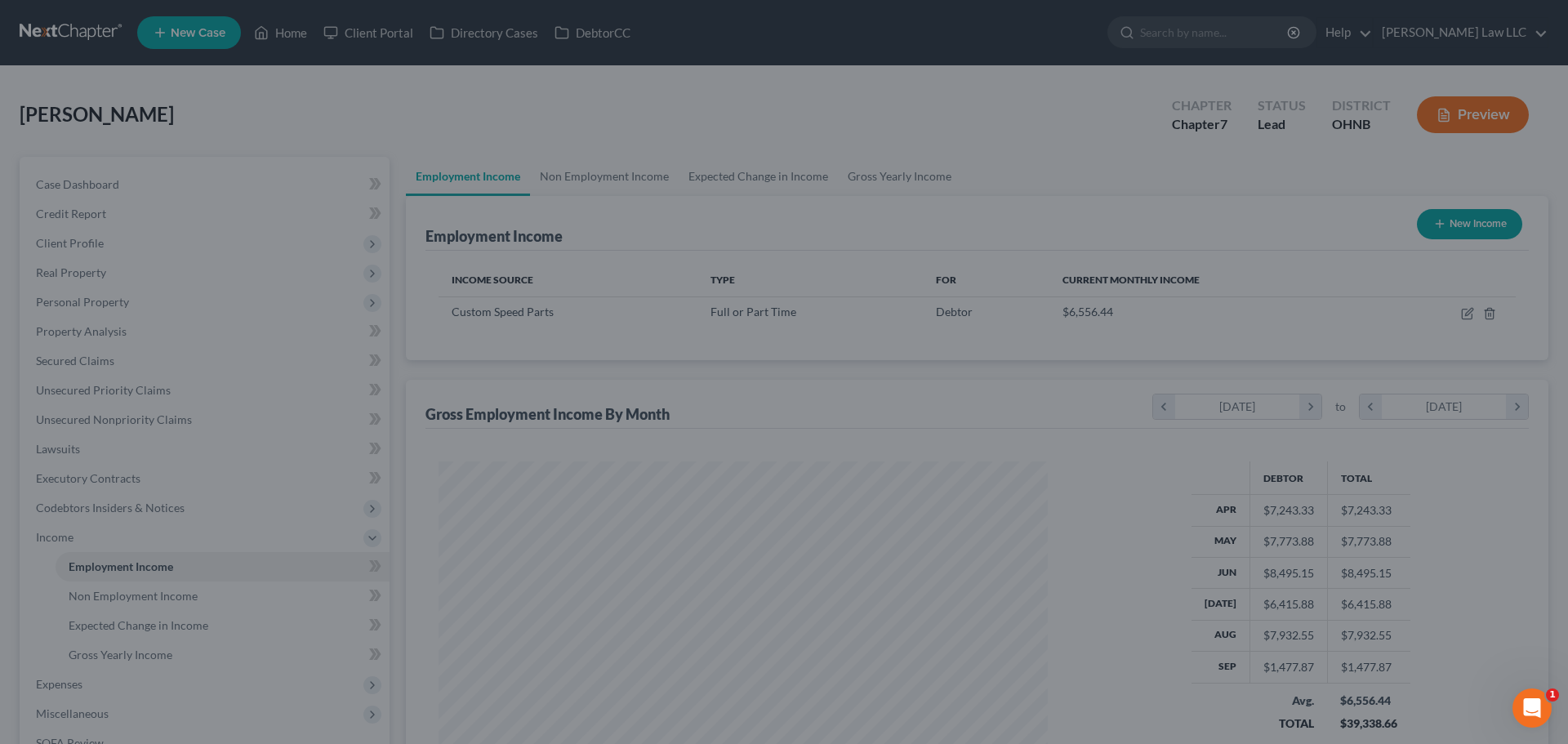
scroll to position [816635, 816110]
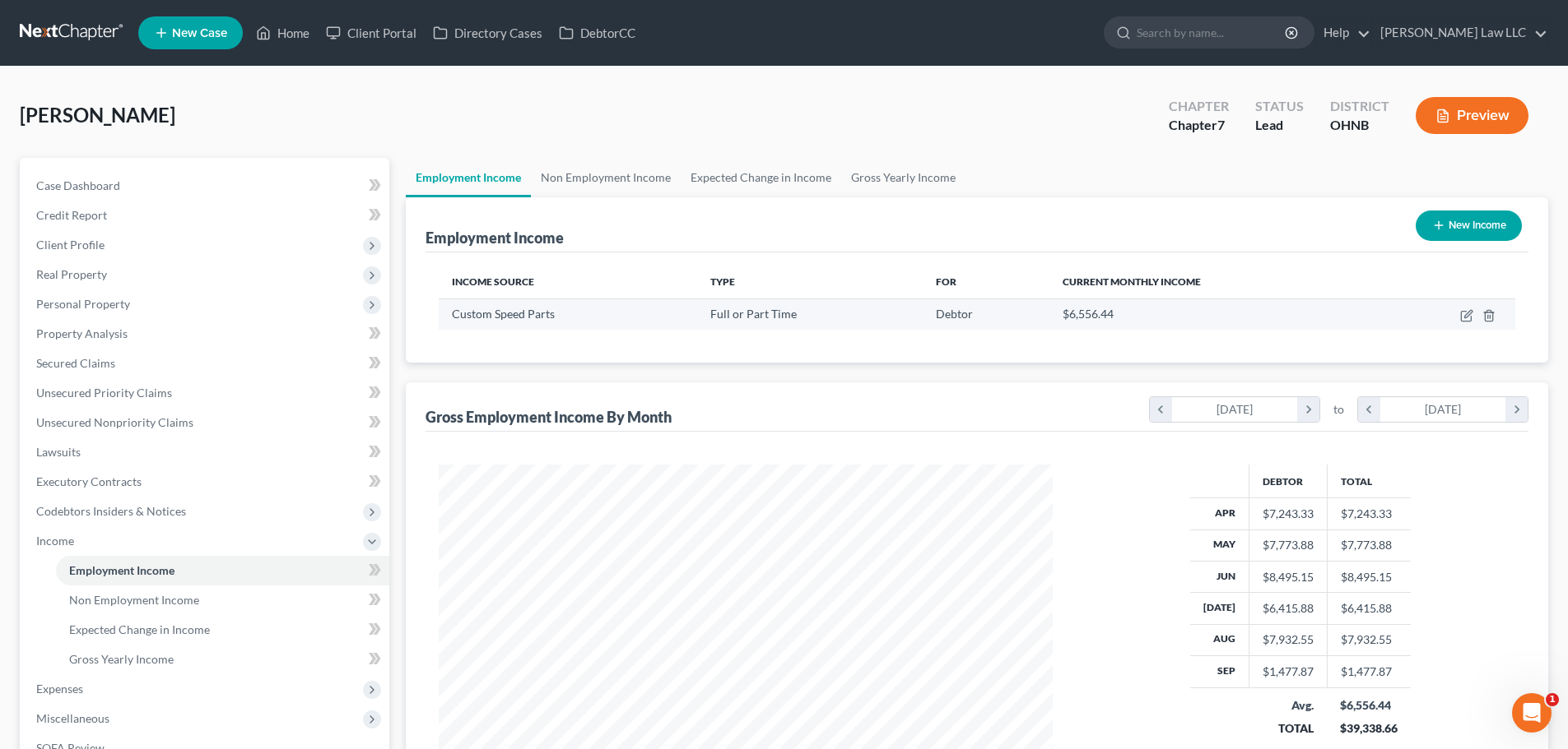
click at [1459, 315] on td at bounding box center [1447, 314] width 136 height 31
click at [1464, 312] on icon "button" at bounding box center [1465, 316] width 10 height 10
select select "0"
select select "36"
select select "3"
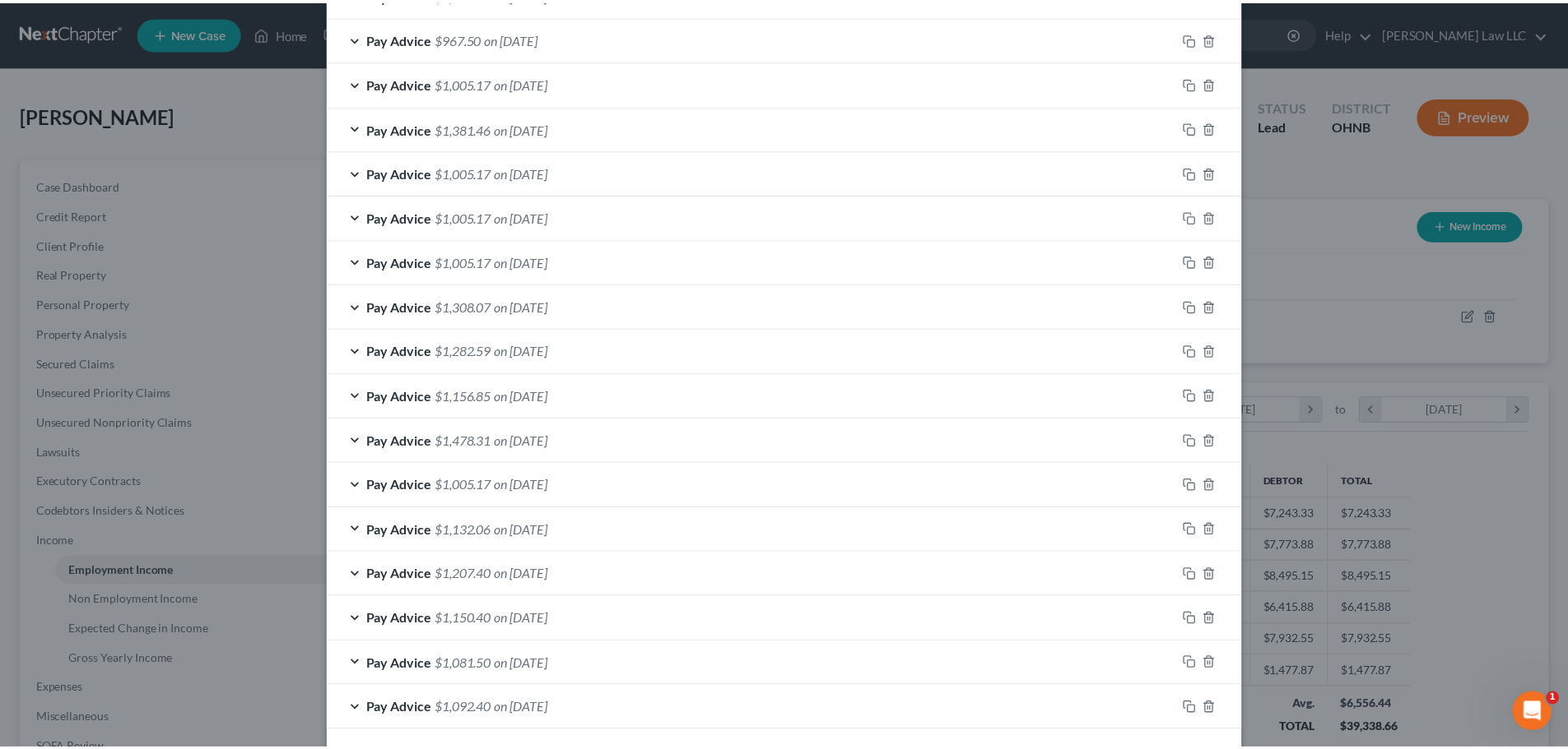
scroll to position [2086, 0]
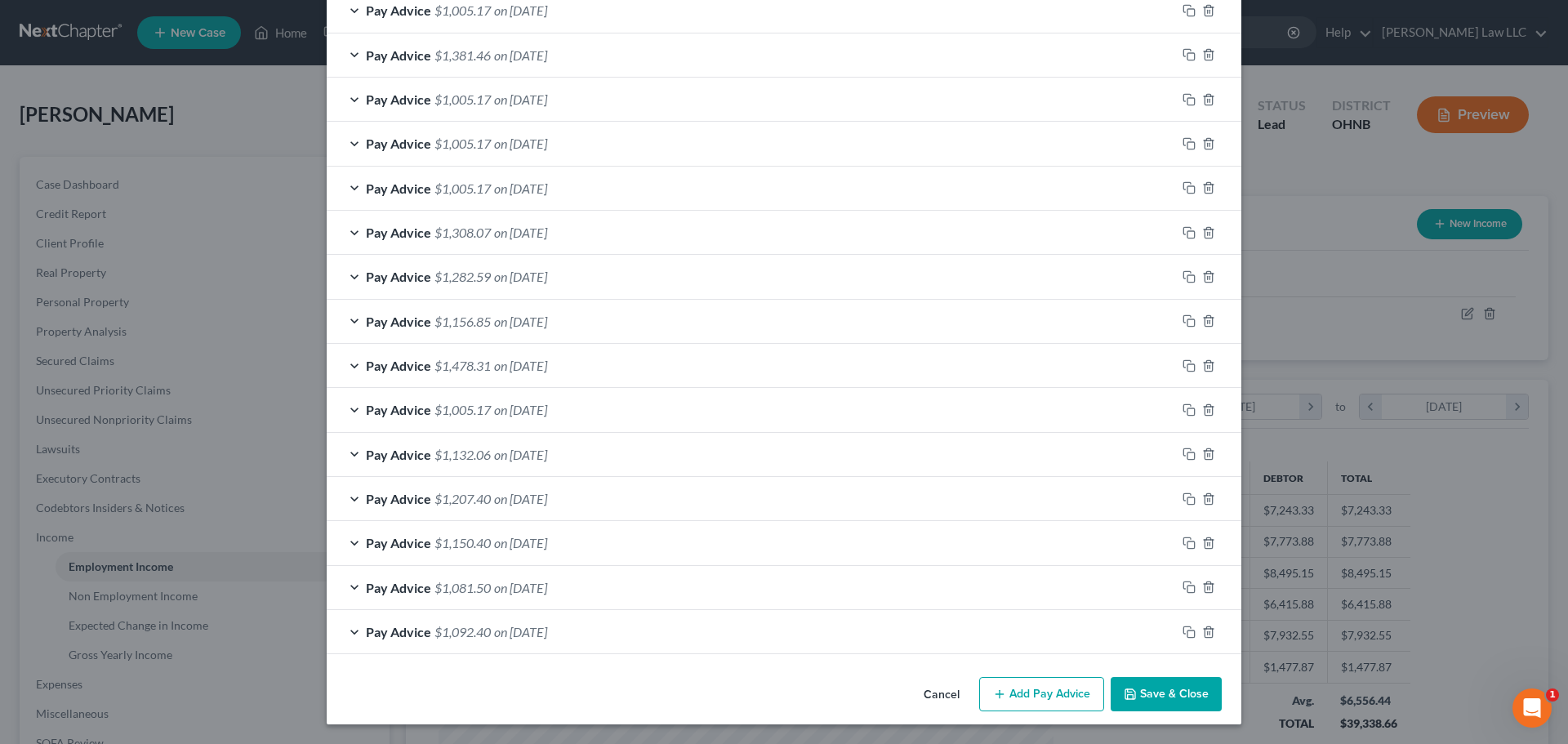
click at [1150, 688] on button "Save & Close" at bounding box center [1166, 694] width 111 height 34
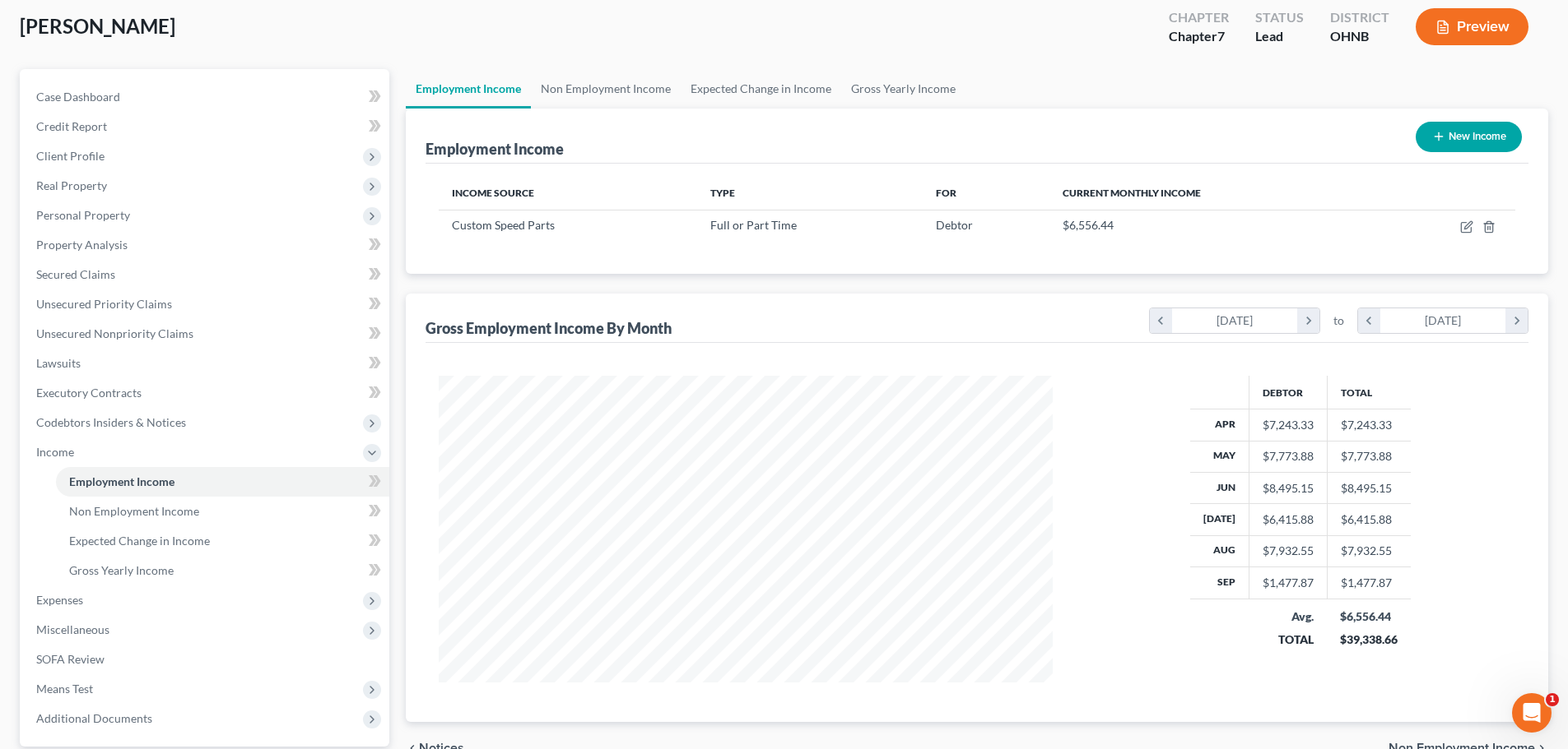
scroll to position [0, 0]
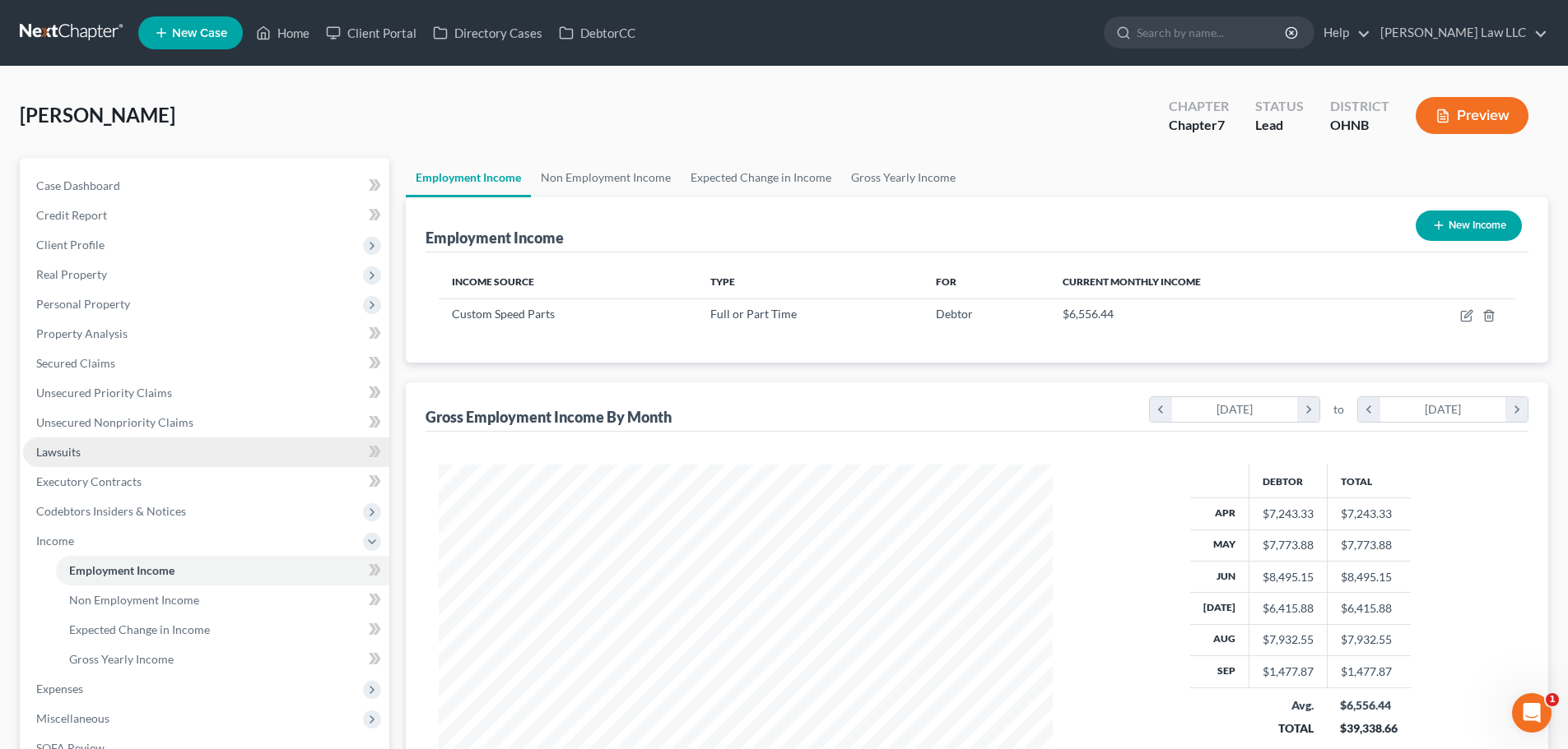
click at [61, 454] on span "Lawsuits" at bounding box center [58, 451] width 45 height 14
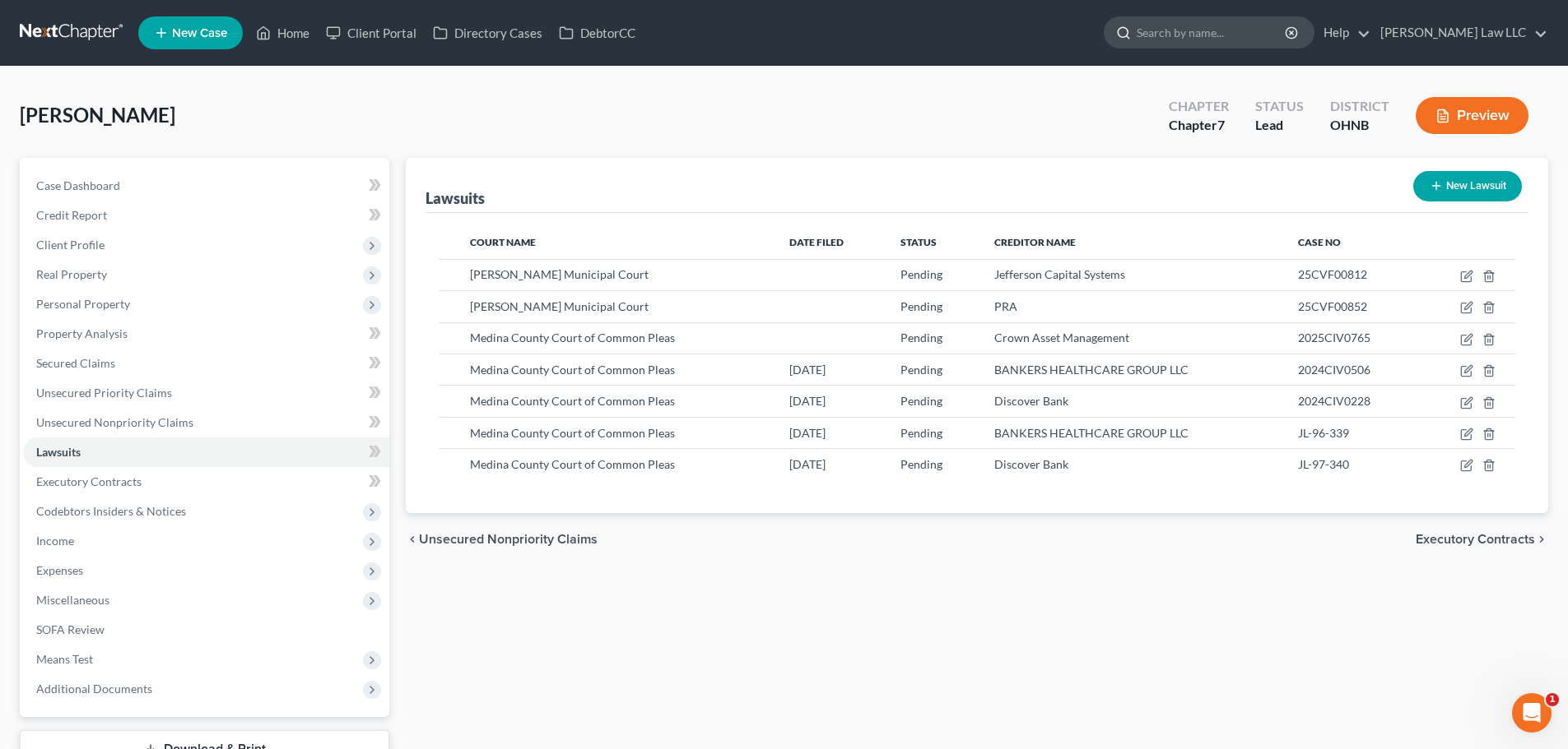
click at [1228, 20] on input "search" at bounding box center [1212, 32] width 151 height 30
type input "[PERSON_NAME]"
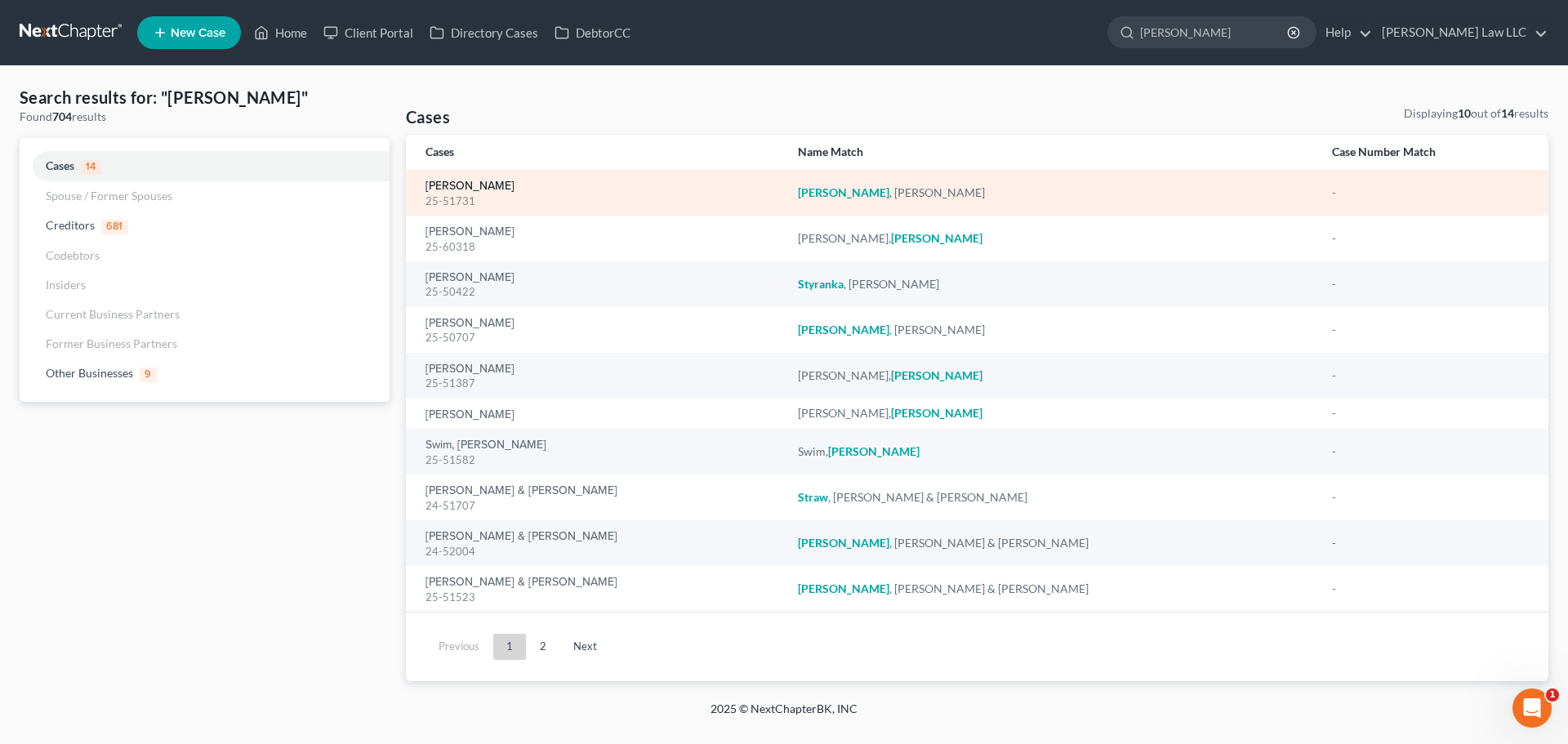
click at [469, 187] on link "[PERSON_NAME]" at bounding box center [469, 186] width 89 height 12
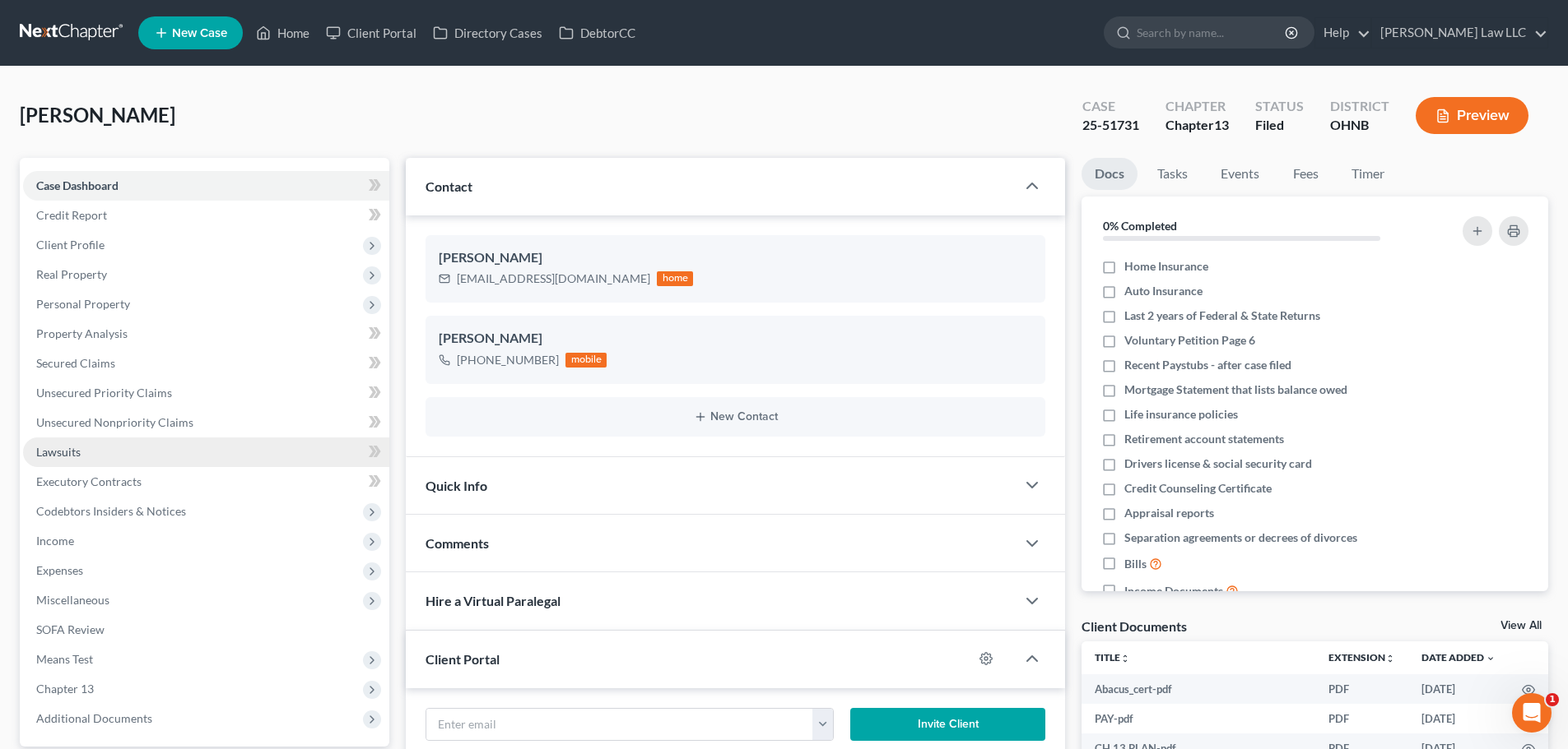
click at [90, 456] on link "Lawsuits" at bounding box center [206, 452] width 367 height 30
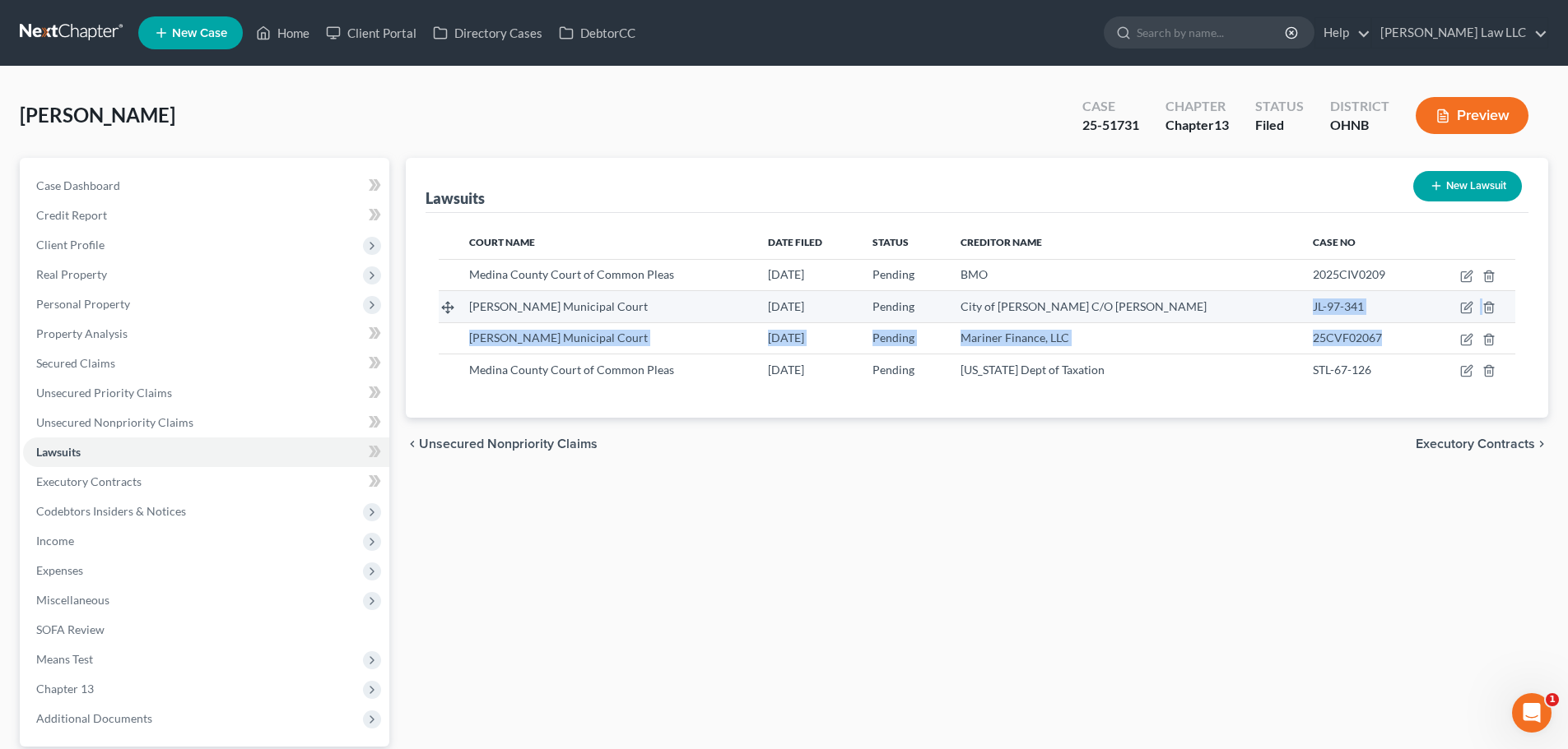
drag, startPoint x: 1352, startPoint y: 336, endPoint x: 1277, endPoint y: 304, distance: 81.5
click at [1277, 304] on tbody "Medina County Court of Common Pleas [DATE] Pending BMO 2025CIV0209 [PERSON_NAME…" at bounding box center [976, 322] width 1076 height 125
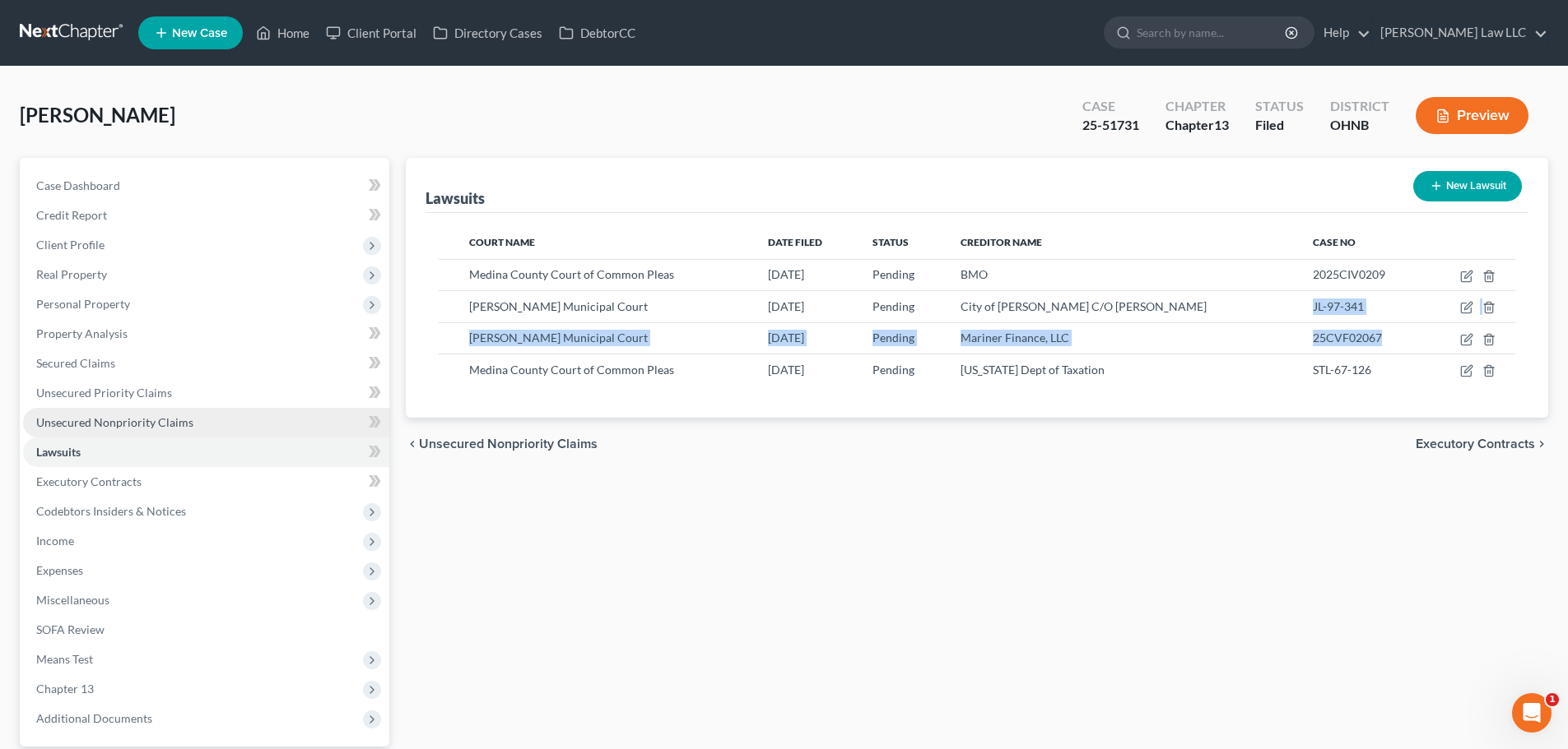
click at [170, 422] on span "Unsecured Nonpriority Claims" at bounding box center [115, 422] width 157 height 14
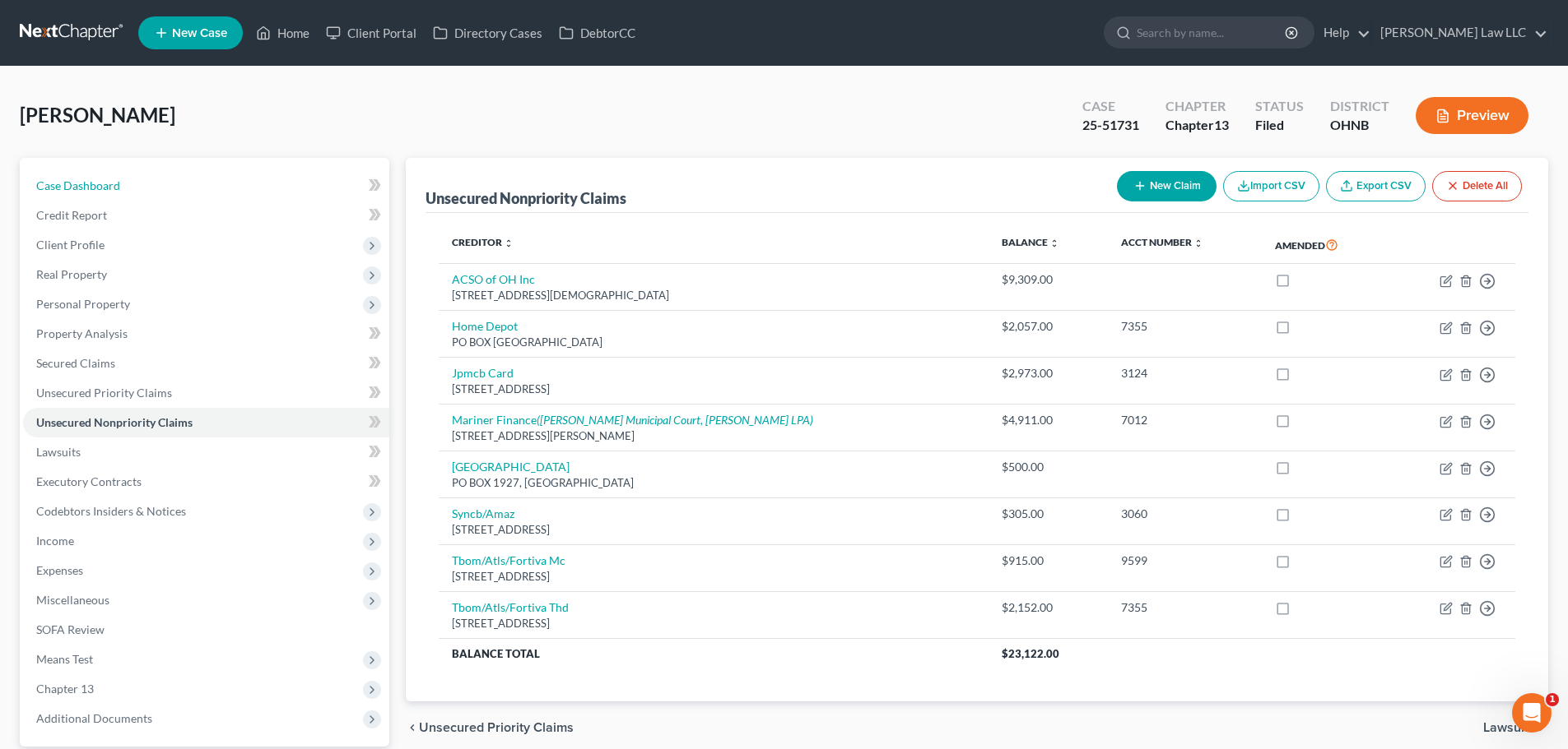
drag, startPoint x: 93, startPoint y: 195, endPoint x: 491, endPoint y: 4, distance: 441.5
click at [93, 195] on link "Case Dashboard" at bounding box center [206, 185] width 367 height 30
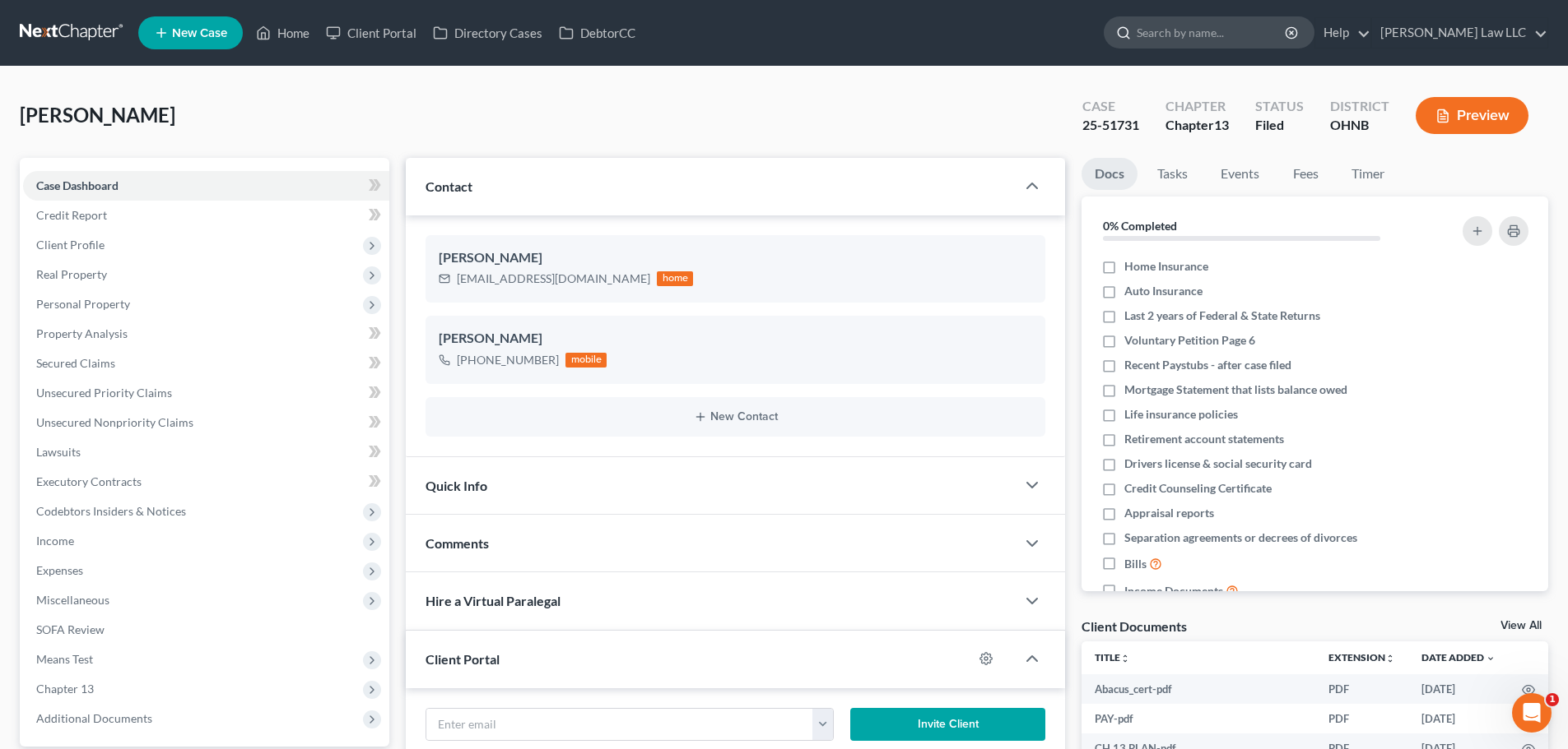
click at [1238, 30] on input "search" at bounding box center [1212, 32] width 151 height 30
type input "[PERSON_NAME]"
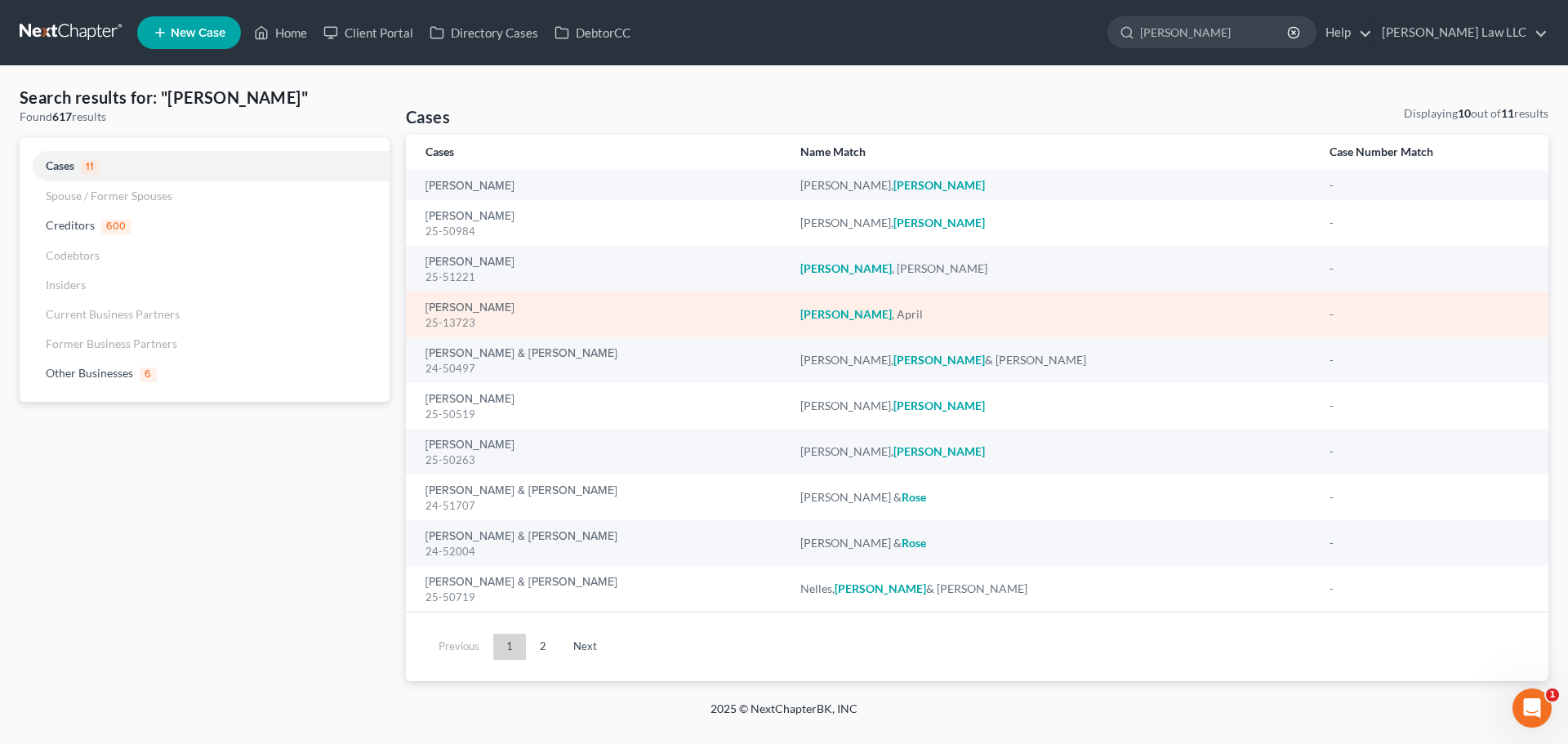
click at [471, 315] on div "25-13723" at bounding box center [599, 322] width 348 height 15
click at [462, 305] on link "[PERSON_NAME]" at bounding box center [469, 308] width 89 height 12
drag, startPoint x: 472, startPoint y: 321, endPoint x: 412, endPoint y: 329, distance: 60.5
click at [412, 329] on td "[PERSON_NAME] 25-13723" at bounding box center [597, 314] width 382 height 46
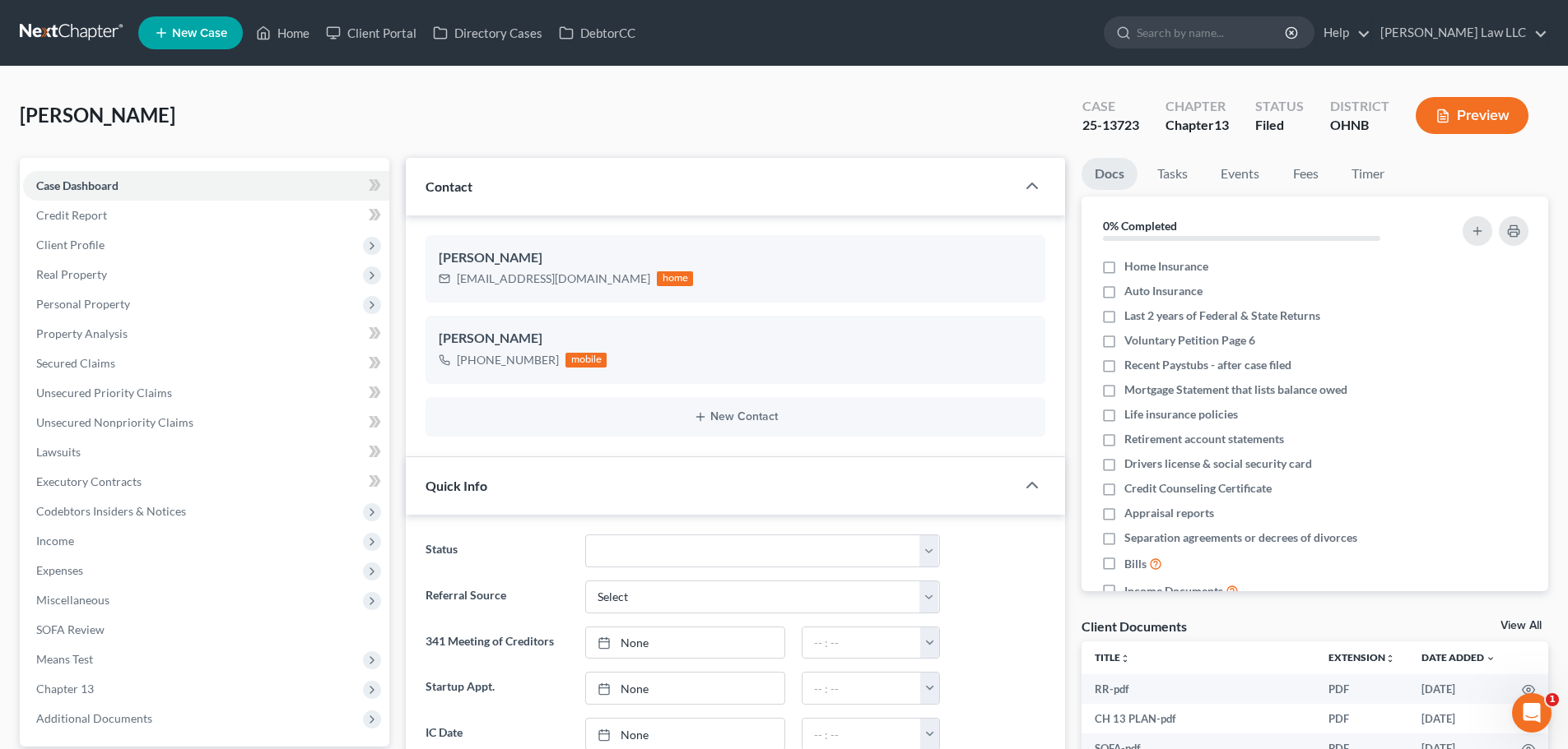
scroll to position [327, 0]
click at [1128, 121] on div "25-13723" at bounding box center [1111, 125] width 56 height 19
copy div "25-13723"
